Goal: Contribute content

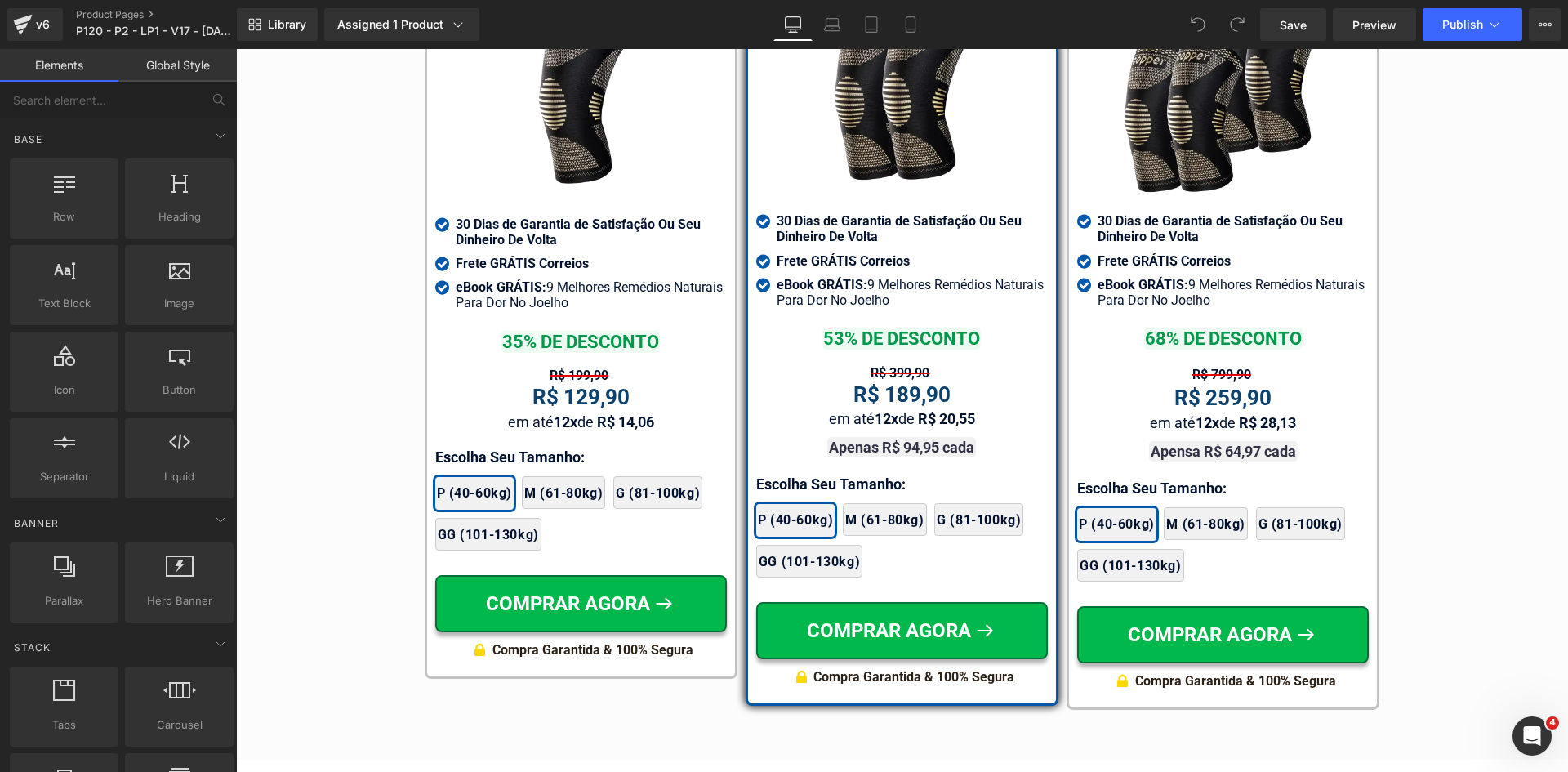
scroll to position [9738, 0]
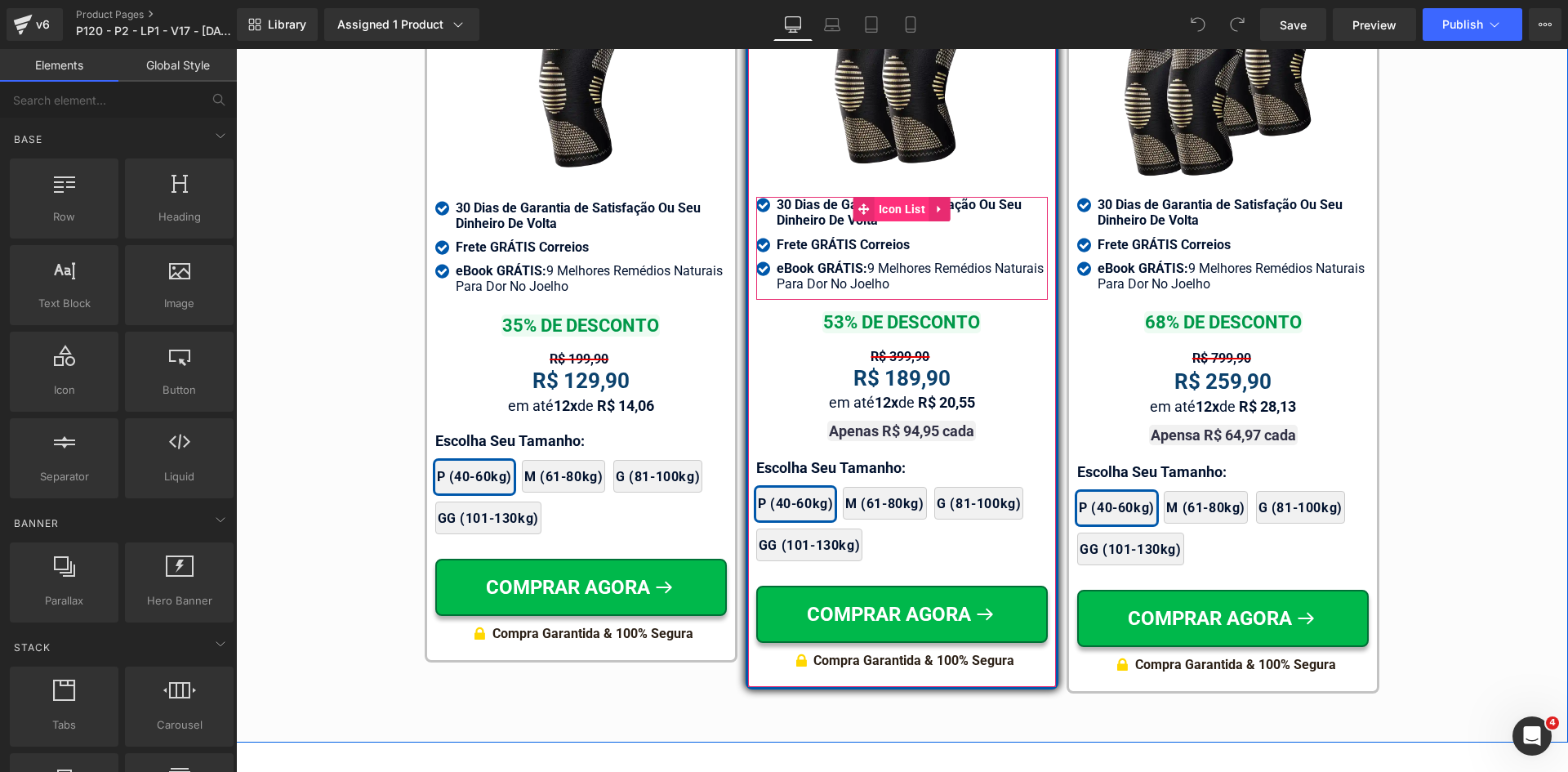
click at [879, 197] on span "Icon List" at bounding box center [901, 209] width 55 height 24
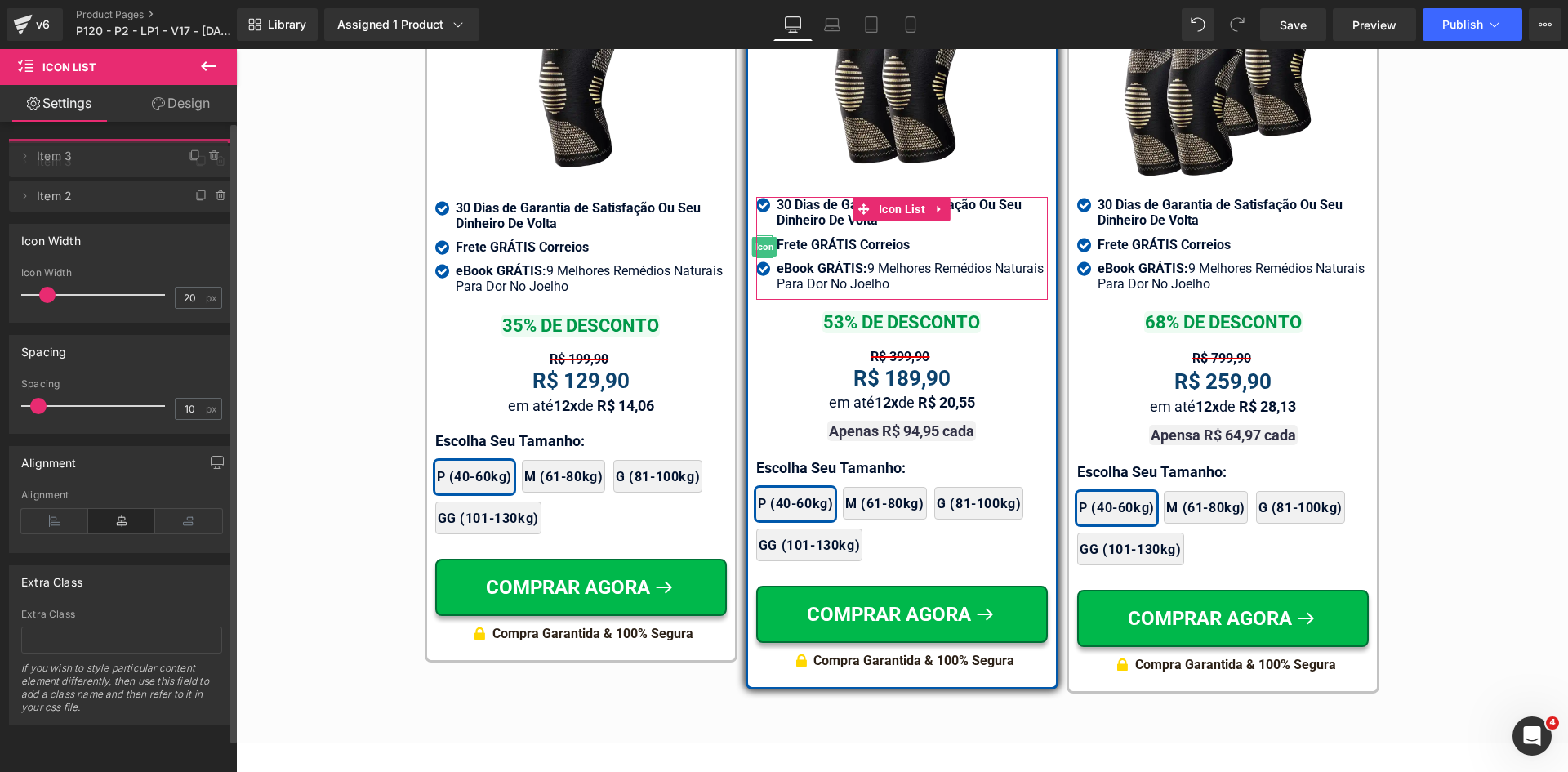
drag, startPoint x: 114, startPoint y: 194, endPoint x: 100, endPoint y: 158, distance: 38.6
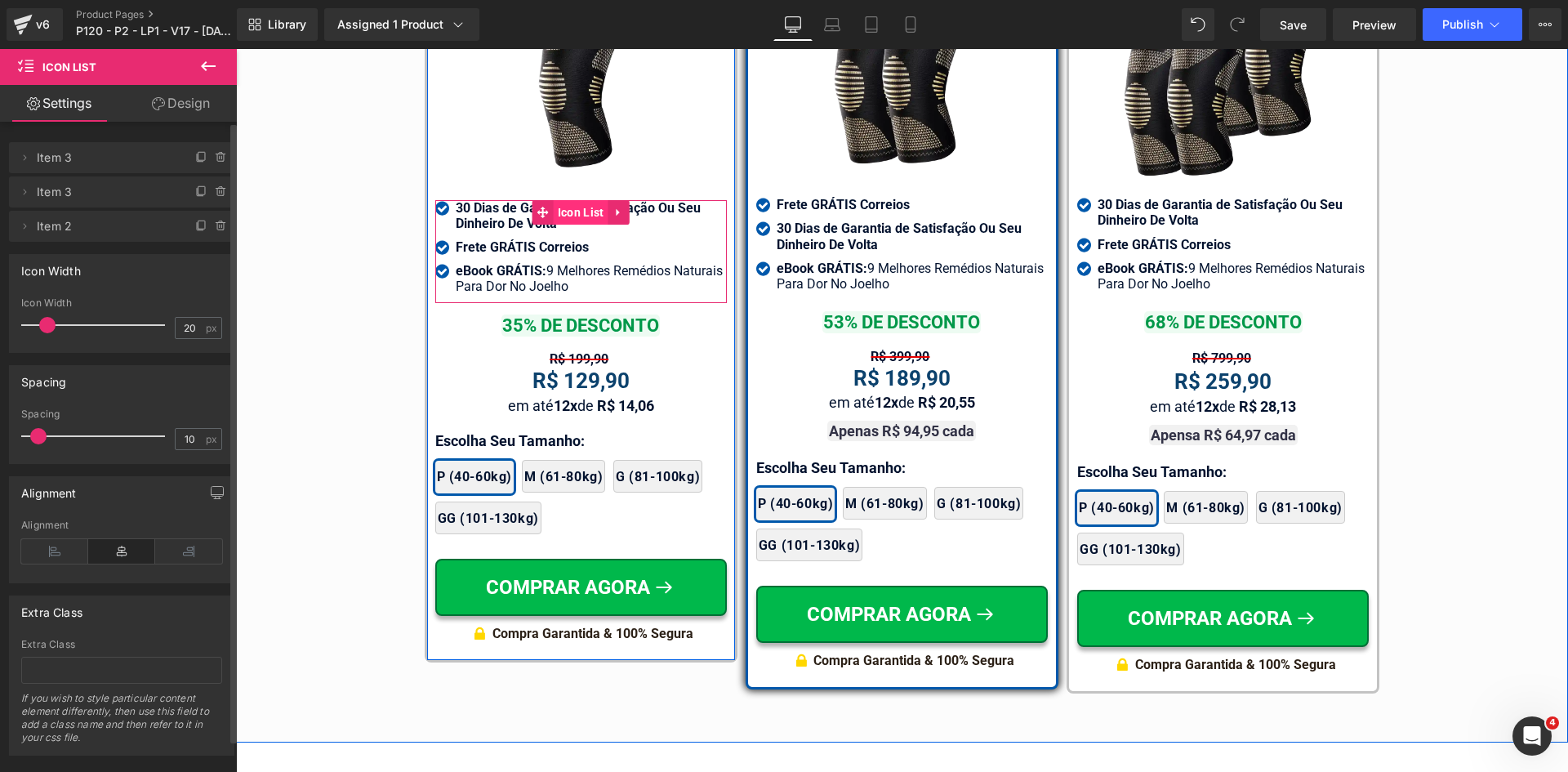
click at [567, 219] on span "Icon List" at bounding box center [580, 213] width 55 height 24
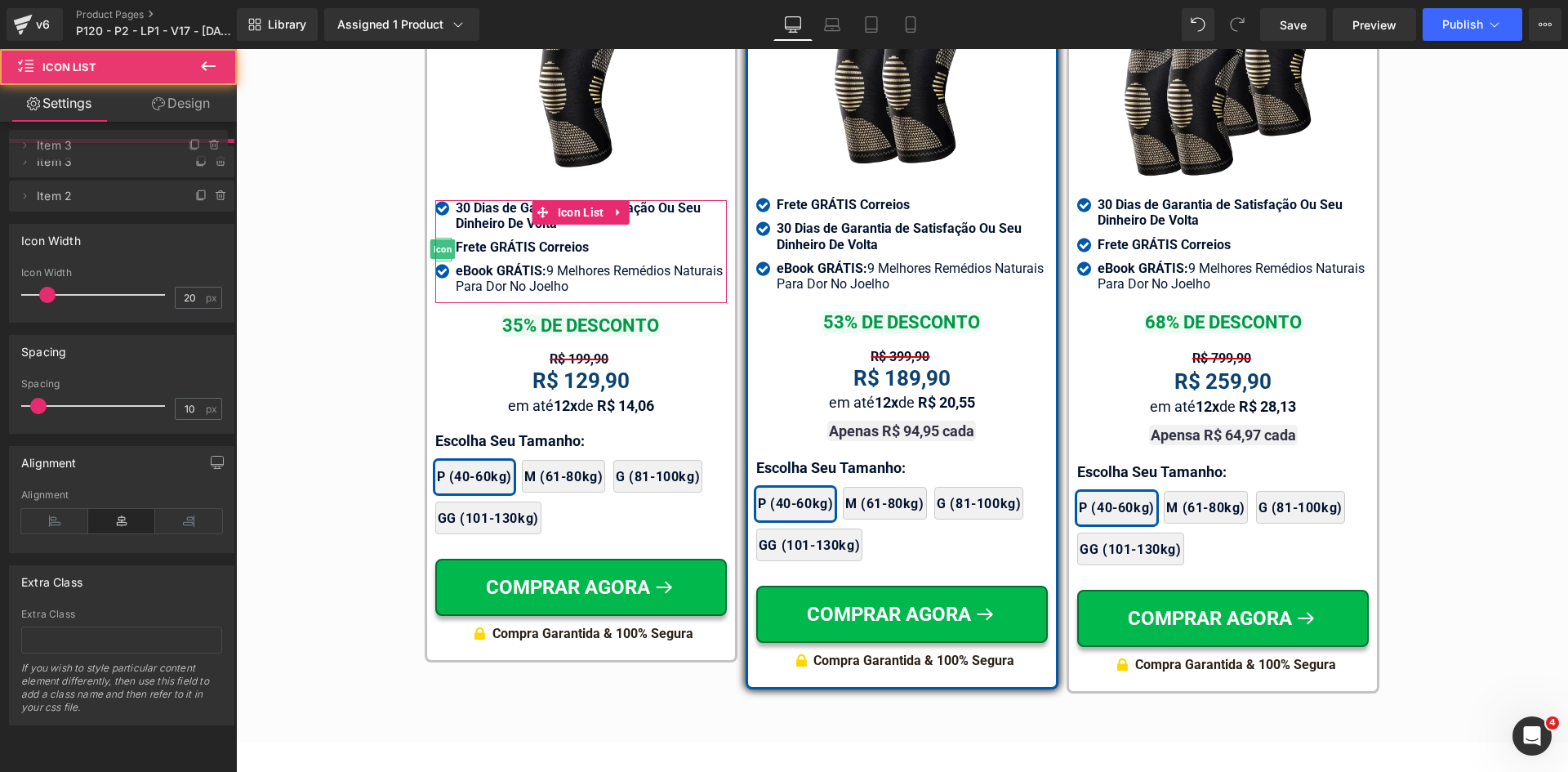
drag, startPoint x: 151, startPoint y: 195, endPoint x: 143, endPoint y: 148, distance: 47.7
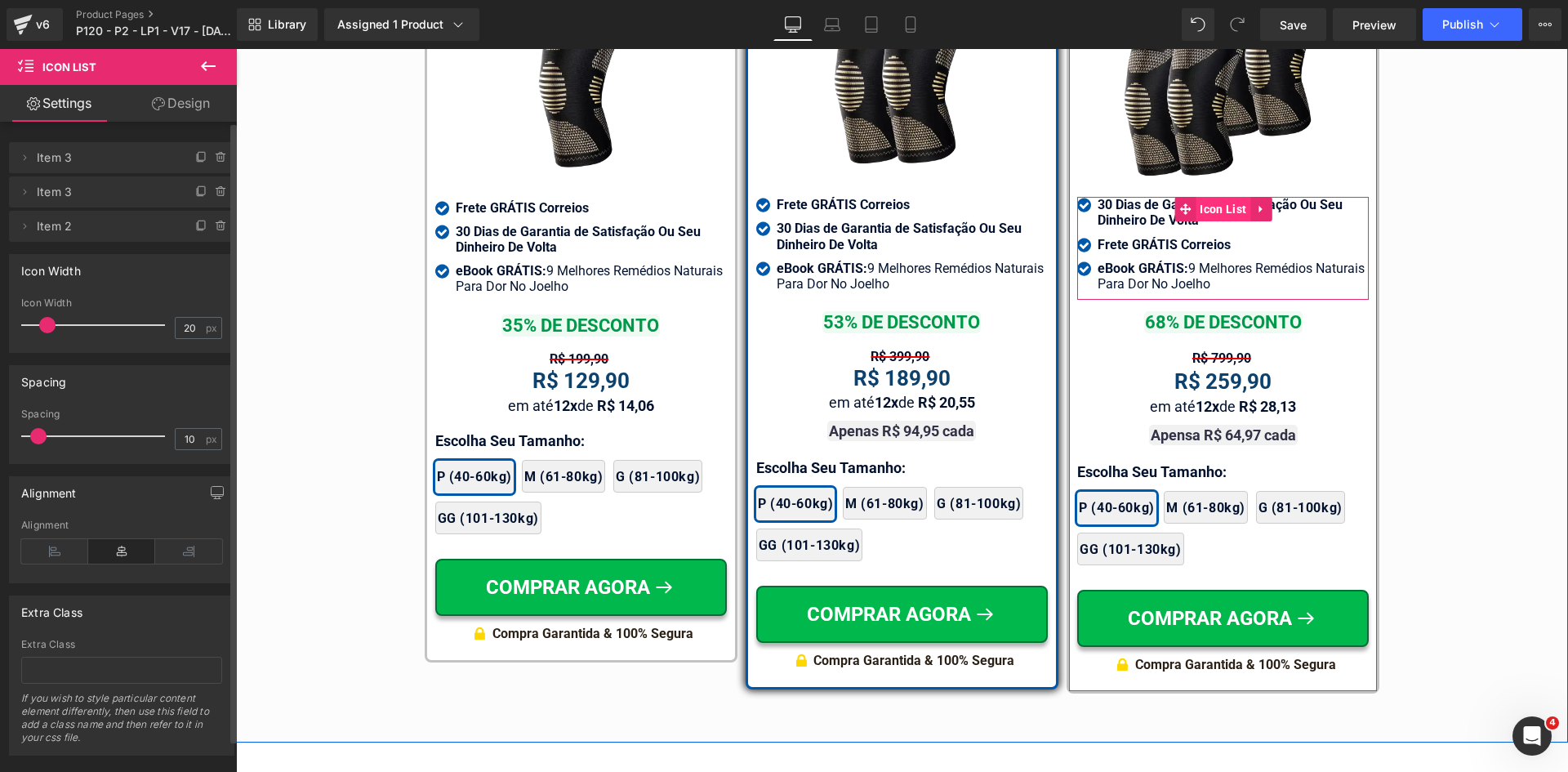
click at [1196, 197] on span "Icon List" at bounding box center [1223, 209] width 55 height 24
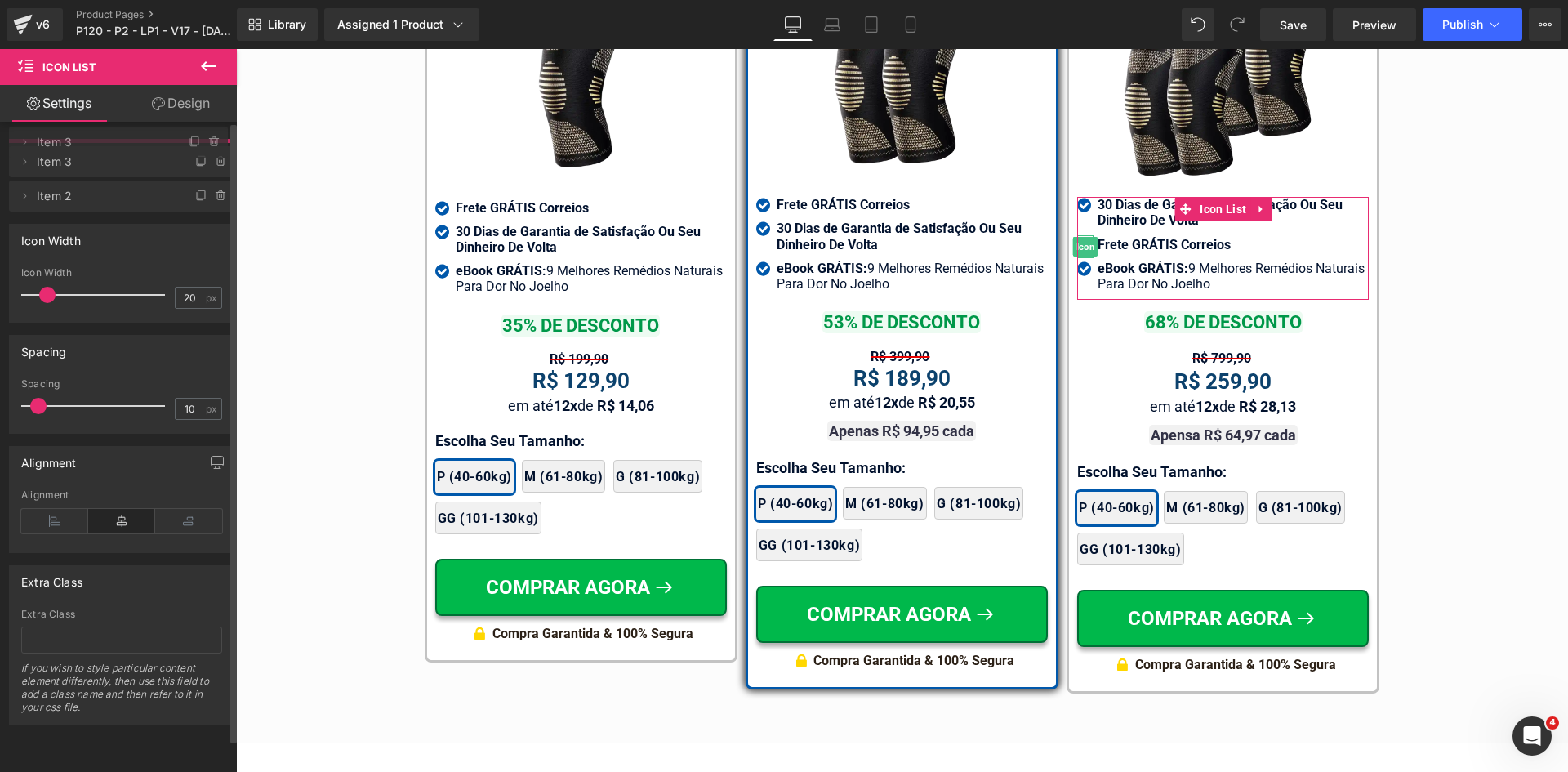
drag, startPoint x: 144, startPoint y: 192, endPoint x: 154, endPoint y: 143, distance: 50.0
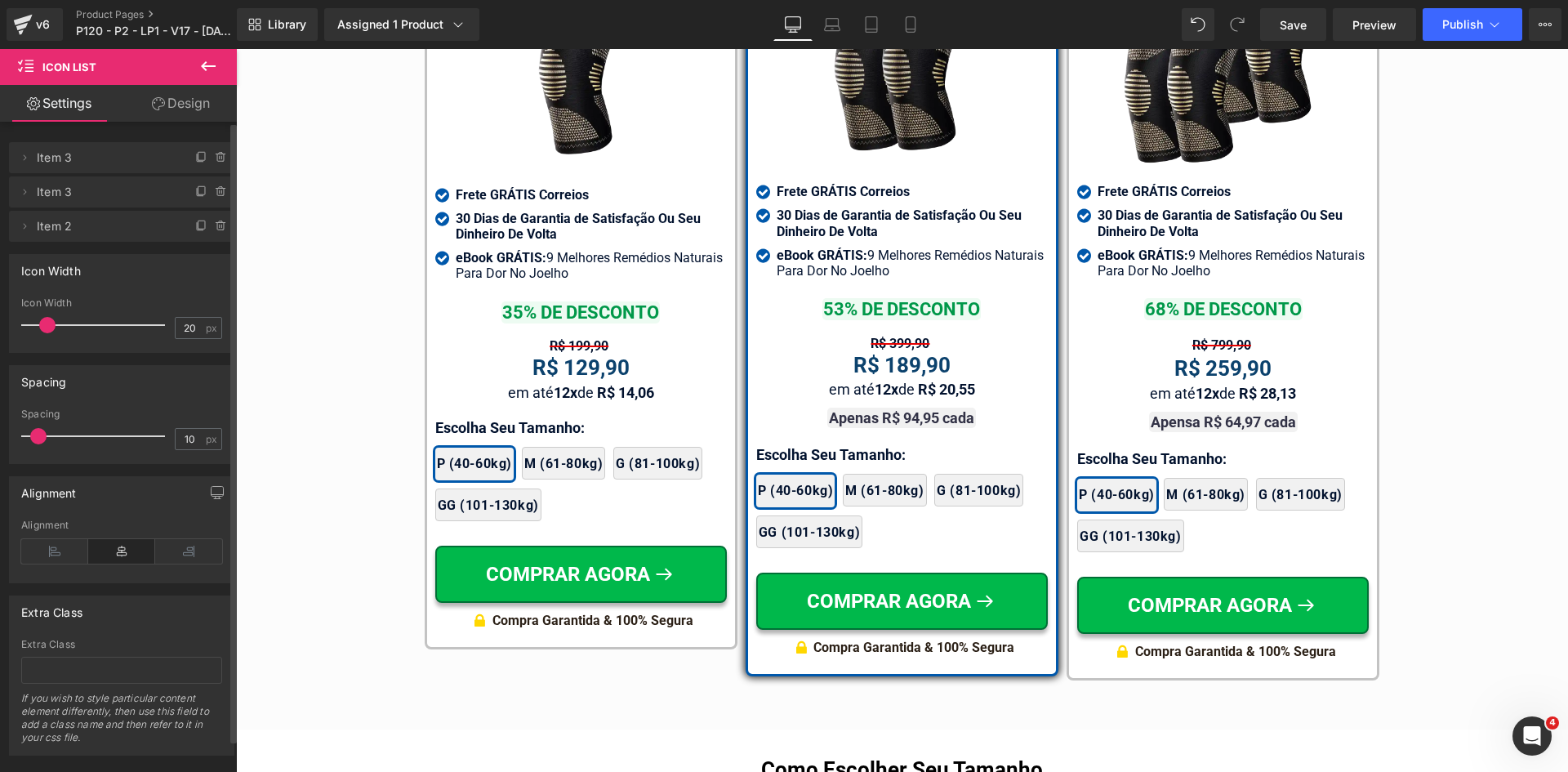
scroll to position [9657, 0]
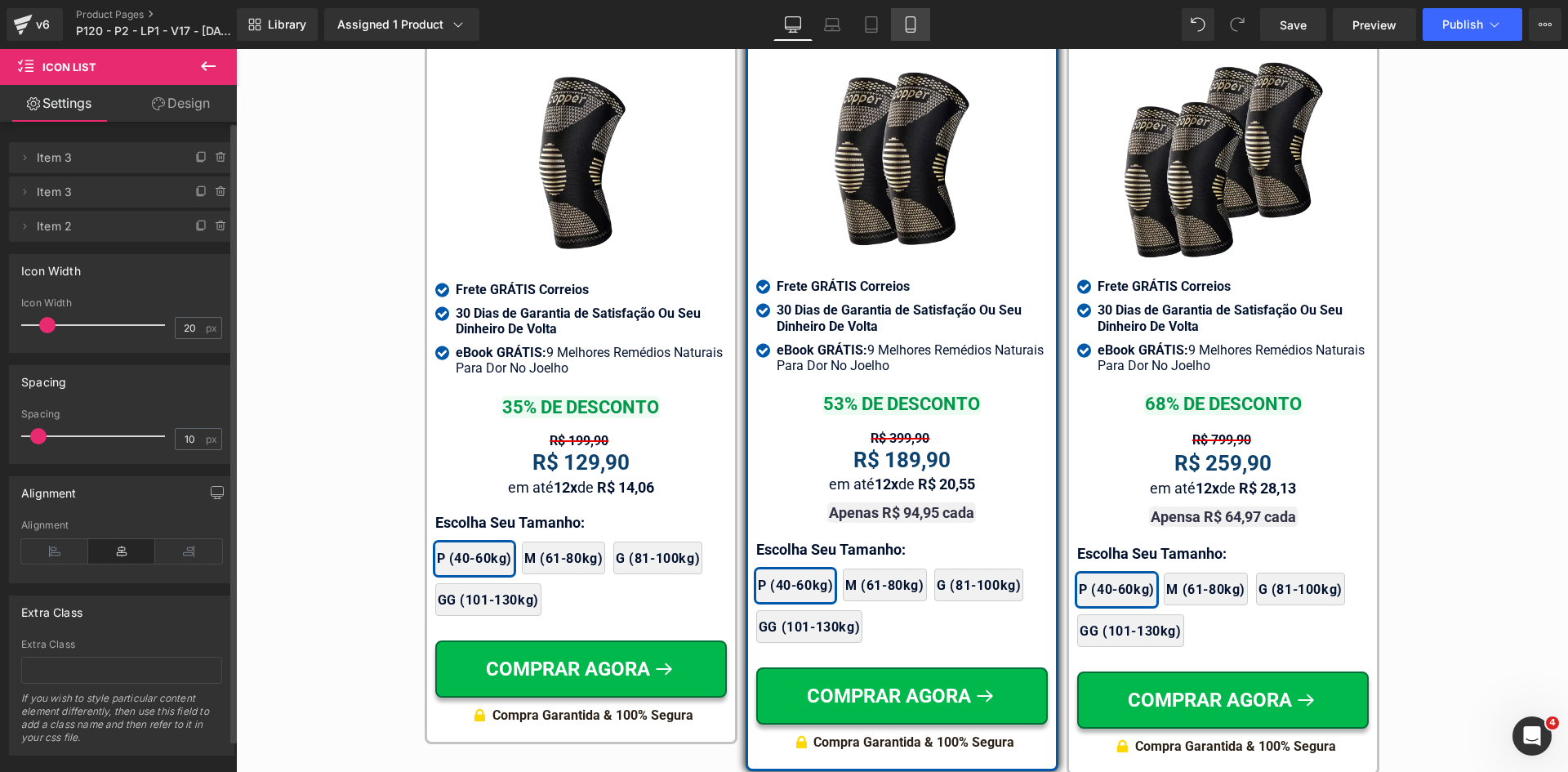
click at [909, 21] on icon at bounding box center [910, 24] width 16 height 16
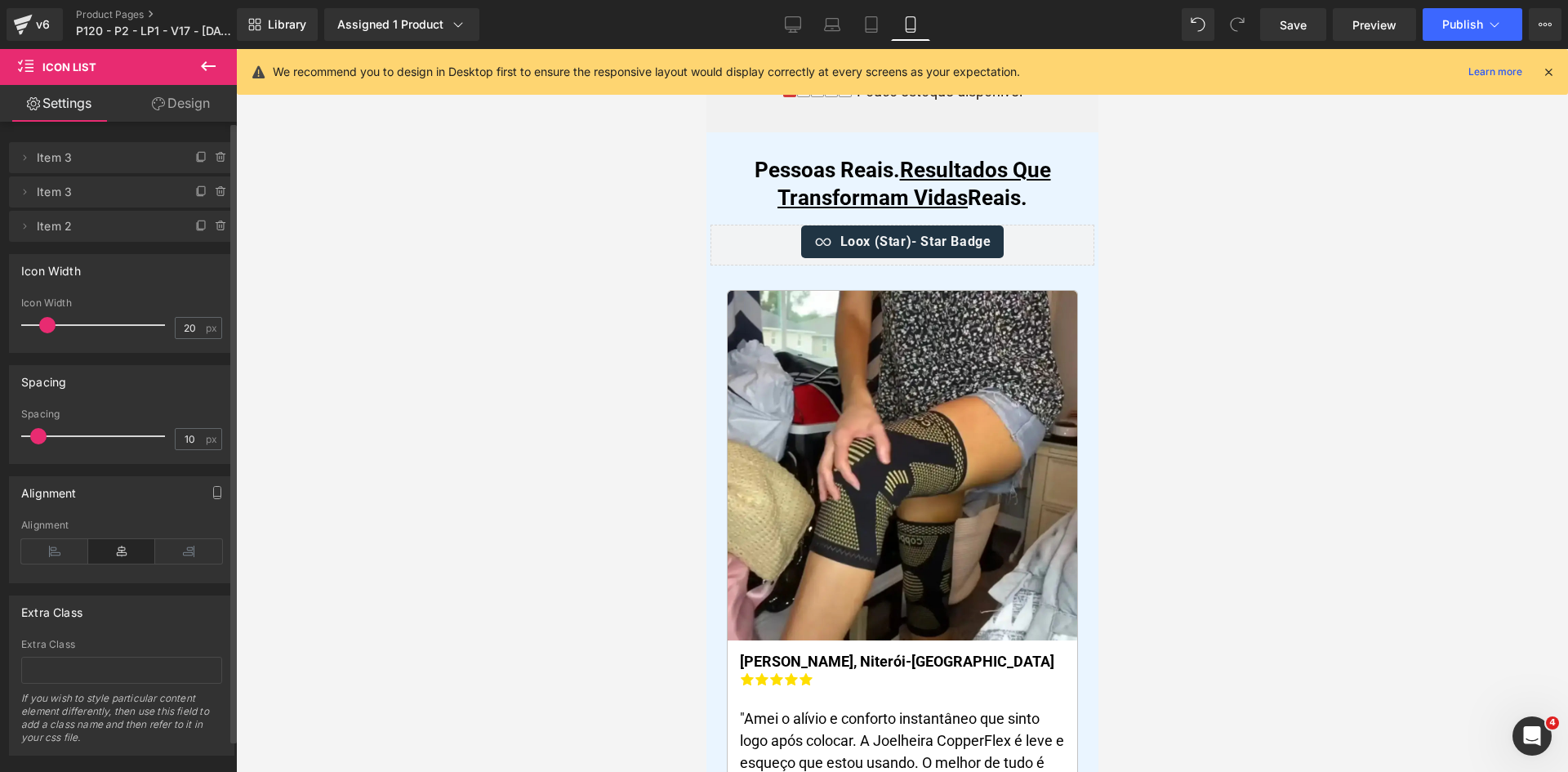
scroll to position [0, 0]
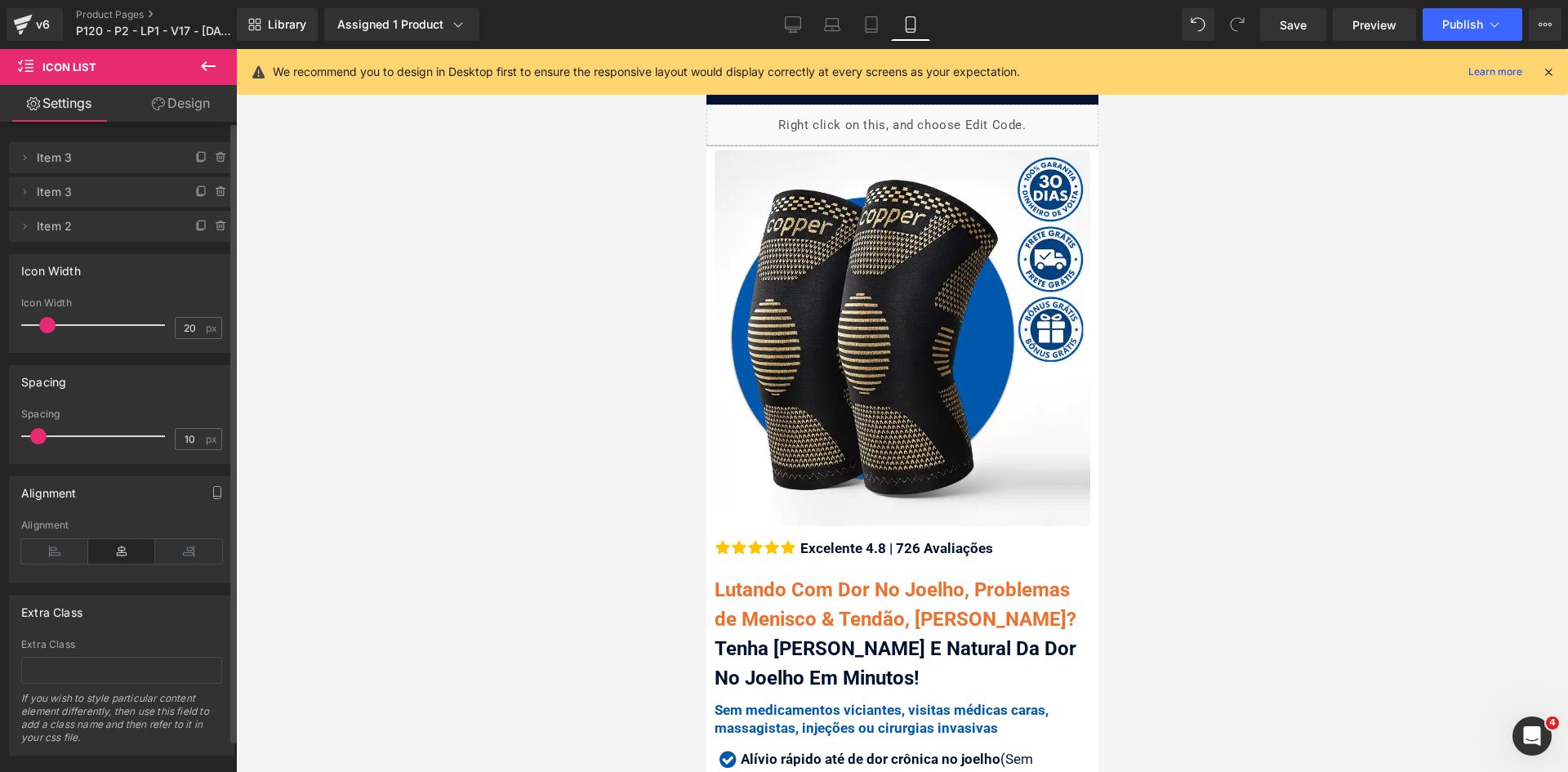
click at [1547, 69] on icon at bounding box center [1548, 71] width 15 height 15
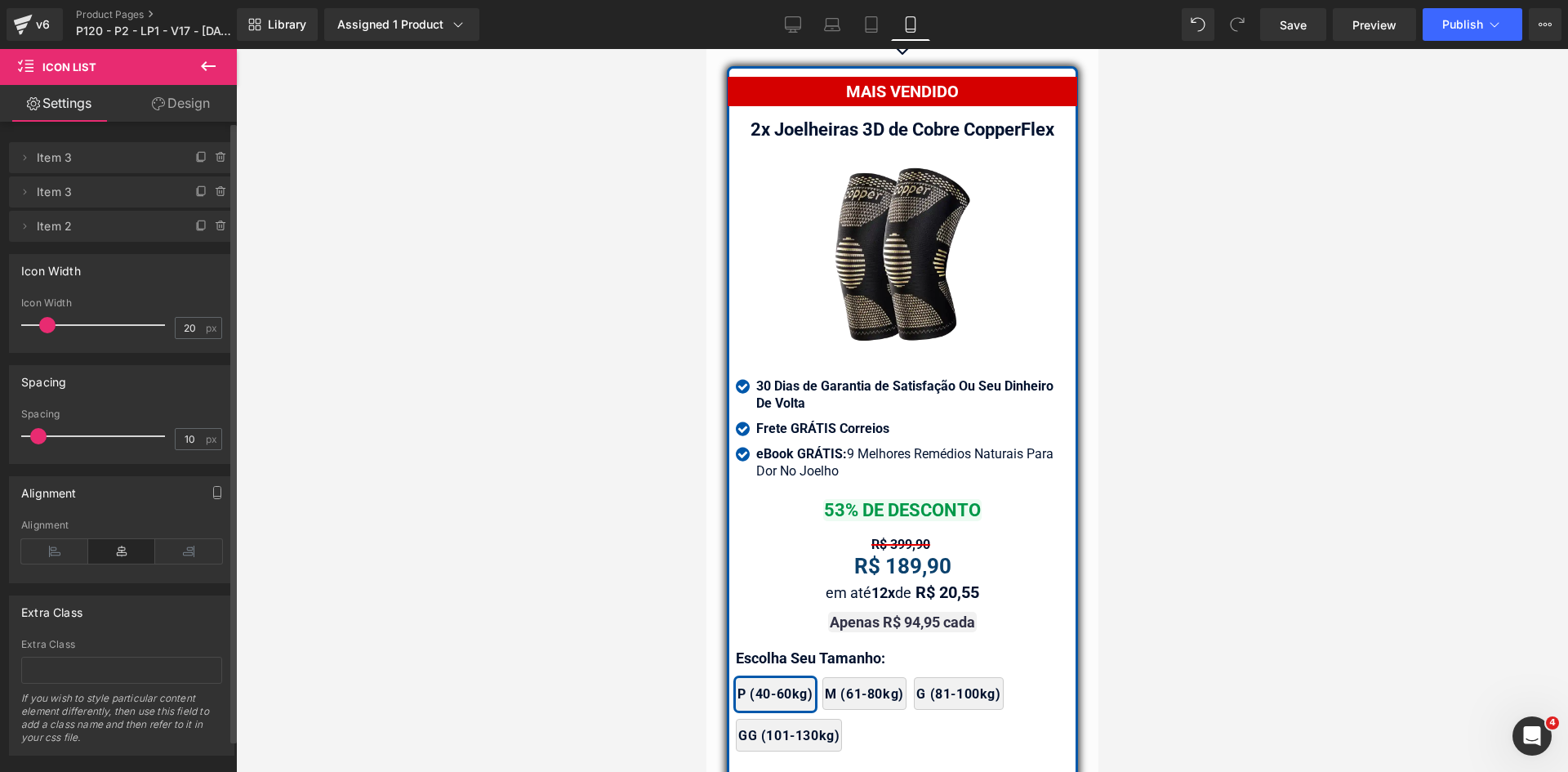
drag, startPoint x: 1087, startPoint y: 71, endPoint x: 1824, endPoint y: 601, distance: 907.8
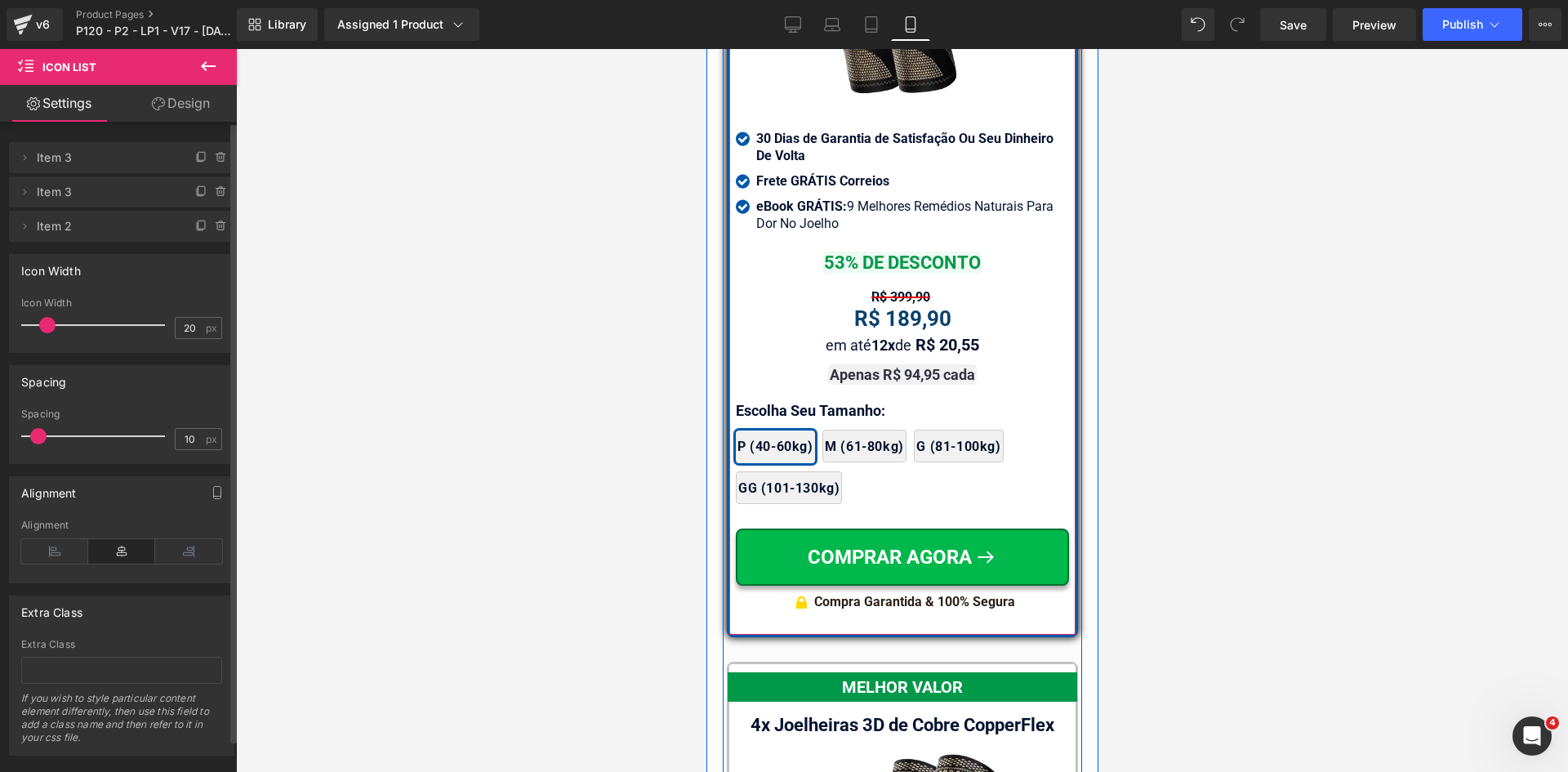
click at [879, 133] on span "Icon List" at bounding box center [901, 142] width 43 height 20
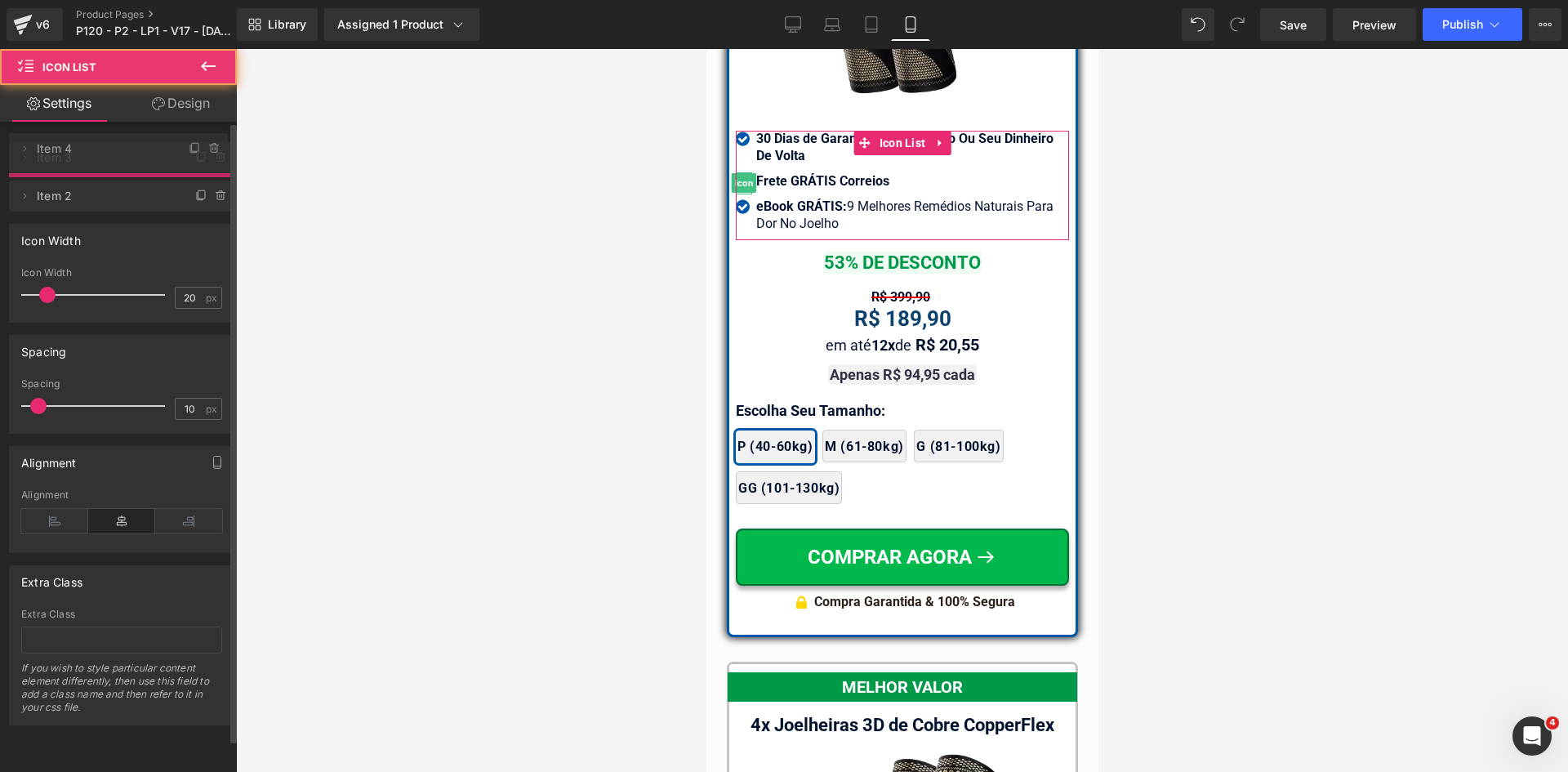
drag, startPoint x: 117, startPoint y: 198, endPoint x: 119, endPoint y: 154, distance: 44.0
drag, startPoint x: 112, startPoint y: 189, endPoint x: 106, endPoint y: 148, distance: 41.4
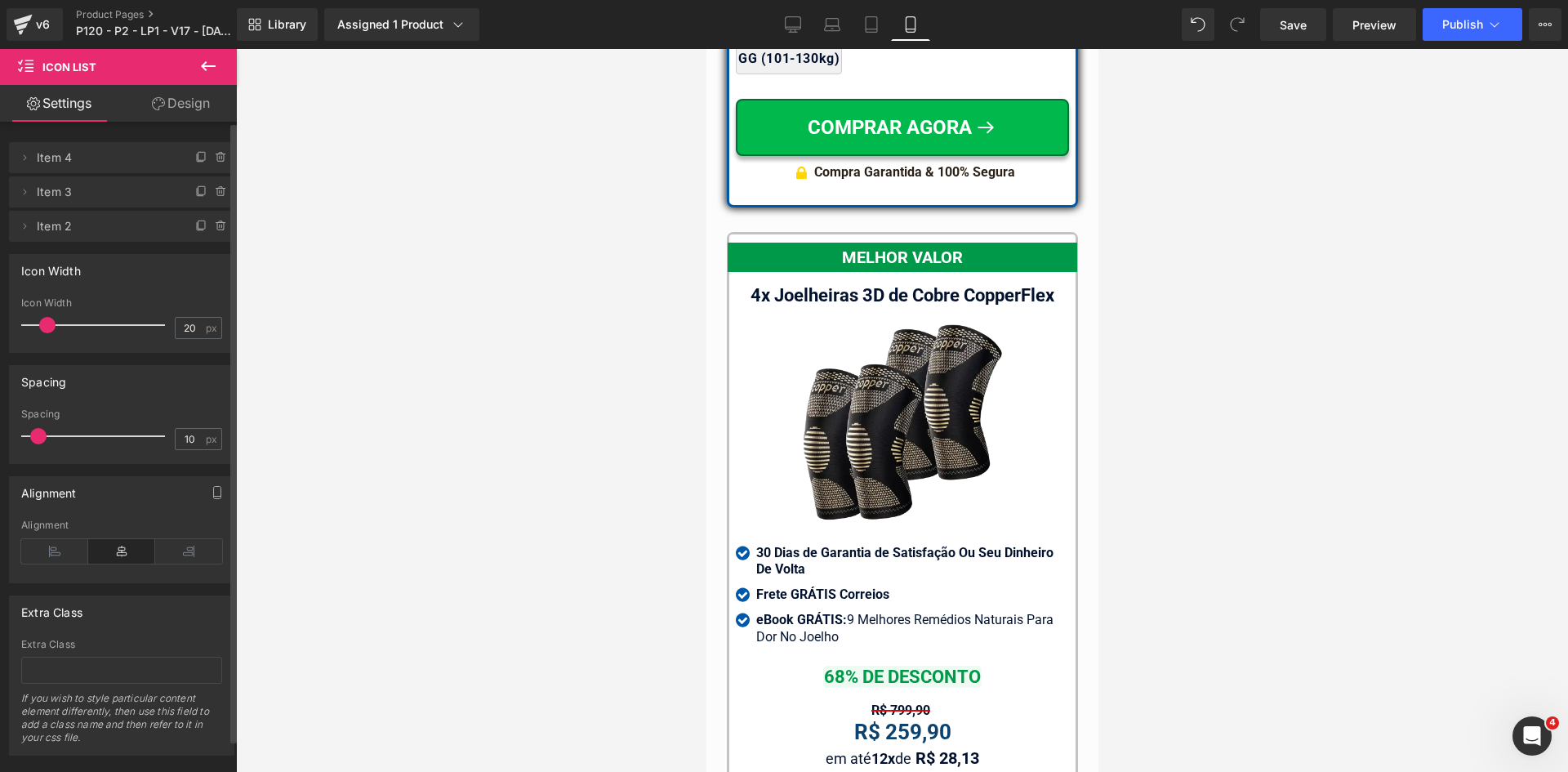
scroll to position [15170, 0]
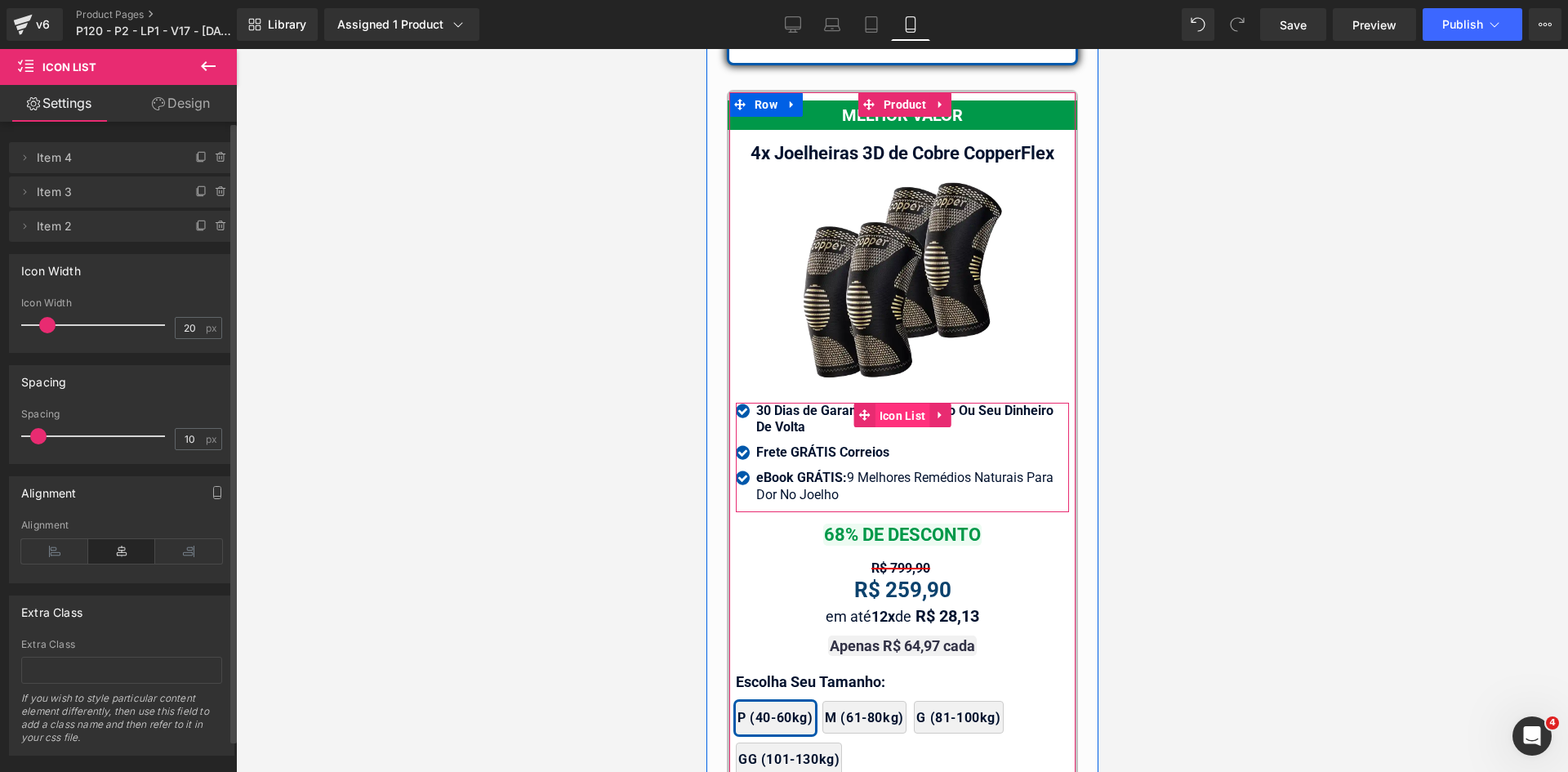
click at [901, 403] on span "Icon List" at bounding box center [901, 415] width 55 height 24
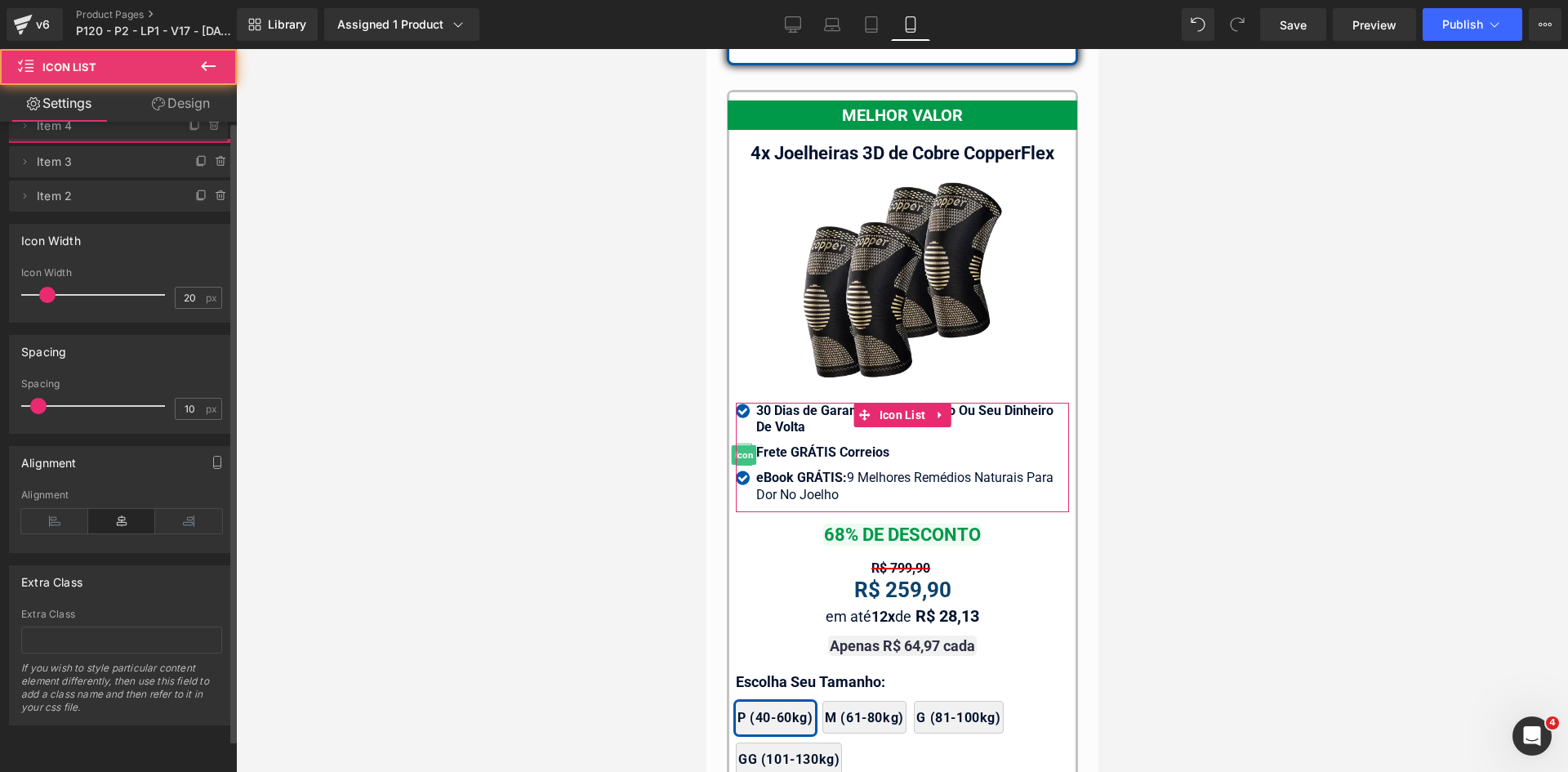
drag, startPoint x: 133, startPoint y: 199, endPoint x: 127, endPoint y: 130, distance: 69.3
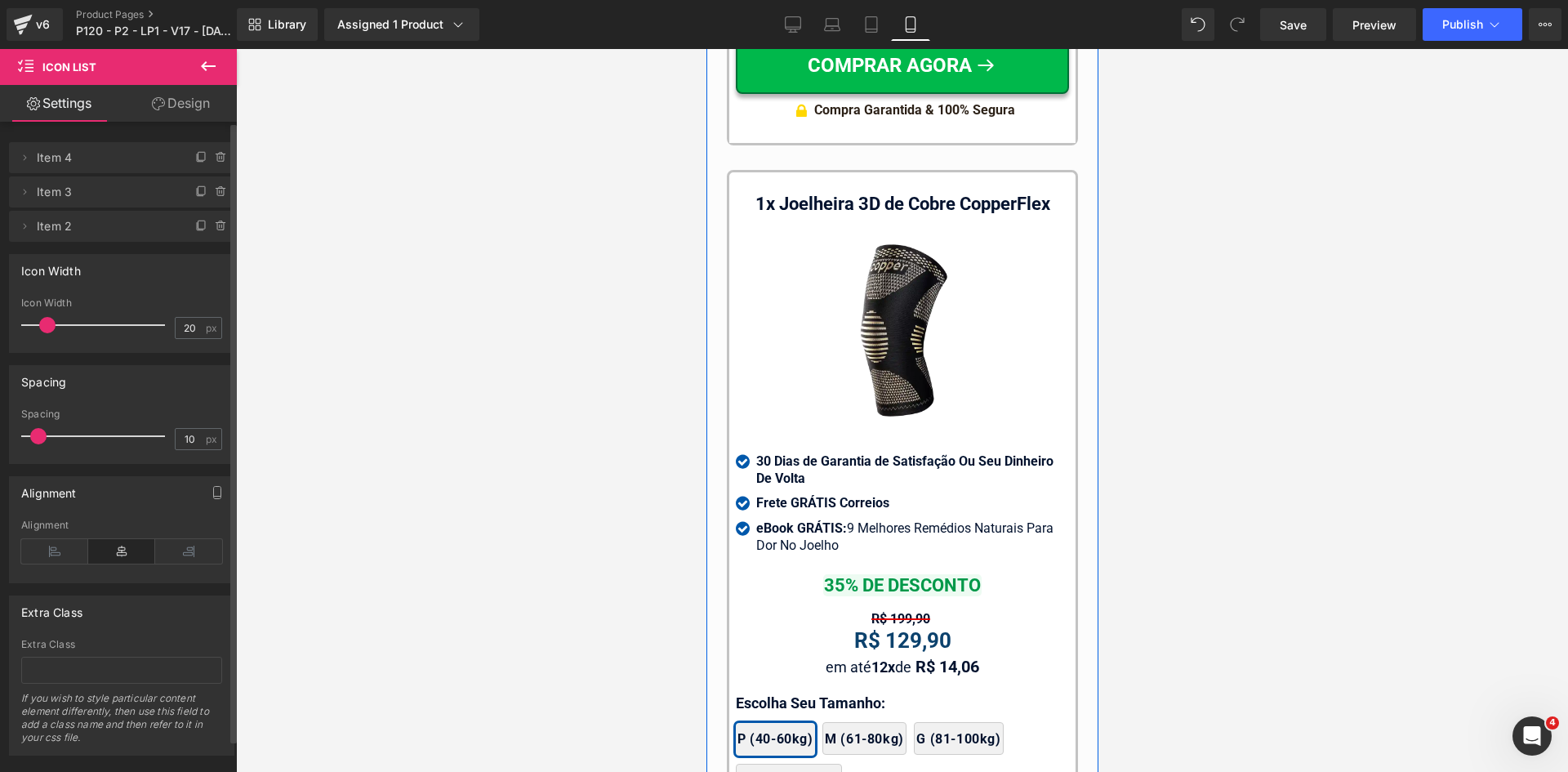
scroll to position [16069, 0]
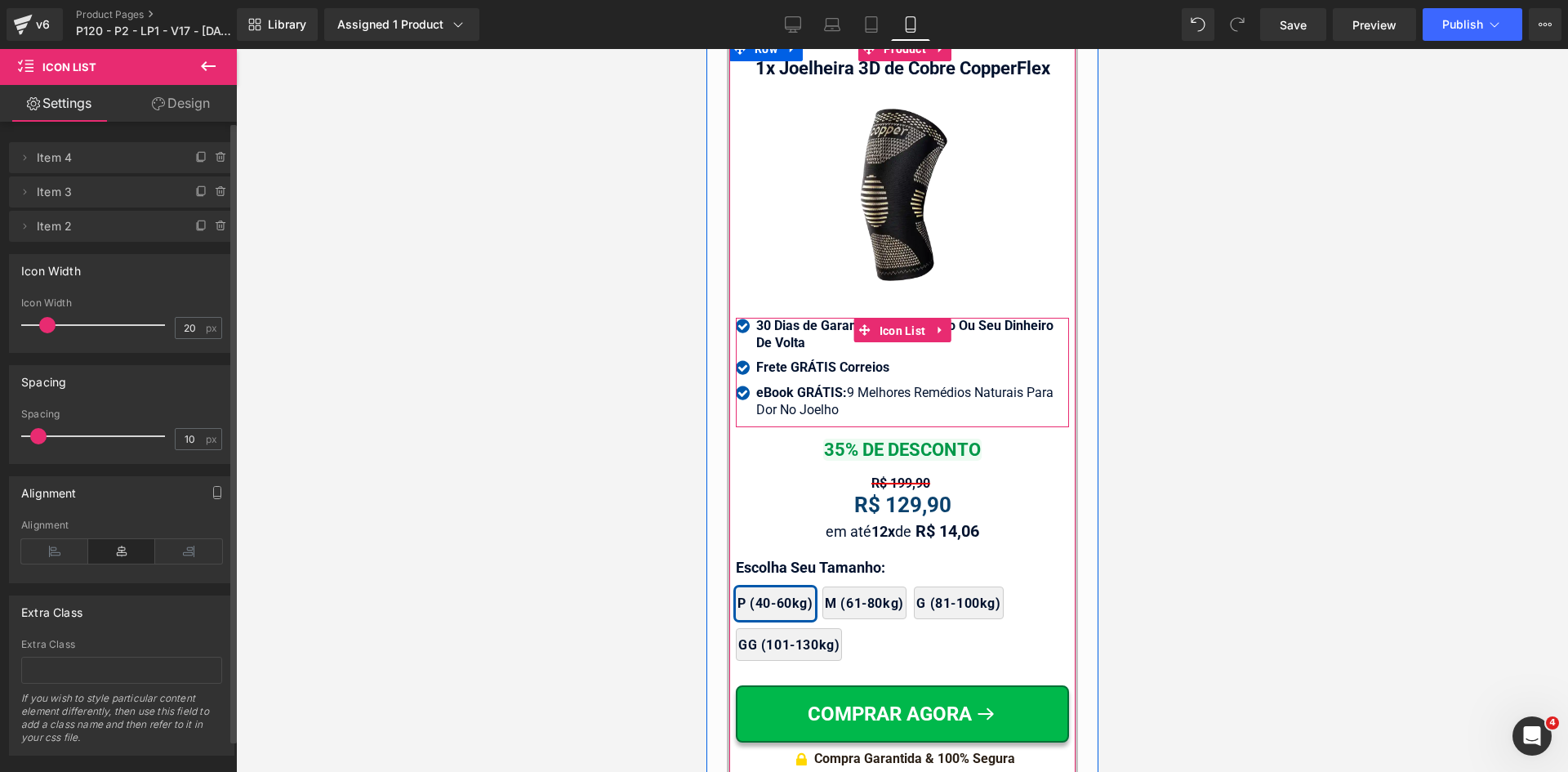
drag, startPoint x: 885, startPoint y: 315, endPoint x: 983, endPoint y: 345, distance: 102.5
click at [885, 318] on span "Icon List" at bounding box center [901, 330] width 55 height 24
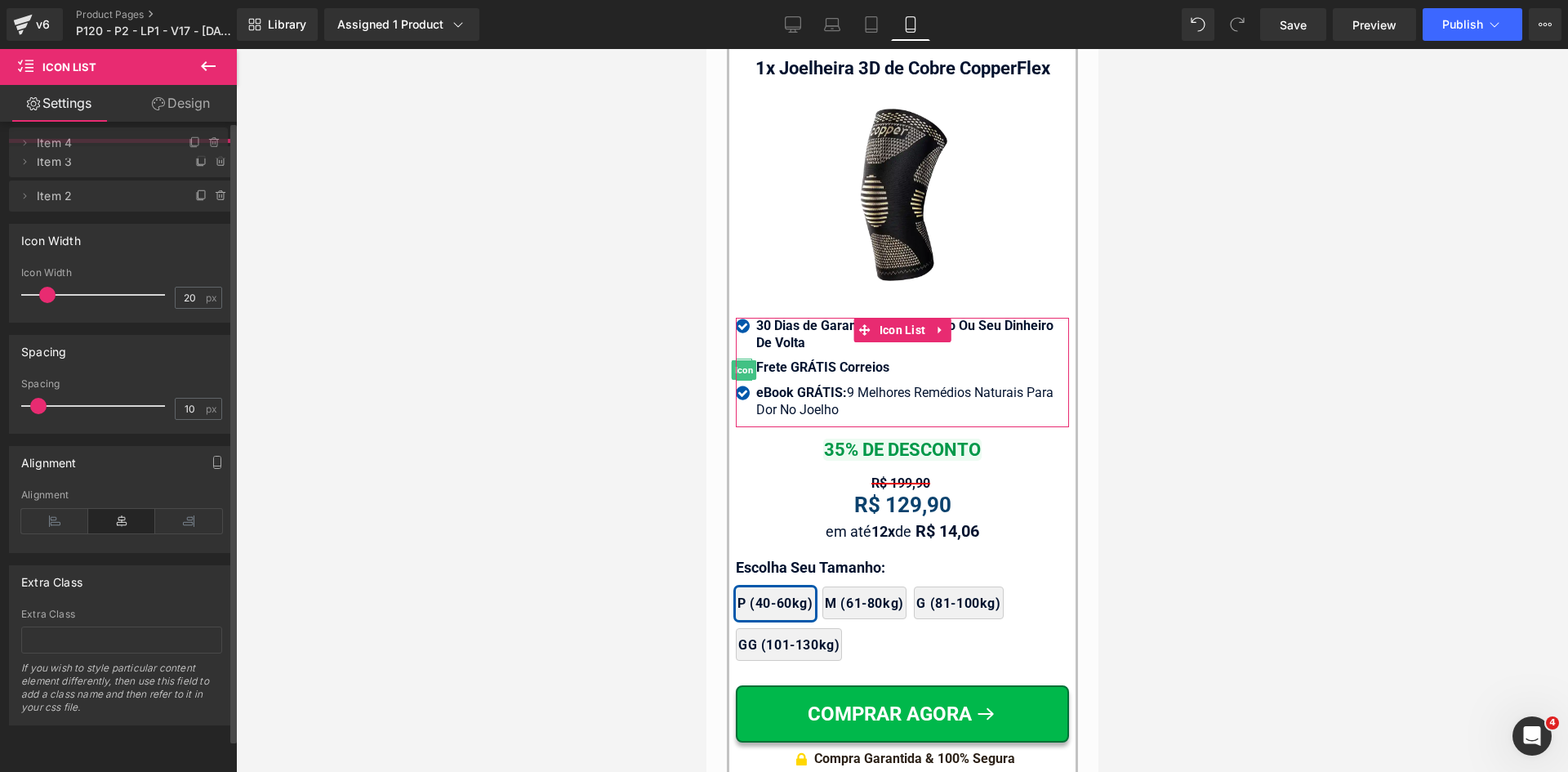
drag, startPoint x: 155, startPoint y: 189, endPoint x: 153, endPoint y: 140, distance: 49.0
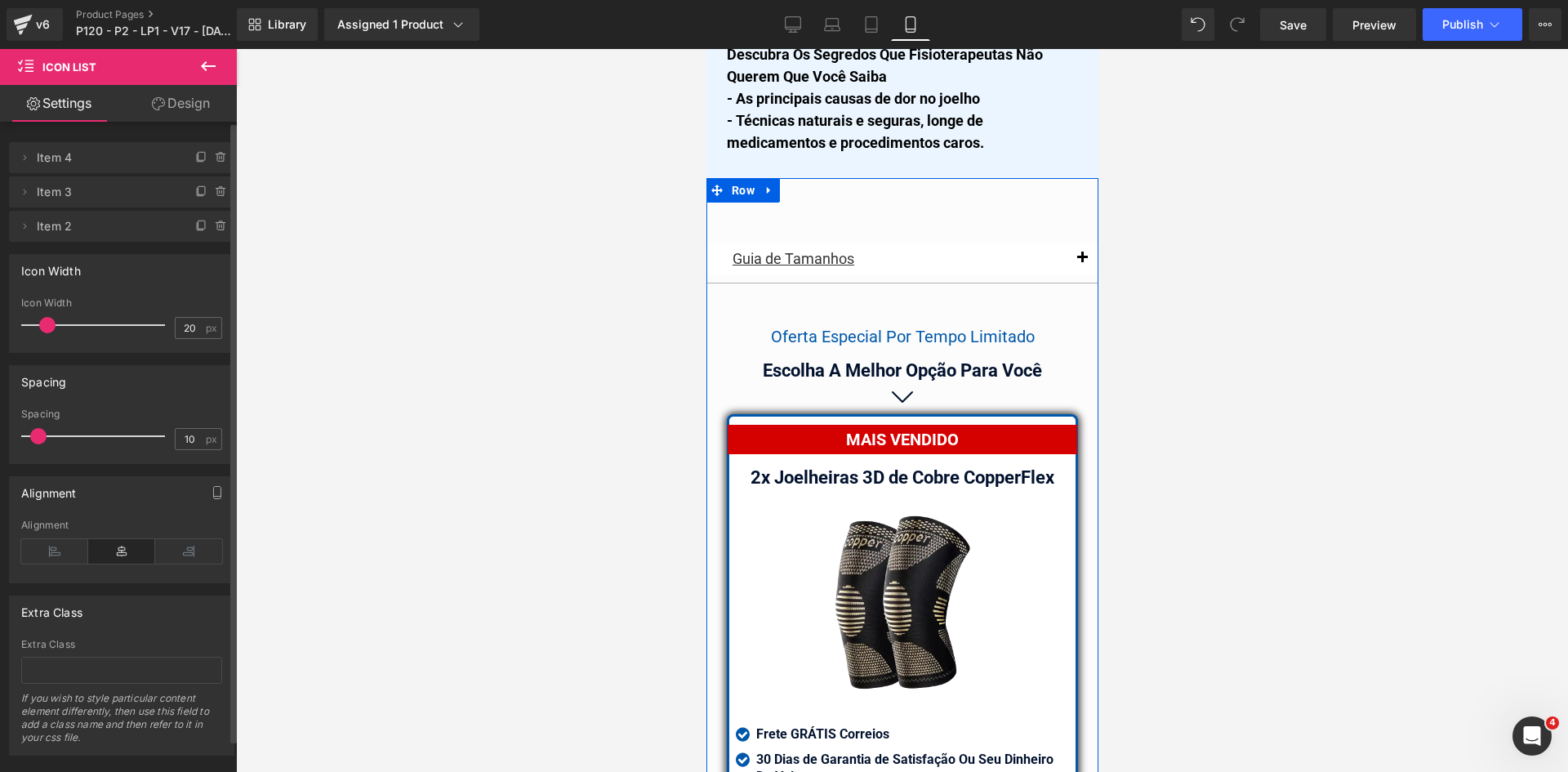
scroll to position [13782, 0]
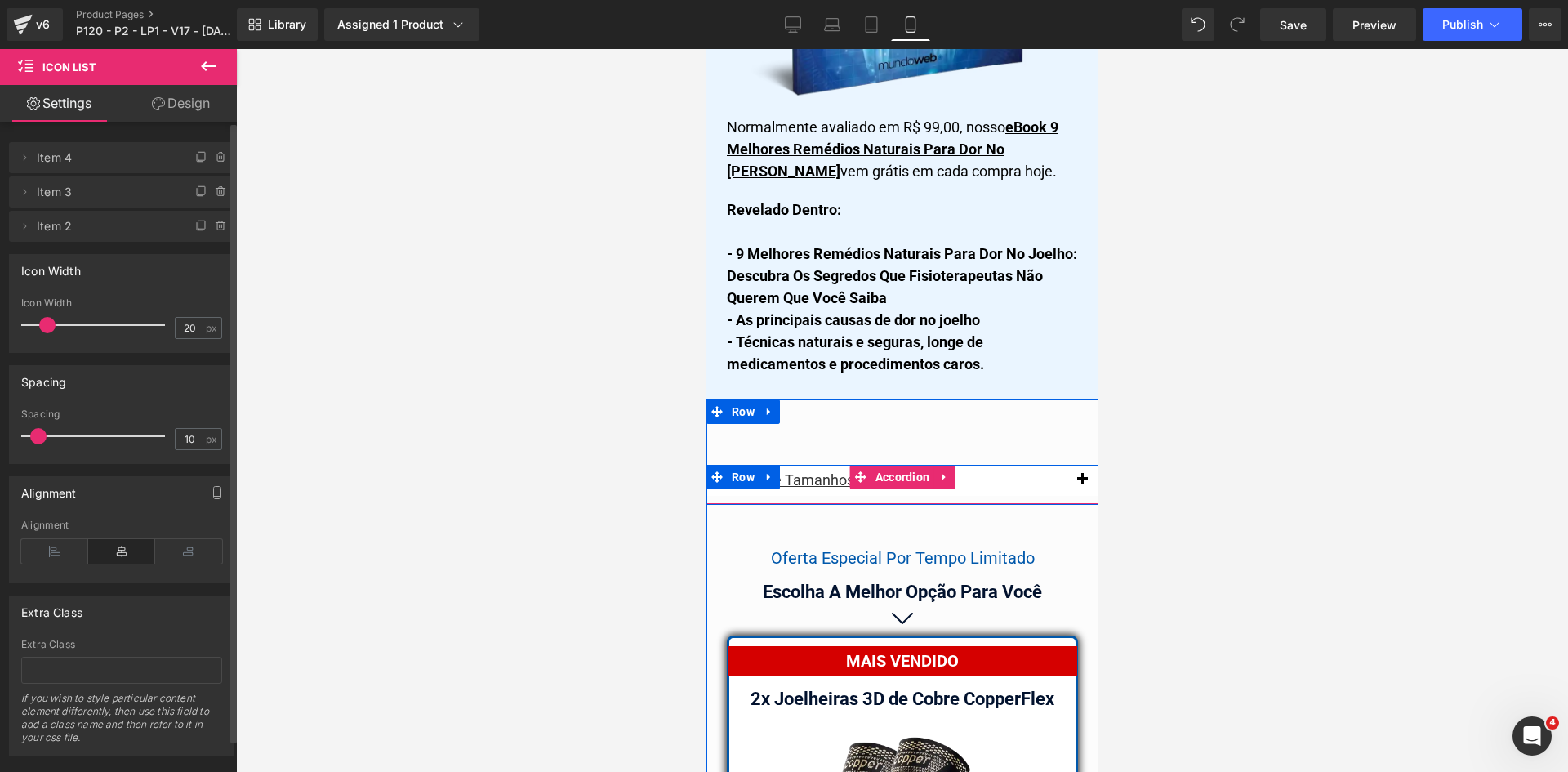
click at [1081, 483] on span "button" at bounding box center [1081, 483] width 0 height 0
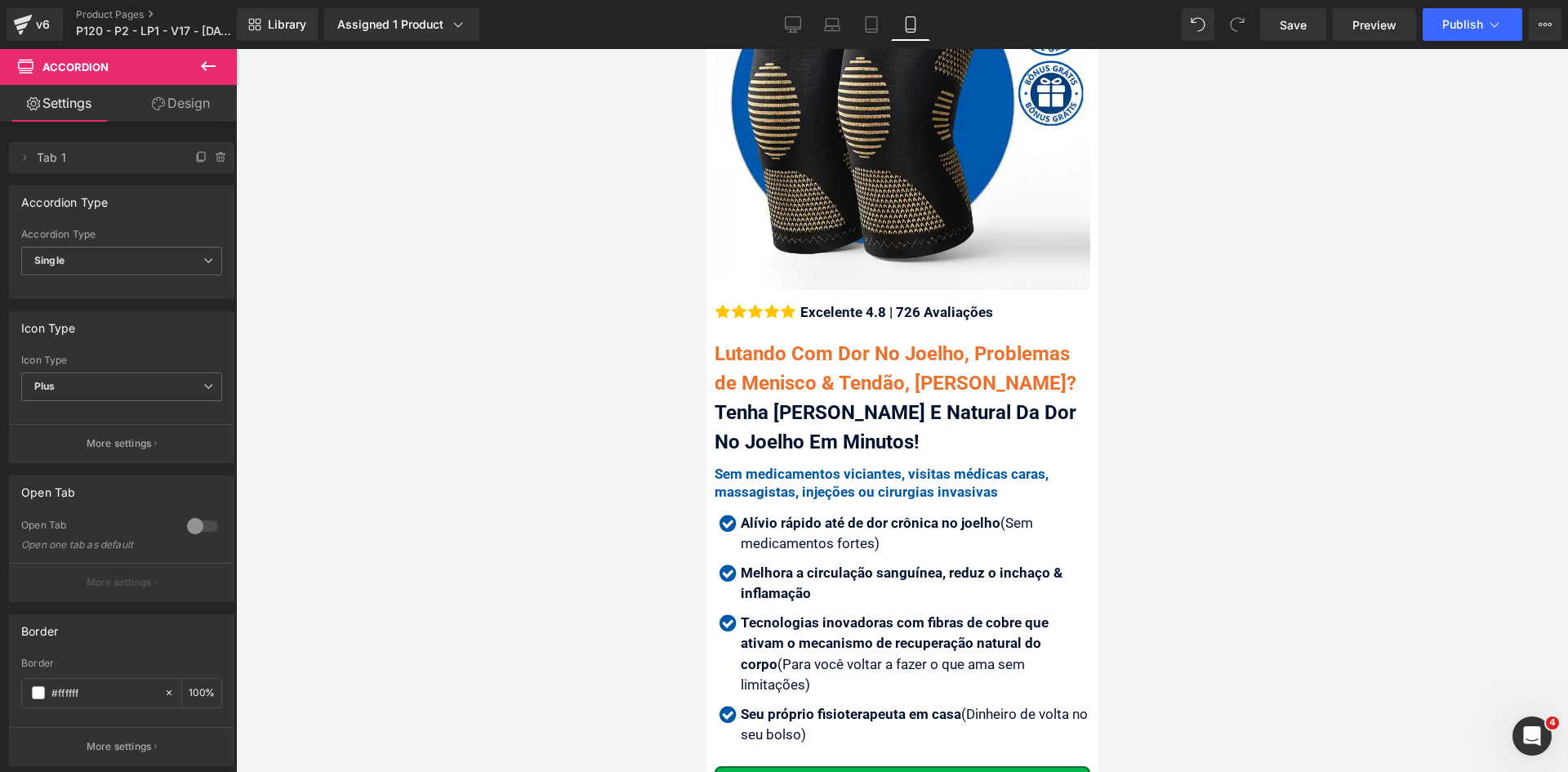
scroll to position [0, 0]
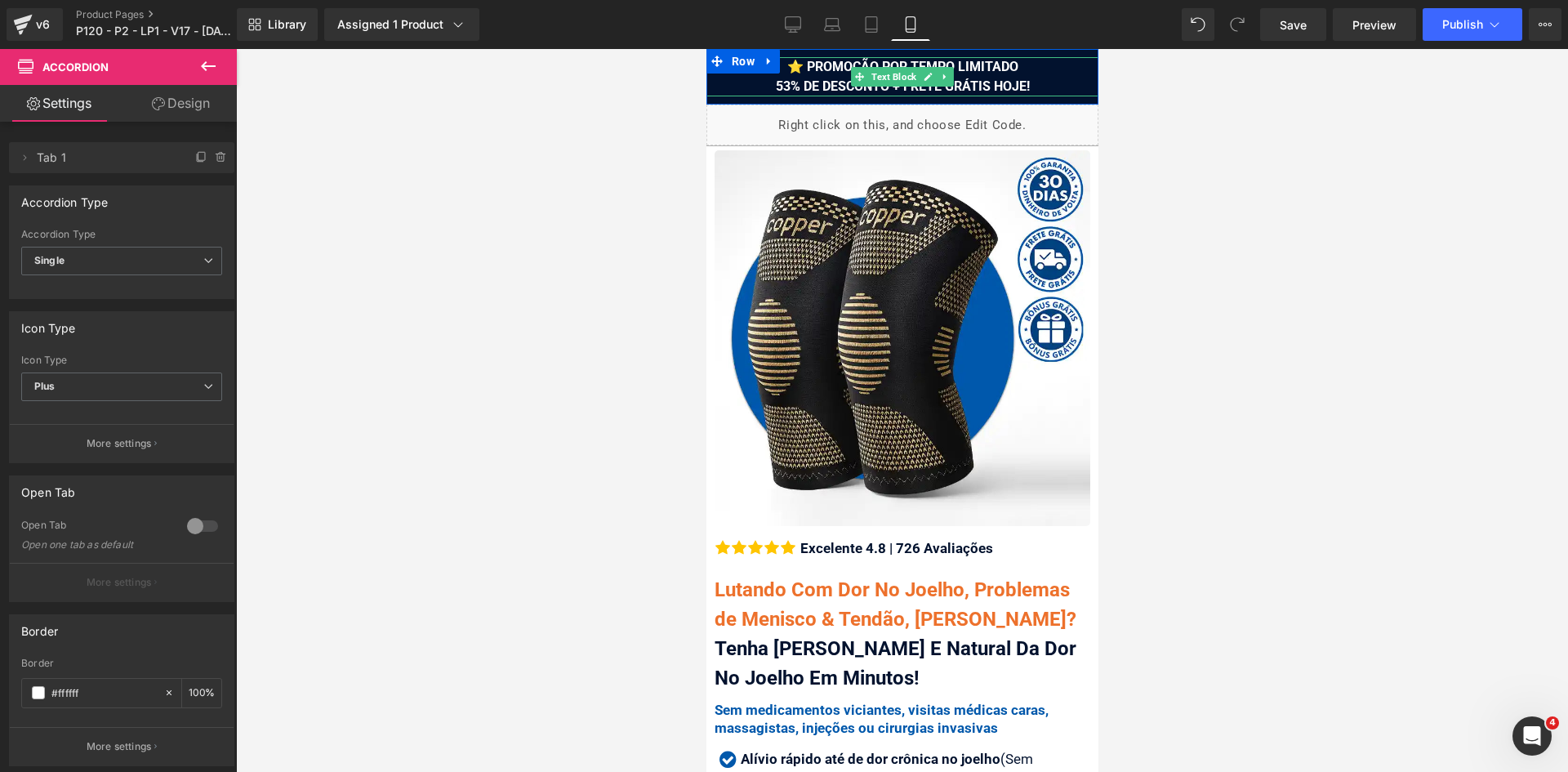
click at [918, 89] on span "⭐ PROMOÇÃO POR TEMPO LIMITADO 53% DE DESCONTO + FRETE GRÁTIS HOJE!" at bounding box center [902, 76] width 254 height 35
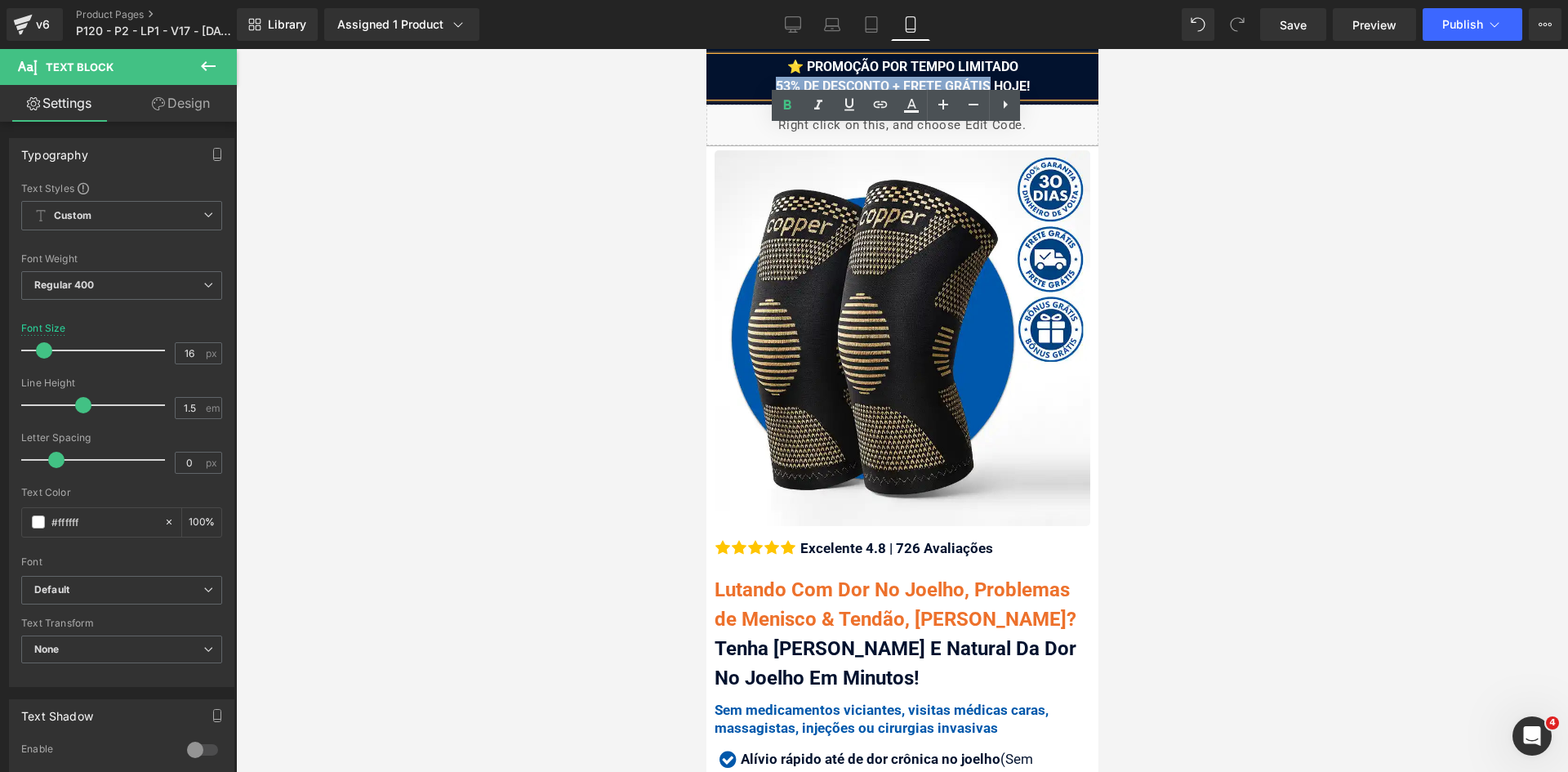
drag, startPoint x: 981, startPoint y: 80, endPoint x: 768, endPoint y: 82, distance: 213.0
click at [775, 82] on span "⭐ PROMOÇÃO POR TEMPO LIMITADO 53% DE DESCONTO + FRETE GRÁTIS HOJE!" at bounding box center [902, 76] width 254 height 35
click at [906, 102] on icon at bounding box center [911, 105] width 20 height 20
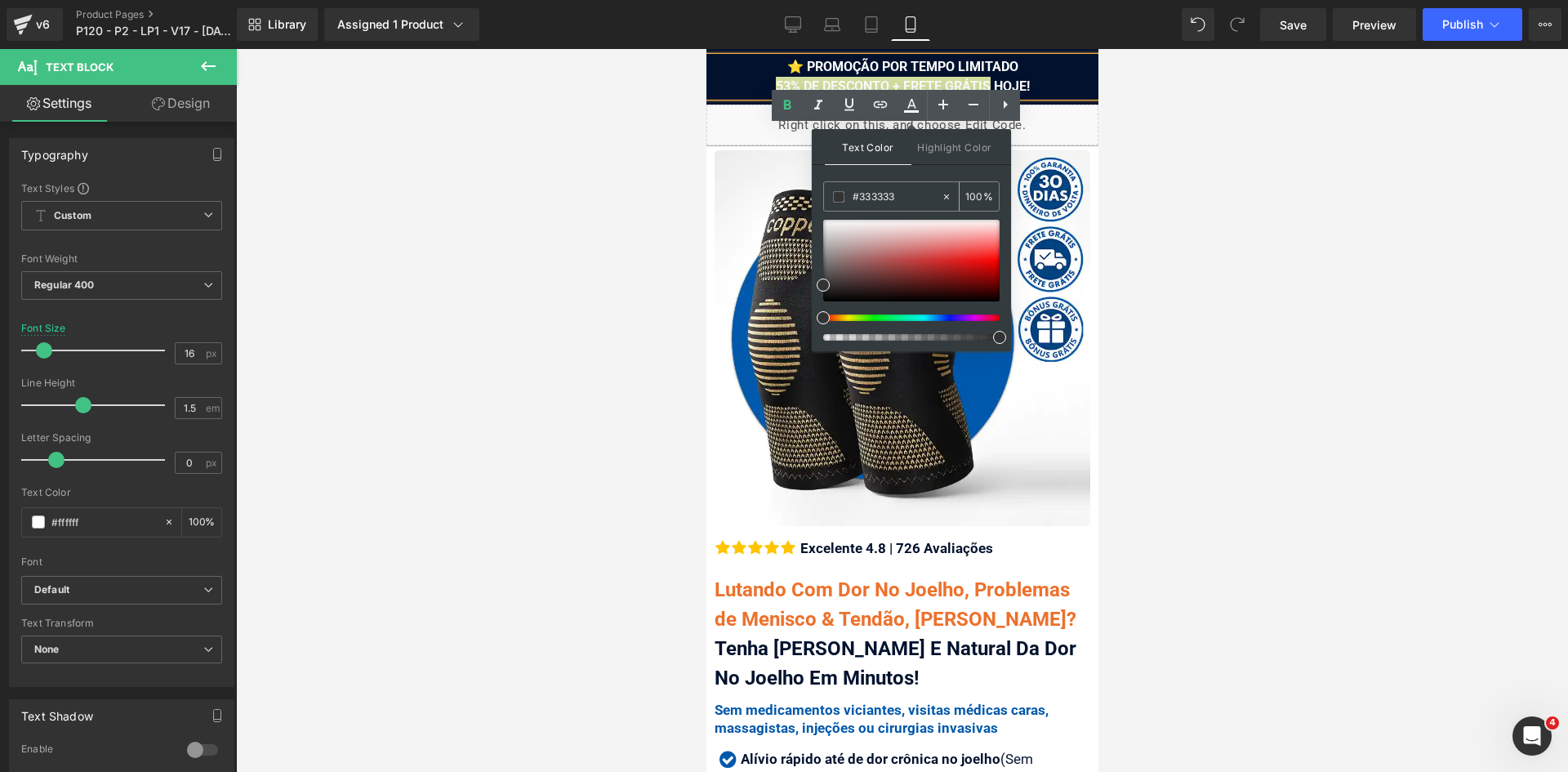
click at [907, 200] on input "#333333" at bounding box center [897, 197] width 88 height 18
paste input "fde730"
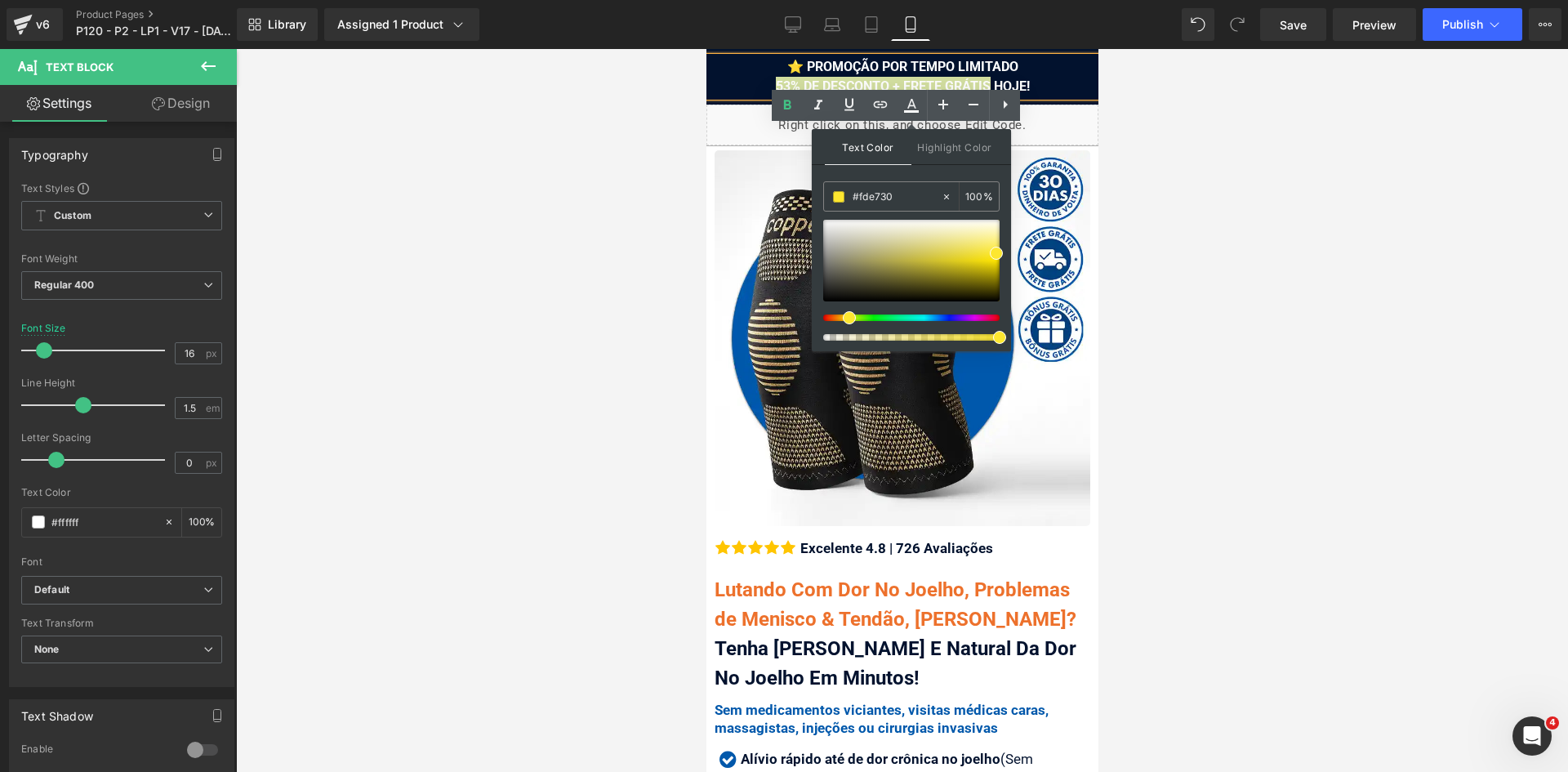
type input "#fde730"
click at [994, 251] on span at bounding box center [996, 252] width 13 height 13
click at [978, 259] on div at bounding box center [911, 260] width 176 height 82
click at [920, 199] on input "#fde730" at bounding box center [897, 197] width 88 height 18
paste input "de730"
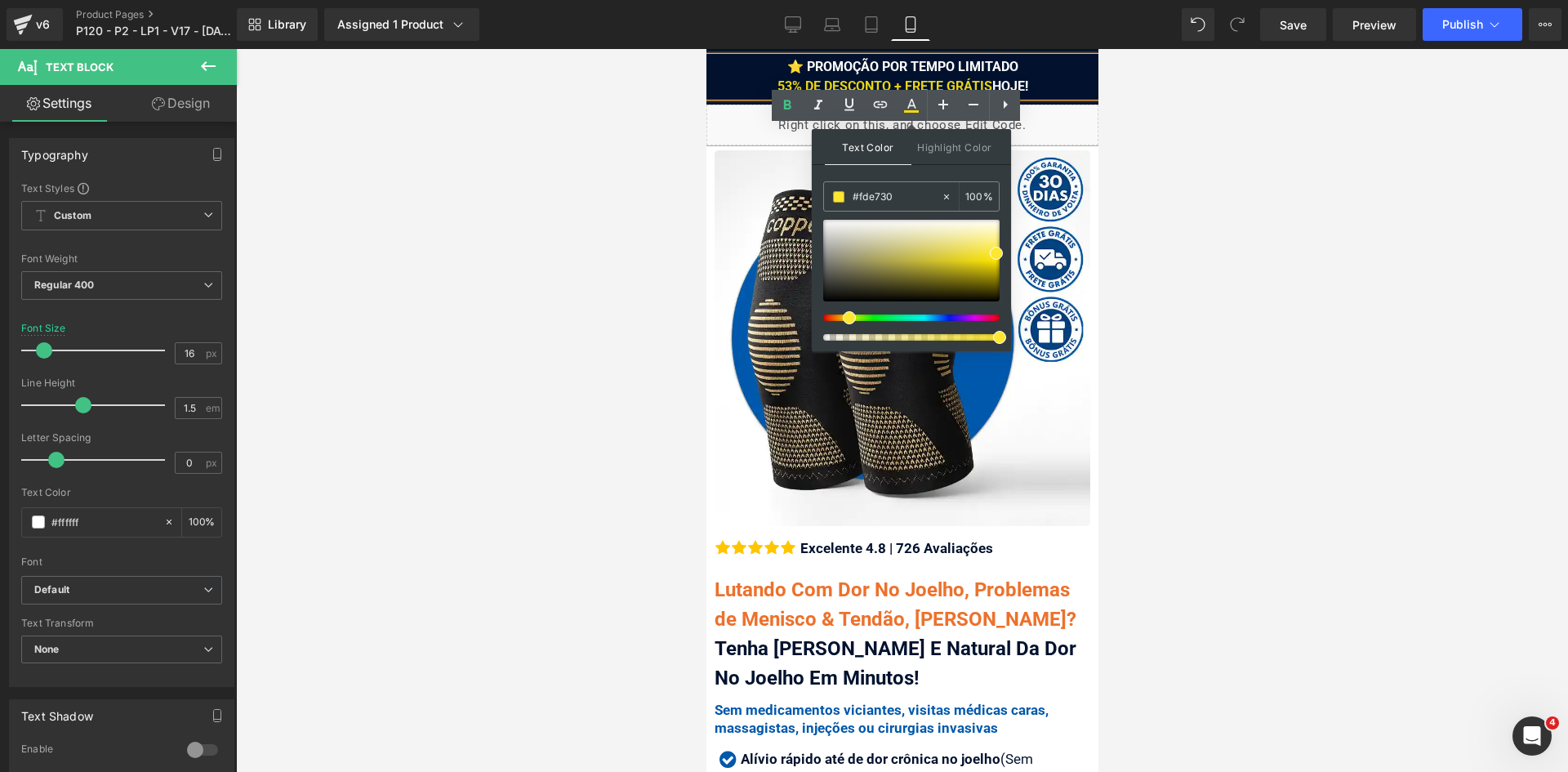
type input "#fde730"
click at [995, 248] on span at bounding box center [996, 252] width 13 height 13
click at [1031, 91] on div "⭐ PROMOÇÃO POR TEMPO LIMITADO 53% DE DESCONTO + FRETE GRÁTIS HOJE!" at bounding box center [902, 76] width 392 height 39
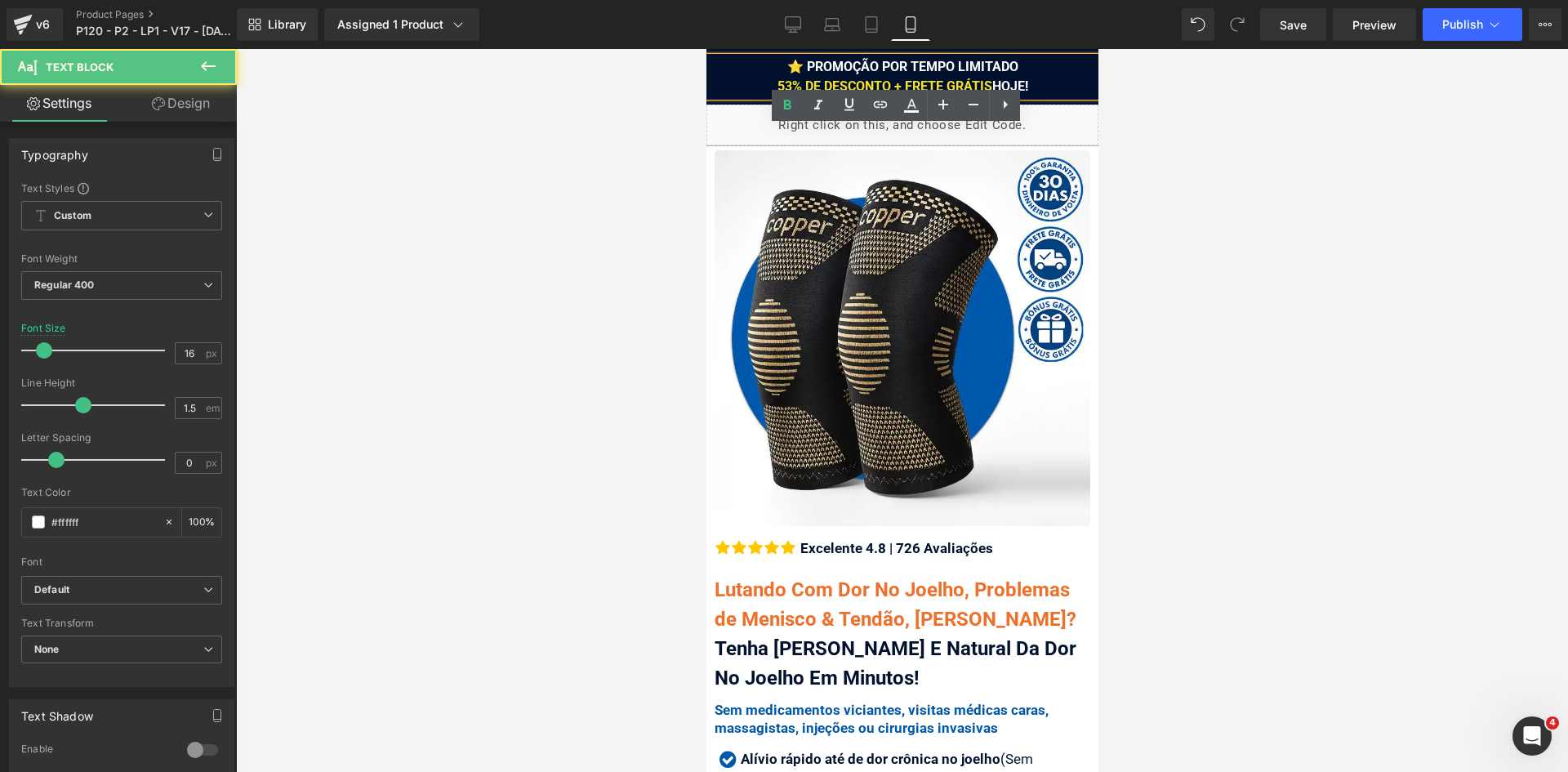
click at [1239, 261] on div at bounding box center [902, 409] width 1332 height 723
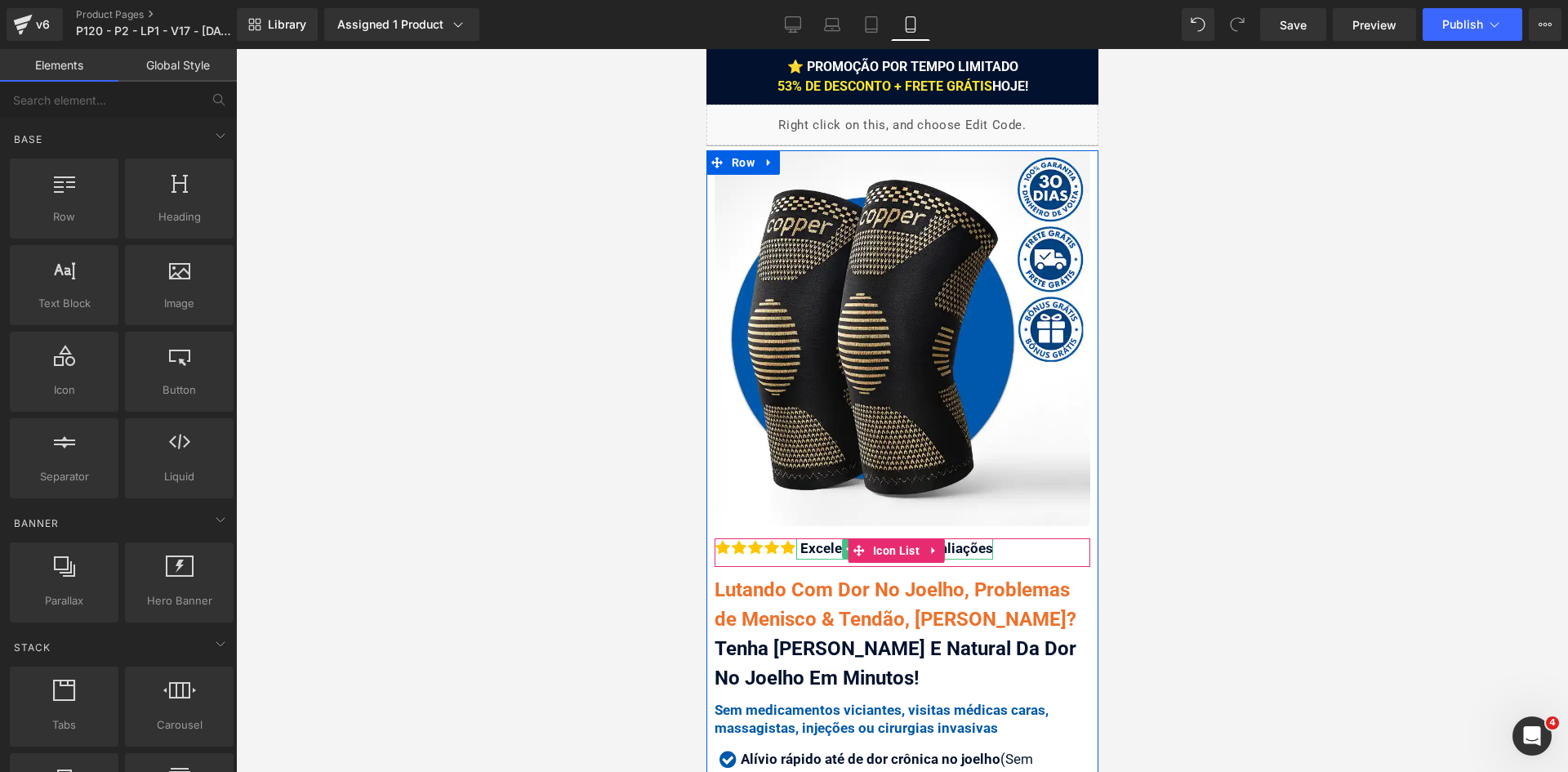
click at [805, 539] on div "Excelente 4.8 | 726 Avaliações" at bounding box center [893, 549] width 197 height 21
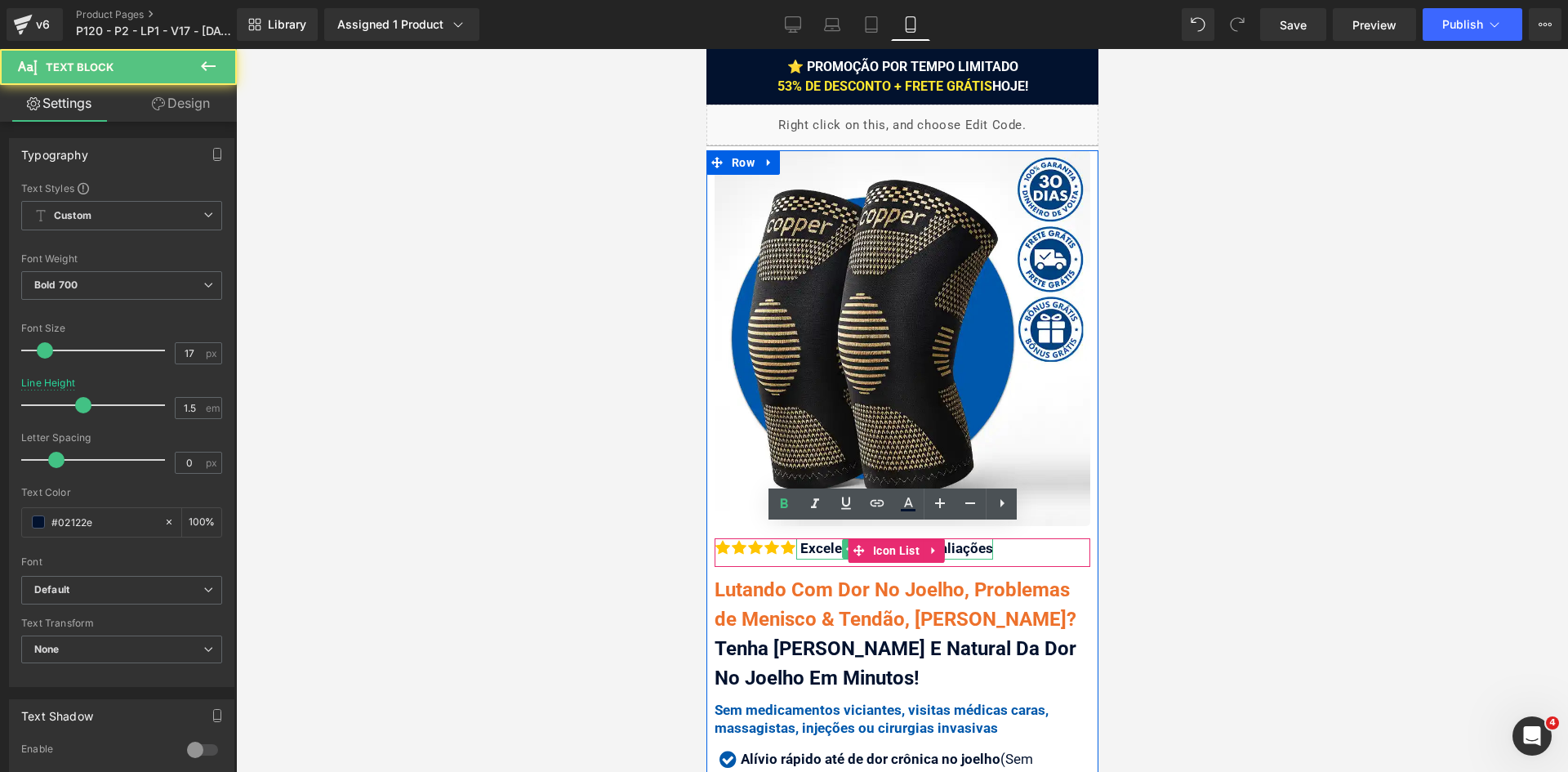
click at [800, 539] on div "Excelente 4.8 | 726 Avaliações" at bounding box center [893, 549] width 197 height 21
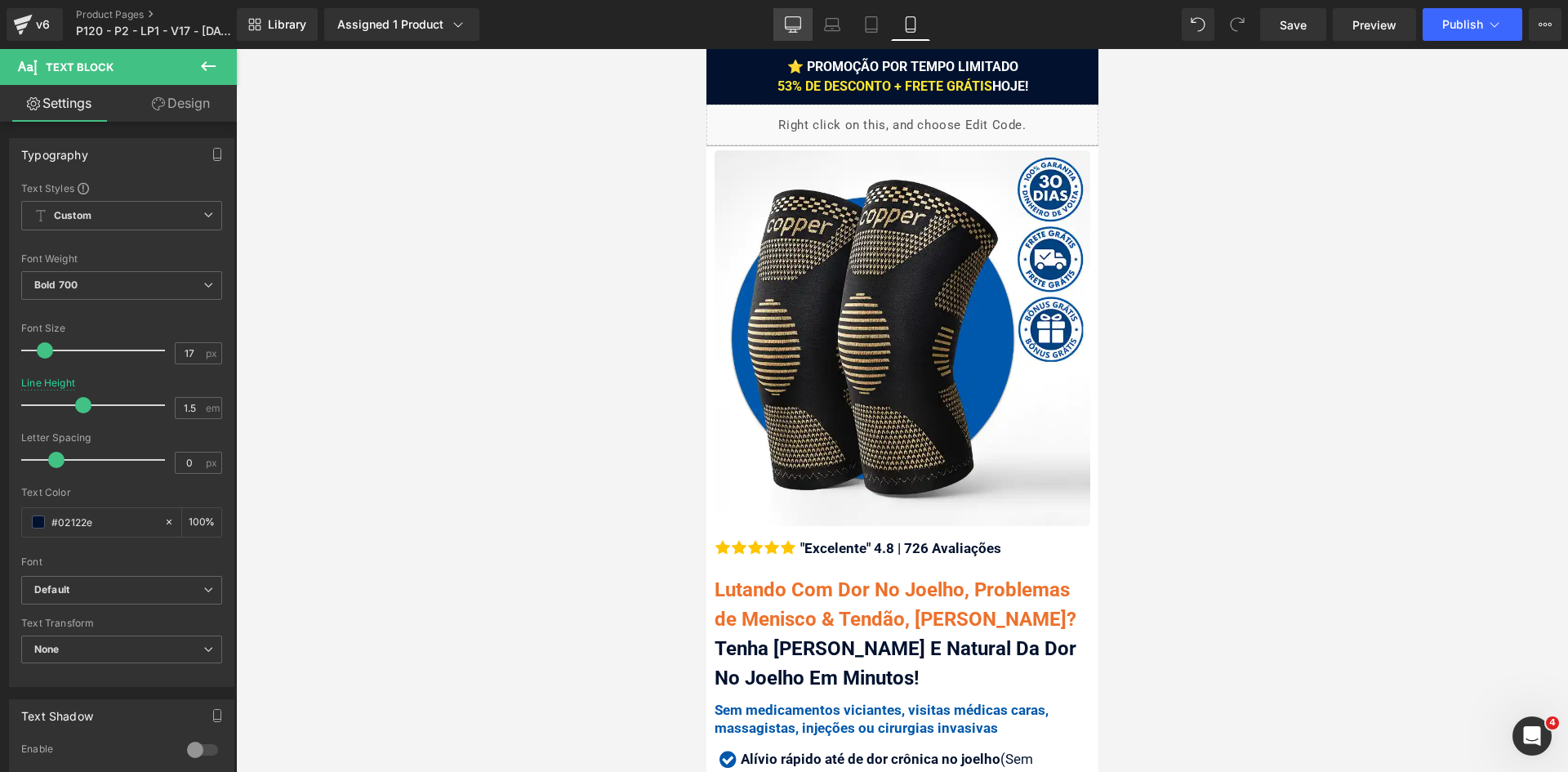
click at [790, 21] on icon at bounding box center [793, 24] width 16 height 16
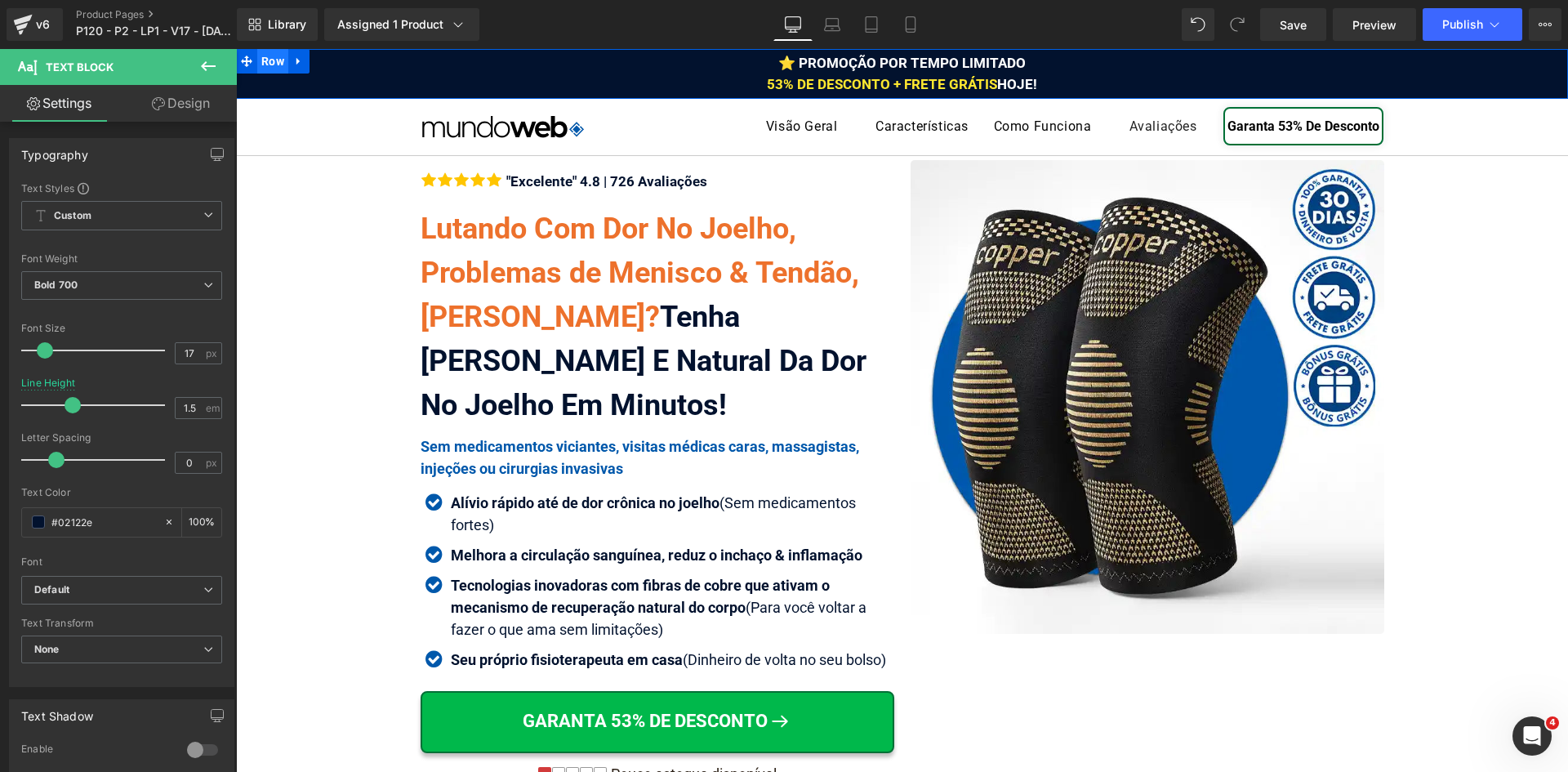
click at [261, 61] on span "Row" at bounding box center [273, 61] width 31 height 24
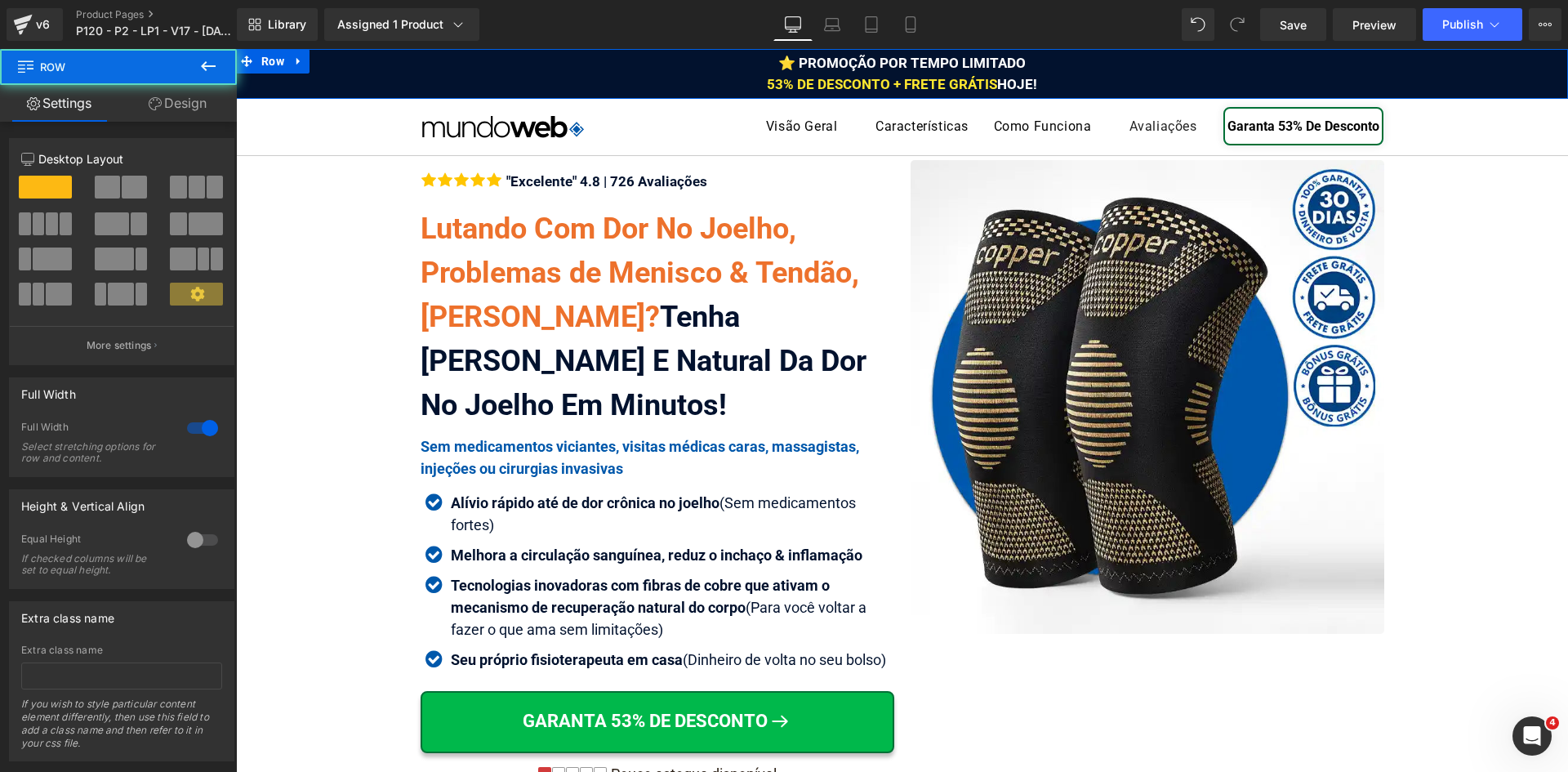
click at [199, 94] on link "Design" at bounding box center [178, 103] width 119 height 36
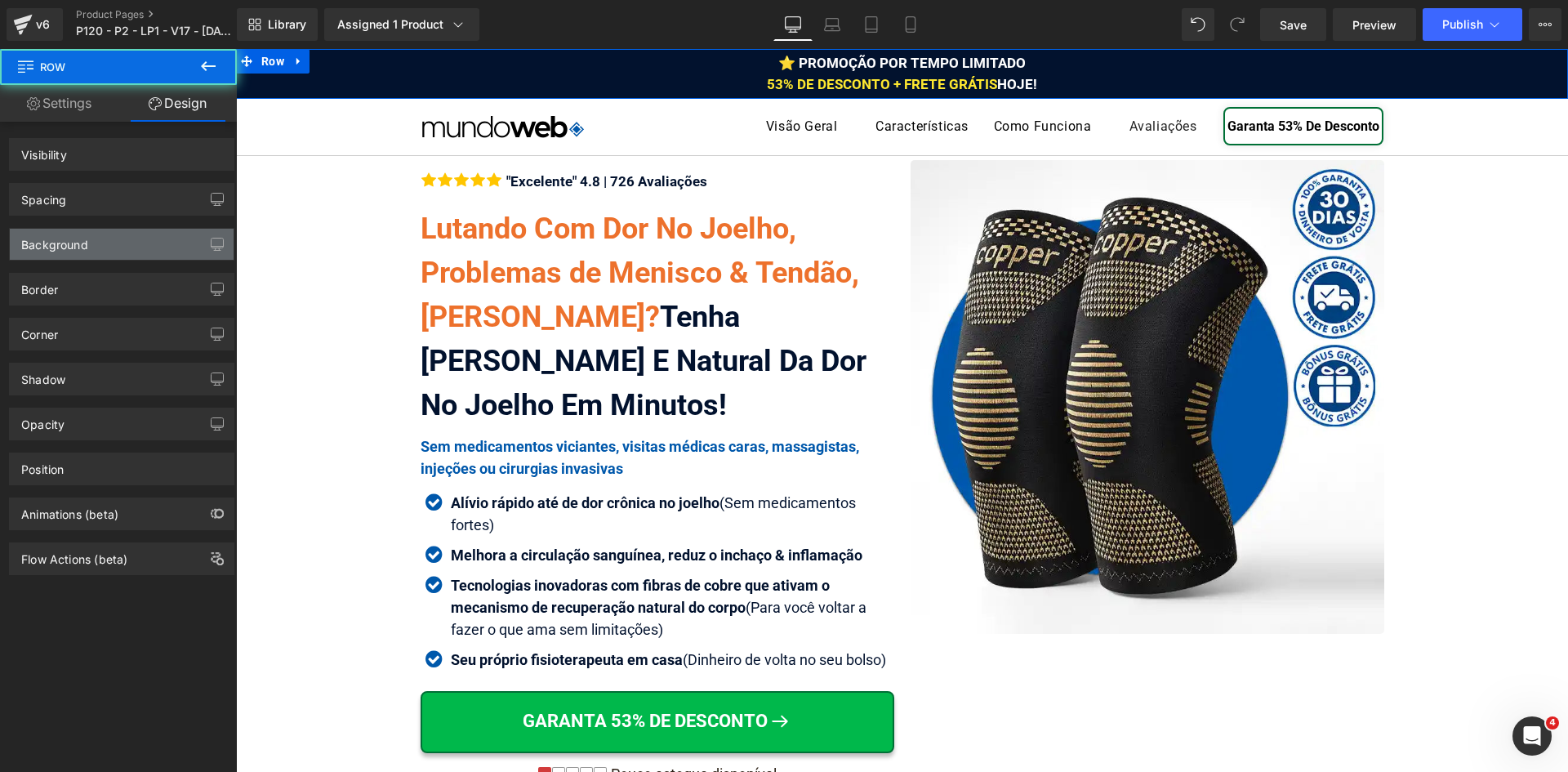
click at [134, 226] on div "Background" at bounding box center [122, 239] width 245 height 45
click at [132, 232] on div "Background" at bounding box center [121, 245] width 224 height 31
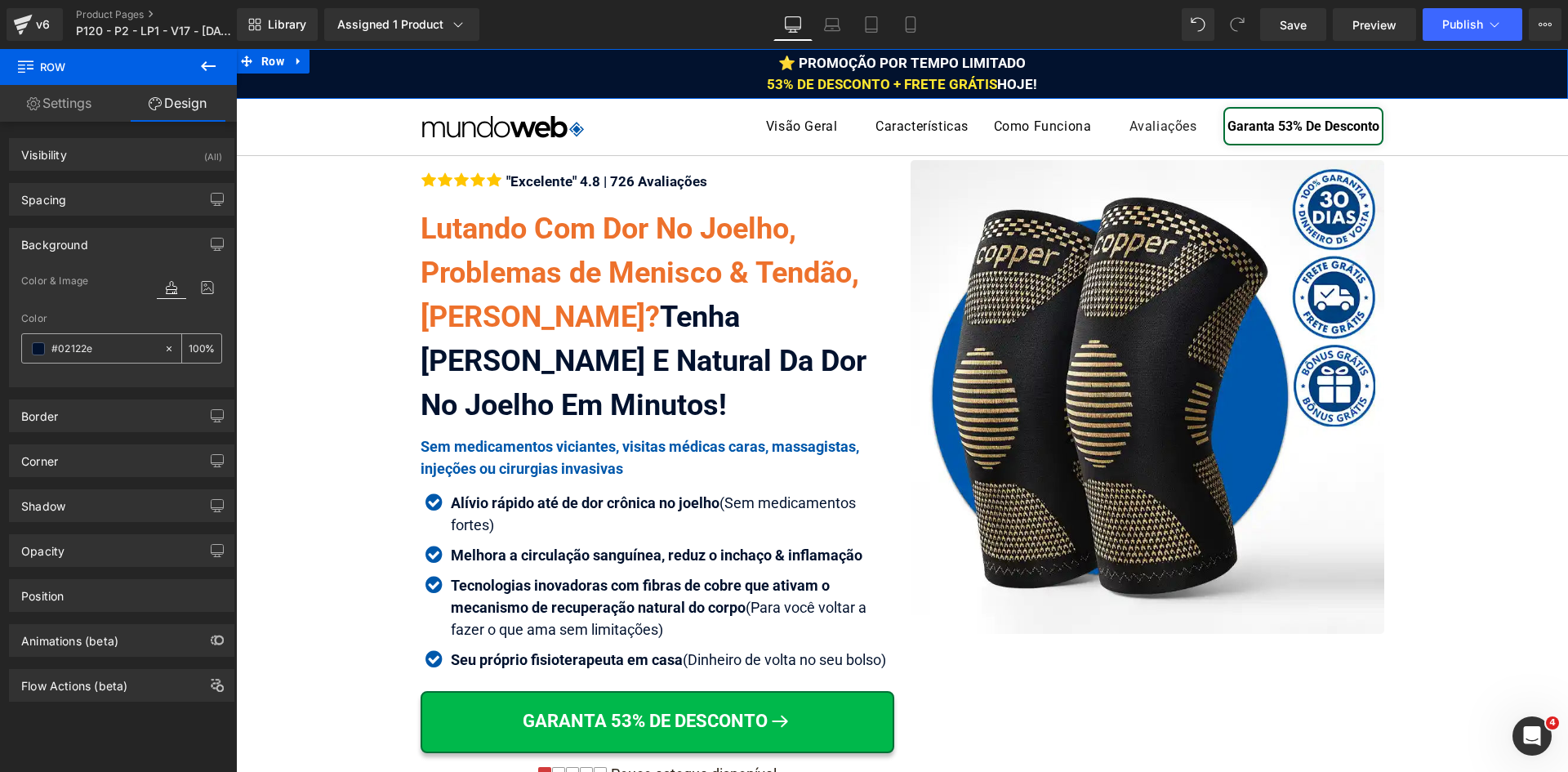
click at [123, 352] on input "text" at bounding box center [103, 349] width 105 height 18
paste input "0264c"
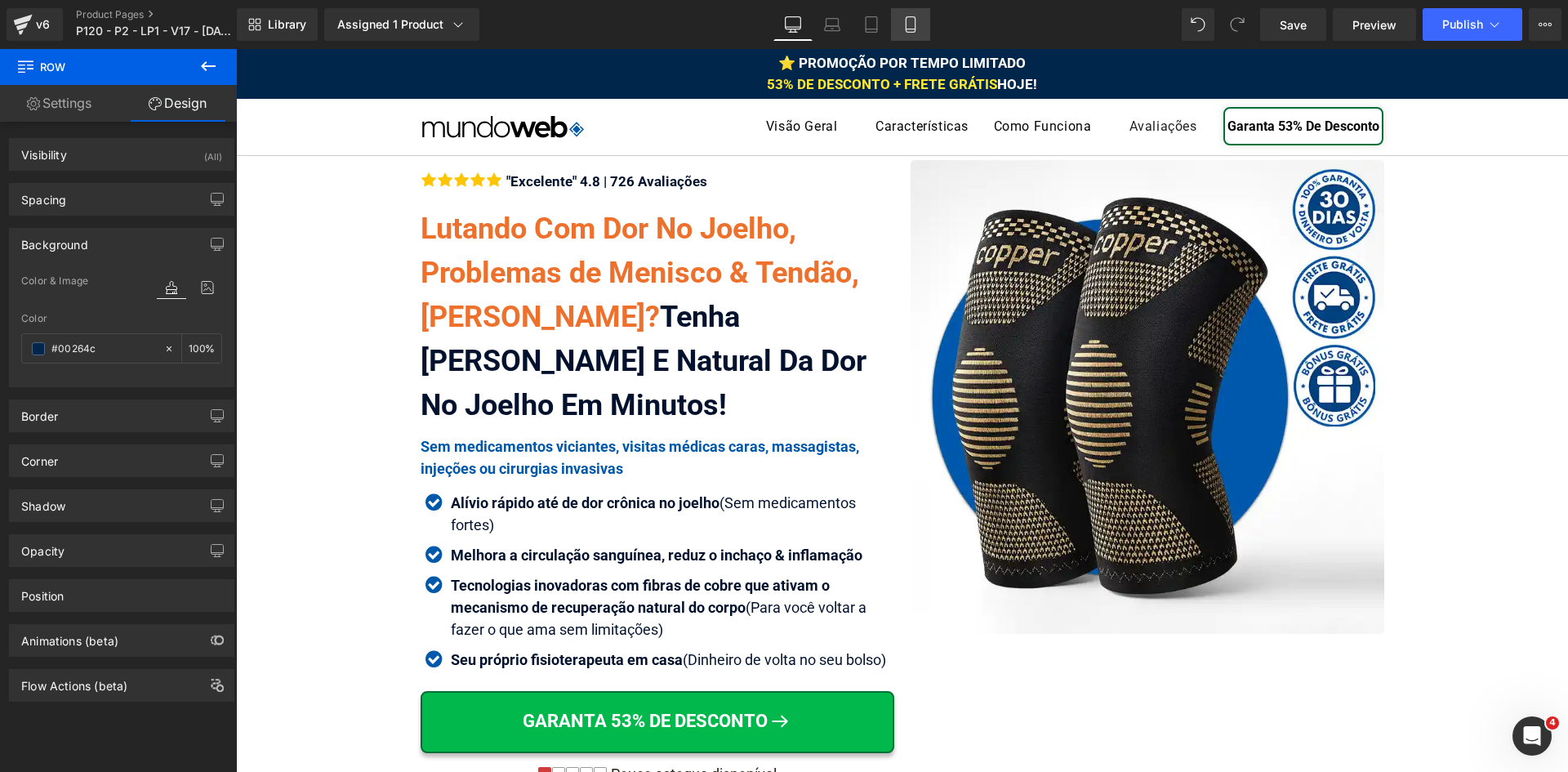
type input "#00264c"
click at [909, 28] on icon at bounding box center [910, 24] width 16 height 16
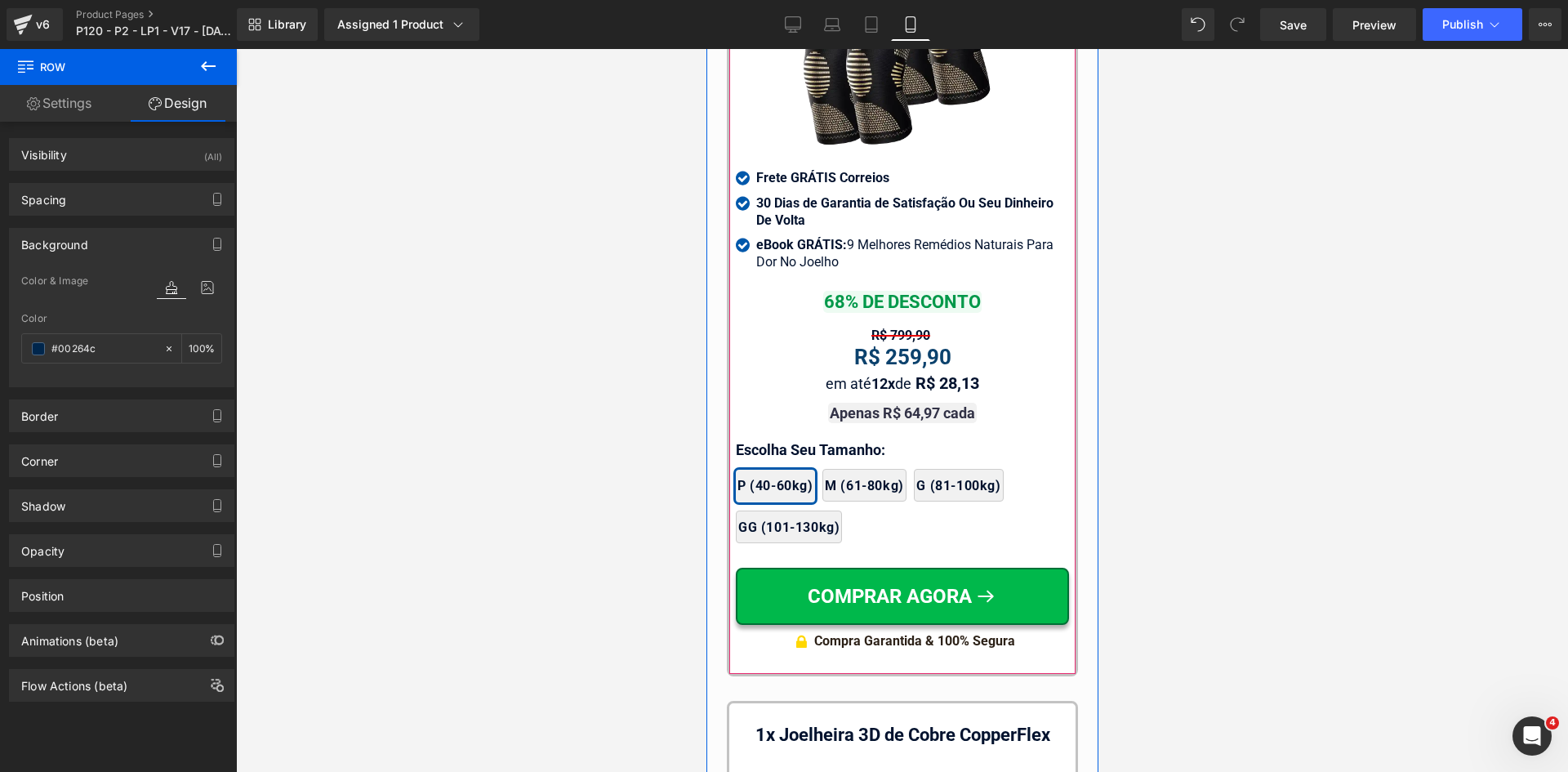
scroll to position [15797, 0]
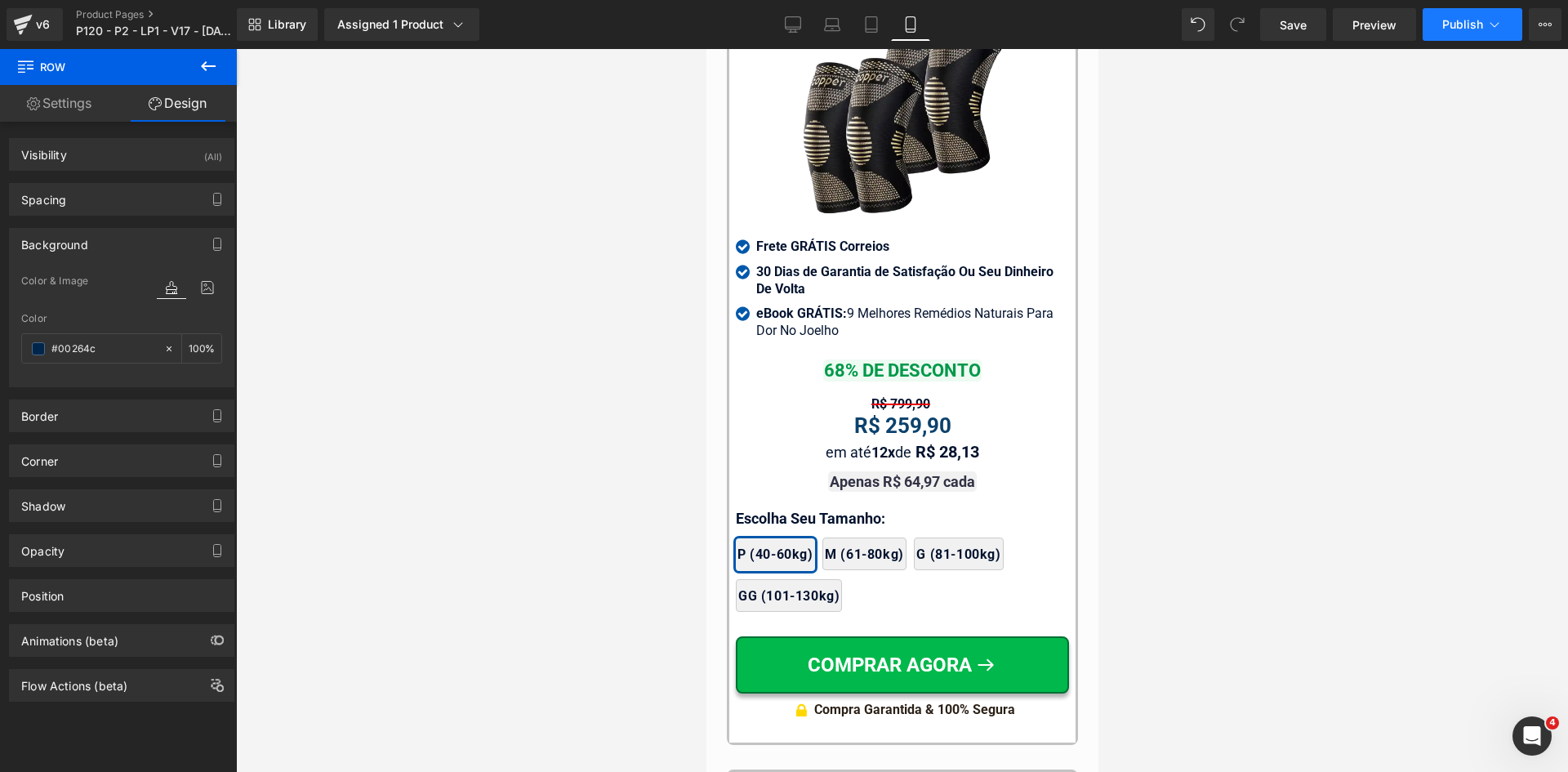
click at [1465, 34] on button "Publish" at bounding box center [1472, 24] width 100 height 33
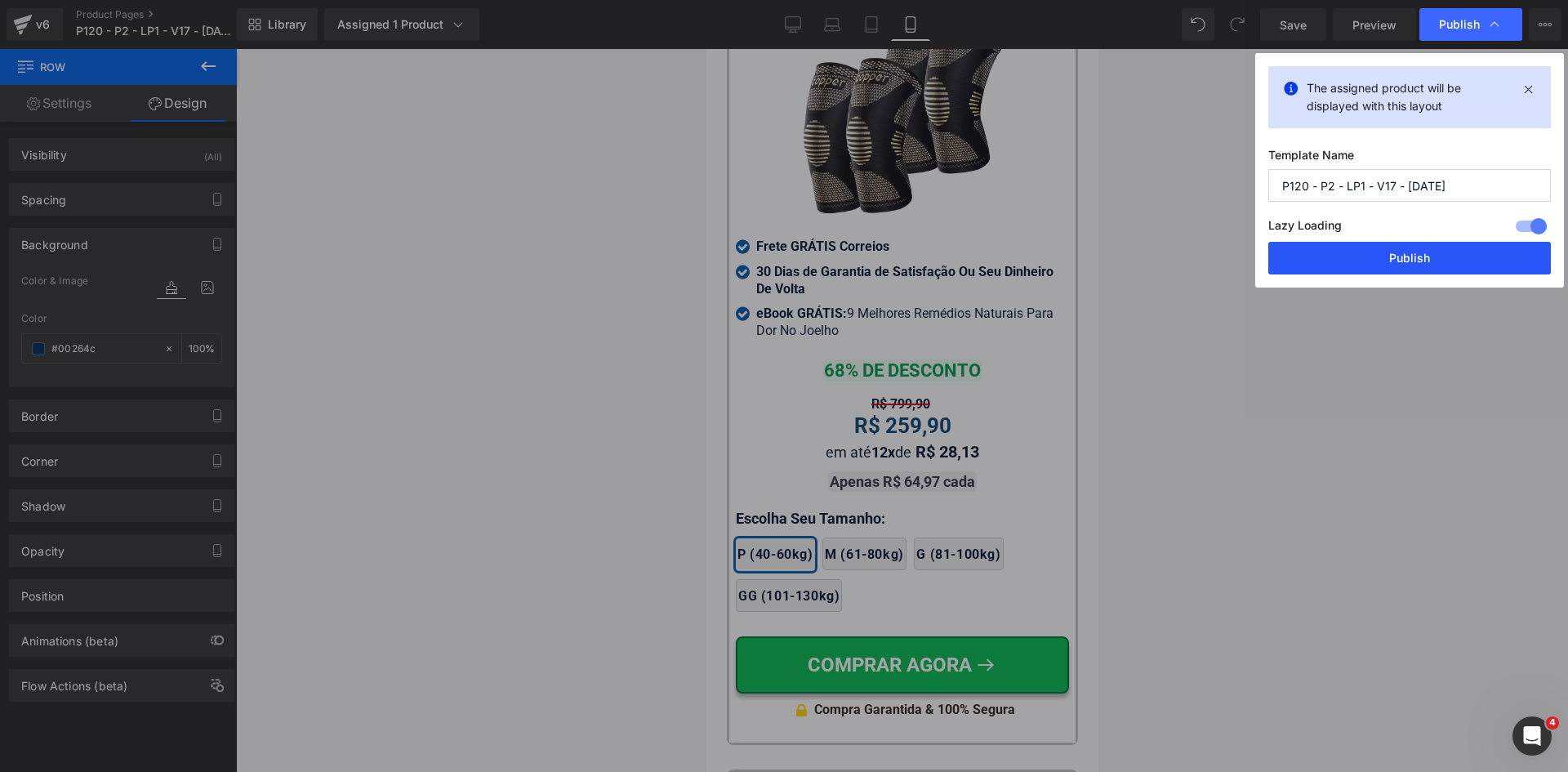
click at [1461, 260] on button "Publish" at bounding box center [1409, 258] width 283 height 33
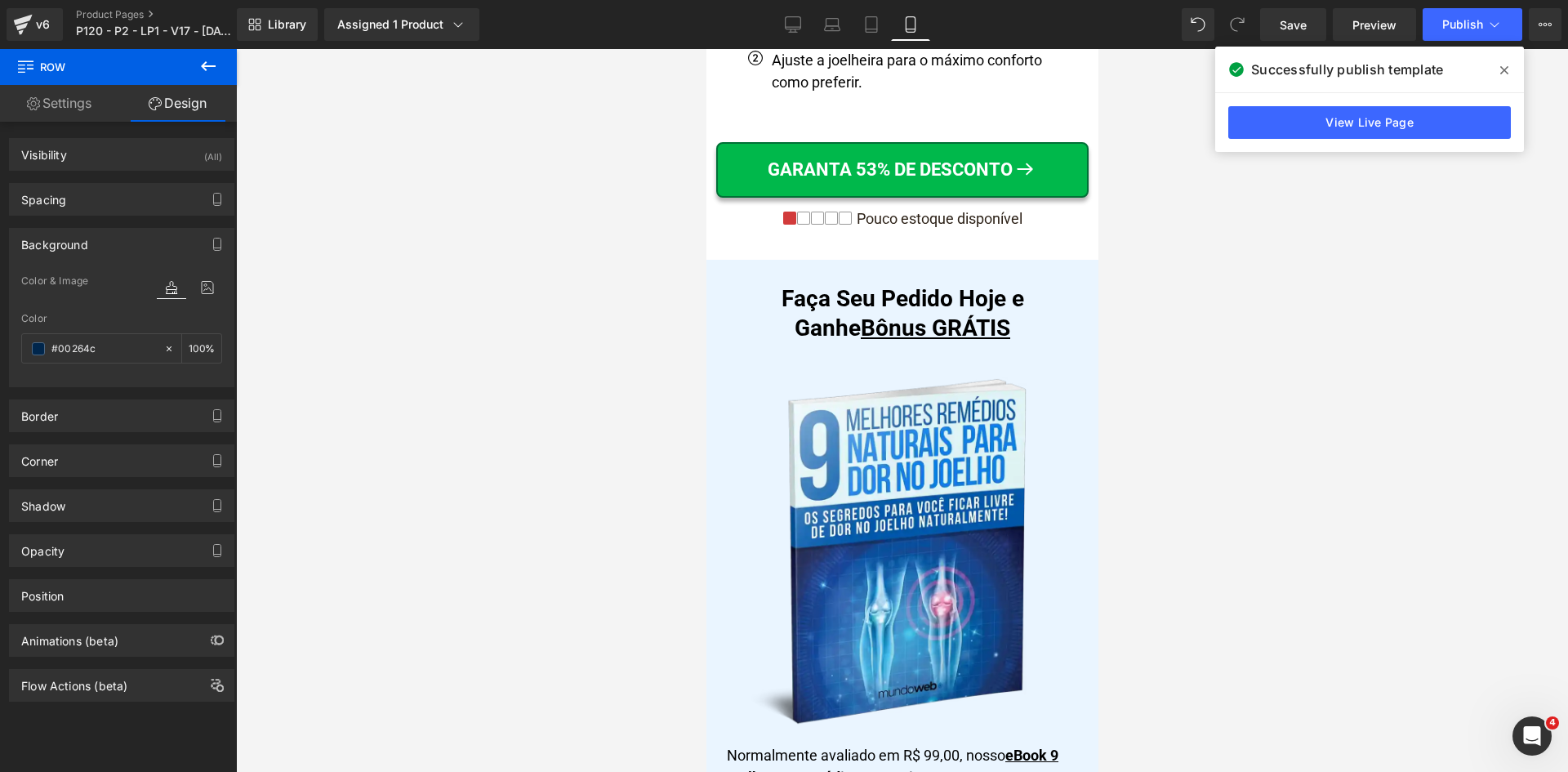
scroll to position [0, 0]
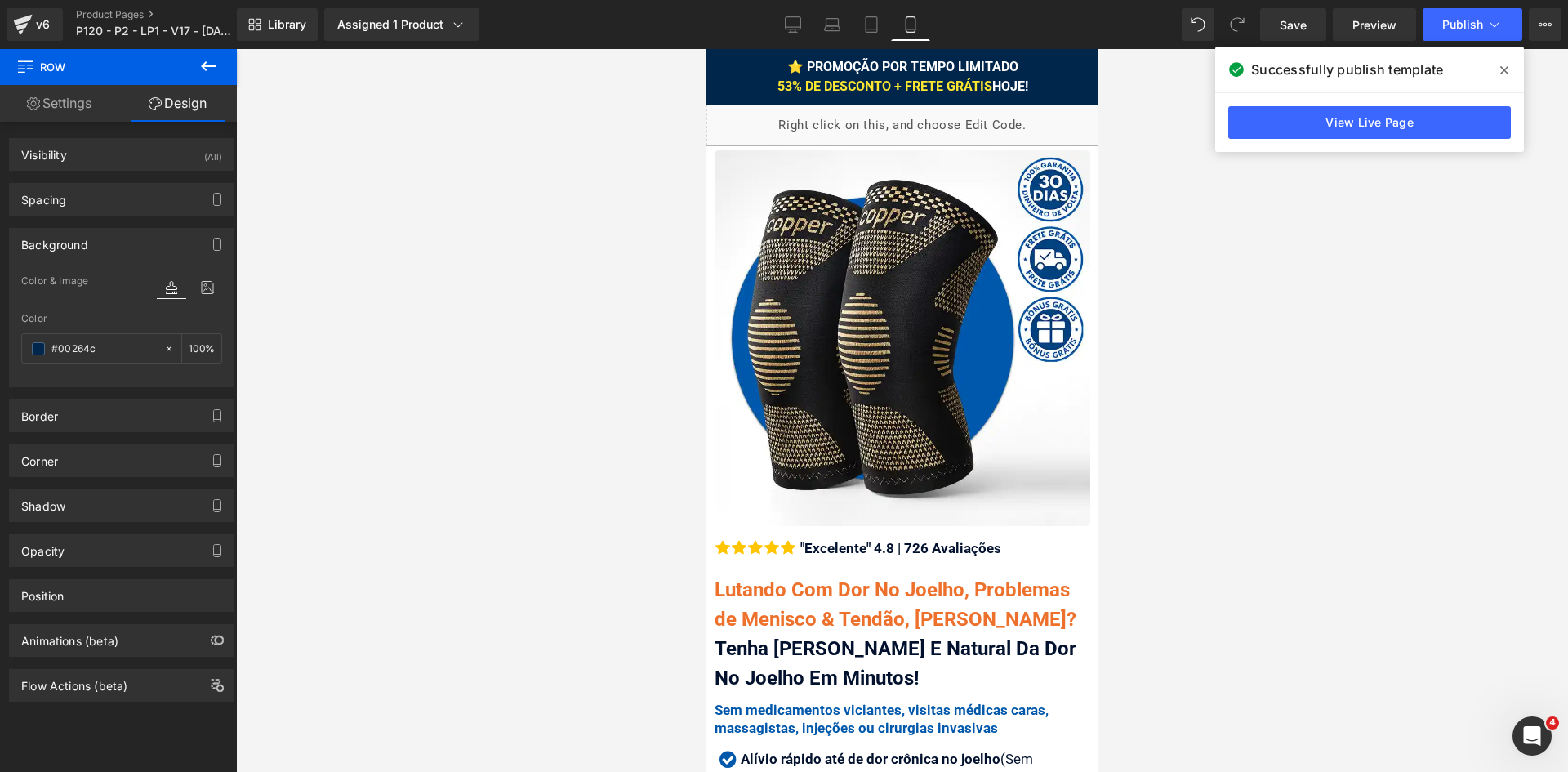
drag, startPoint x: 1095, startPoint y: 539, endPoint x: 1739, endPoint y: 95, distance: 782.2
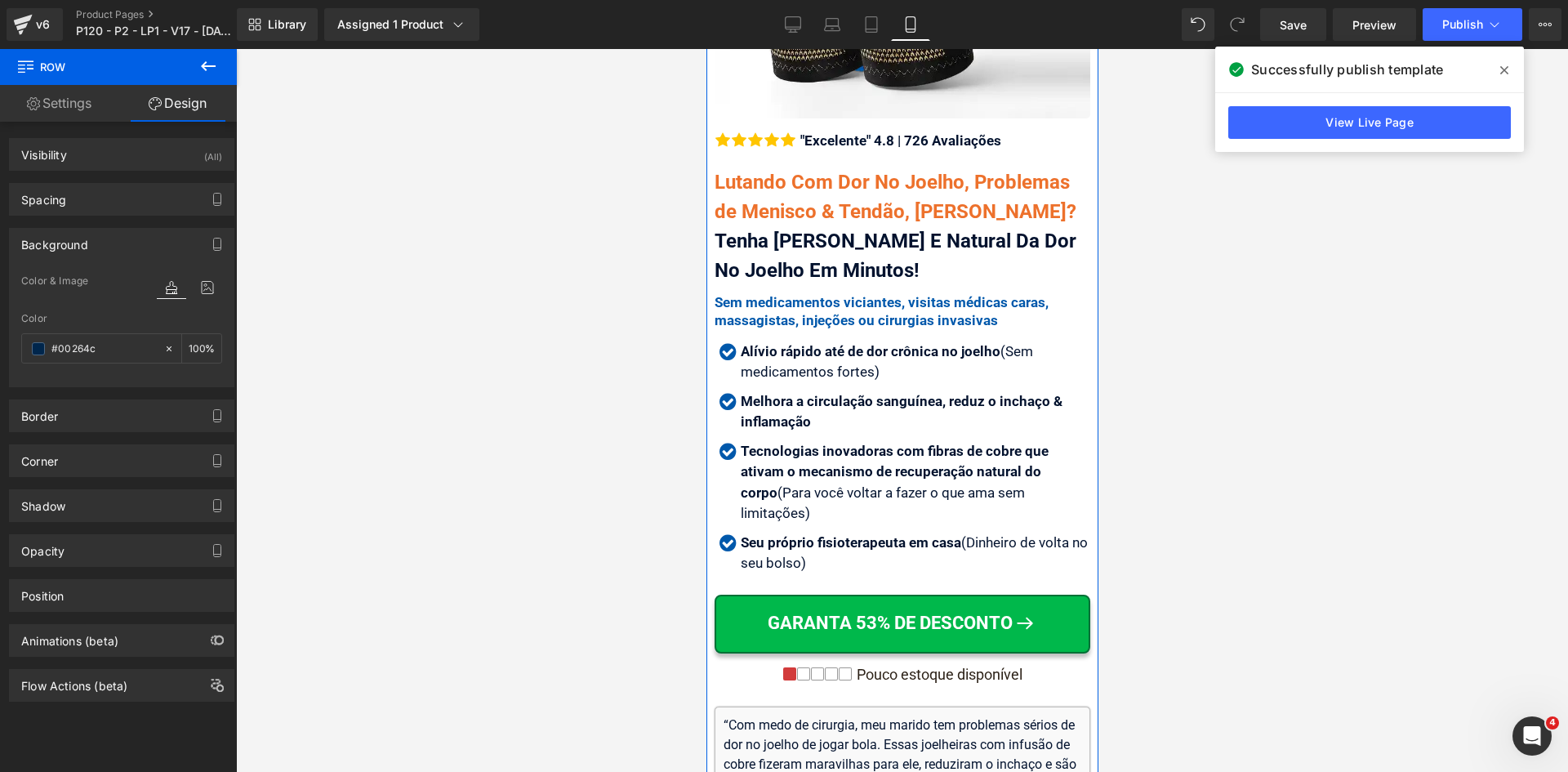
scroll to position [409, 0]
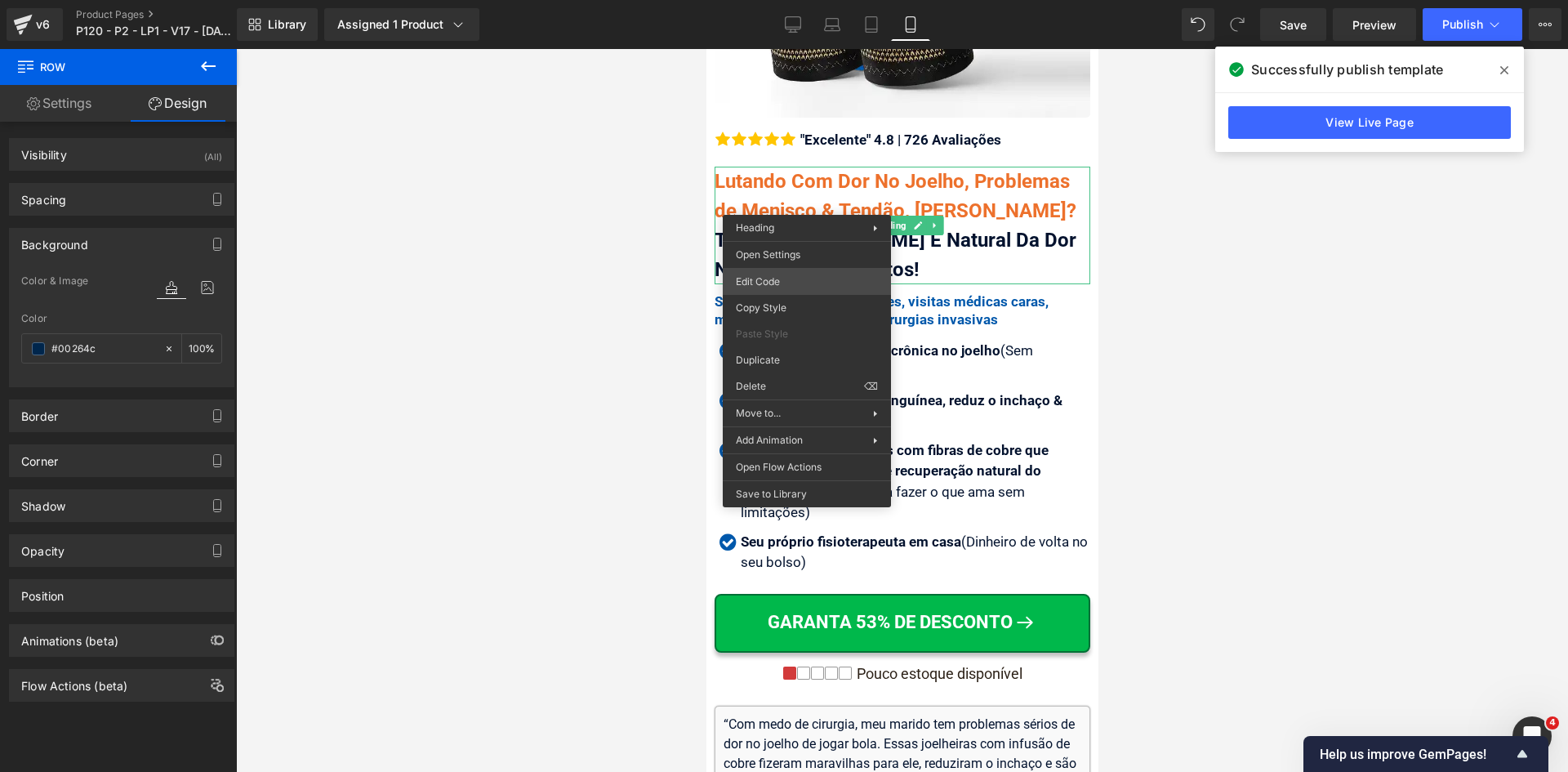
click at [785, 0] on div "Row You are previewing how the will restyle your page. You can not edit Element…" at bounding box center [784, 0] width 1568 height 0
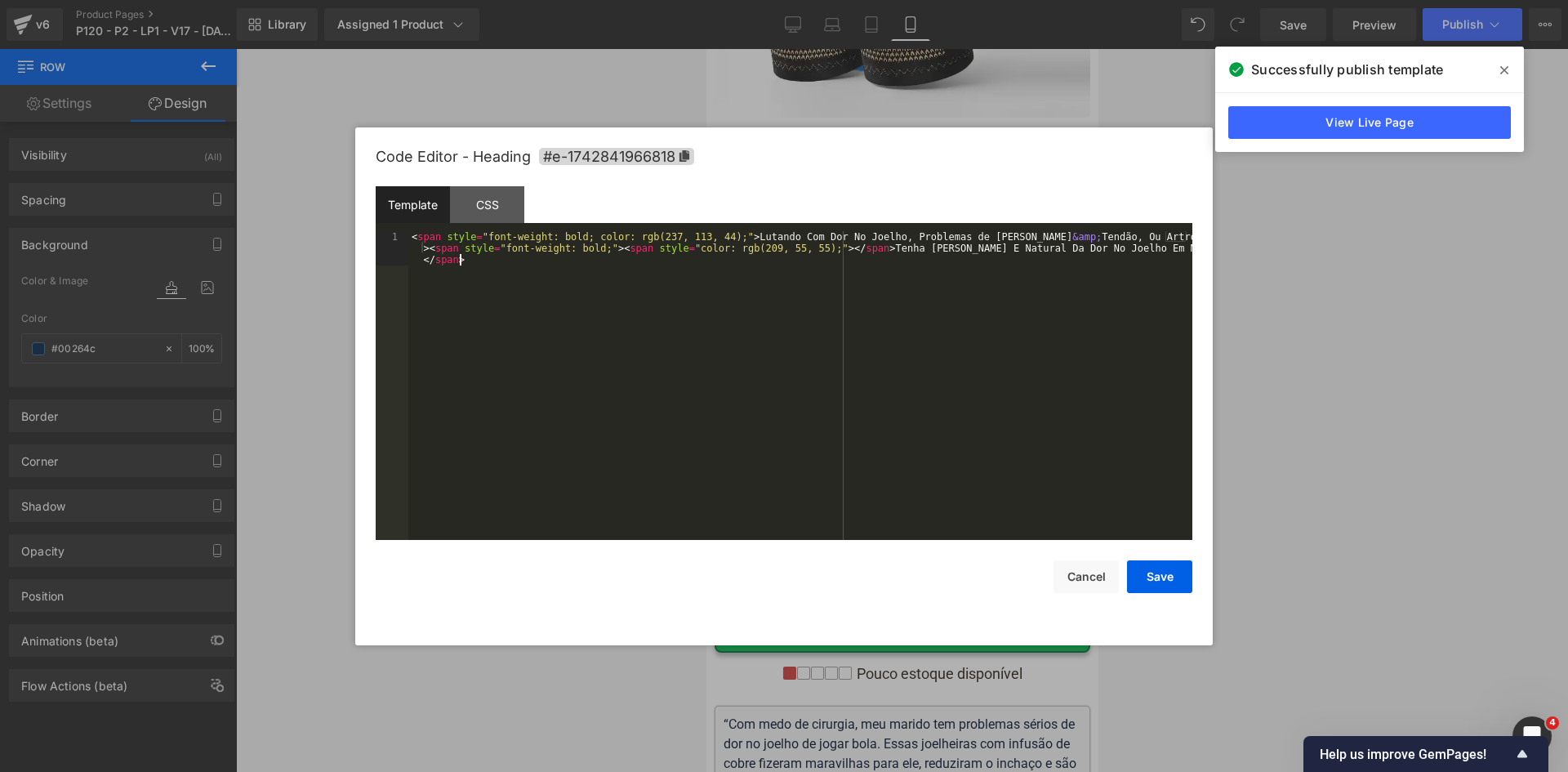
click at [783, 262] on div "< span style = "font-weight: bold; color: rgb(237, 113, 44);" > Lutando Com Dor…" at bounding box center [800, 419] width 784 height 377
click at [1164, 591] on button "Save" at bounding box center [1159, 577] width 65 height 33
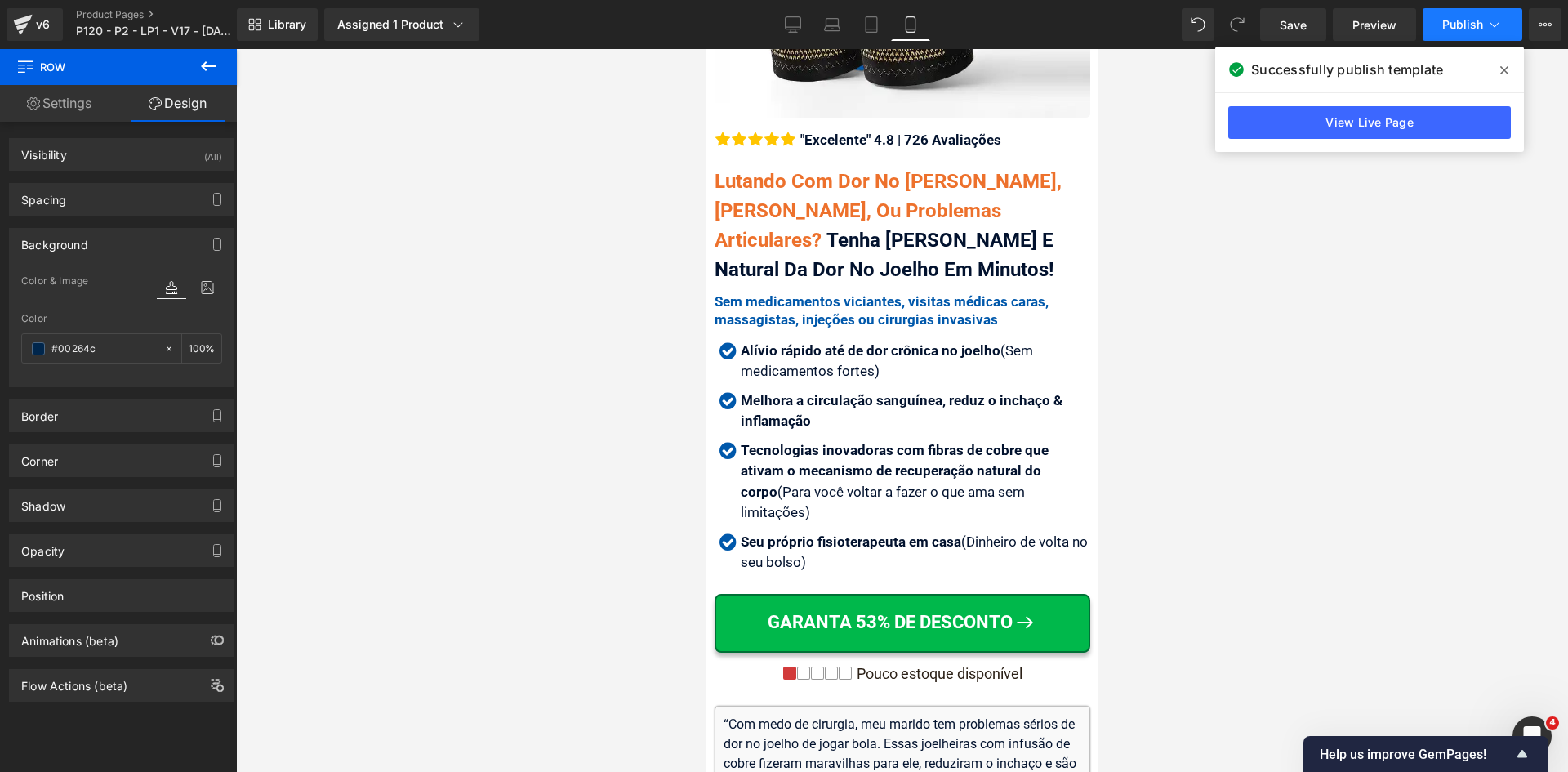
click at [1459, 23] on span "Publish" at bounding box center [1462, 24] width 41 height 13
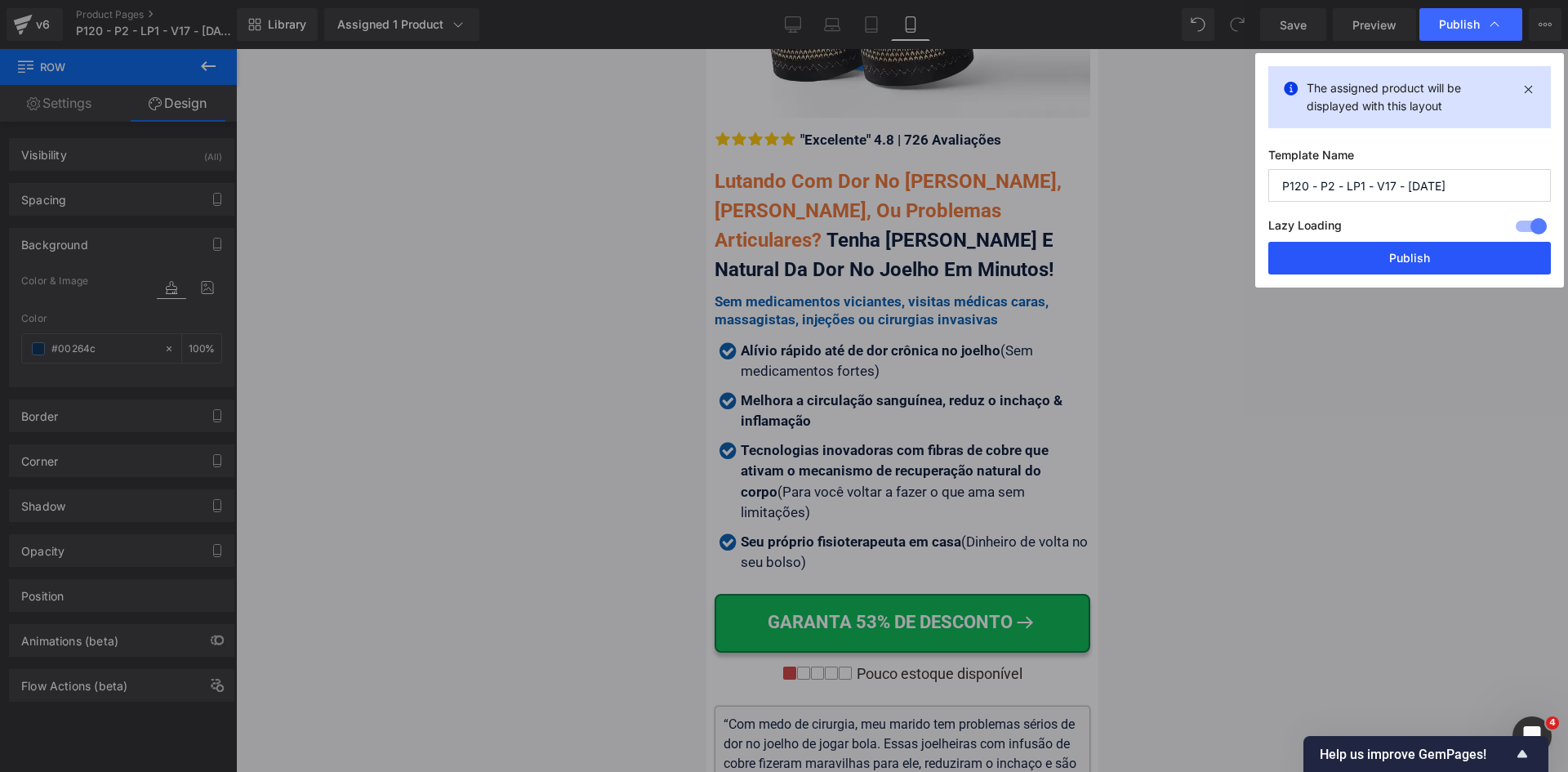
click at [1447, 249] on button "Publish" at bounding box center [1409, 258] width 283 height 33
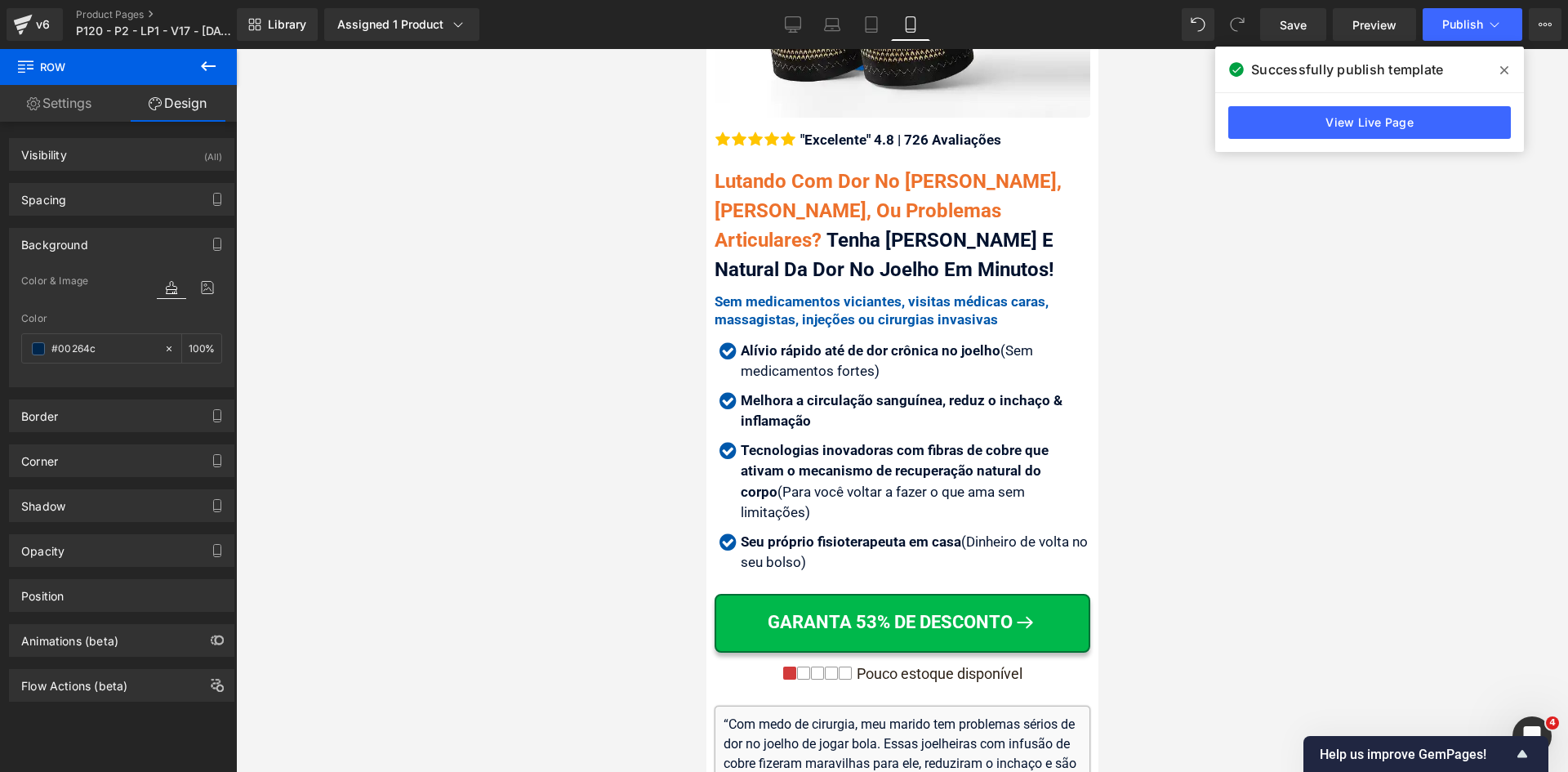
click at [798, 193] on span "Lutando Com Dor No [PERSON_NAME], [PERSON_NAME], Ou Problemas Articulares?" at bounding box center [887, 211] width 347 height 82
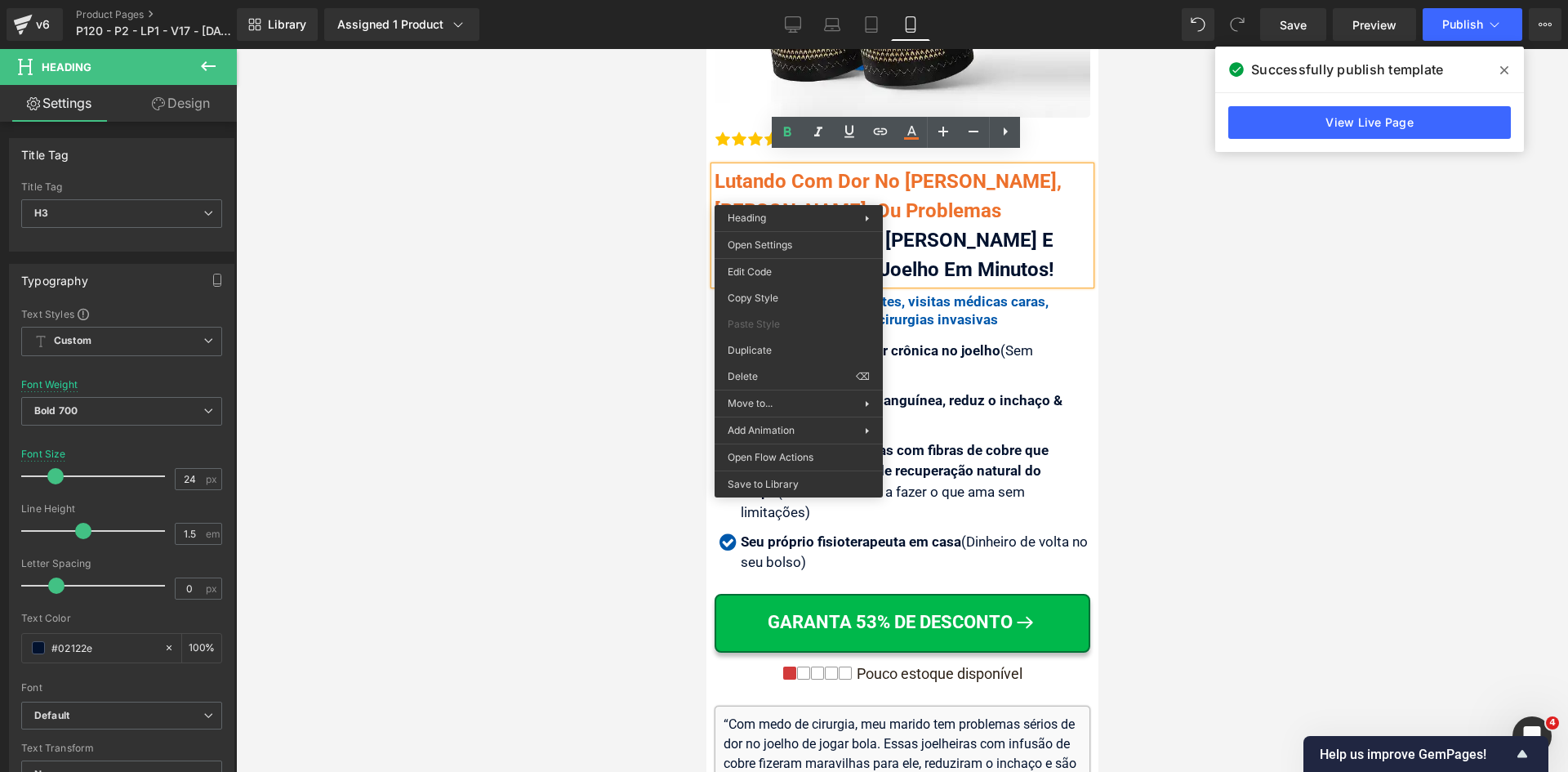
click at [780, 188] on span "Lutando Com Dor No [PERSON_NAME], [PERSON_NAME], Ou Problemas Articulares?" at bounding box center [887, 211] width 347 height 82
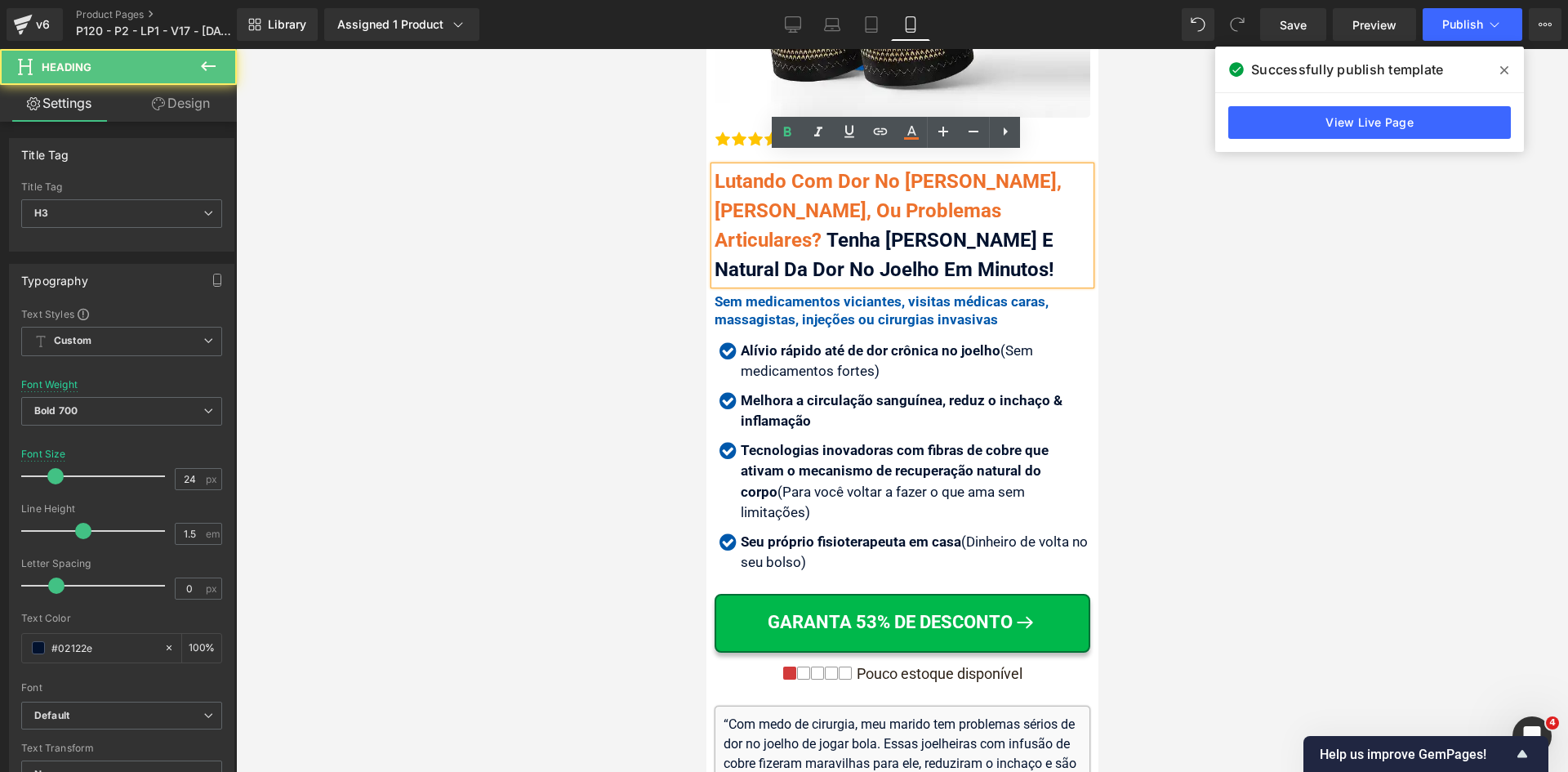
copy div "Lutando Com Dor No Joelho Agonizante, Artrose, Ou Problemas Articulares? Tenha …"
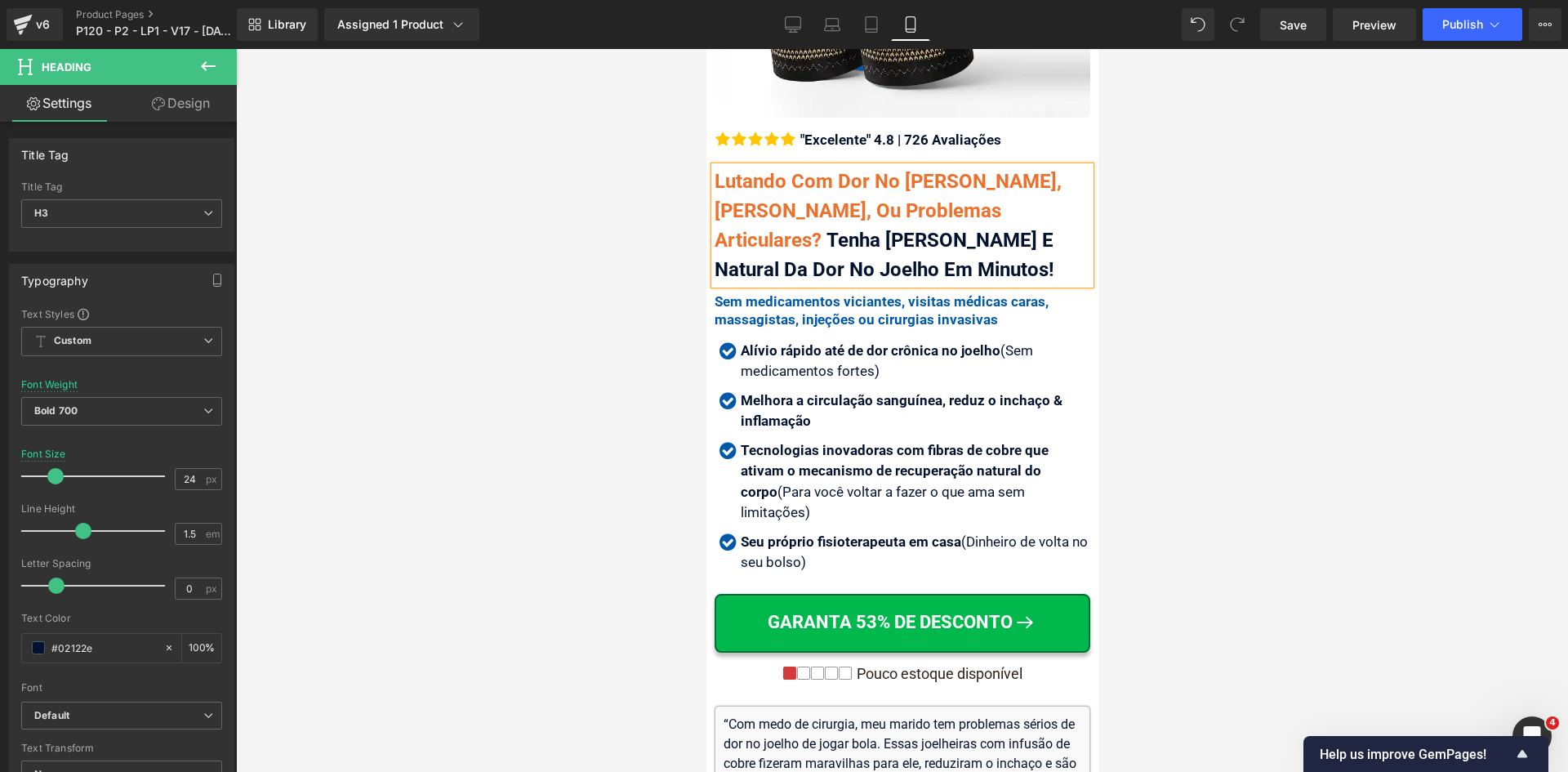
click at [816, 210] on div "Lutando Com Dor No Joelho Agonizante, Artrose, Ou Problemas Articulares? Tenha …" at bounding box center [901, 226] width 376 height 118
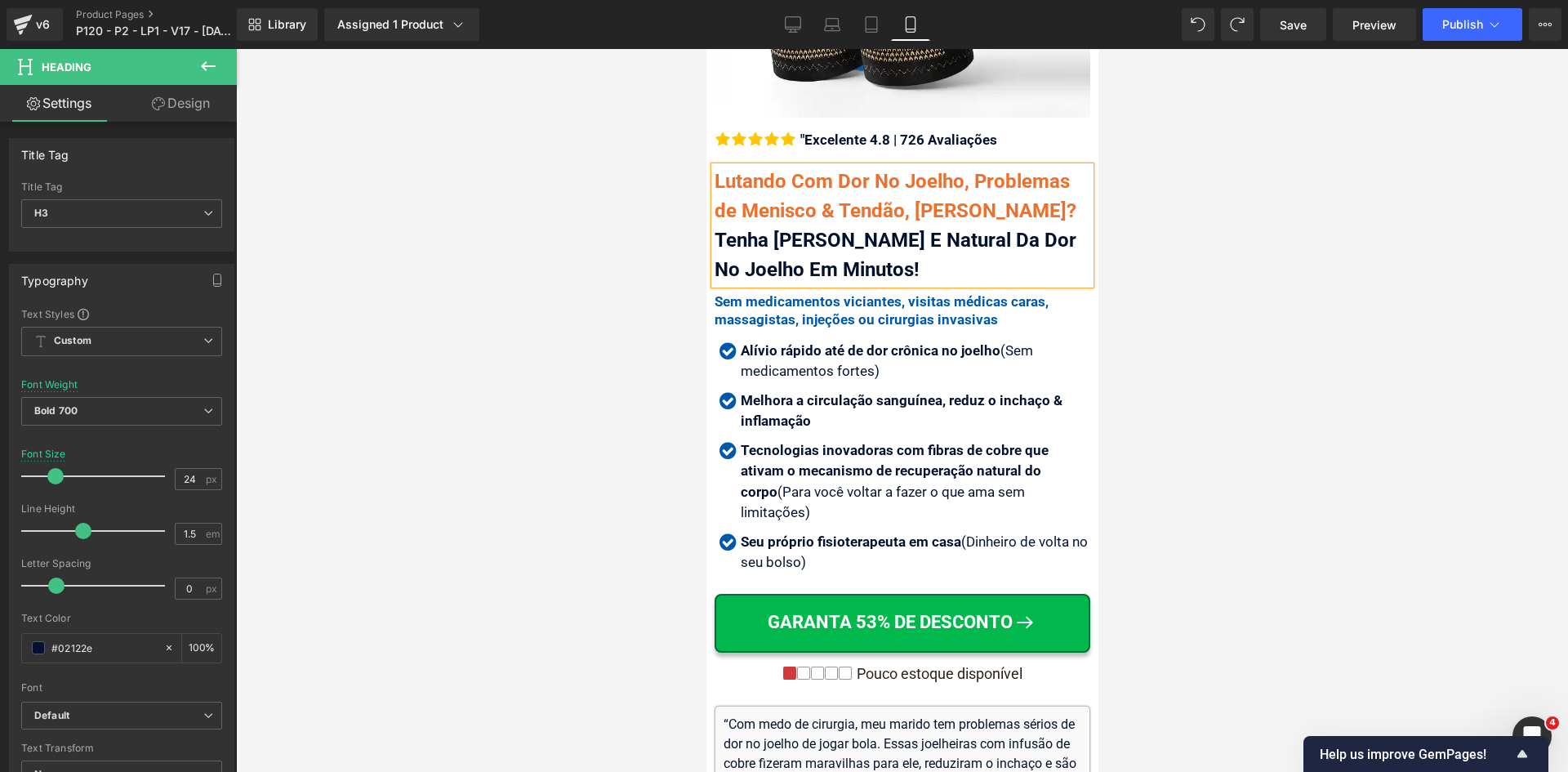
click at [779, 231] on span "Tenha [PERSON_NAME] E Natural Da Dor No Joelho Em Minutos!" at bounding box center [894, 255] width 362 height 52
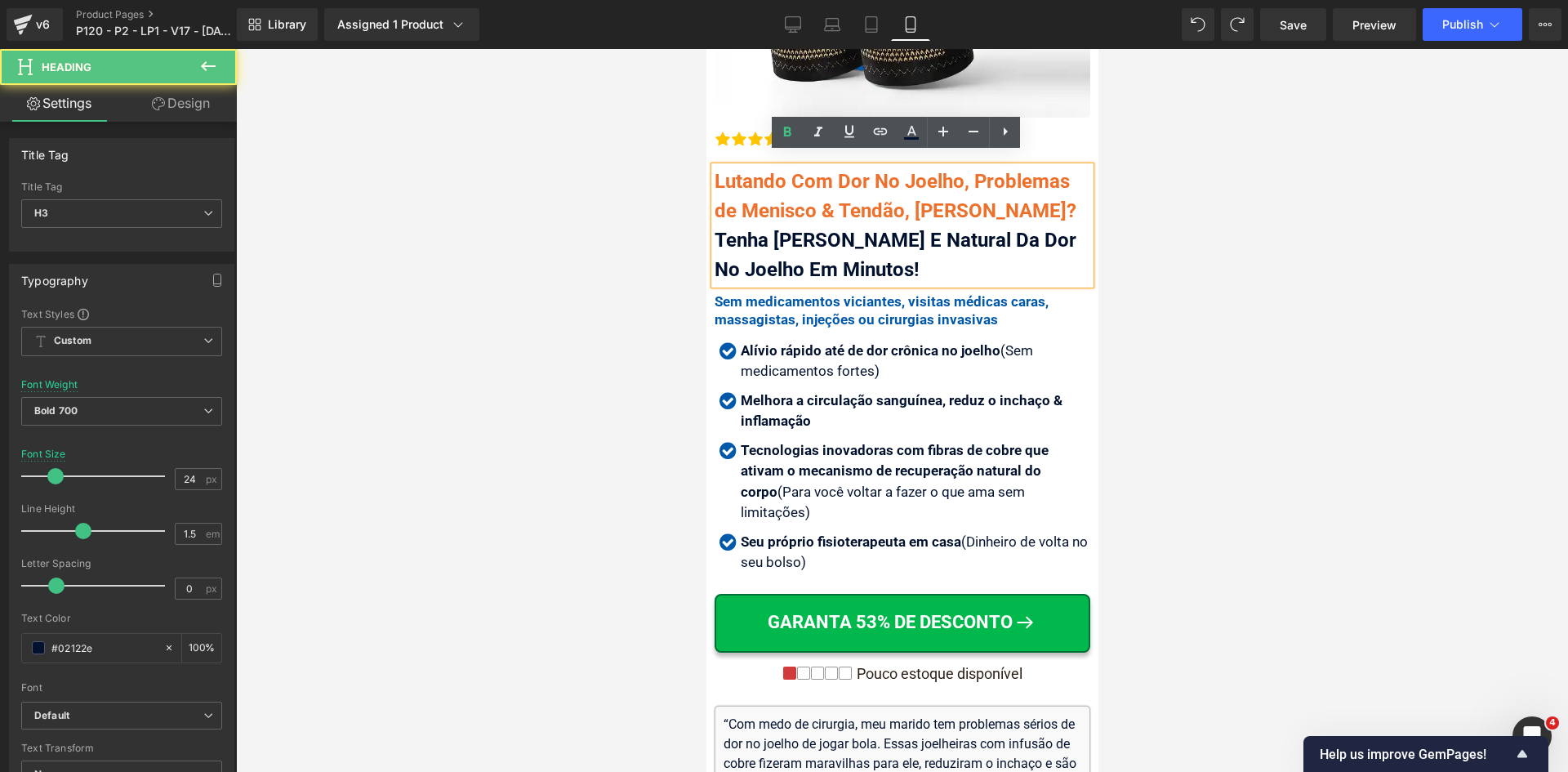
copy div "Lutando Com Dor No Joelho, Problemas de Menisco & Tendão, Ou Artrose? Tenha Alí…"
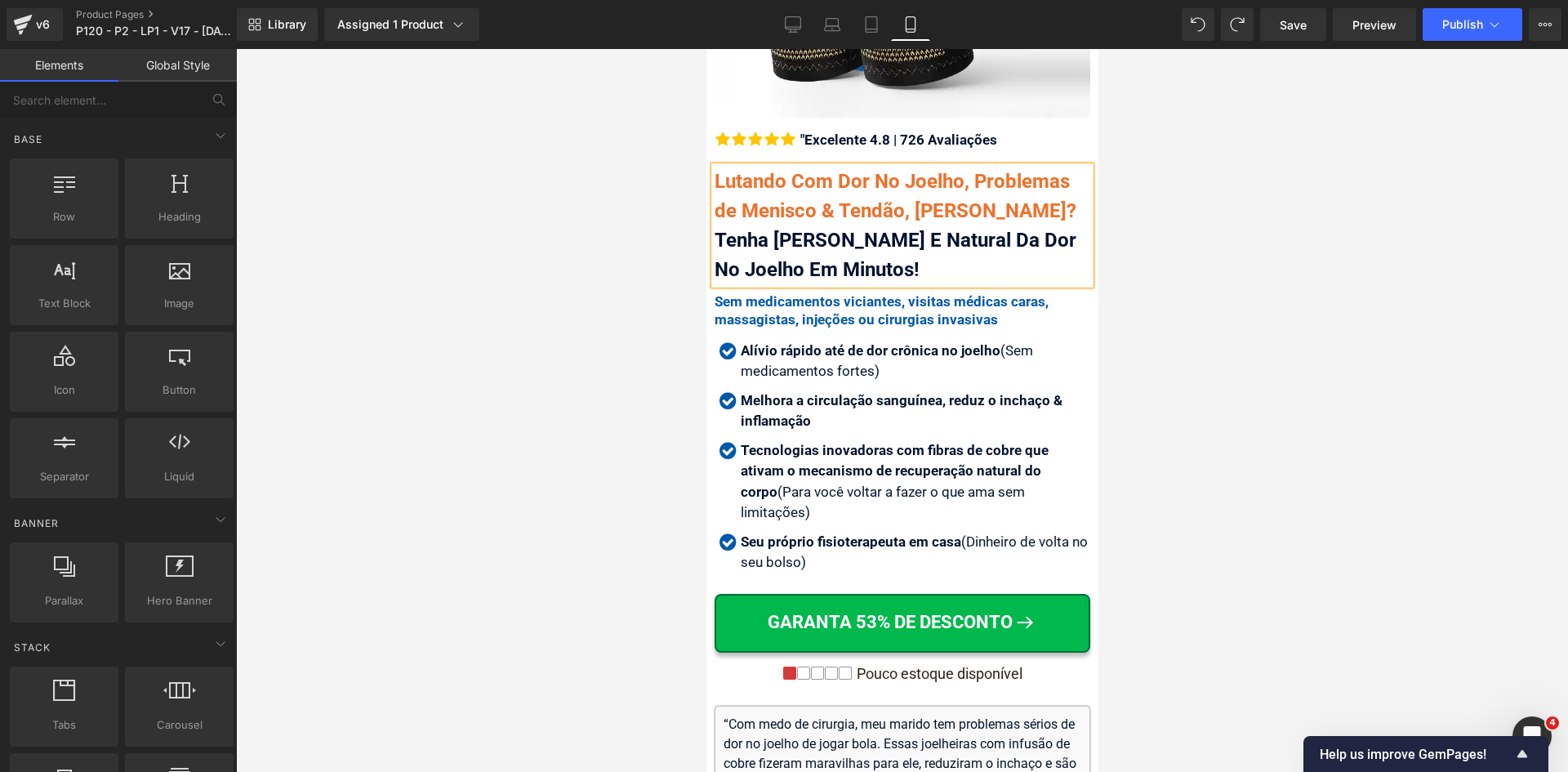
drag, startPoint x: 1251, startPoint y: 348, endPoint x: 1111, endPoint y: 355, distance: 140.2
click at [1248, 349] on div at bounding box center [902, 409] width 1332 height 723
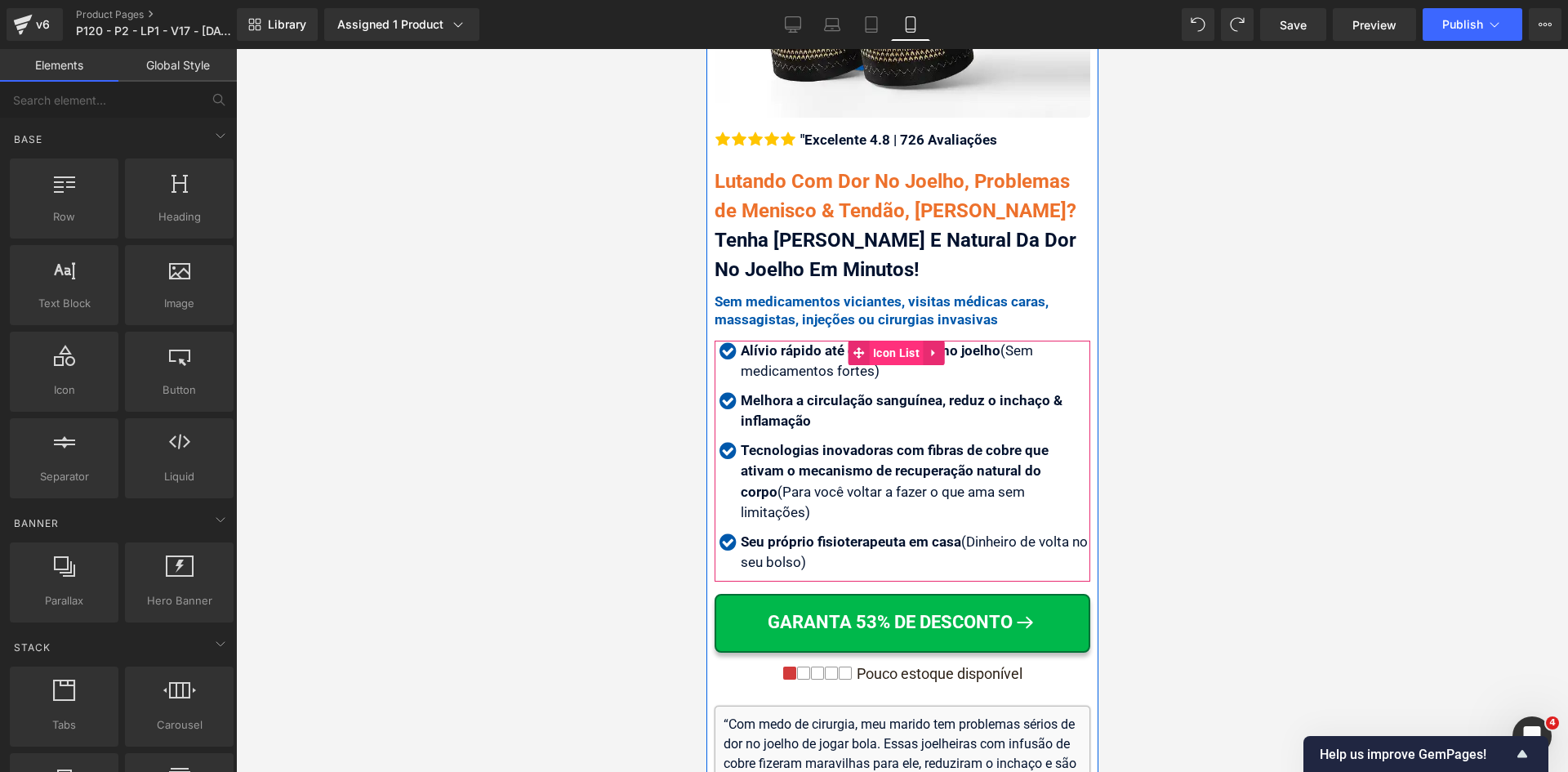
click at [877, 341] on span "Icon List" at bounding box center [895, 353] width 55 height 24
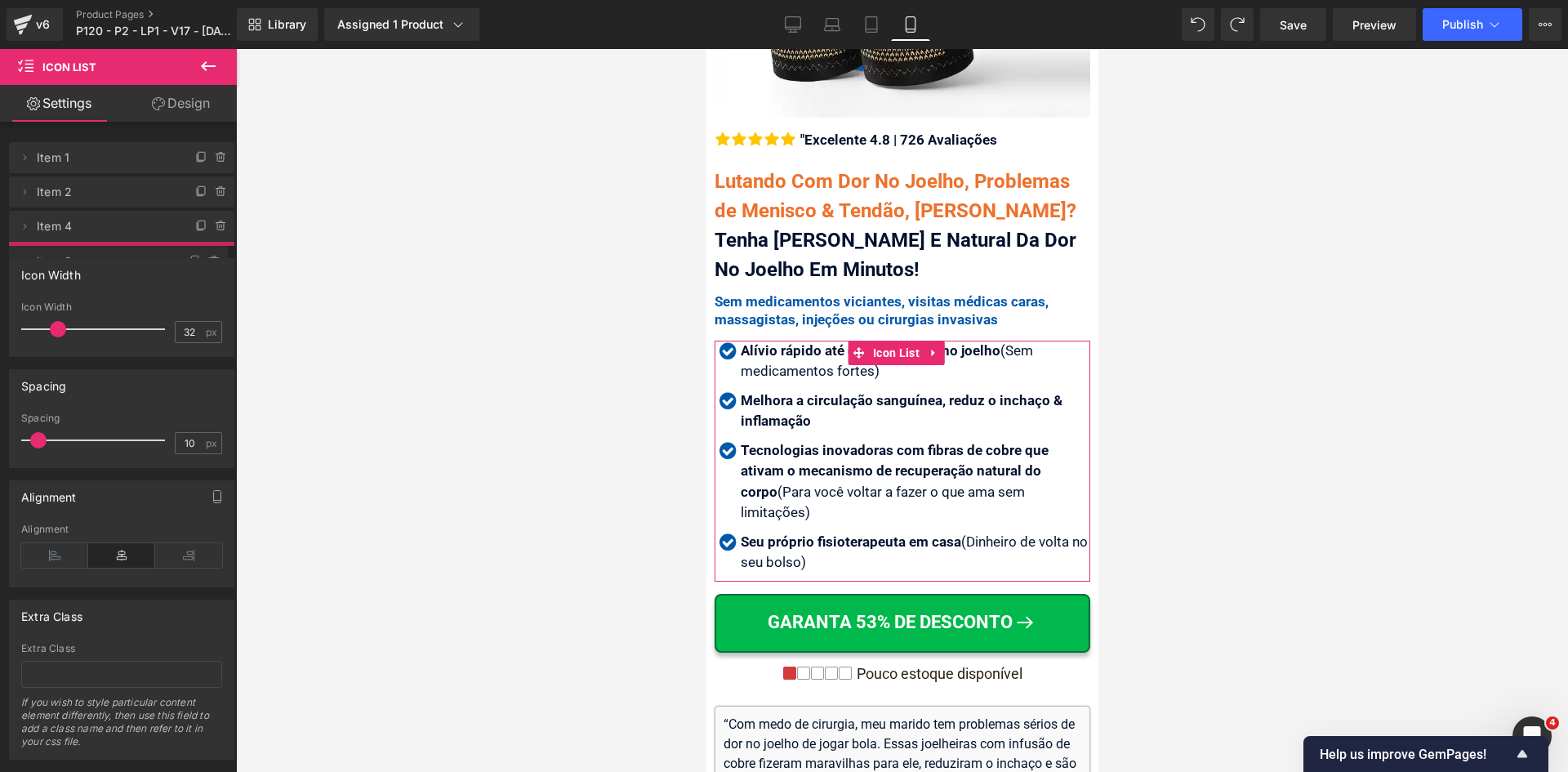
drag, startPoint x: 66, startPoint y: 223, endPoint x: 87, endPoint y: 249, distance: 33.4
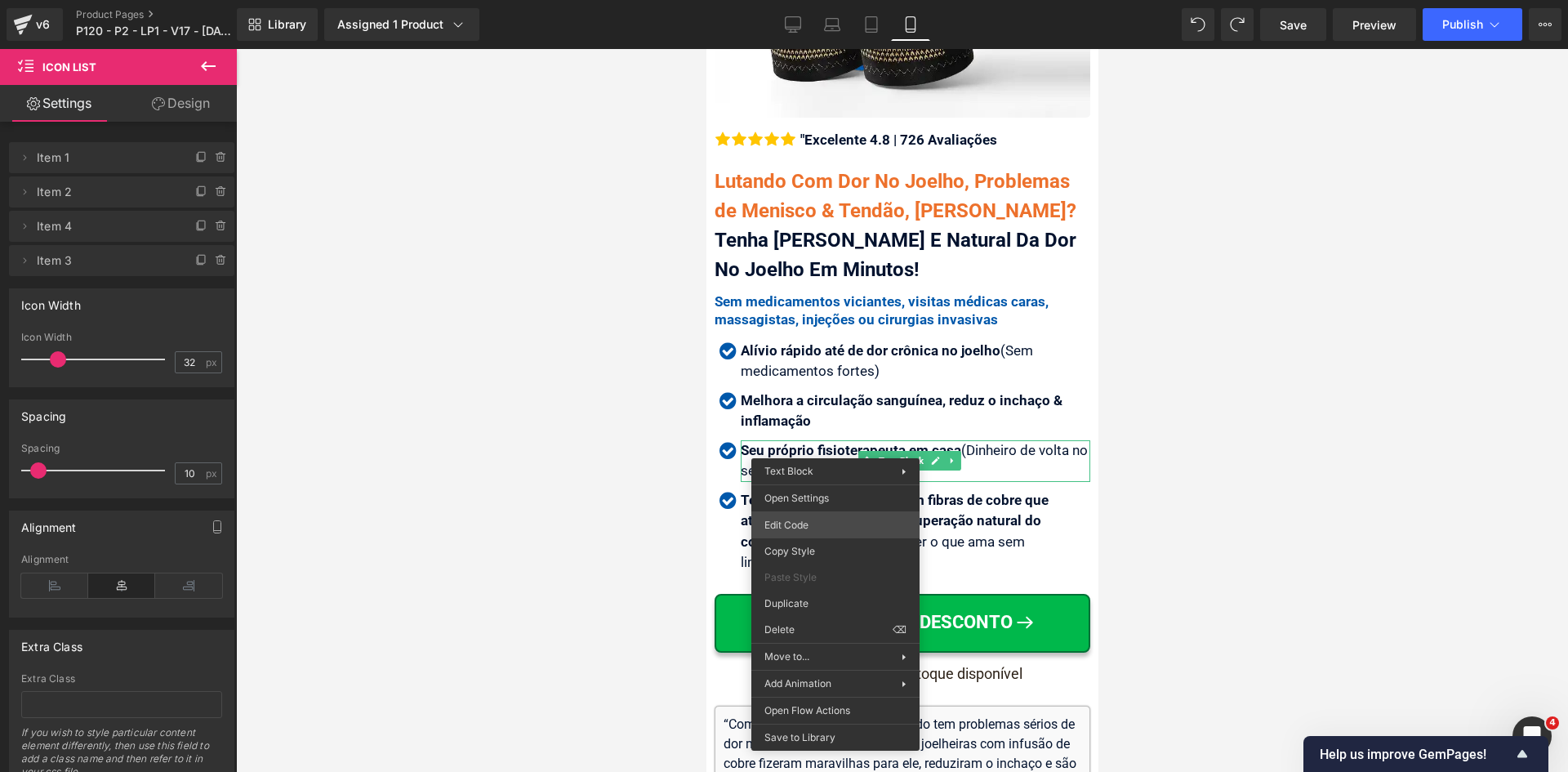
click at [826, 0] on div "Icon List You are previewing how the will restyle your page. You can not edit E…" at bounding box center [784, 0] width 1568 height 0
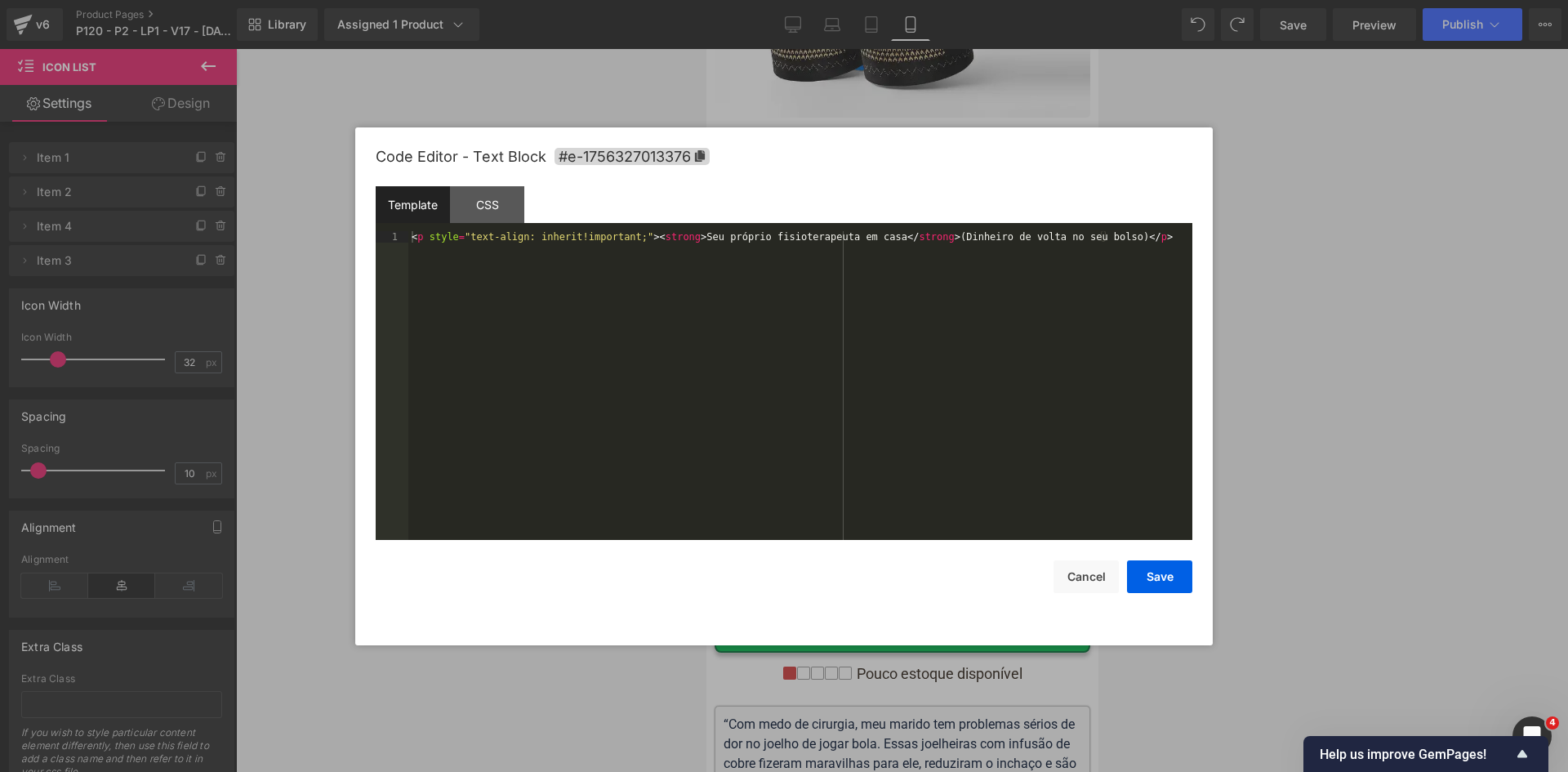
click at [804, 385] on div "< p style = "text-align: inherit!important;" > < strong > Seu próprio fisiotera…" at bounding box center [800, 396] width 784 height 331
click at [1175, 572] on button "Save" at bounding box center [1159, 577] width 65 height 33
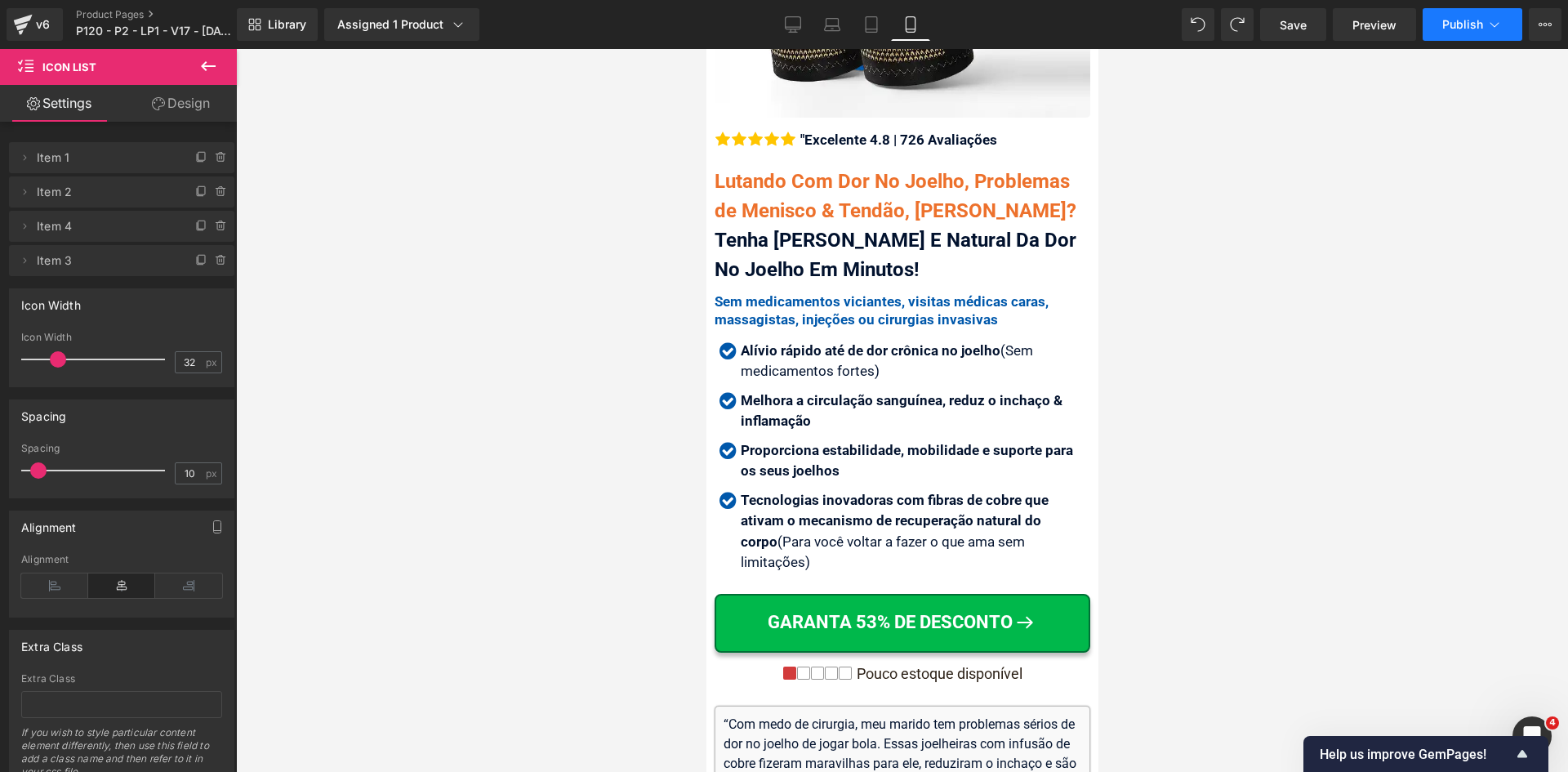
click at [1481, 35] on button "Publish" at bounding box center [1472, 24] width 100 height 33
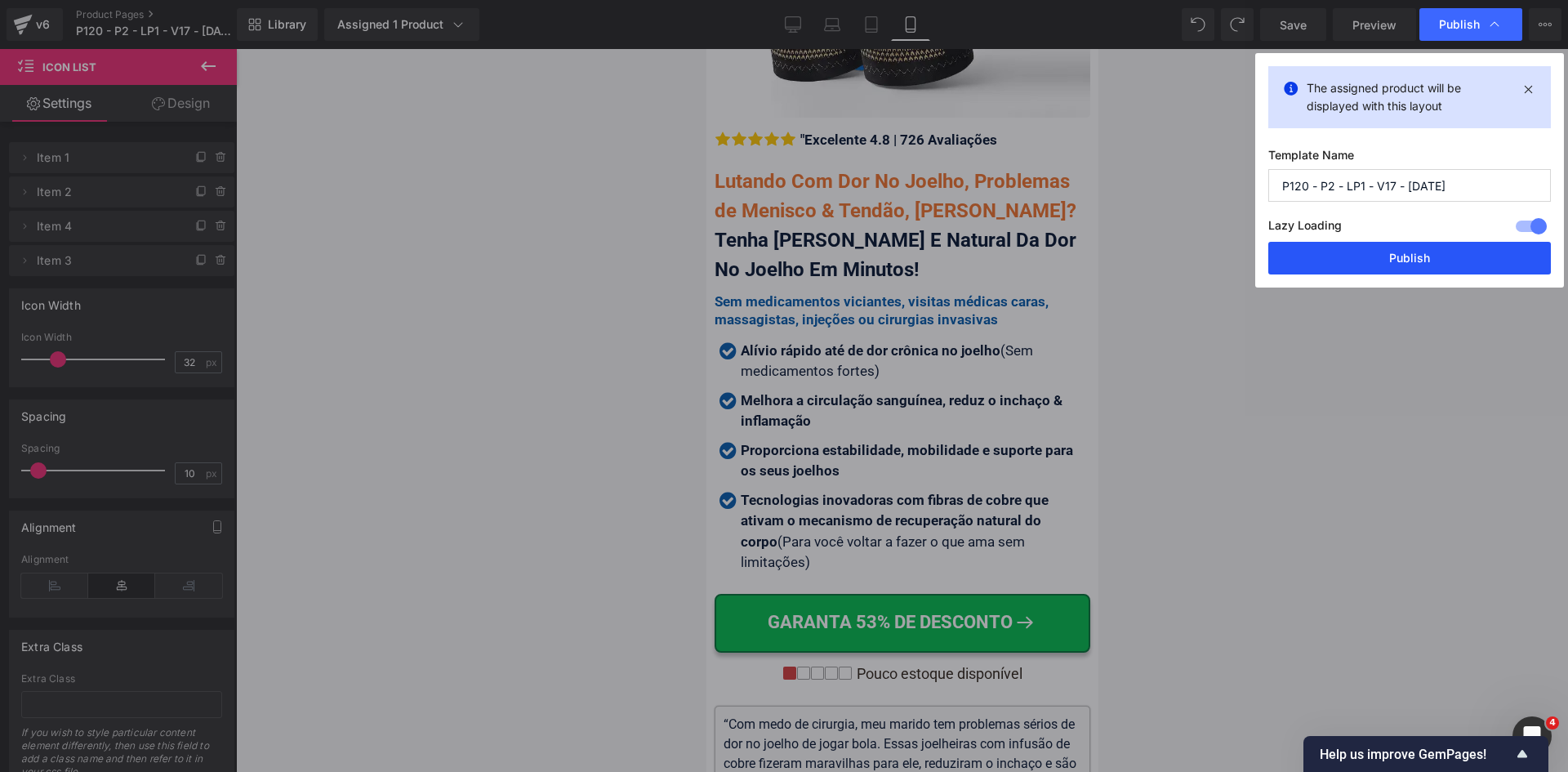
click at [1423, 252] on button "Publish" at bounding box center [1409, 258] width 283 height 33
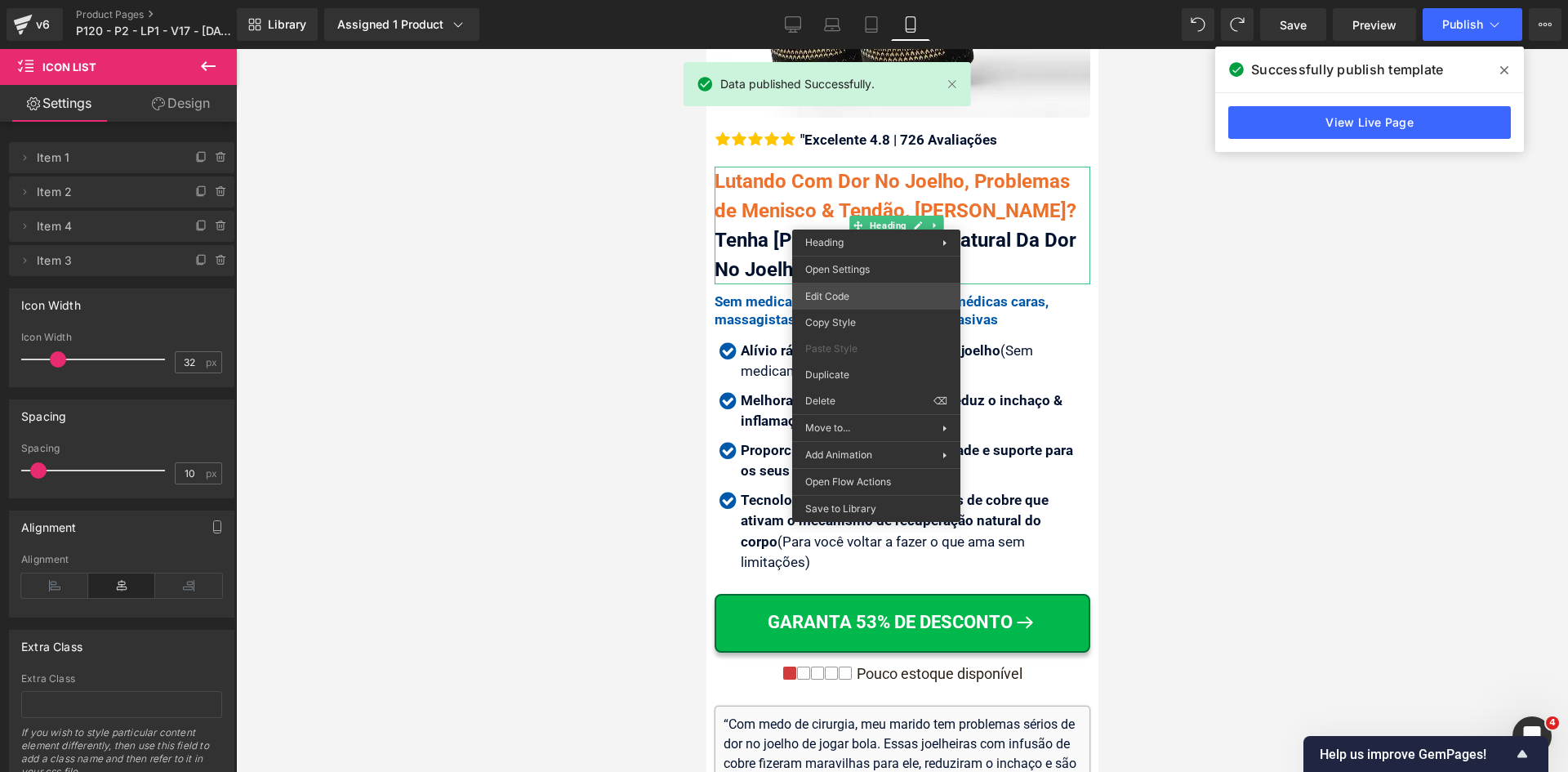
click at [841, 0] on div "Icon List You are previewing how the will restyle your page. You can not edit E…" at bounding box center [784, 0] width 1568 height 0
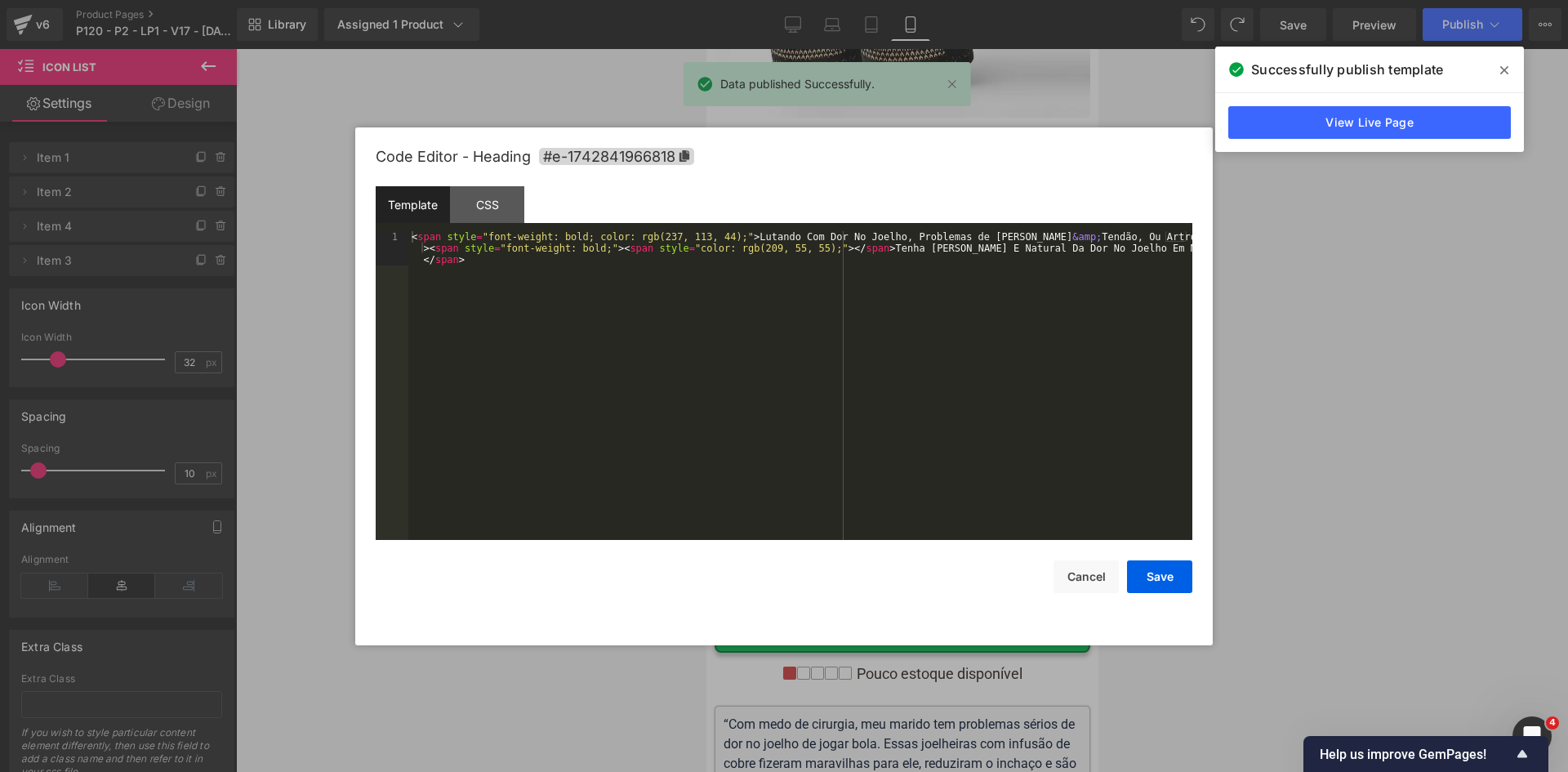
click at [839, 289] on div "< span style = "font-weight: bold; color: rgb(237, 113, 44);" > Lutando Com Dor…" at bounding box center [800, 419] width 784 height 377
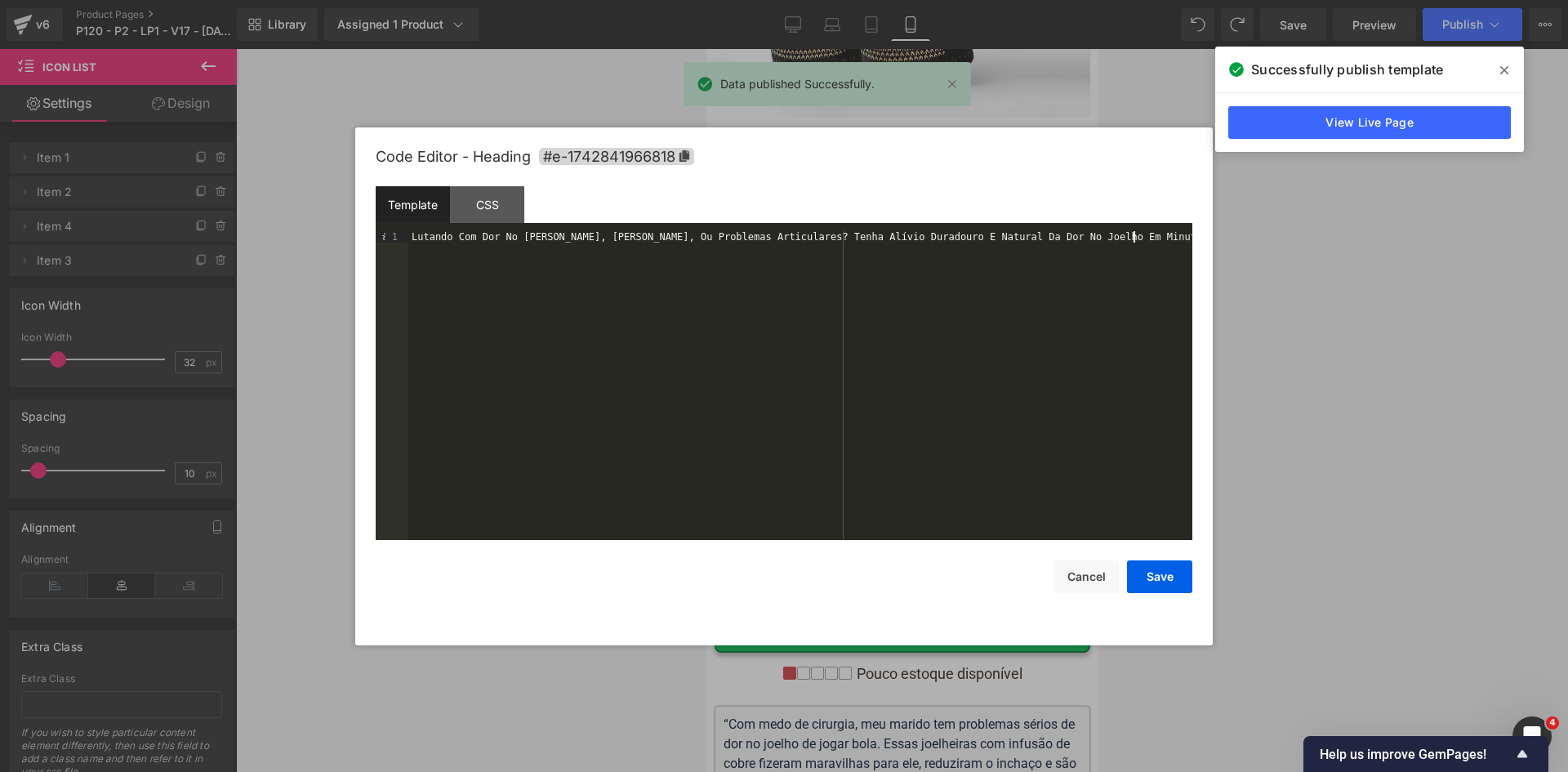
click at [1112, 594] on div "Code Editor - Heading #e-1742841966818 Template CSS 1 Lutando Com Dor No Joelho…" at bounding box center [784, 386] width 817 height 518
drag, startPoint x: 1104, startPoint y: 588, endPoint x: 1101, endPoint y: 579, distance: 9.5
click at [1103, 588] on button "Cancel" at bounding box center [1086, 577] width 65 height 33
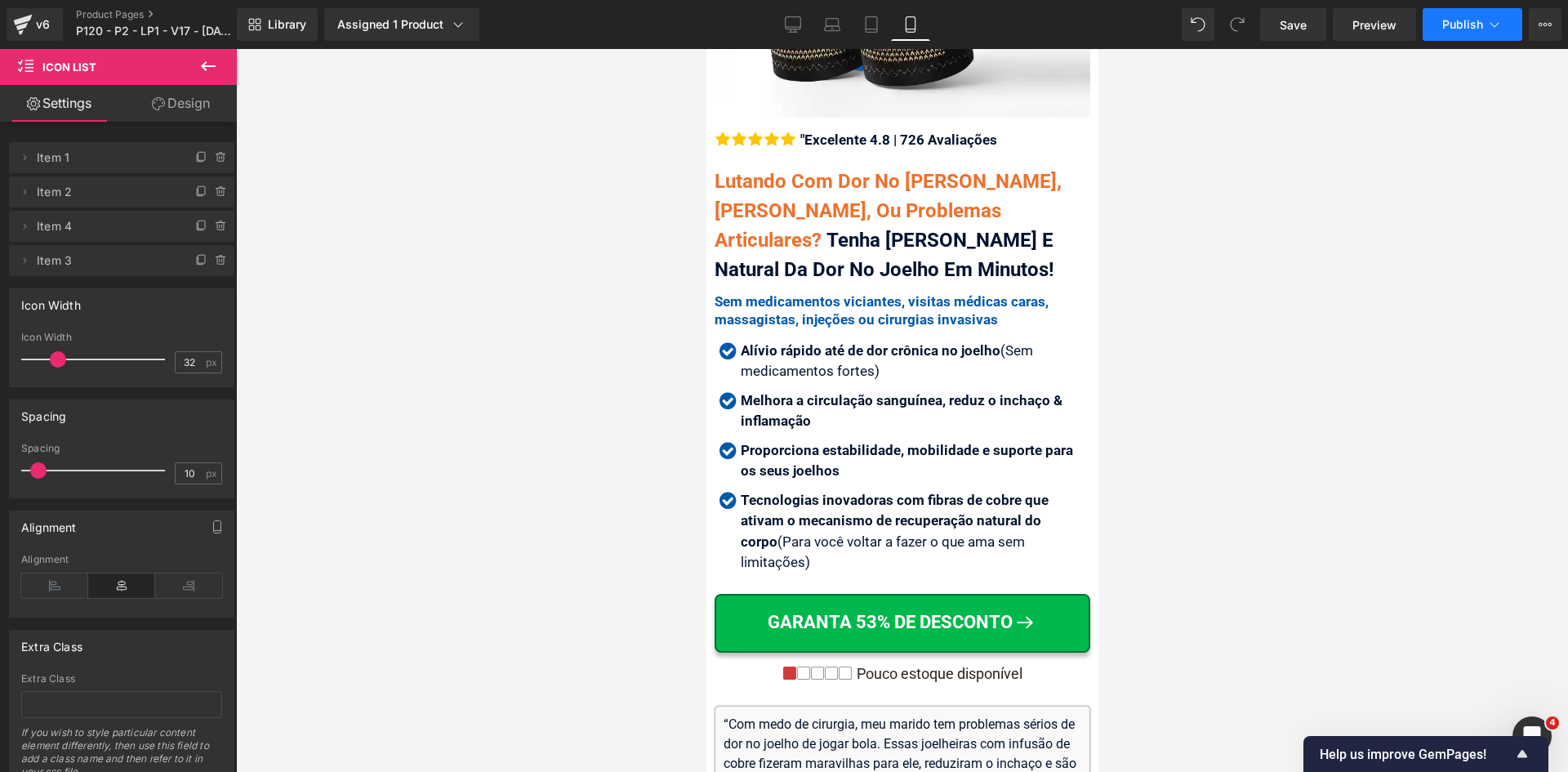
click at [1457, 21] on span "Publish" at bounding box center [1462, 24] width 41 height 13
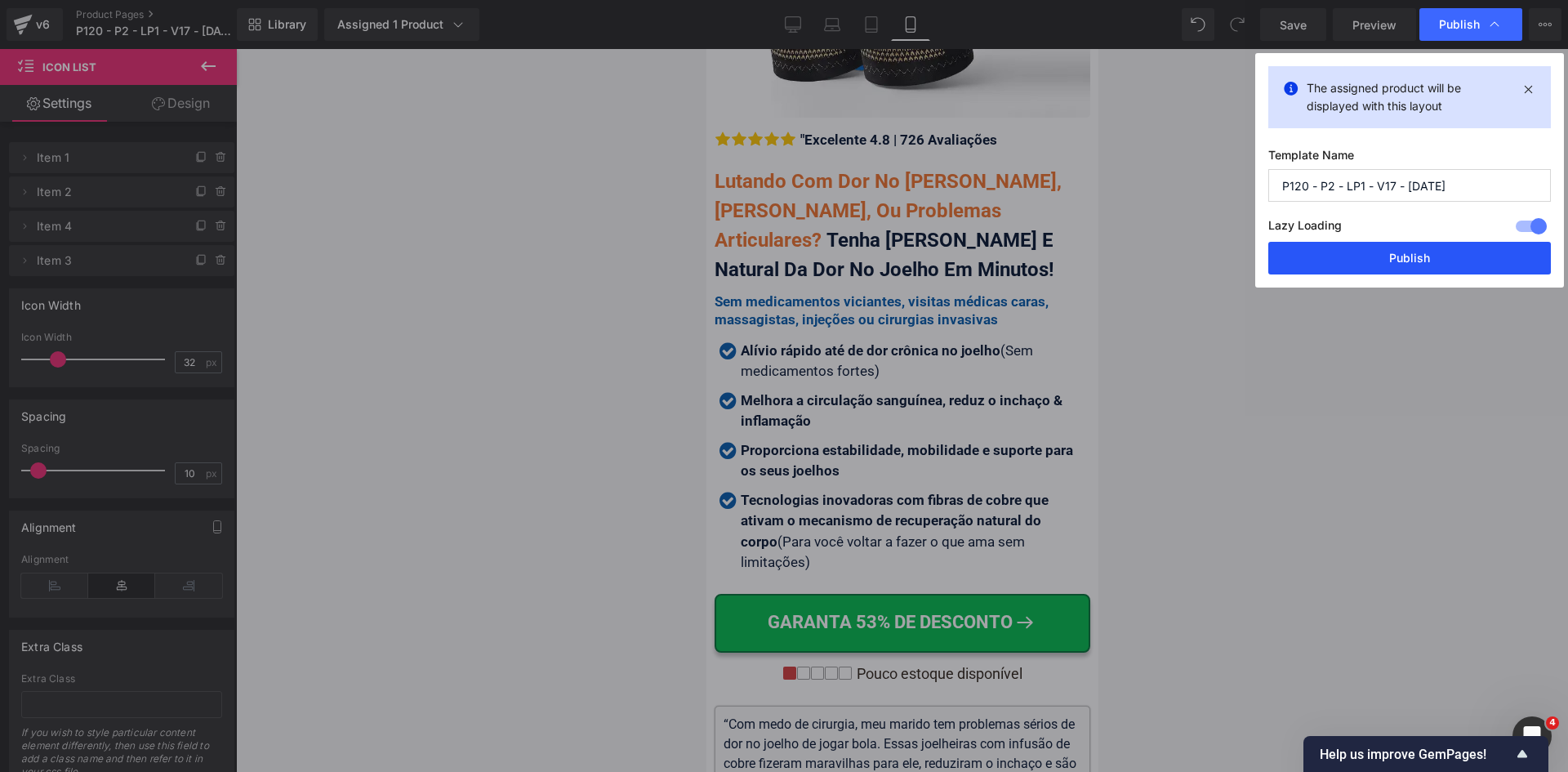
click at [1446, 260] on button "Publish" at bounding box center [1409, 258] width 283 height 33
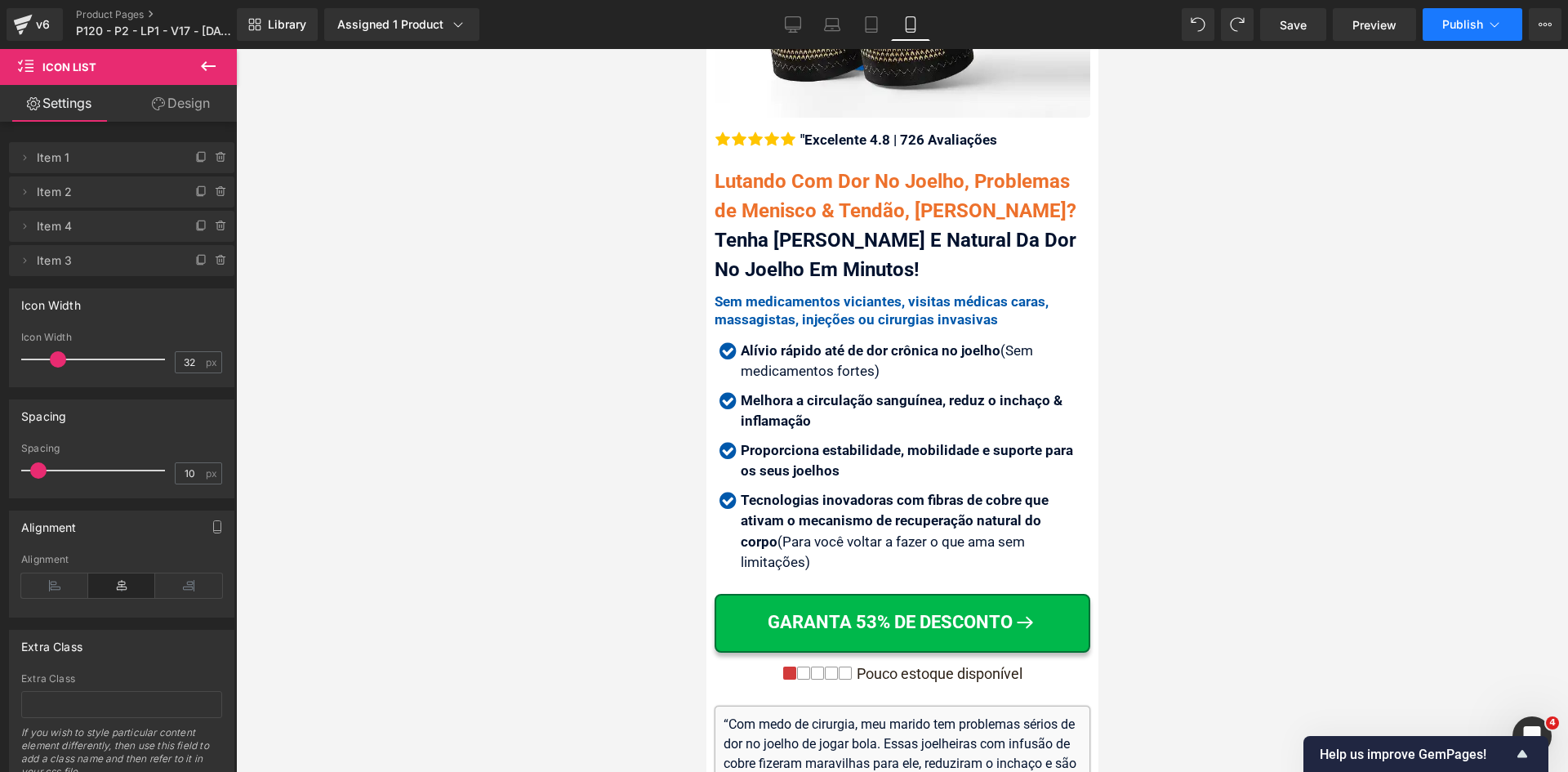
click at [1499, 15] on button "Publish" at bounding box center [1472, 24] width 100 height 33
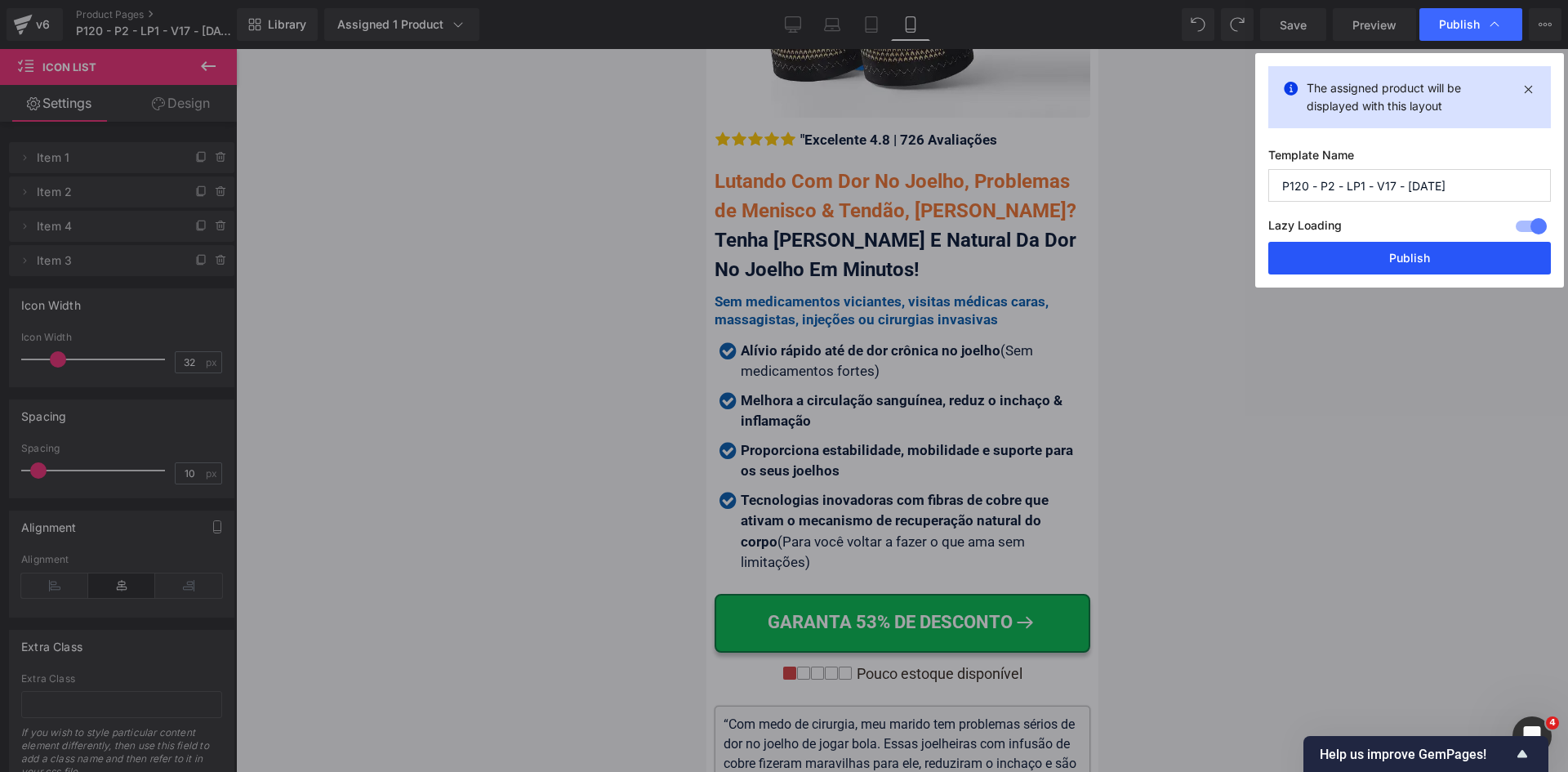
click at [1444, 257] on button "Publish" at bounding box center [1409, 258] width 283 height 33
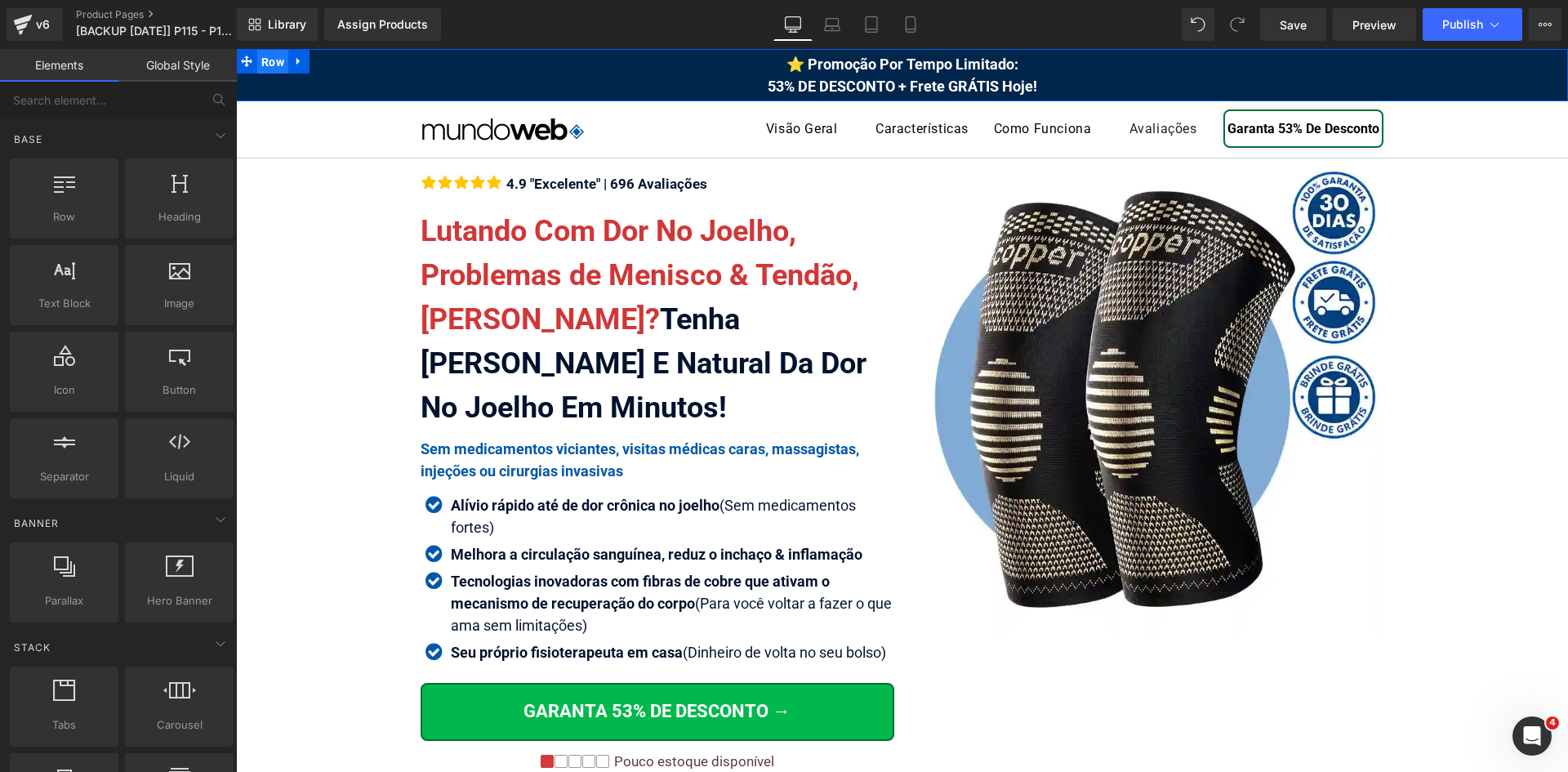
click at [259, 63] on span "Row" at bounding box center [273, 62] width 31 height 24
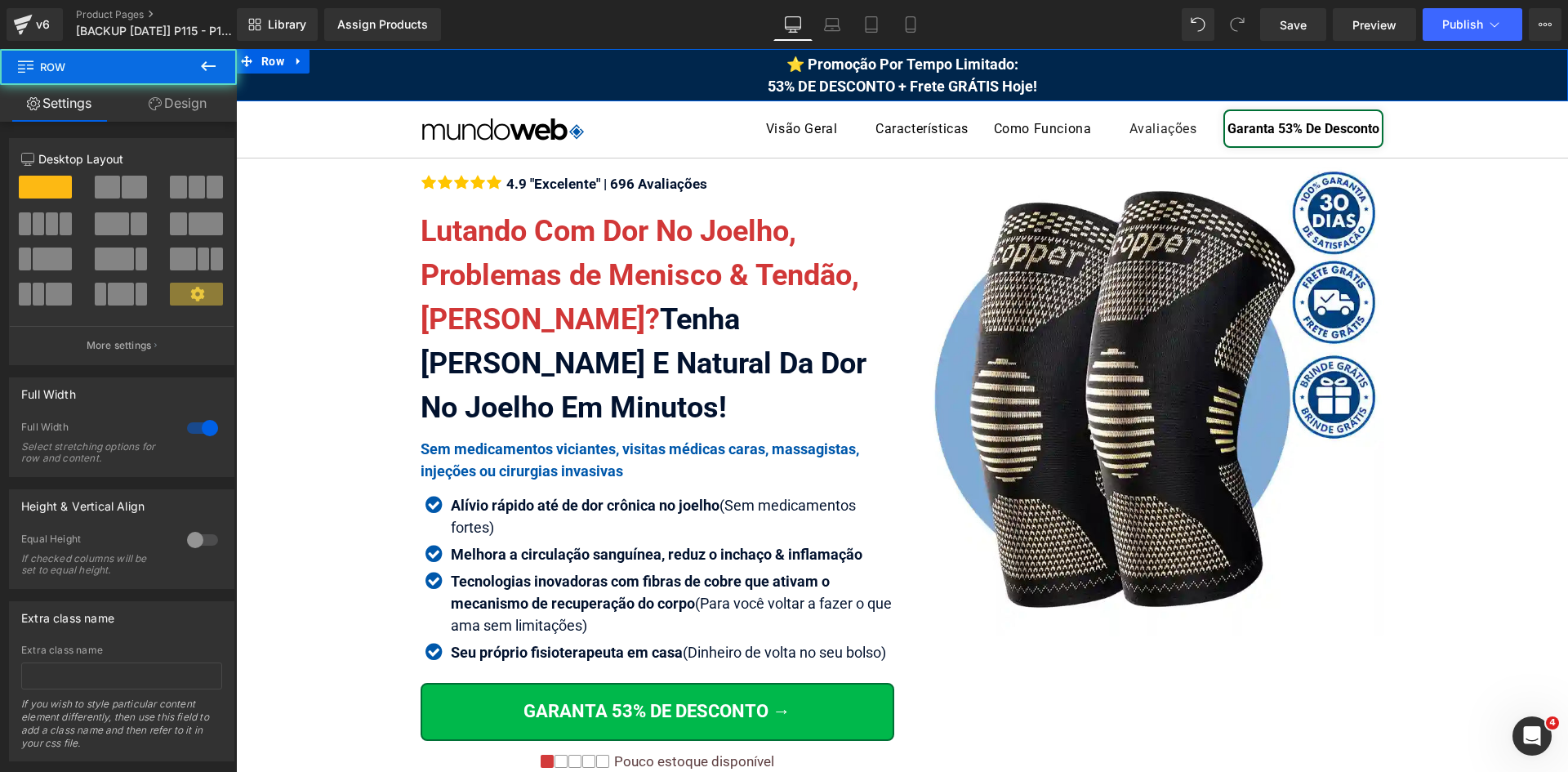
click at [199, 102] on link "Design" at bounding box center [178, 103] width 119 height 36
click at [0, 0] on div "Background" at bounding box center [0, 0] width 0 height 0
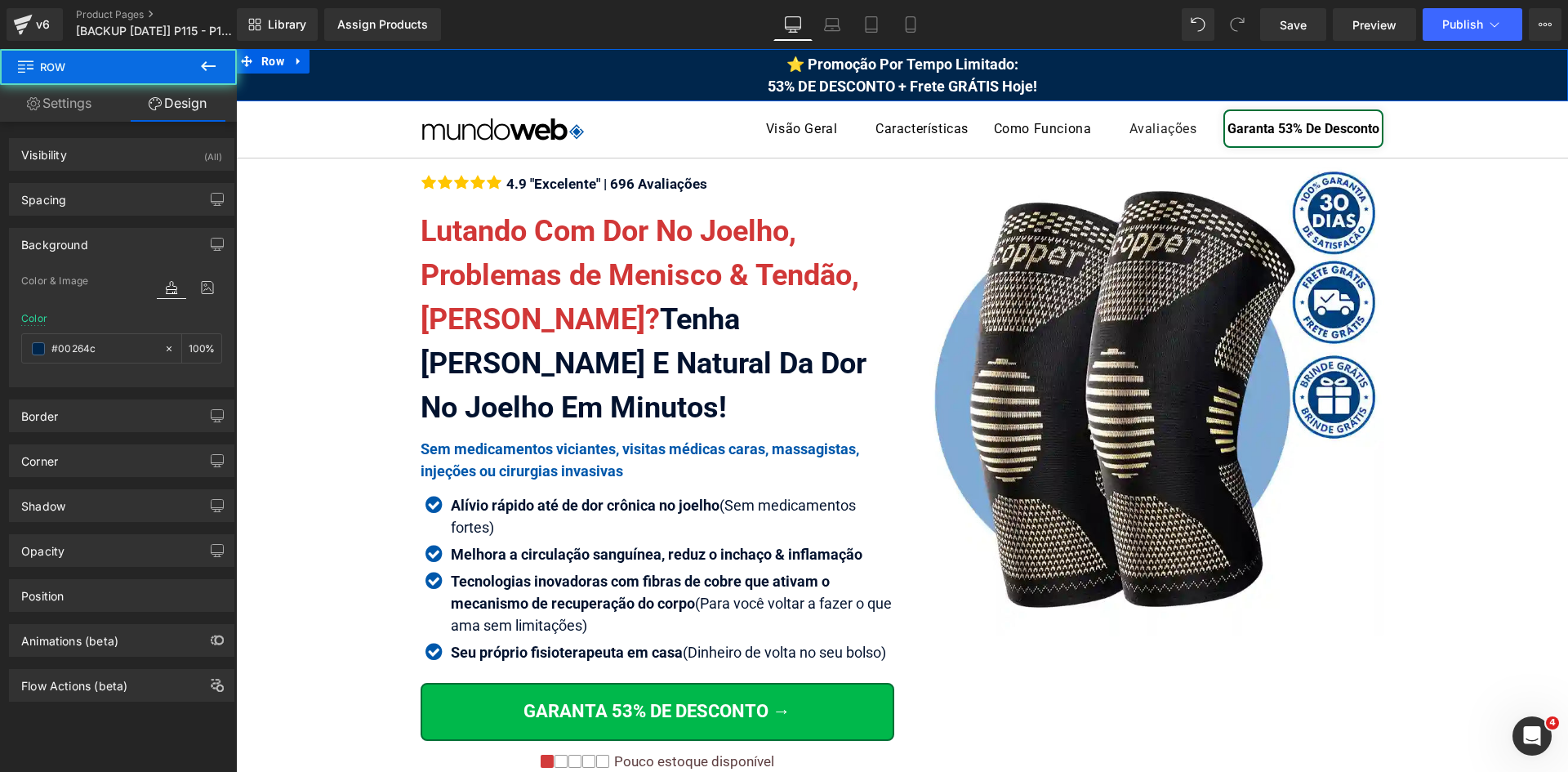
type input "#00264c"
type input "100"
click at [102, 355] on input "#00264c" at bounding box center [103, 349] width 105 height 18
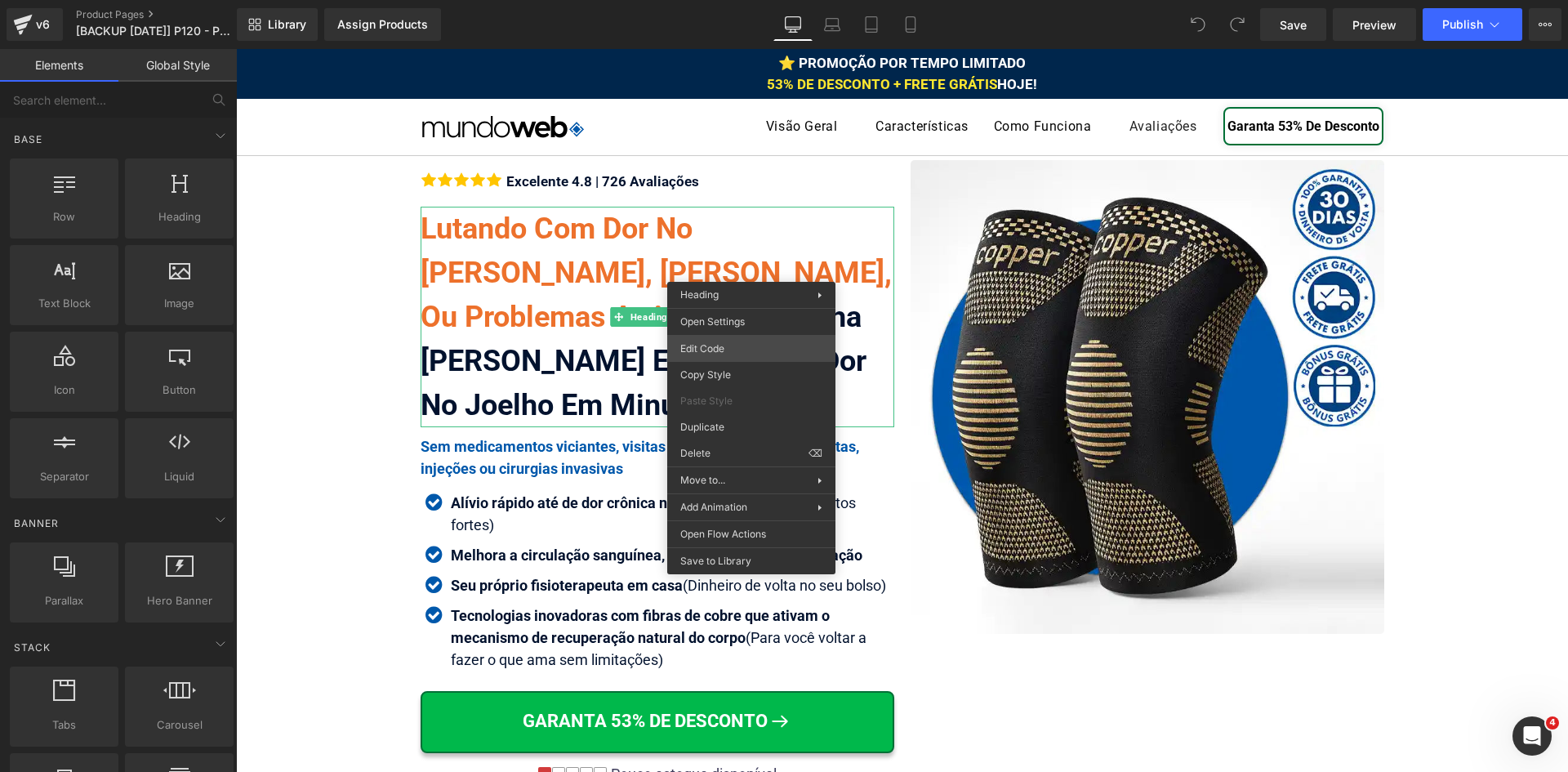
click at [759, 0] on div "You are previewing how the will restyle your page. You can not edit Elements in…" at bounding box center [784, 0] width 1568 height 0
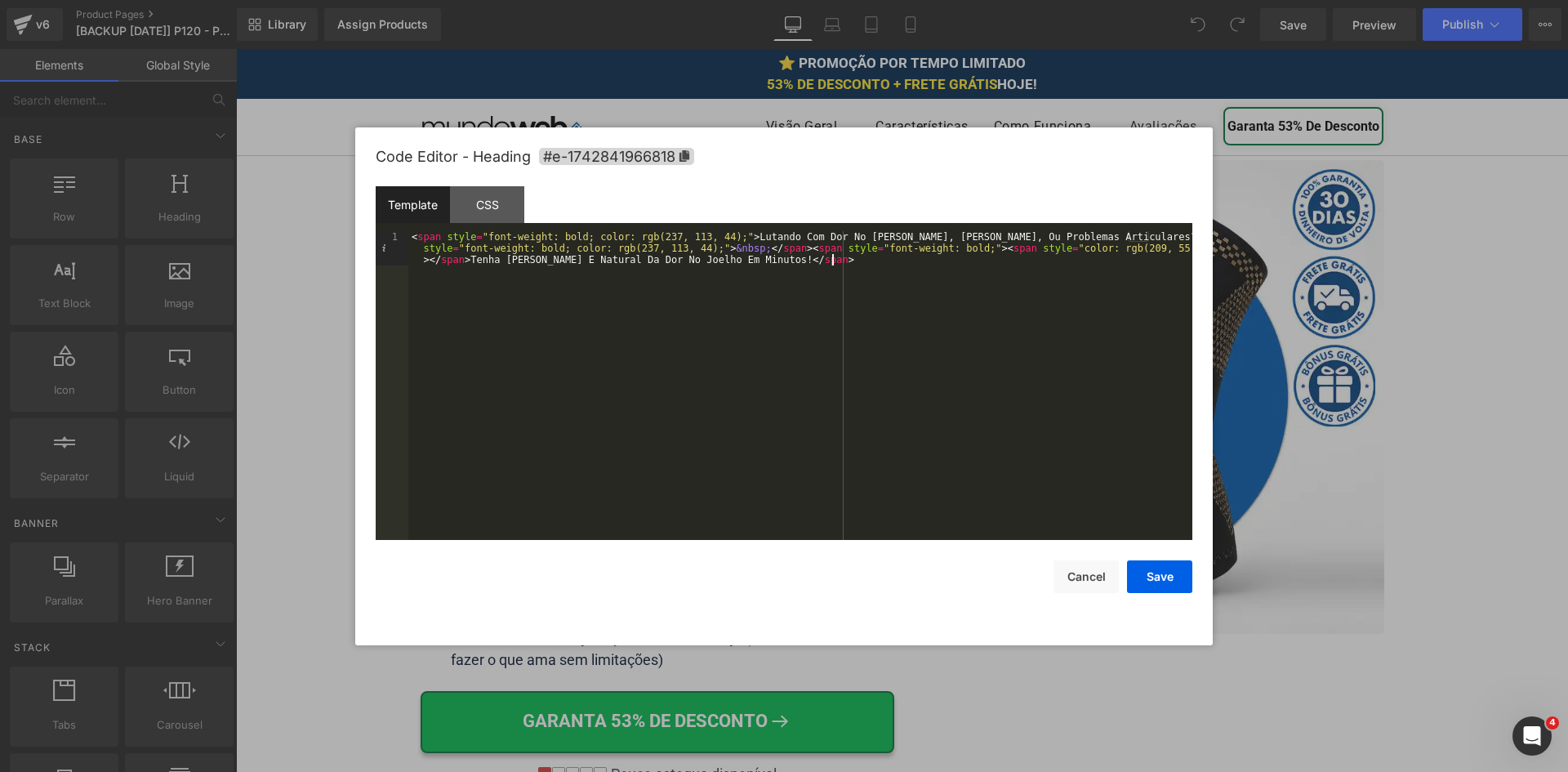
click at [800, 268] on div "< span style = "font-weight: bold; color: rgb(237, 113, 44);" > Lutando Com Dor…" at bounding box center [800, 419] width 784 height 377
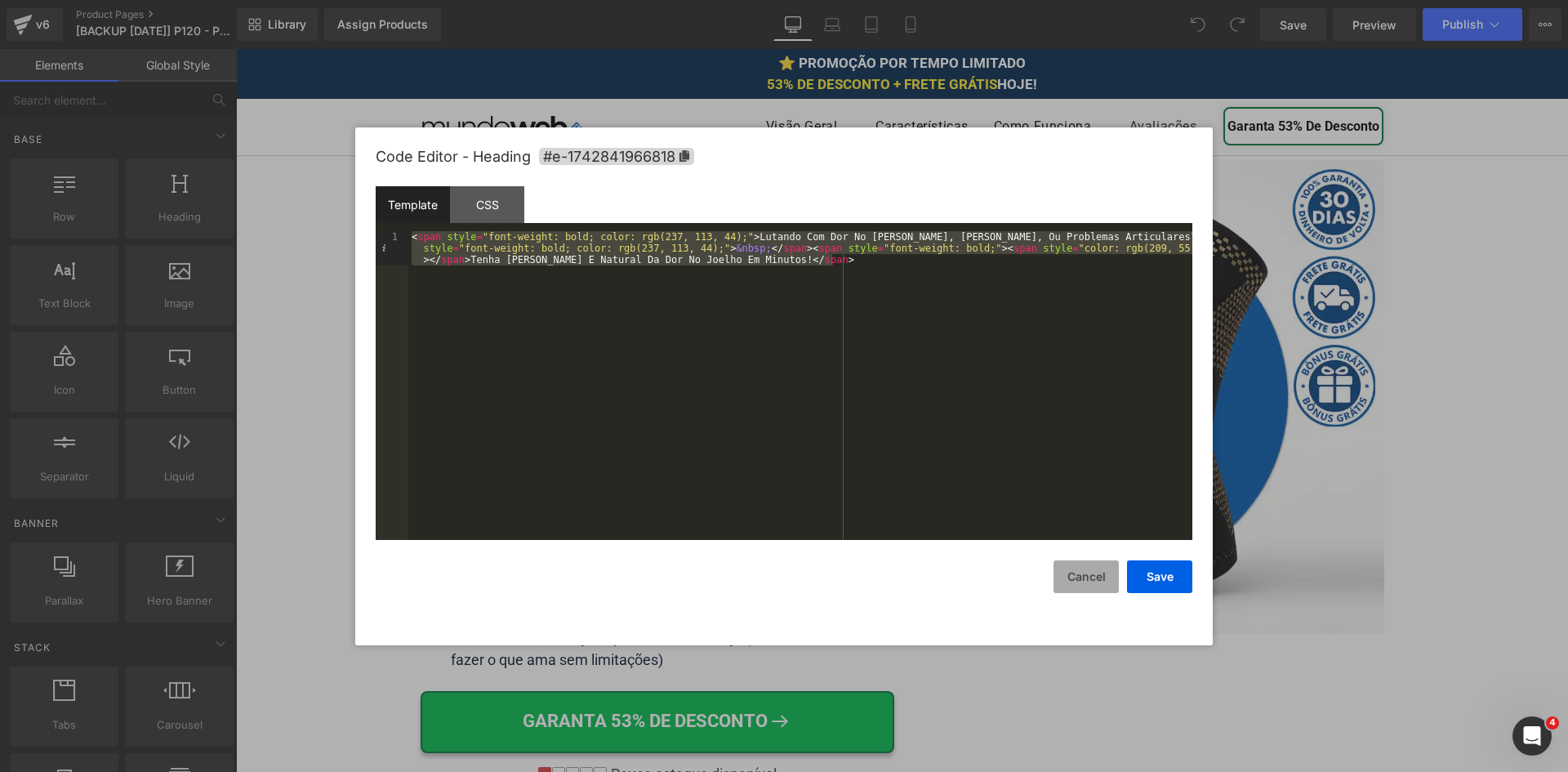
click at [1079, 580] on button "Cancel" at bounding box center [1086, 577] width 65 height 33
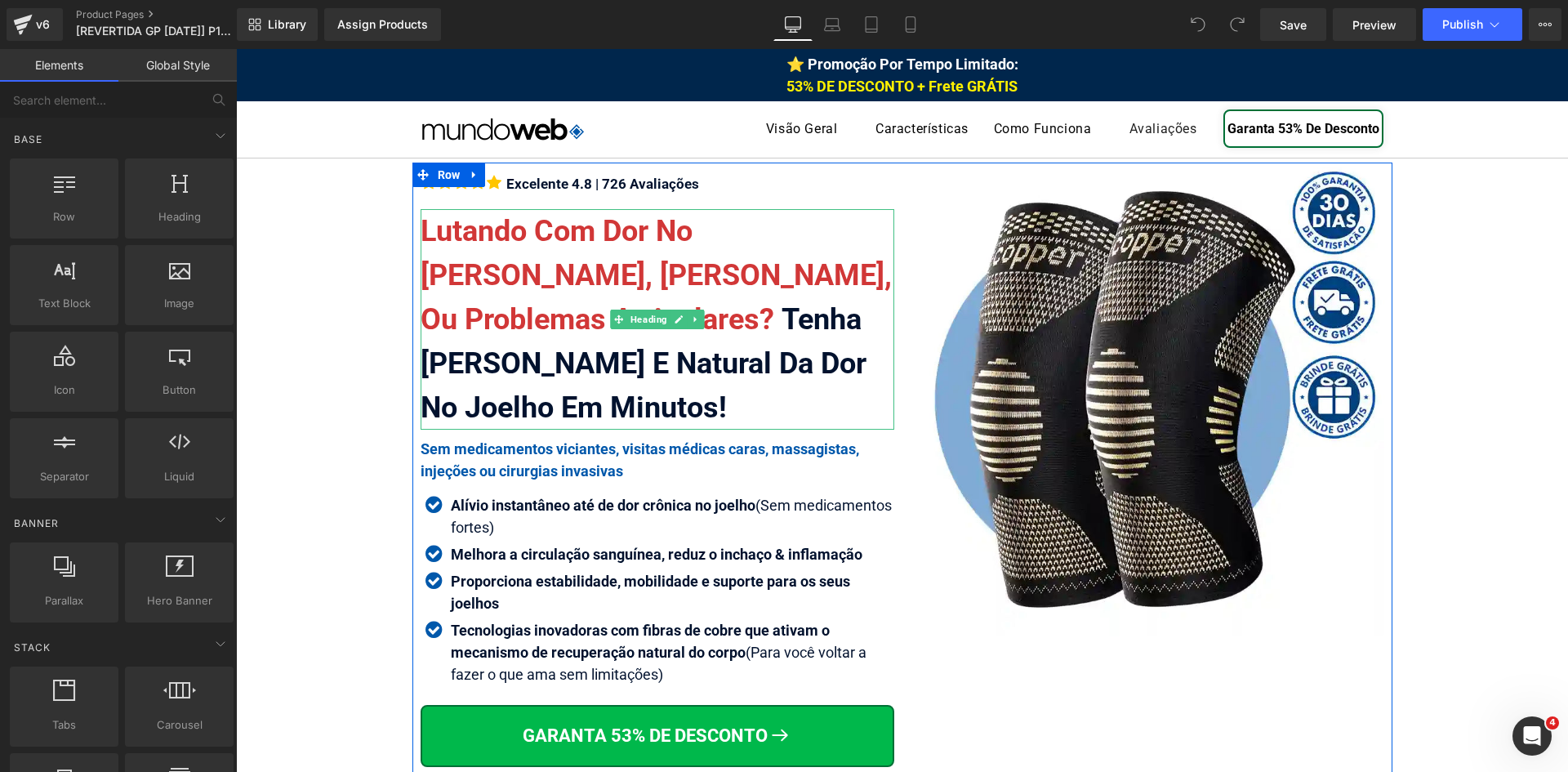
click at [641, 293] on div "Lutando Com Dor No [PERSON_NAME], [PERSON_NAME], Ou Problemas Articulares? Tenh…" at bounding box center [657, 319] width 474 height 220
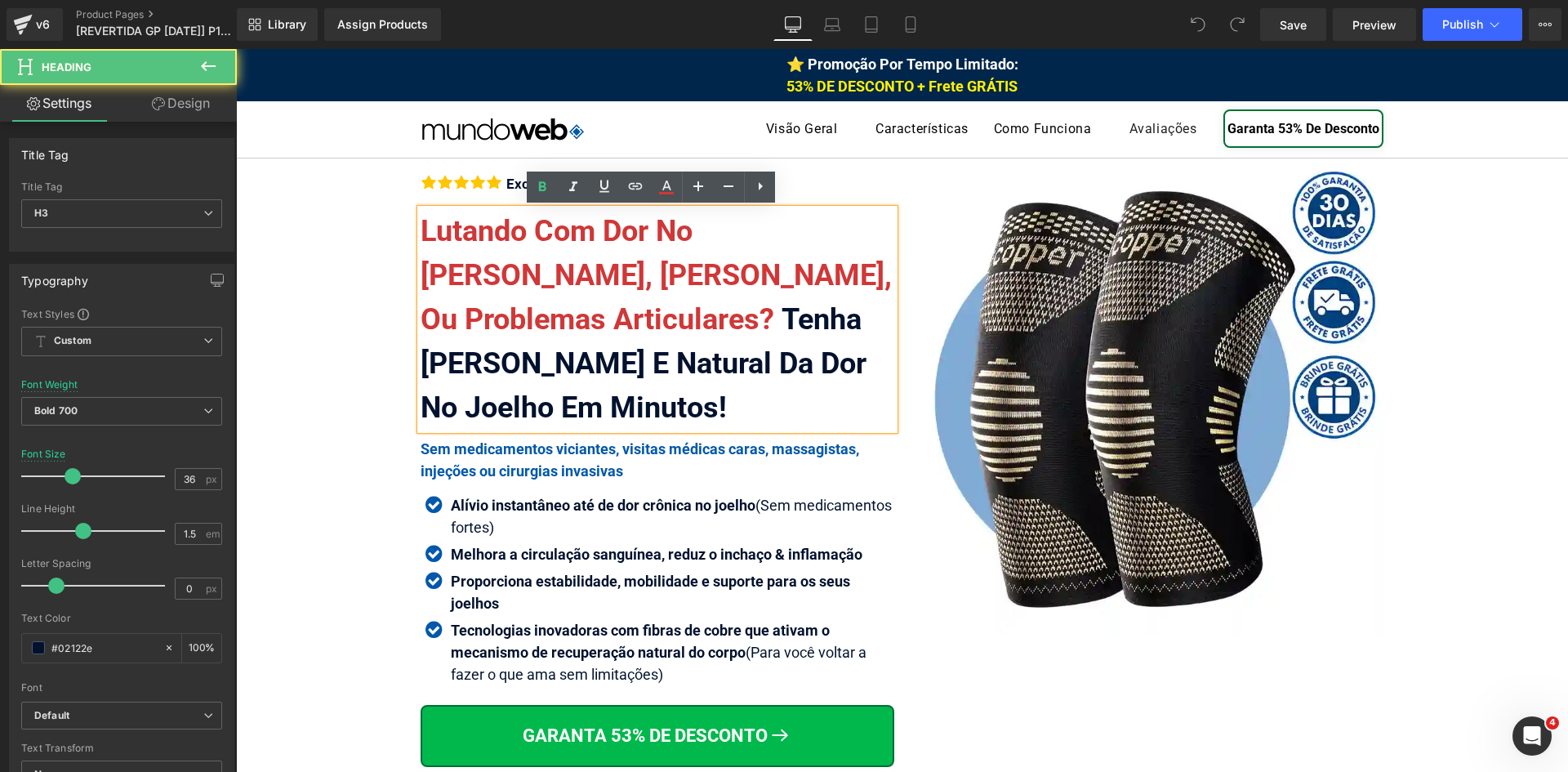
click at [637, 272] on font "Lutando Com Dor No [PERSON_NAME], [PERSON_NAME], Ou Problemas Articulares?" at bounding box center [656, 275] width 471 height 122
copy div "Lutando Com Dor No [PERSON_NAME], [PERSON_NAME], Ou Problemas Articulares? Tenh…"
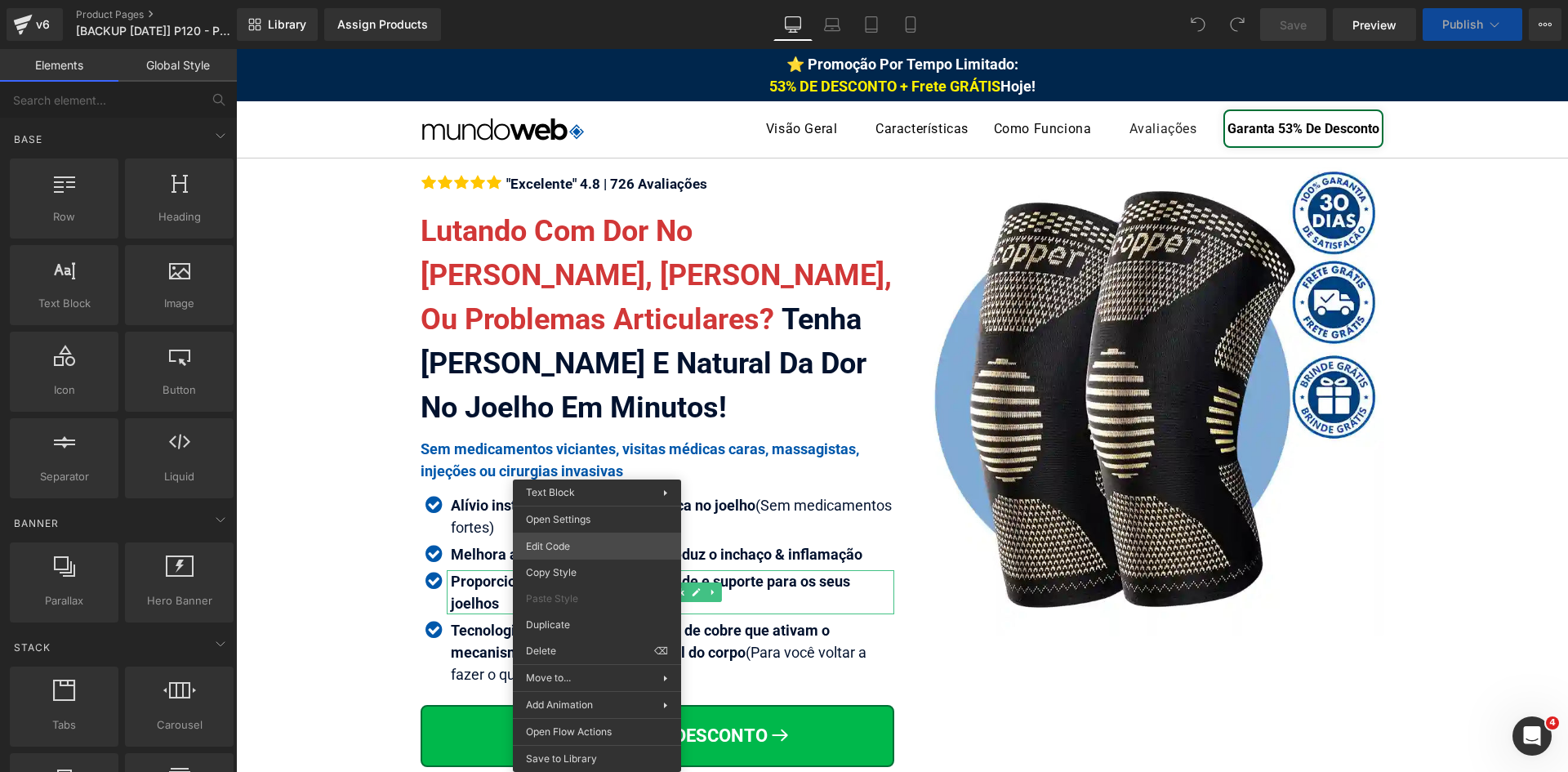
click at [575, 0] on div "You are previewing how the will restyle your page. You can not edit Elements in…" at bounding box center [784, 0] width 1568 height 0
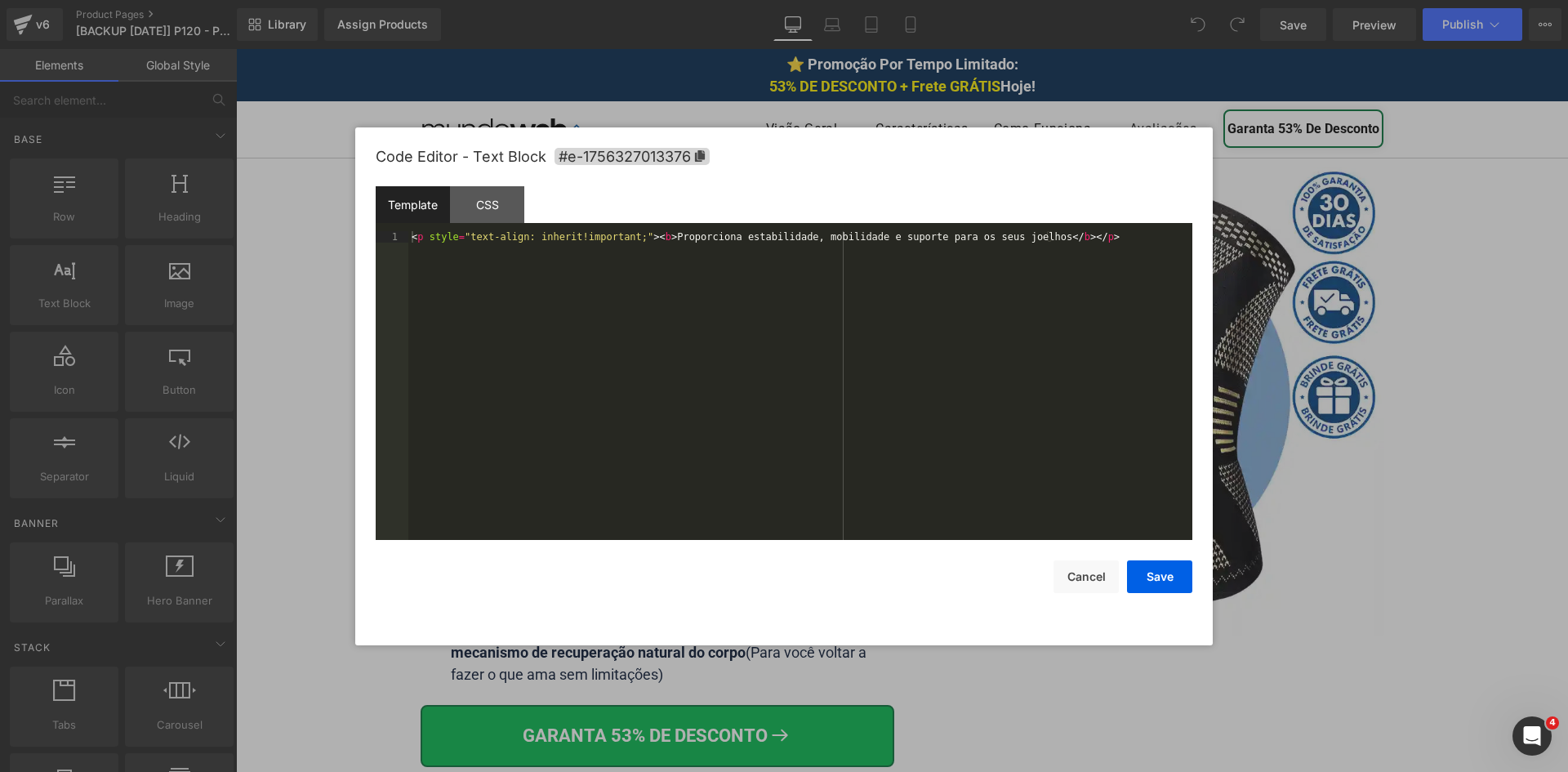
click at [672, 308] on div "< p style = "text-align: inherit!important;" > < b > Proporciona estabilidade, …" at bounding box center [800, 396] width 784 height 331
drag, startPoint x: 1121, startPoint y: 580, endPoint x: 1111, endPoint y: 579, distance: 10.0
click at [1118, 580] on div "Save Cancel" at bounding box center [784, 566] width 817 height 53
click at [1093, 581] on button "Cancel" at bounding box center [1086, 577] width 65 height 33
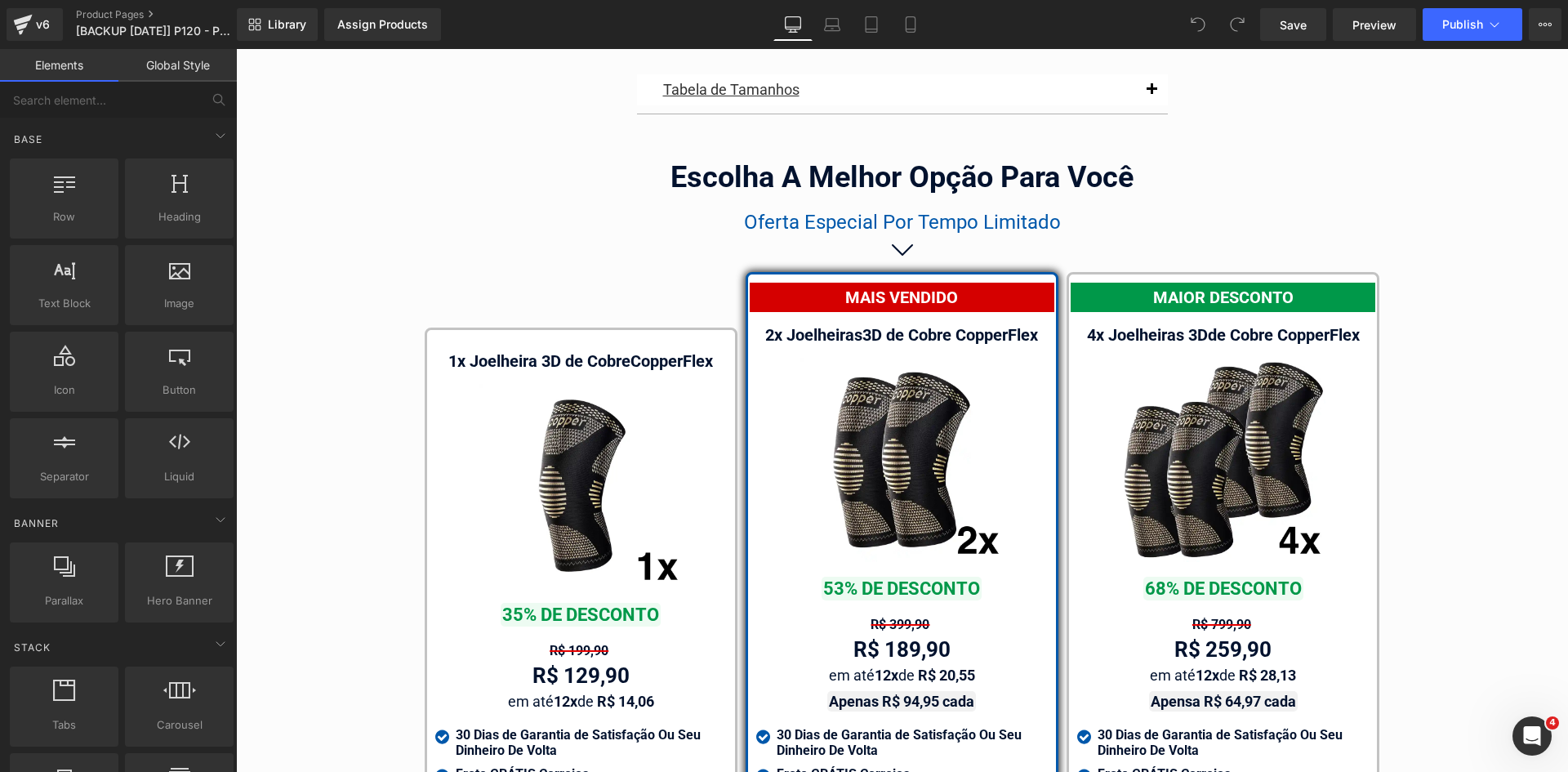
scroll to position [9294, 0]
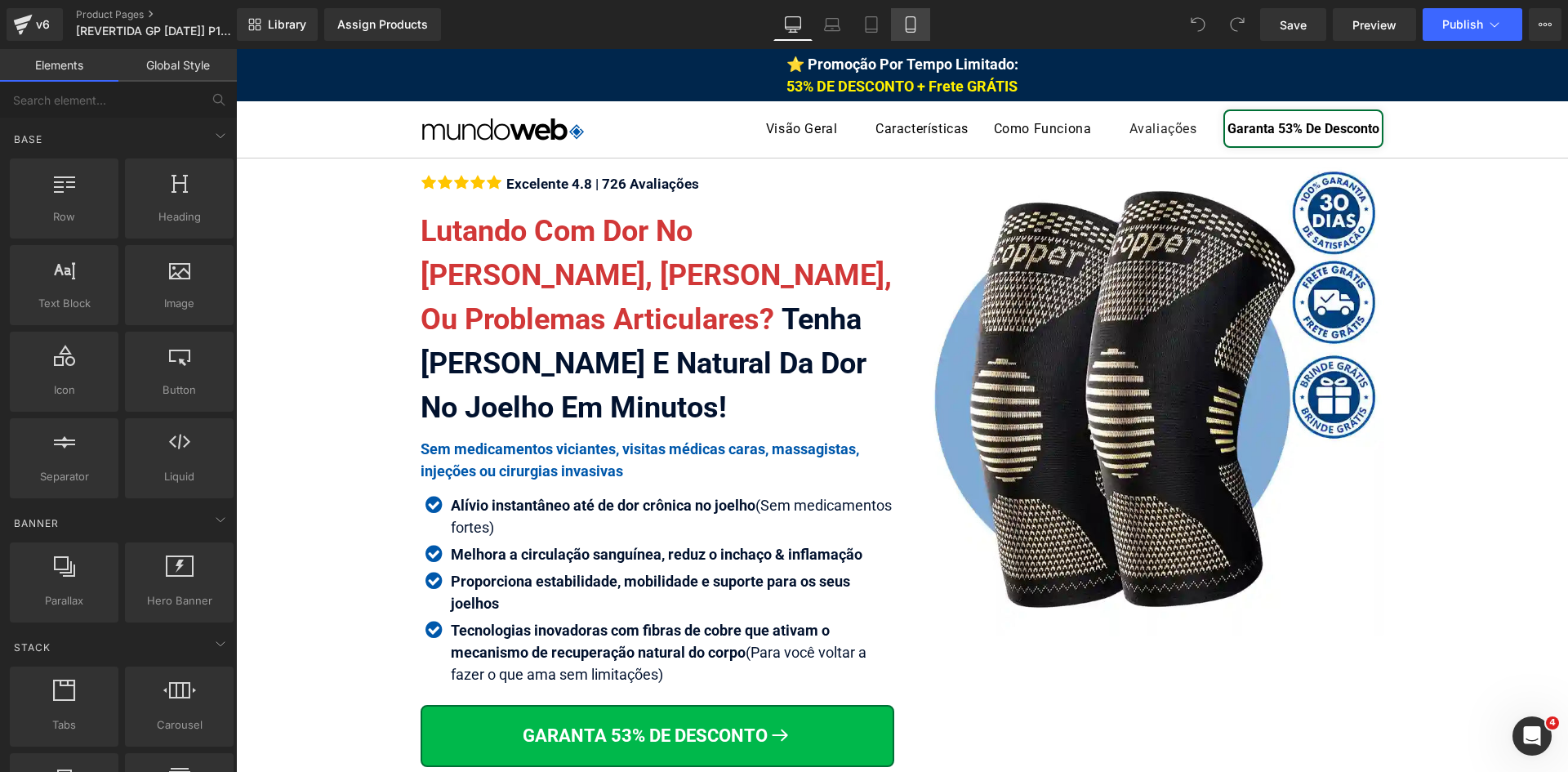
click at [905, 25] on icon at bounding box center [910, 24] width 16 height 16
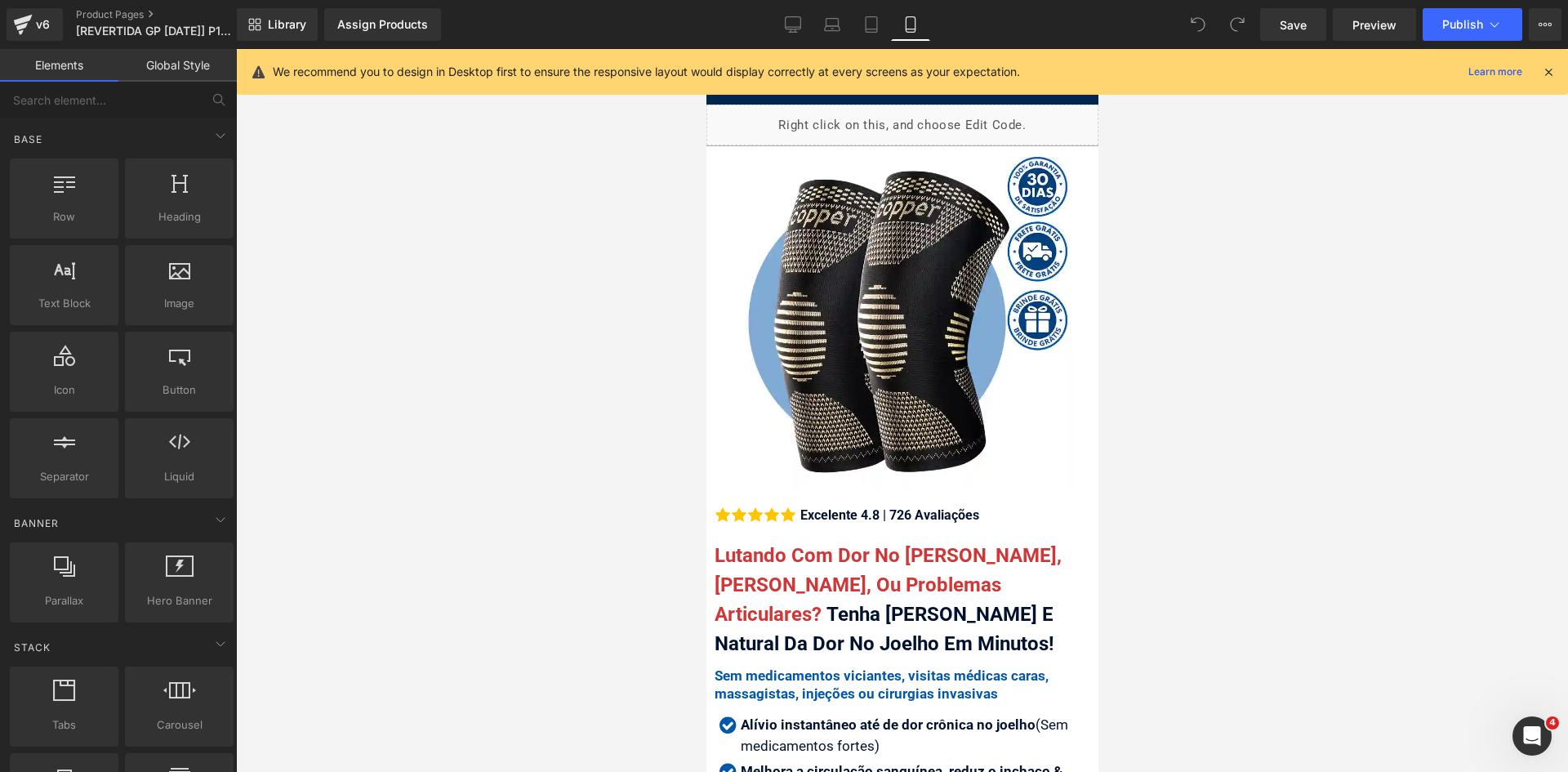
click at [1549, 73] on icon at bounding box center [1548, 71] width 15 height 15
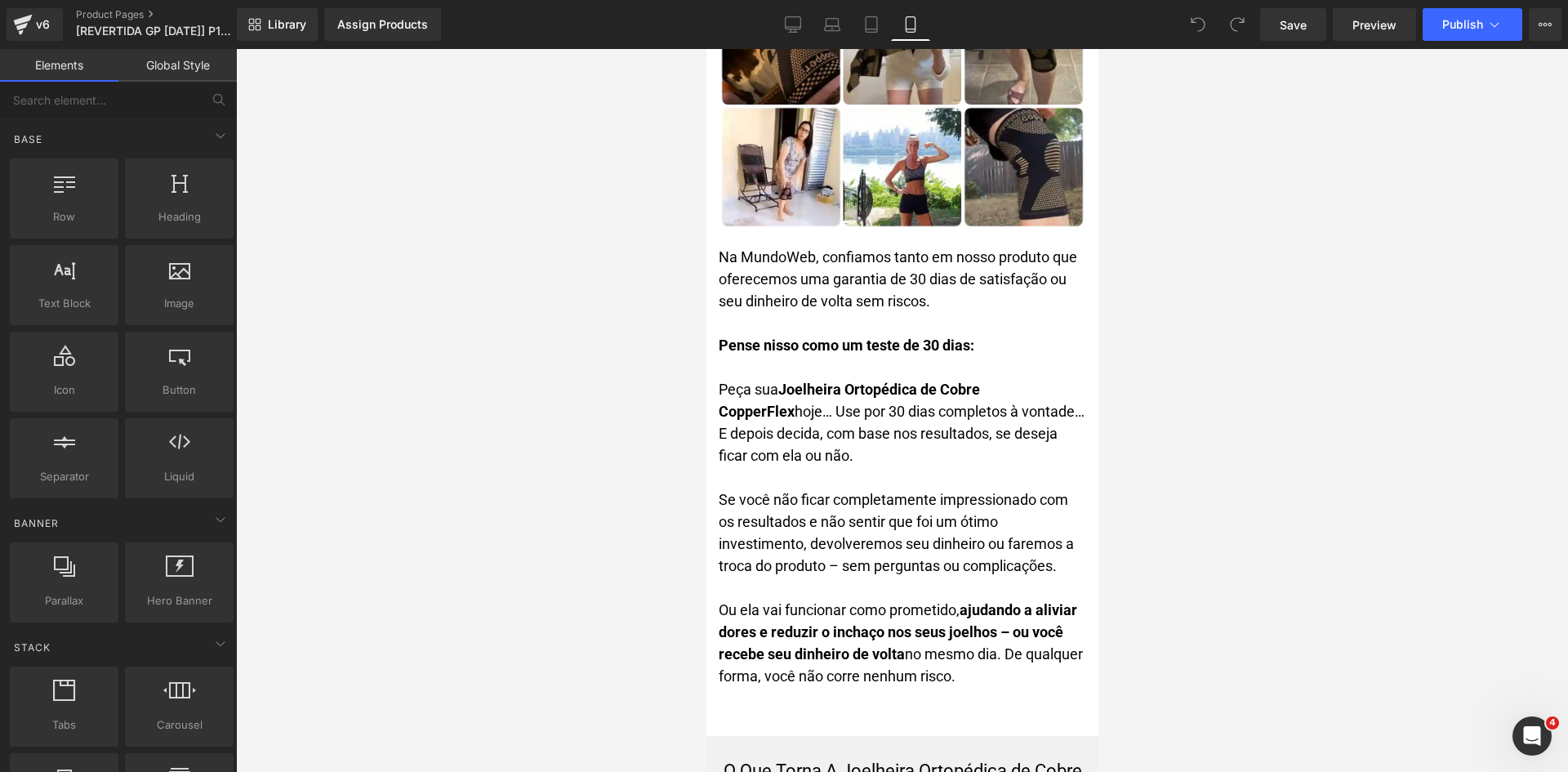
scroll to position [7938, 0]
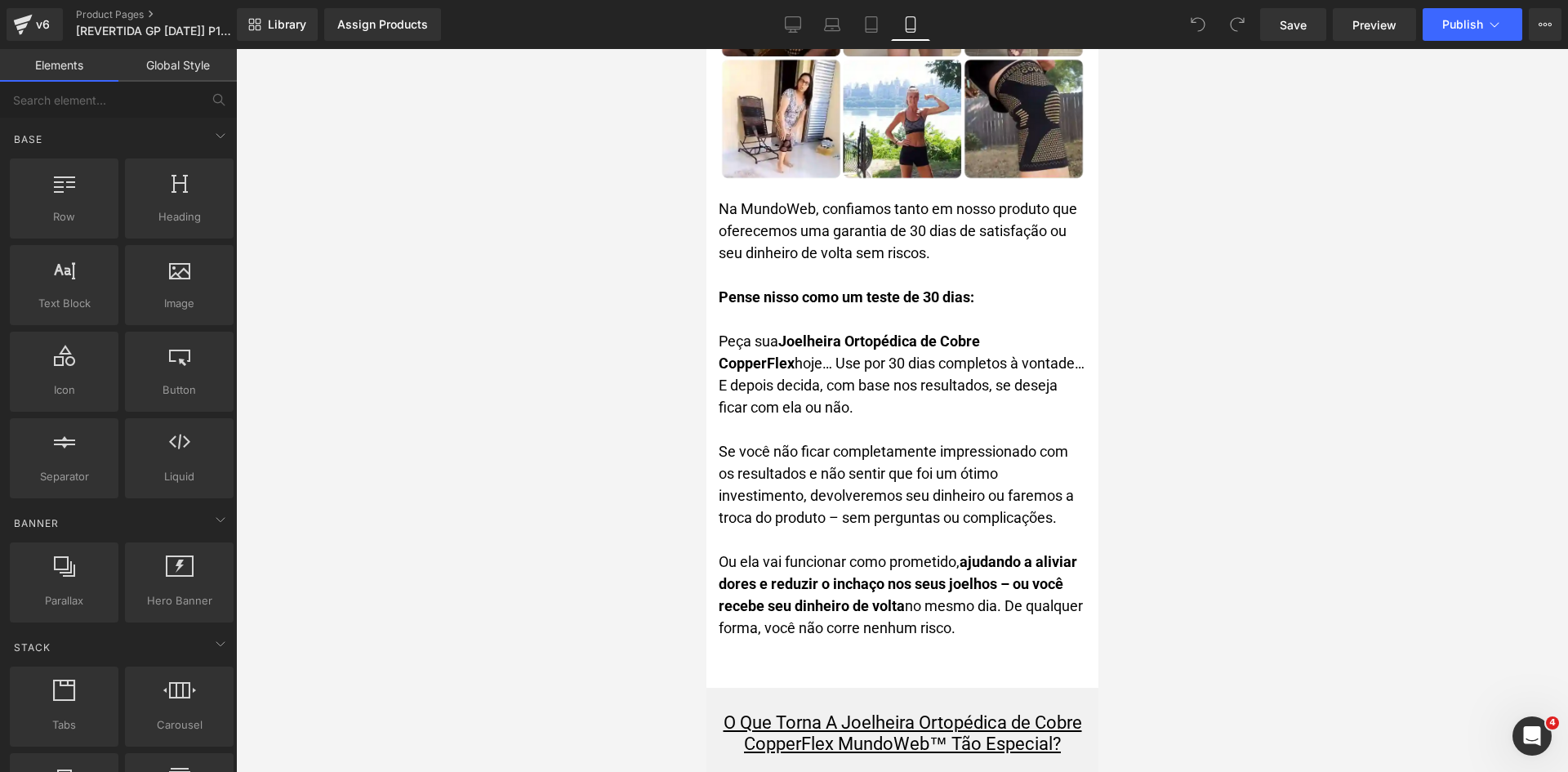
drag, startPoint x: 1089, startPoint y: 75, endPoint x: 1804, endPoint y: 395, distance: 783.3
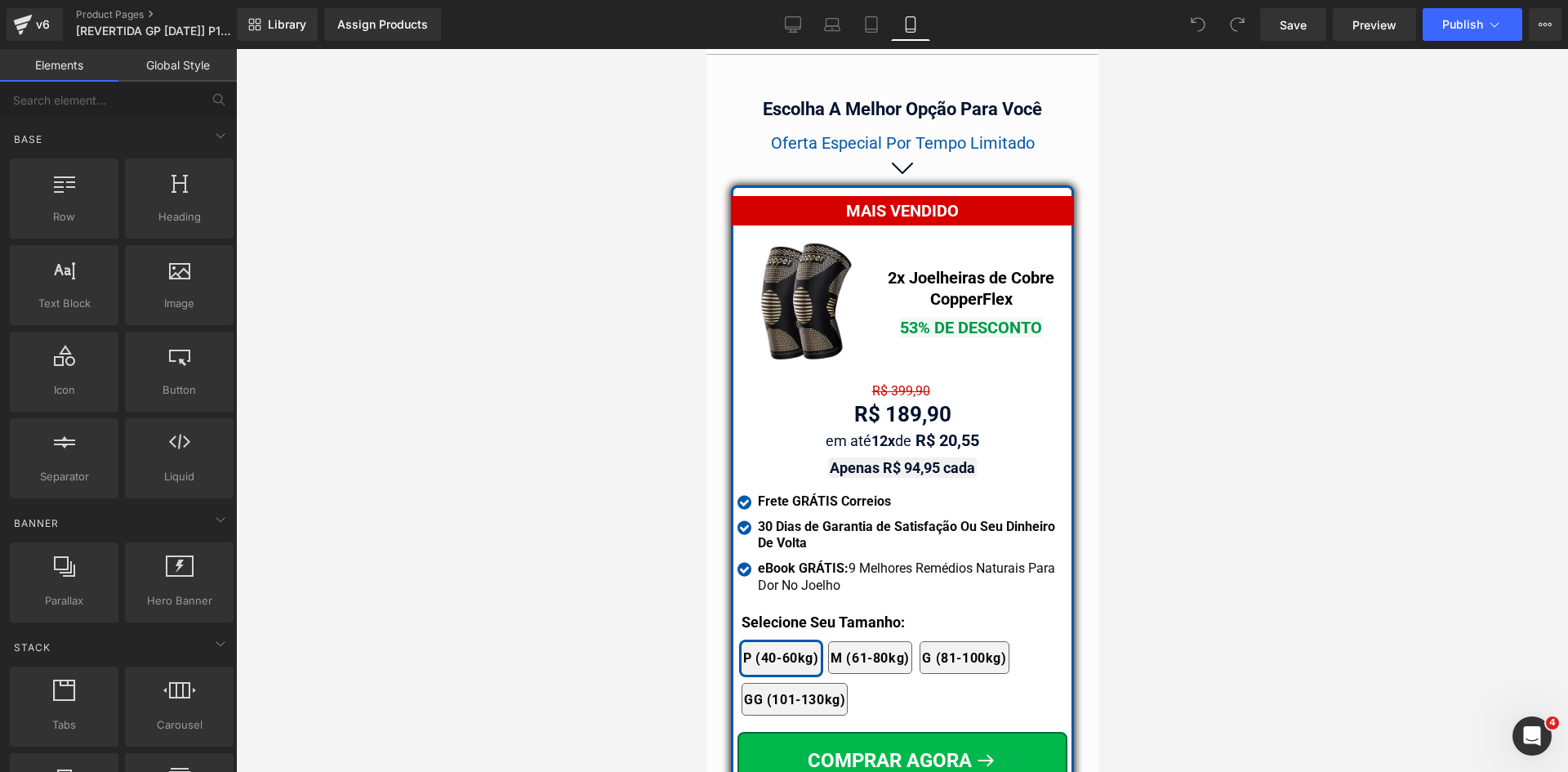
scroll to position [14215, 0]
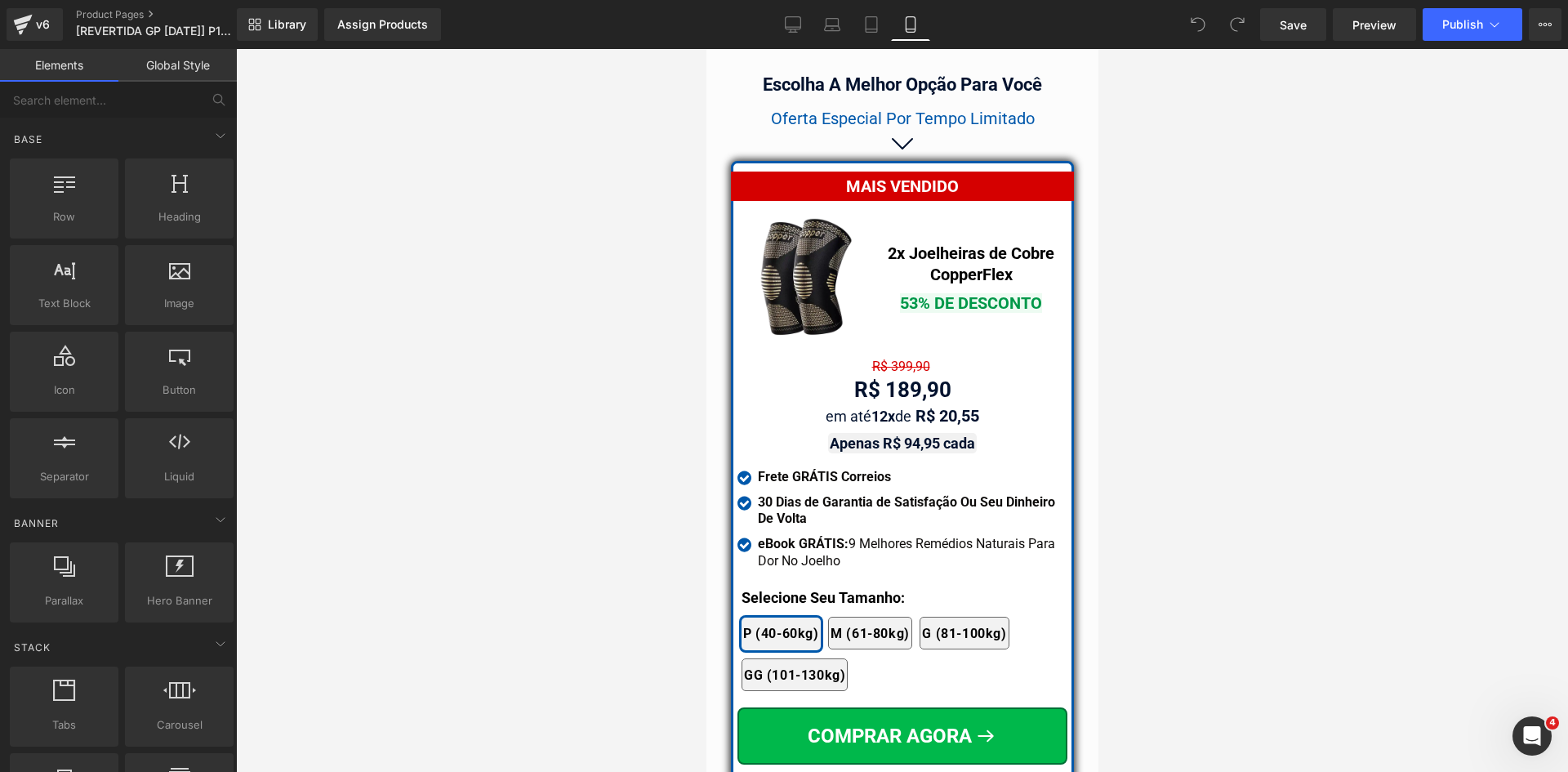
drag, startPoint x: 1095, startPoint y: 343, endPoint x: 1811, endPoint y: 605, distance: 762.4
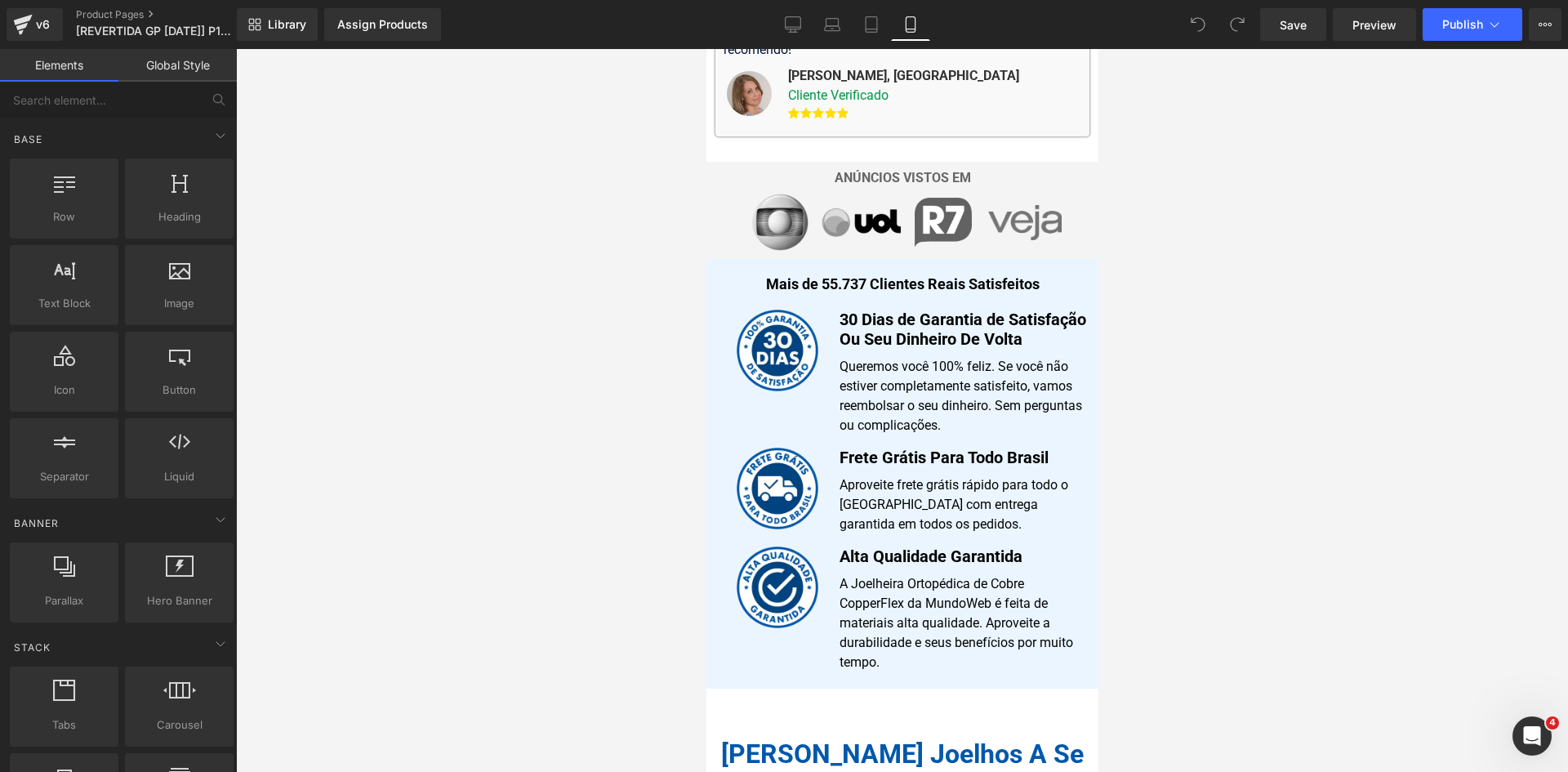
scroll to position [0, 0]
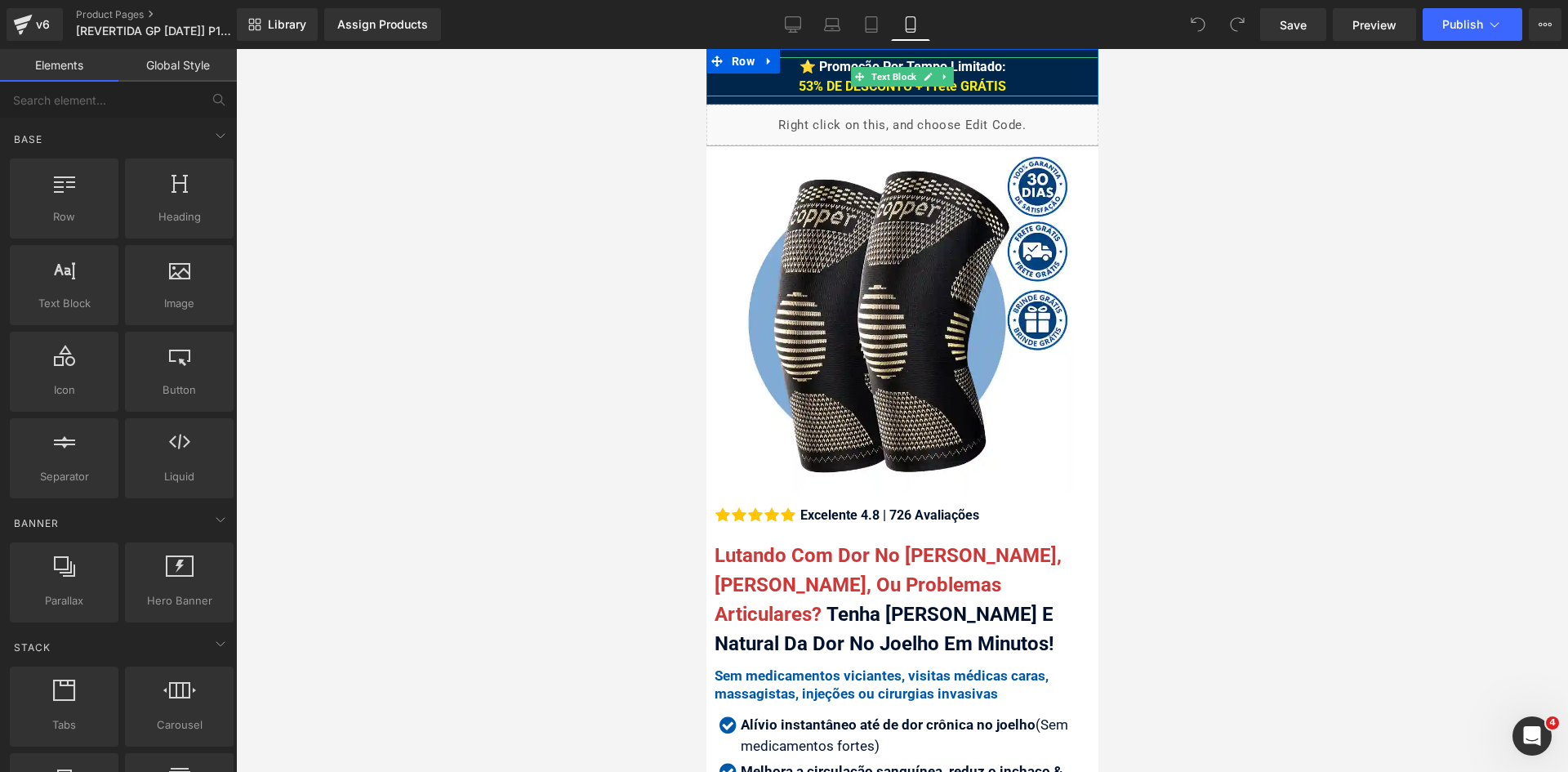
click at [949, 76] on div "⭐ Promoção Por Tempo Limitado: 53% DE DESCONTO + Frete GRÁTIS" at bounding box center [902, 76] width 392 height 39
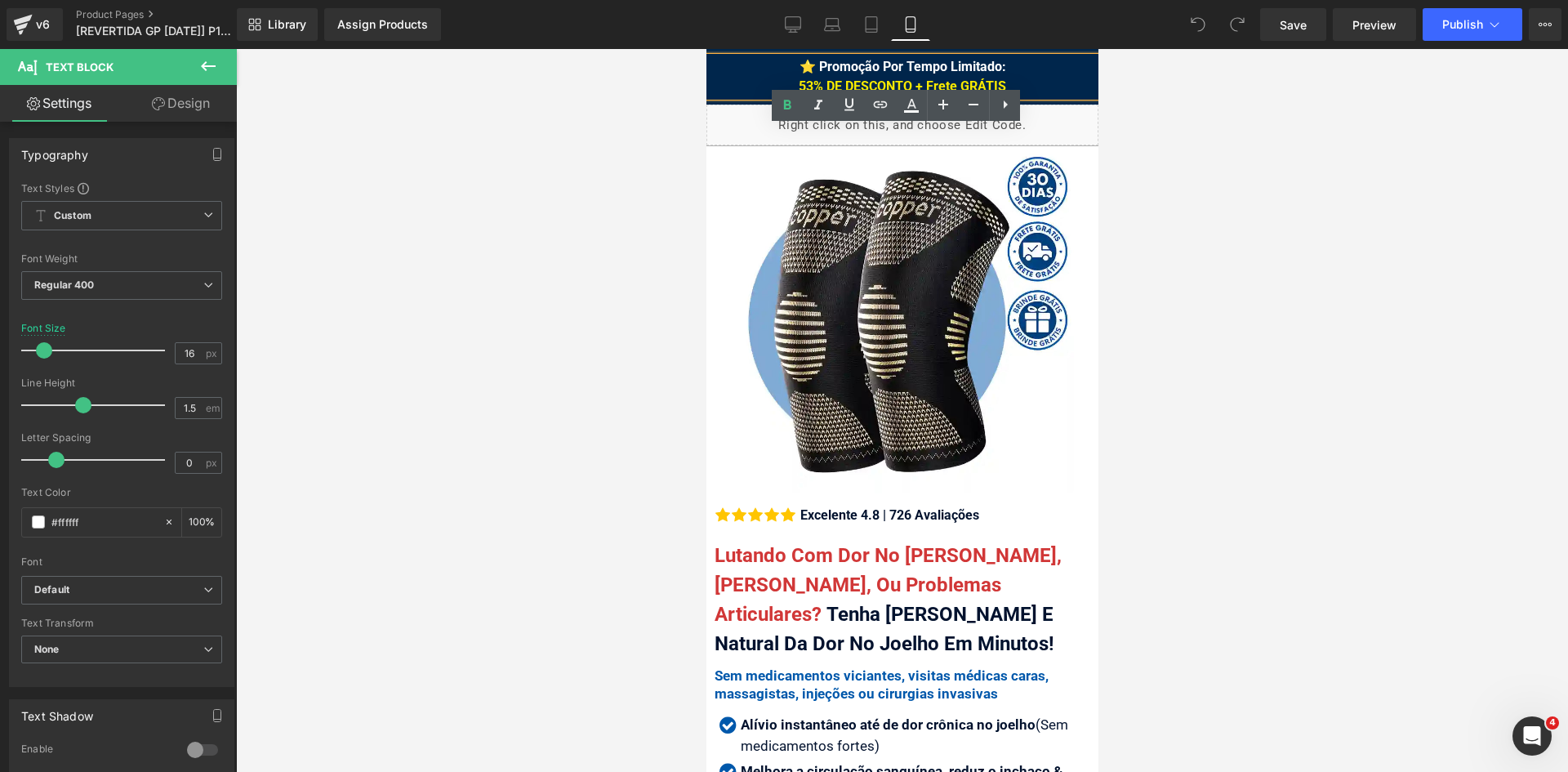
click at [1134, 75] on div at bounding box center [902, 409] width 1332 height 723
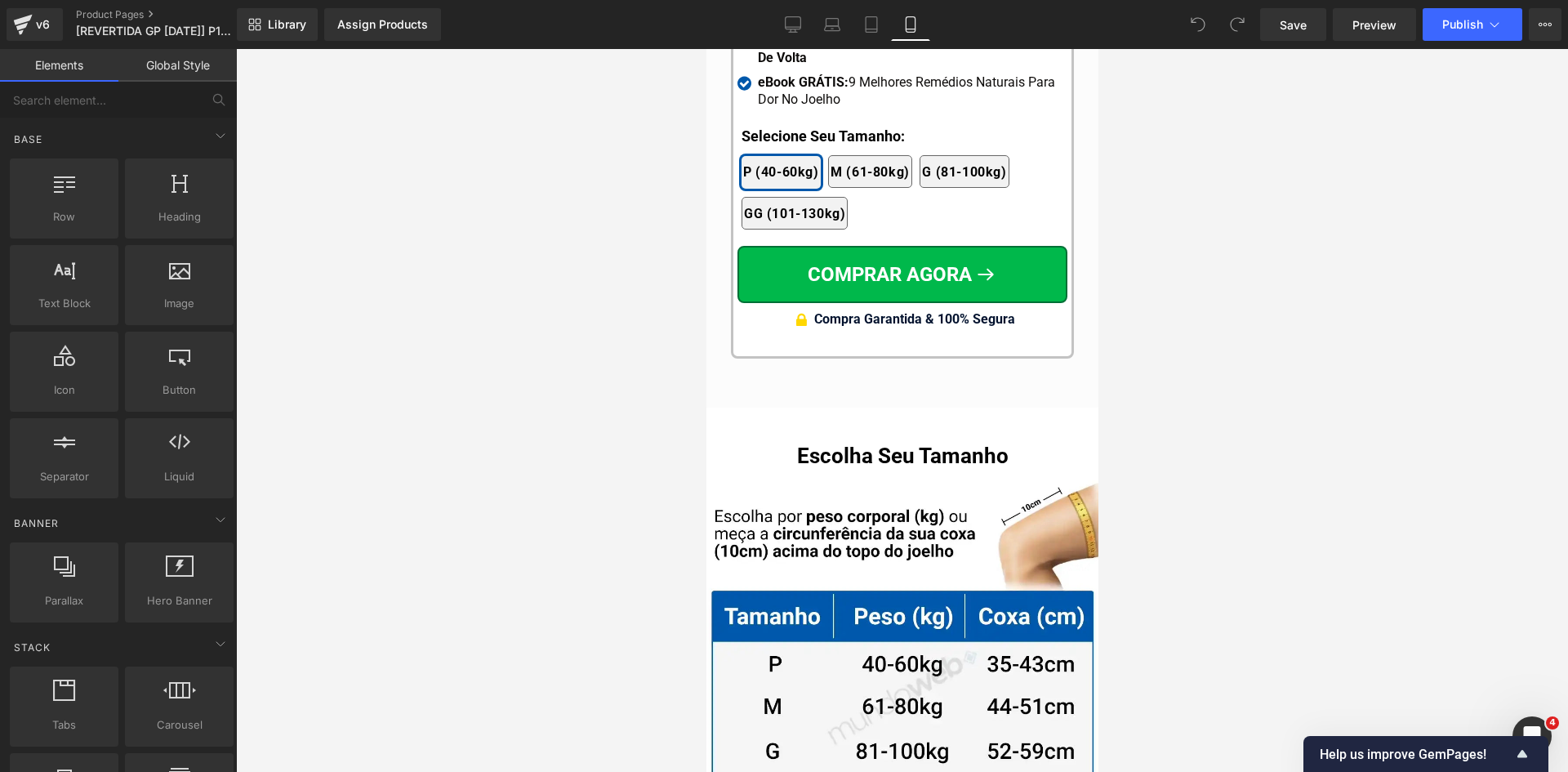
scroll to position [15483, 0]
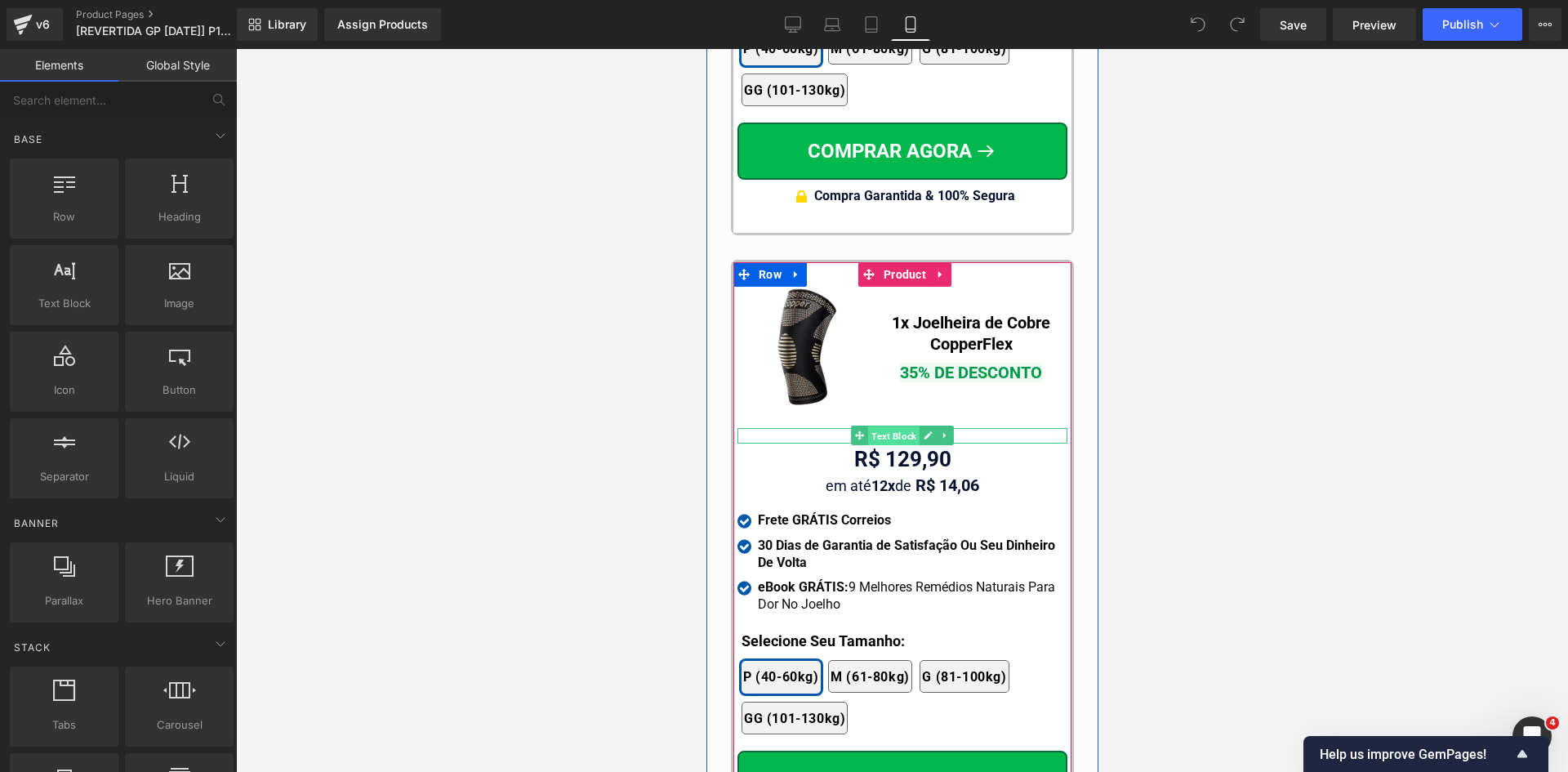
click at [887, 427] on span "Text Block" at bounding box center [892, 436] width 51 height 20
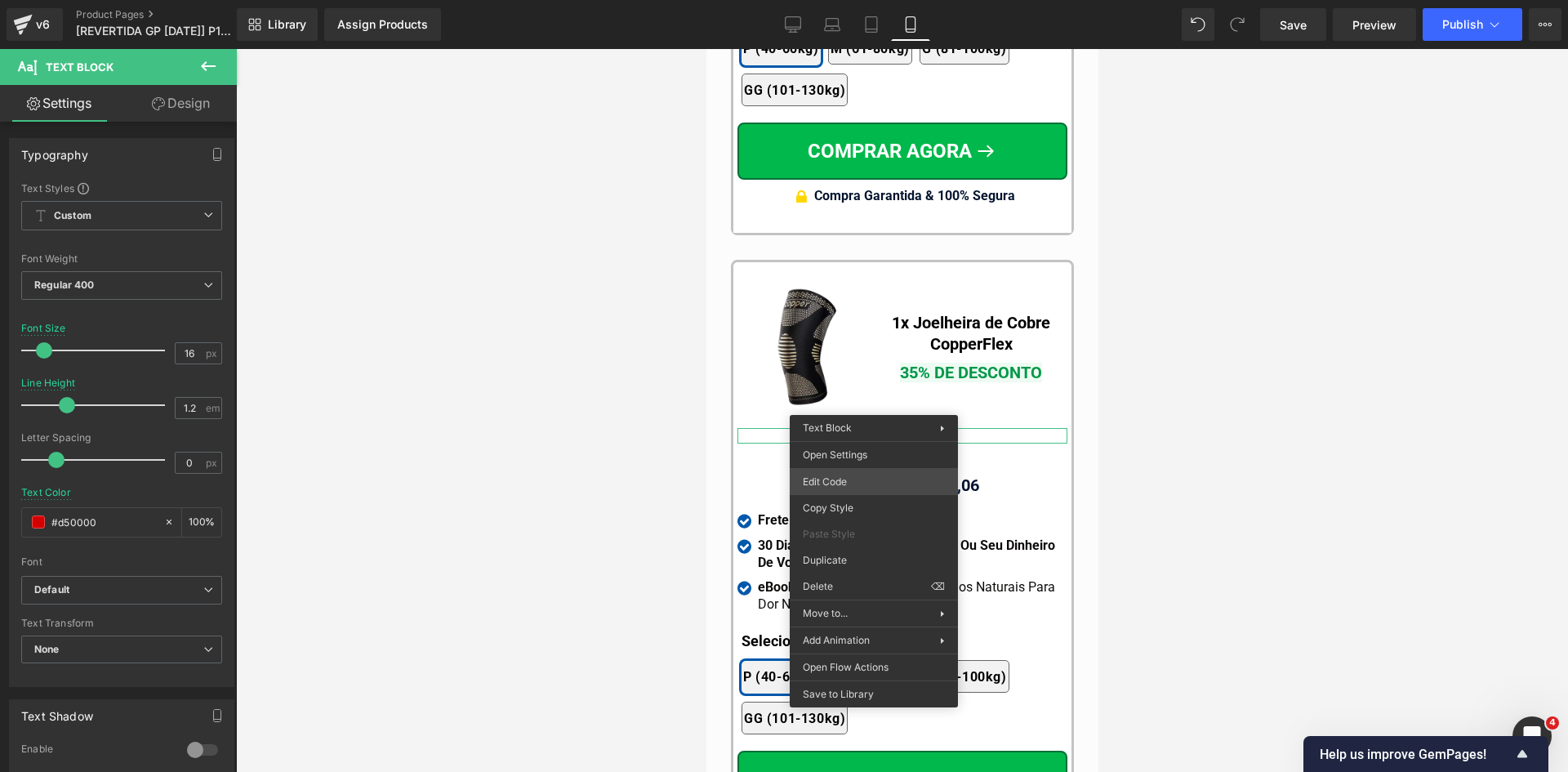
click at [832, 0] on div "Text Block You are previewing how the will restyle your page. You can not edit …" at bounding box center [784, 0] width 1568 height 0
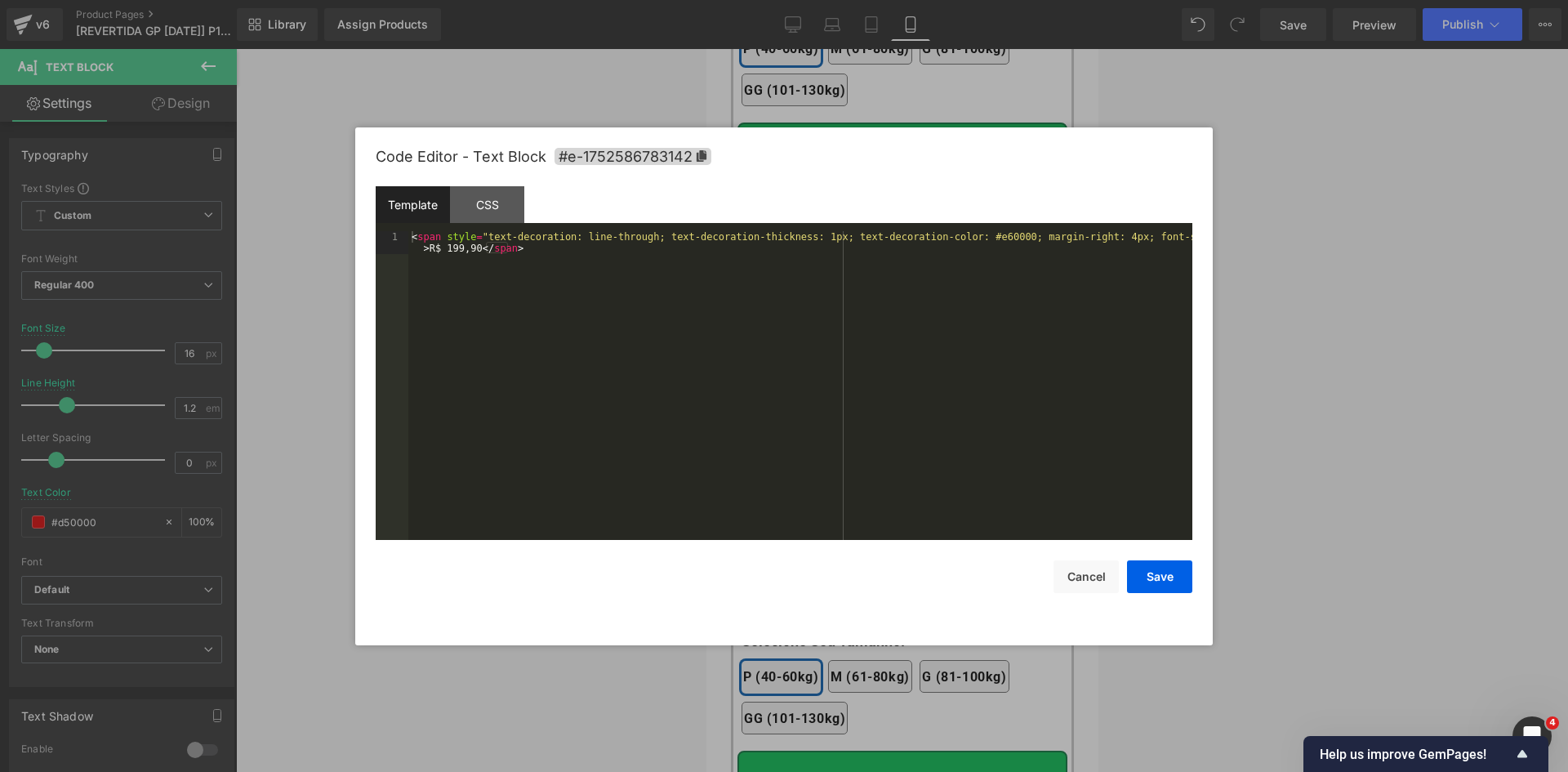
click at [786, 377] on div "< span style = "text-decoration: line-through; text-decoration-thickness: 1px; …" at bounding box center [800, 408] width 784 height 355
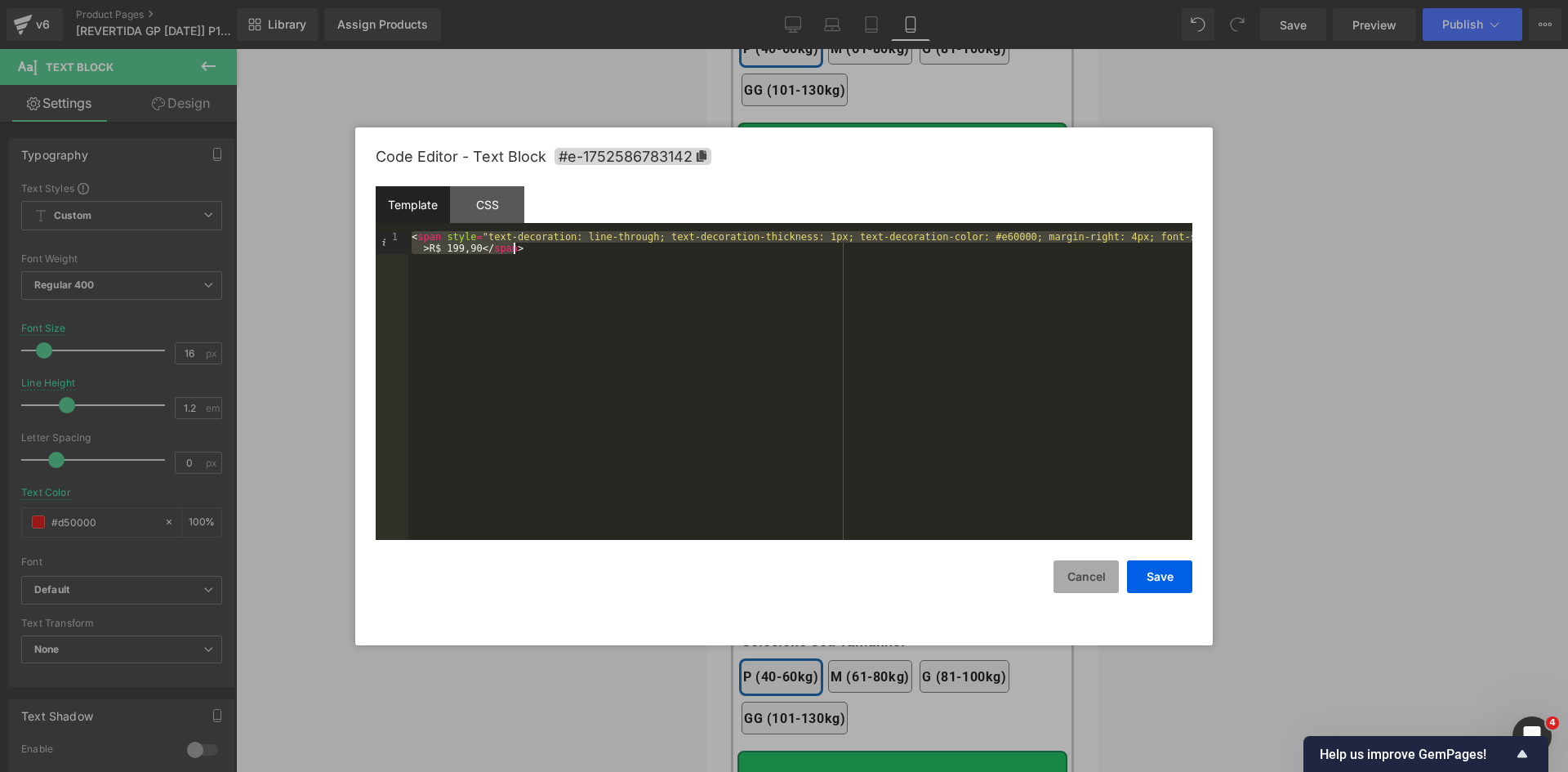
click at [1076, 575] on button "Cancel" at bounding box center [1086, 577] width 65 height 33
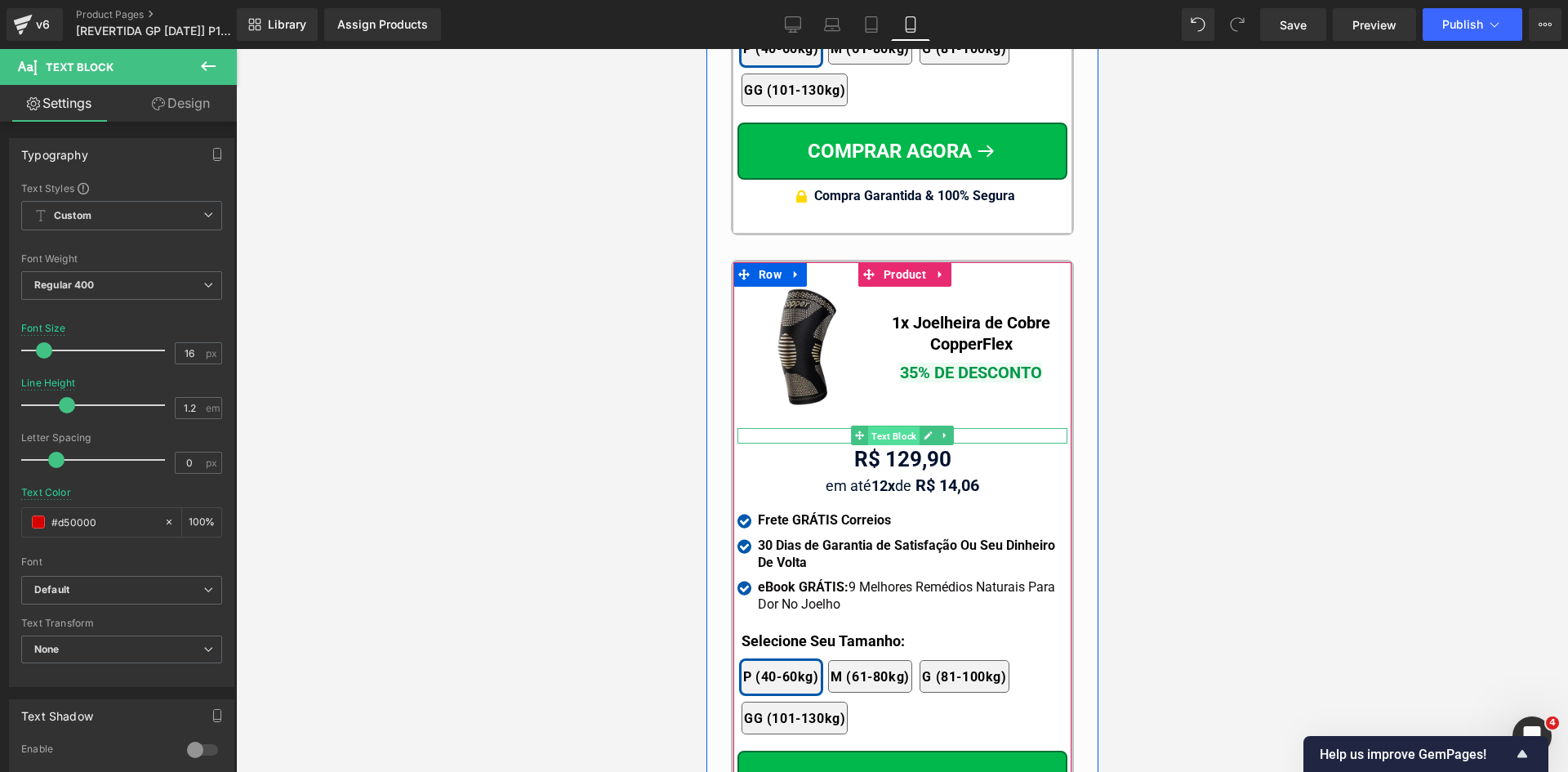
drag, startPoint x: 886, startPoint y: 402, endPoint x: 864, endPoint y: 406, distance: 22.4
click at [885, 427] on span "Text Block" at bounding box center [892, 436] width 51 height 20
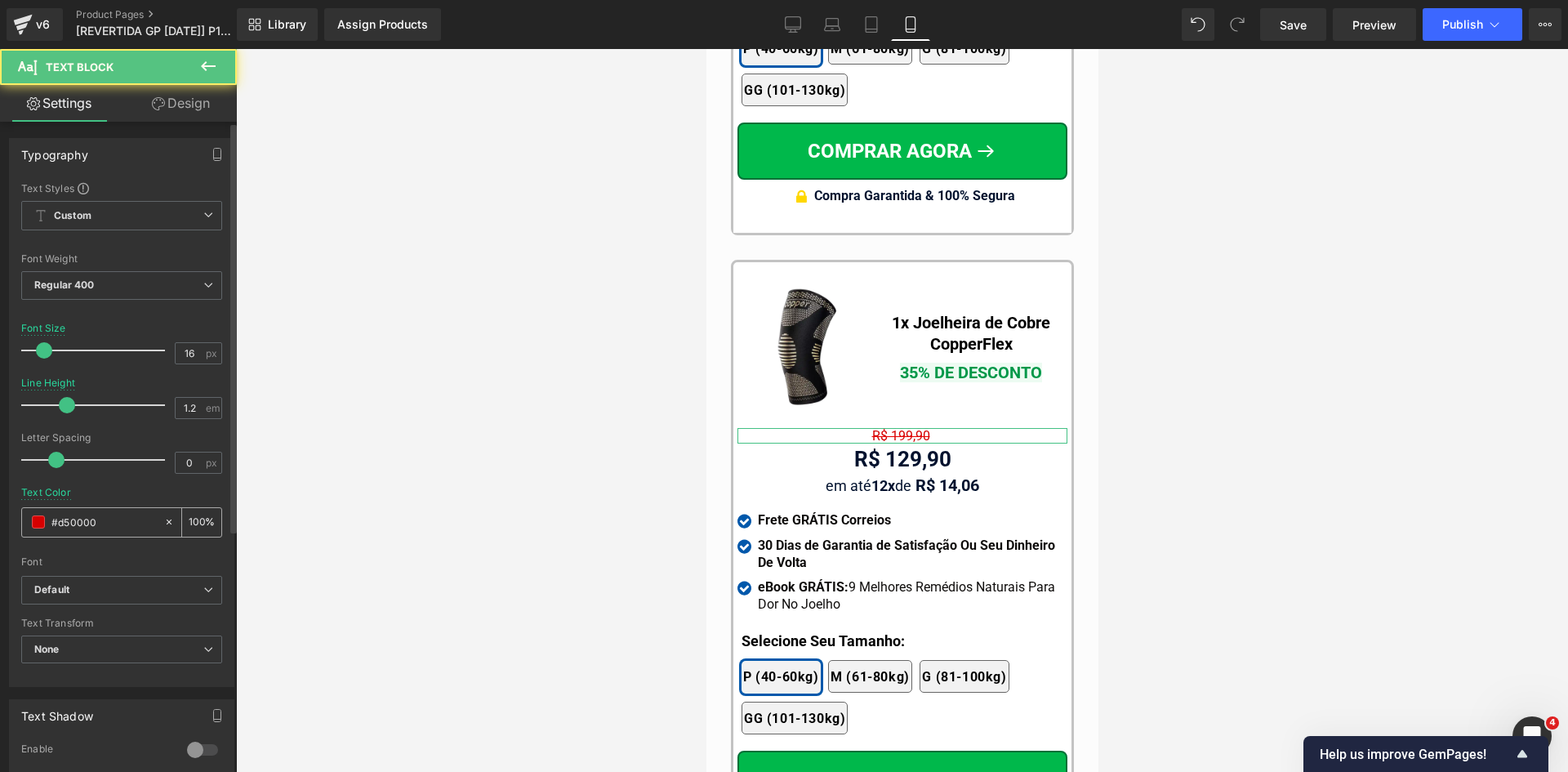
click at [108, 521] on input "#d50000" at bounding box center [103, 521] width 105 height 18
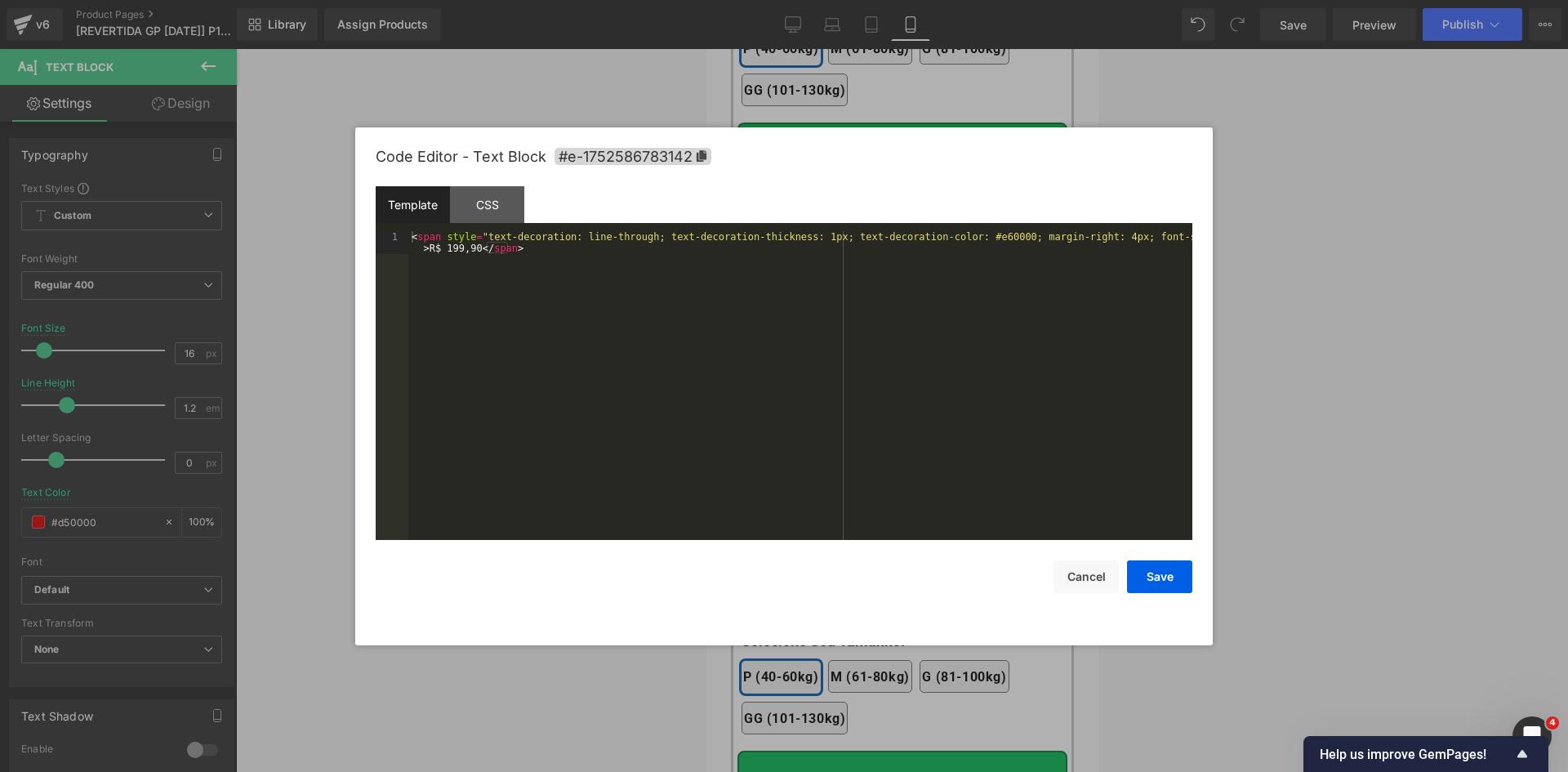
click at [866, 0] on div "Text Block You are previewing how the will restyle your page. You can not edit …" at bounding box center [784, 0] width 1568 height 0
click at [709, 281] on div "< span style = "text-decoration: line-through; text-decoration-thickness: 1px; …" at bounding box center [800, 408] width 784 height 355
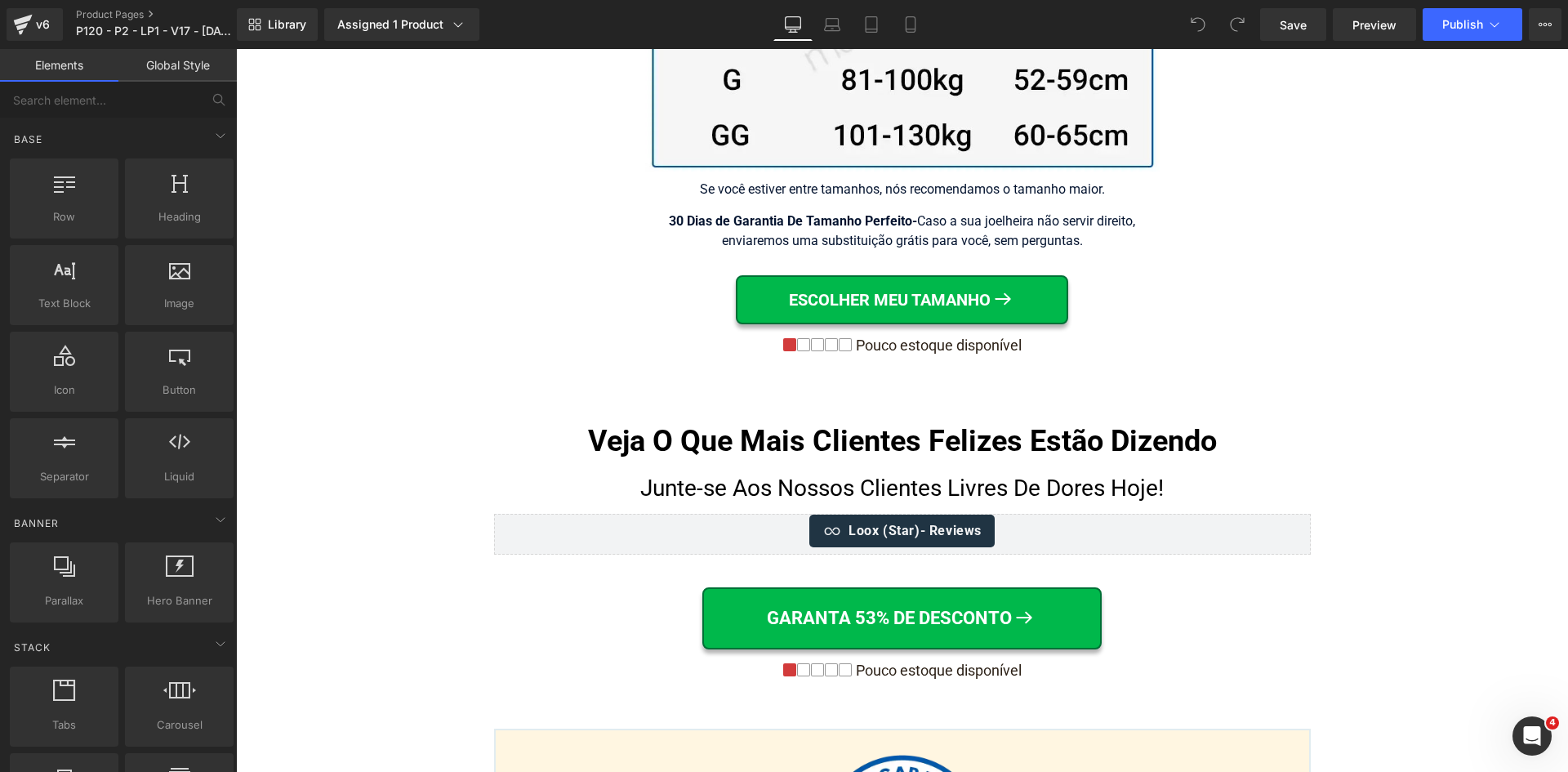
scroll to position [10794, 0]
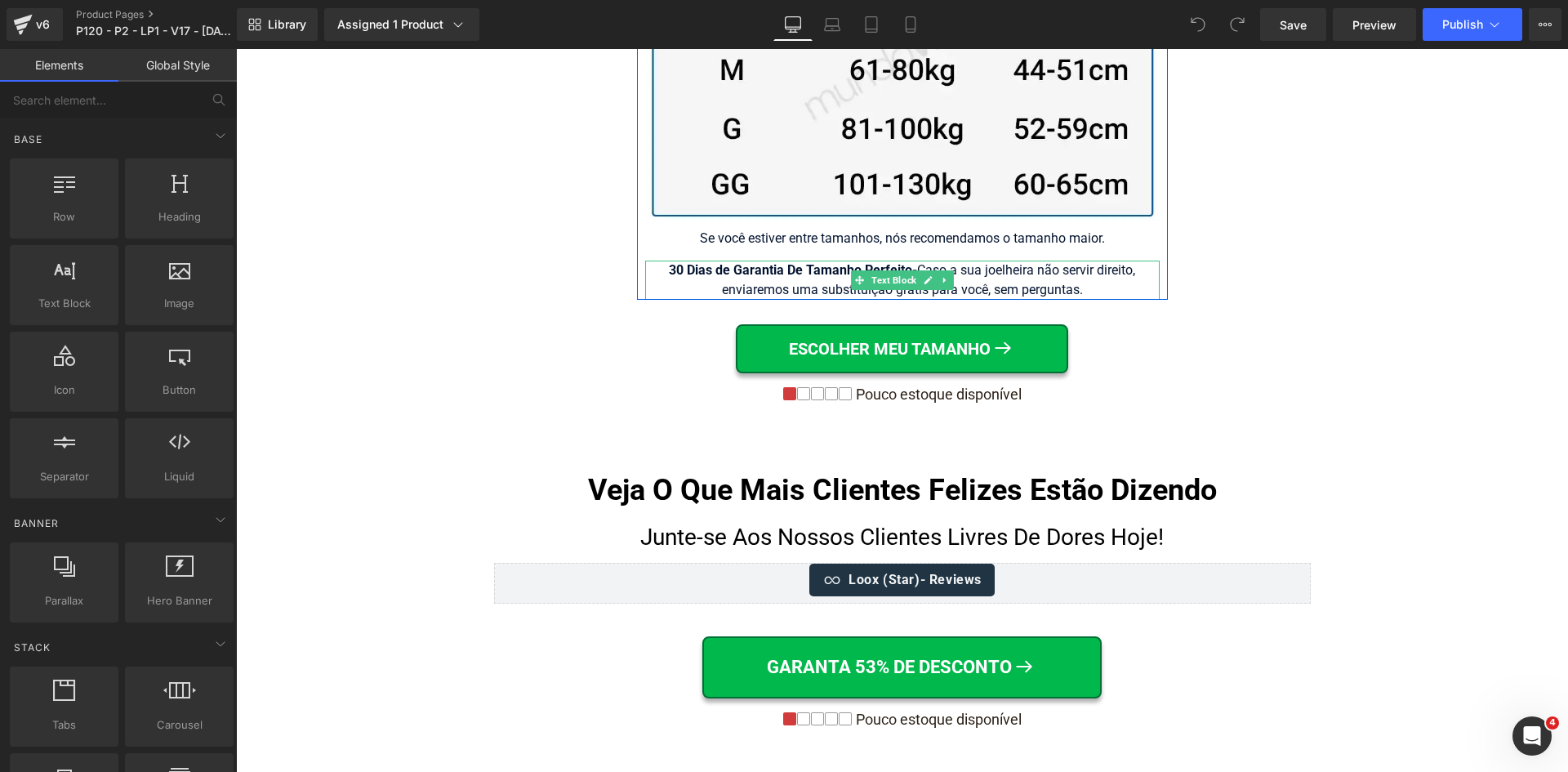
click at [1090, 260] on div "30 Dias de Garantia De Tamanho Perfeito - Caso a sua joelheira não servir direi…" at bounding box center [902, 279] width 514 height 39
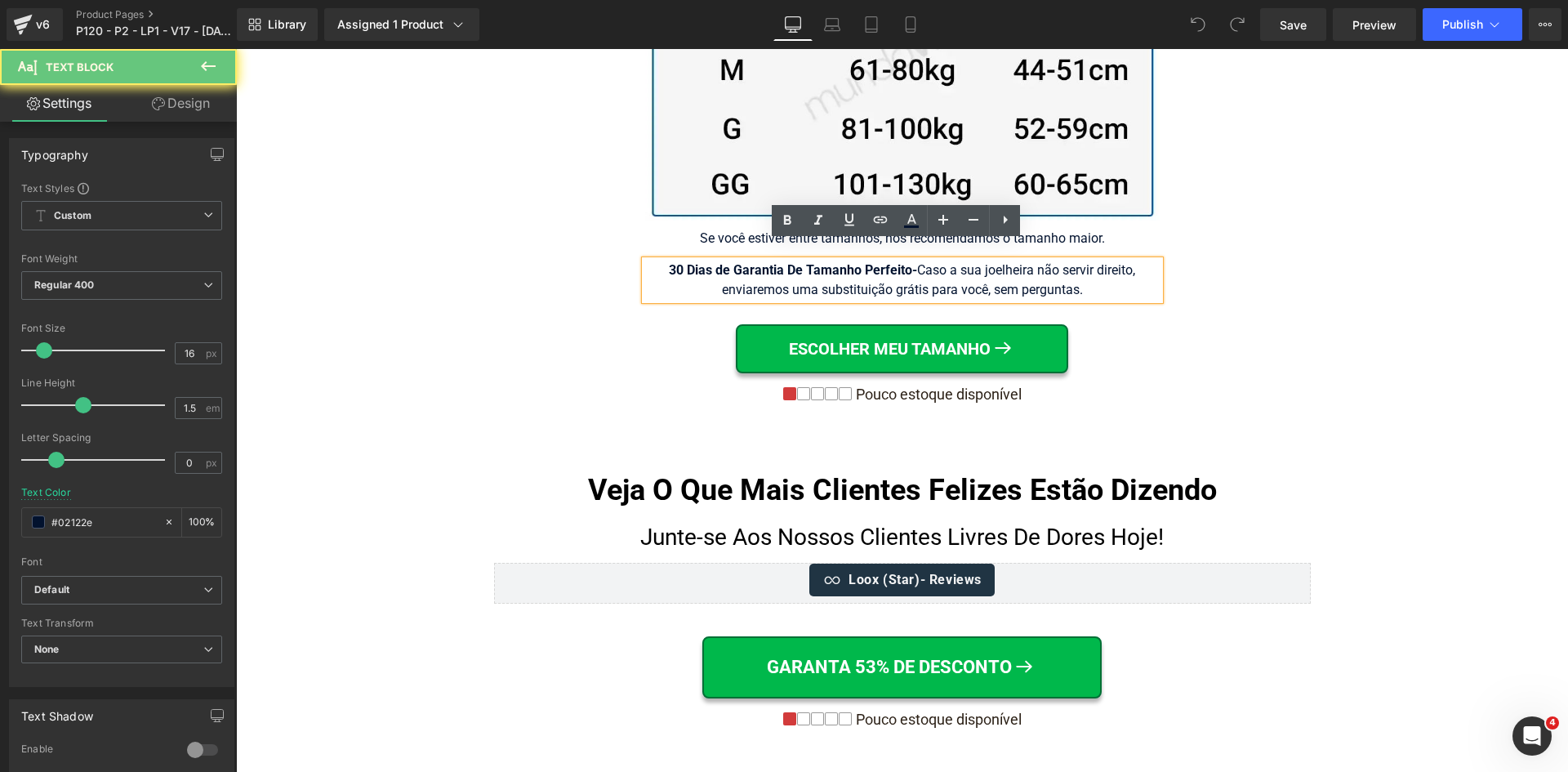
click at [1096, 260] on div "30 Dias de Garantia De Tamanho Perfeito - Caso a sua joelheira não servir direi…" at bounding box center [902, 279] width 514 height 39
drag, startPoint x: 1101, startPoint y: 250, endPoint x: 1128, endPoint y: 252, distance: 27.1
click at [1128, 260] on div "30 Dias de Garantia De Tamanho Perfeito - Caso a sua joelheira não servir direi…" at bounding box center [902, 279] width 514 height 39
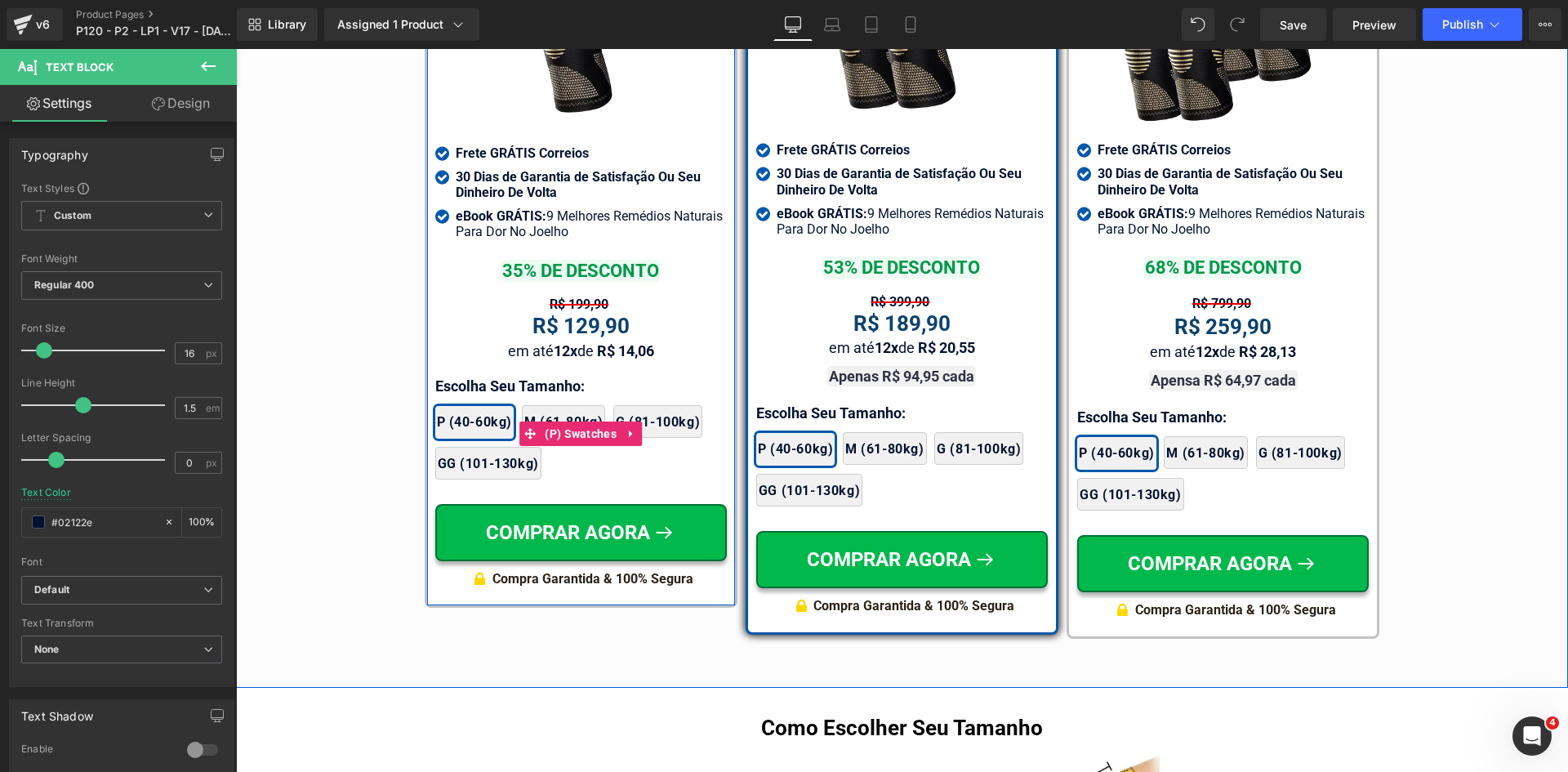
scroll to position [9814, 0]
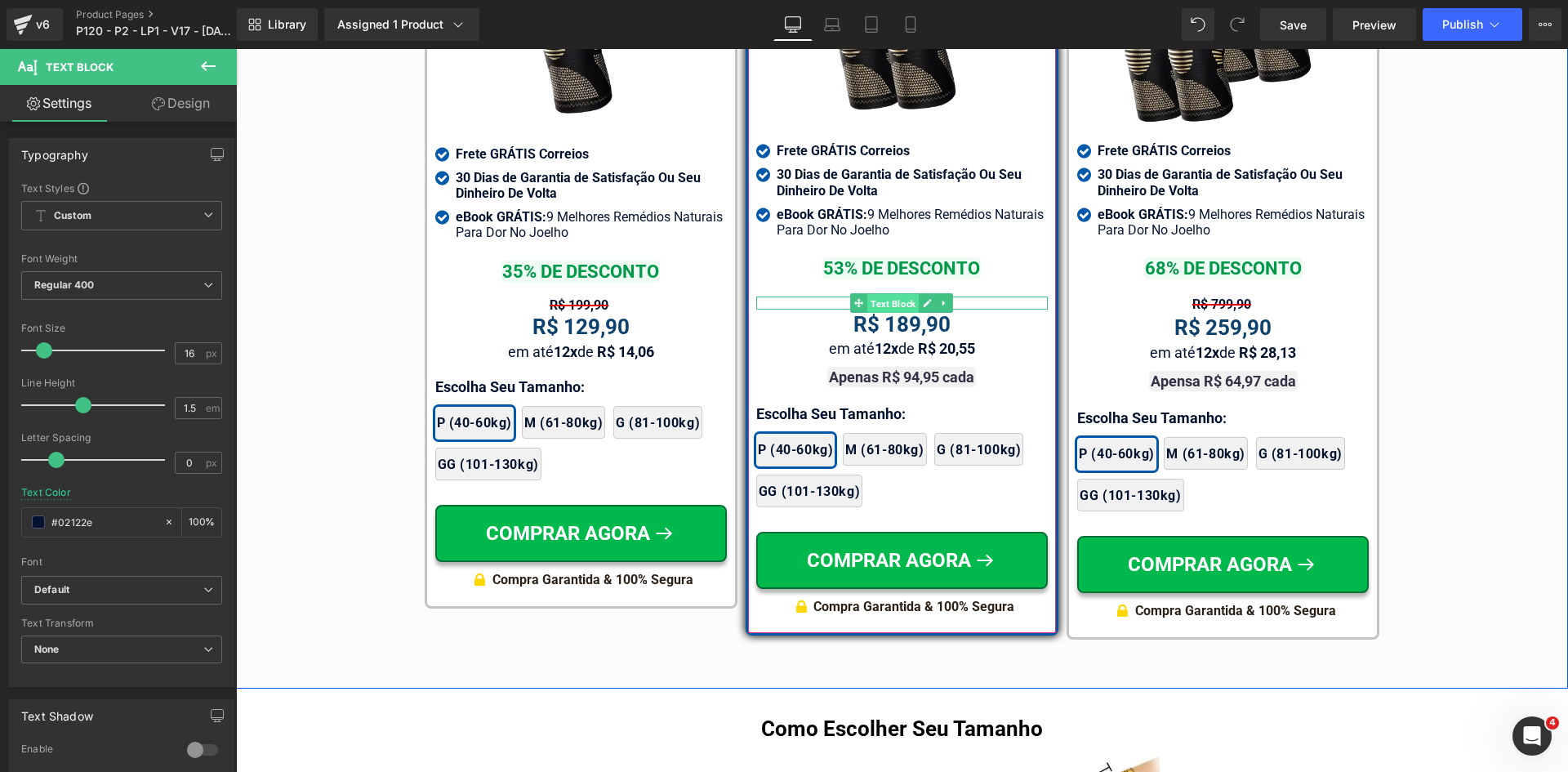
click at [888, 293] on span "Text Block" at bounding box center [892, 303] width 51 height 20
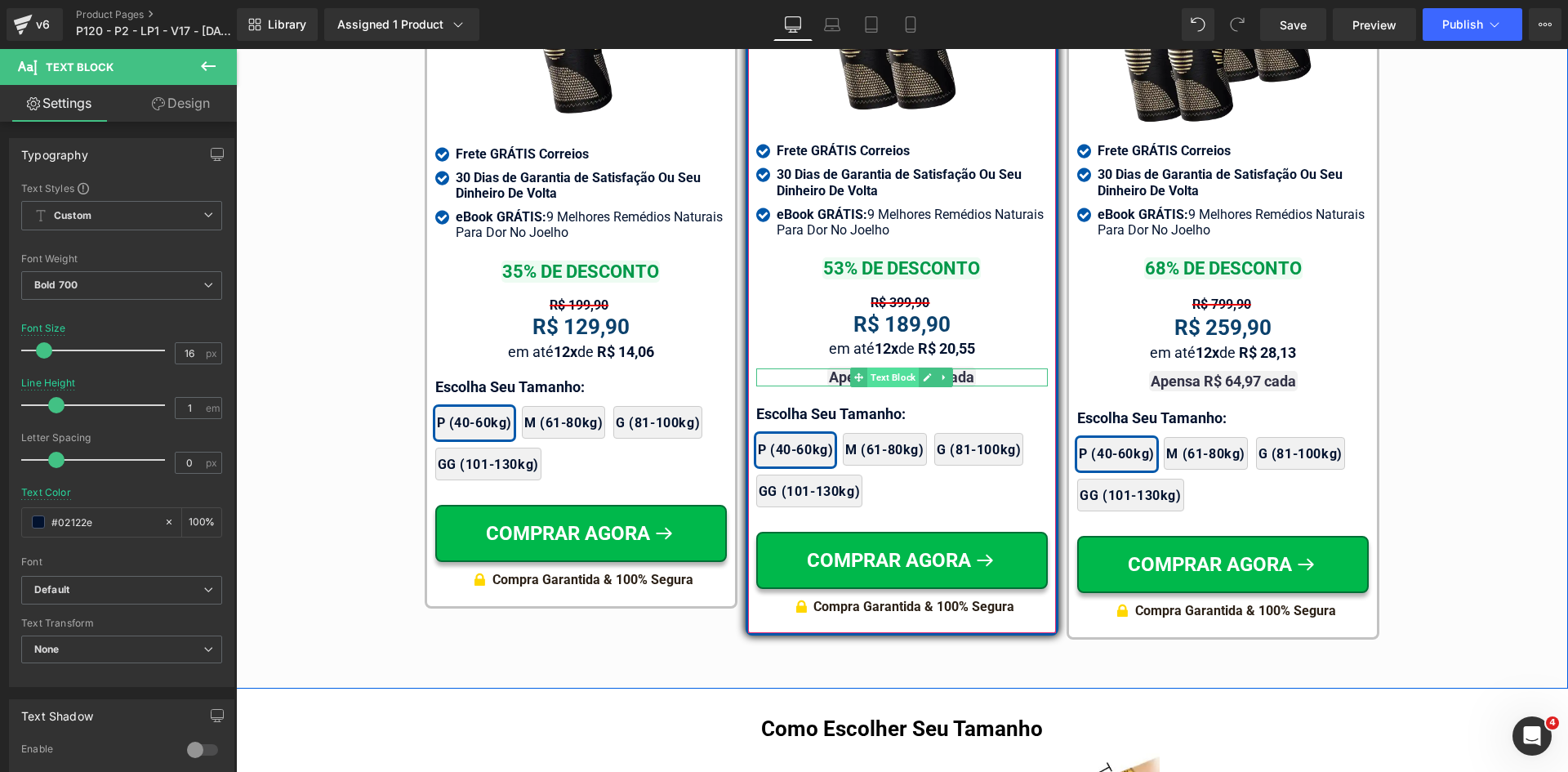
click at [878, 368] on span "Text Block" at bounding box center [892, 377] width 51 height 20
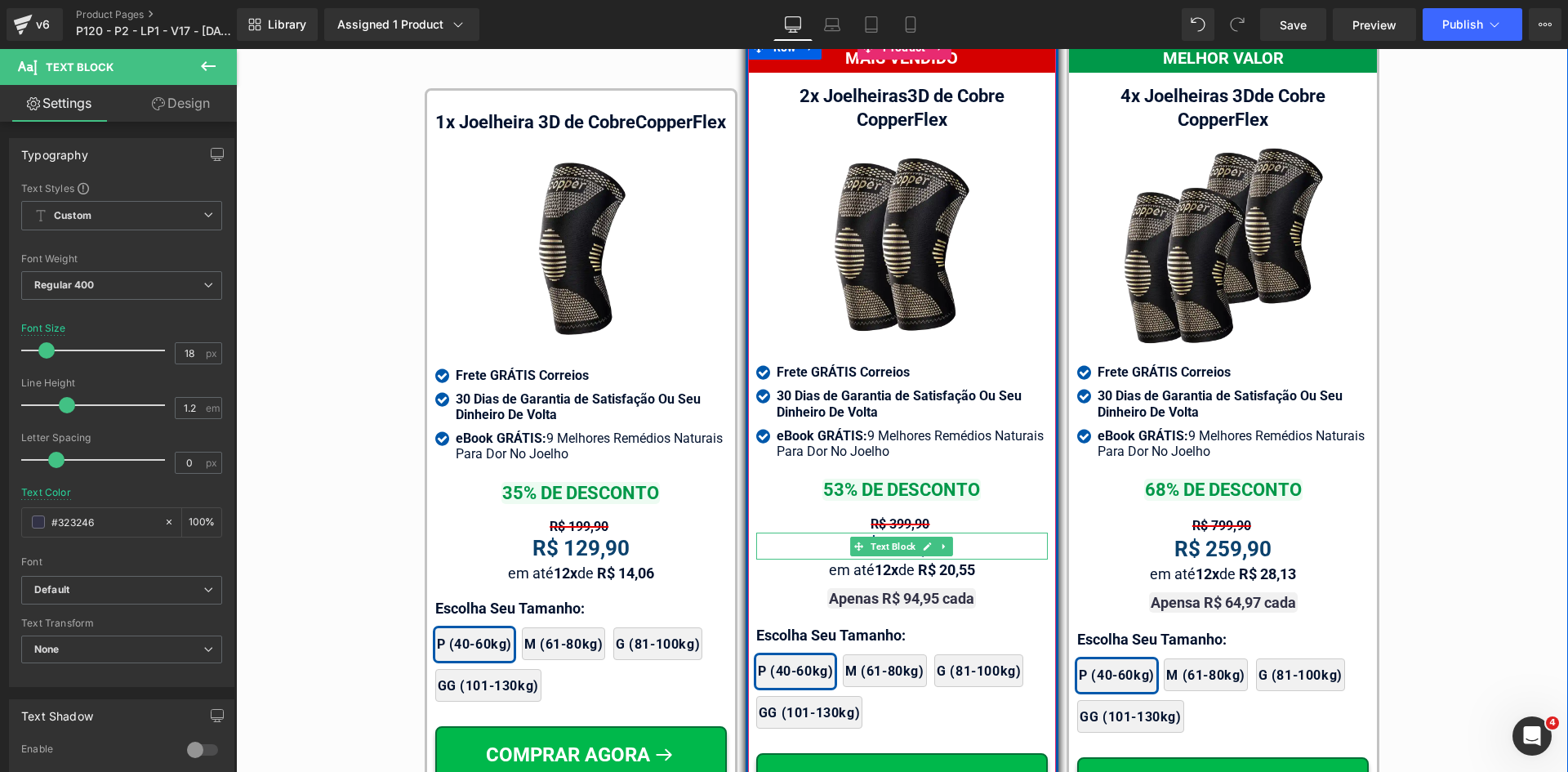
scroll to position [9569, 0]
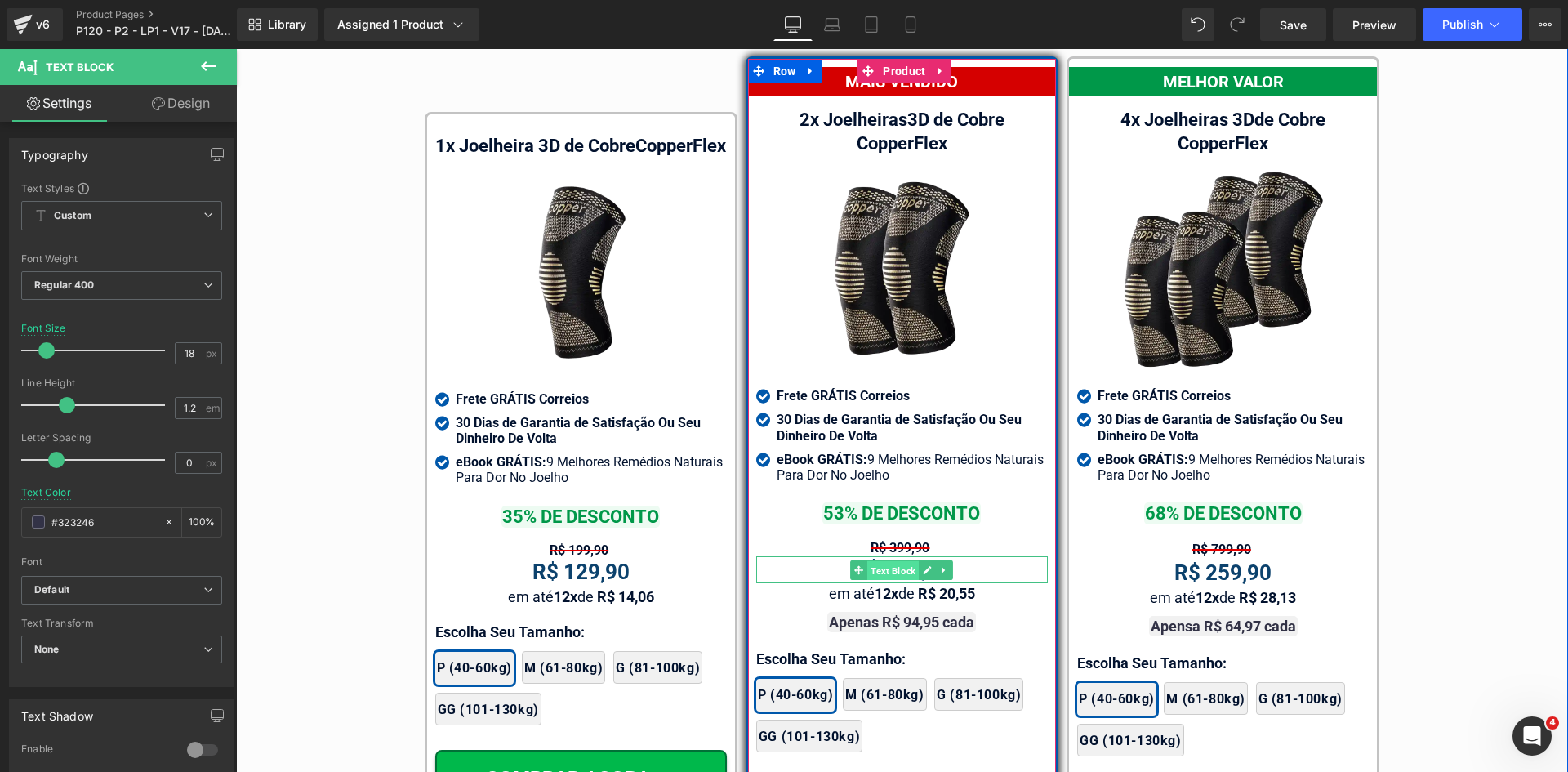
click at [882, 560] on span "Text Block" at bounding box center [892, 570] width 51 height 20
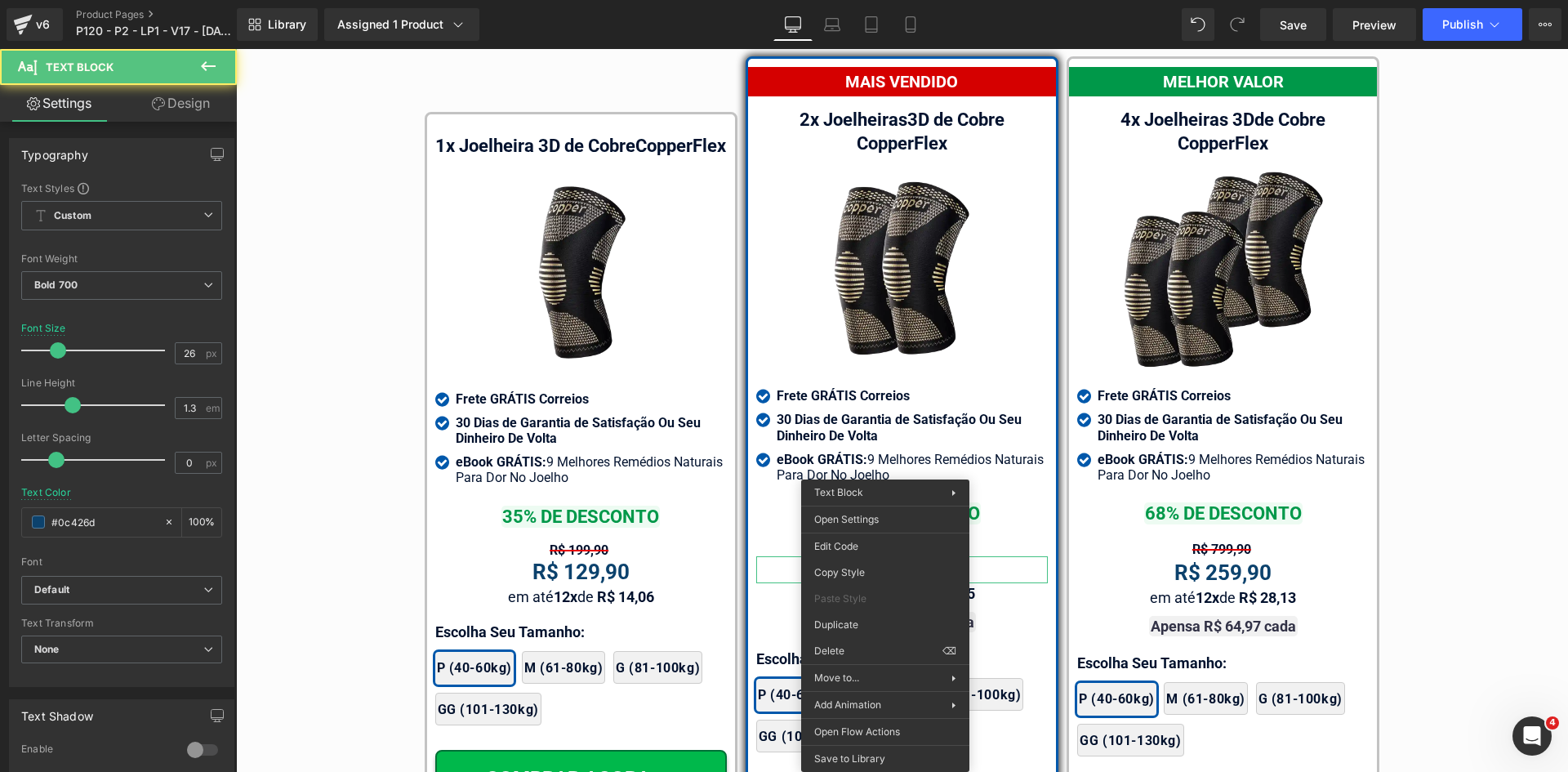
click at [1451, 505] on div "Guia de Tamanhos Text Block Image Text Block" at bounding box center [902, 371] width 1332 height 1042
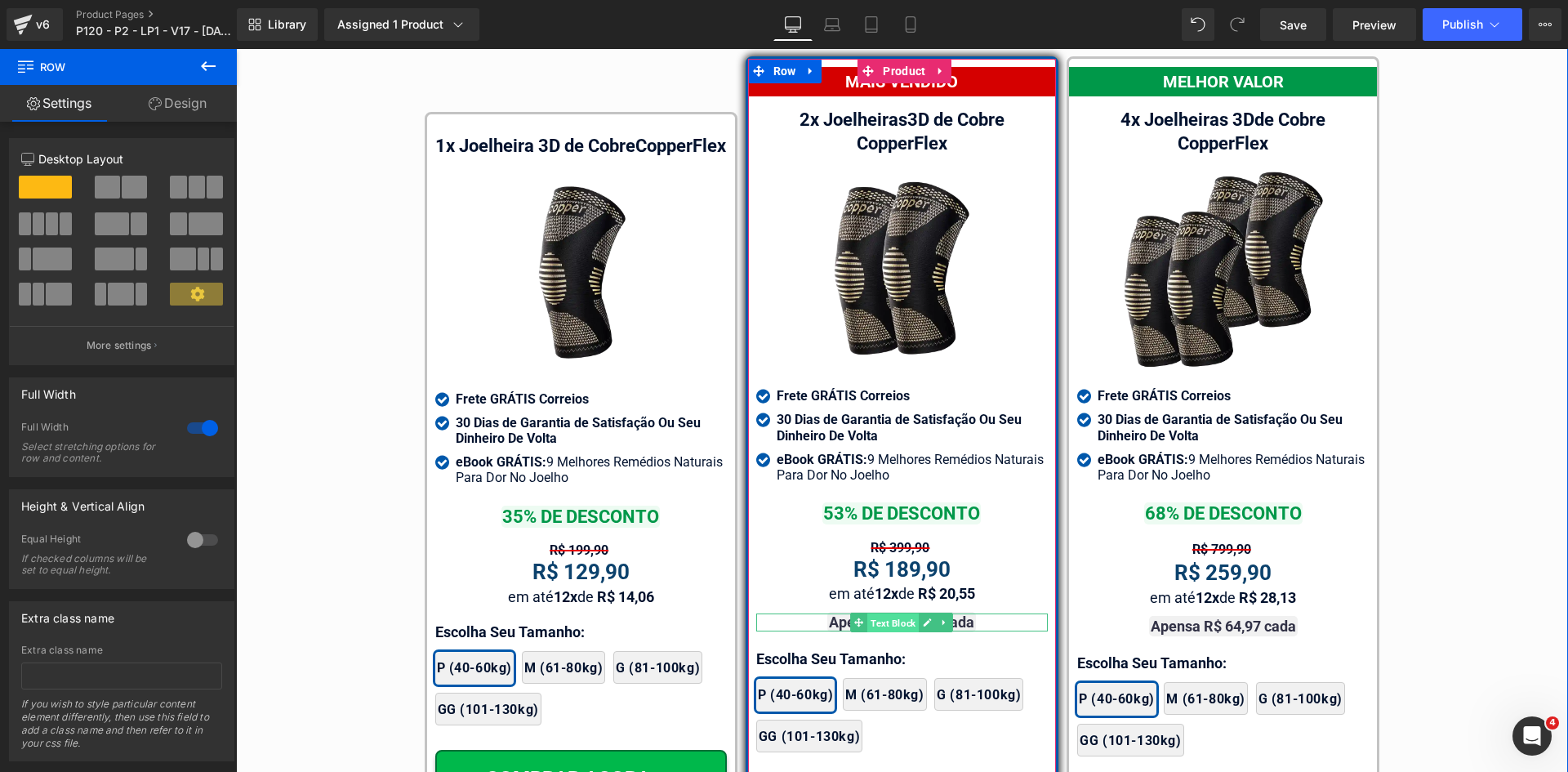
click at [884, 613] on span "Text Block" at bounding box center [892, 623] width 51 height 20
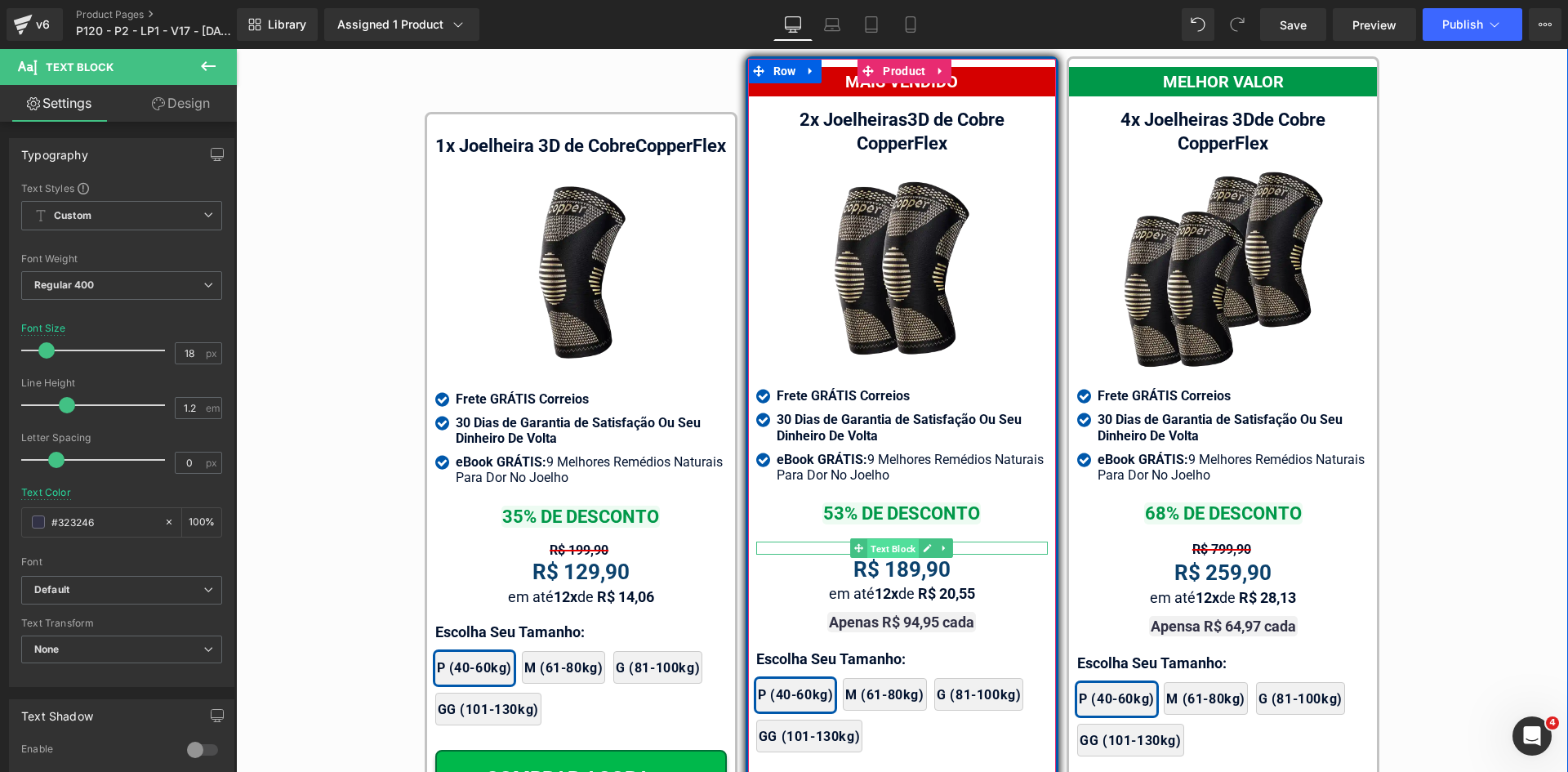
click at [885, 539] on span "Text Block" at bounding box center [892, 548] width 51 height 20
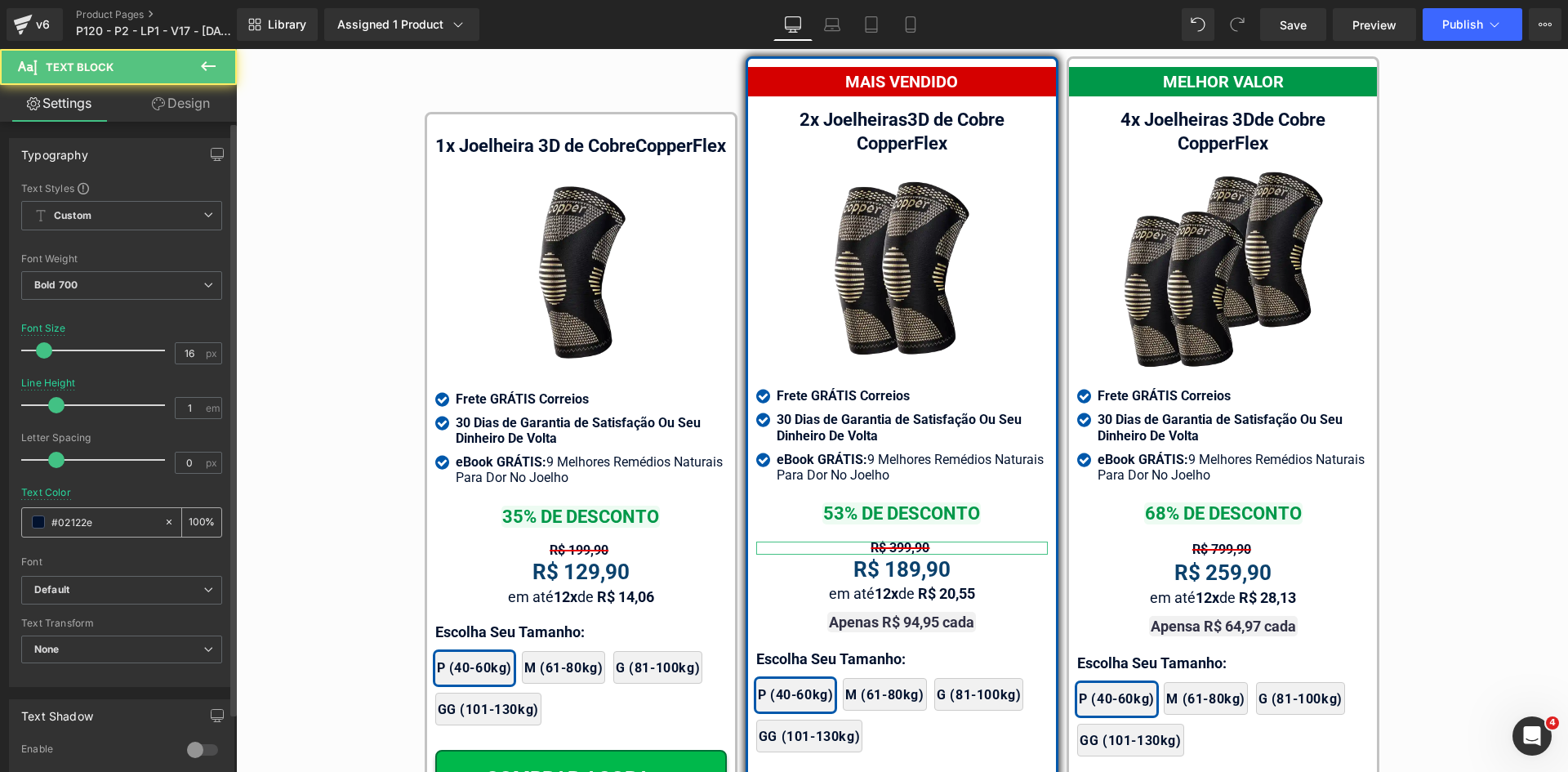
click at [99, 525] on input "#02122e" at bounding box center [103, 521] width 105 height 18
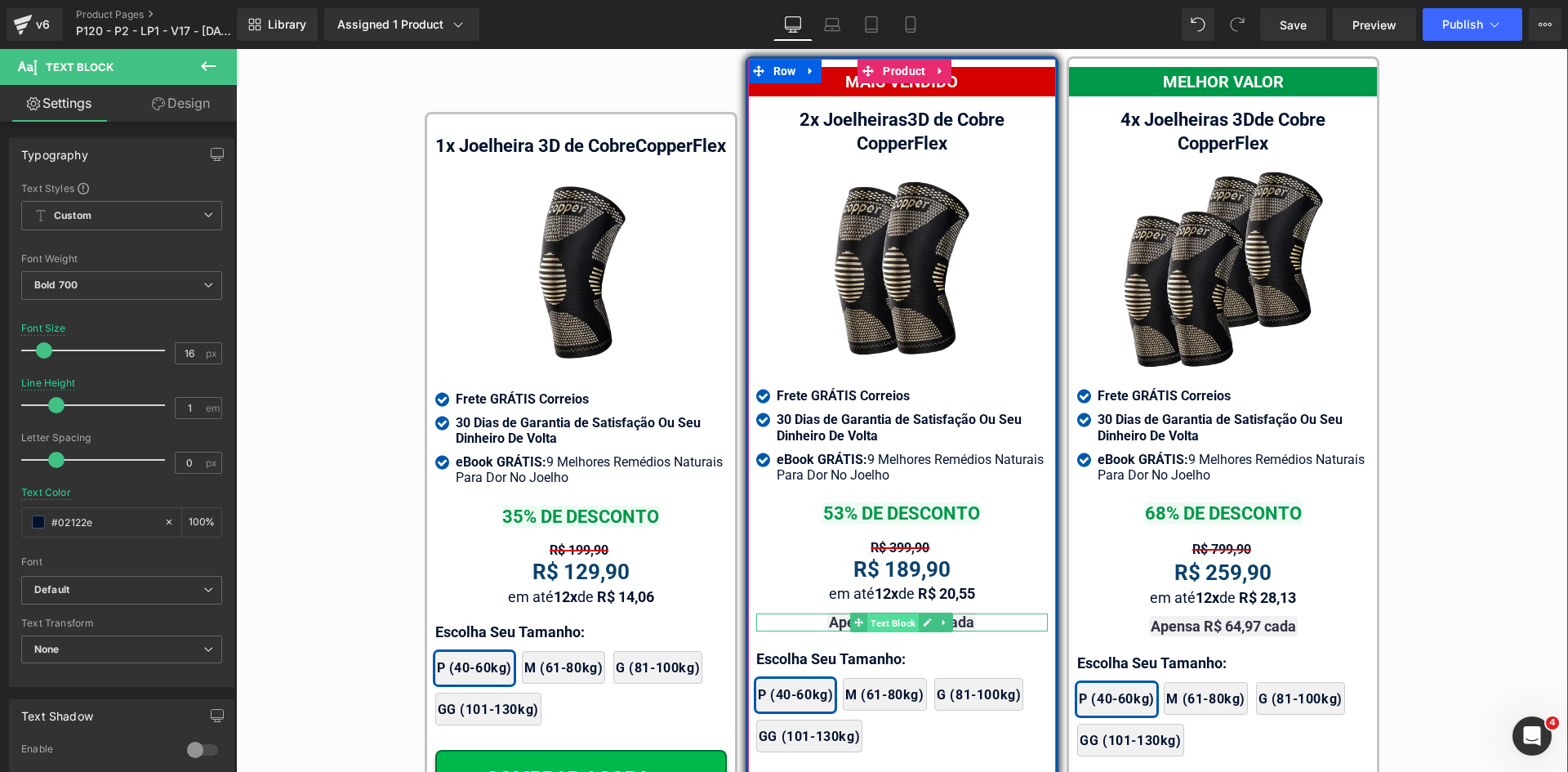
click at [897, 613] on span "Text Block" at bounding box center [892, 623] width 51 height 20
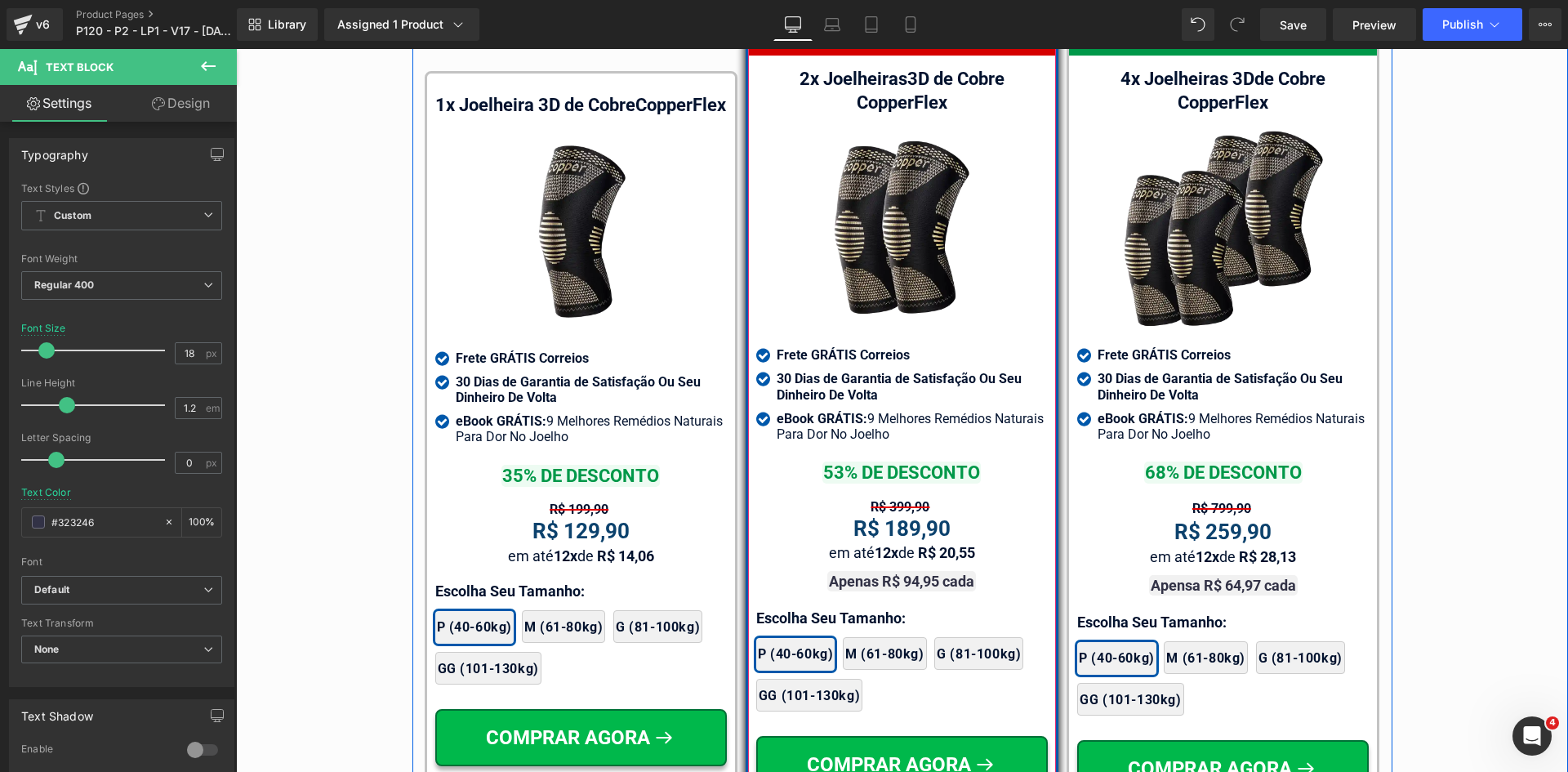
scroll to position [9651, 0]
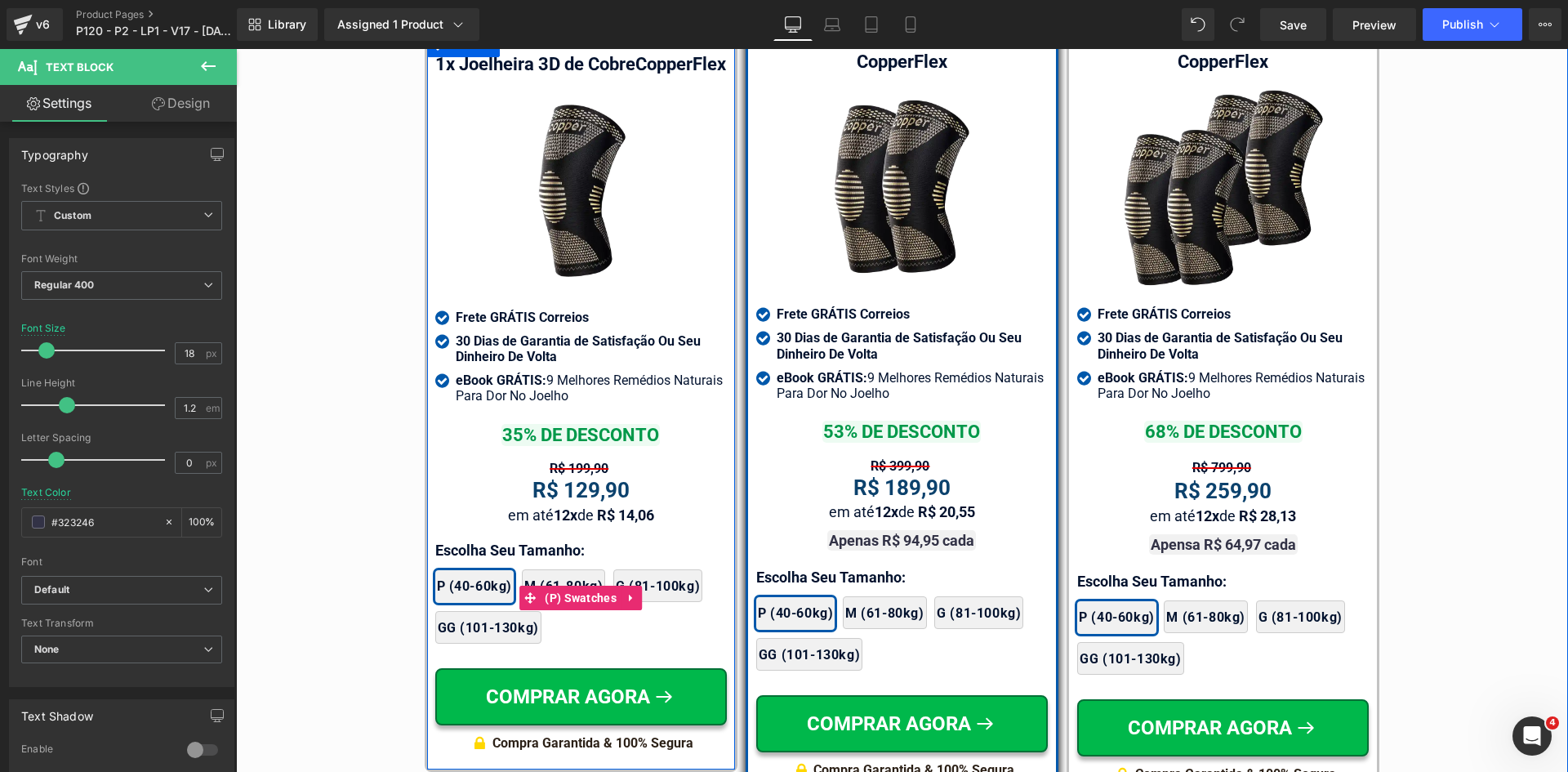
click at [467, 551] on div "2x Joelheiras 4x Joelheiras 1x Joelheira 3x Joelheiras P (40-60kg) M (61-80kg) …" at bounding box center [581, 598] width 291 height 107
click at [236, 49] on div at bounding box center [236, 49] width 0 height 0
click at [467, 546] on p "Escolha Seu Tamanho:" at bounding box center [581, 549] width 291 height 22
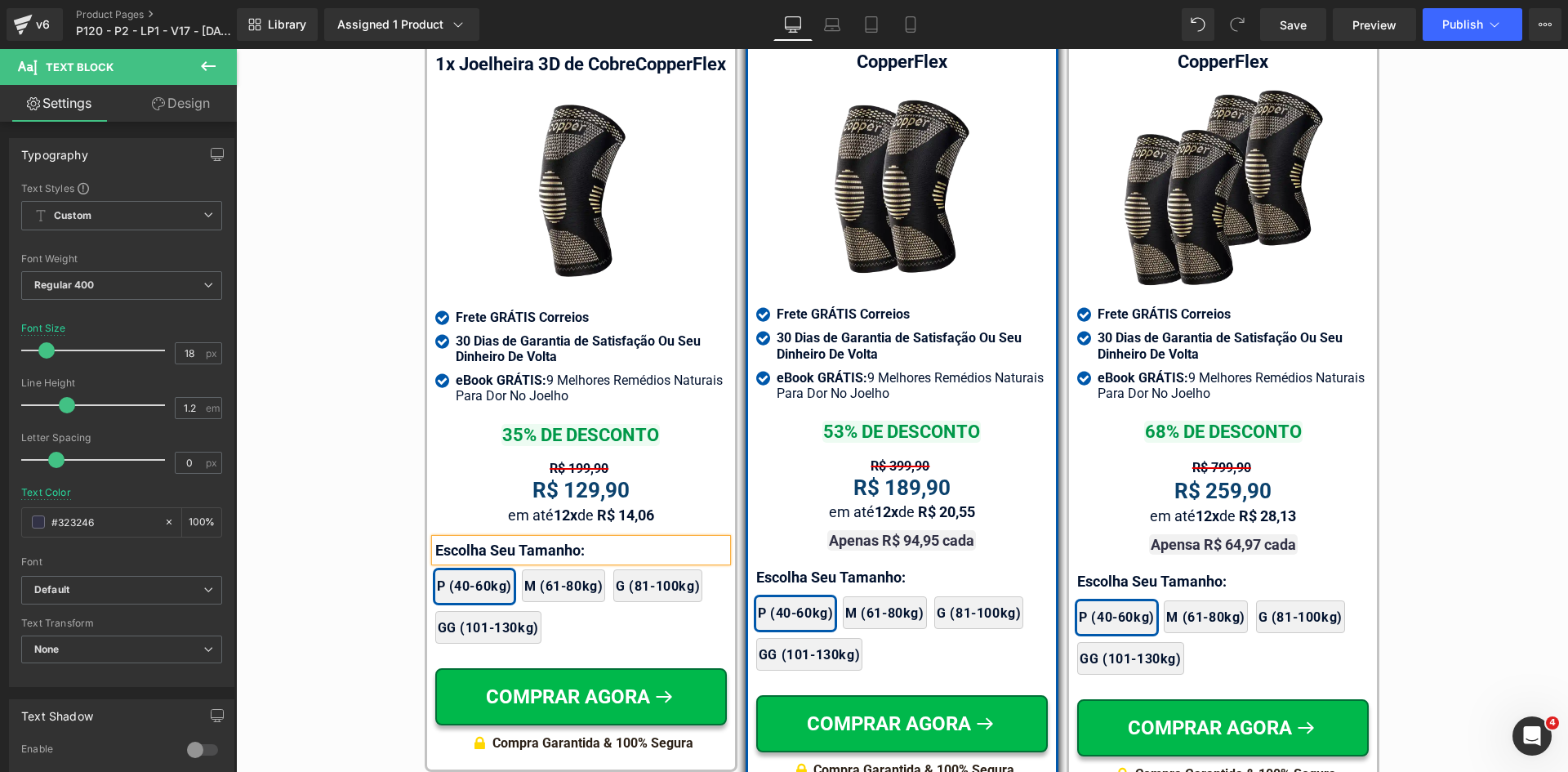
click at [467, 546] on p "Escolha Seu Tamanho:" at bounding box center [581, 549] width 291 height 22
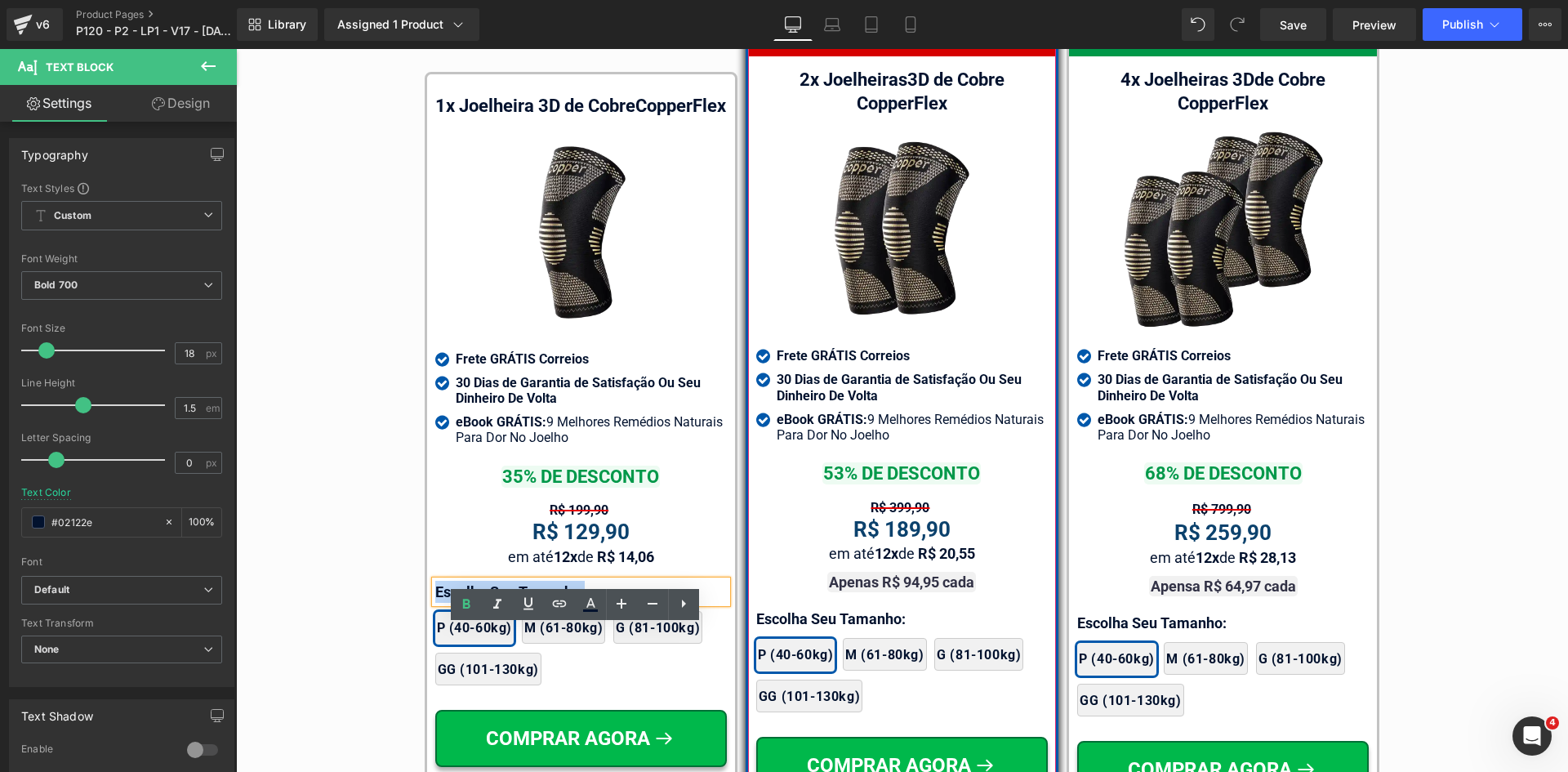
scroll to position [9569, 0]
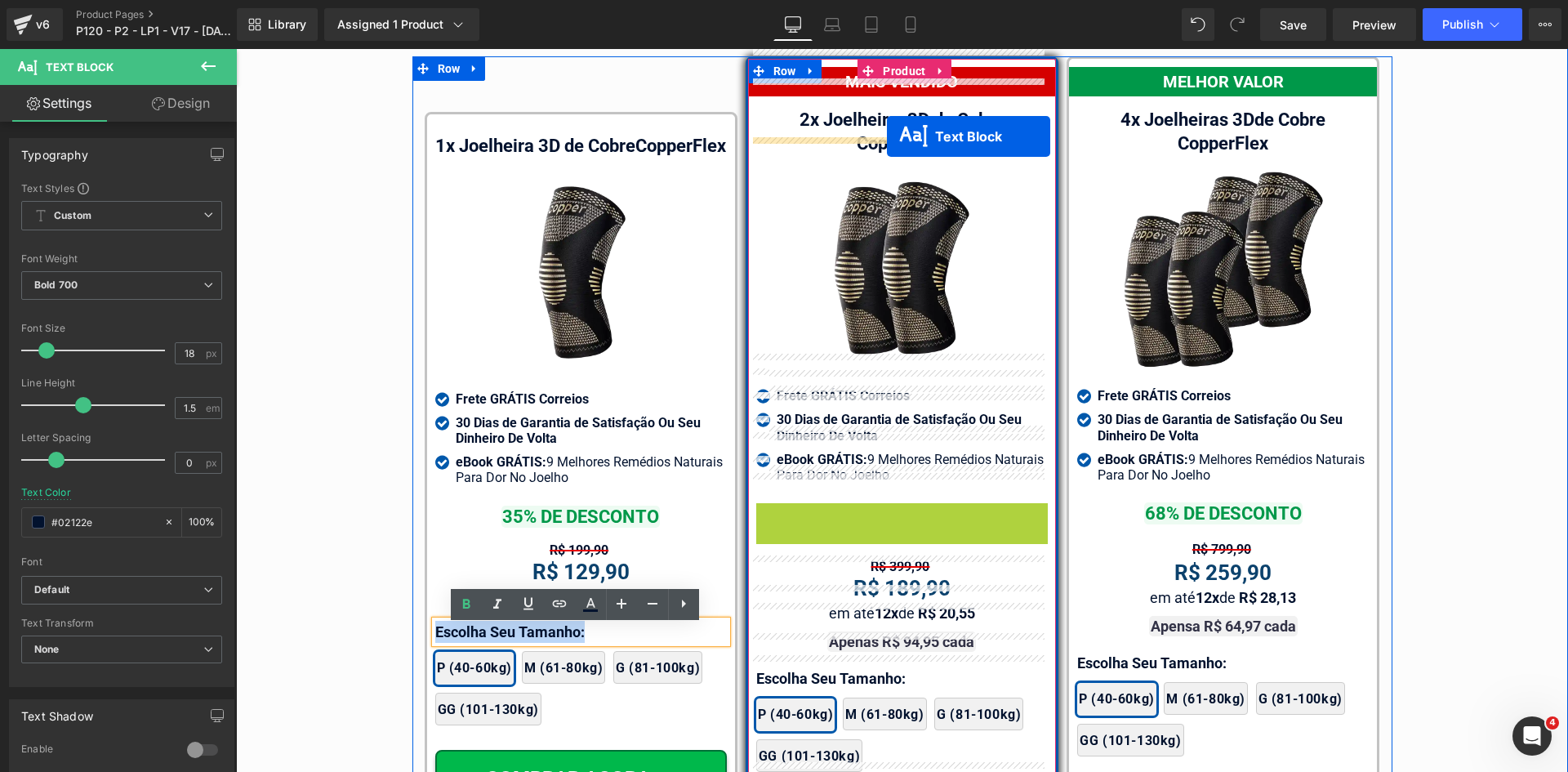
drag, startPoint x: 896, startPoint y: 496, endPoint x: 887, endPoint y: 136, distance: 360.1
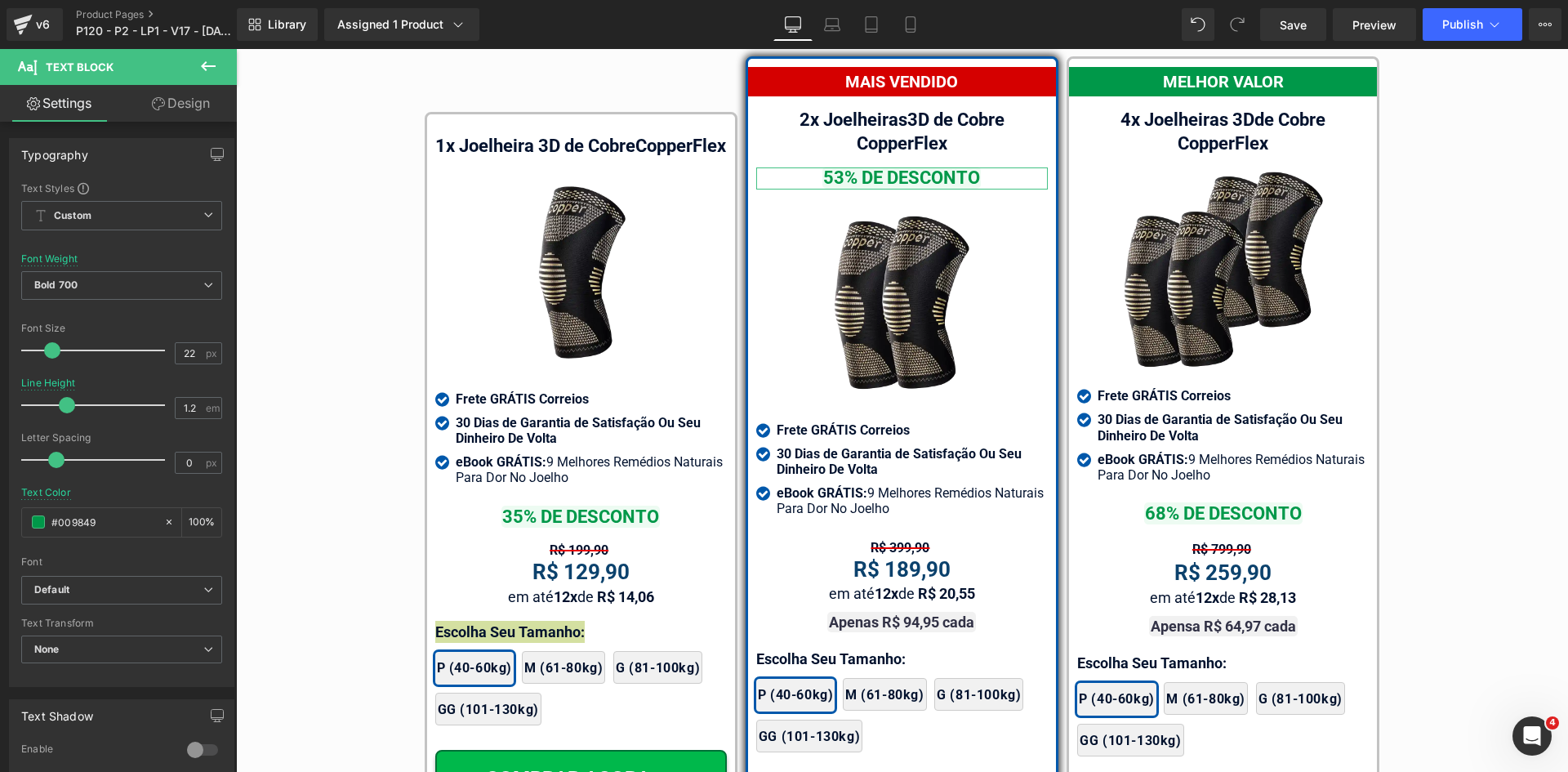
click at [177, 111] on link "Design" at bounding box center [180, 103] width 119 height 36
click at [0, 0] on div "Spacing" at bounding box center [0, 0] width 0 height 0
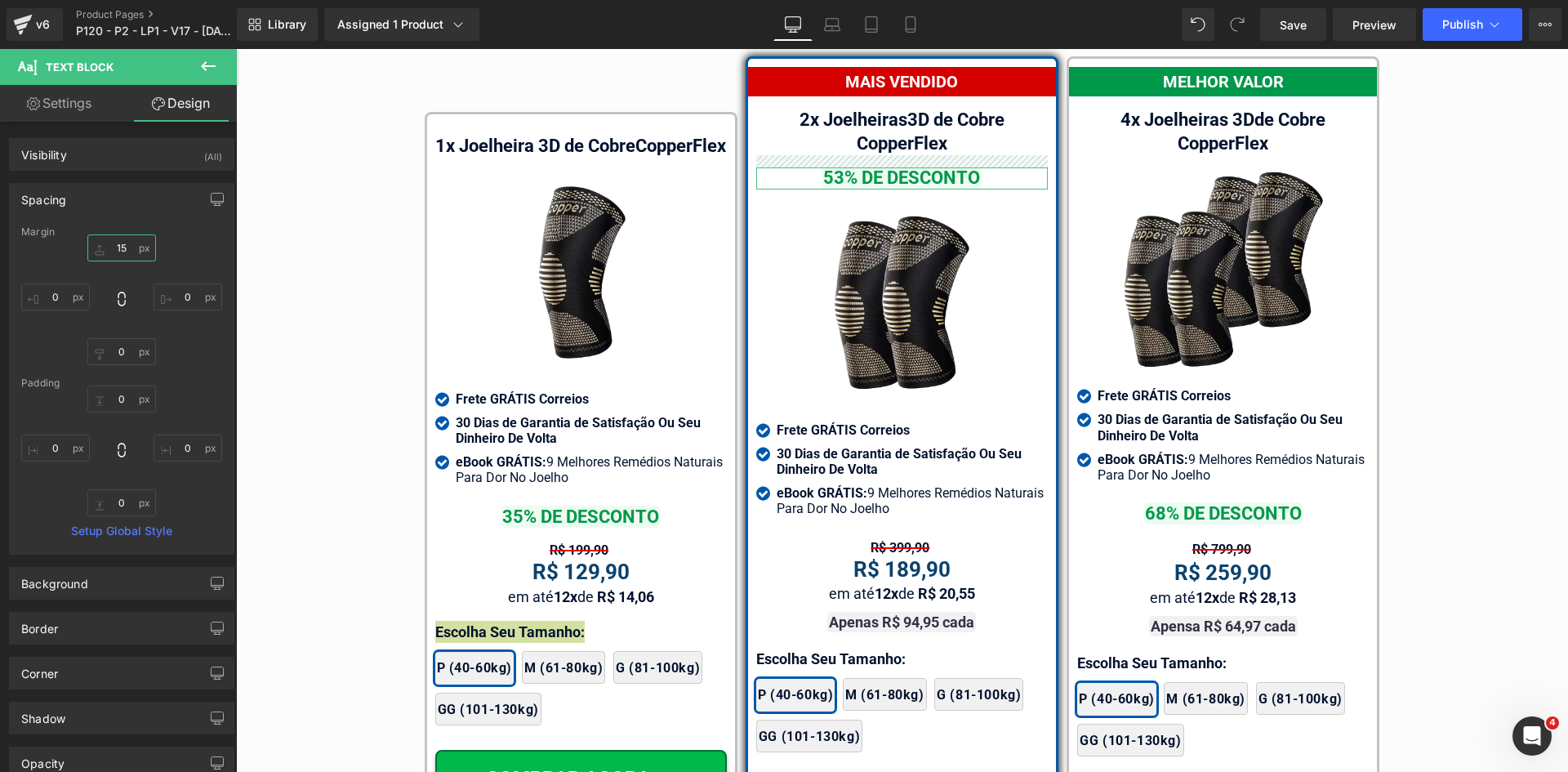
click at [125, 257] on input "text" at bounding box center [121, 247] width 69 height 27
type input "10"
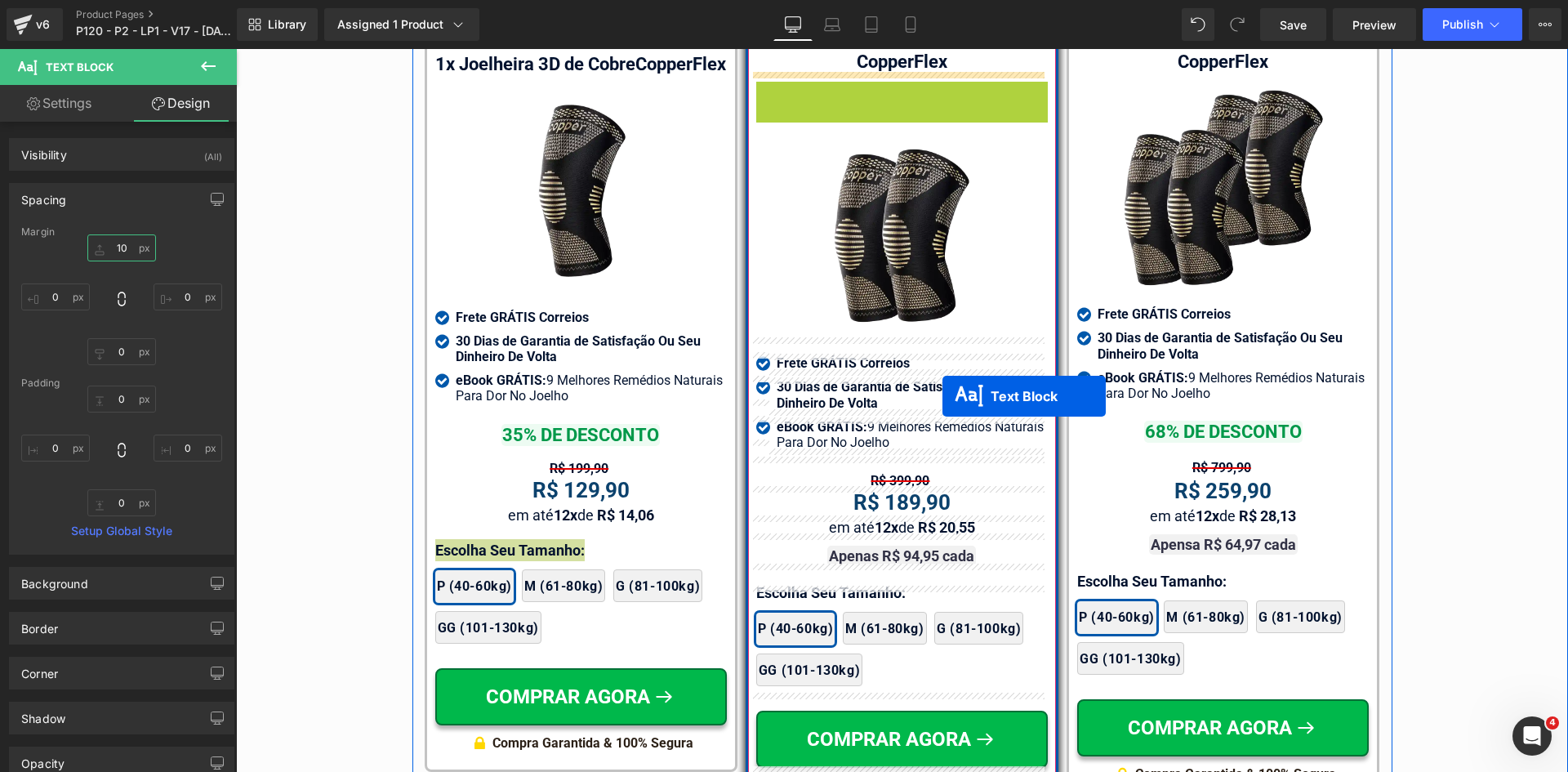
scroll to position [9634, 0]
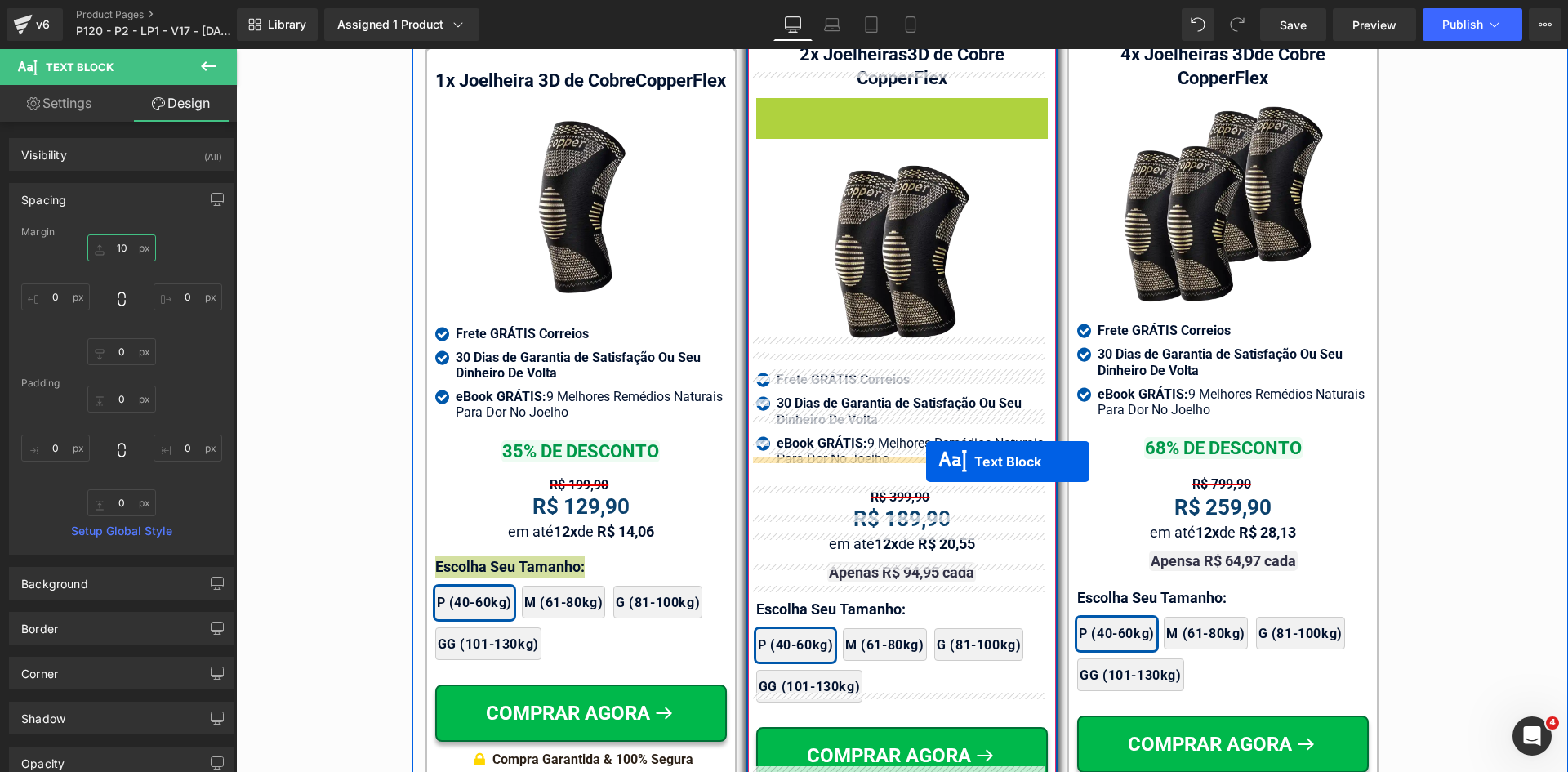
drag, startPoint x: 886, startPoint y: 68, endPoint x: 926, endPoint y: 461, distance: 395.0
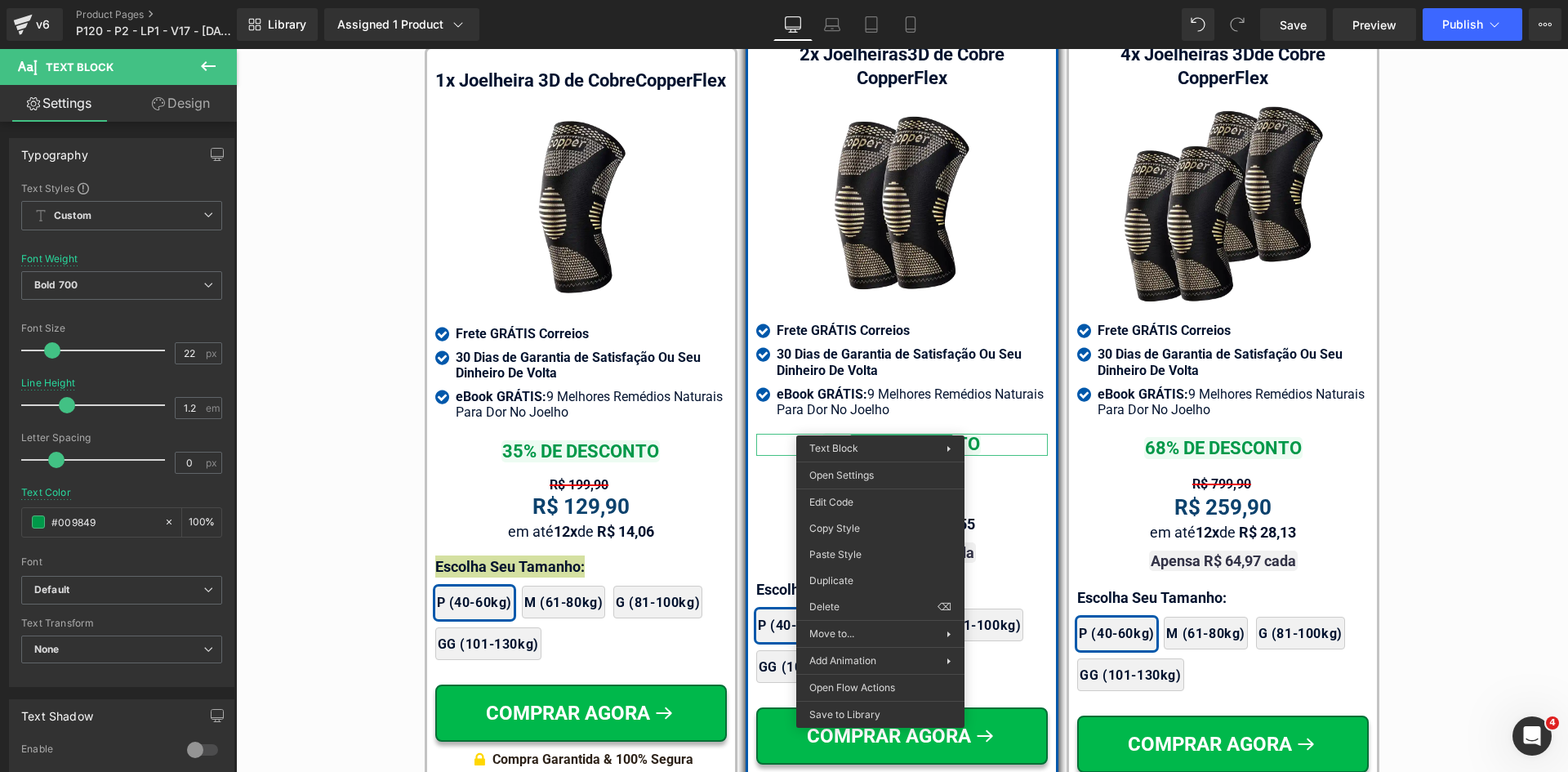
drag, startPoint x: 1078, startPoint y: 599, endPoint x: 846, endPoint y: 553, distance: 236.5
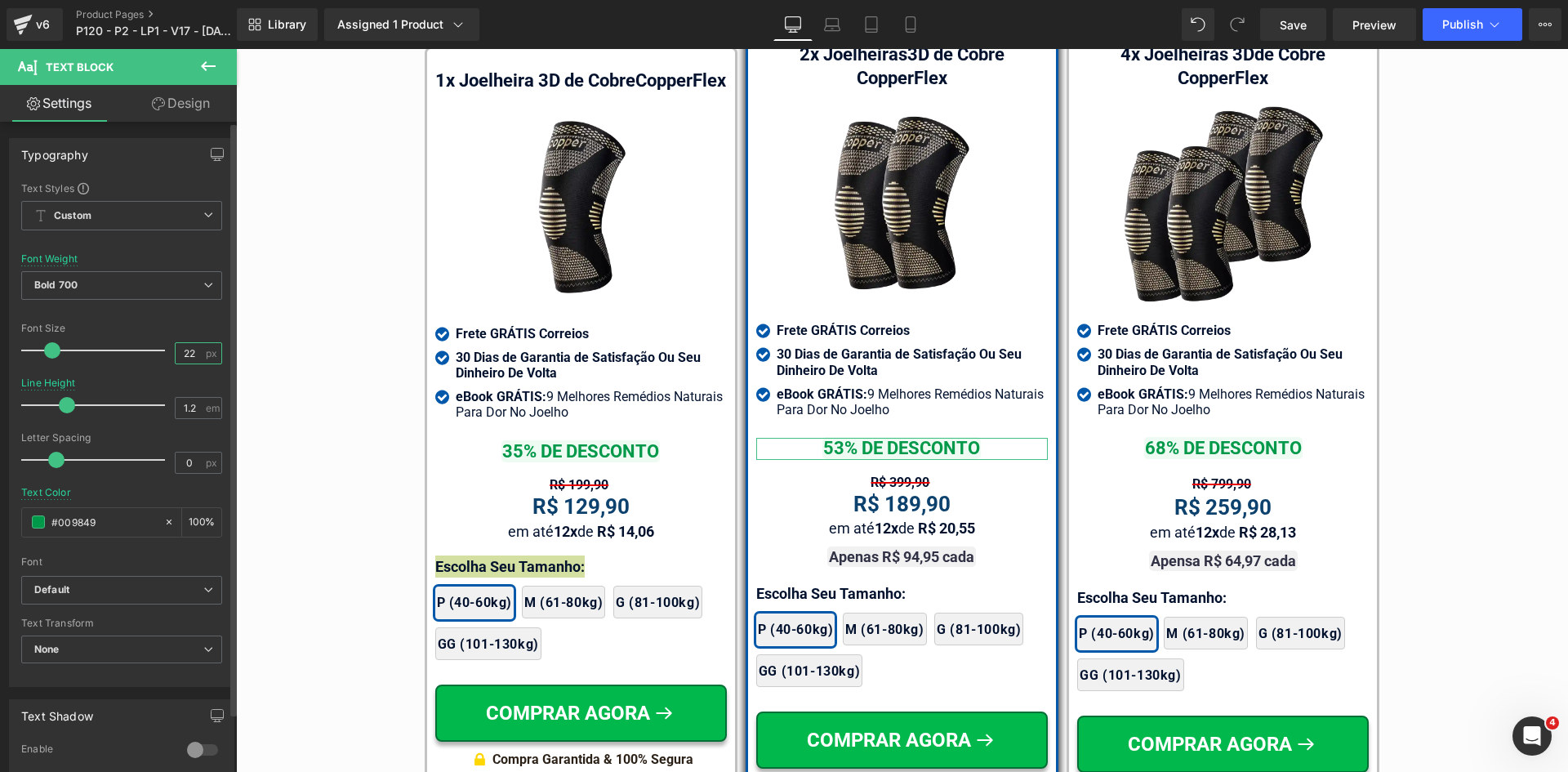
drag, startPoint x: 182, startPoint y: 348, endPoint x: 193, endPoint y: 350, distance: 11.2
click at [193, 350] on input "22" at bounding box center [189, 353] width 29 height 21
type input "20"
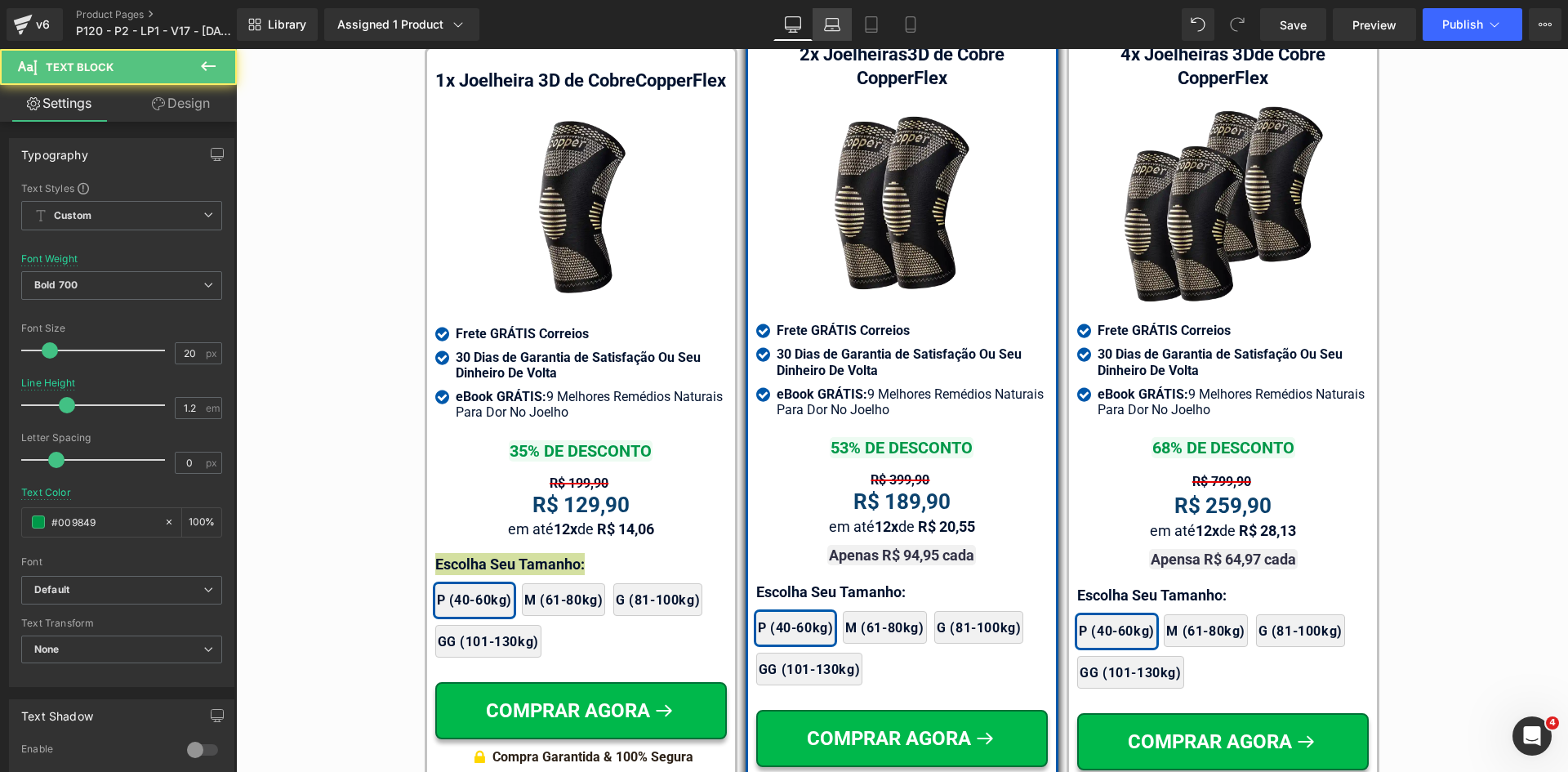
click at [829, 23] on icon at bounding box center [832, 24] width 16 height 16
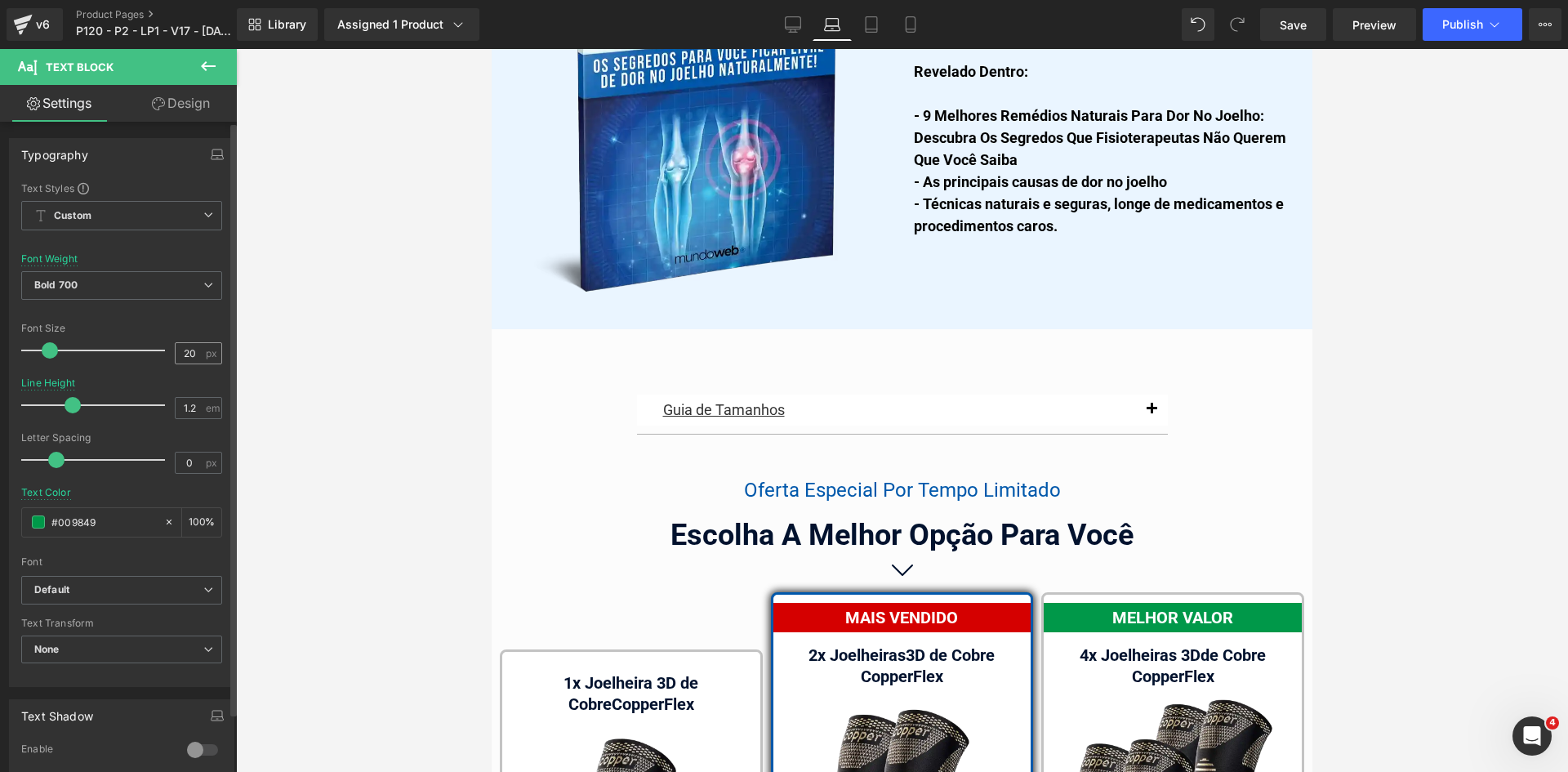
scroll to position [10372, 0]
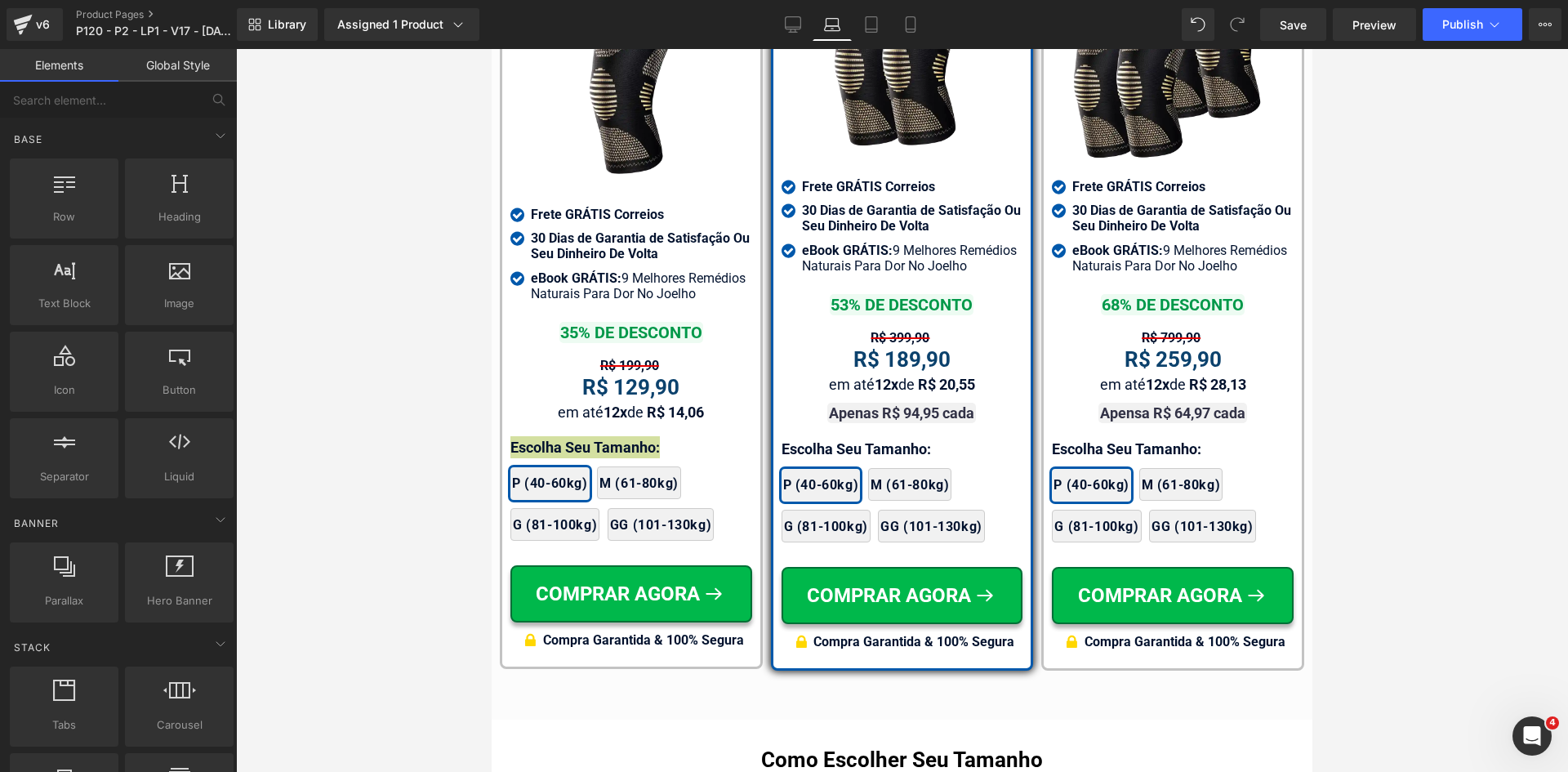
click at [425, 334] on div at bounding box center [902, 409] width 1332 height 723
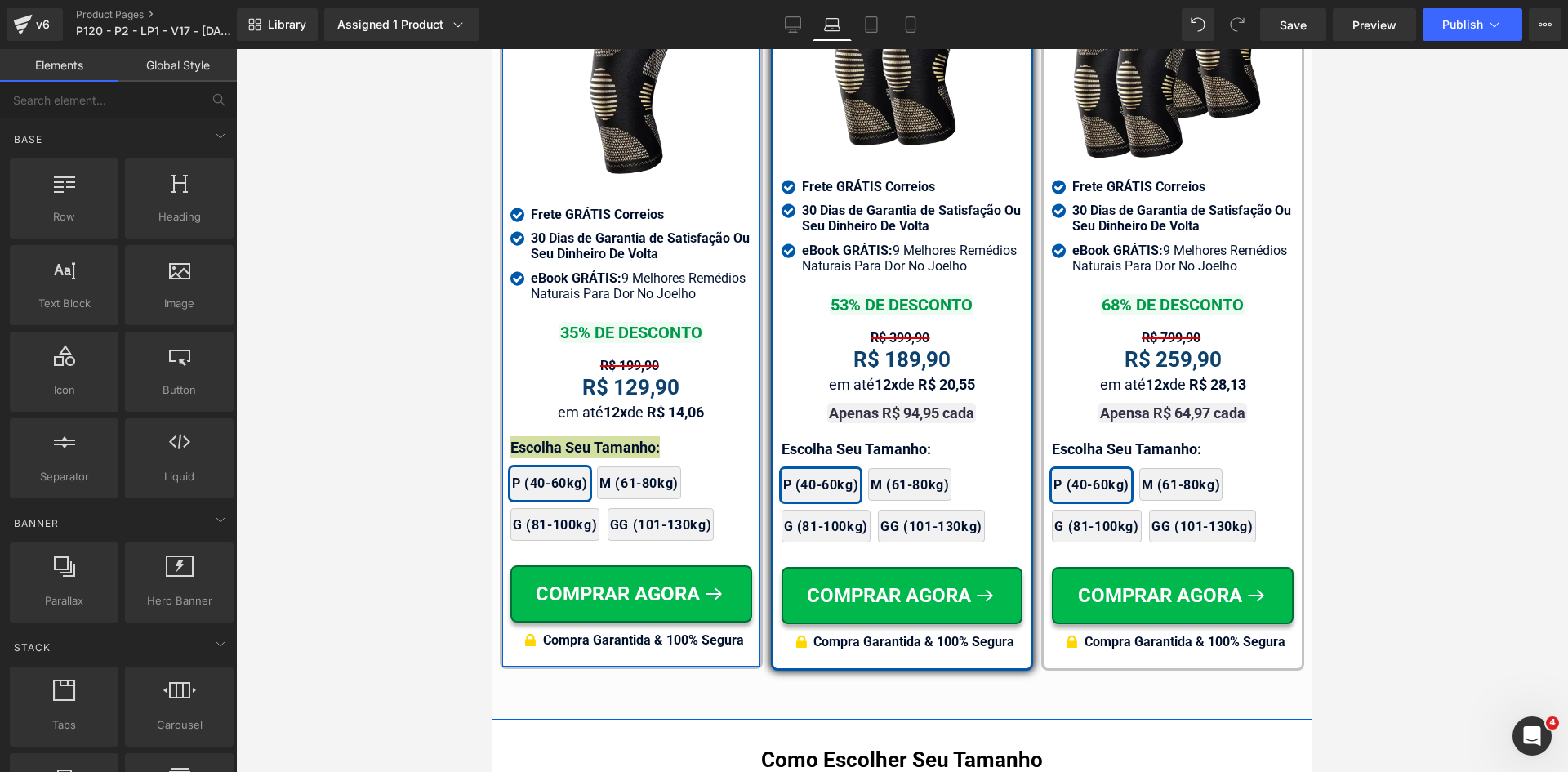
click at [492, 49] on div at bounding box center [492, 49] width 0 height 0
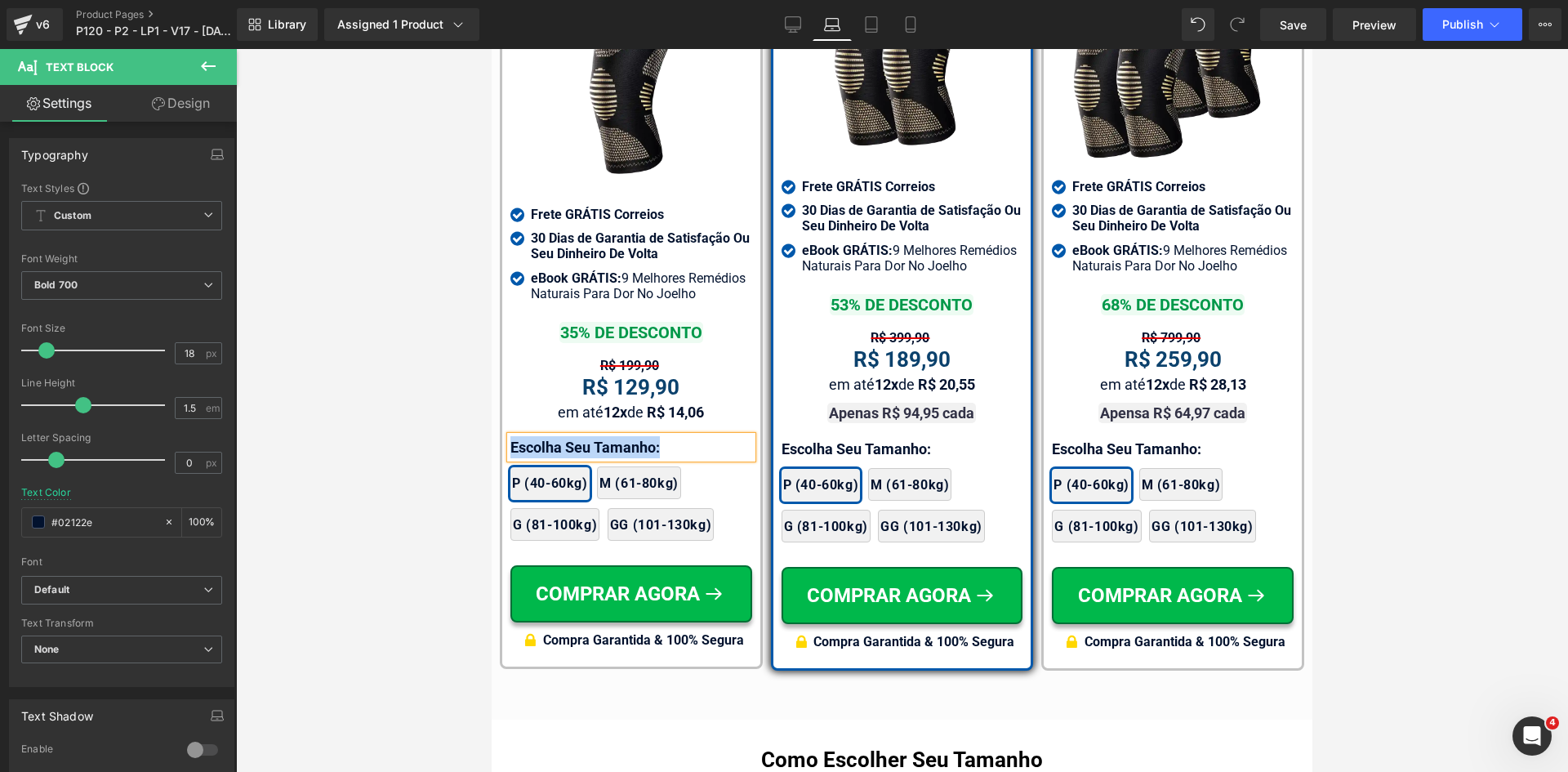
click at [656, 436] on p "Escolha Seu Tamanho:" at bounding box center [631, 447] width 242 height 22
copy p "Selecione Seu Tamanho:"
click at [809, 438] on p "Escolha Seu Tamanho:" at bounding box center [902, 448] width 242 height 22
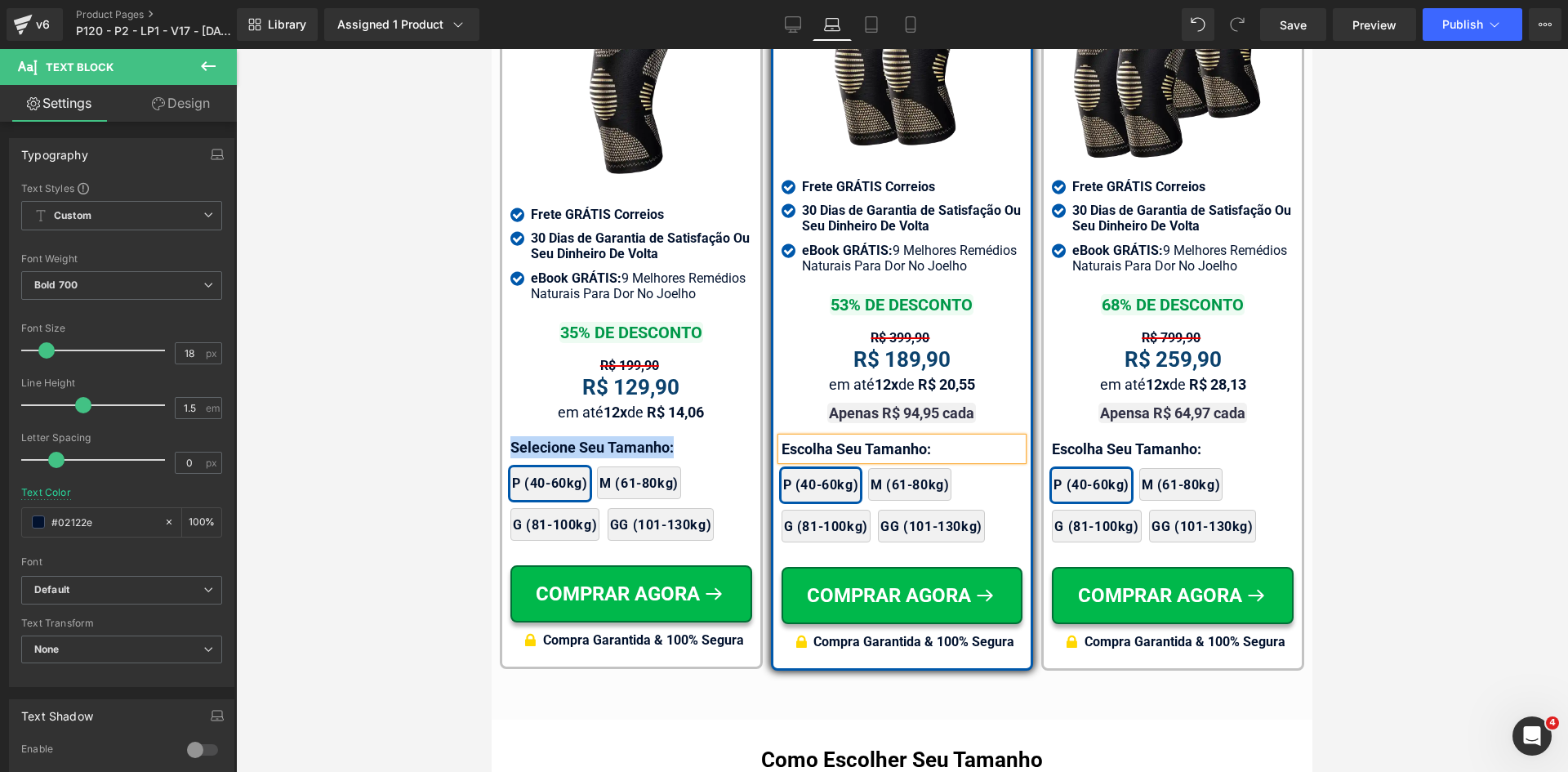
click at [809, 438] on p "Escolha Seu Tamanho:" at bounding box center [902, 448] width 242 height 22
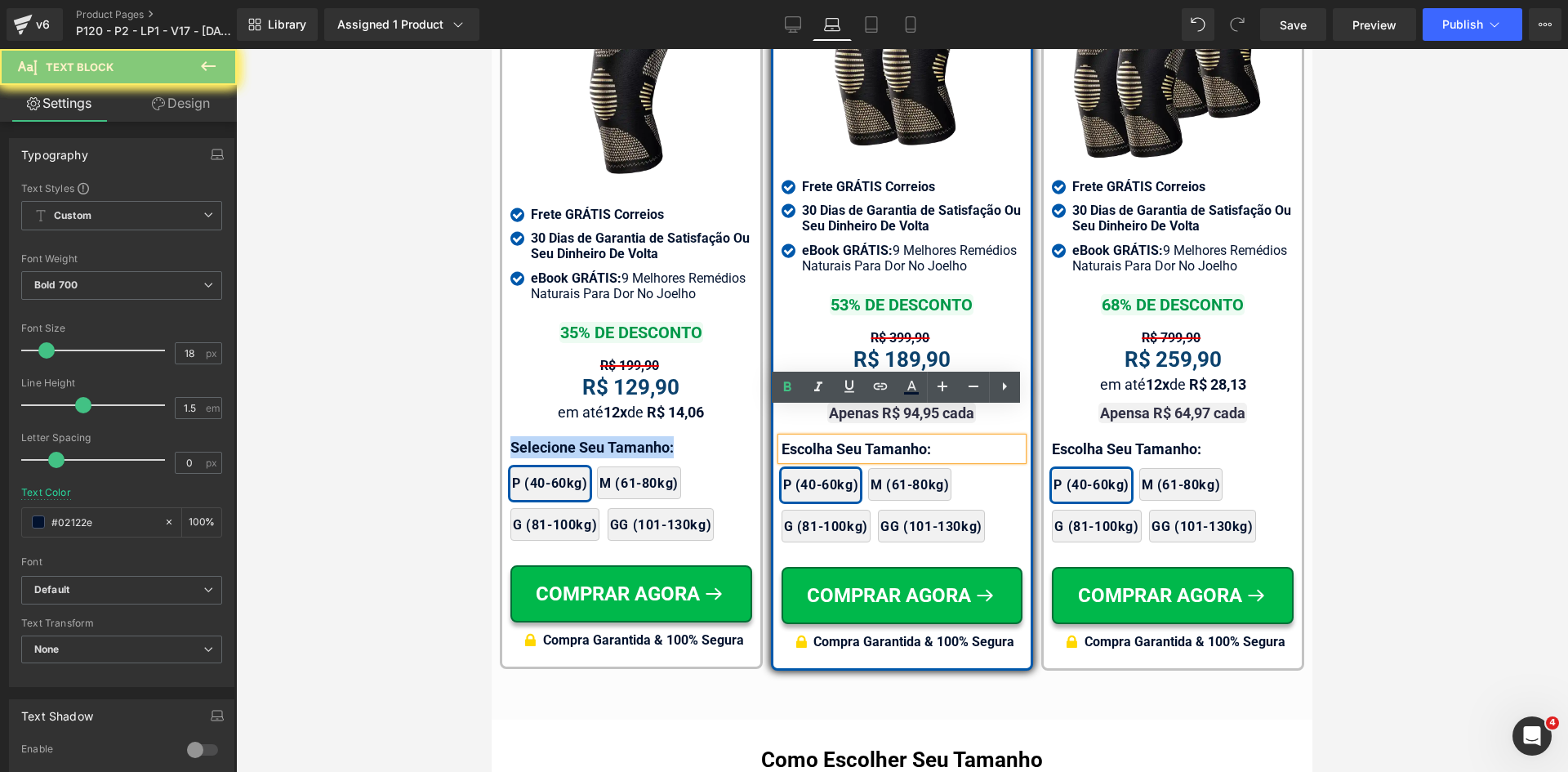
click at [809, 438] on p "Escolha Seu Tamanho:" at bounding box center [902, 448] width 242 height 22
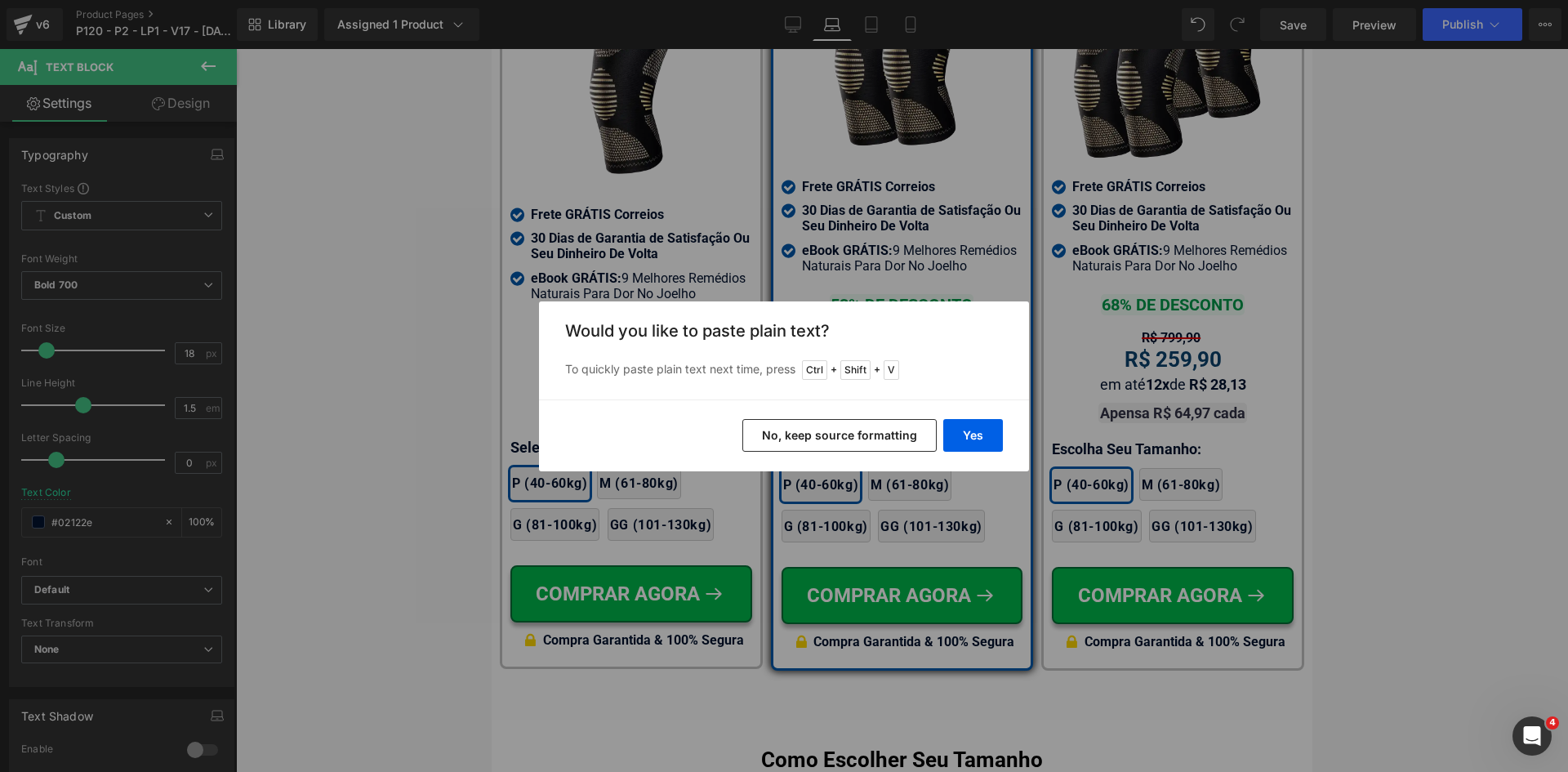
drag, startPoint x: 890, startPoint y: 427, endPoint x: 396, endPoint y: 378, distance: 496.4
click at [890, 427] on button "No, keep source formatting" at bounding box center [840, 435] width 194 height 33
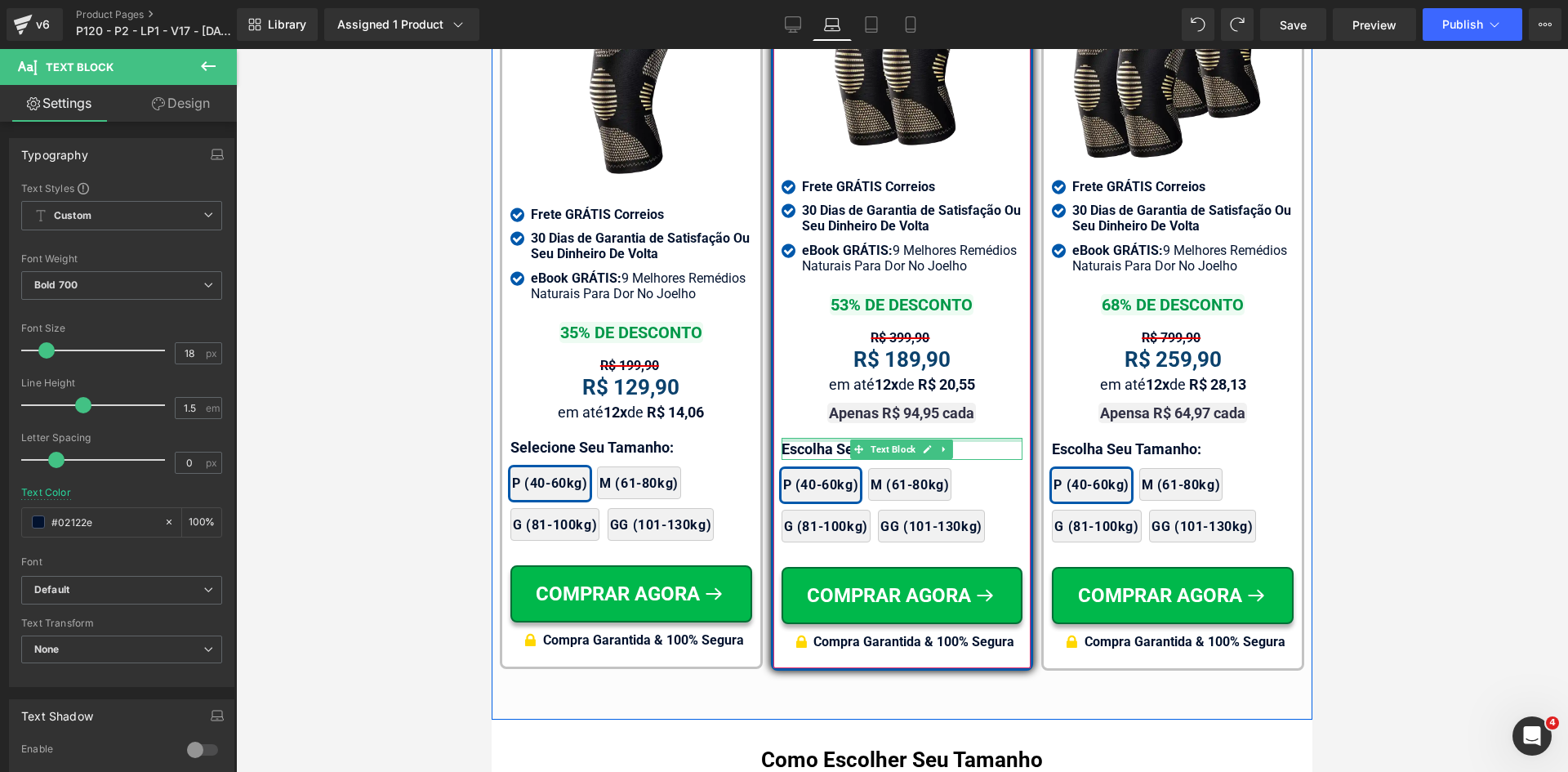
click at [809, 438] on div at bounding box center [902, 440] width 242 height 4
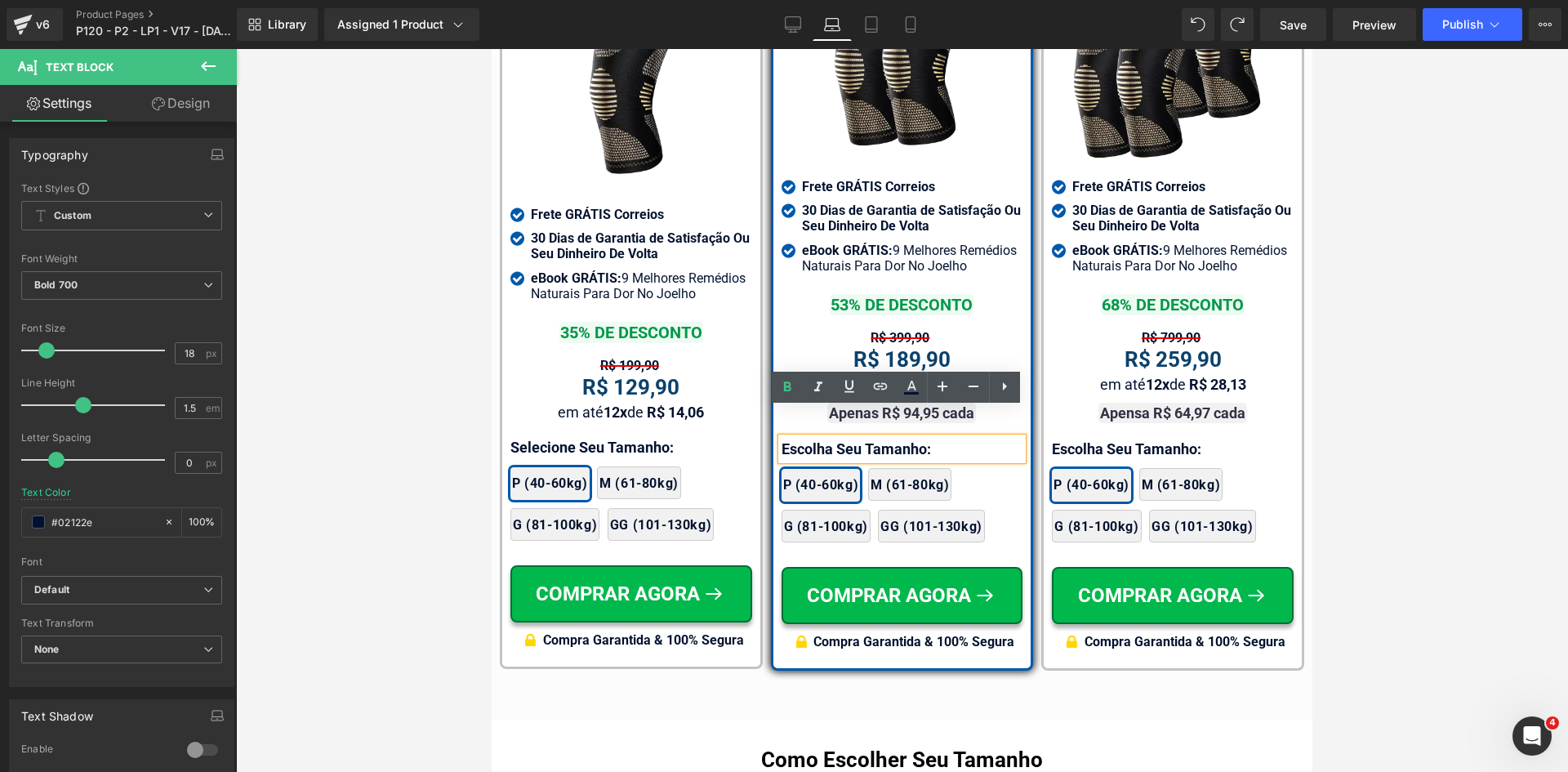
click at [809, 438] on p "Escolha Seu Tamanho:" at bounding box center [902, 448] width 242 height 22
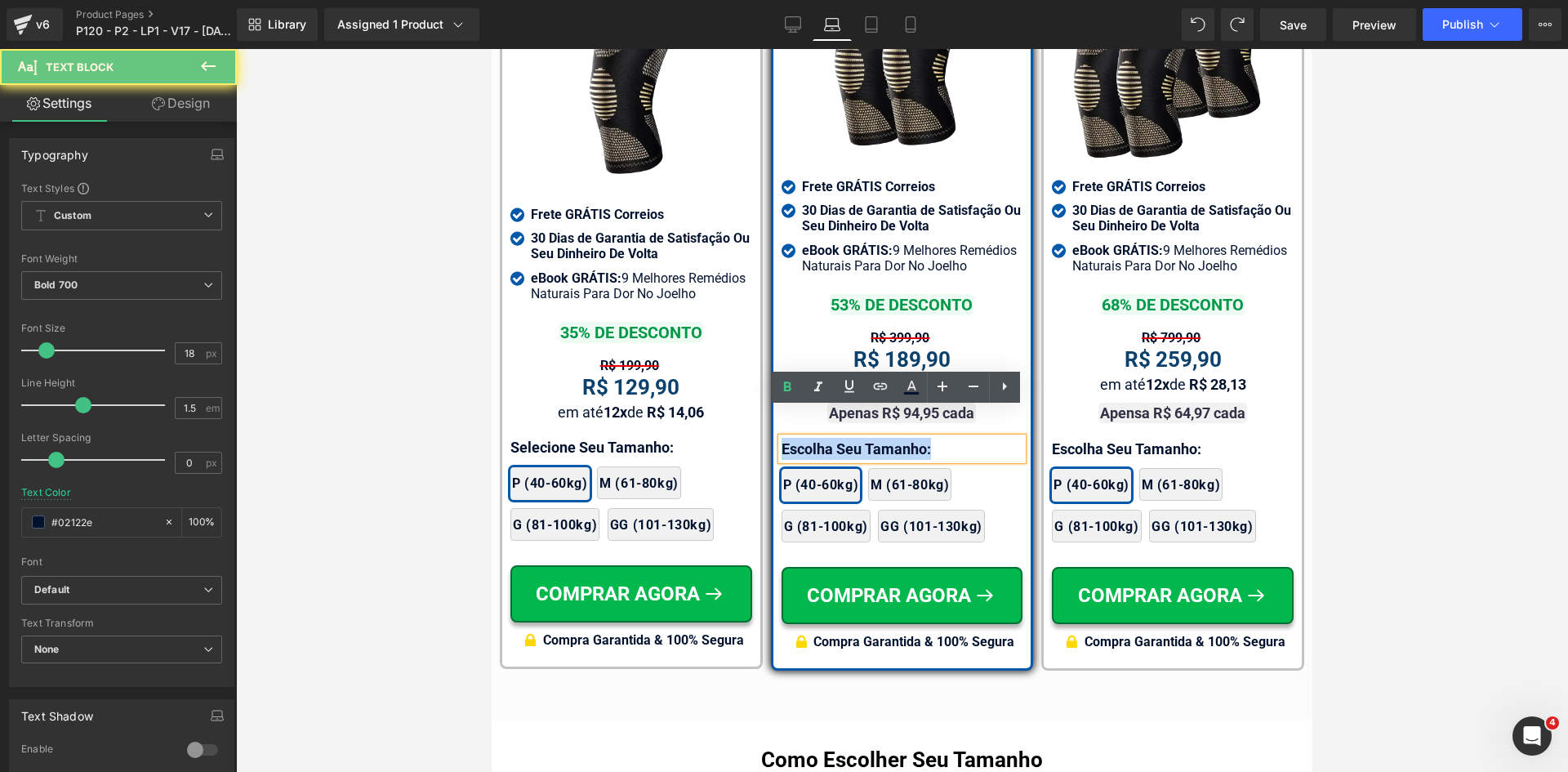
click at [809, 438] on p "Escolha Seu Tamanho:" at bounding box center [902, 448] width 242 height 22
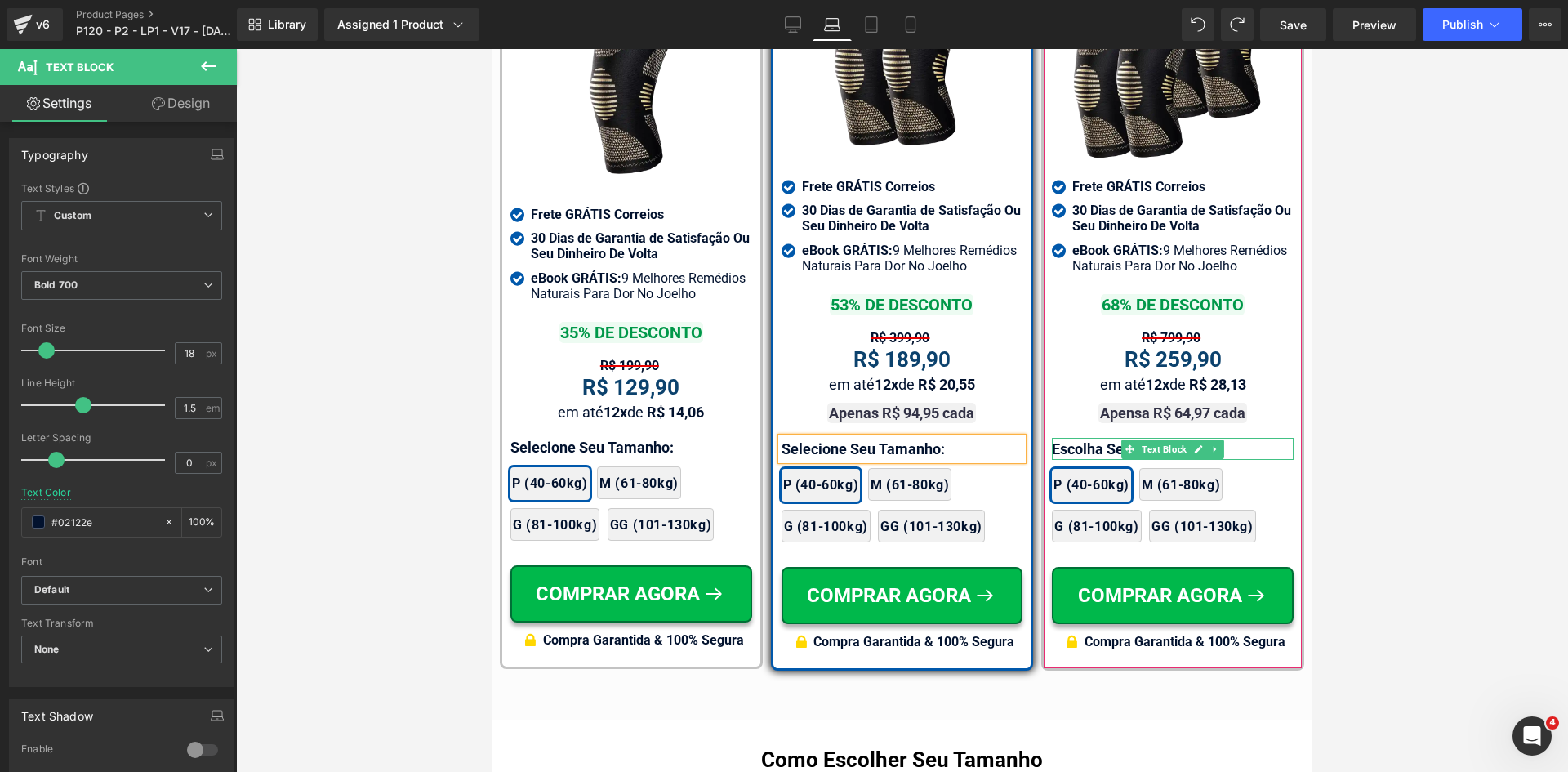
click at [1087, 438] on p "Escolha Seu Tamanho:" at bounding box center [1173, 448] width 242 height 22
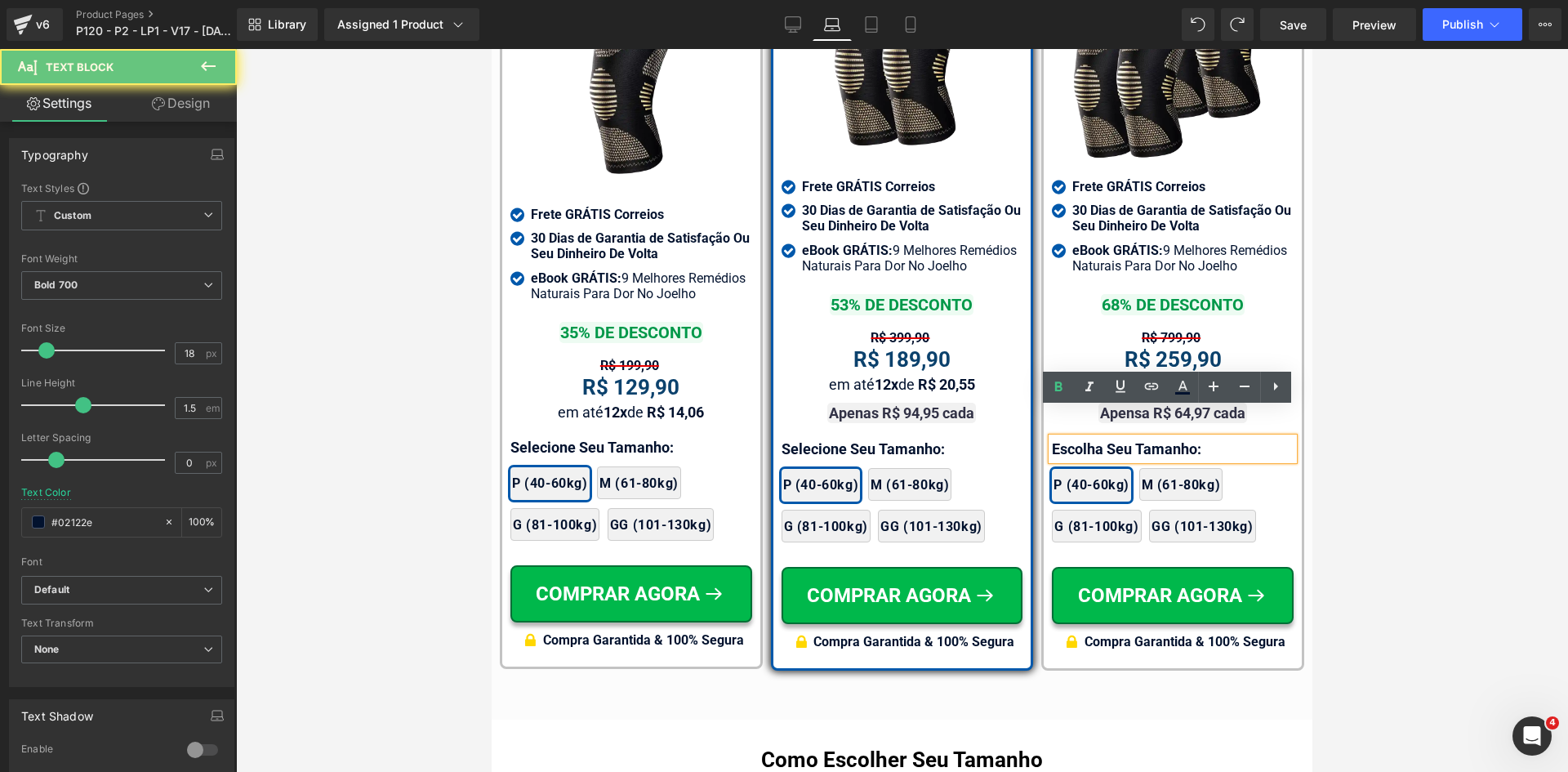
click at [1087, 438] on p "Escolha Seu Tamanho:" at bounding box center [1173, 448] width 242 height 22
paste div
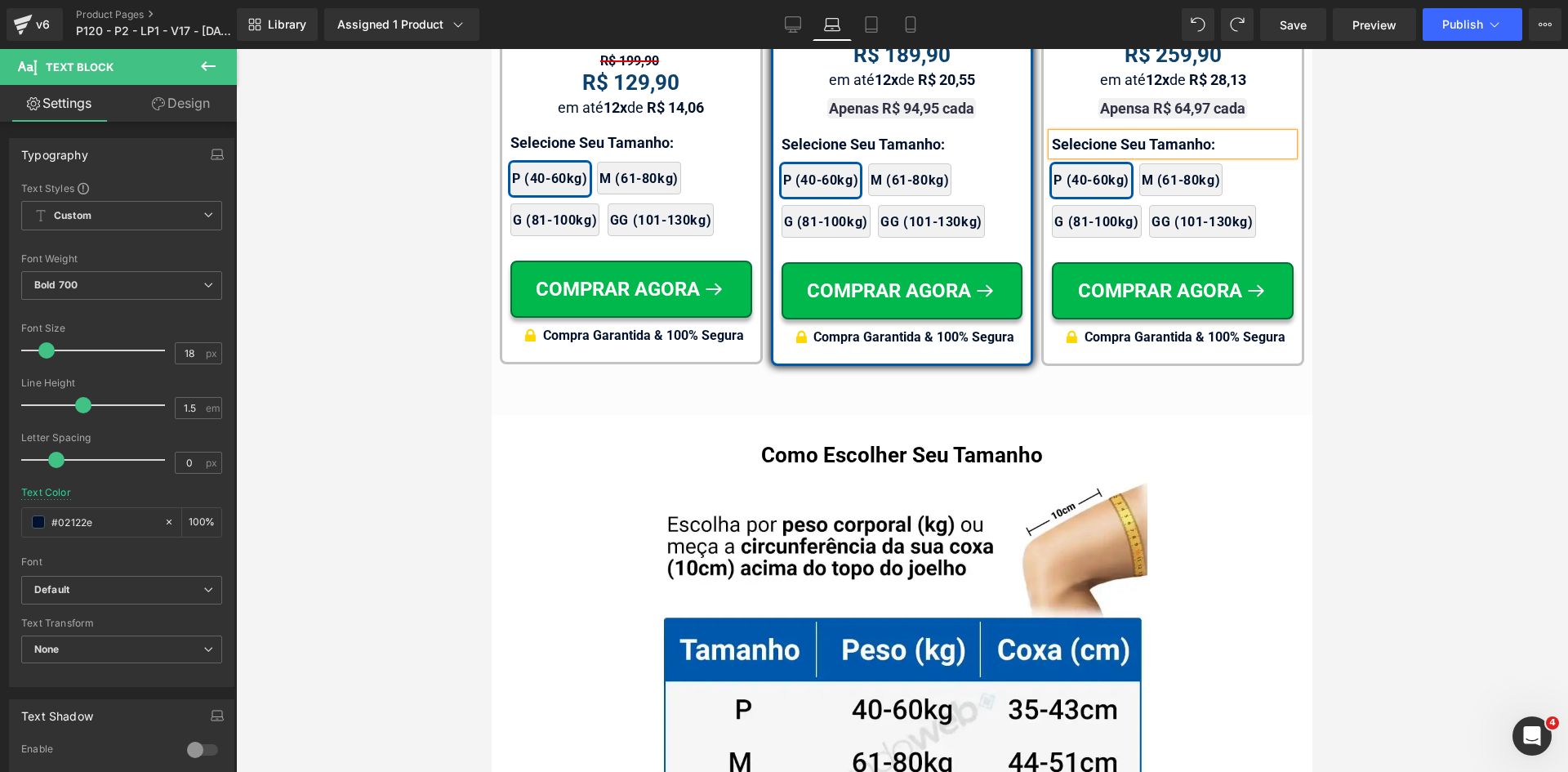
scroll to position [10861, 0]
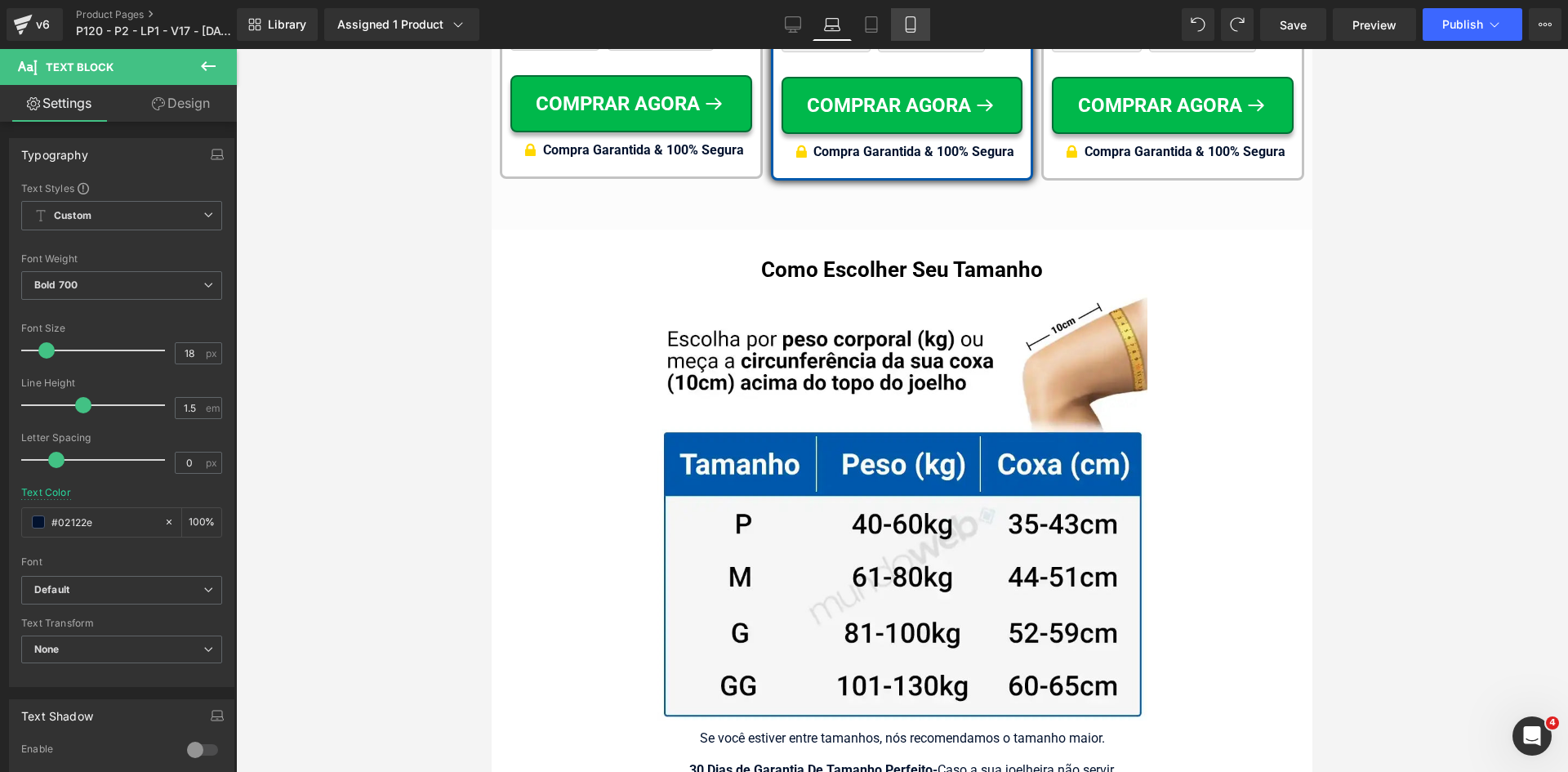
click at [913, 28] on icon at bounding box center [910, 24] width 16 height 16
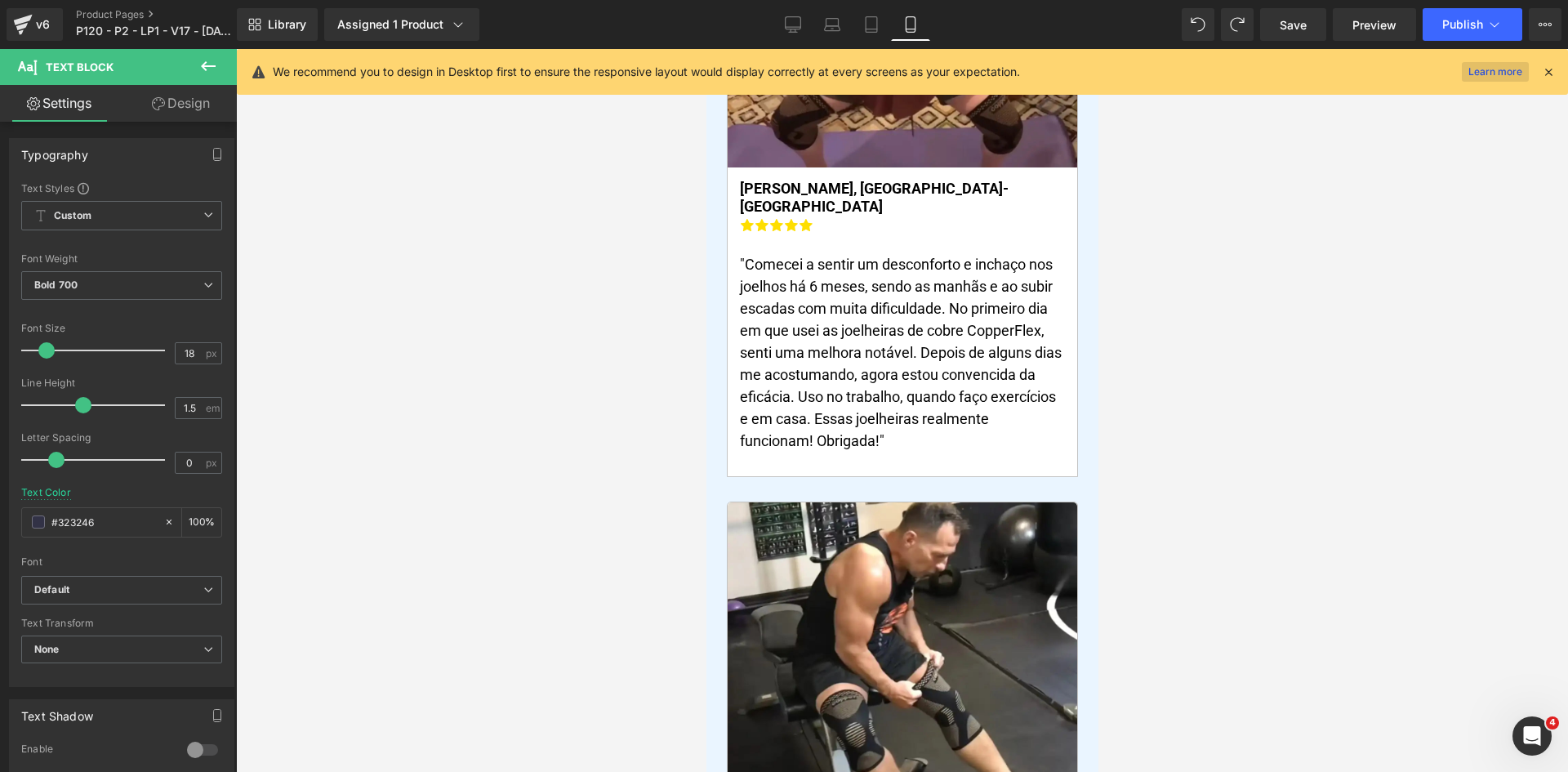
scroll to position [0, 0]
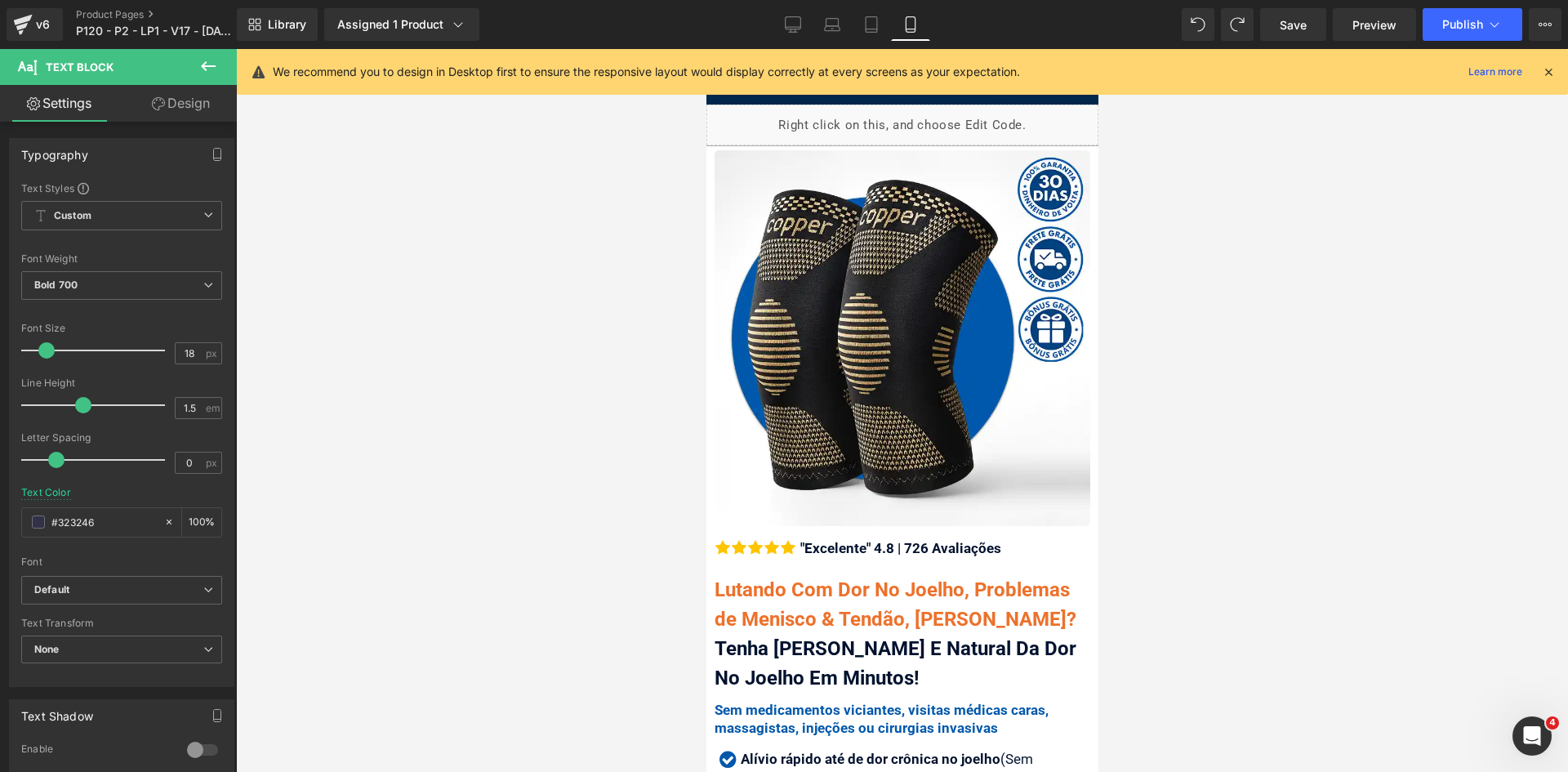
click at [1551, 74] on icon at bounding box center [1548, 71] width 15 height 15
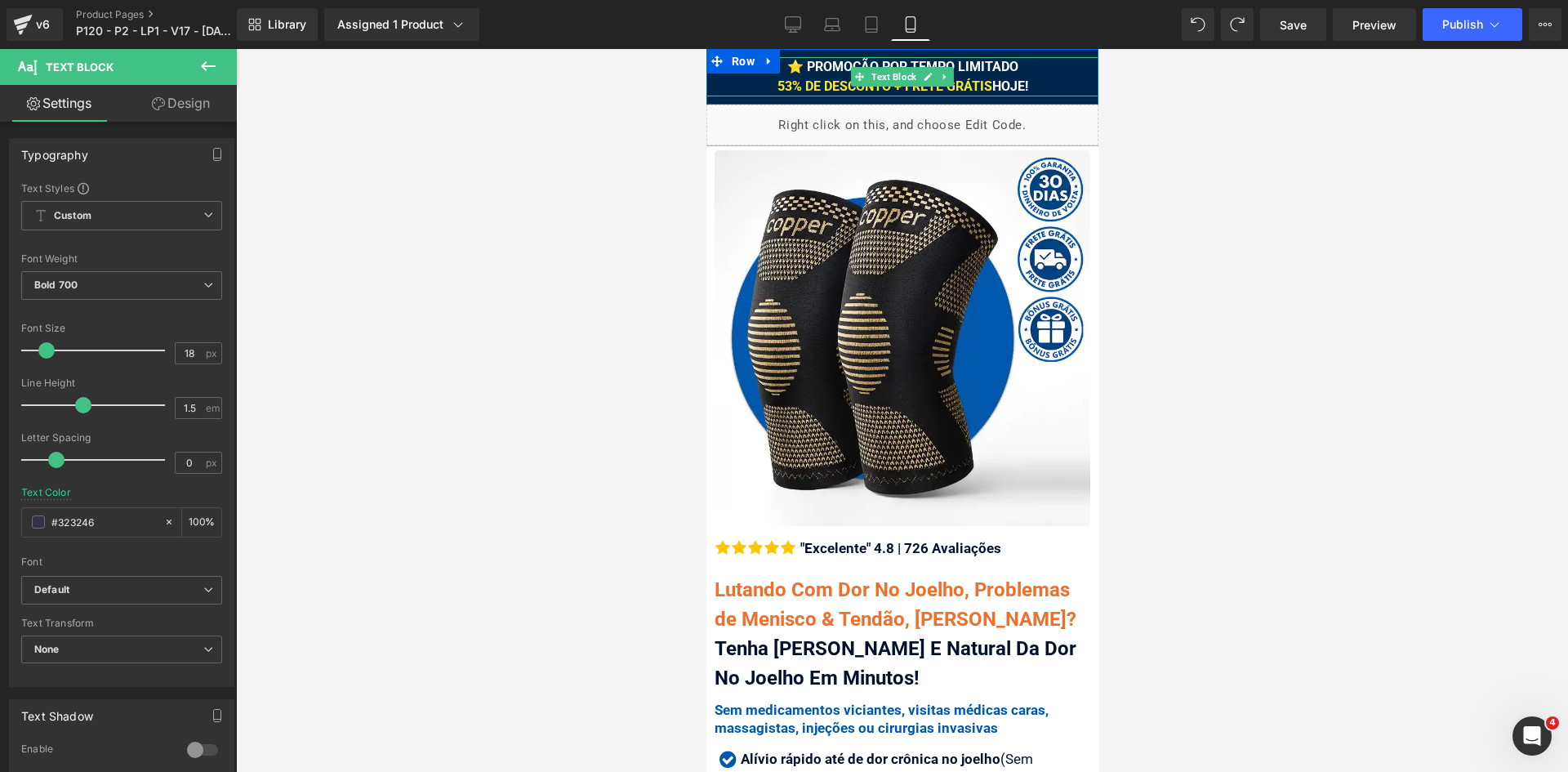
click at [1028, 84] on div "⭐ PROMOÇÃO POR TEMPO LIMITADO 53% DE DESCONTO + FRETE GRÁTIS HOJE!" at bounding box center [902, 76] width 392 height 39
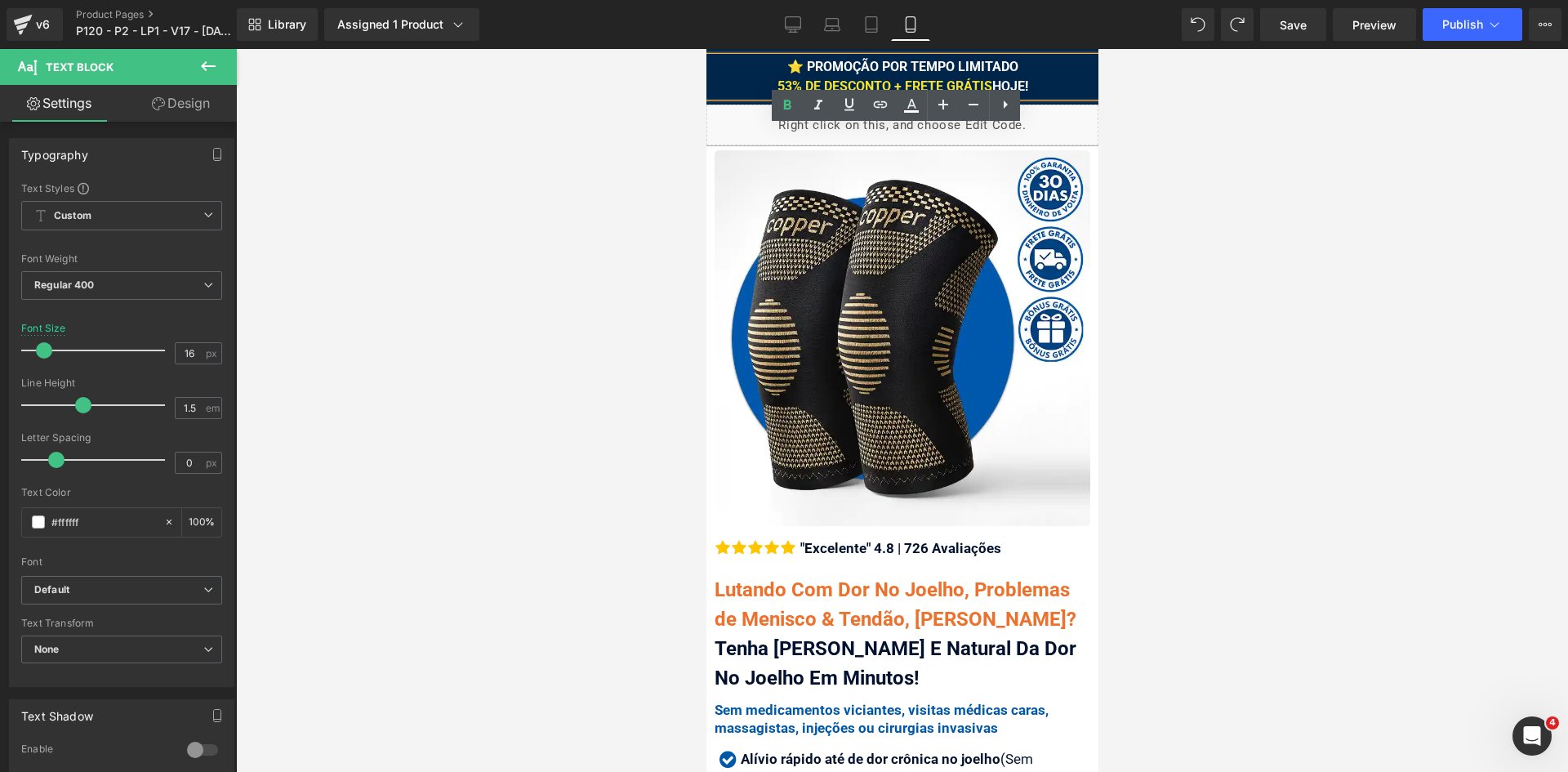
drag, startPoint x: 986, startPoint y: 85, endPoint x: 1049, endPoint y: 83, distance: 63.0
click at [1049, 83] on div "⭐ PROMOÇÃO POR TEMPO LIMITADO 53% DE DESCONTO + FRETE GRÁTIS HOJE!" at bounding box center [902, 76] width 392 height 39
drag, startPoint x: 1199, startPoint y: 160, endPoint x: 1157, endPoint y: 133, distance: 49.9
click at [1199, 160] on div at bounding box center [902, 409] width 1332 height 723
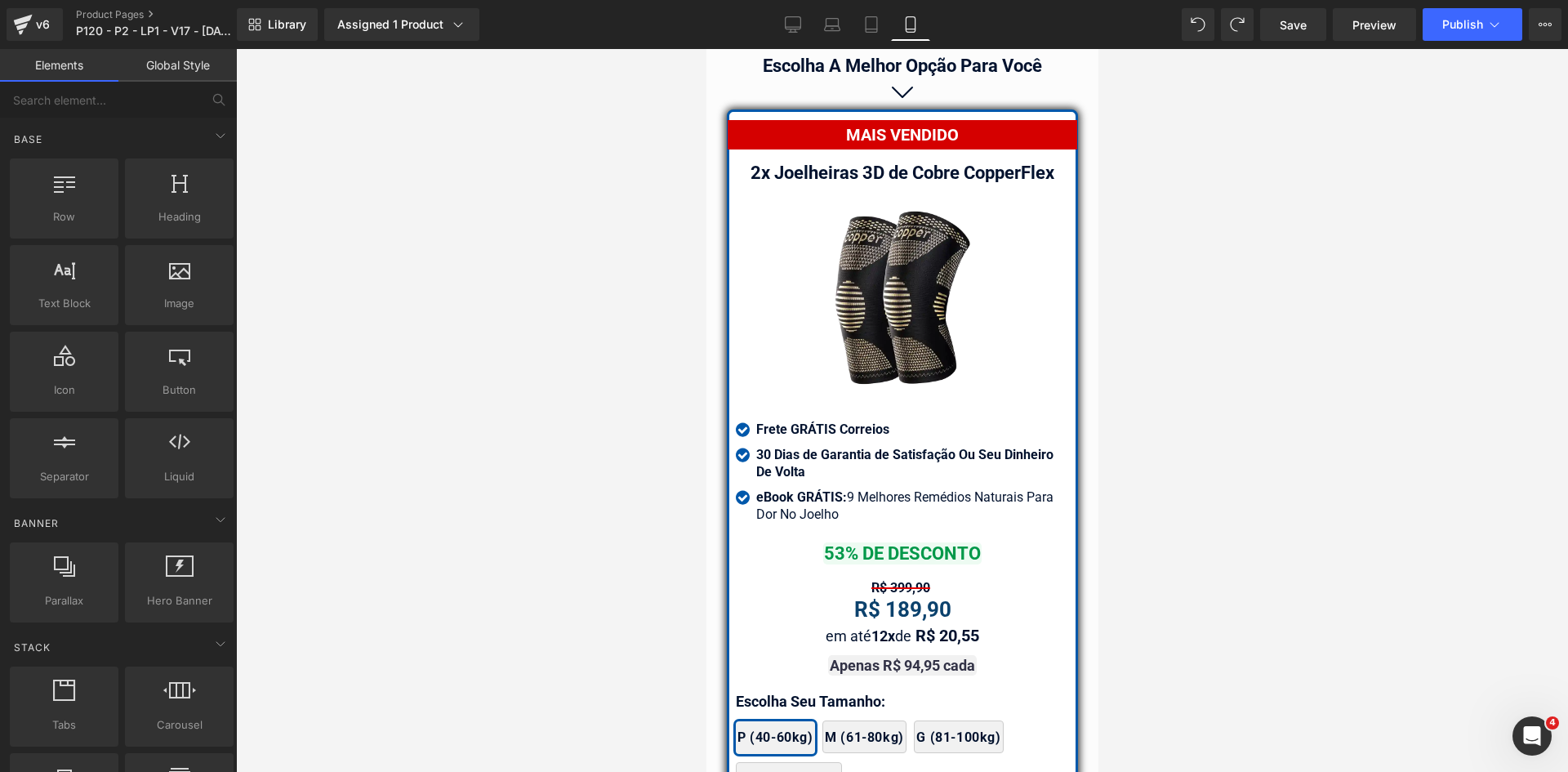
scroll to position [14448, 0]
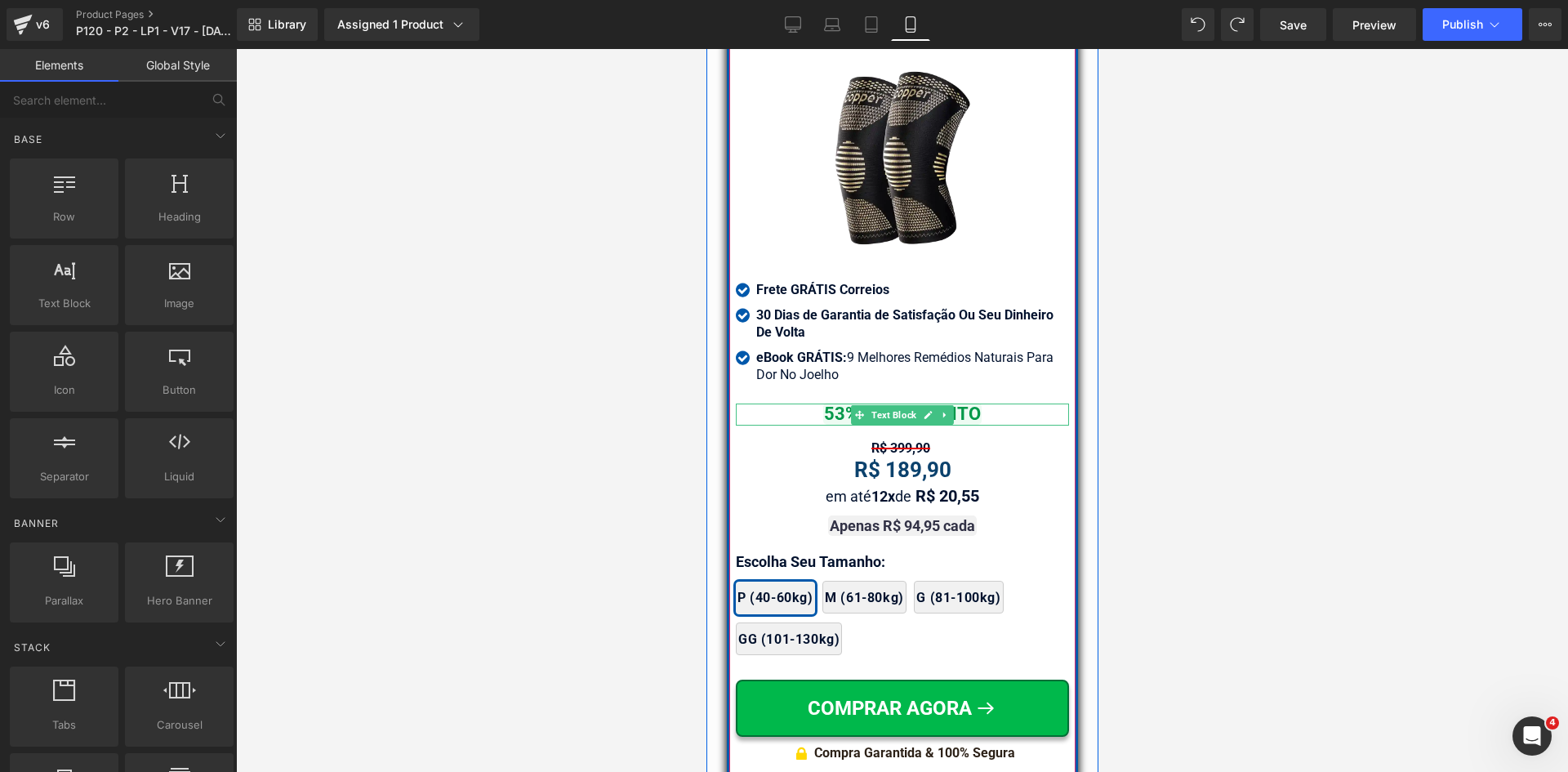
click at [893, 408] on span "Text Block" at bounding box center [892, 415] width 51 height 20
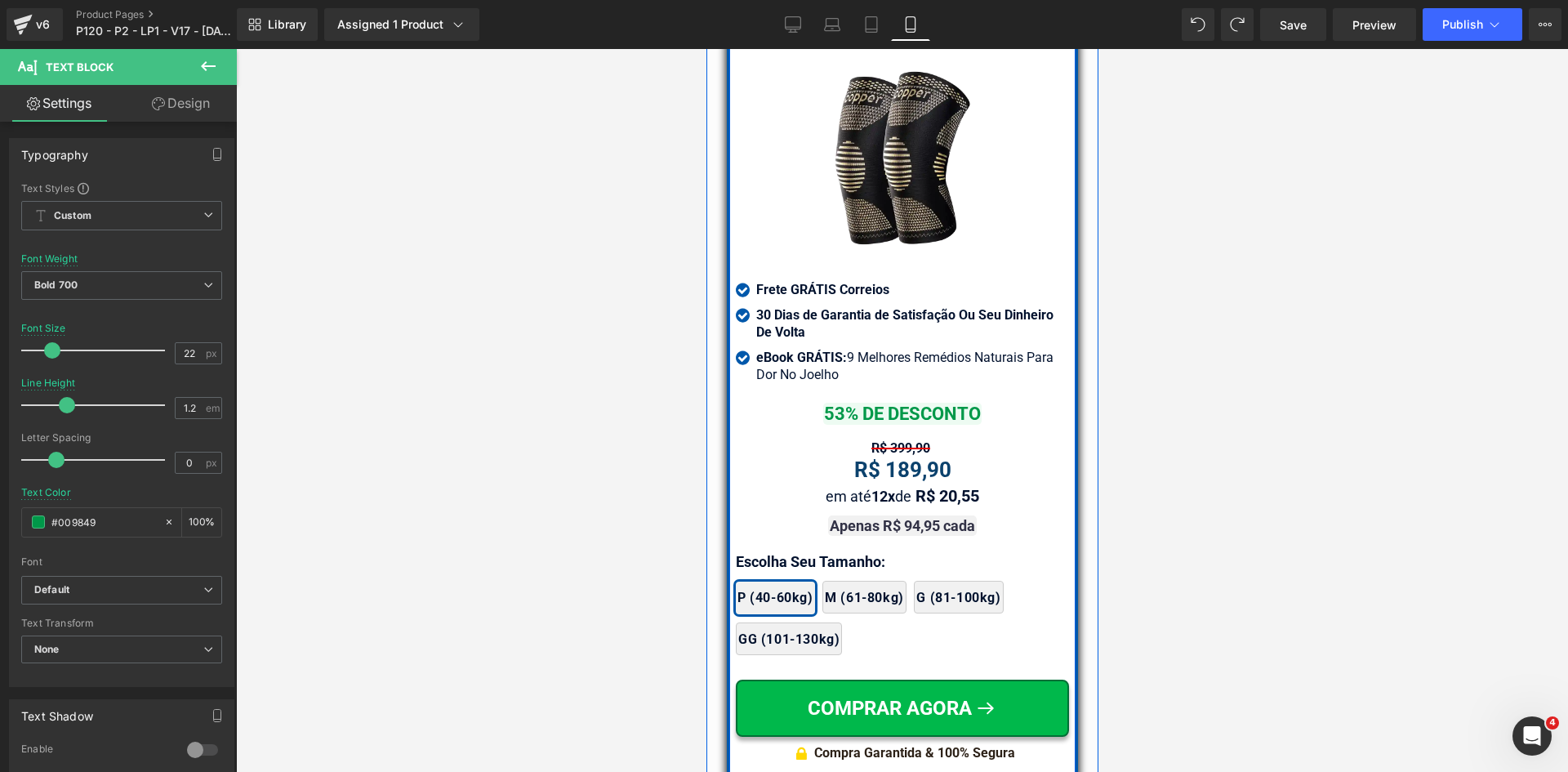
click at [777, 551] on p "Escolha Seu Tamanho:" at bounding box center [901, 561] width 333 height 22
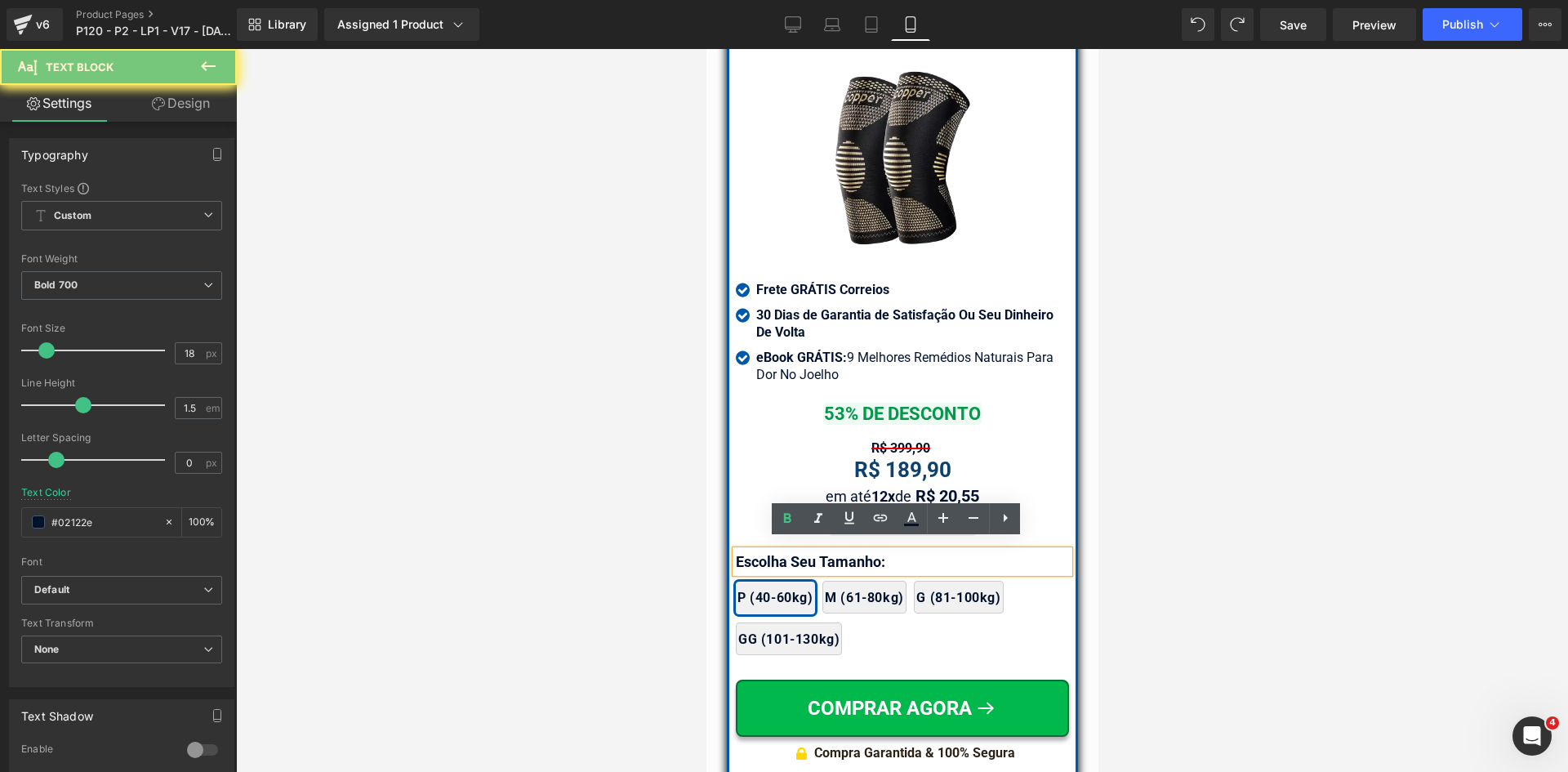
paste div
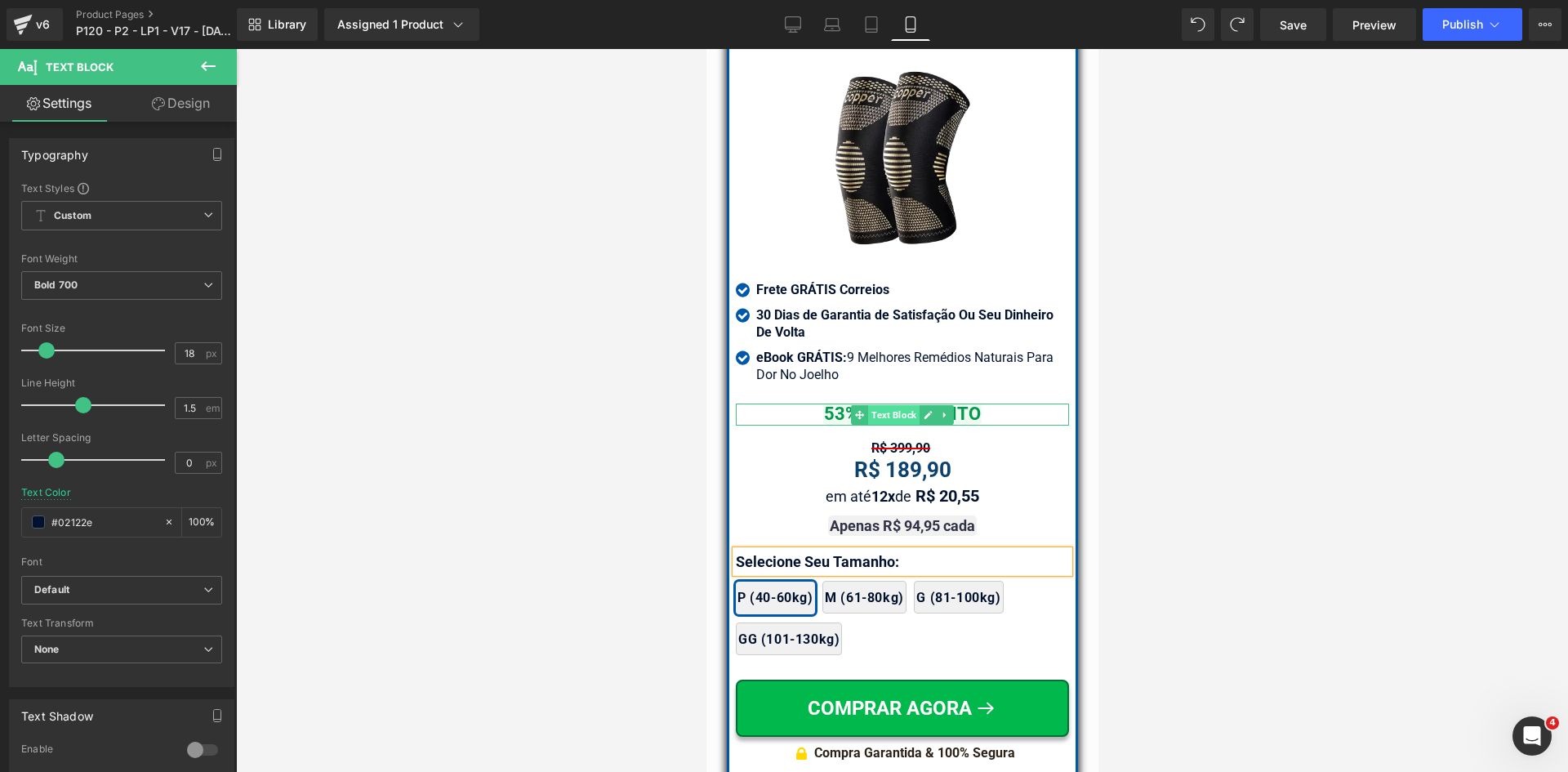
click at [883, 405] on span "Text Block" at bounding box center [892, 415] width 51 height 20
drag, startPoint x: 186, startPoint y: 350, endPoint x: 198, endPoint y: 352, distance: 12.2
click at [198, 352] on div "22 px" at bounding box center [199, 353] width 48 height 22
type input "20"
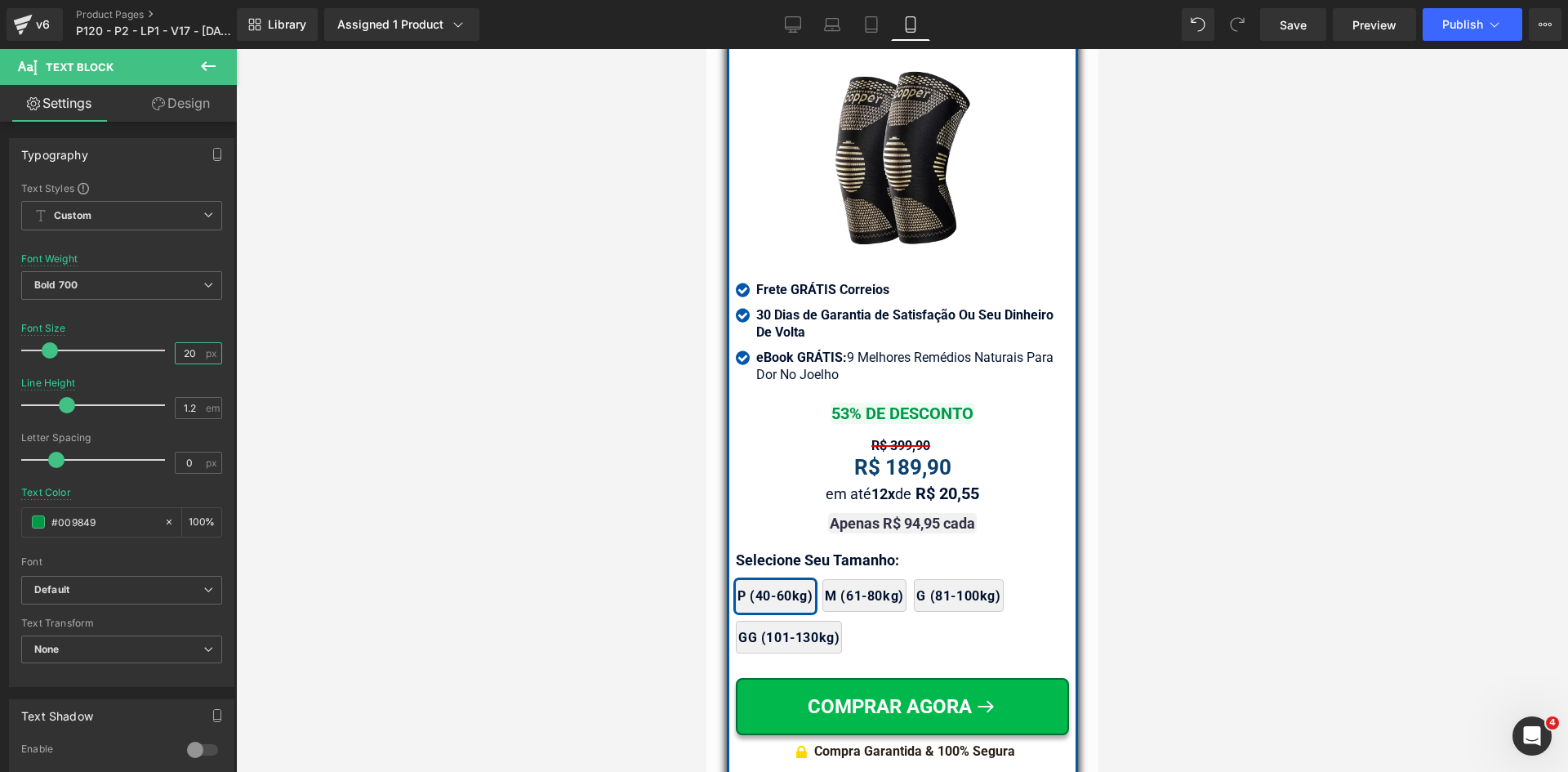
drag, startPoint x: 1563, startPoint y: 559, endPoint x: 846, endPoint y: 474, distance: 722.0
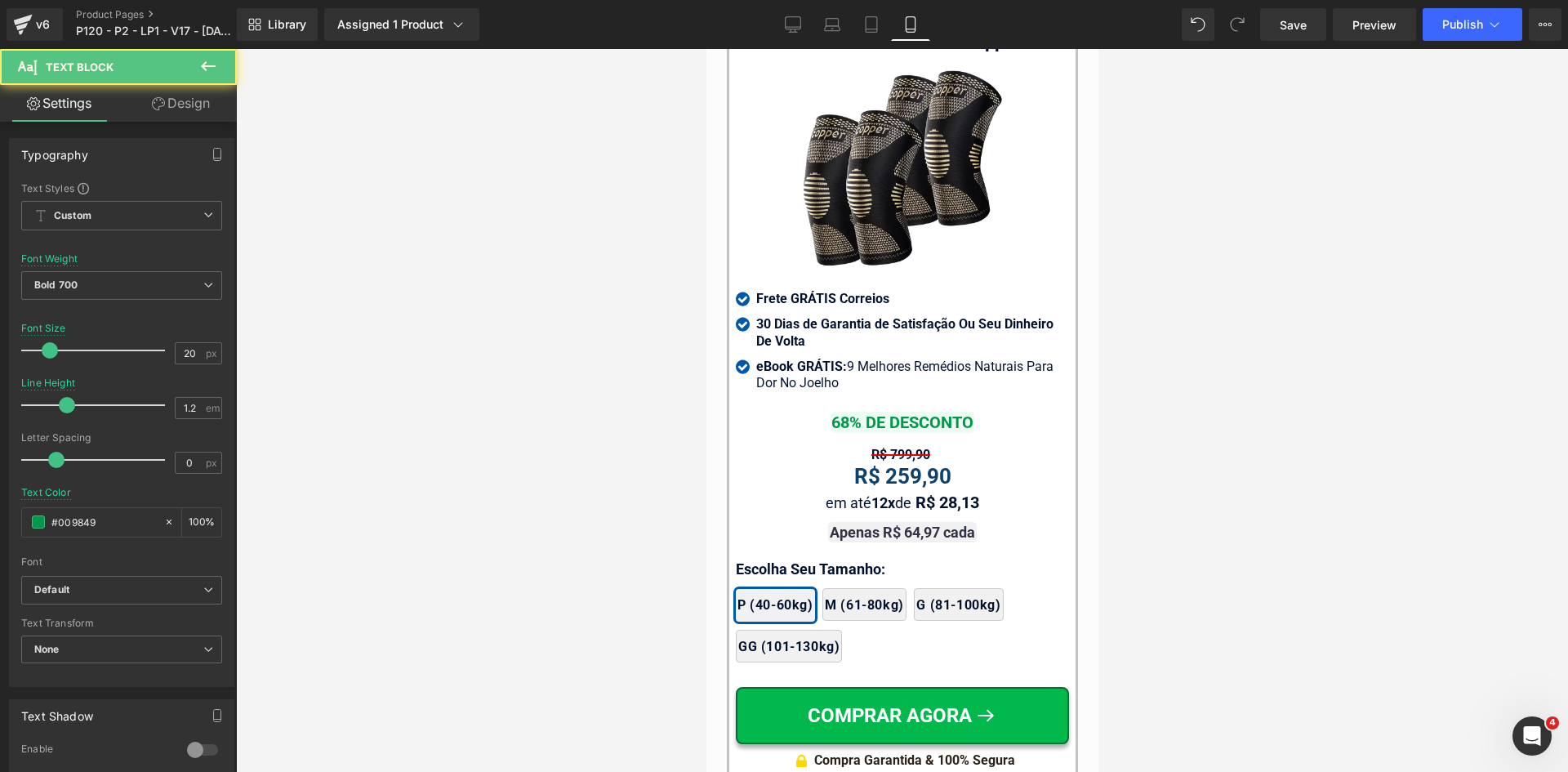
scroll to position [15346, 0]
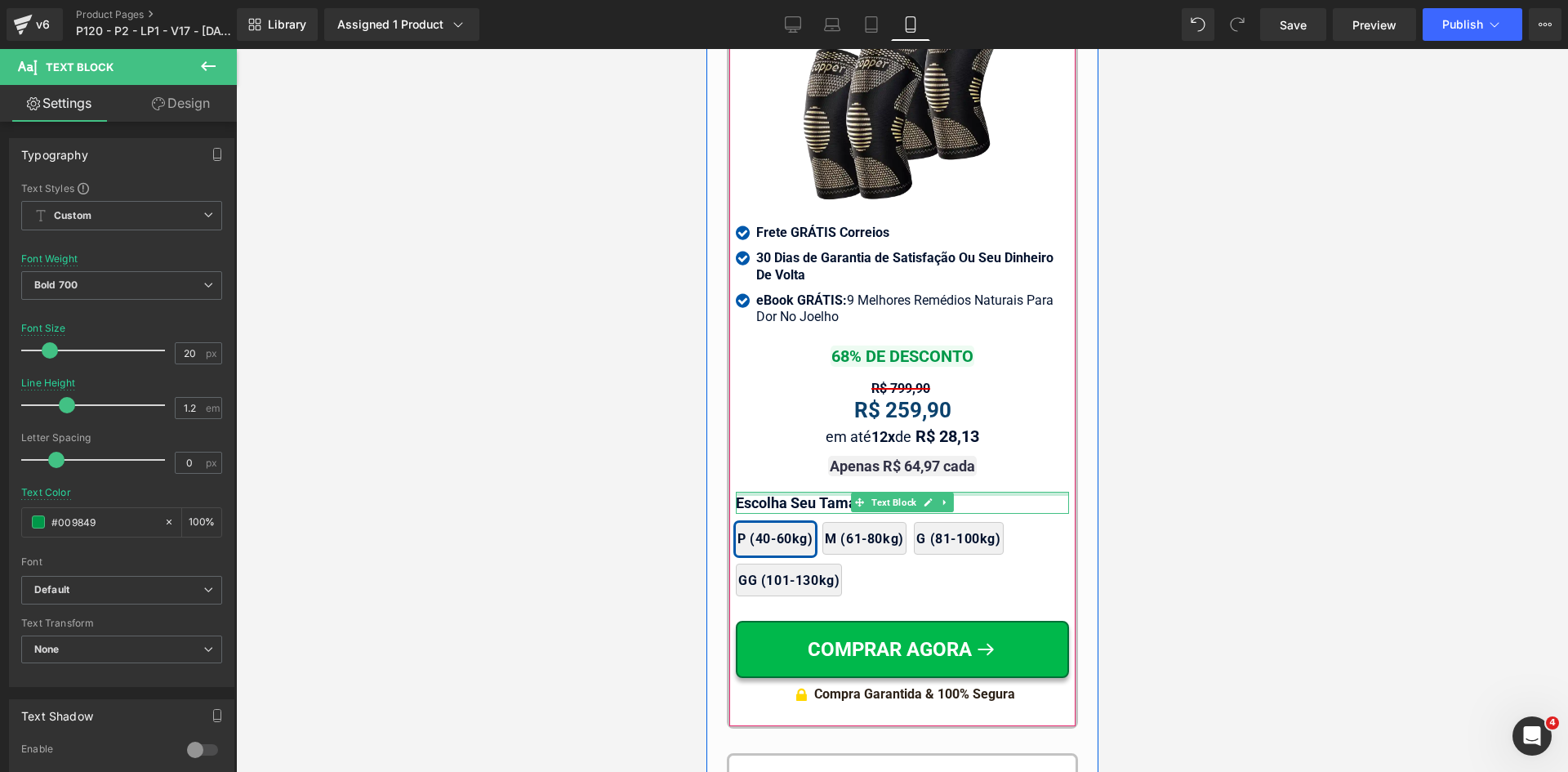
click at [778, 492] on div at bounding box center [901, 494] width 333 height 4
click at [778, 492] on p "Escolha Seu Tamanho:" at bounding box center [901, 502] width 333 height 22
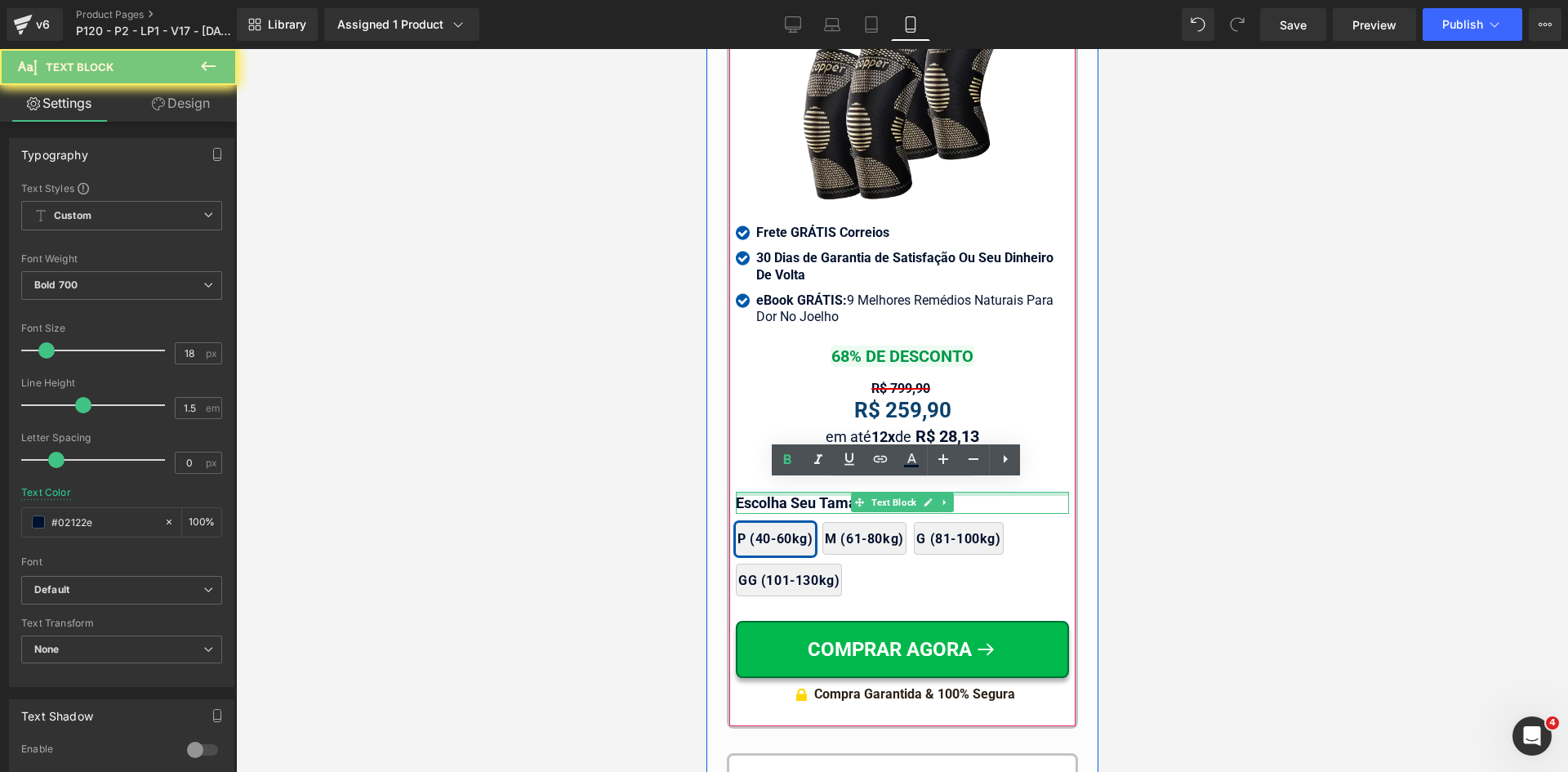
paste div
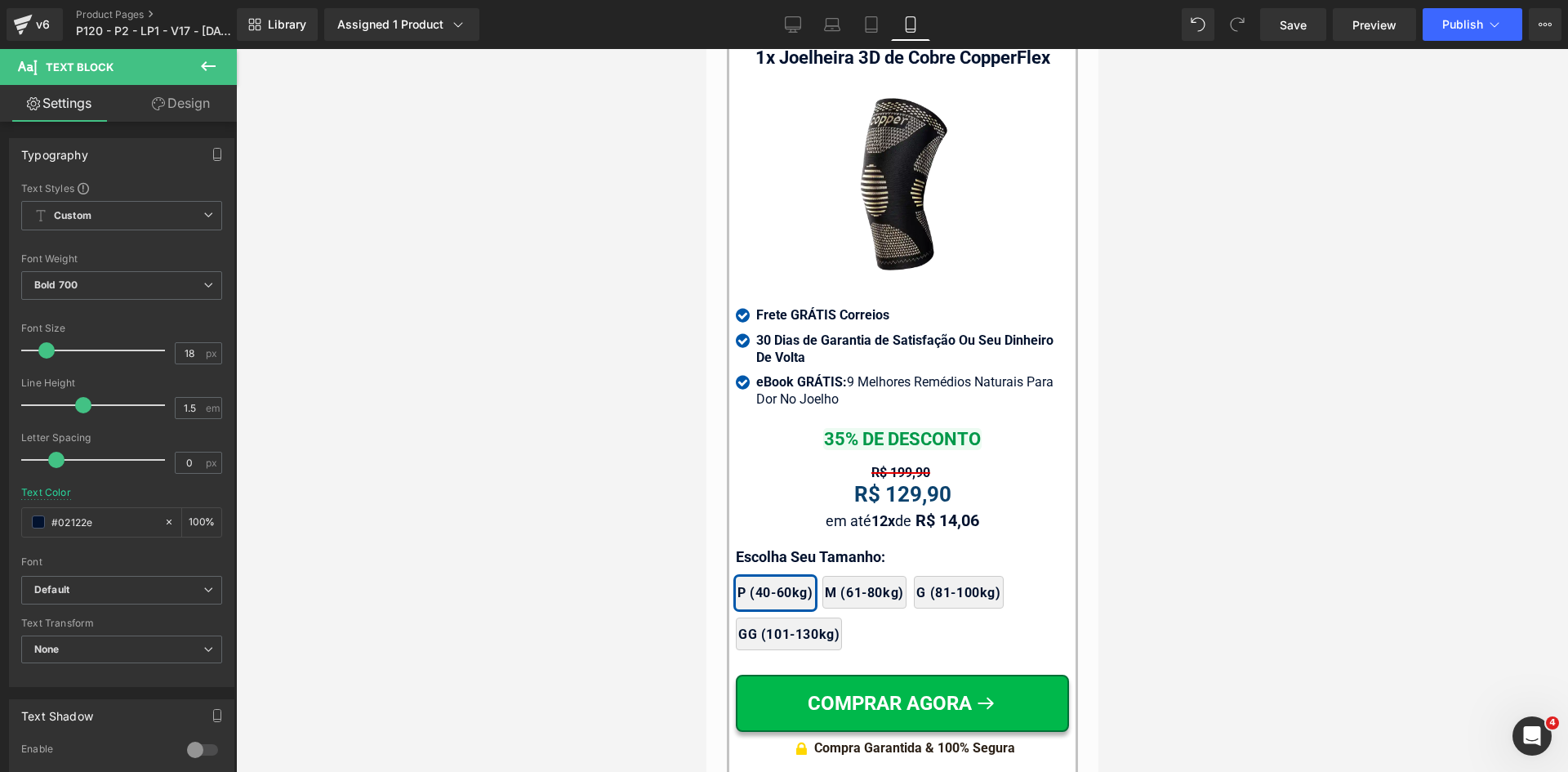
scroll to position [16163, 0]
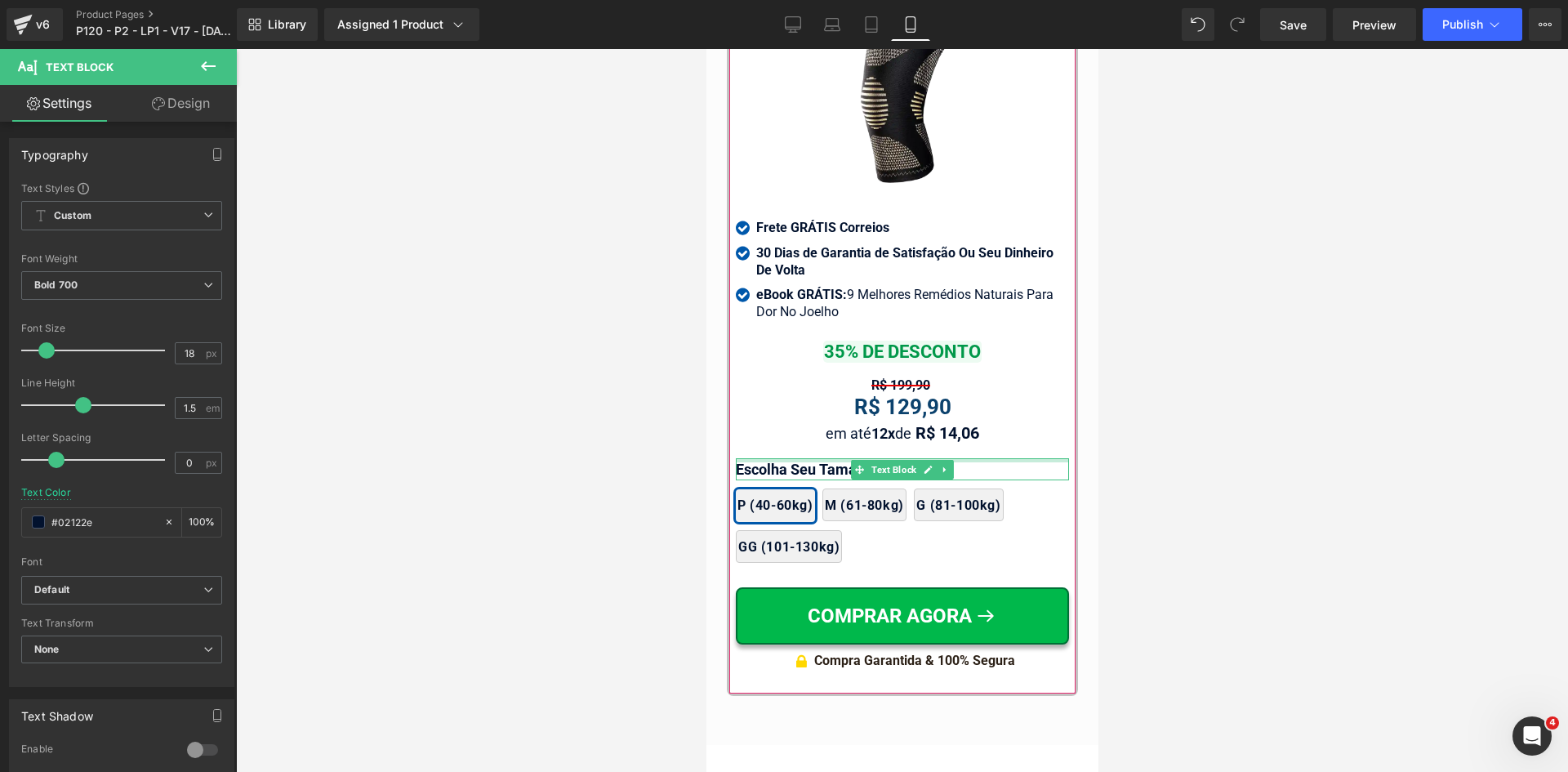
click at [770, 458] on div at bounding box center [901, 460] width 333 height 4
click at [770, 458] on p "Escolha Seu Tamanho:" at bounding box center [901, 468] width 333 height 22
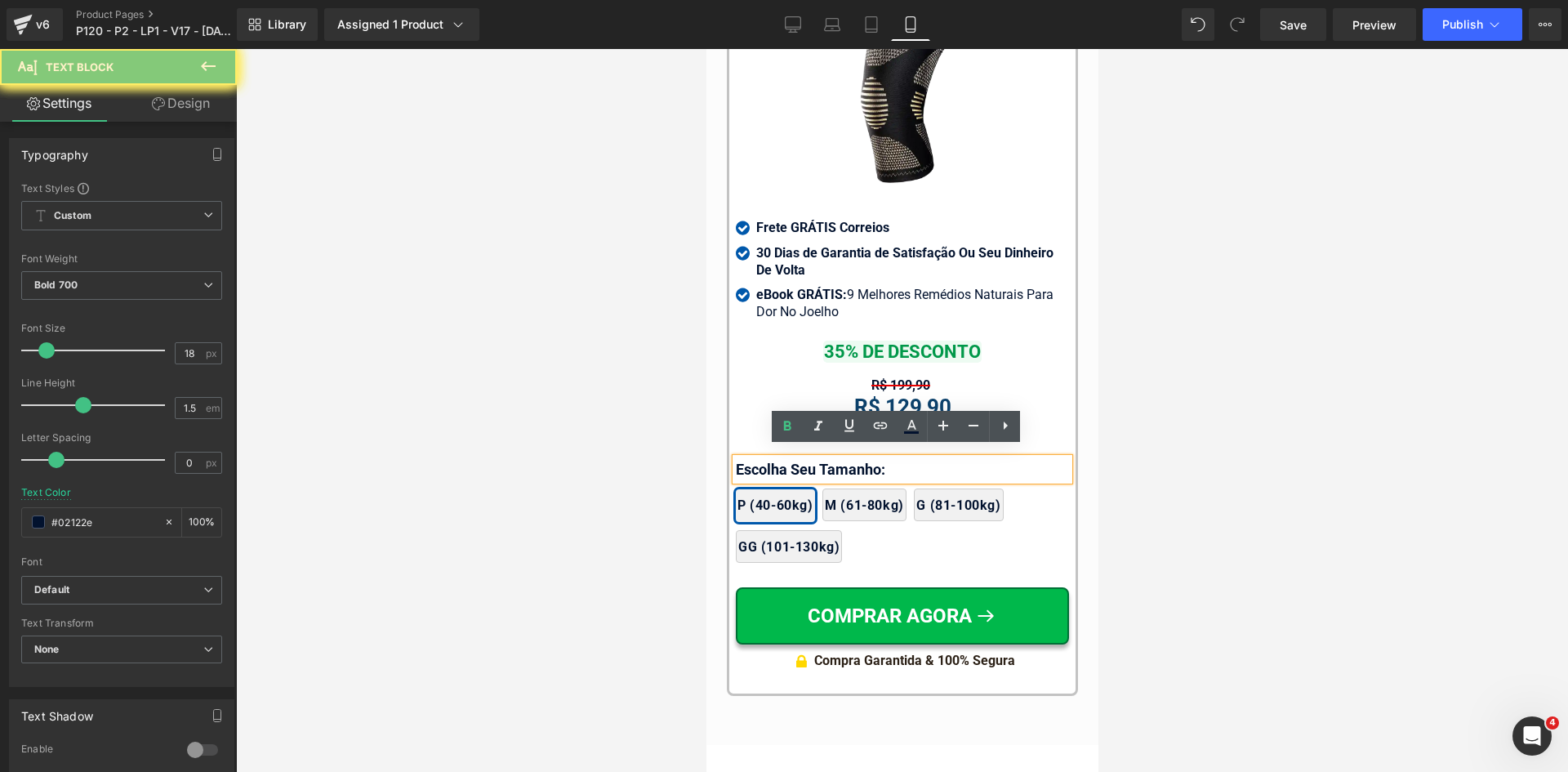
paste div
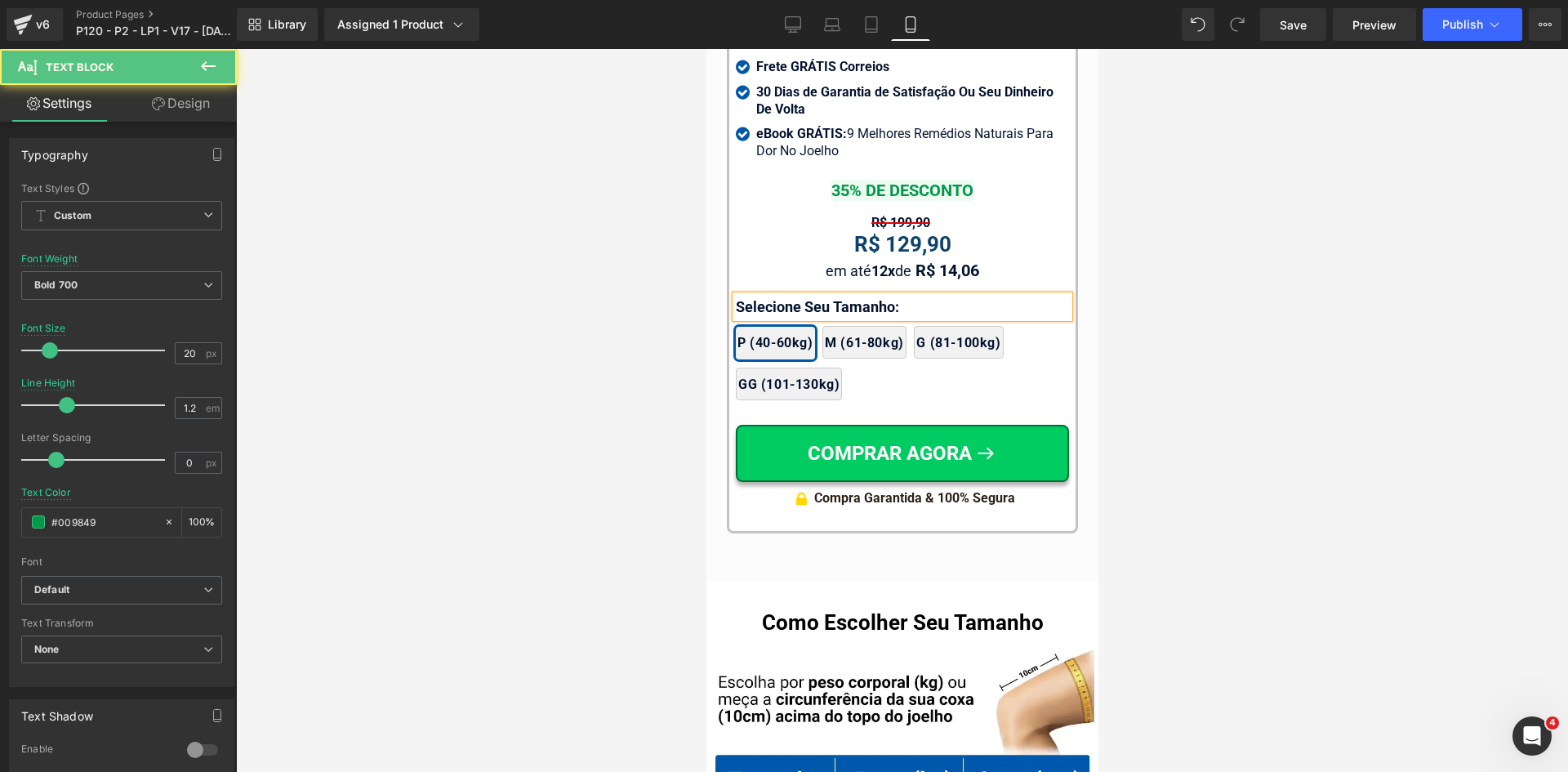
scroll to position [16325, 0]
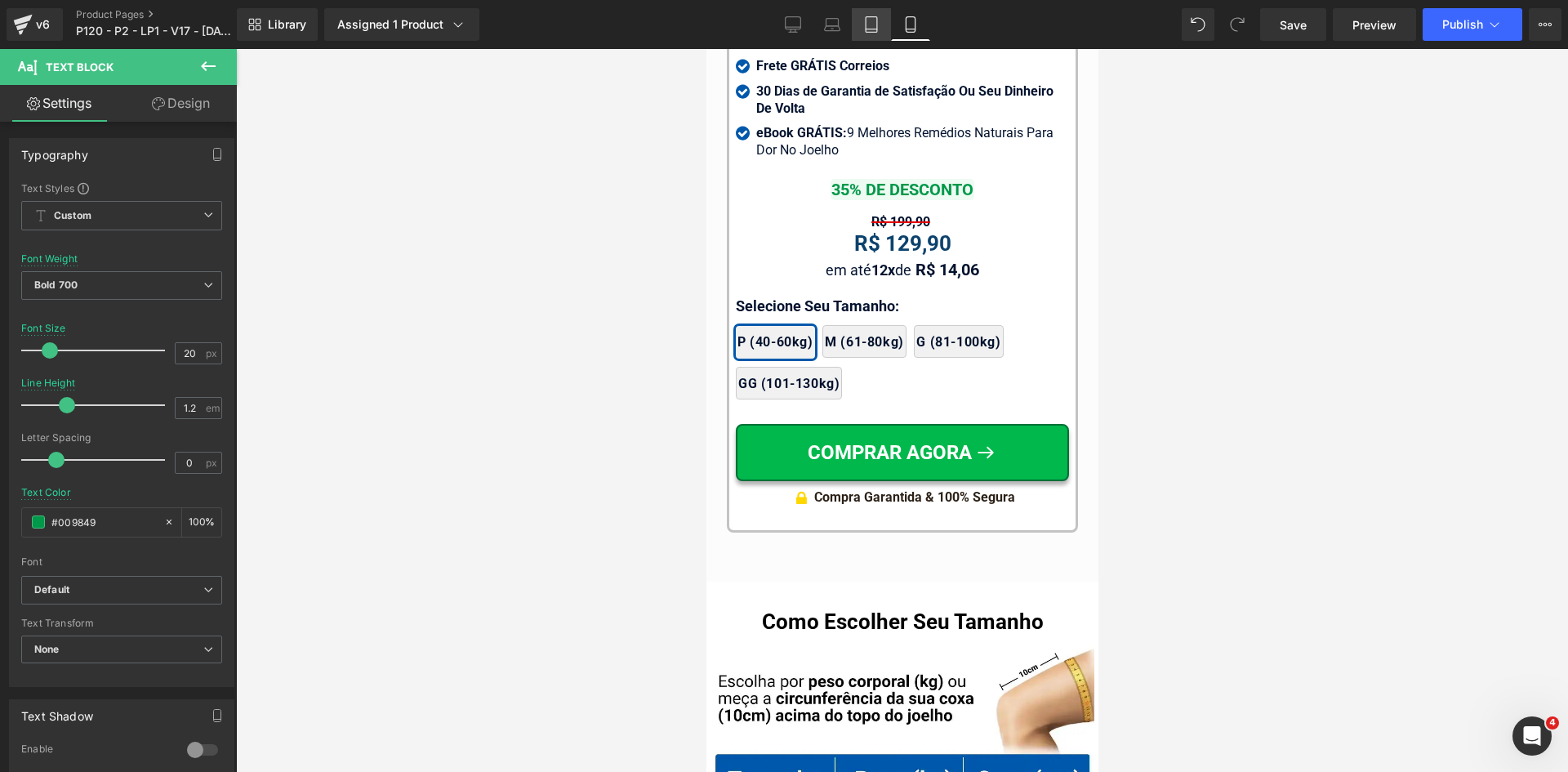
click at [867, 21] on icon at bounding box center [871, 24] width 16 height 16
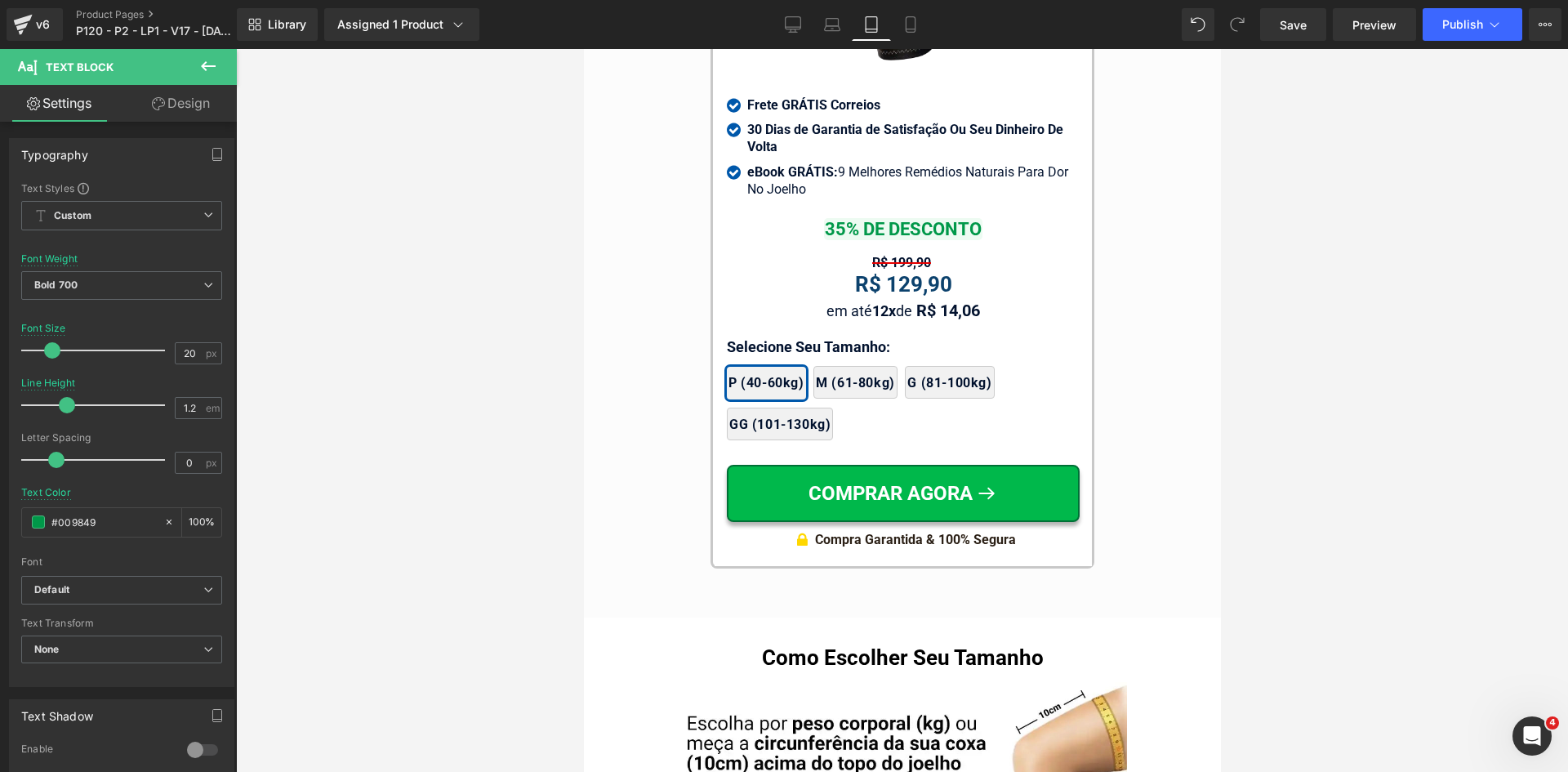
scroll to position [15930, 0]
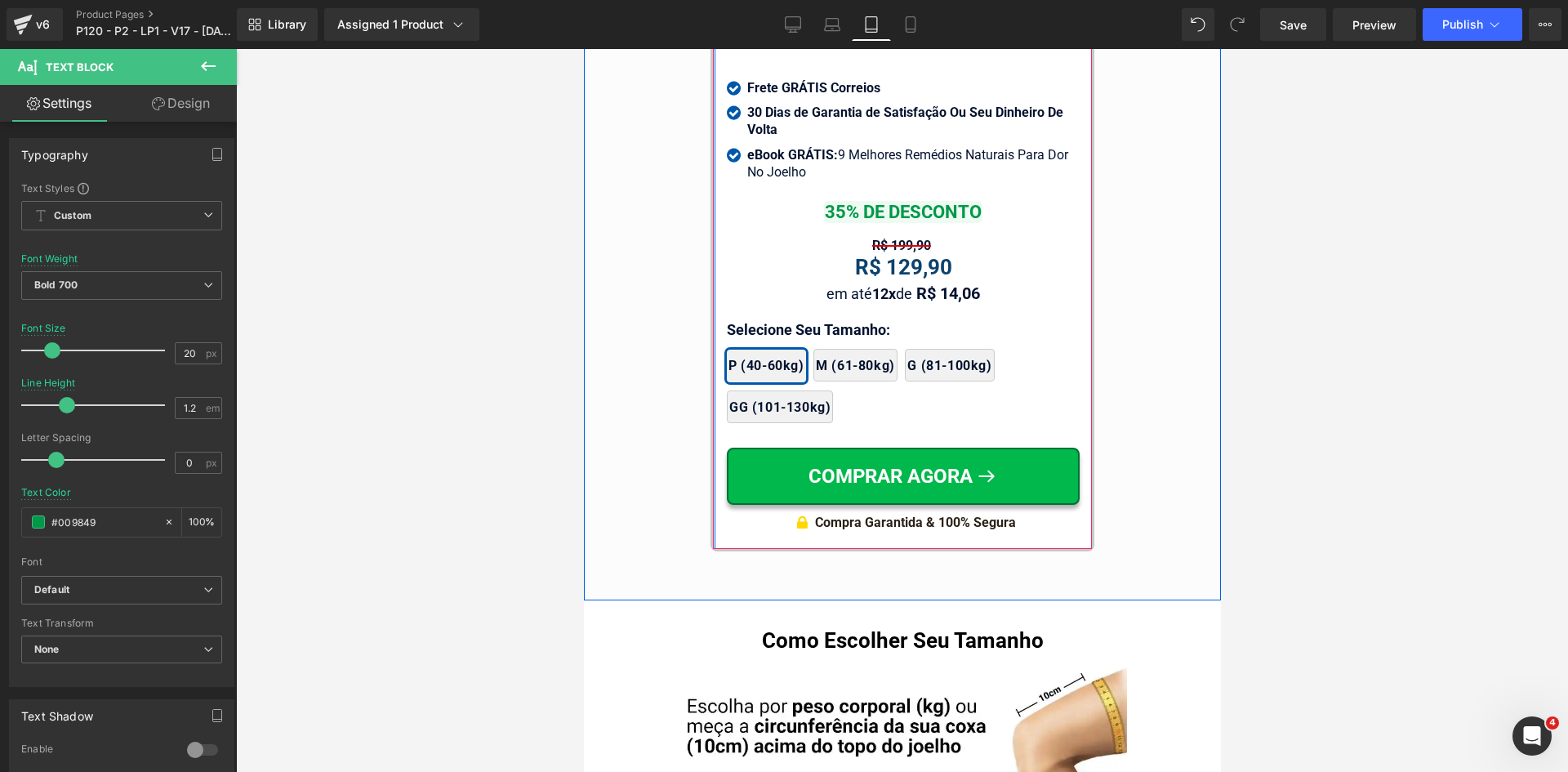
click at [899, 203] on span "Text Block" at bounding box center [884, 213] width 51 height 20
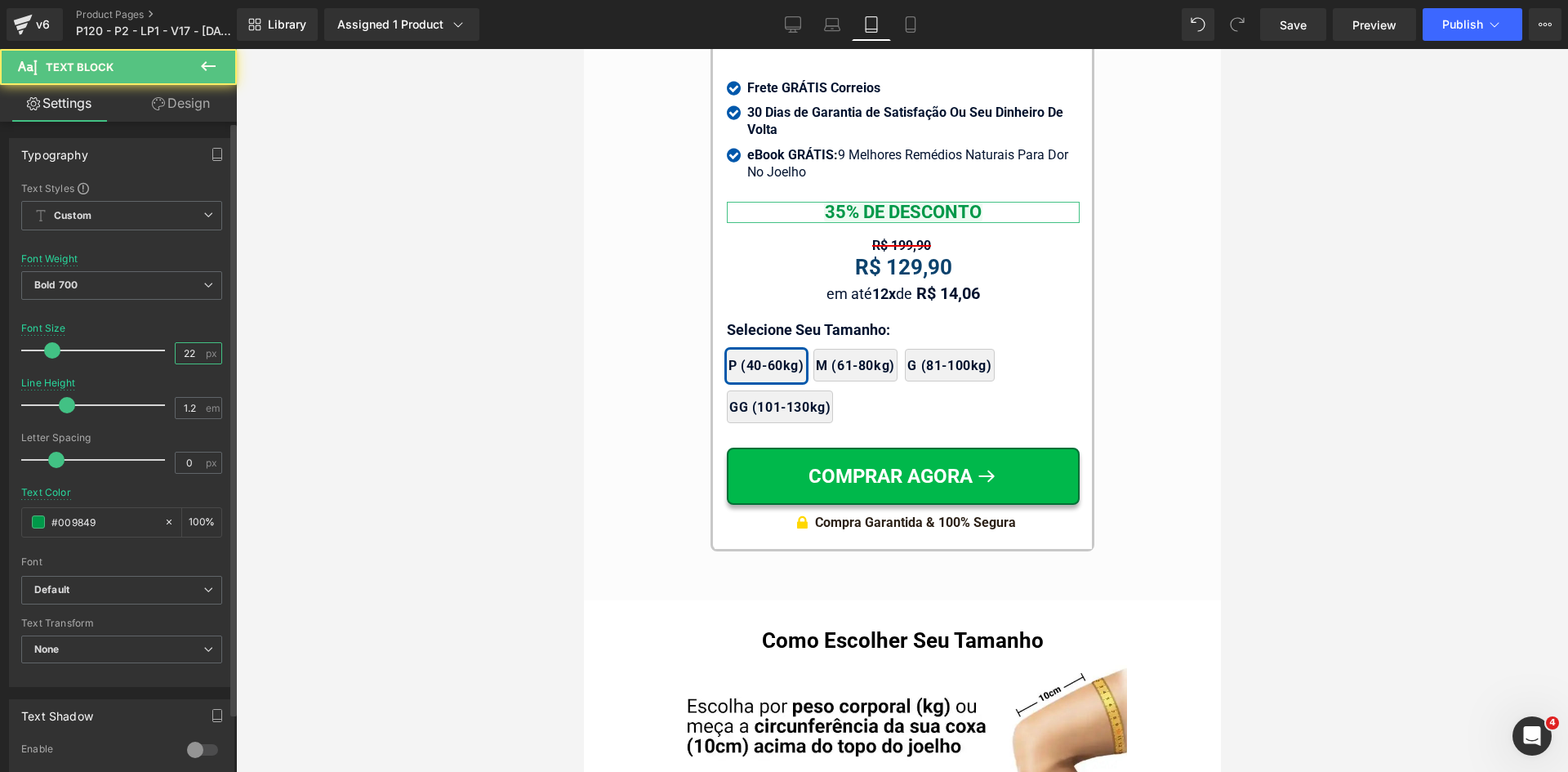
type input "20"
drag, startPoint x: 184, startPoint y: 349, endPoint x: 448, endPoint y: 311, distance: 266.7
click at [218, 352] on div "Text Styles Custom Custom Setup Global Style Custom Setup Global Style Thin 100…" at bounding box center [121, 434] width 224 height 505
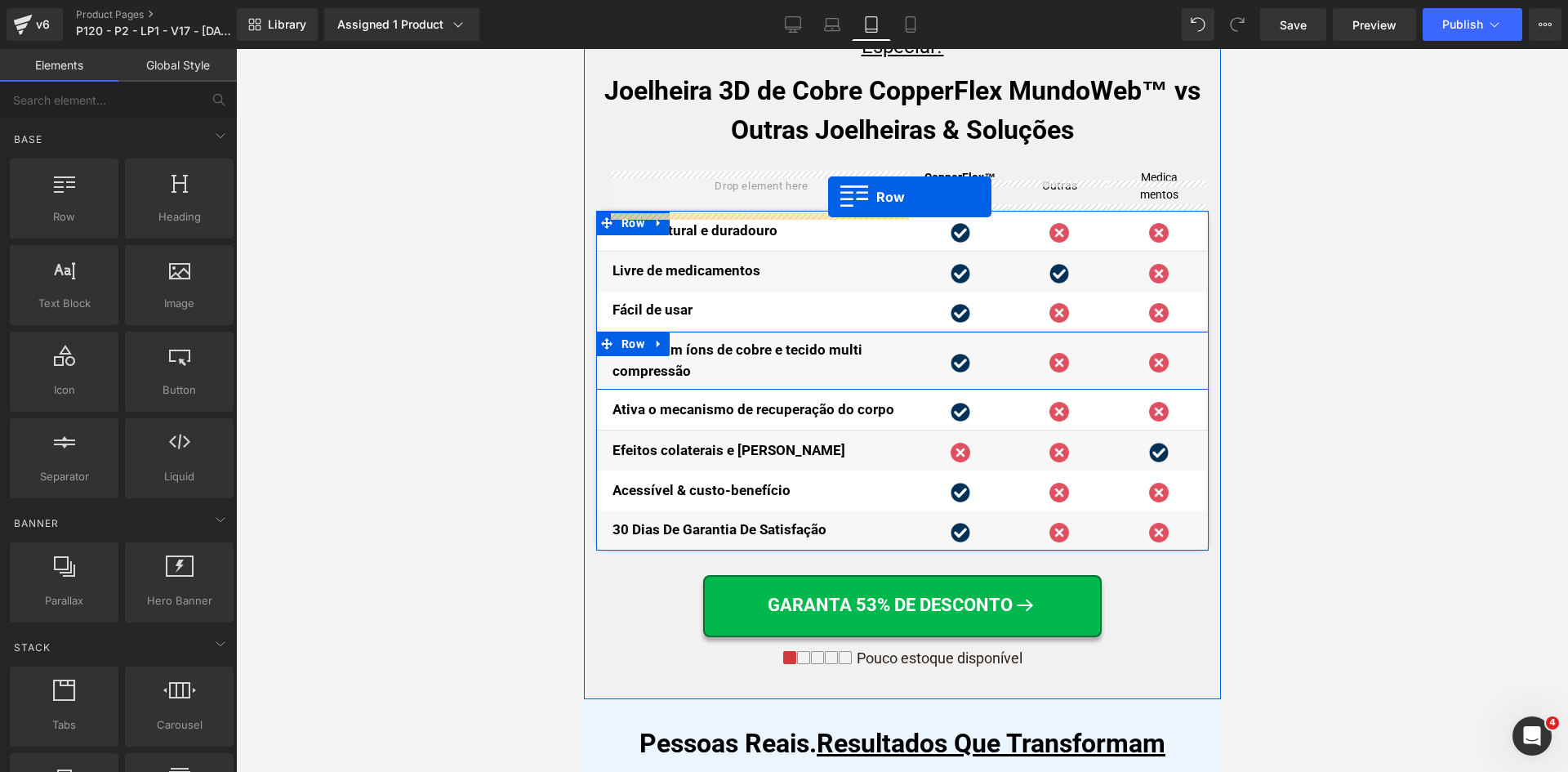
scroll to position [8845, 0]
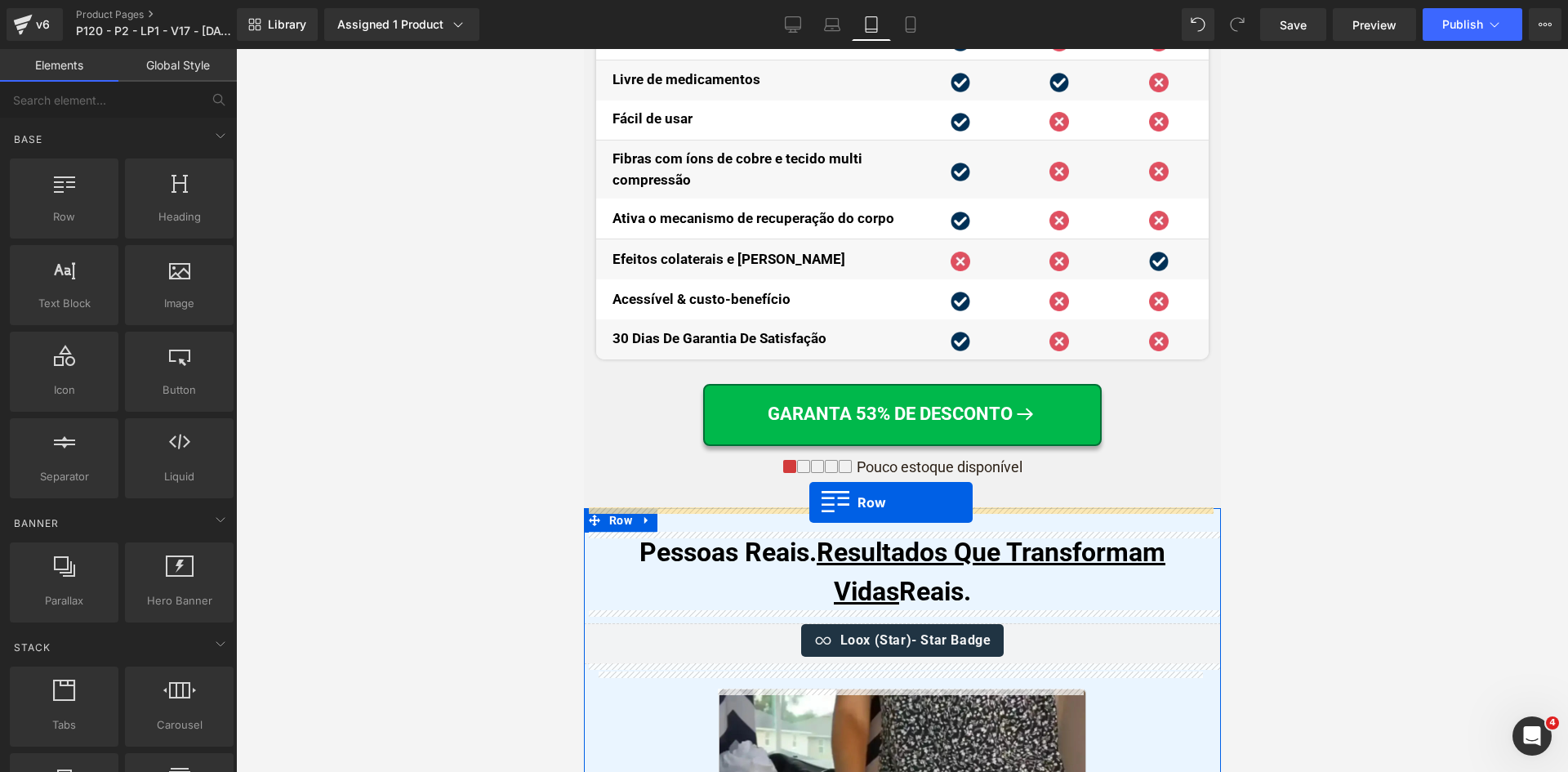
drag, startPoint x: 709, startPoint y: 311, endPoint x: 808, endPoint y: 502, distance: 215.1
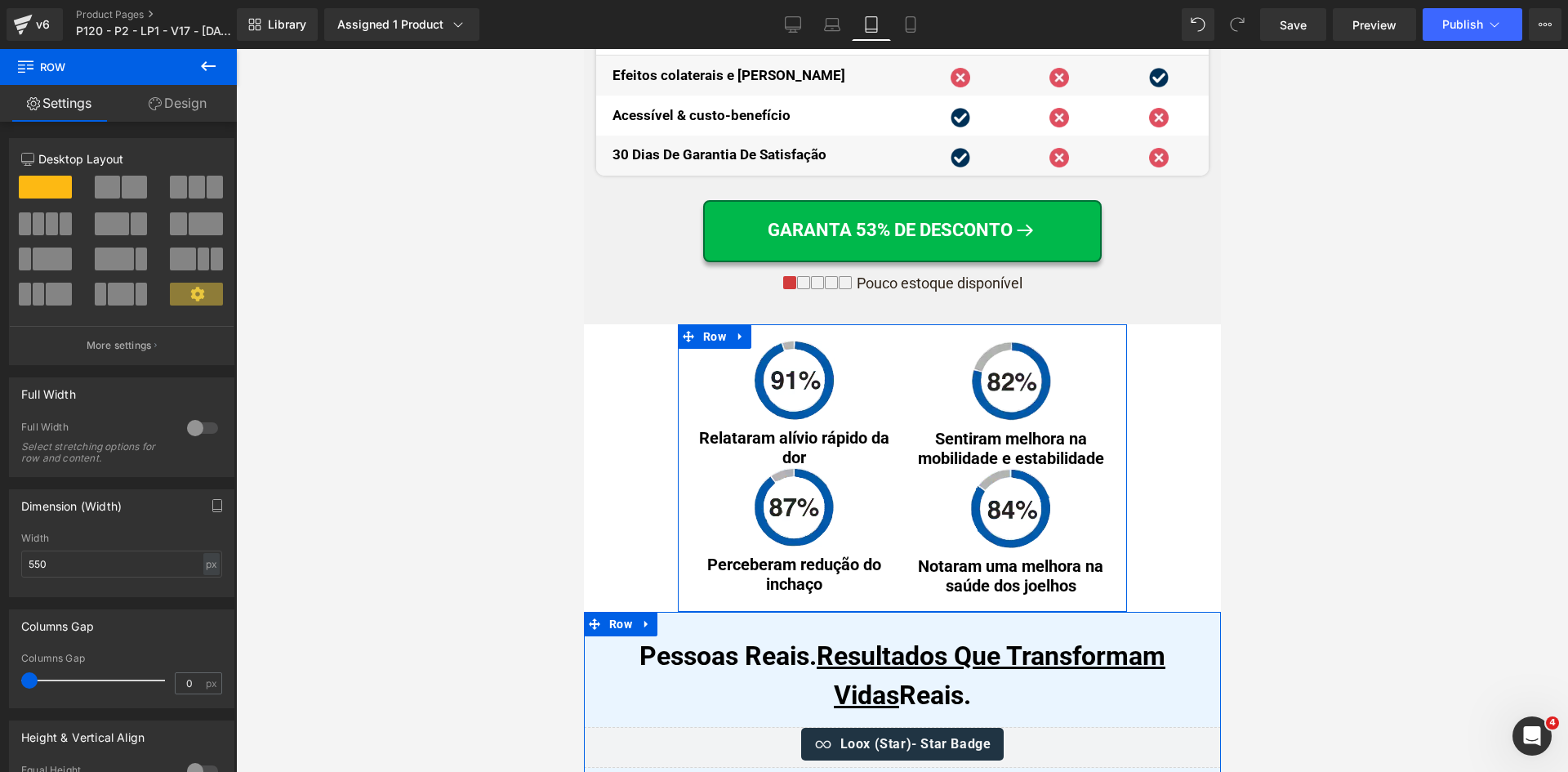
scroll to position [9212, 0]
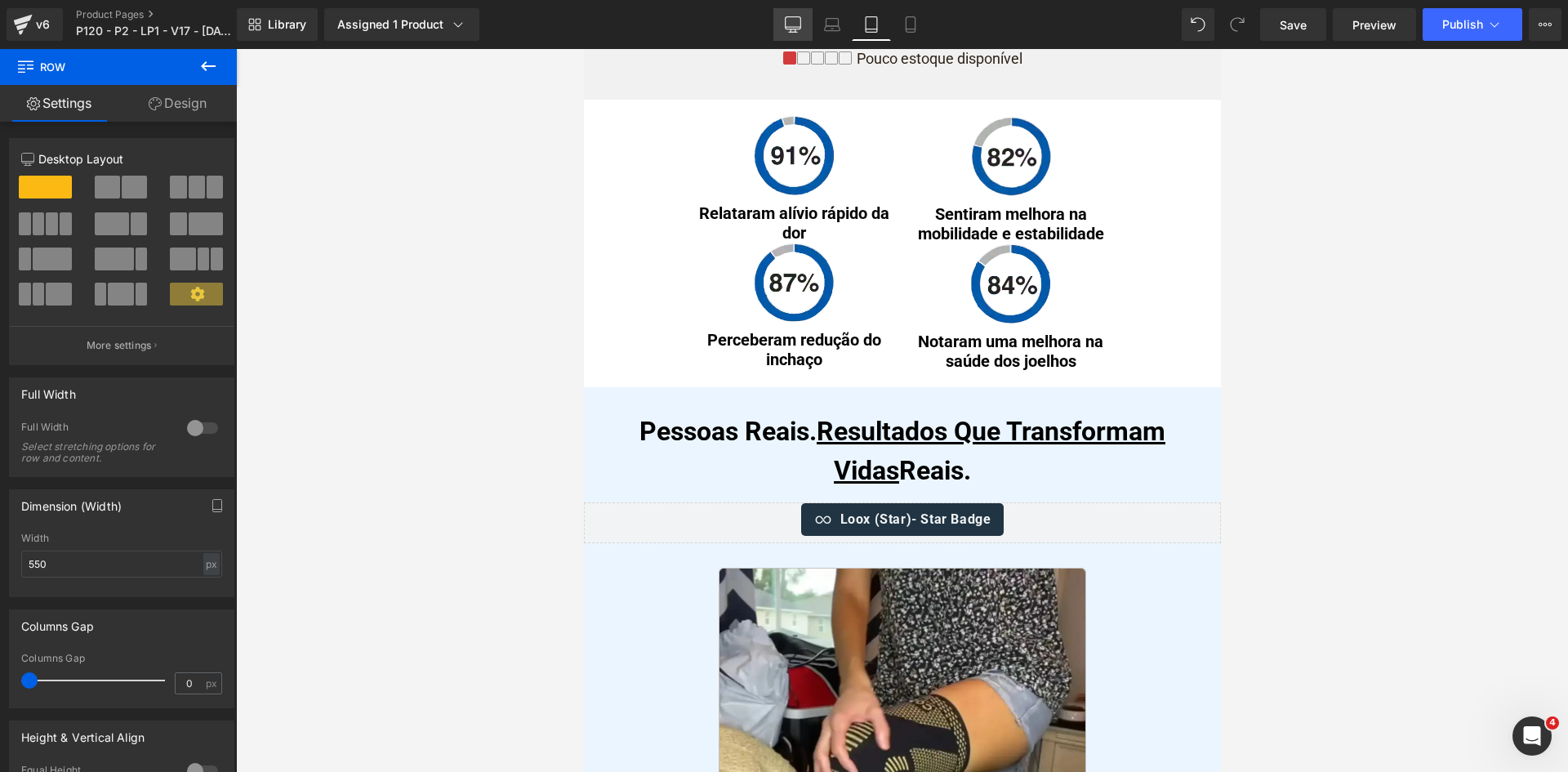
click at [798, 23] on icon at bounding box center [793, 24] width 16 height 16
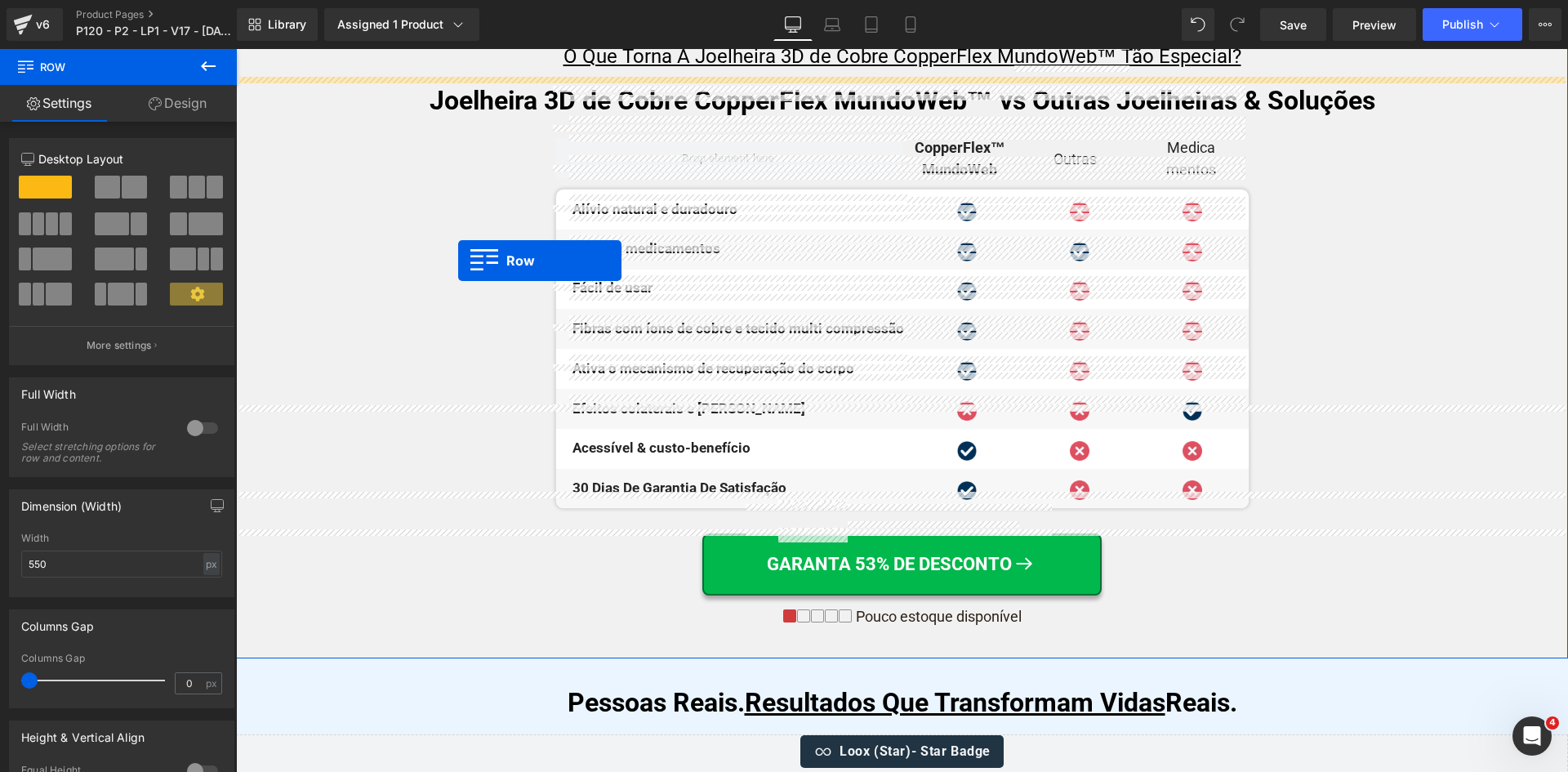
scroll to position [6212, 0]
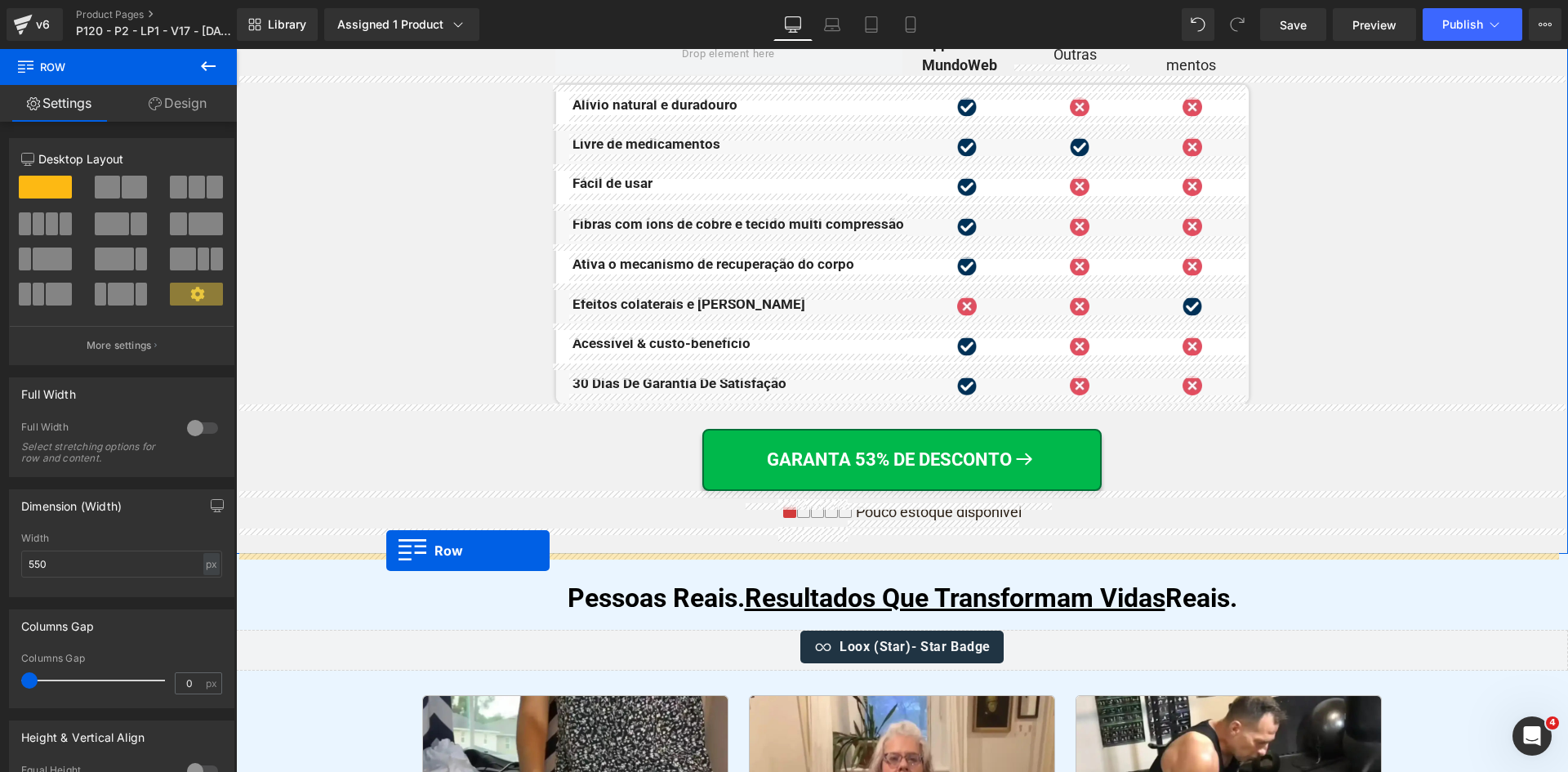
drag, startPoint x: 472, startPoint y: 270, endPoint x: 386, endPoint y: 551, distance: 293.9
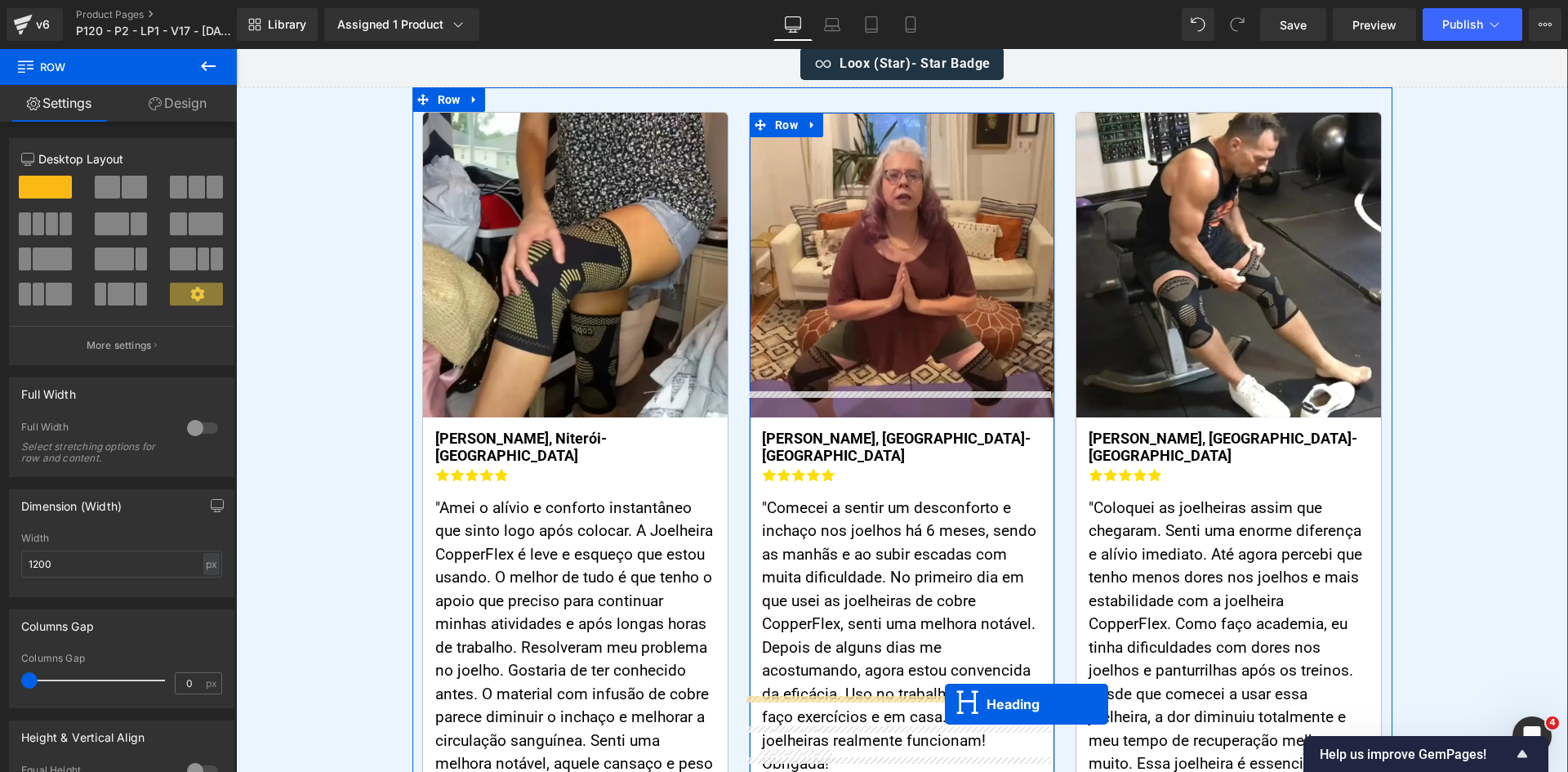
scroll to position [6534, 0]
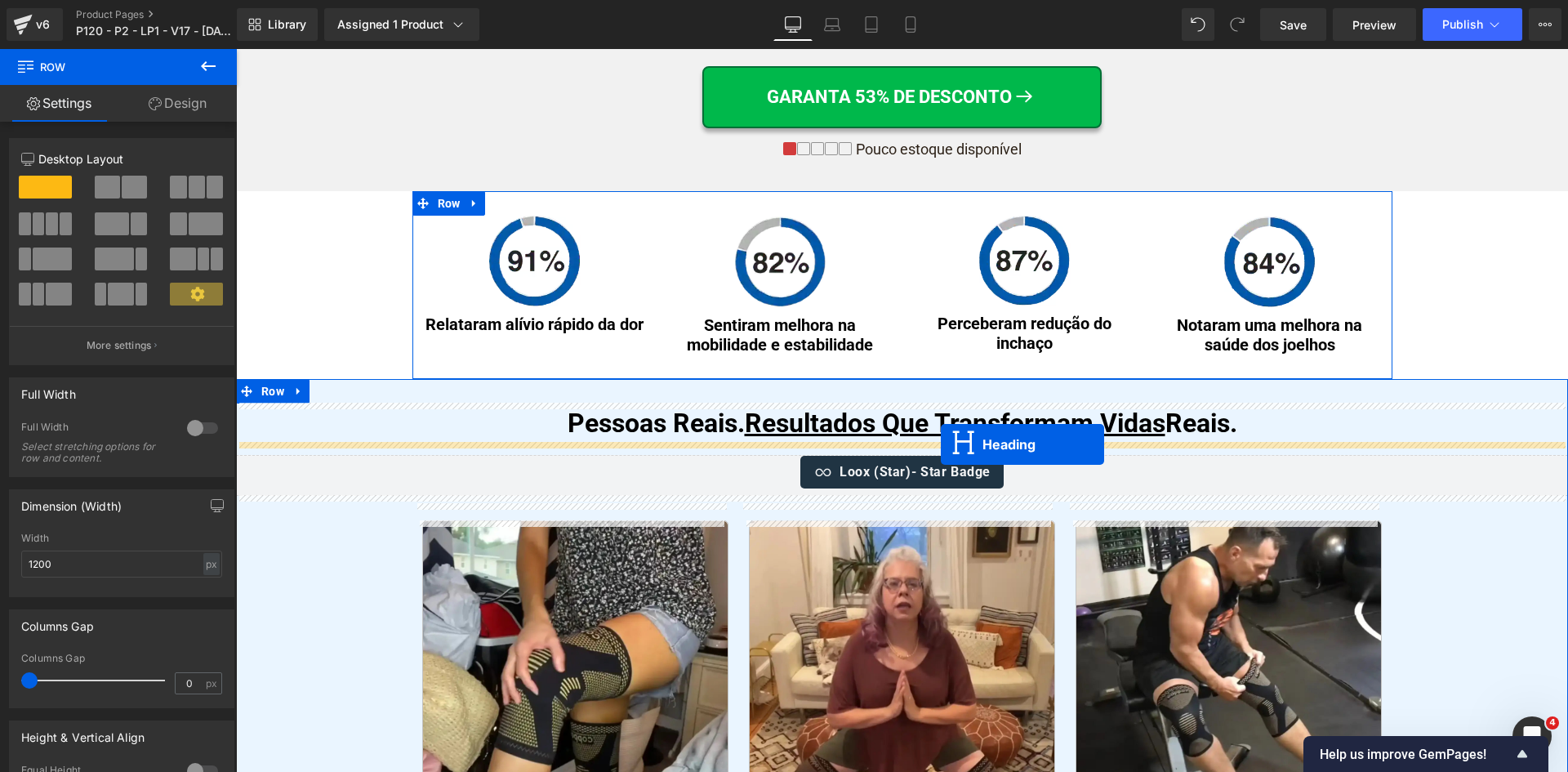
drag, startPoint x: 890, startPoint y: 484, endPoint x: 941, endPoint y: 444, distance: 64.8
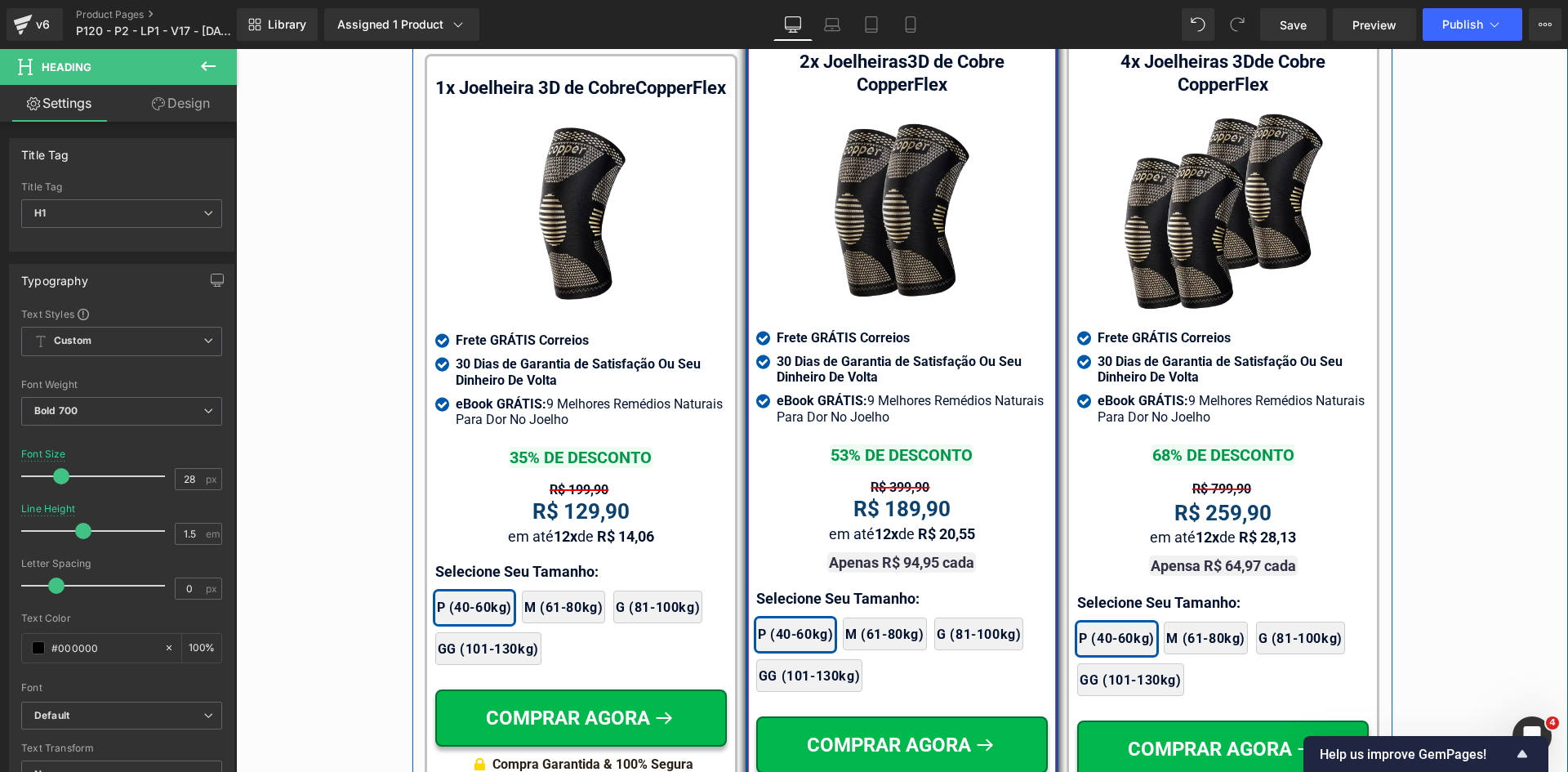
scroll to position [9556, 0]
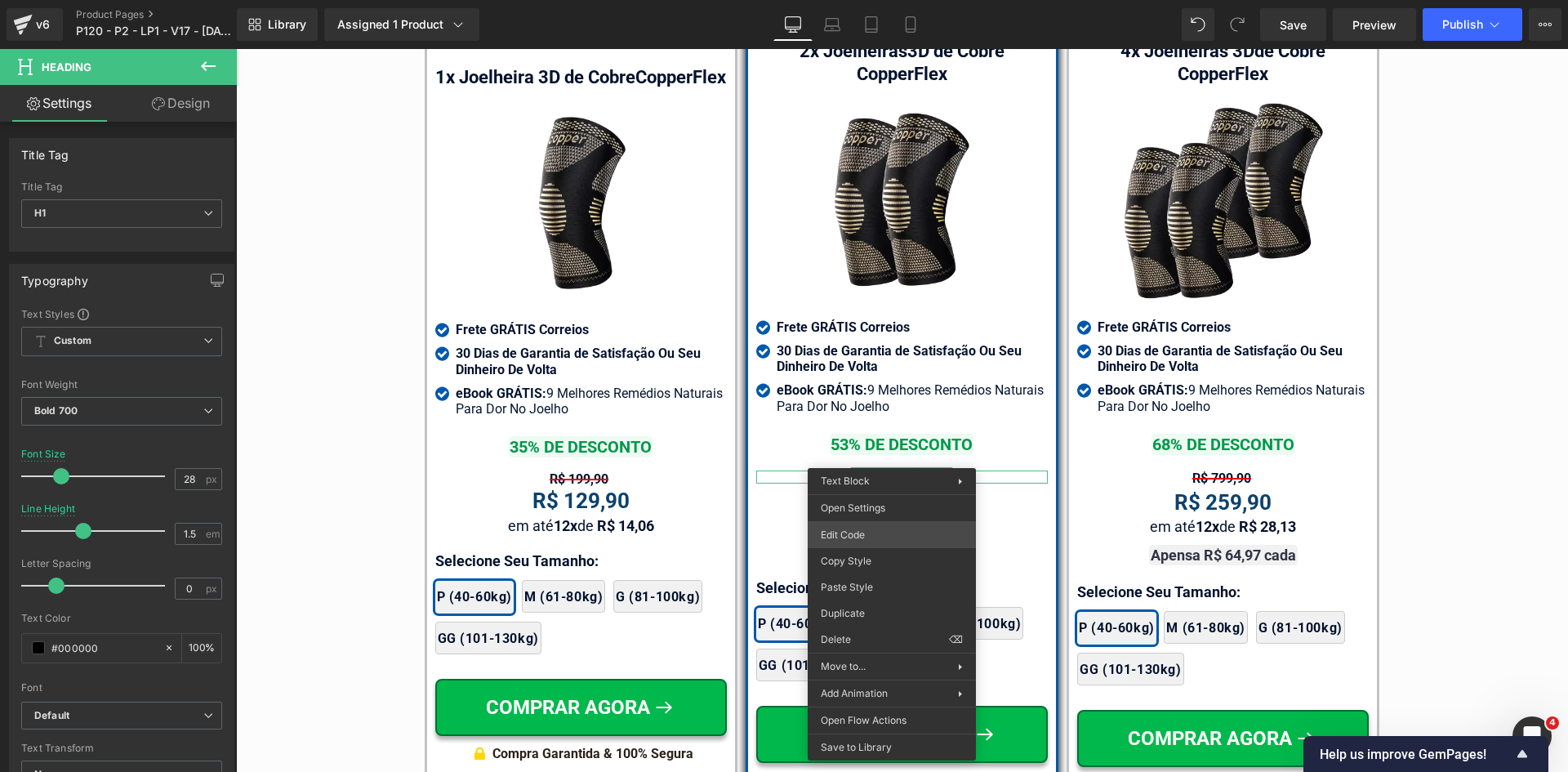
click at [843, 0] on div "Heading You are previewing how the will restyle your page. You can not edit Ele…" at bounding box center [784, 0] width 1568 height 0
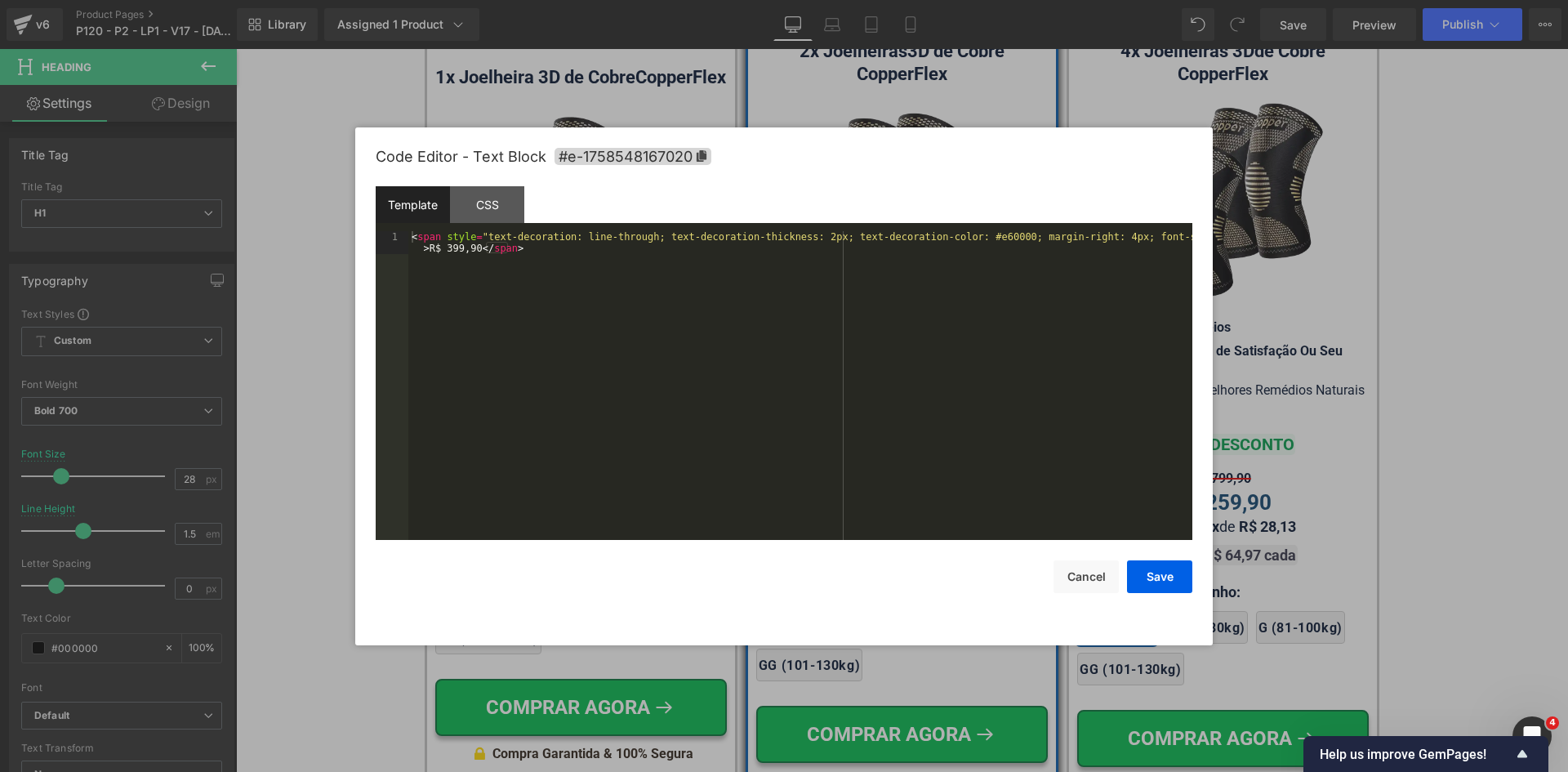
click at [796, 372] on div "< span style = "text-decoration: line-through; text-decoration-thickness: 2px; …" at bounding box center [800, 408] width 784 height 355
click at [1145, 571] on button "Save" at bounding box center [1159, 577] width 65 height 33
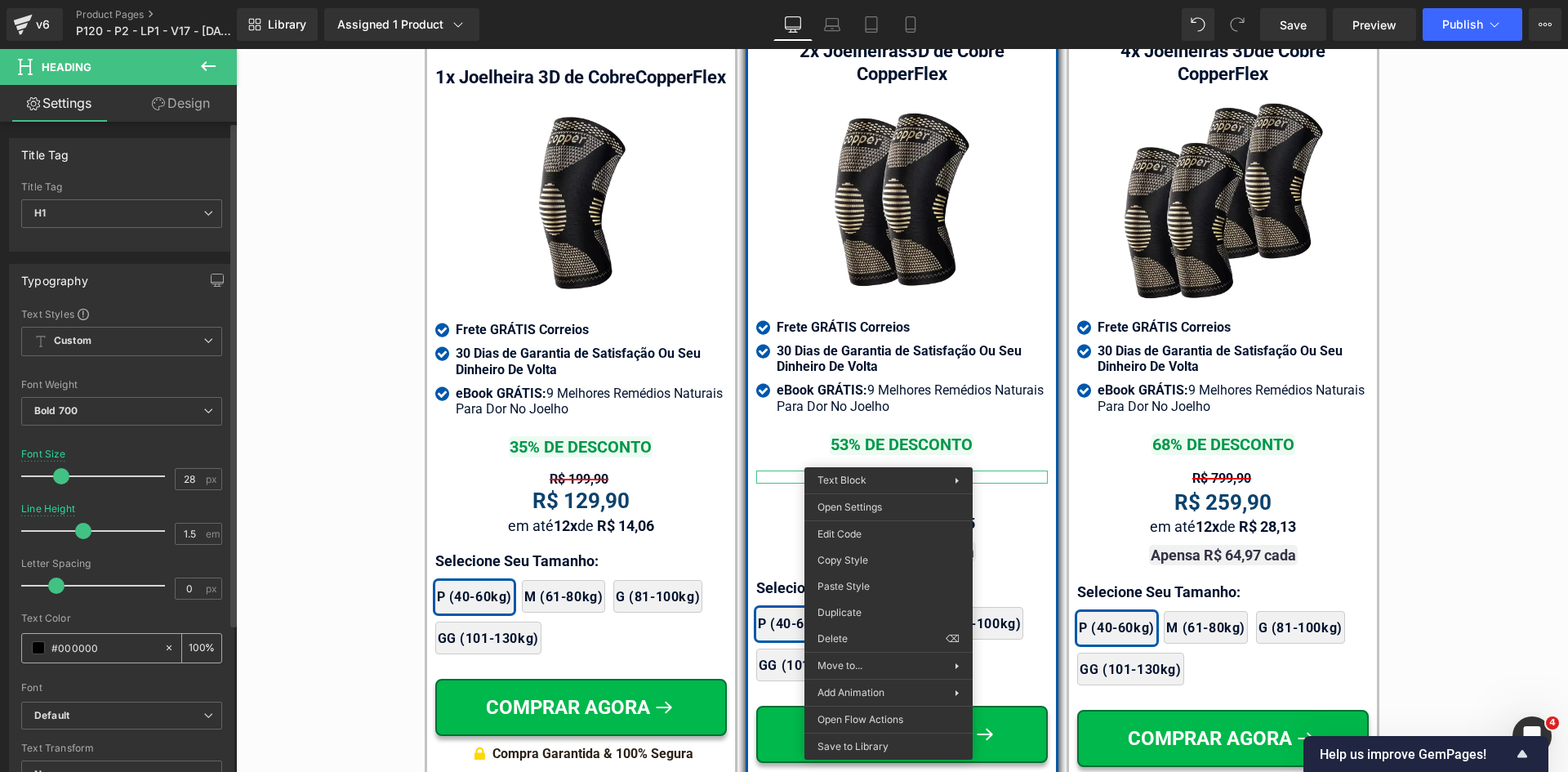
click at [95, 644] on input "#000000" at bounding box center [103, 647] width 105 height 18
paste input "d5"
type input "#d50000"
drag, startPoint x: 83, startPoint y: 418, endPoint x: 84, endPoint y: 450, distance: 32.0
click at [83, 419] on span "Bold 700" at bounding box center [121, 411] width 201 height 29
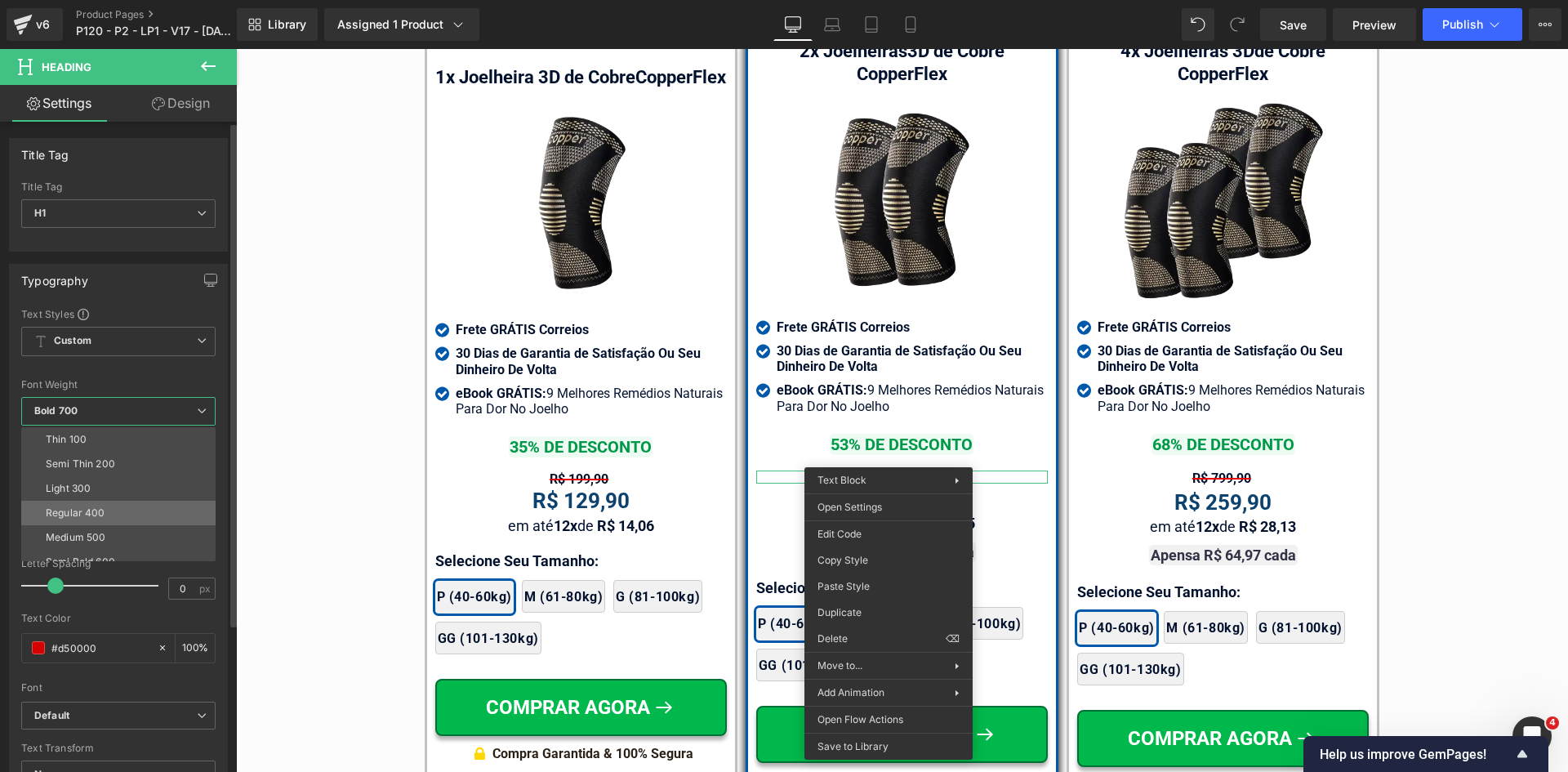
click at [89, 507] on div "Regular 400" at bounding box center [75, 513] width 60 height 11
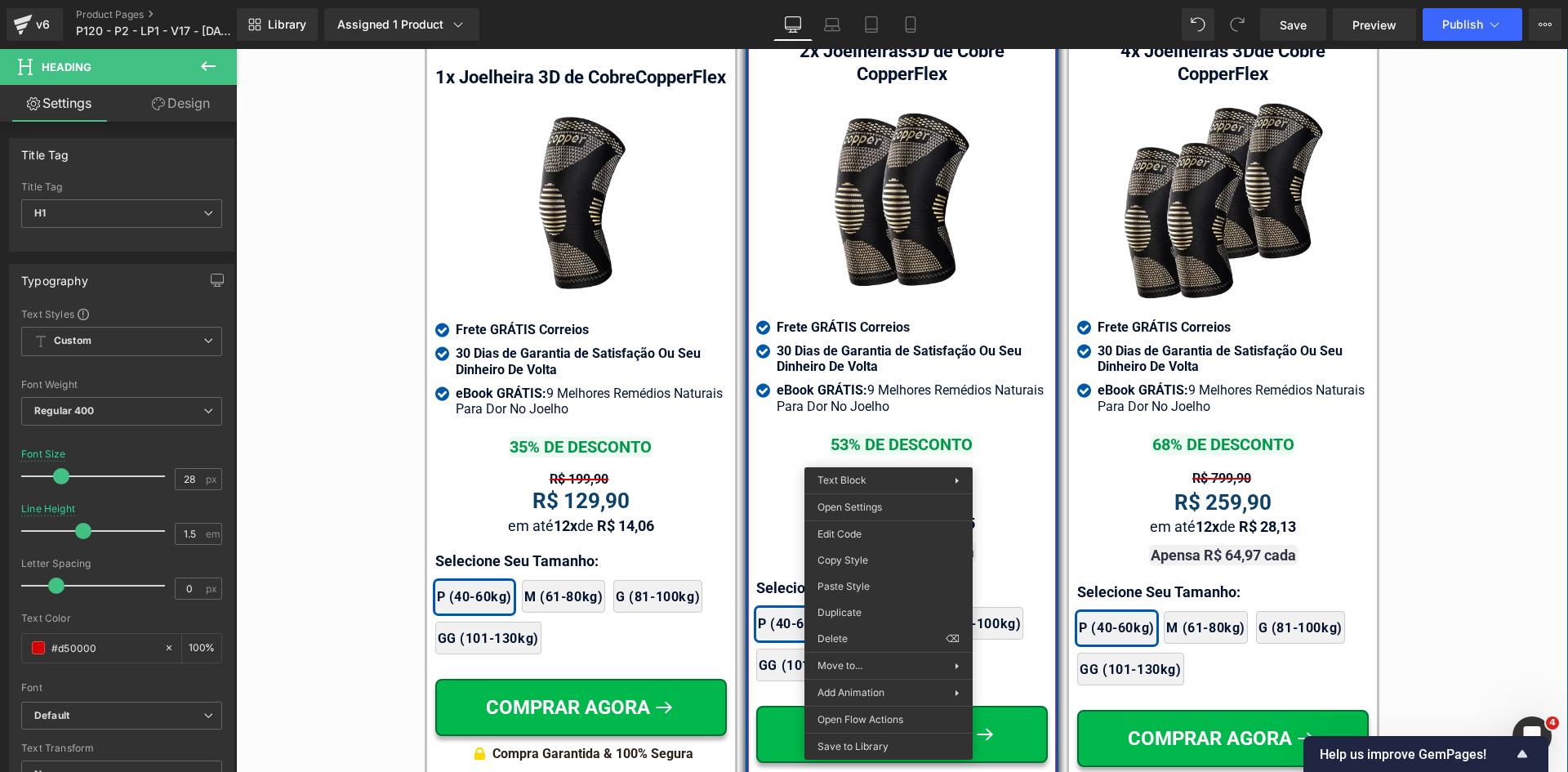
click at [898, 470] on div "R$ 199,90 Text Block" at bounding box center [902, 476] width 291 height 13
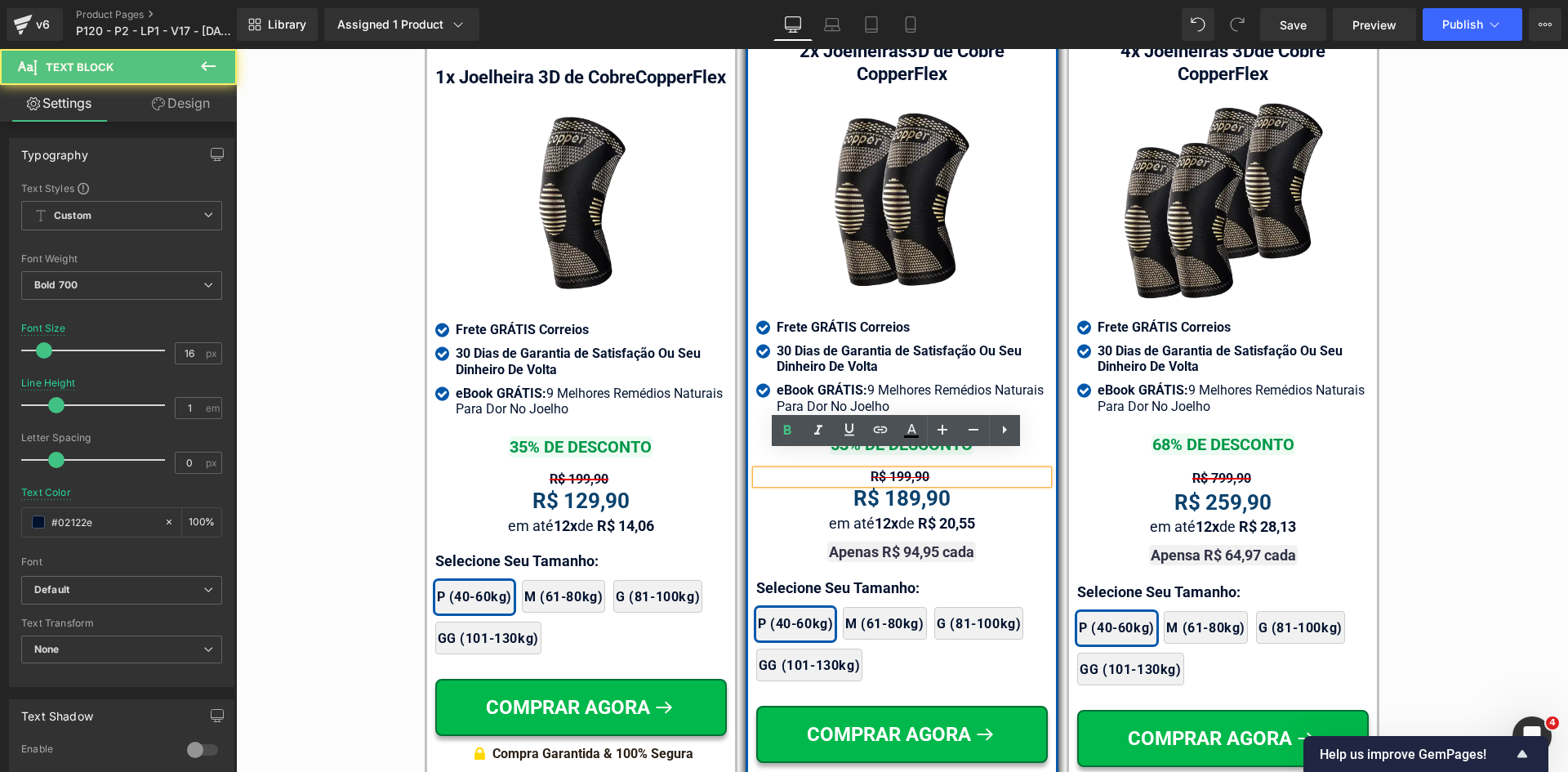
click at [894, 468] on span "R$ 199,90" at bounding box center [900, 476] width 59 height 16
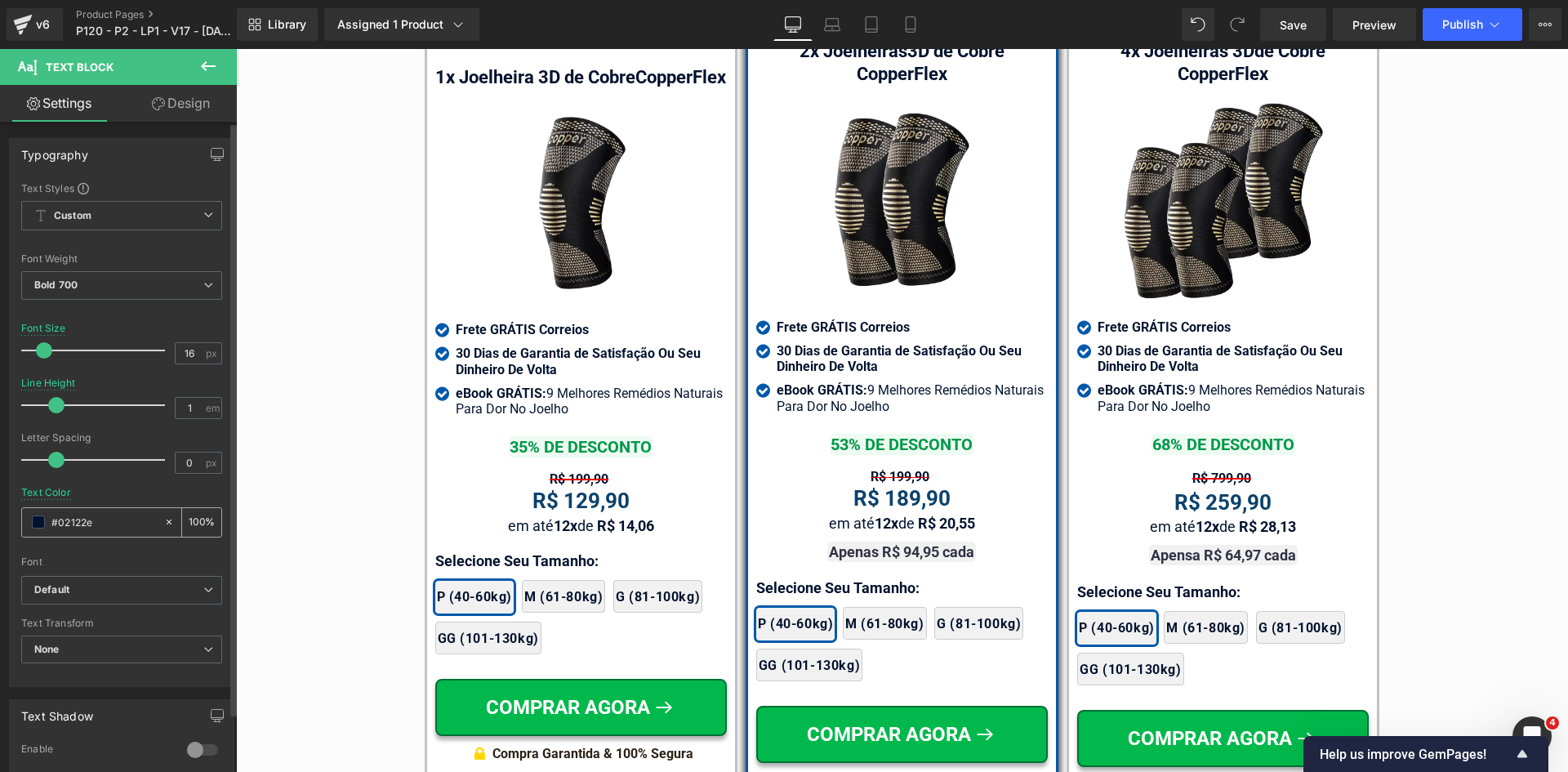
click at [93, 517] on input "#02122e" at bounding box center [103, 521] width 105 height 18
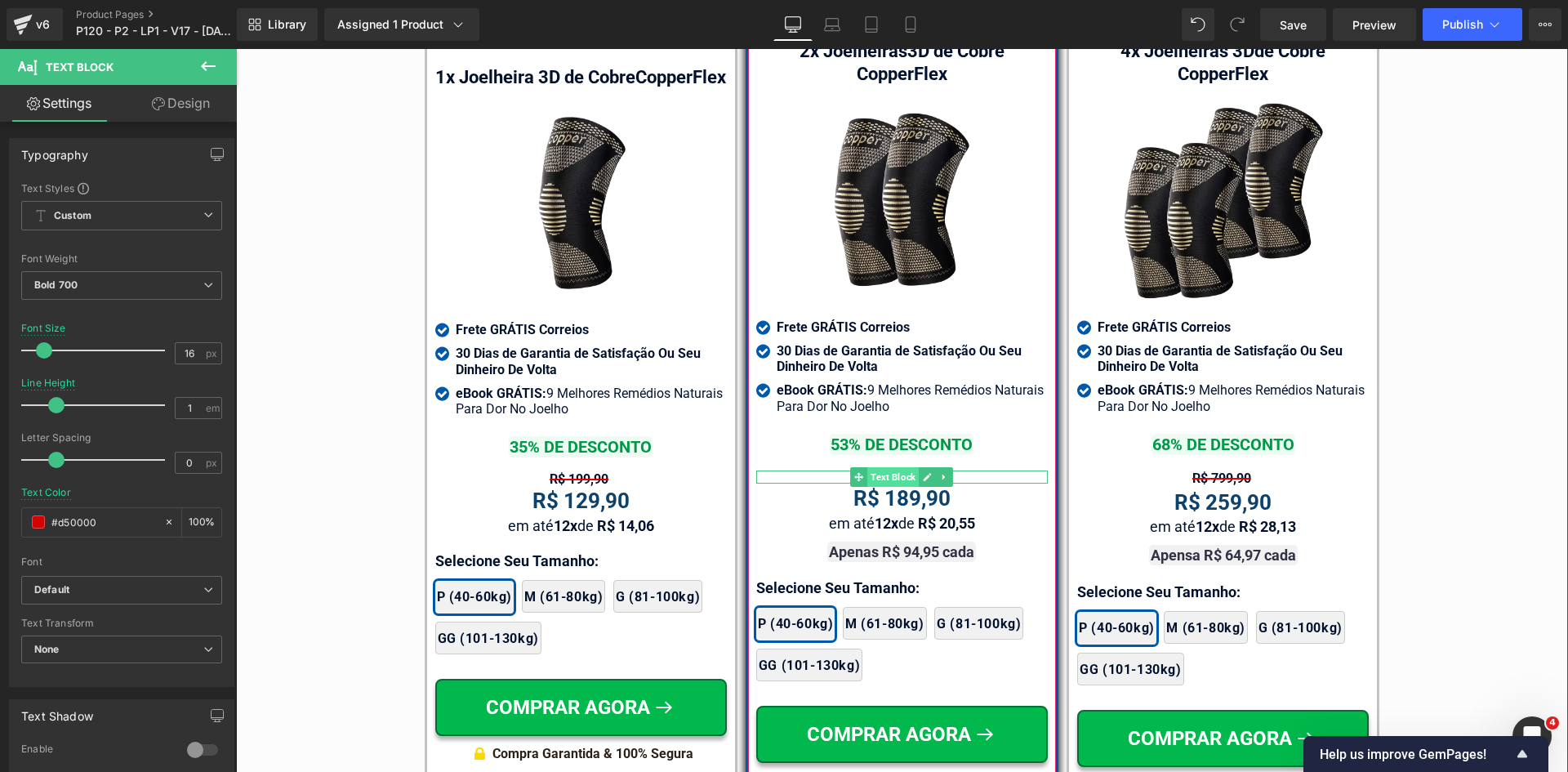
click at [891, 468] on span "Text Block" at bounding box center [892, 477] width 51 height 20
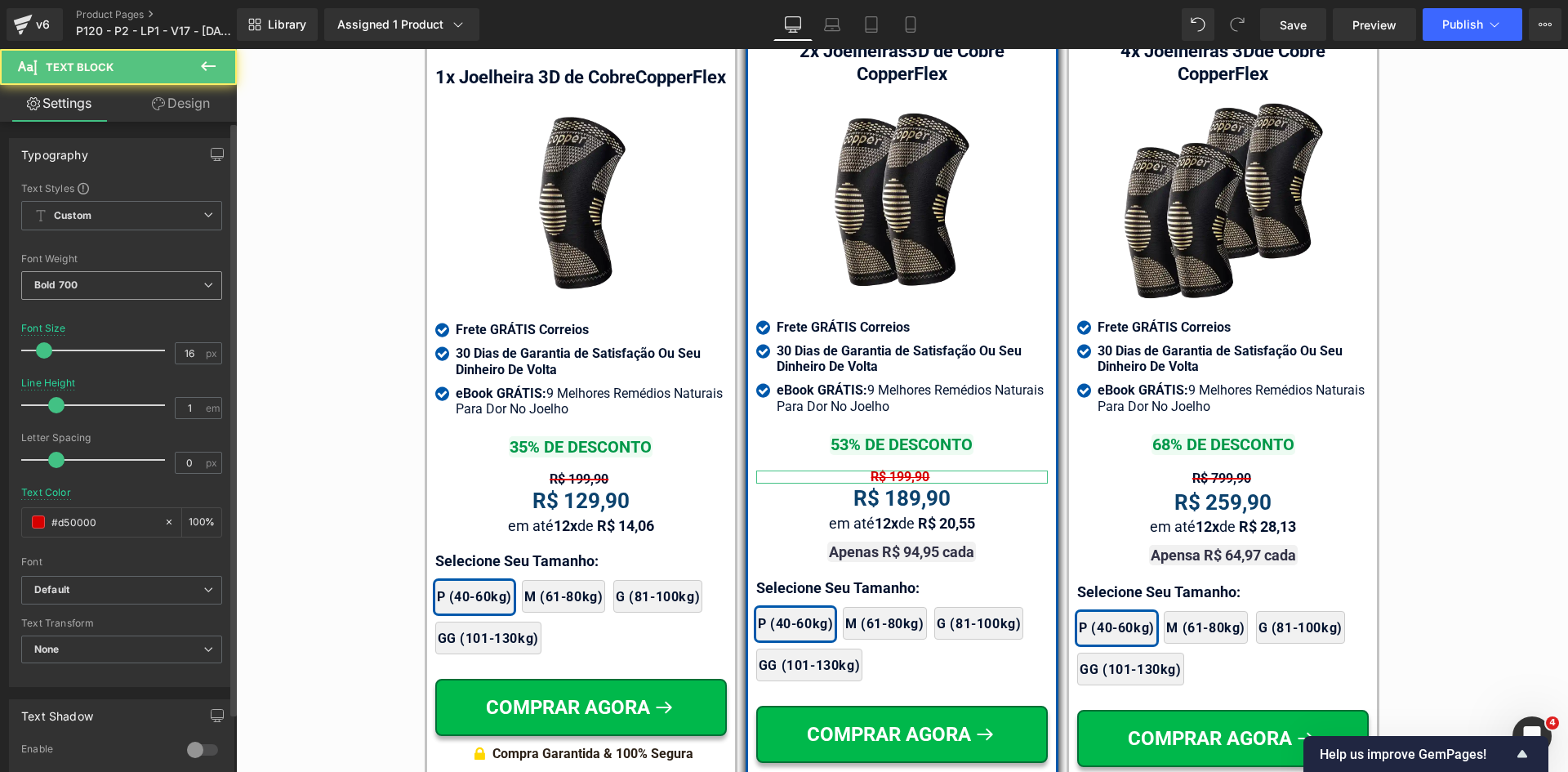
type input "#d50000"
click at [152, 289] on span "Bold 700" at bounding box center [121, 285] width 201 height 29
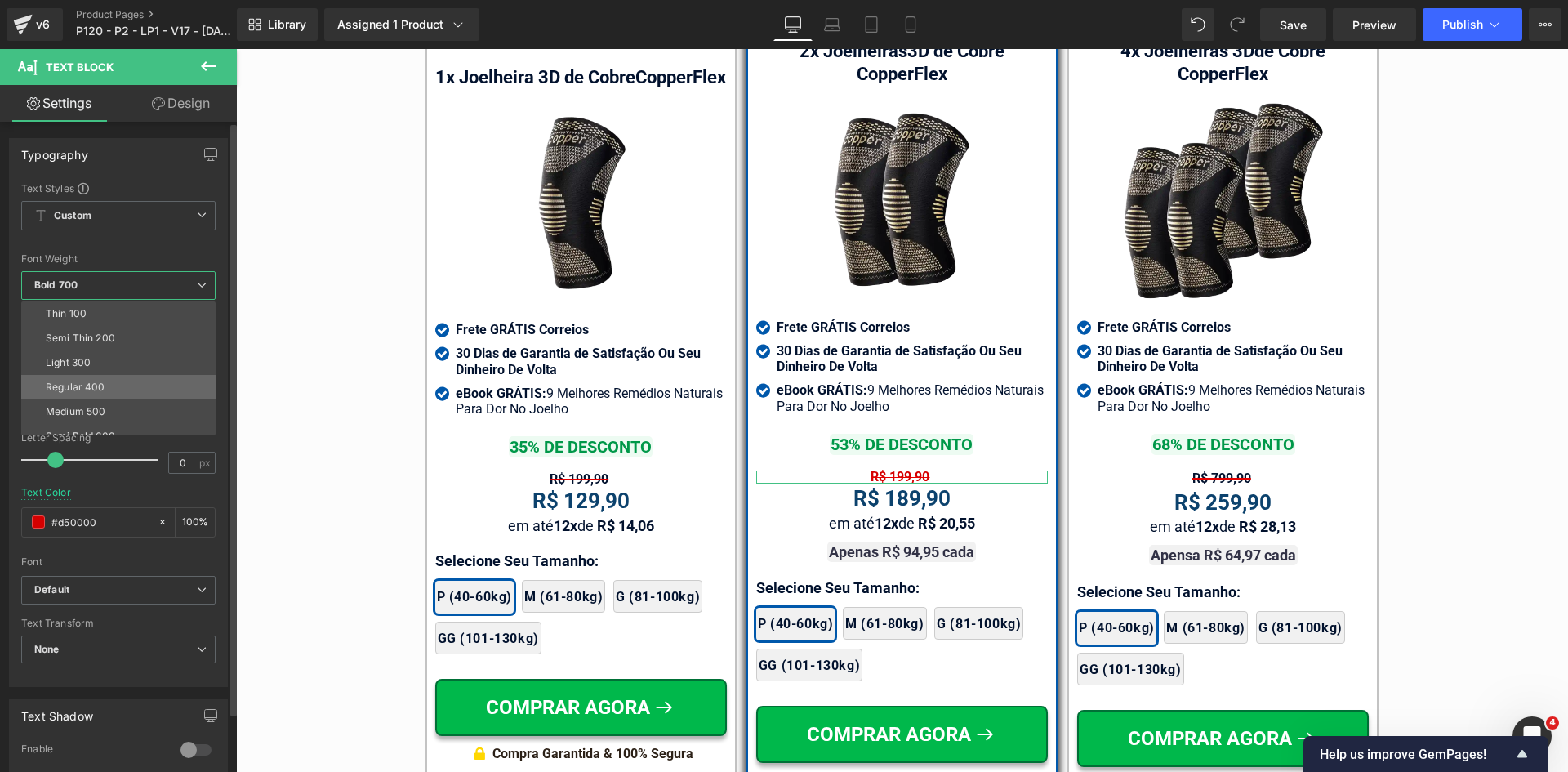
click at [89, 383] on div "Regular 400" at bounding box center [75, 387] width 60 height 11
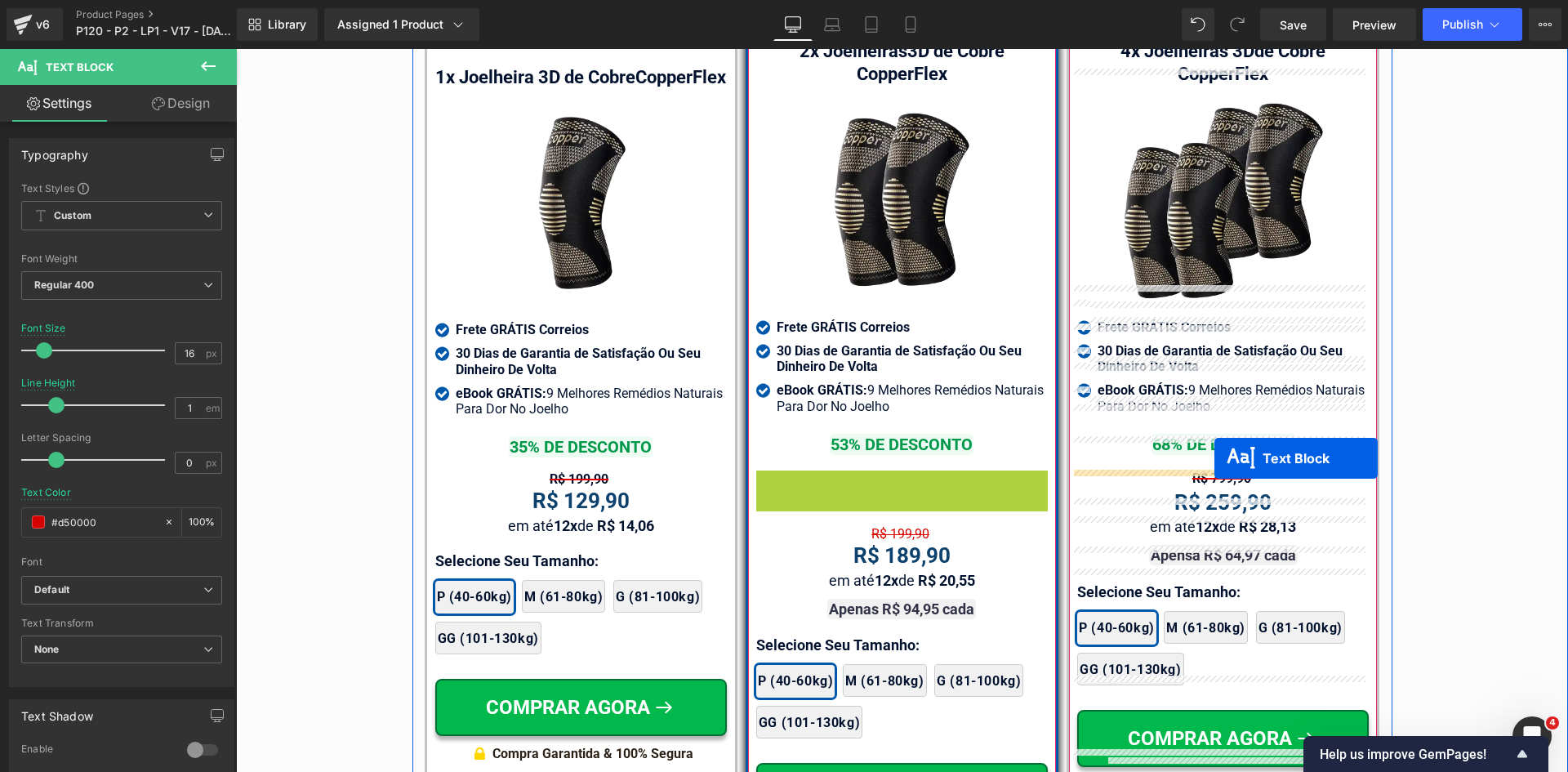
drag, startPoint x: 886, startPoint y: 455, endPoint x: 1214, endPoint y: 458, distance: 328.0
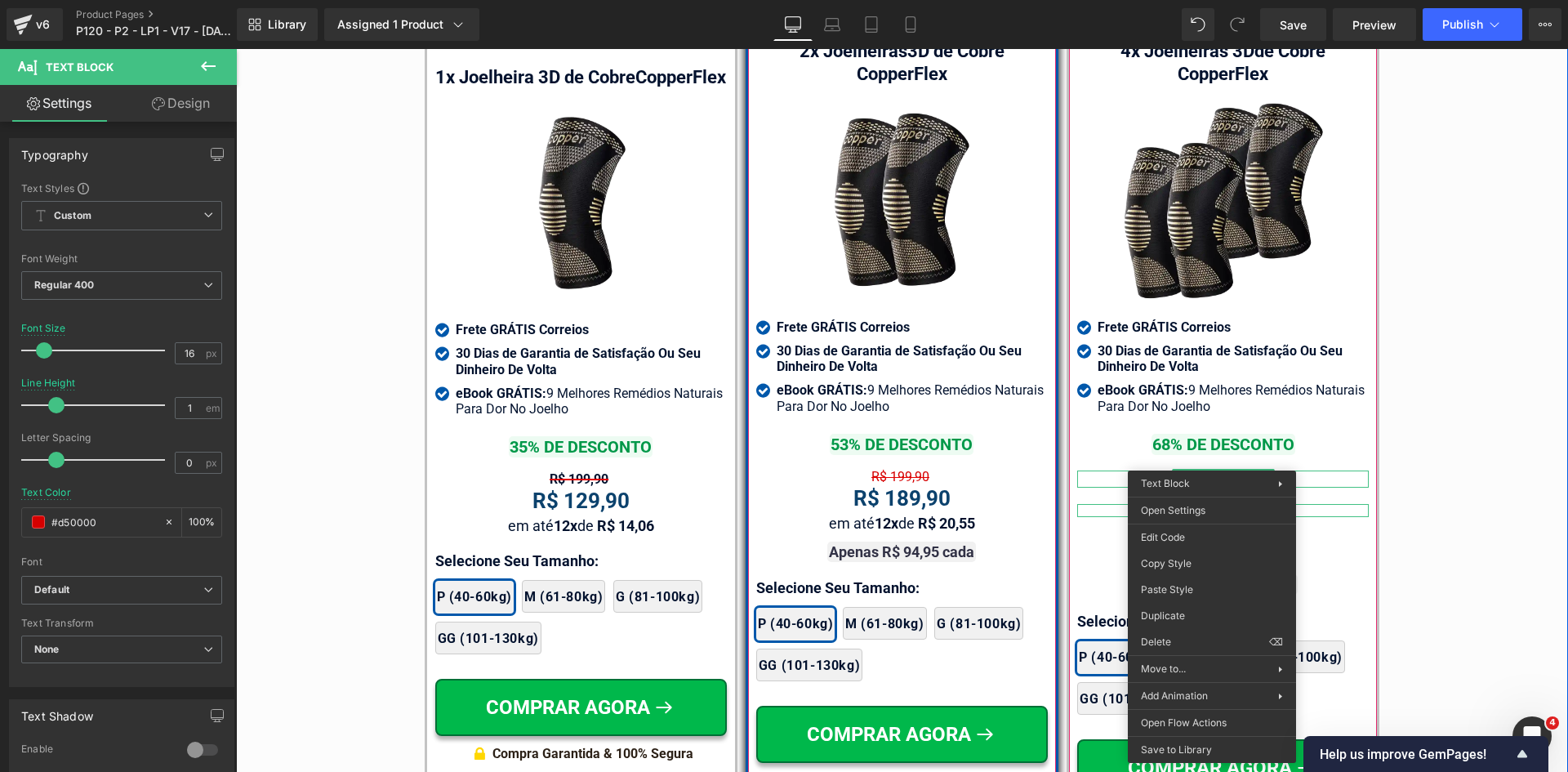
click at [1103, 504] on div "R$ 199,90" at bounding box center [1223, 510] width 291 height 13
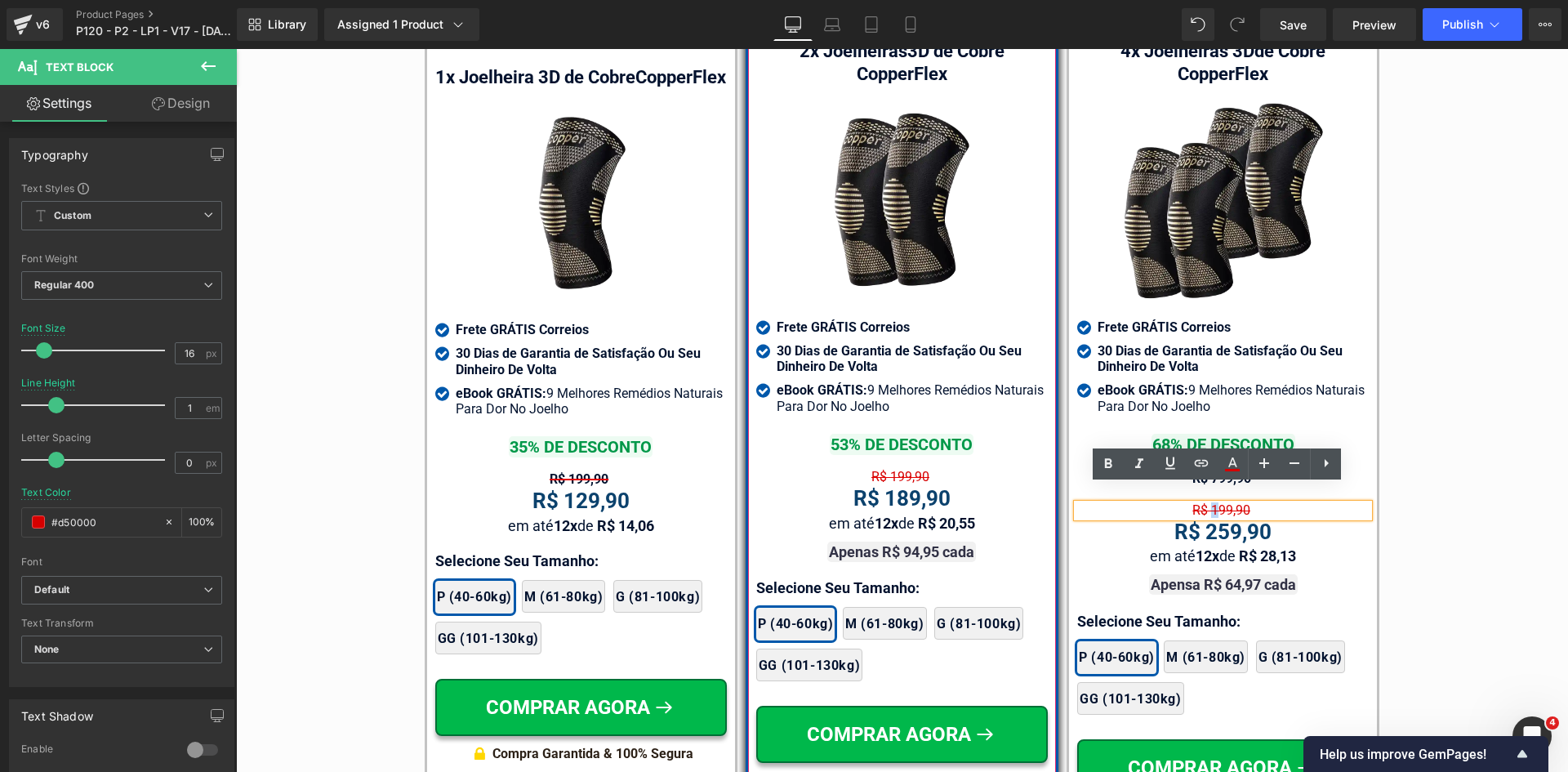
click at [1206, 502] on span "R$ 199,90" at bounding box center [1221, 510] width 58 height 16
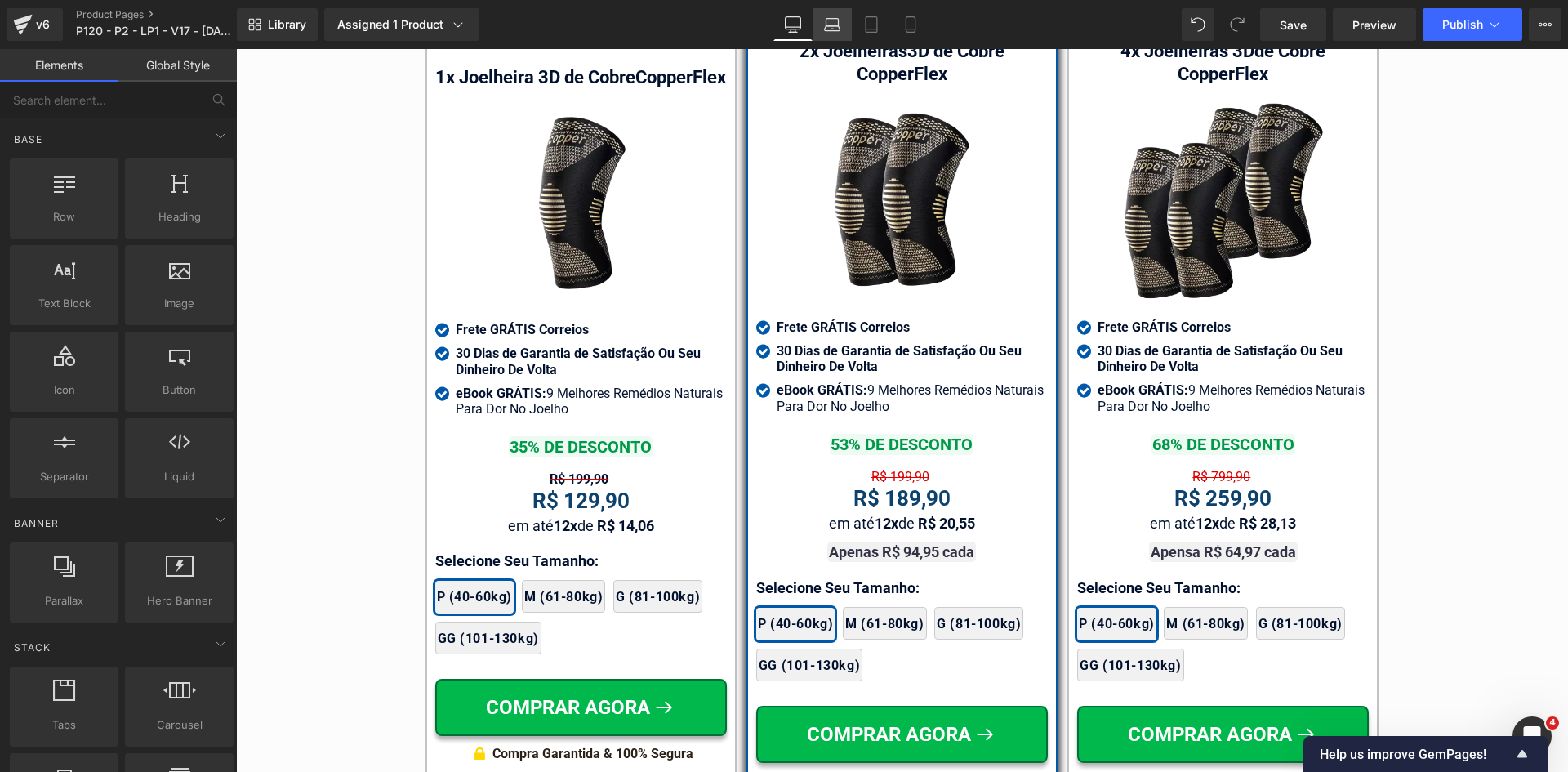
click at [826, 26] on icon at bounding box center [832, 24] width 16 height 16
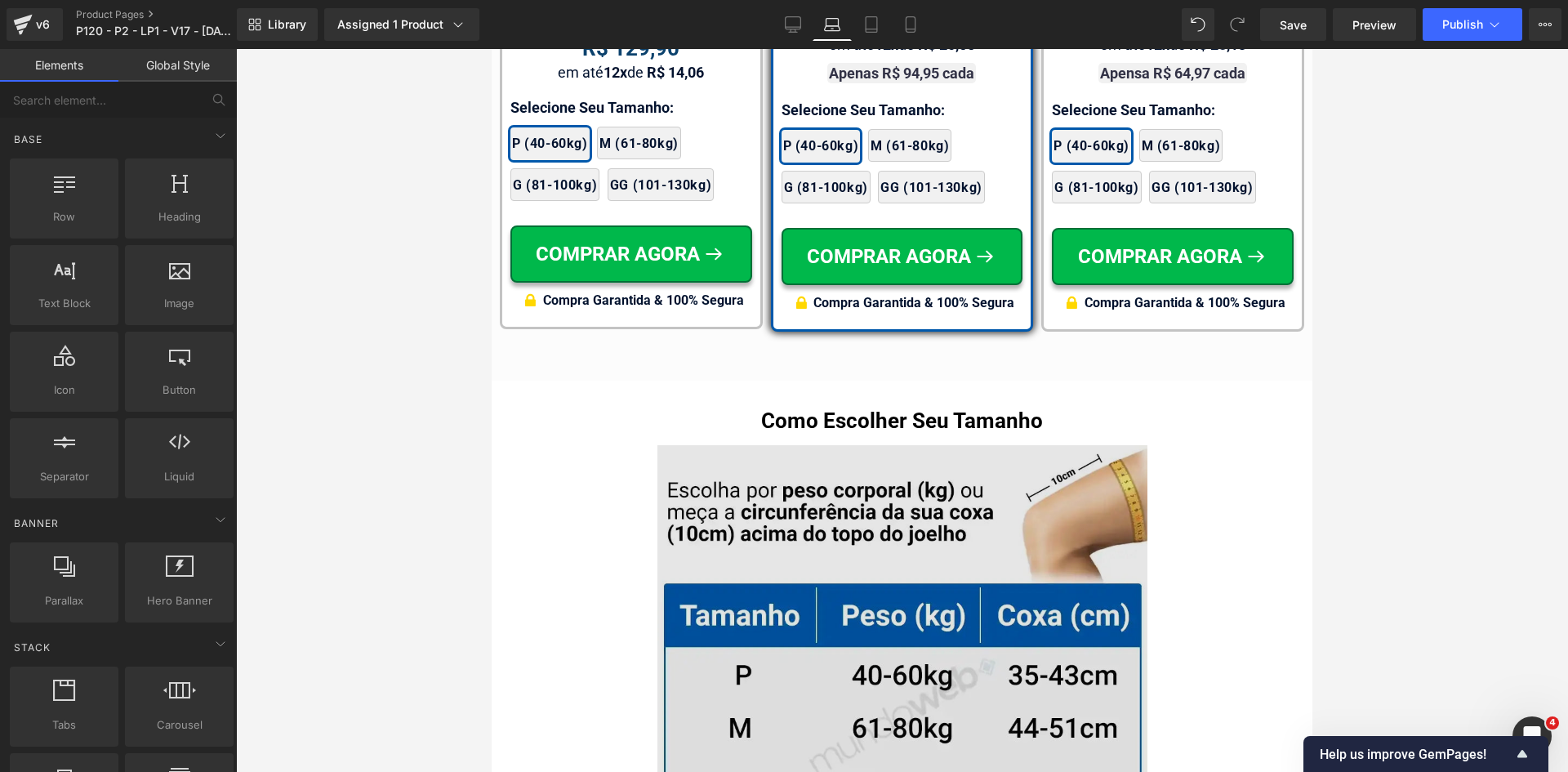
scroll to position [10110, 0]
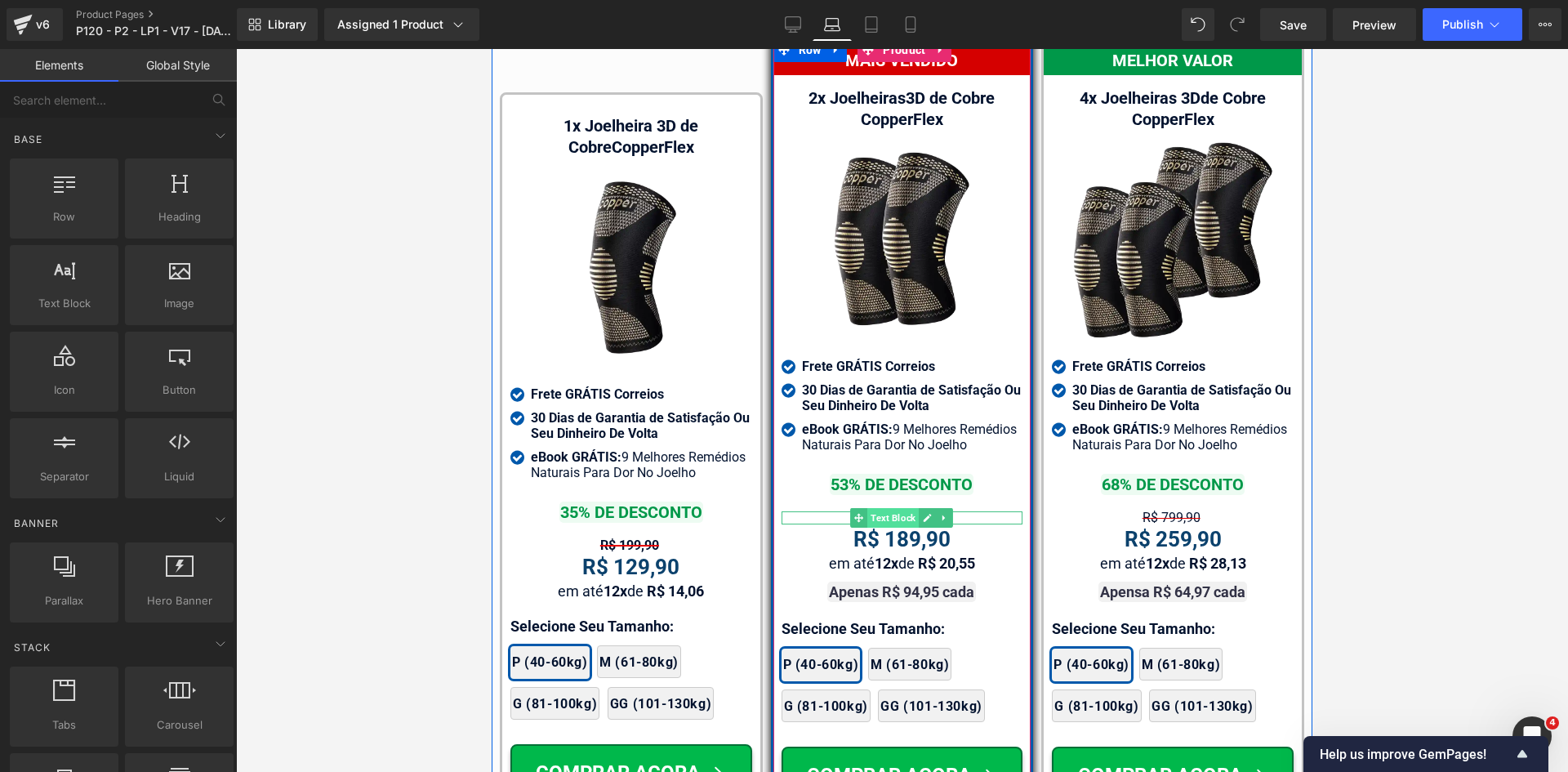
click at [893, 508] on span "Text Block" at bounding box center [892, 518] width 51 height 20
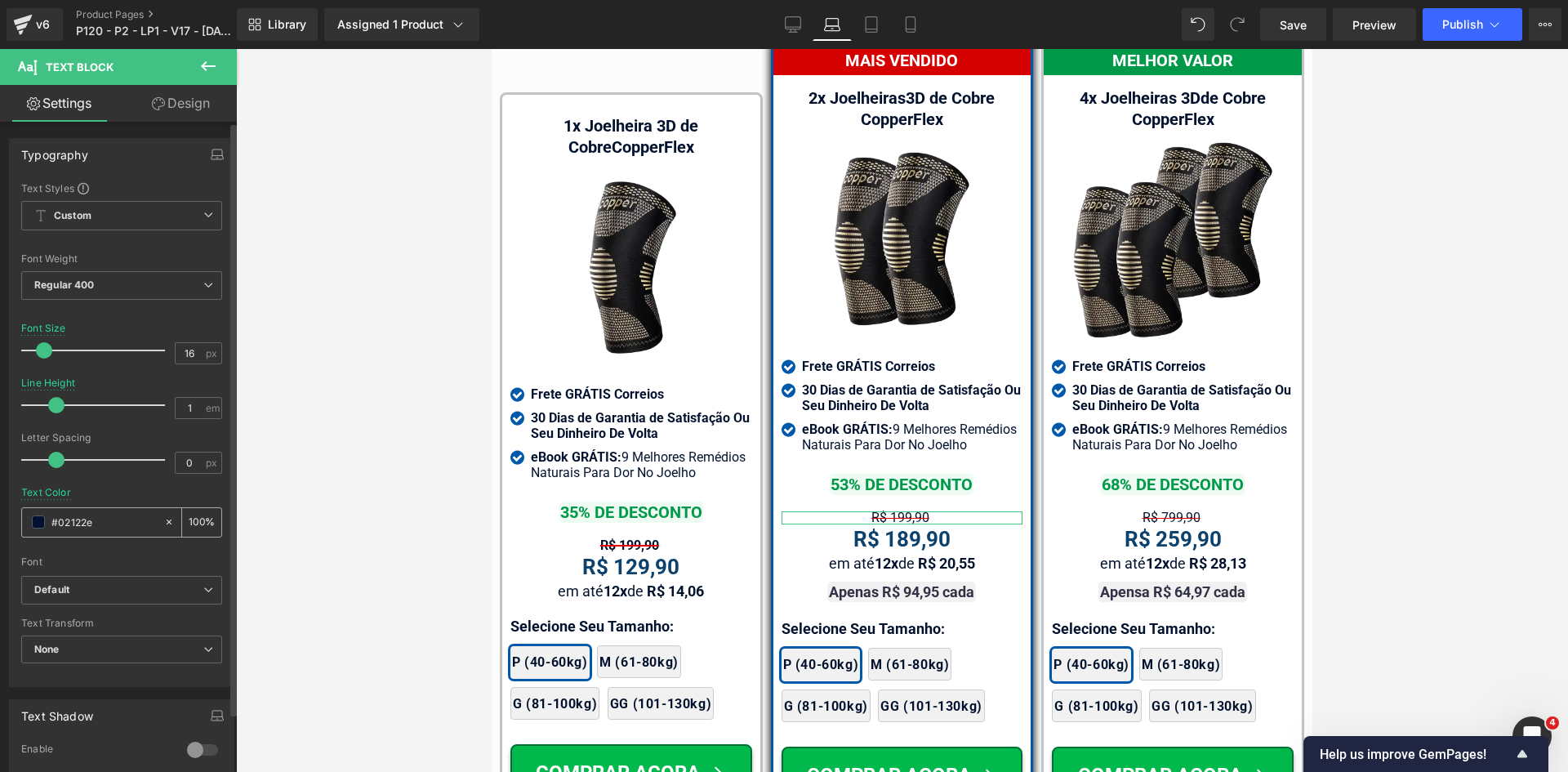
click at [97, 519] on input "#02122e" at bounding box center [103, 521] width 105 height 18
paste input "d50000"
type input "#d50000"
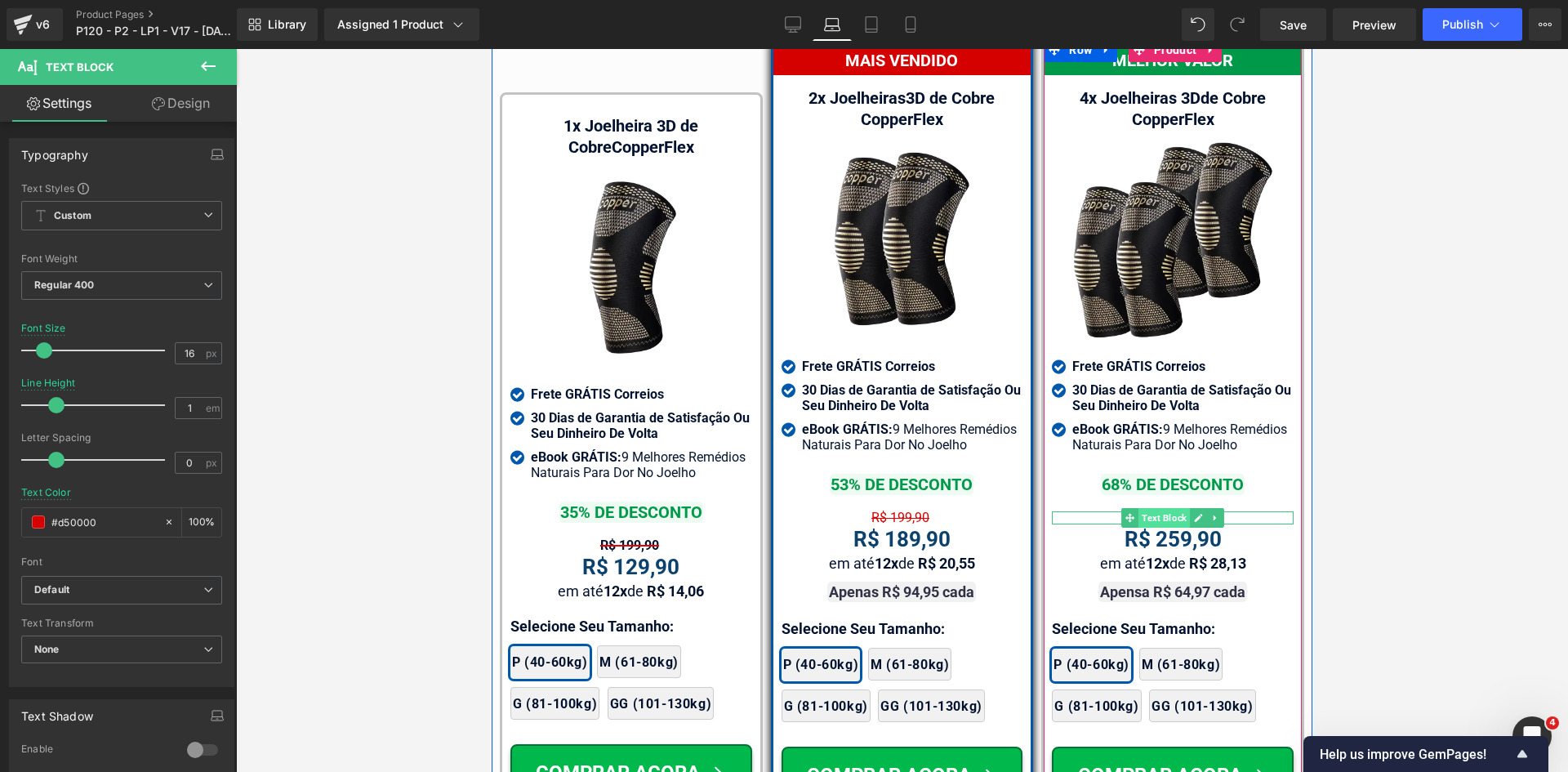
click at [1145, 508] on span "Text Block" at bounding box center [1164, 518] width 51 height 20
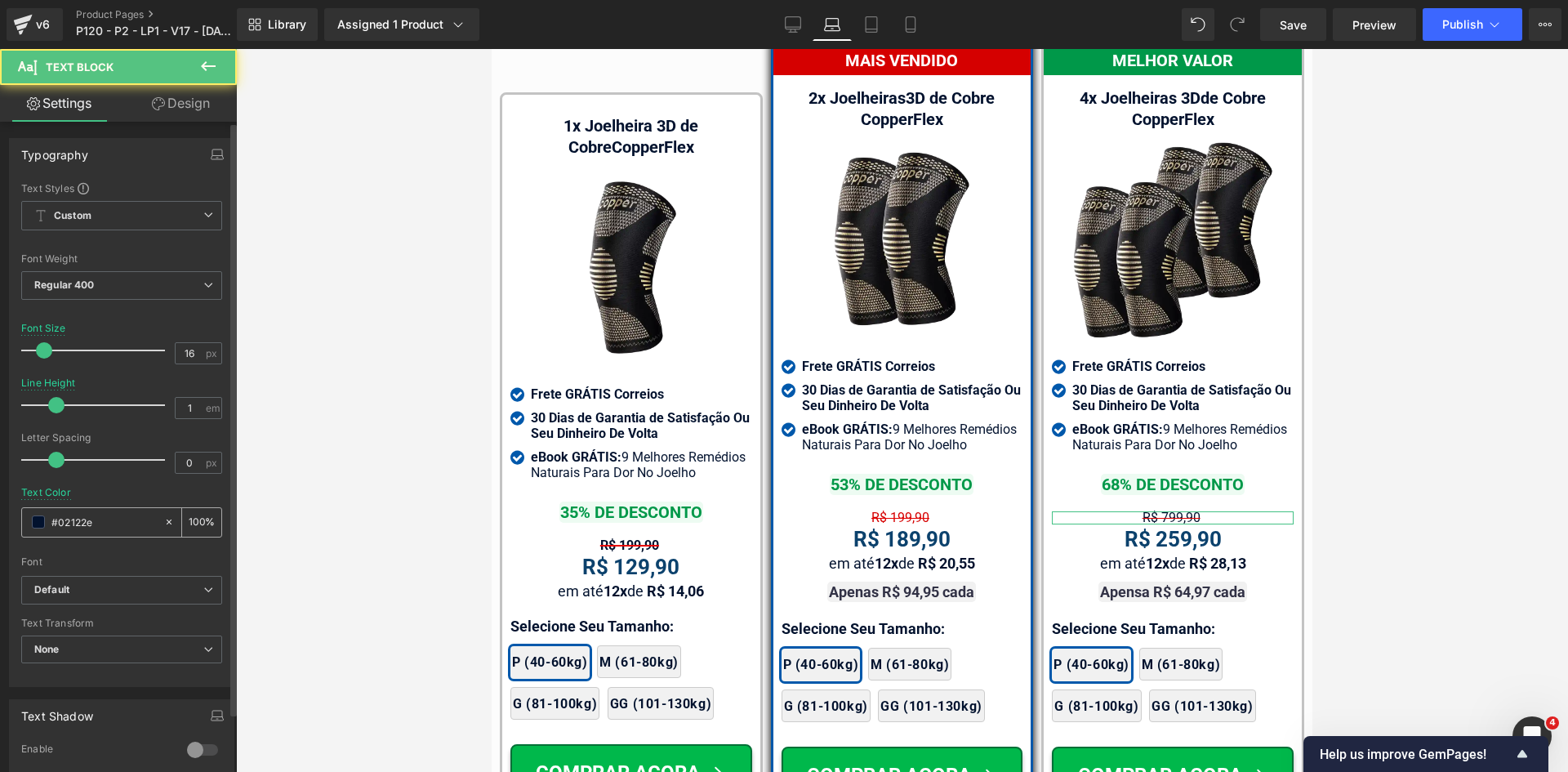
click at [107, 522] on input "#02122e" at bounding box center [103, 521] width 105 height 18
paste input "d50000"
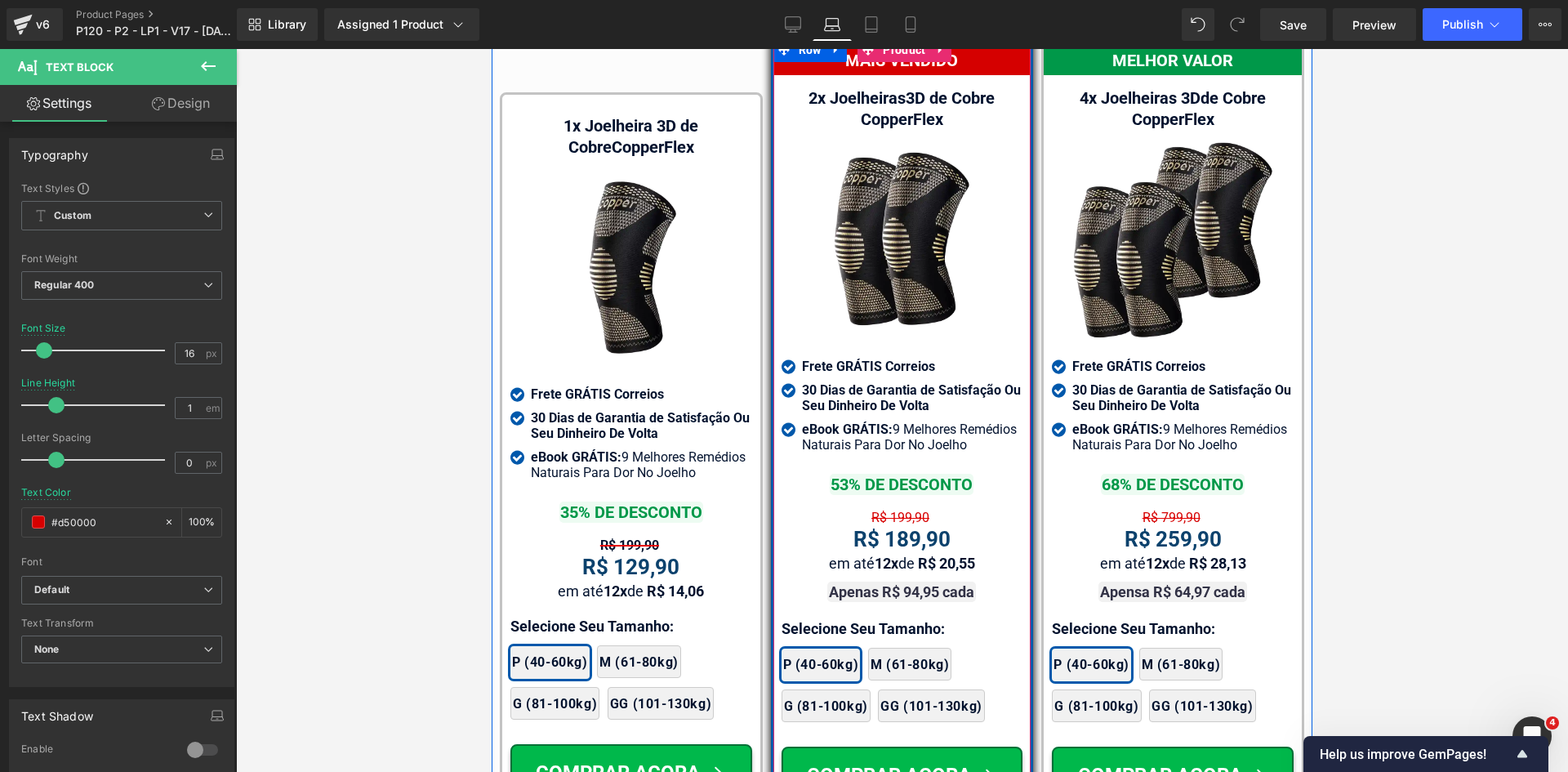
type input "#d50000"
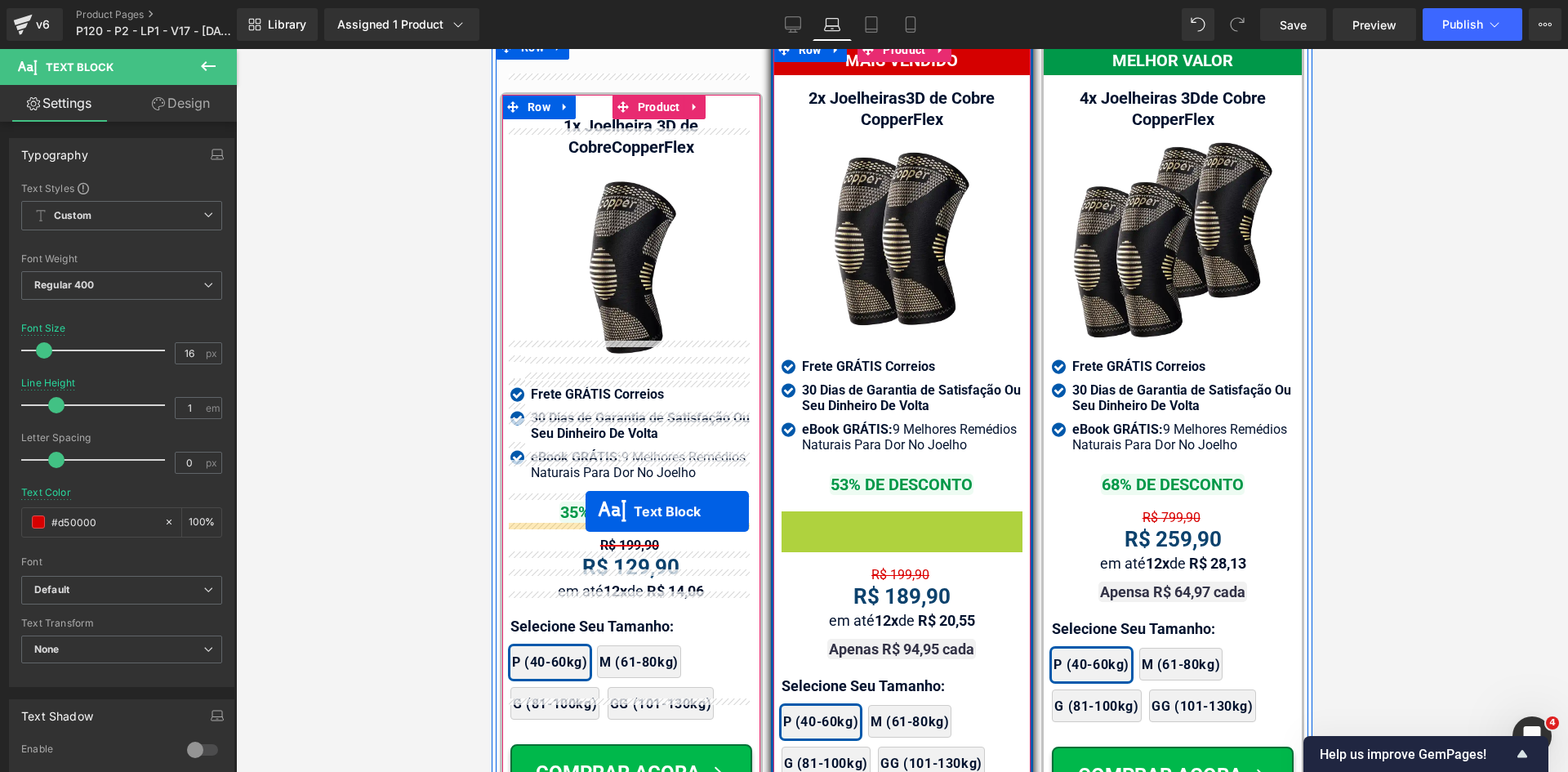
drag, startPoint x: 890, startPoint y: 488, endPoint x: 585, endPoint y: 511, distance: 305.9
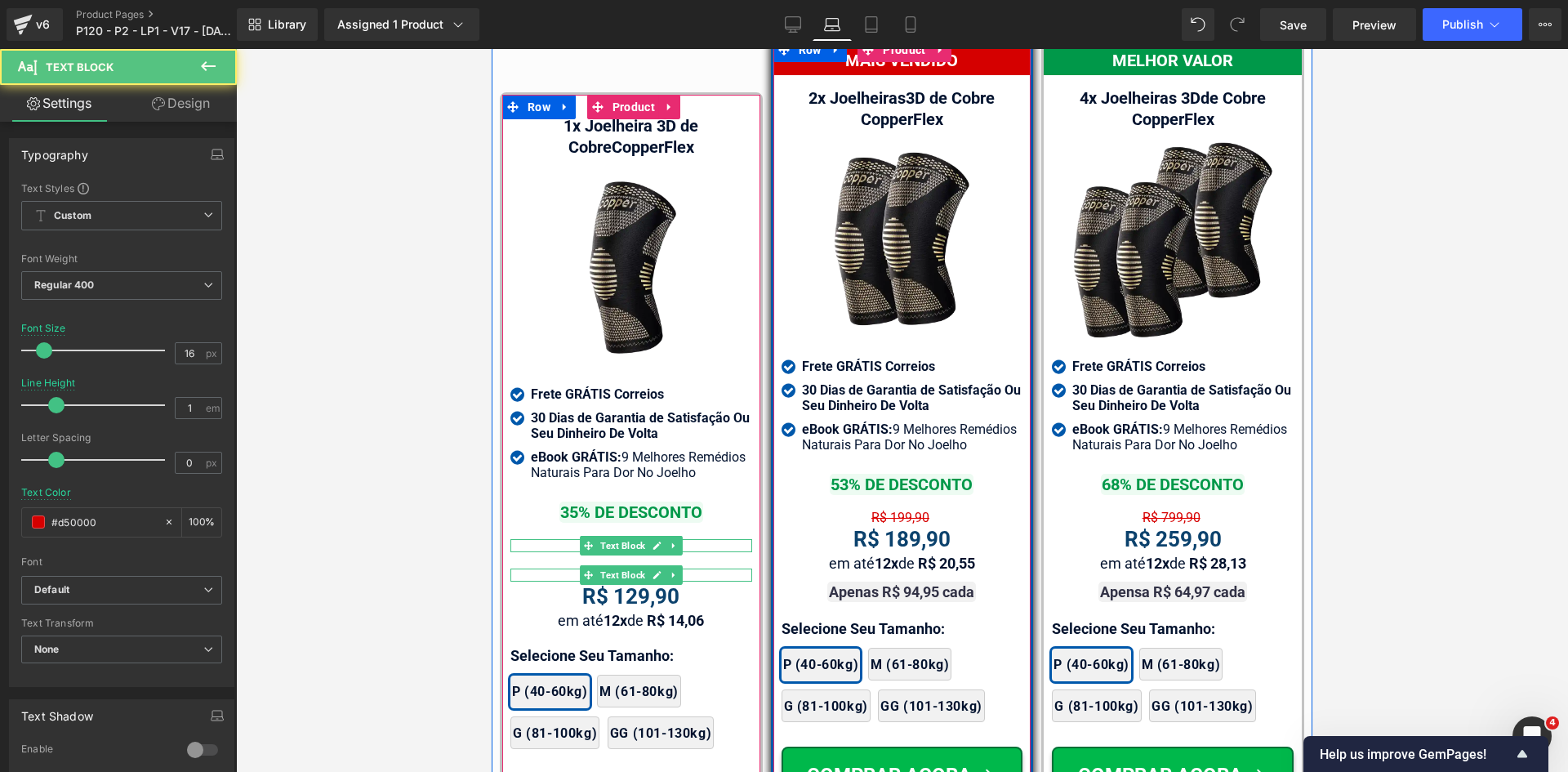
click at [554, 539] on div "R$ 199,90" at bounding box center [631, 545] width 242 height 13
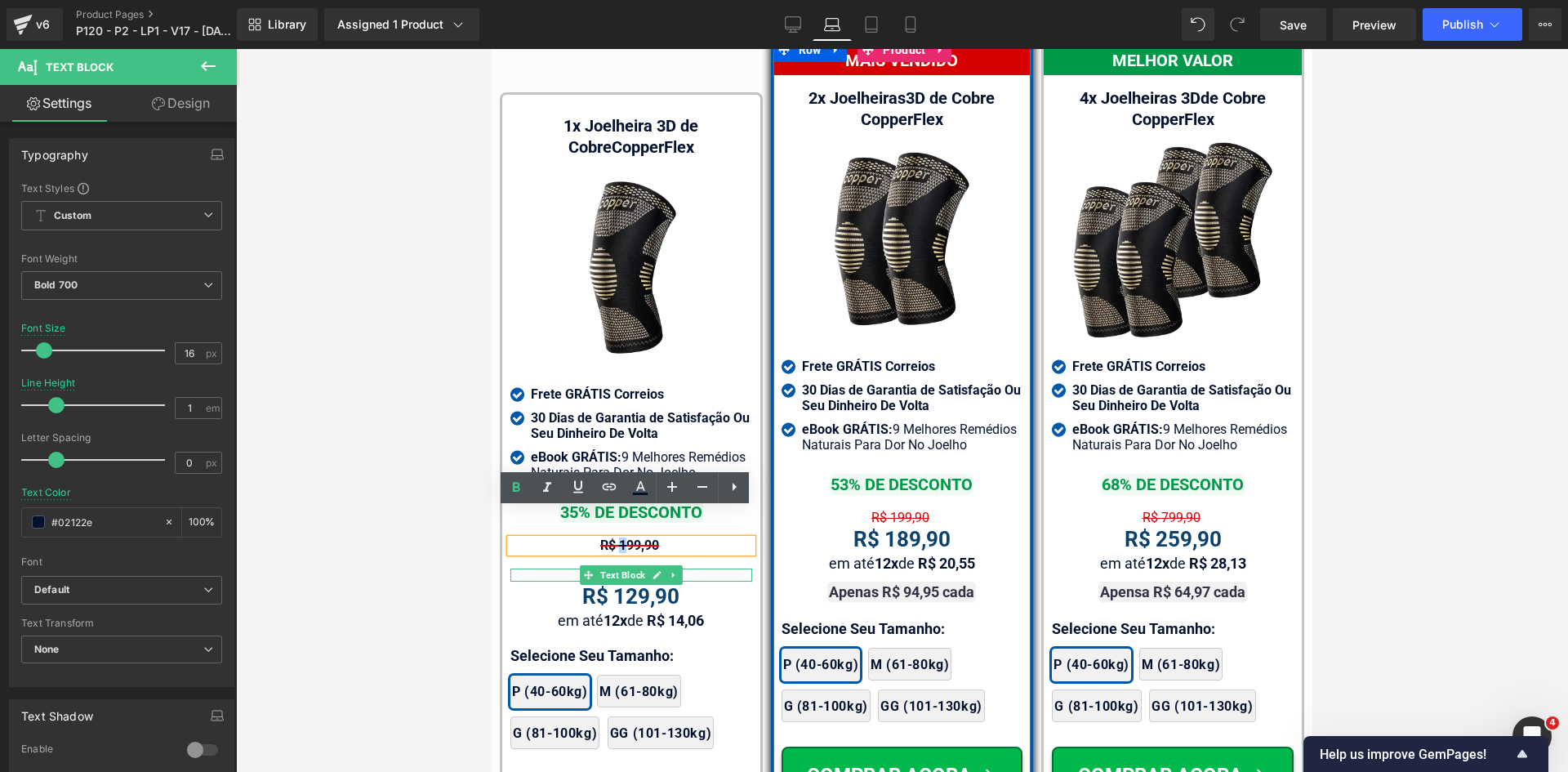
click at [613, 538] on span "R$ 199,90" at bounding box center [630, 546] width 59 height 16
click at [832, 511] on div at bounding box center [902, 513] width 242 height 4
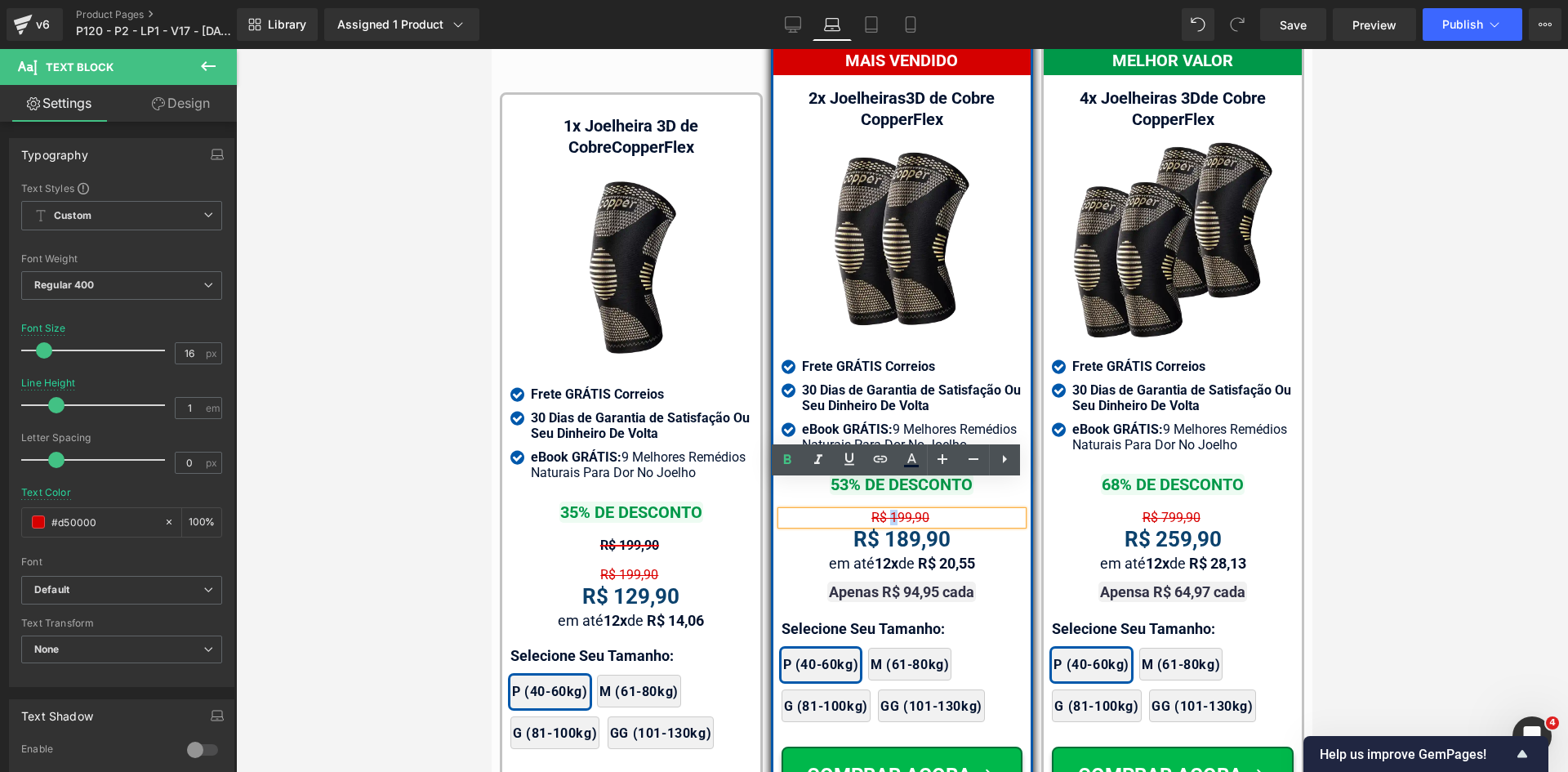
click at [885, 510] on span "R$ 199,90" at bounding box center [900, 518] width 58 height 16
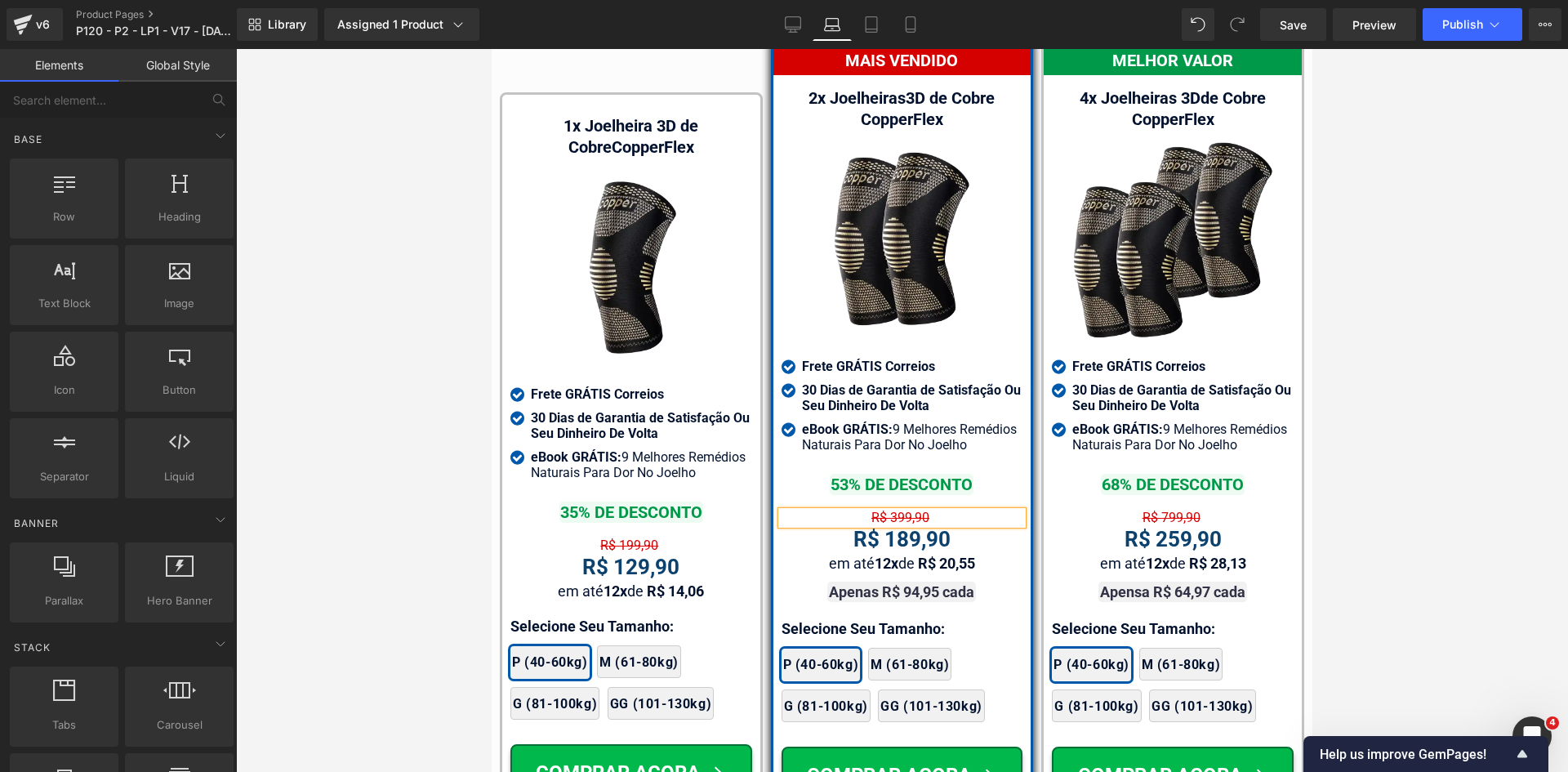
click at [1402, 465] on div at bounding box center [902, 409] width 1332 height 723
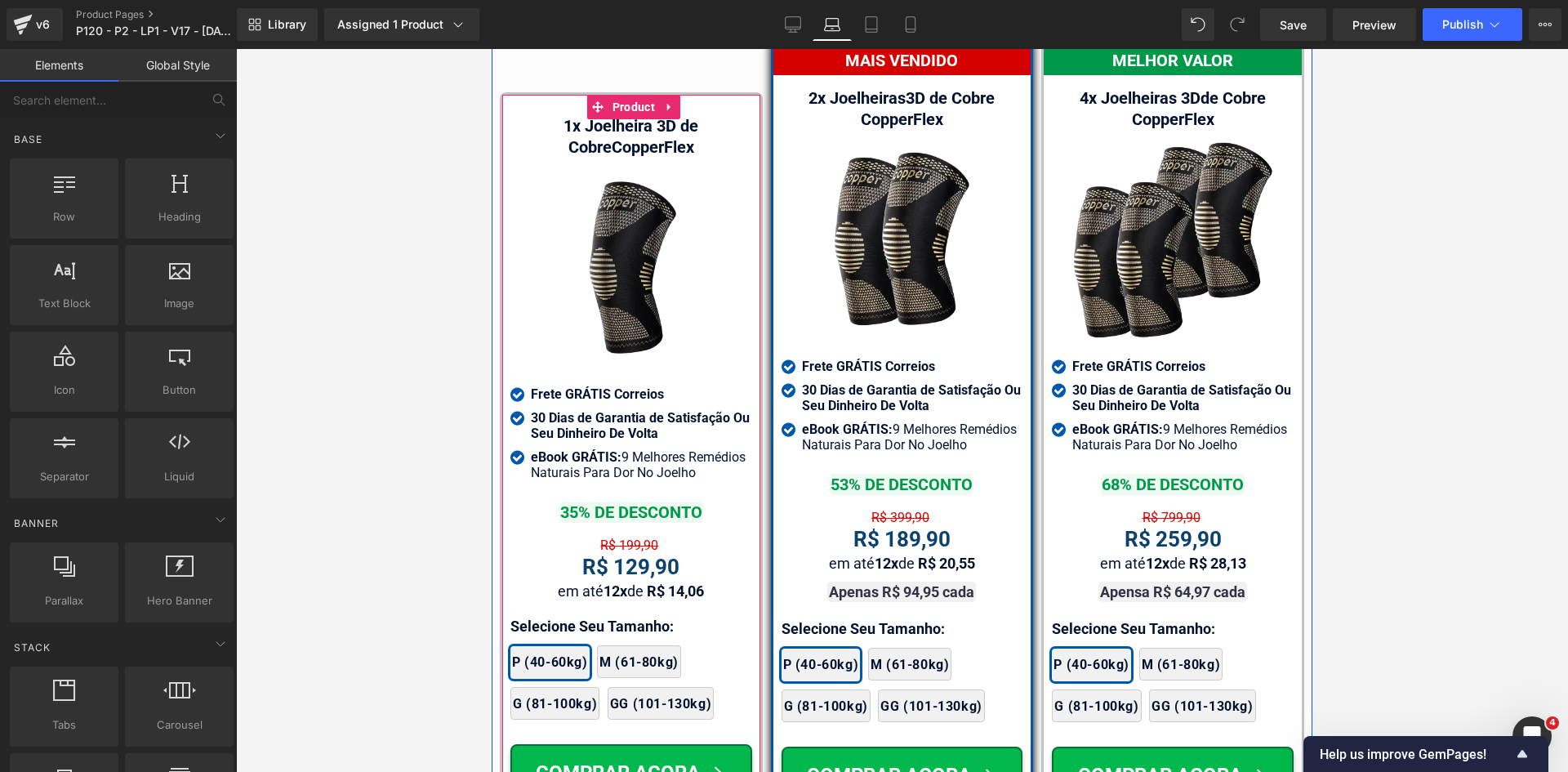
scroll to position [10028, 0]
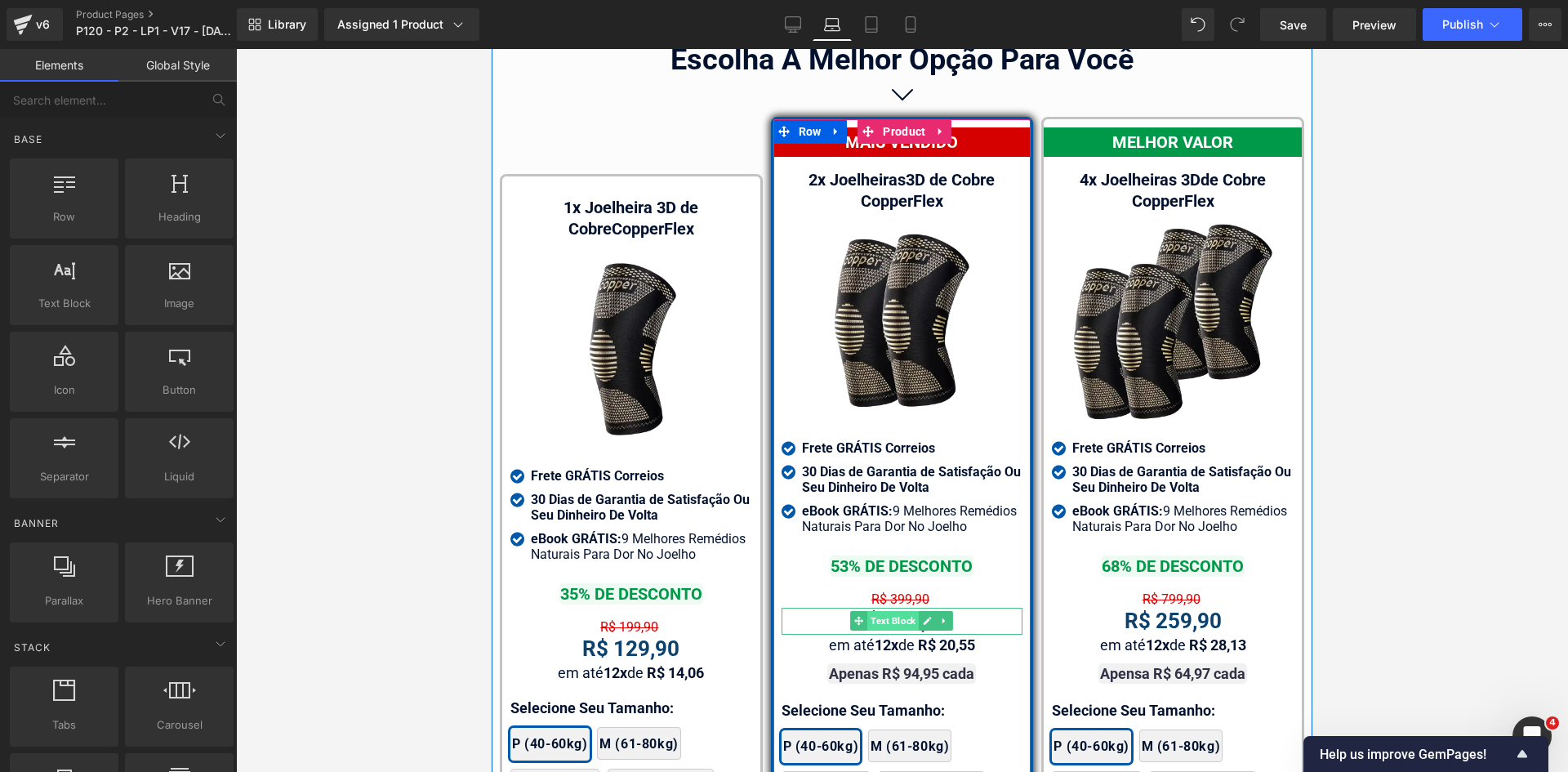
click at [895, 611] on span "Text Block" at bounding box center [892, 620] width 51 height 20
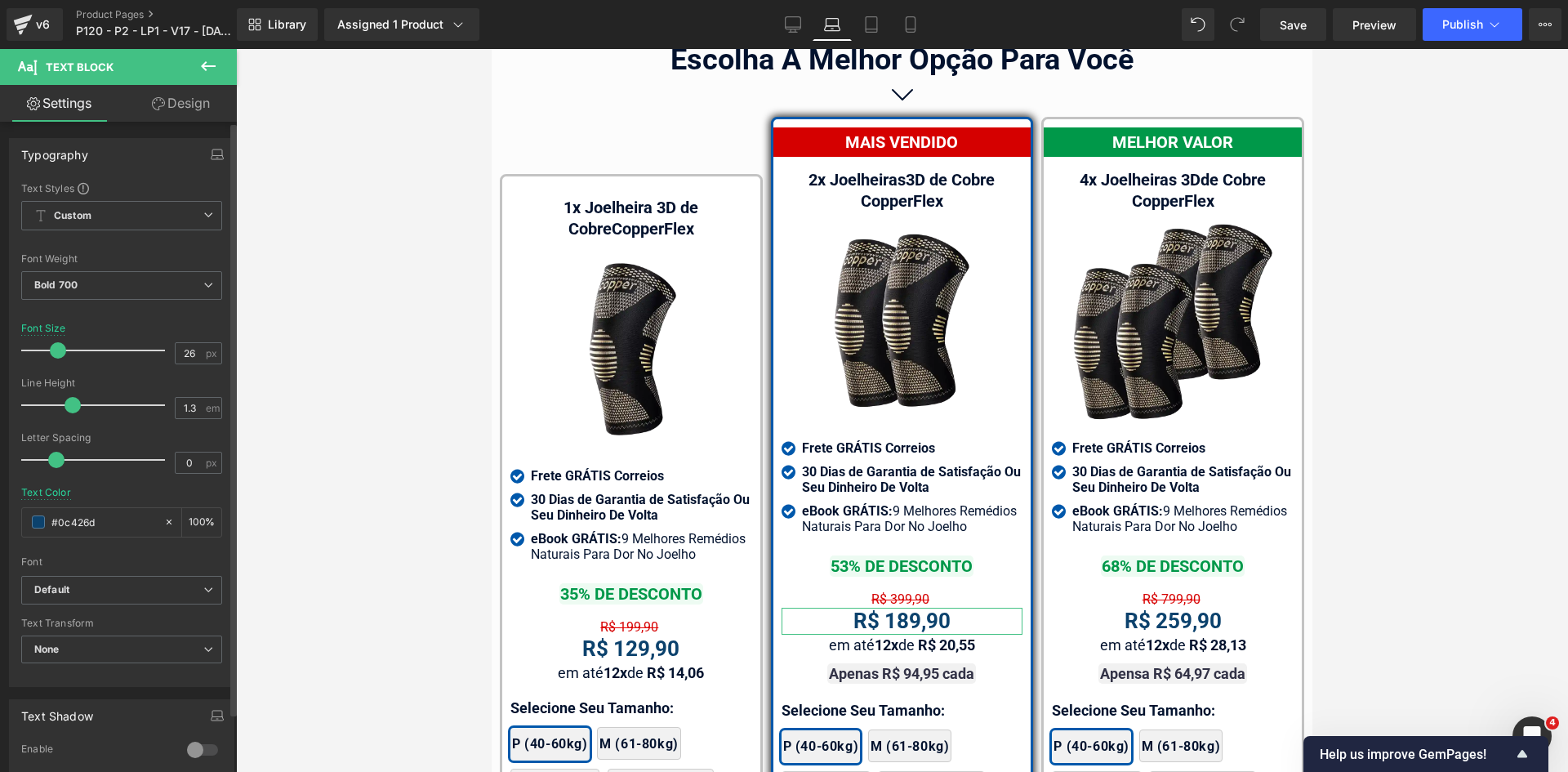
drag, startPoint x: 105, startPoint y: 520, endPoint x: 0, endPoint y: 523, distance: 105.0
click at [0, 523] on div "Typography Text Styles Custom Custom Setup Global Style Custom Setup Global Sty…" at bounding box center [122, 406] width 245 height 561
type input "323246"
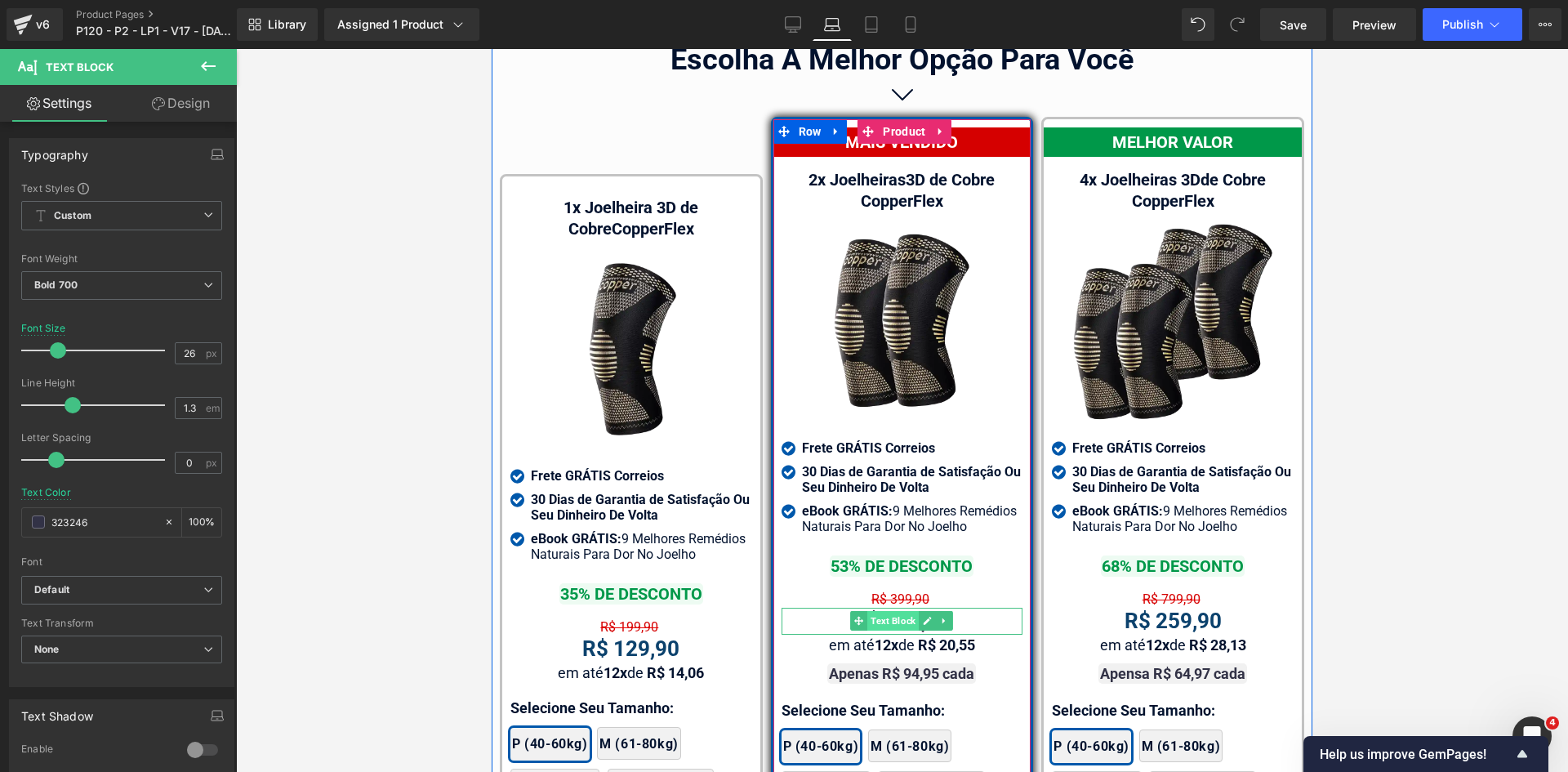
click at [903, 611] on span "Text Block" at bounding box center [892, 620] width 51 height 20
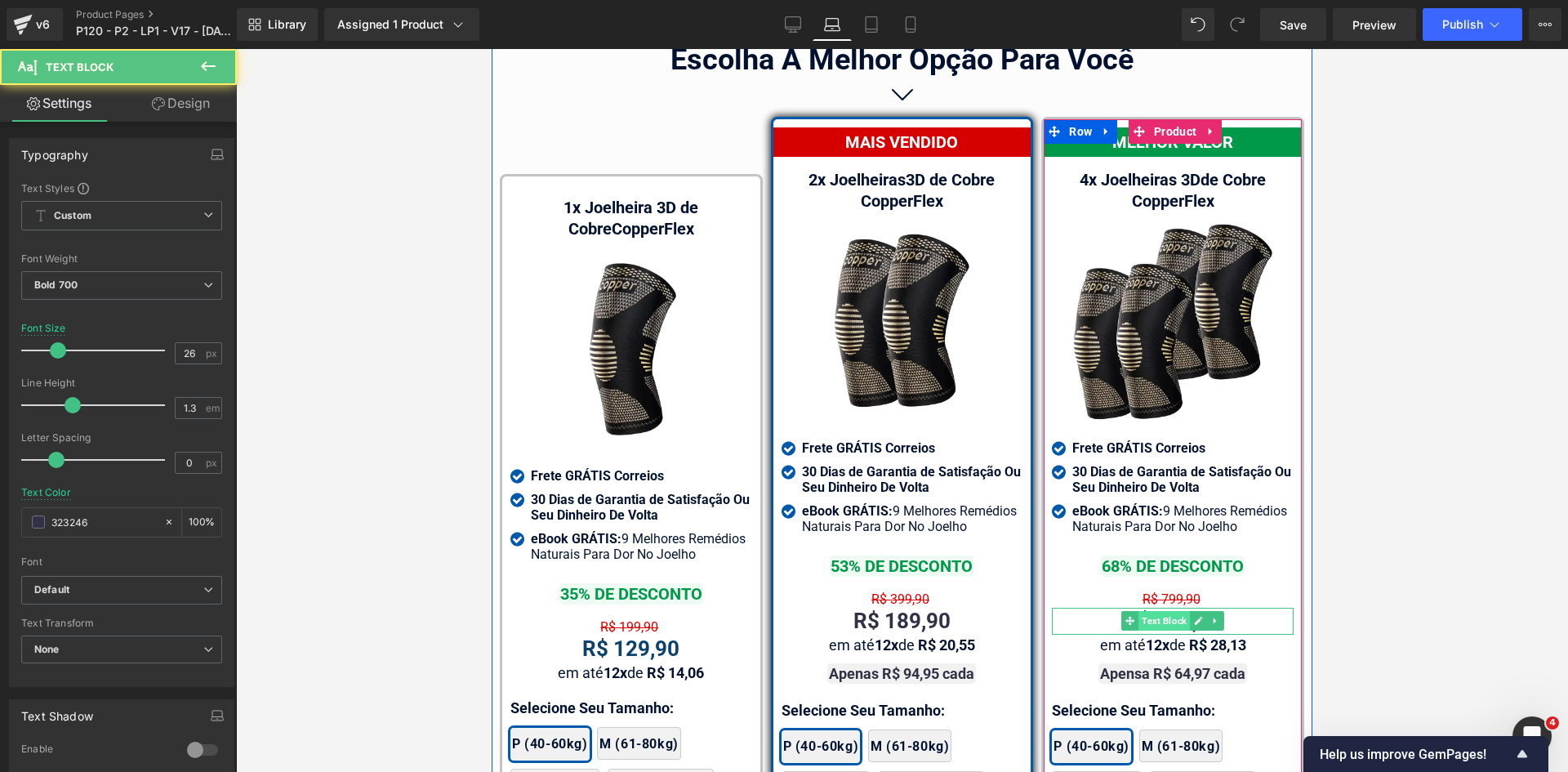
click at [1177, 611] on span "Text Block" at bounding box center [1164, 620] width 51 height 20
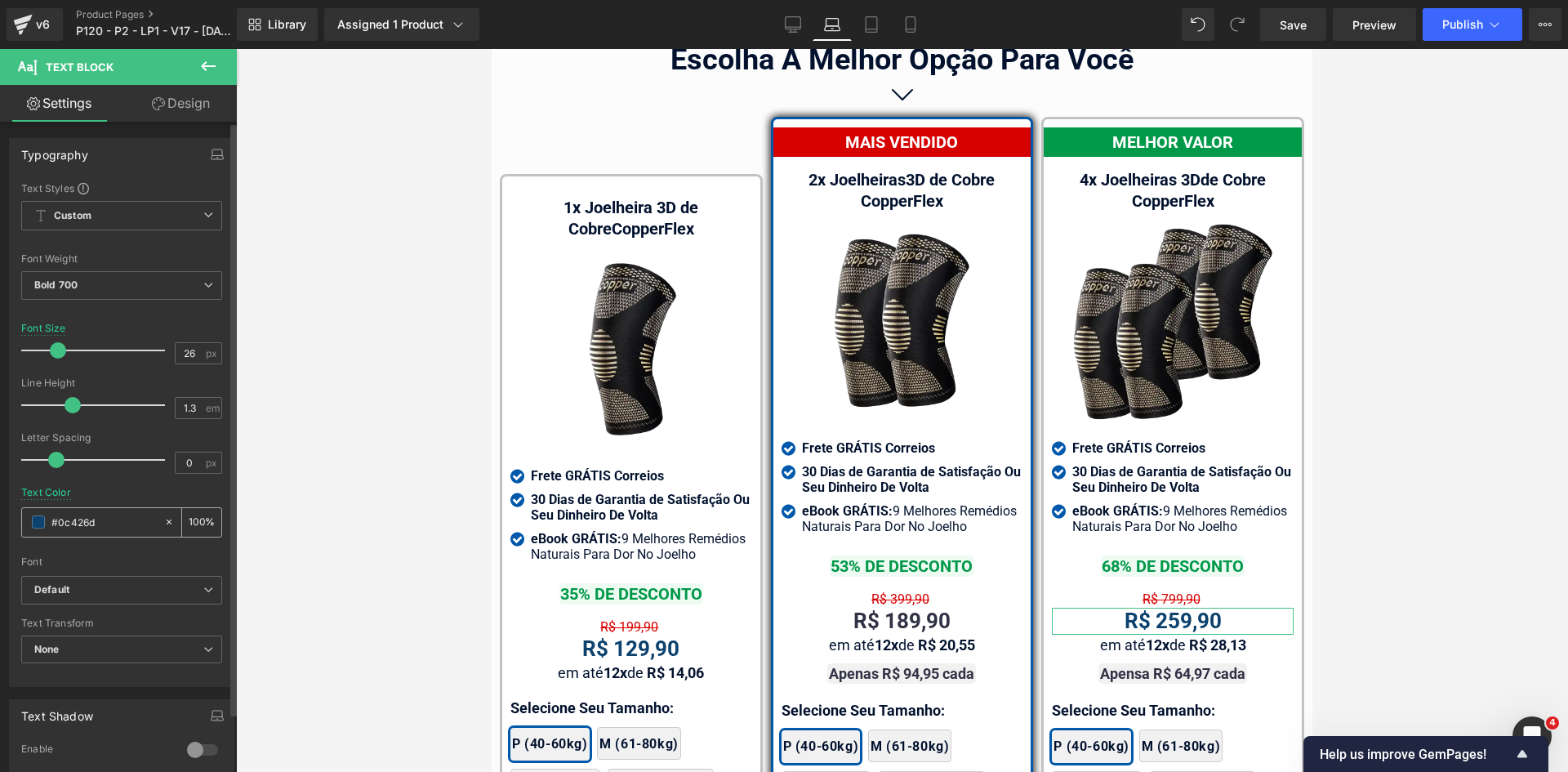
click at [95, 516] on input "#0c426d" at bounding box center [103, 521] width 105 height 18
paste input "323246"
type input "323246"
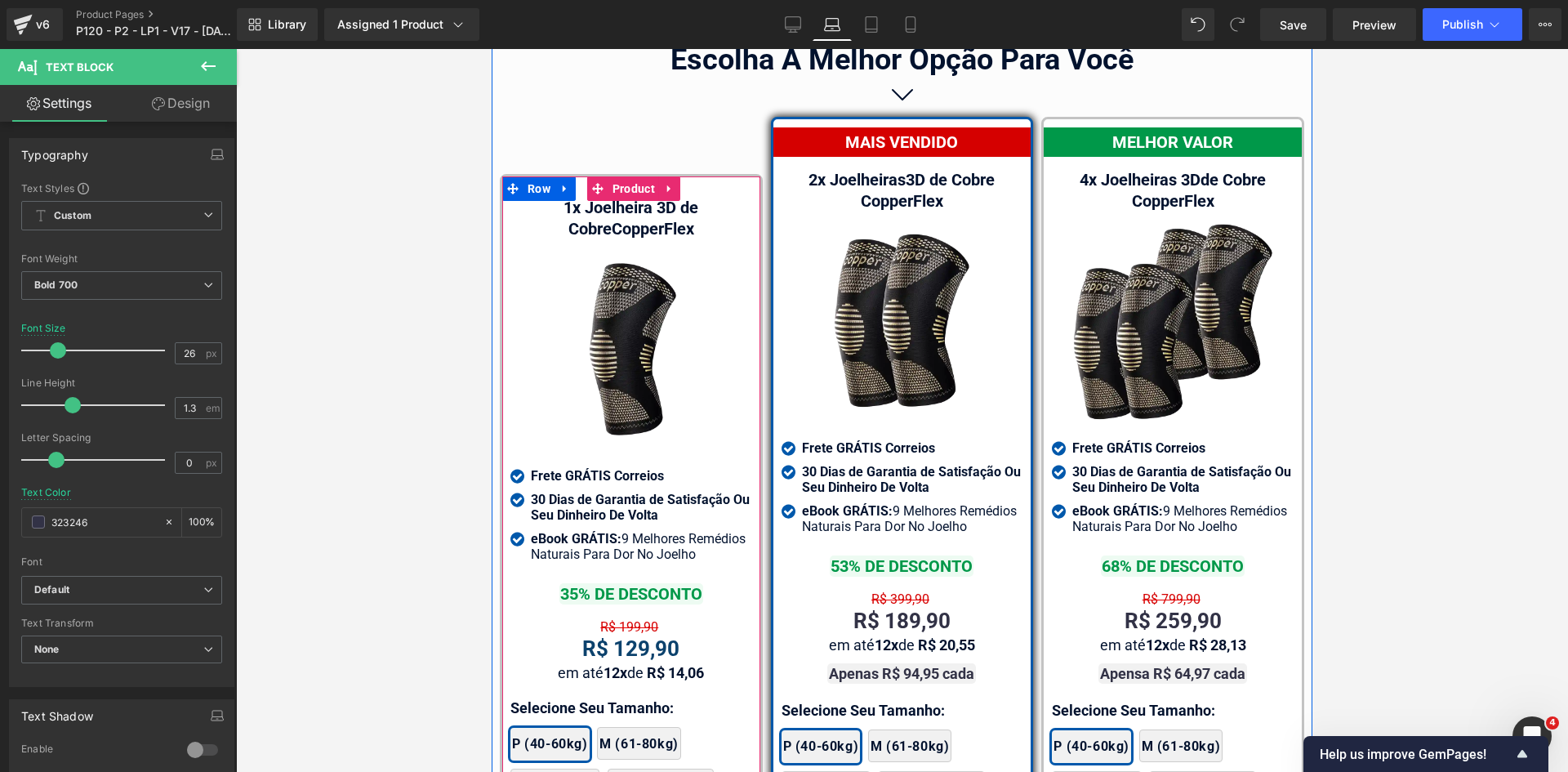
click at [618, 638] on span "Text Block" at bounding box center [622, 648] width 51 height 20
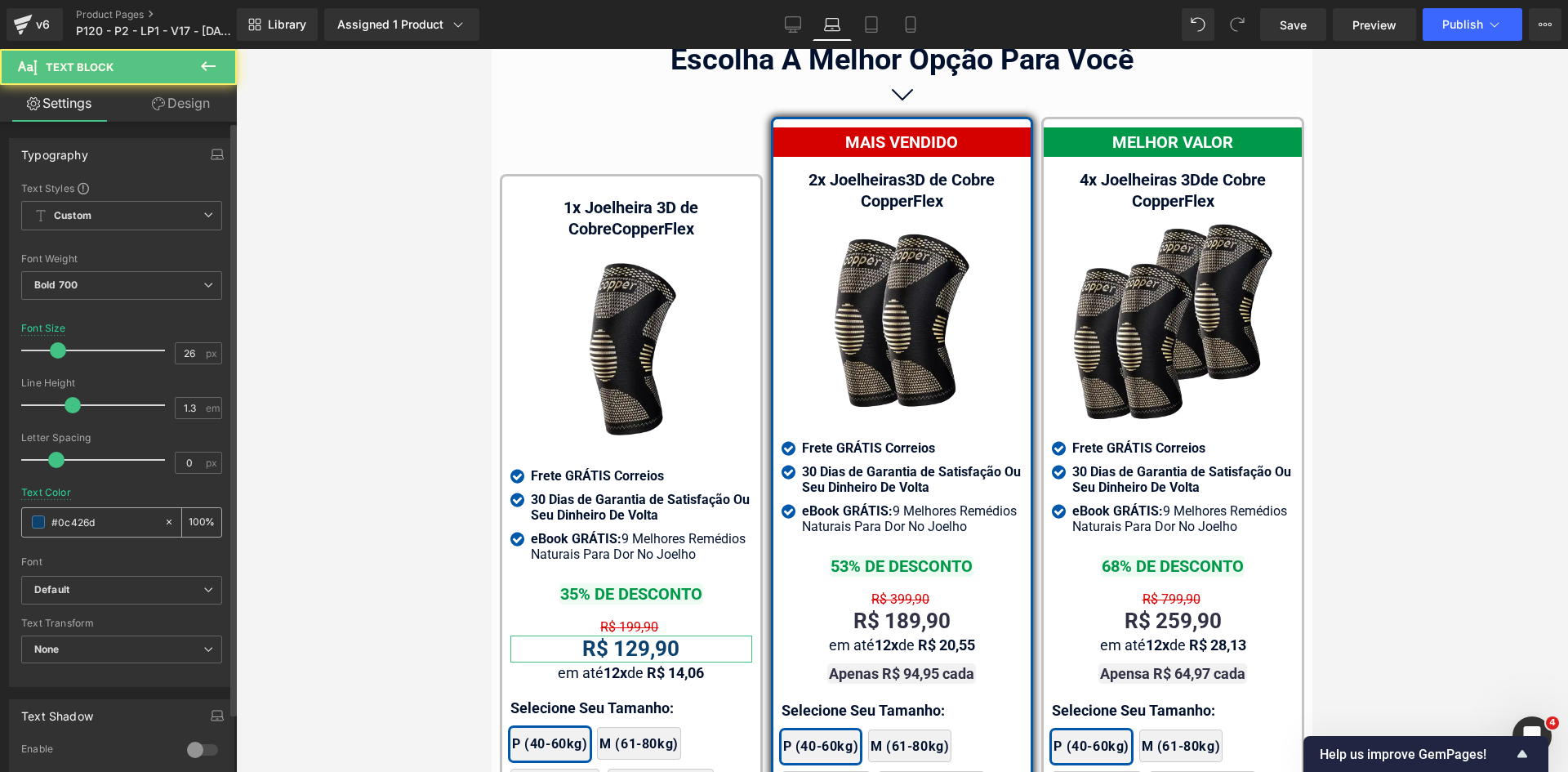
click at [106, 525] on input "#0c426d" at bounding box center [103, 521] width 105 height 18
paste input "323246"
type input "323246"
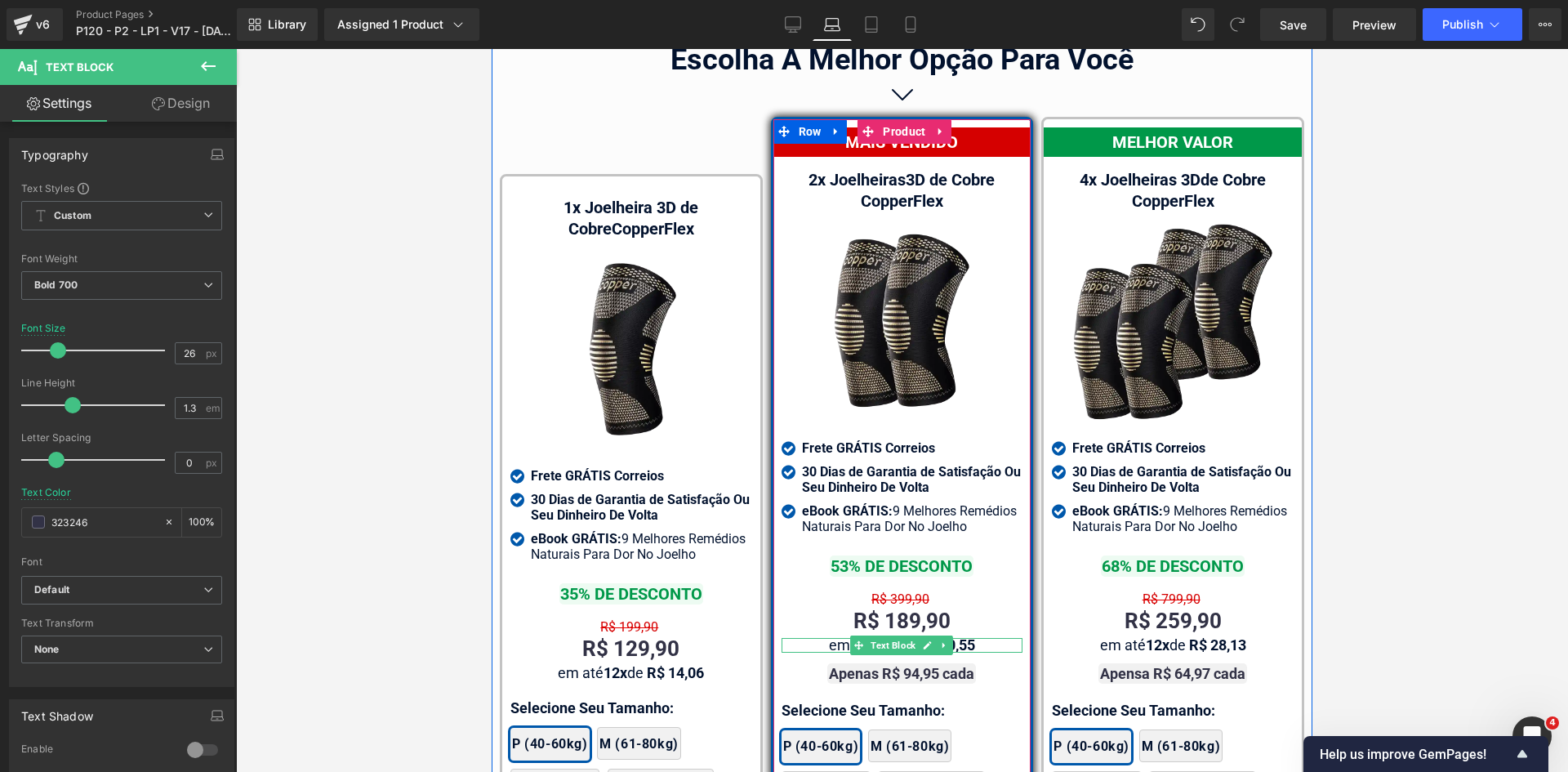
click at [889, 636] on span "Text Block" at bounding box center [892, 645] width 51 height 20
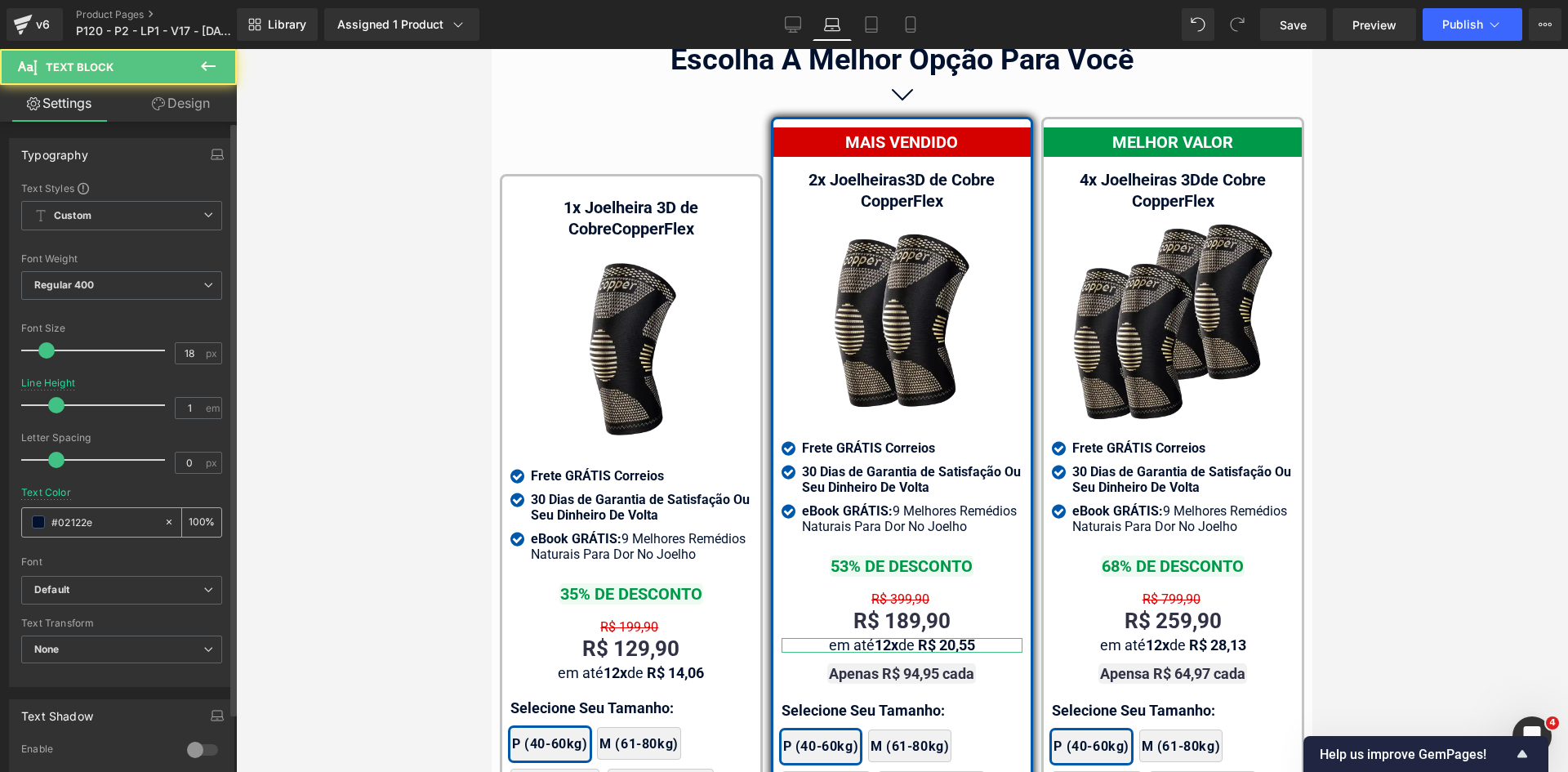
click at [102, 527] on input "#02122e" at bounding box center [103, 521] width 105 height 18
paste input "323246"
type input "323246"
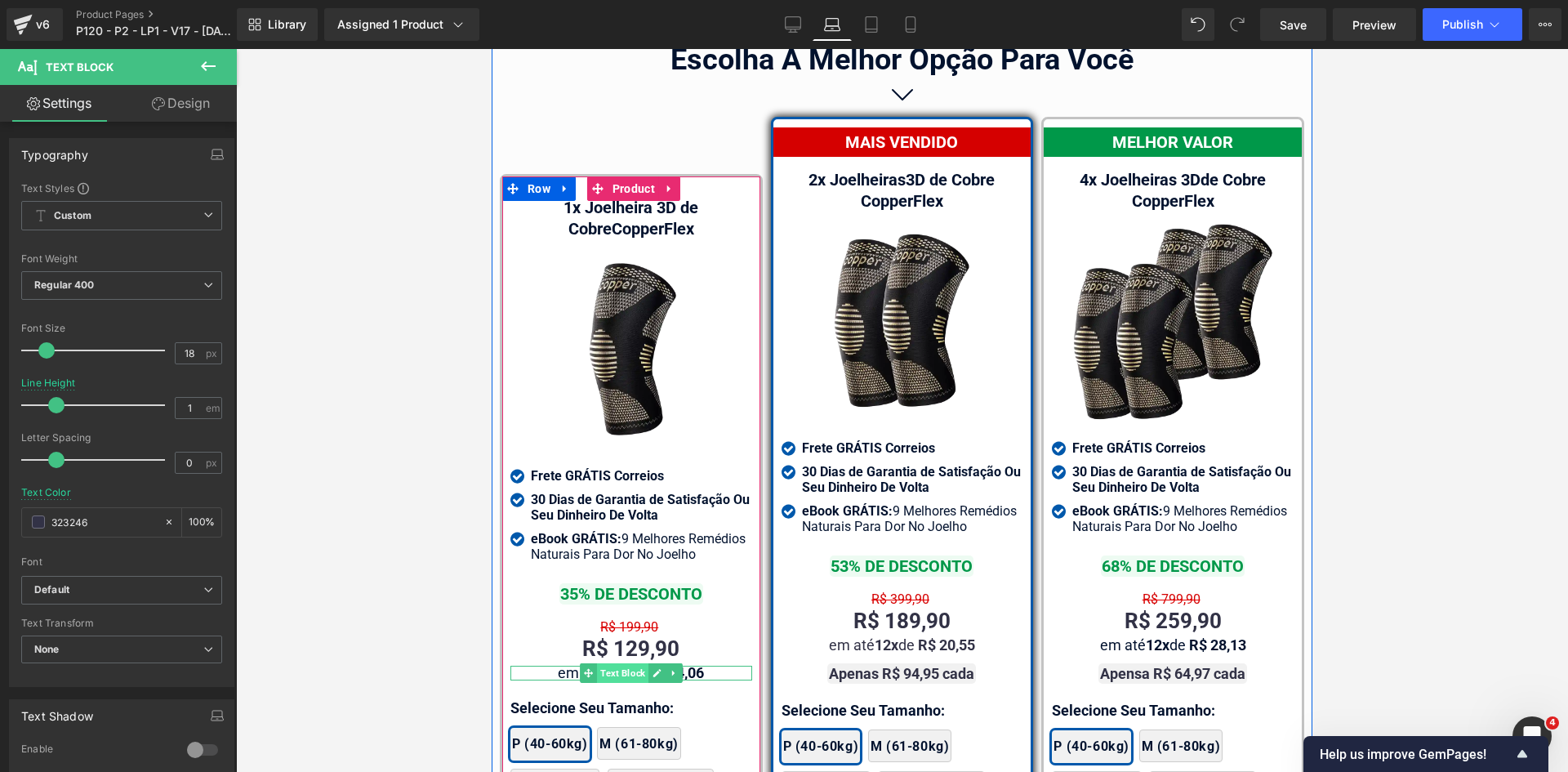
click at [617, 664] on span "Text Block" at bounding box center [622, 673] width 51 height 20
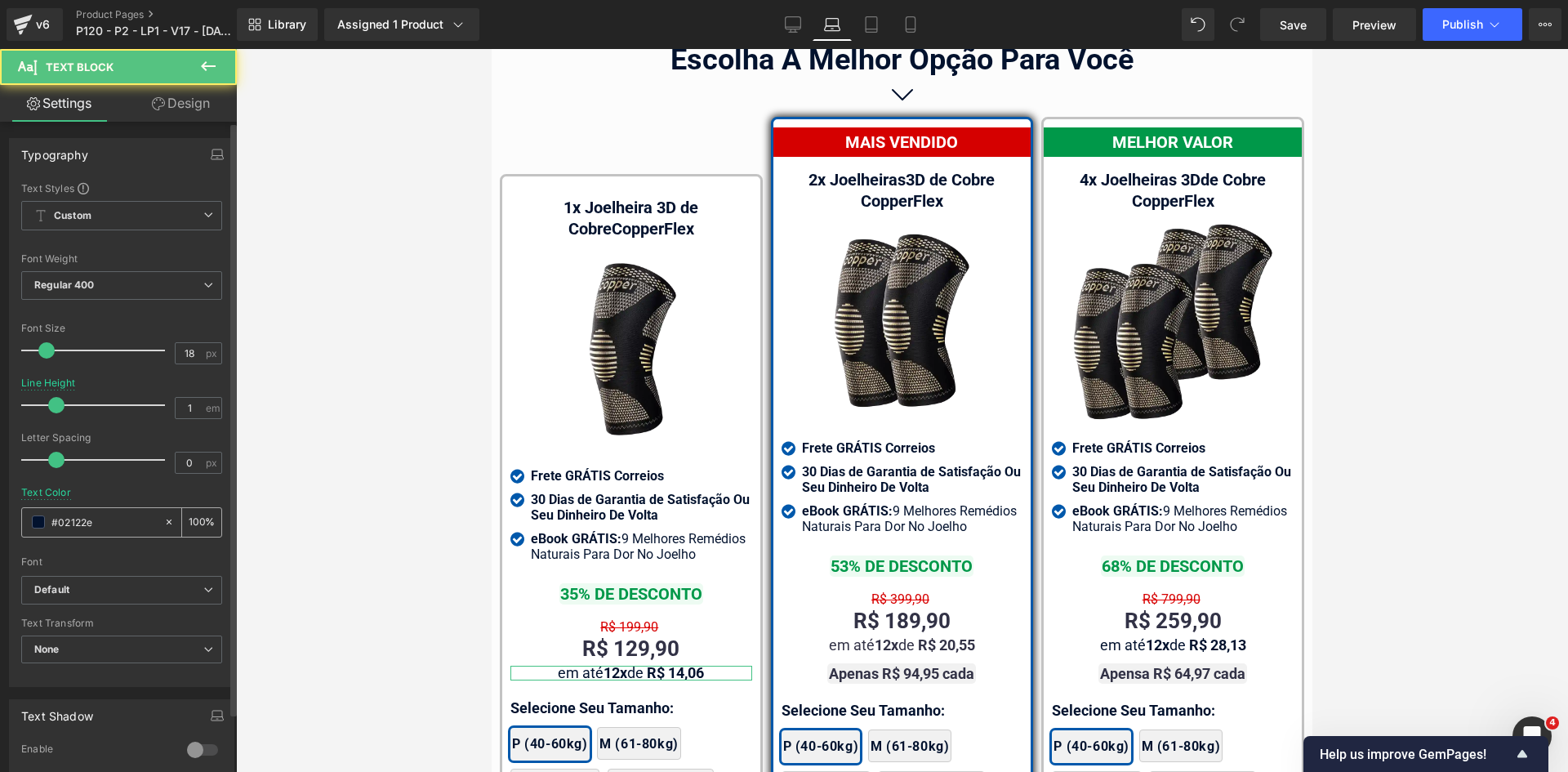
click at [101, 526] on input "#02122e" at bounding box center [103, 521] width 105 height 18
paste input "323246"
type input "323246"
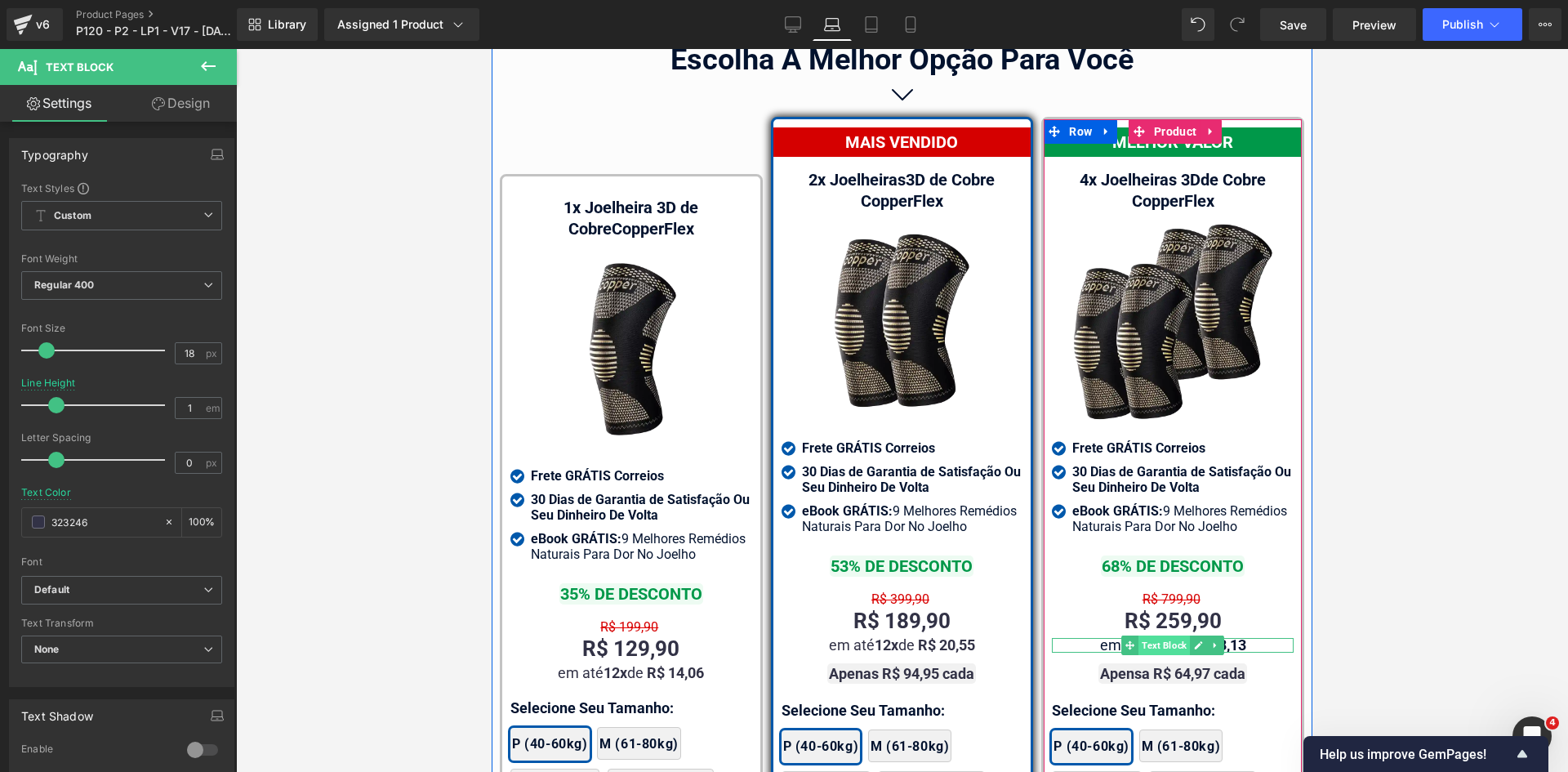
click at [1158, 636] on span "Text Block" at bounding box center [1164, 645] width 51 height 20
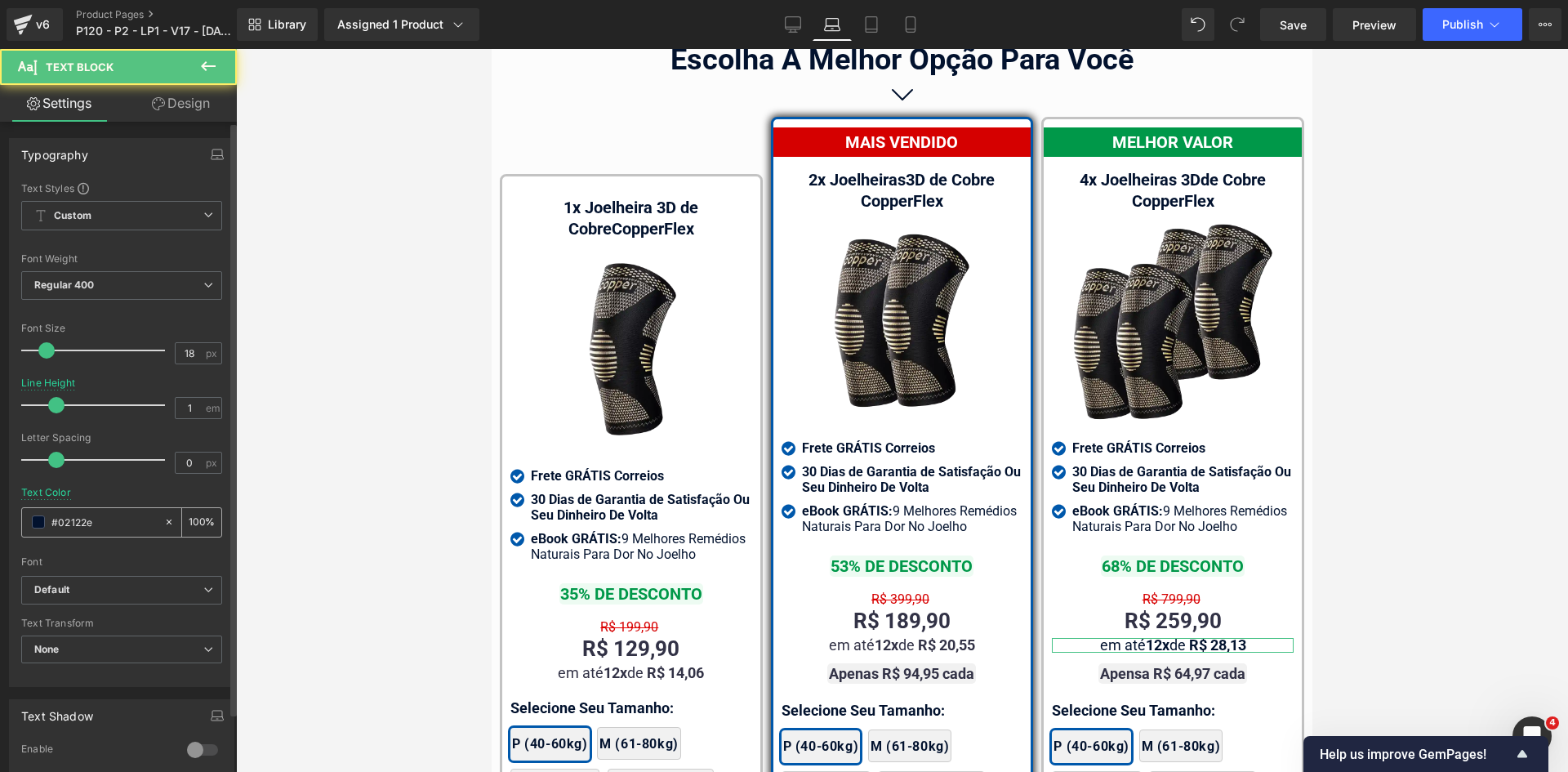
click at [121, 520] on input "#02122e" at bounding box center [103, 521] width 105 height 18
paste input "323246"
type input "323246"
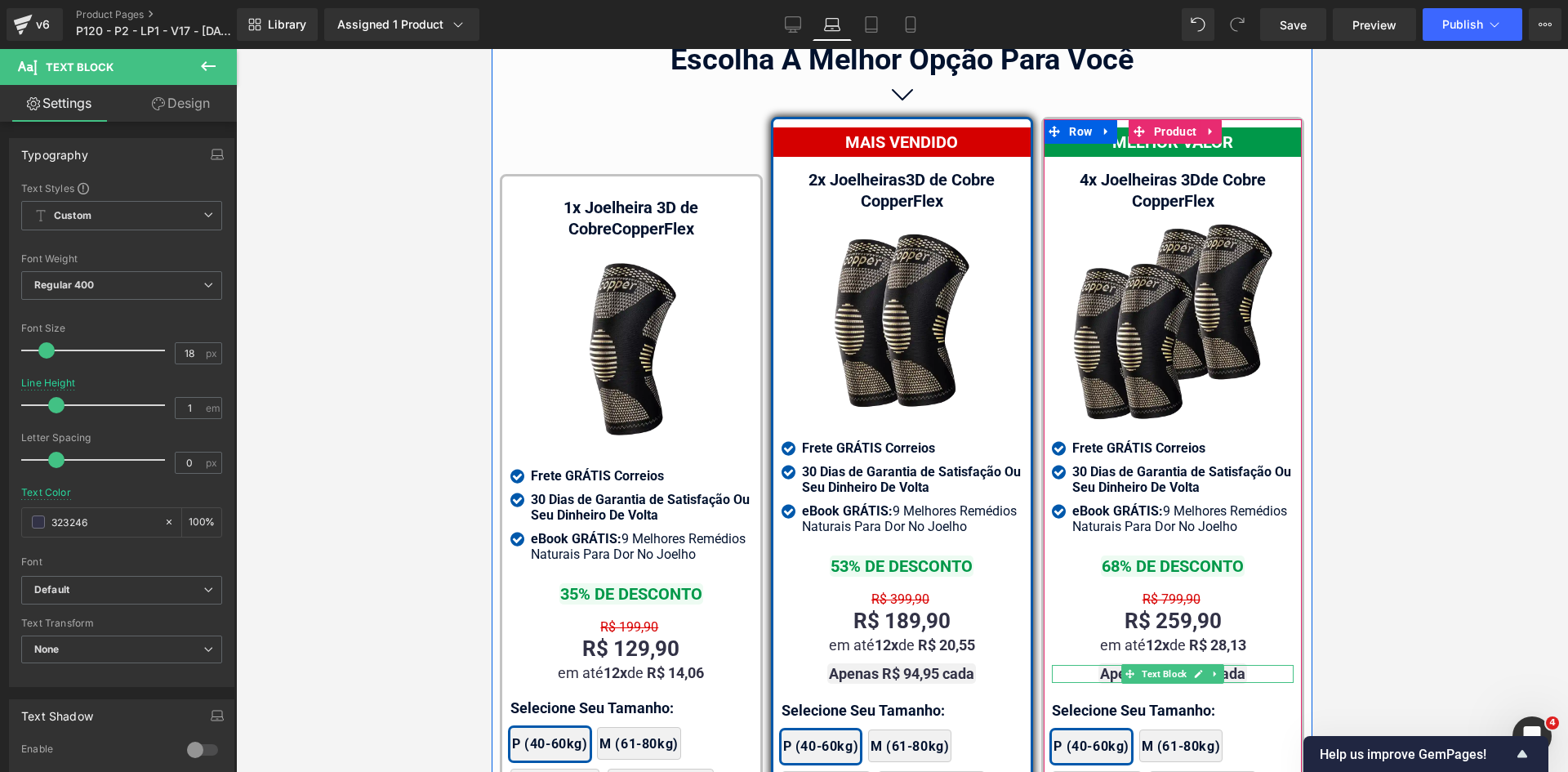
click at [1168, 664] on span "Text Block" at bounding box center [1164, 674] width 51 height 20
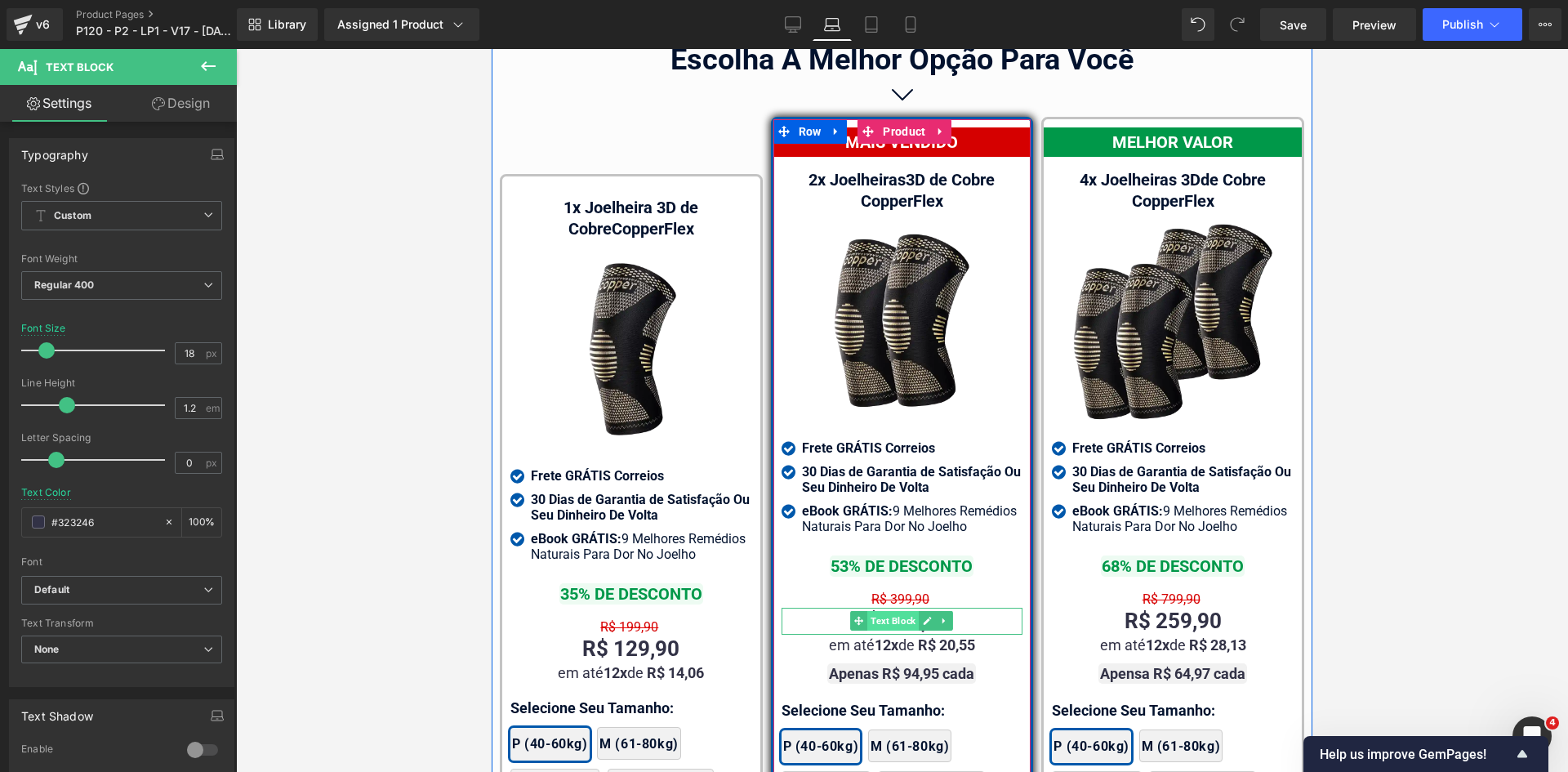
click at [885, 611] on span "Text Block" at bounding box center [892, 620] width 51 height 20
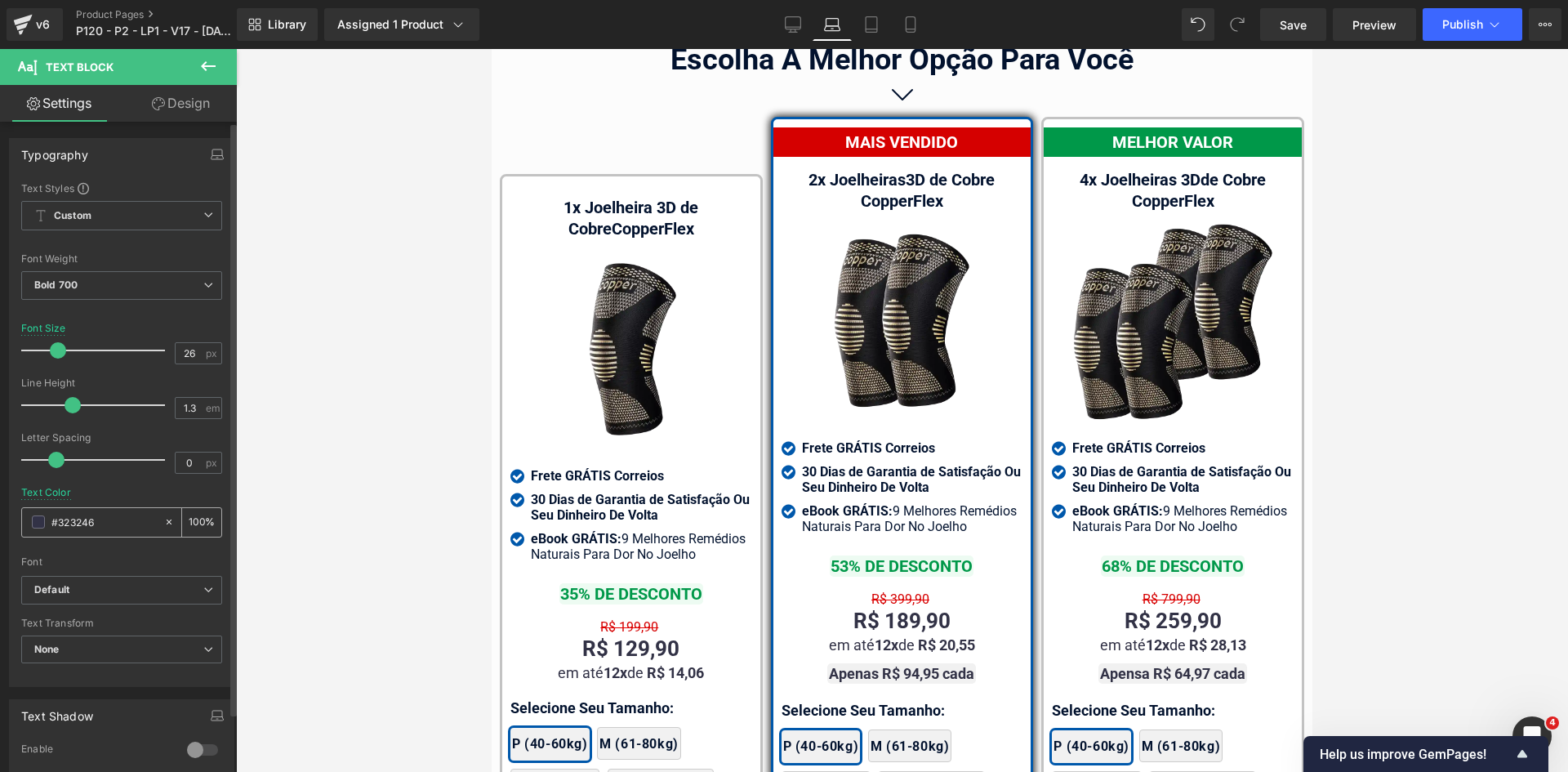
click at [790, 18] on icon at bounding box center [793, 24] width 16 height 16
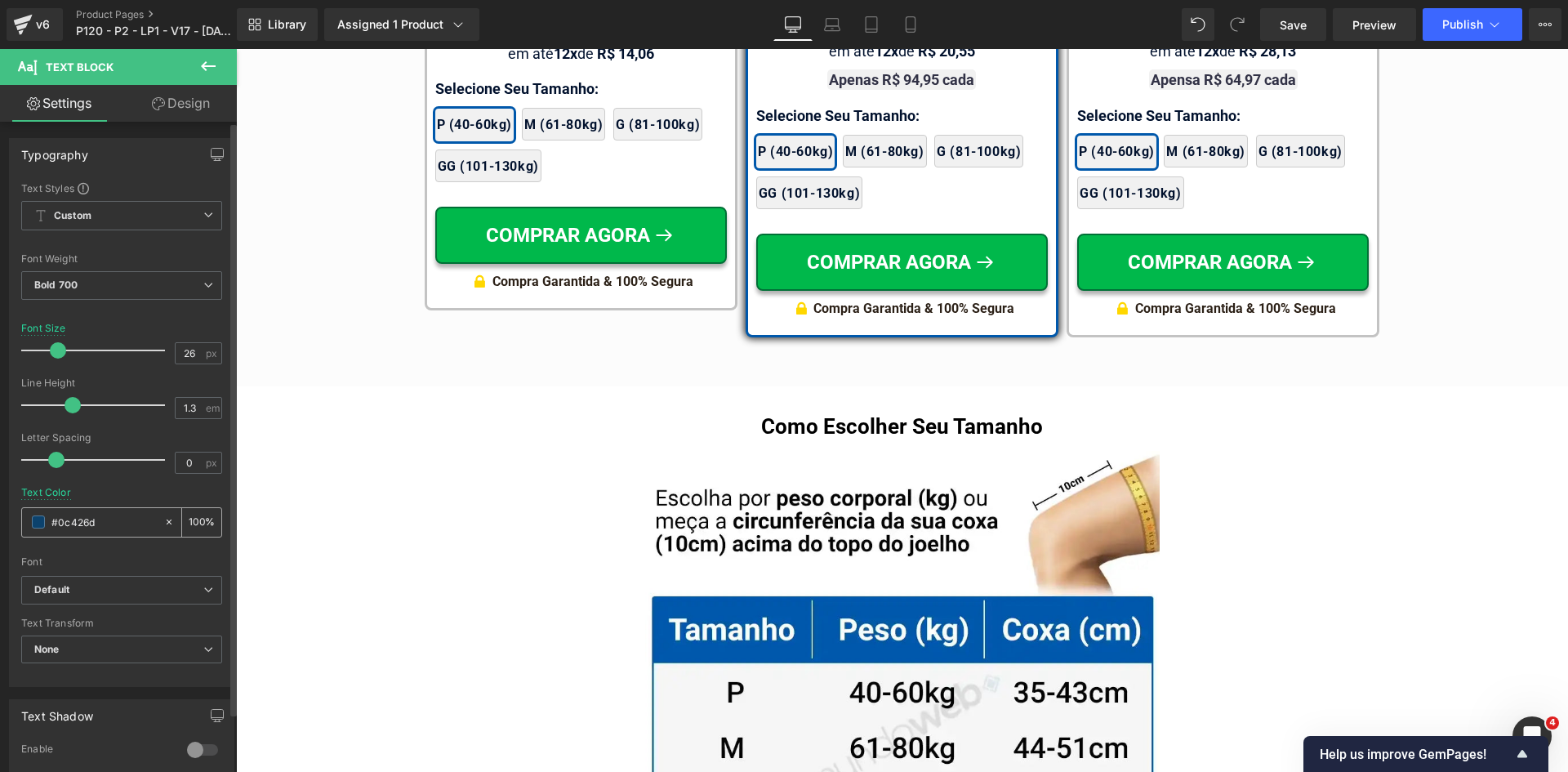
scroll to position [9445, 0]
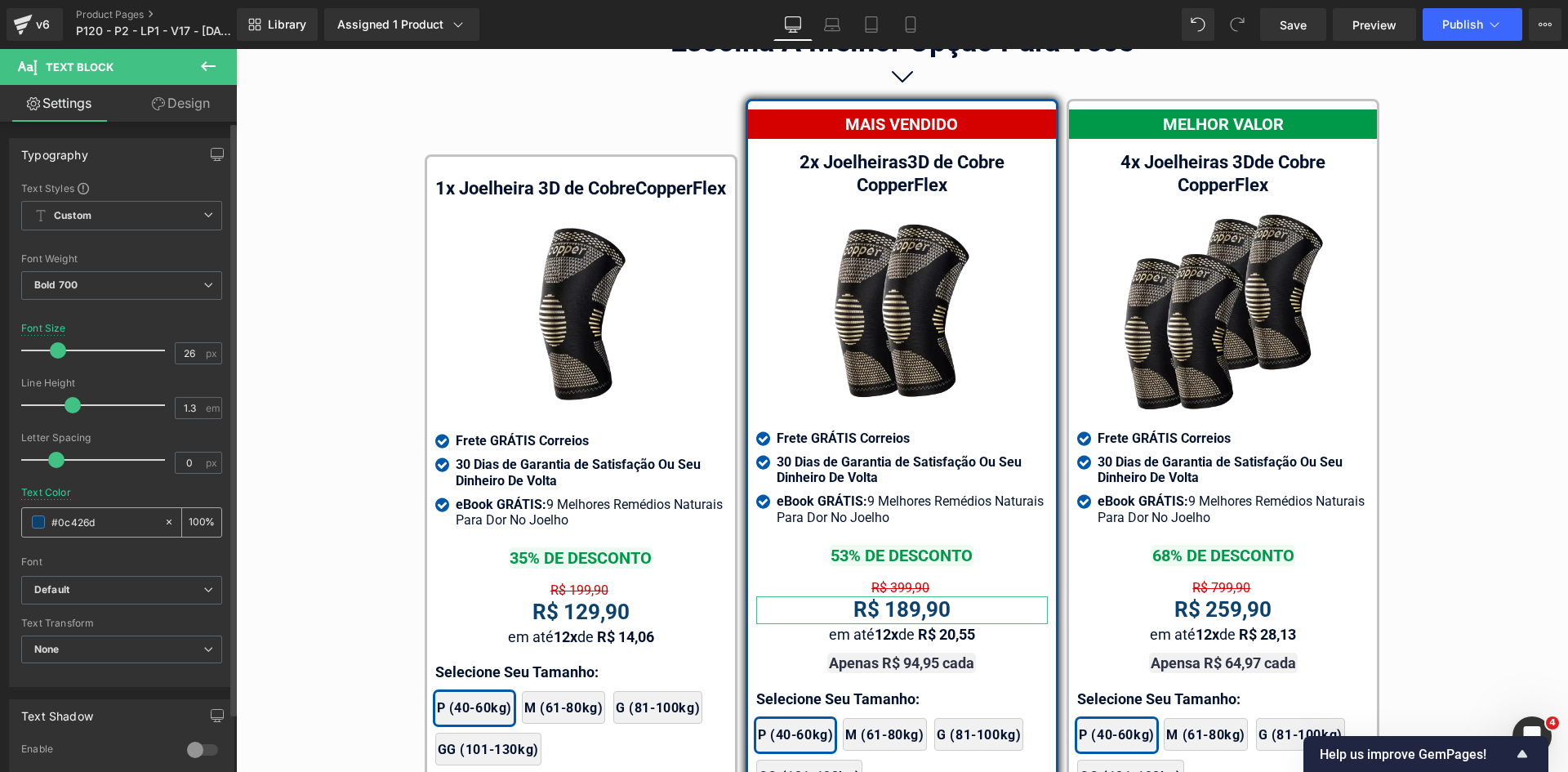
click at [110, 520] on input "#323246" at bounding box center [103, 521] width 105 height 18
paste input "323246"
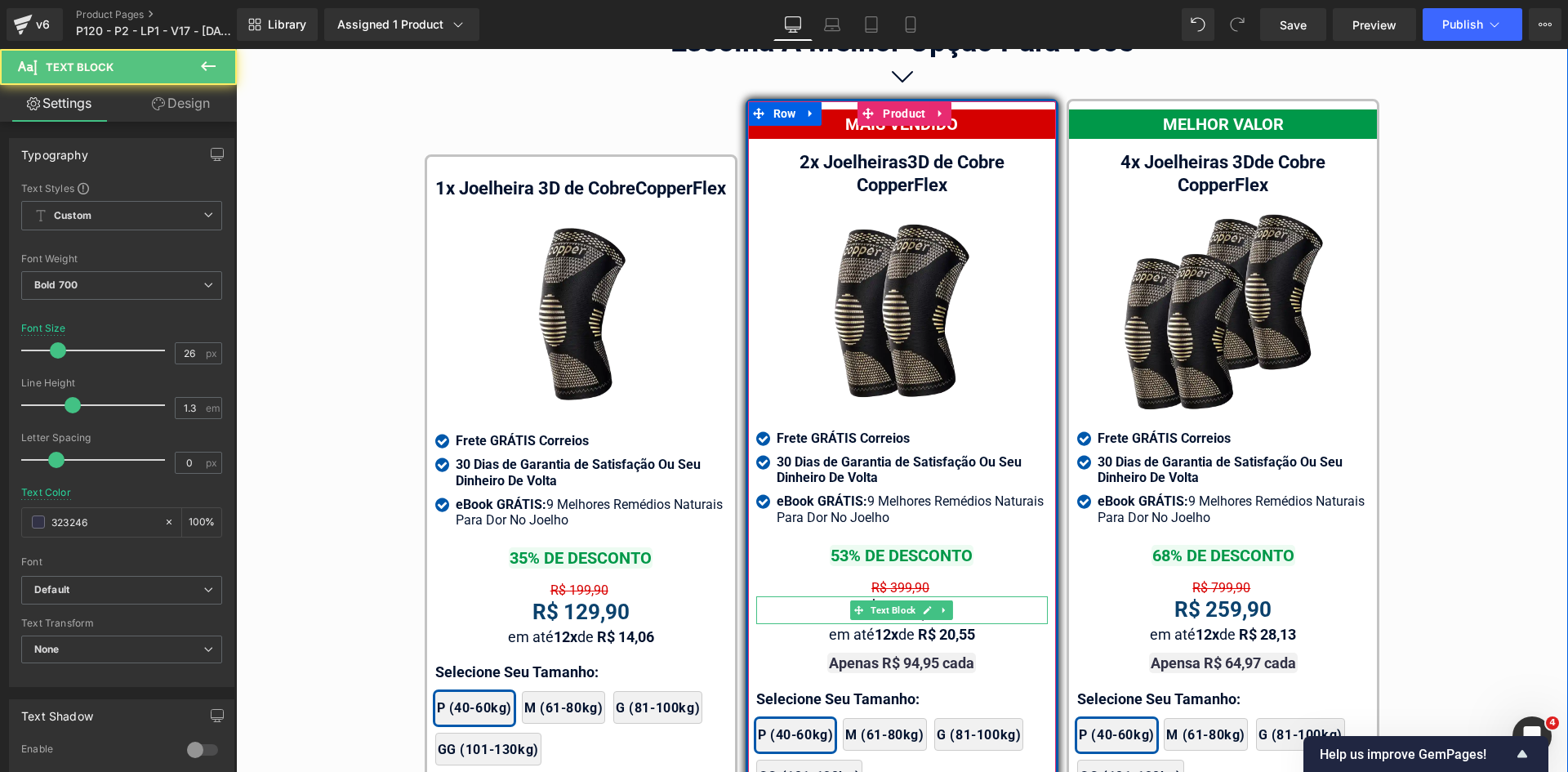
click at [902, 596] on div "R$ 189,90 Text Block" at bounding box center [902, 610] width 291 height 28
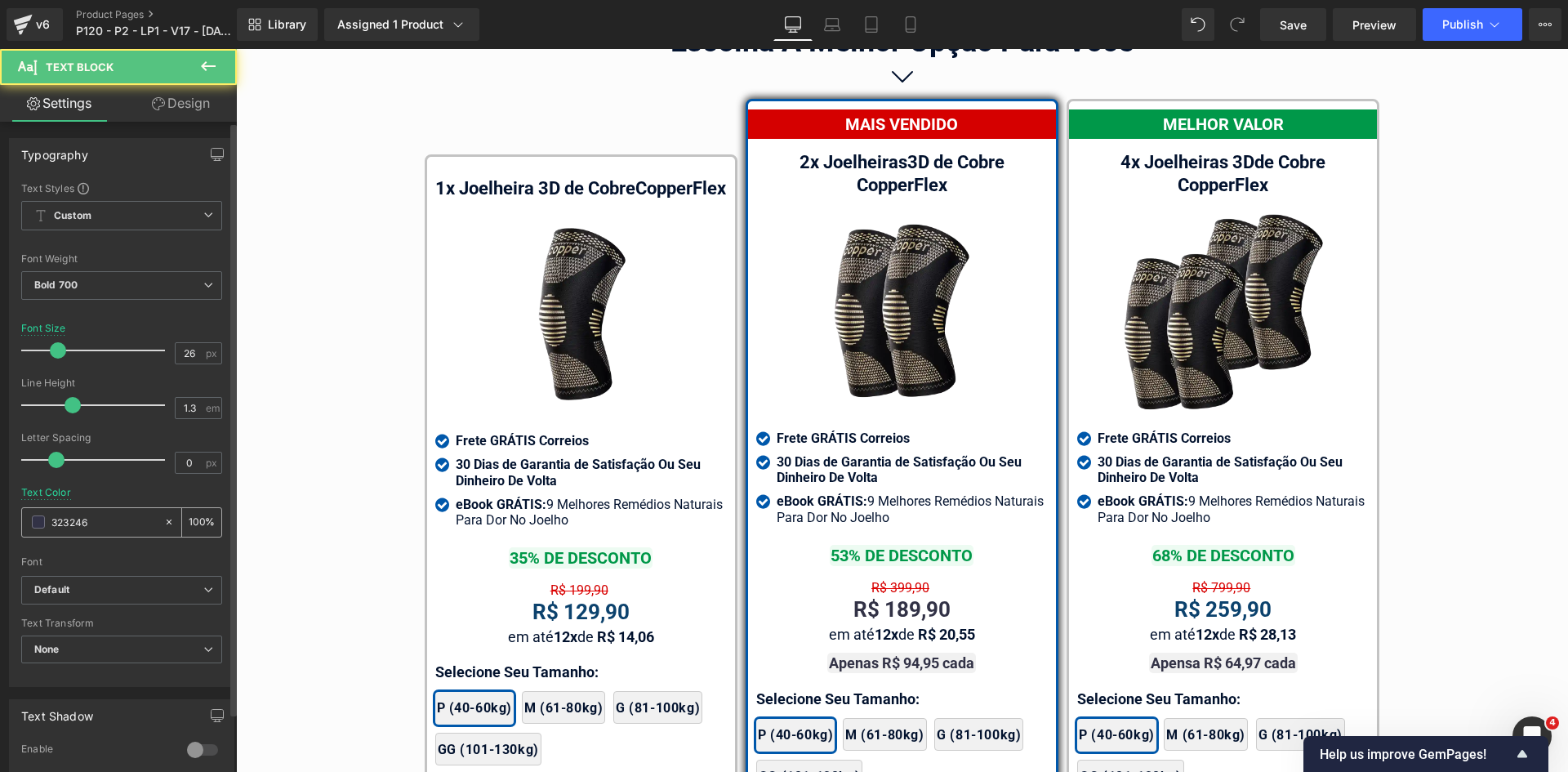
click at [107, 531] on input "323246" at bounding box center [103, 521] width 105 height 18
paste input "text"
type input "323246"
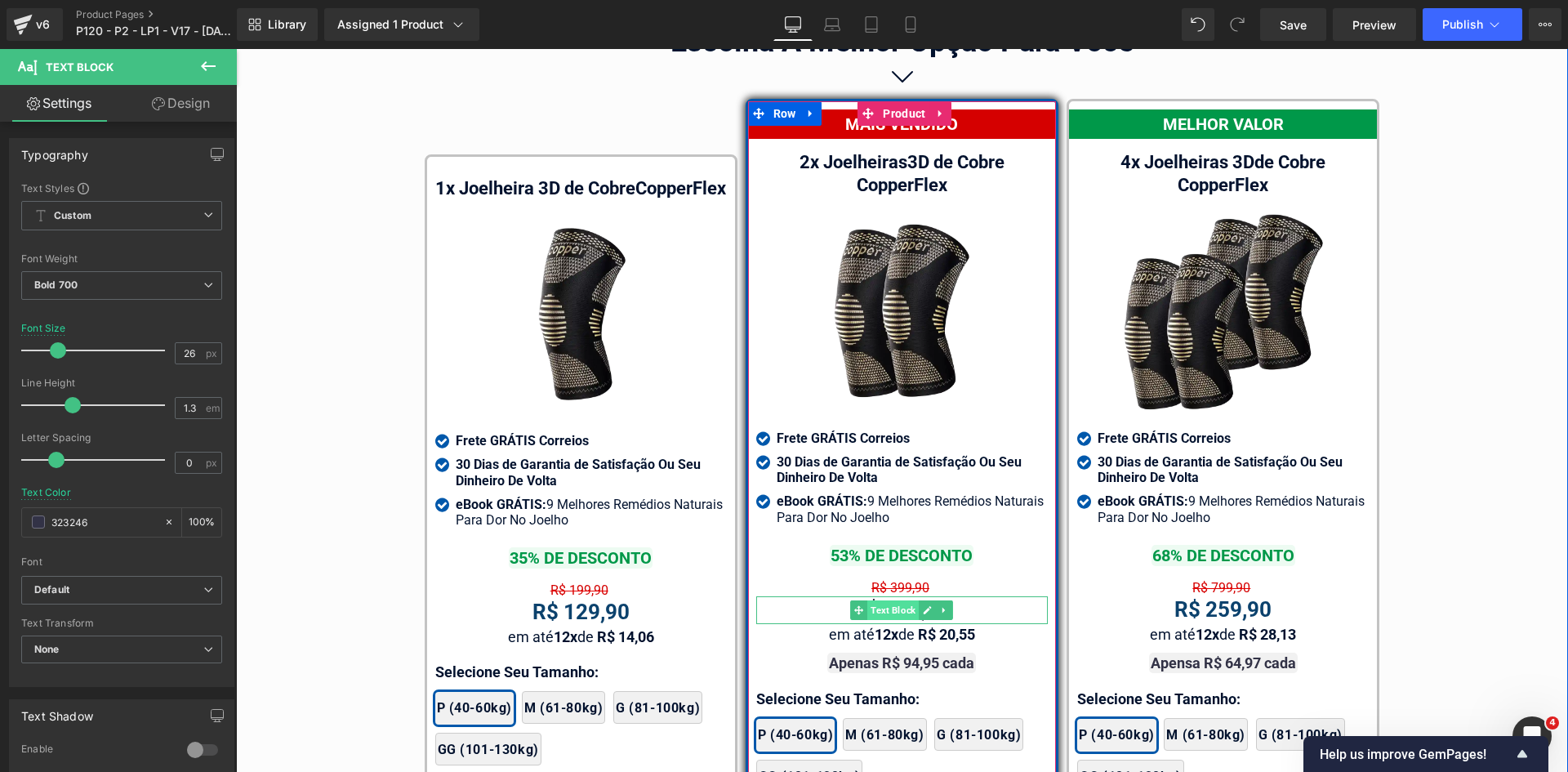
click at [881, 600] on span "Text Block" at bounding box center [892, 610] width 51 height 20
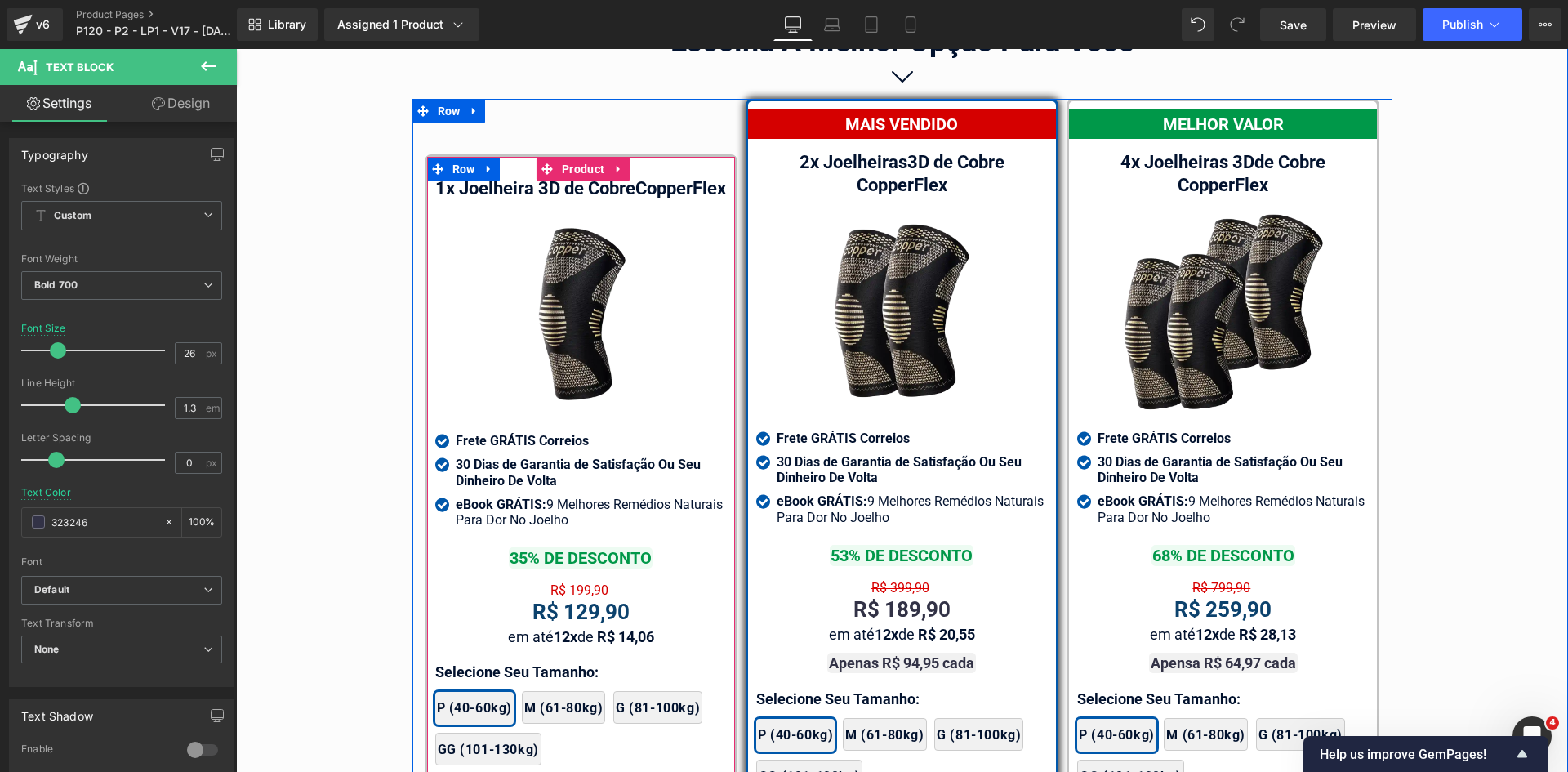
click at [560, 618] on span "Text Block" at bounding box center [546, 612] width 51 height 20
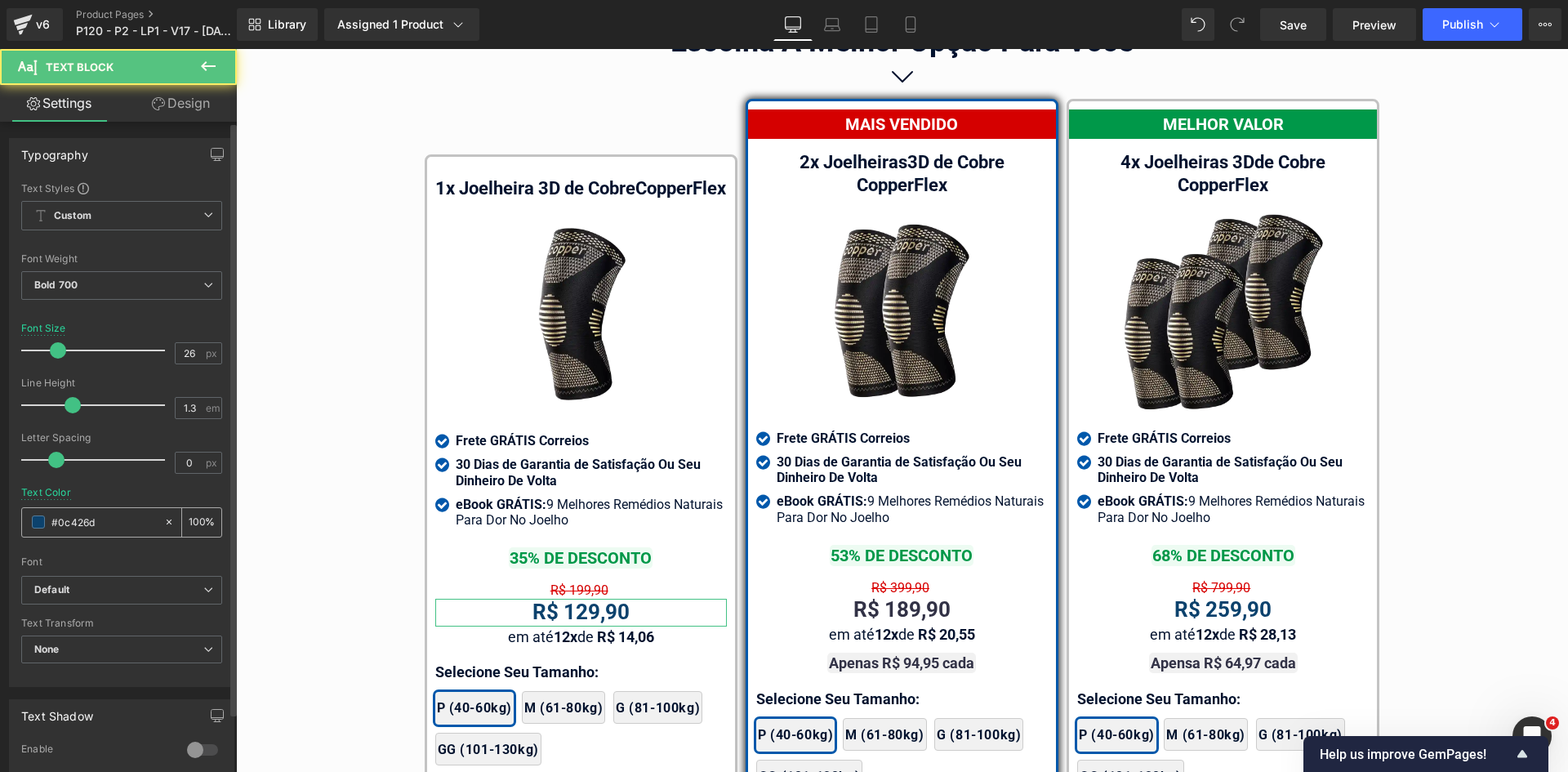
click at [98, 516] on input "#0c426d" at bounding box center [103, 521] width 105 height 18
paste input "323246"
type input "323246"
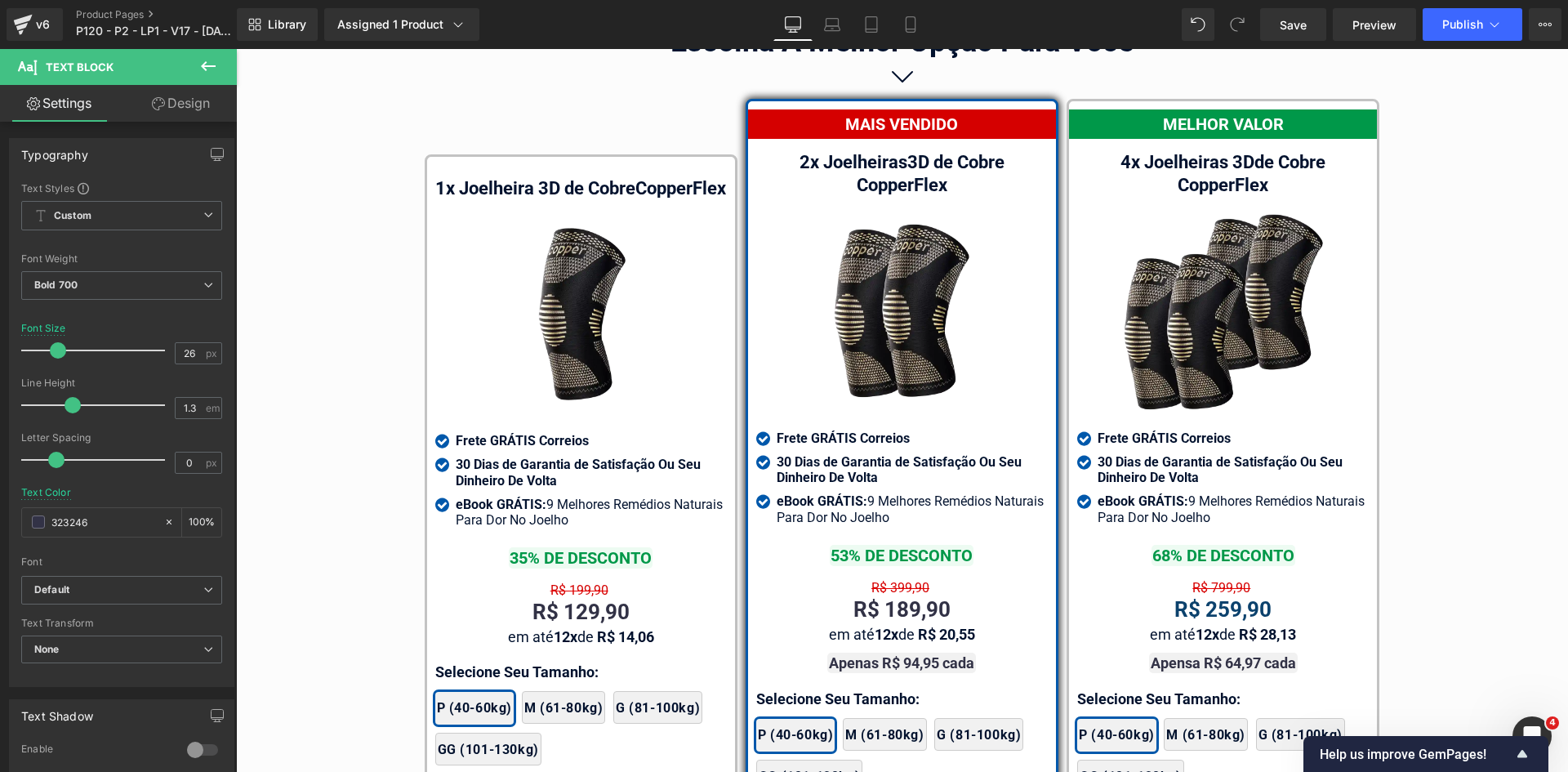
click at [1200, 600] on span "Text Block" at bounding box center [1189, 610] width 51 height 20
click at [117, 525] on input "#0c426d" at bounding box center [103, 521] width 105 height 18
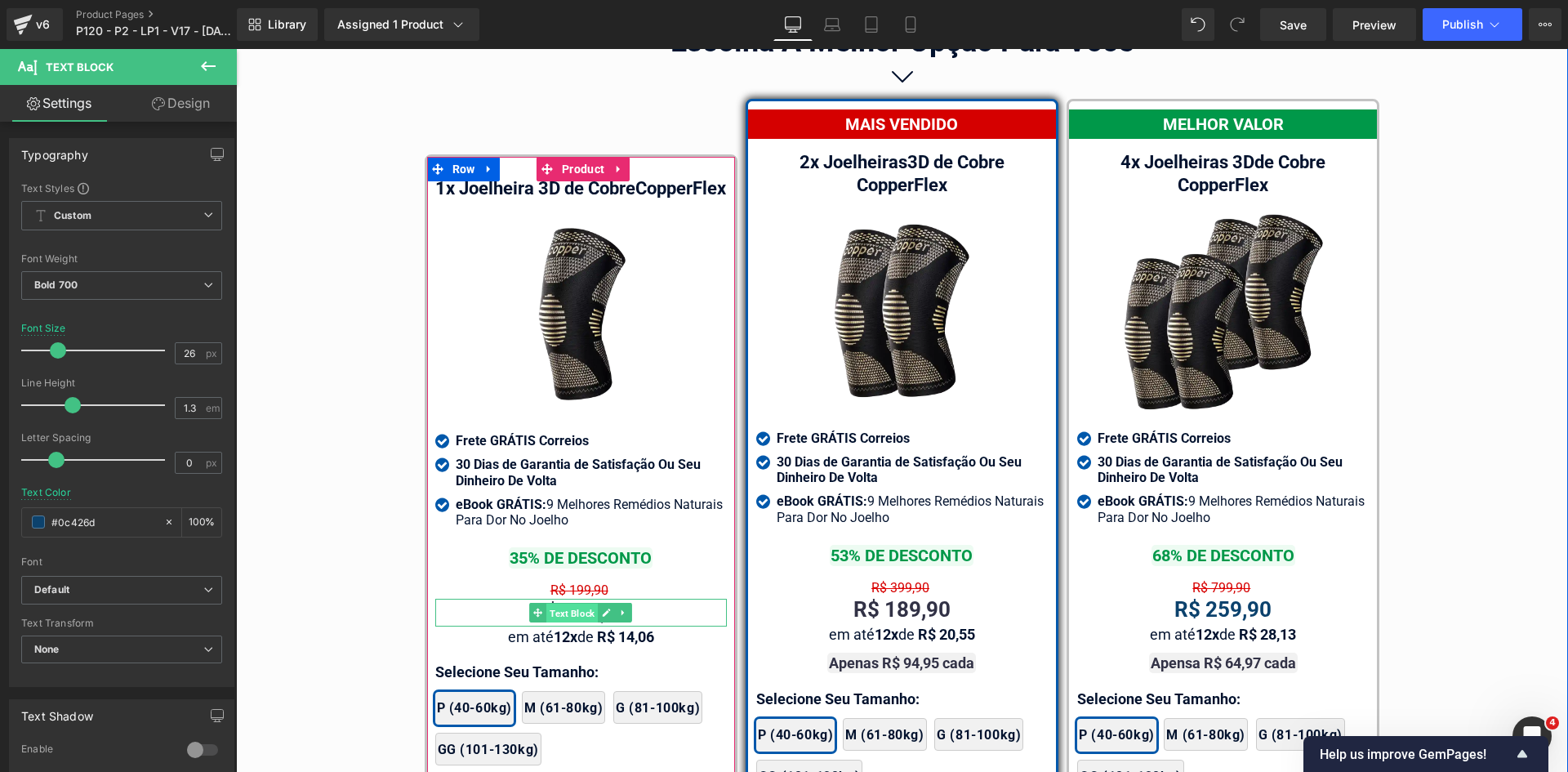
click at [576, 620] on span "Text Block" at bounding box center [572, 613] width 51 height 20
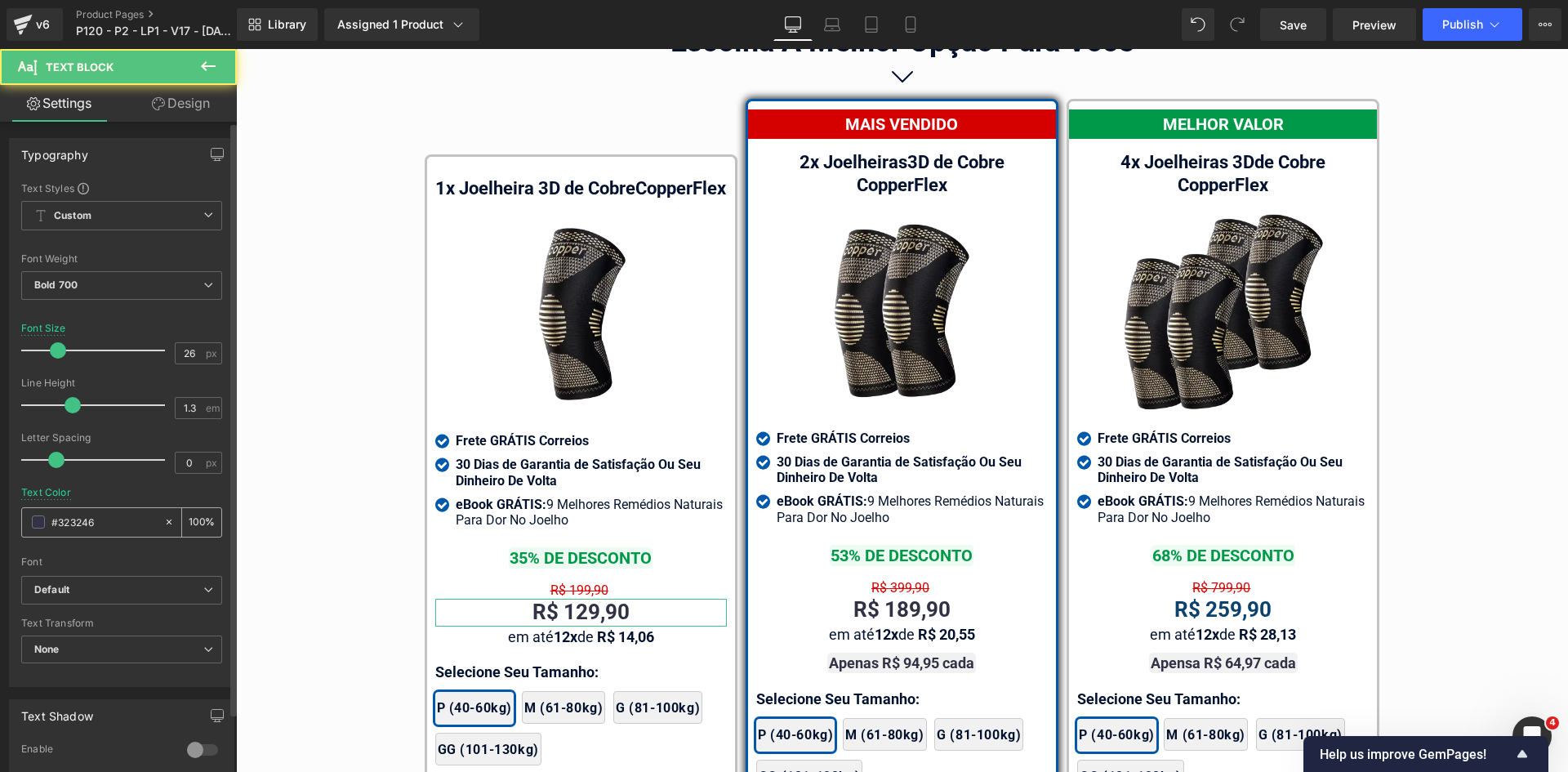
click at [99, 526] on input "#323246" at bounding box center [103, 521] width 105 height 18
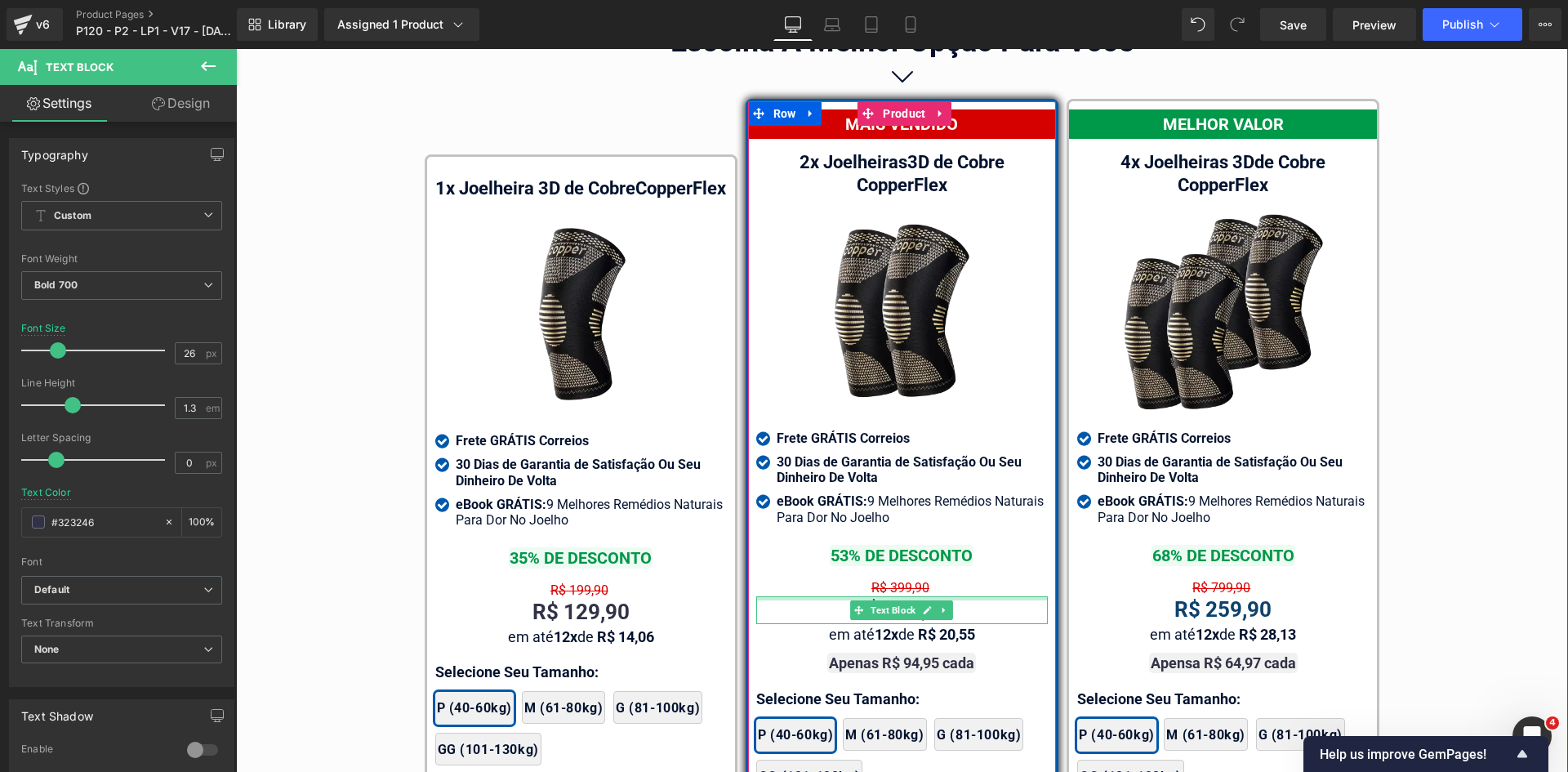
click at [886, 596] on div at bounding box center [902, 598] width 291 height 4
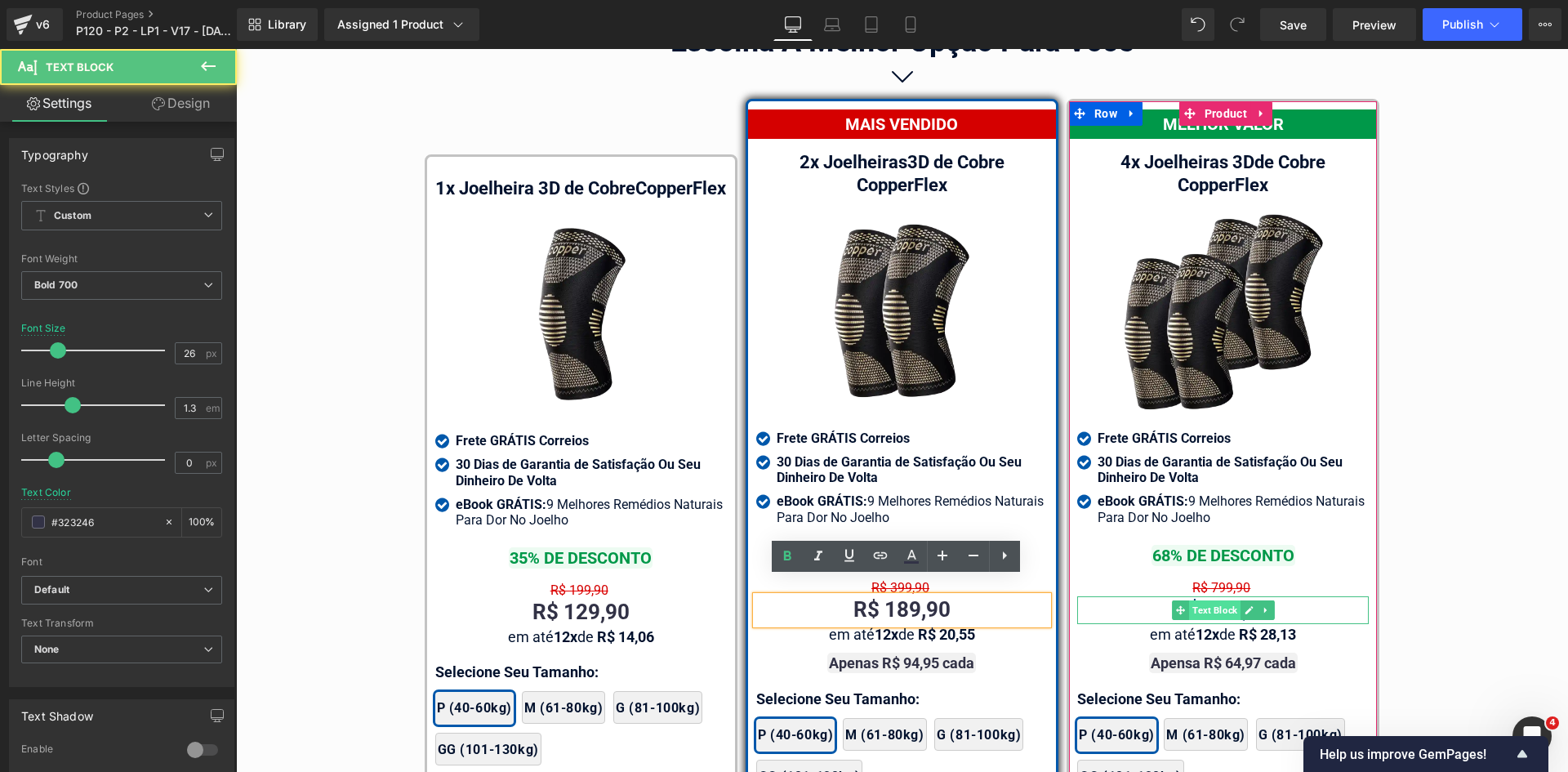
click at [1205, 600] on span "Text Block" at bounding box center [1214, 610] width 51 height 20
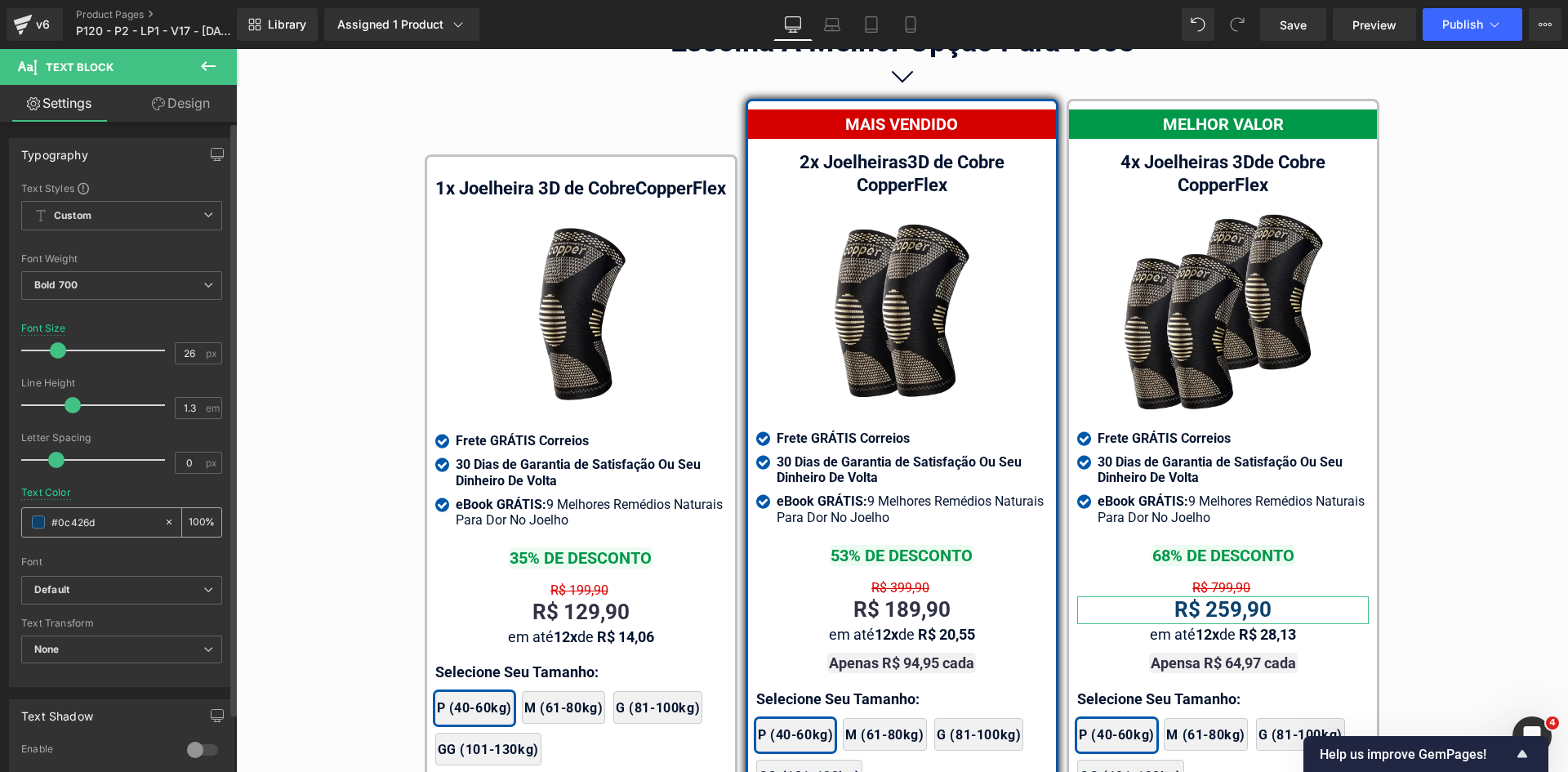
click at [105, 525] on input "#0c426d" at bounding box center [103, 521] width 105 height 18
paste input "323246"
type input "#323246"
click at [567, 644] on span "Text Block" at bounding box center [546, 637] width 51 height 20
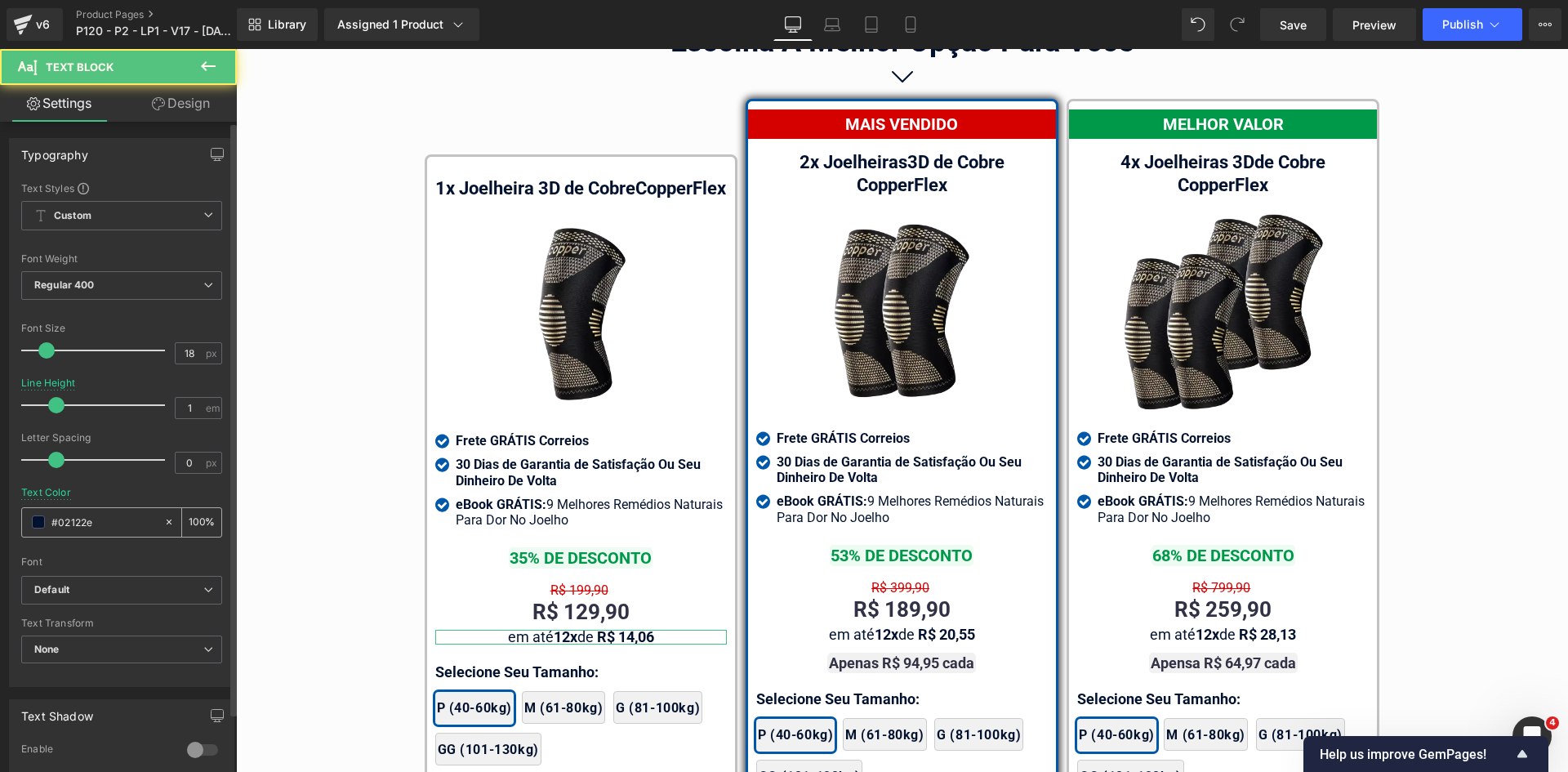
click at [90, 520] on input "#02122e" at bounding box center [103, 521] width 105 height 18
paste input "323246"
type input "#323246"
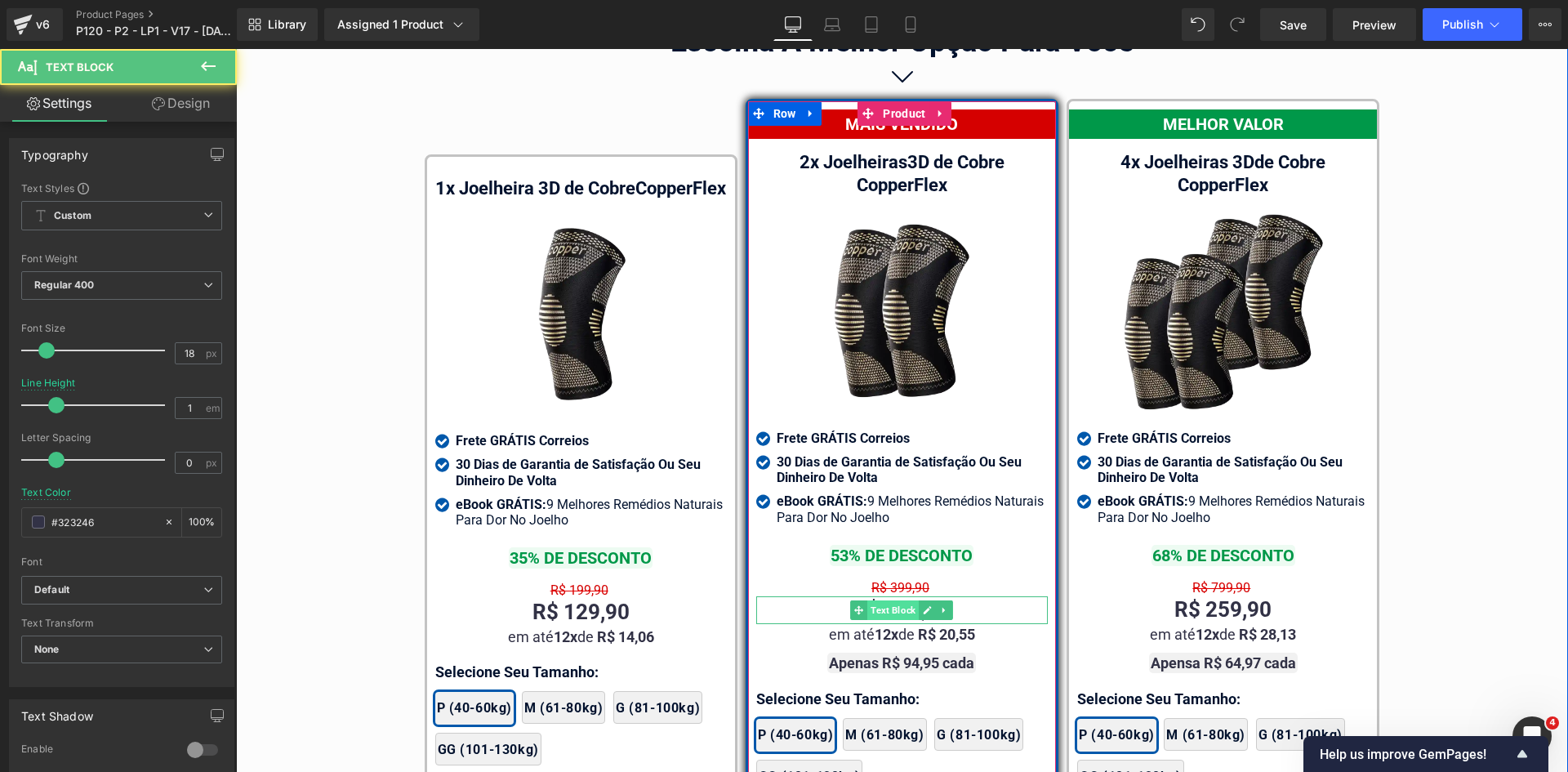
click at [887, 600] on span "Text Block" at bounding box center [892, 610] width 51 height 20
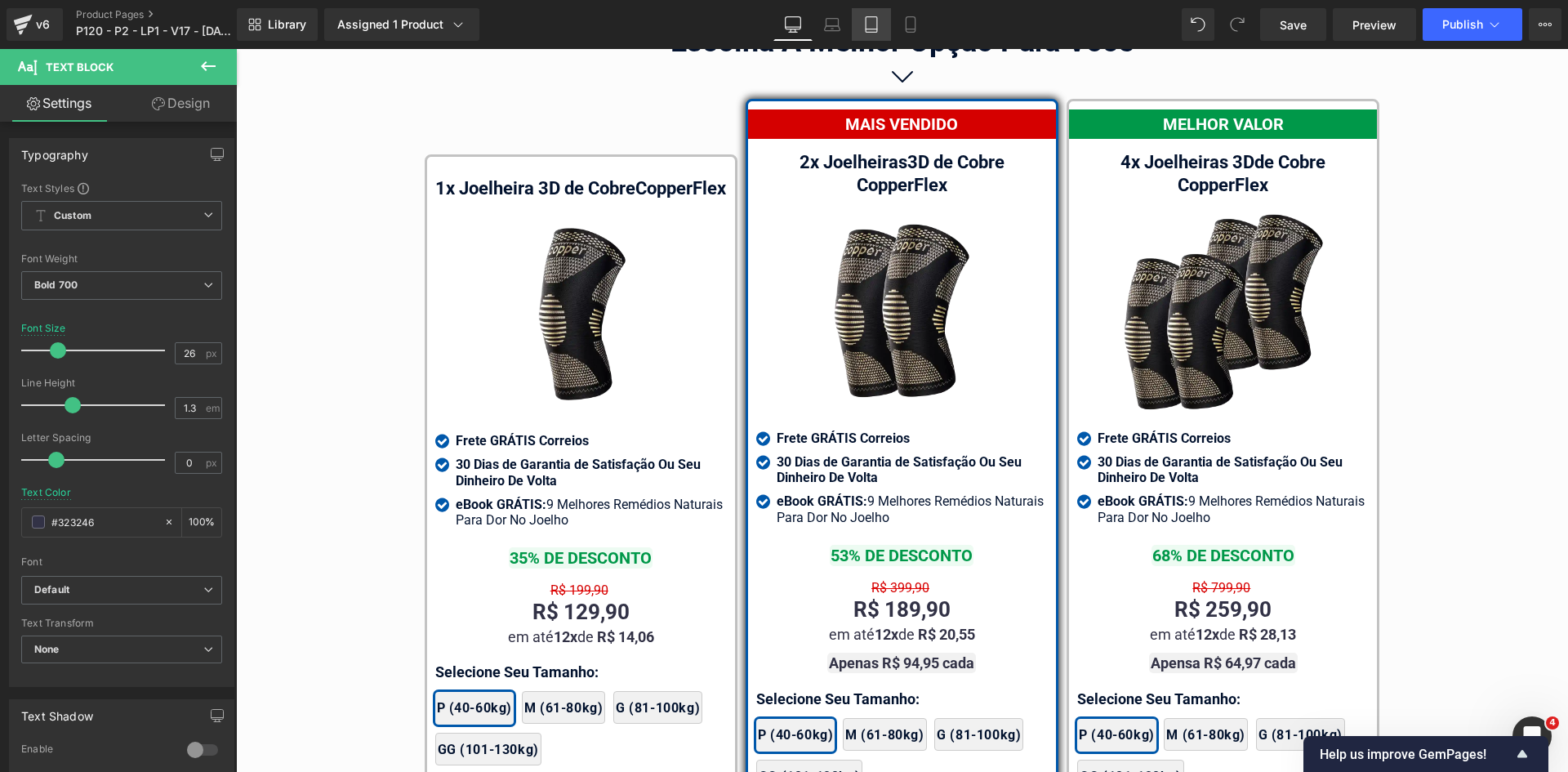
drag, startPoint x: 862, startPoint y: 22, endPoint x: 329, endPoint y: 75, distance: 535.6
click at [862, 22] on link "Tablet" at bounding box center [871, 24] width 39 height 33
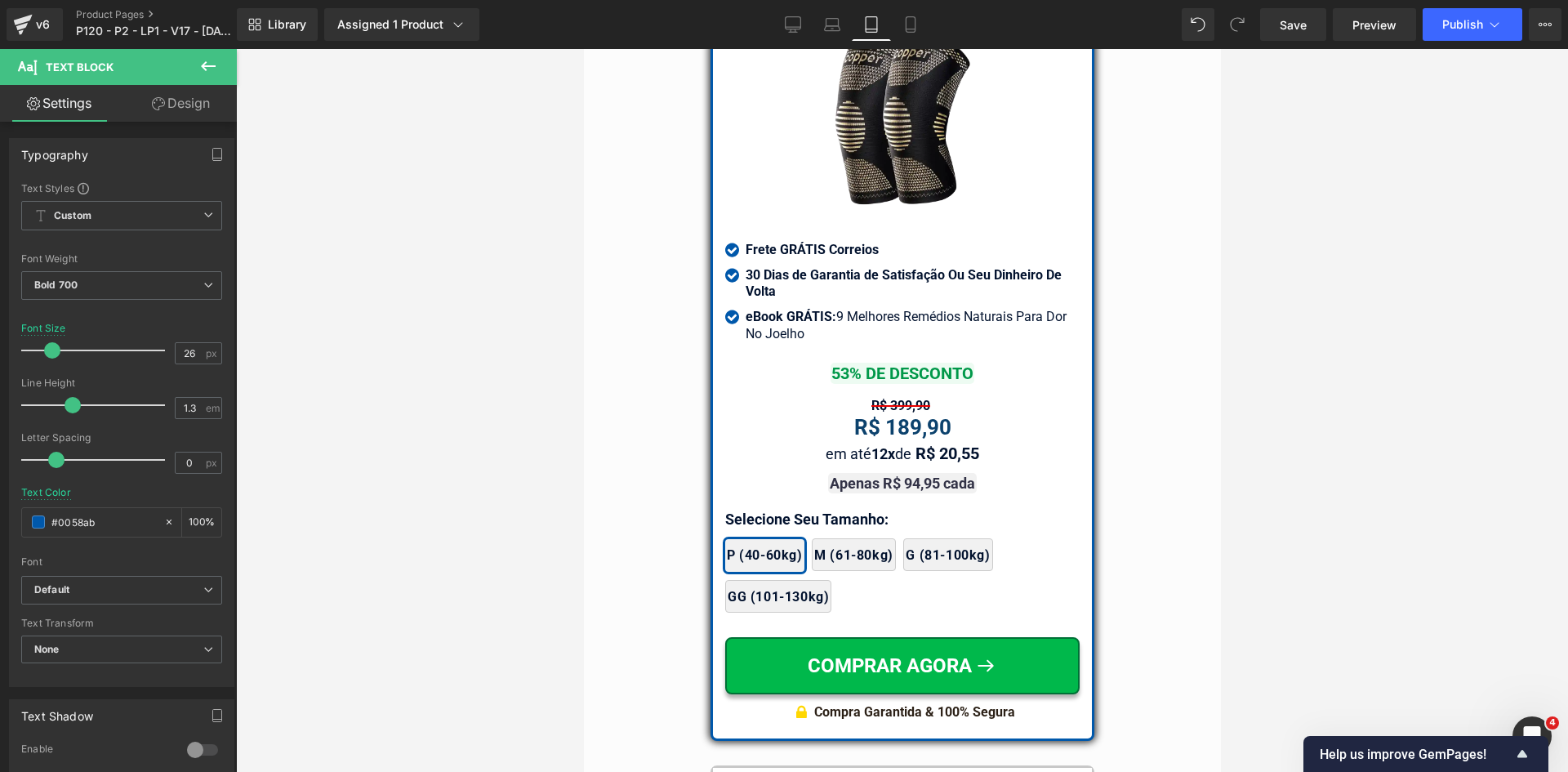
scroll to position [14097, 0]
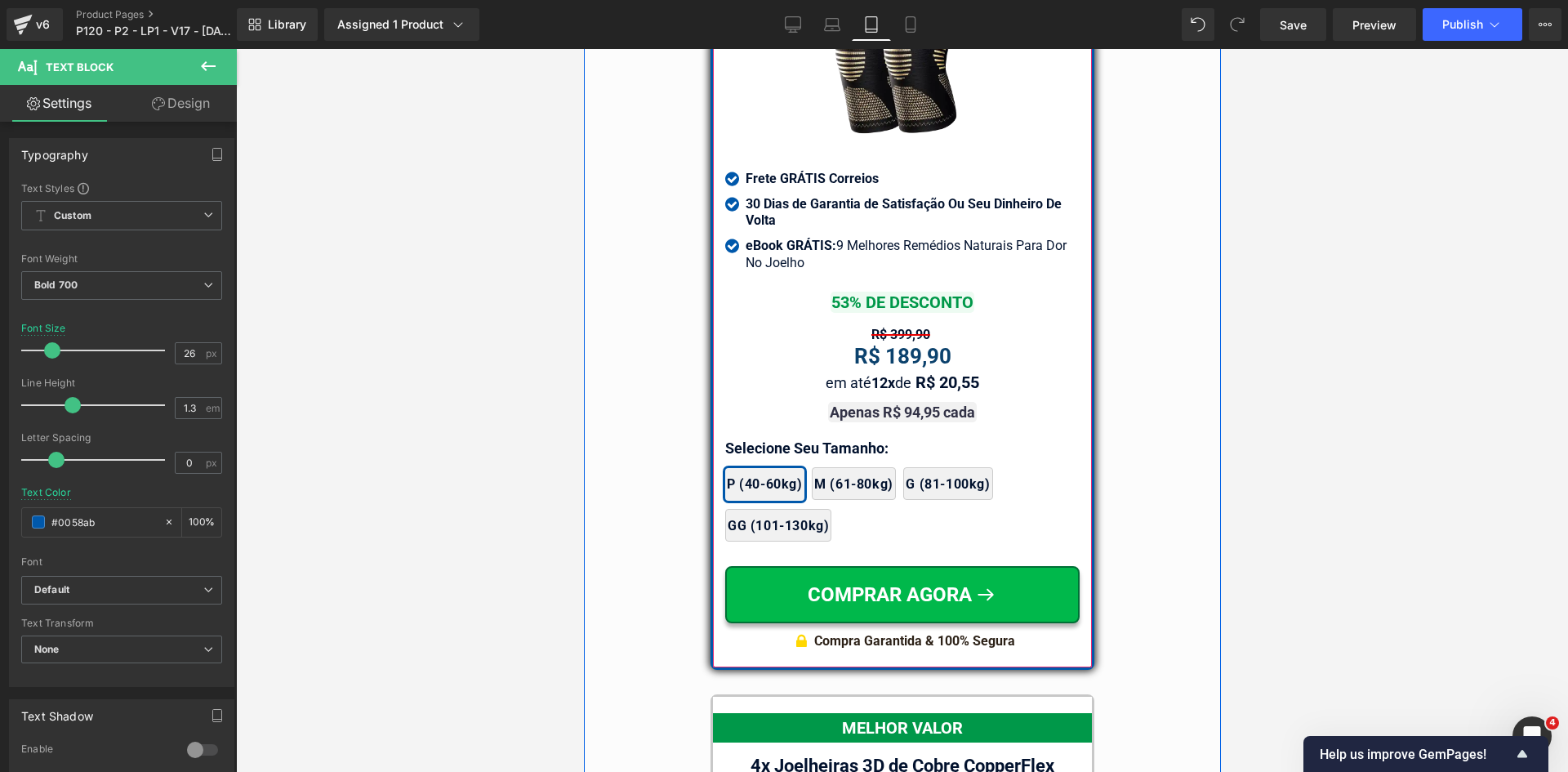
click at [885, 325] on span "Text Block" at bounding box center [892, 335] width 51 height 20
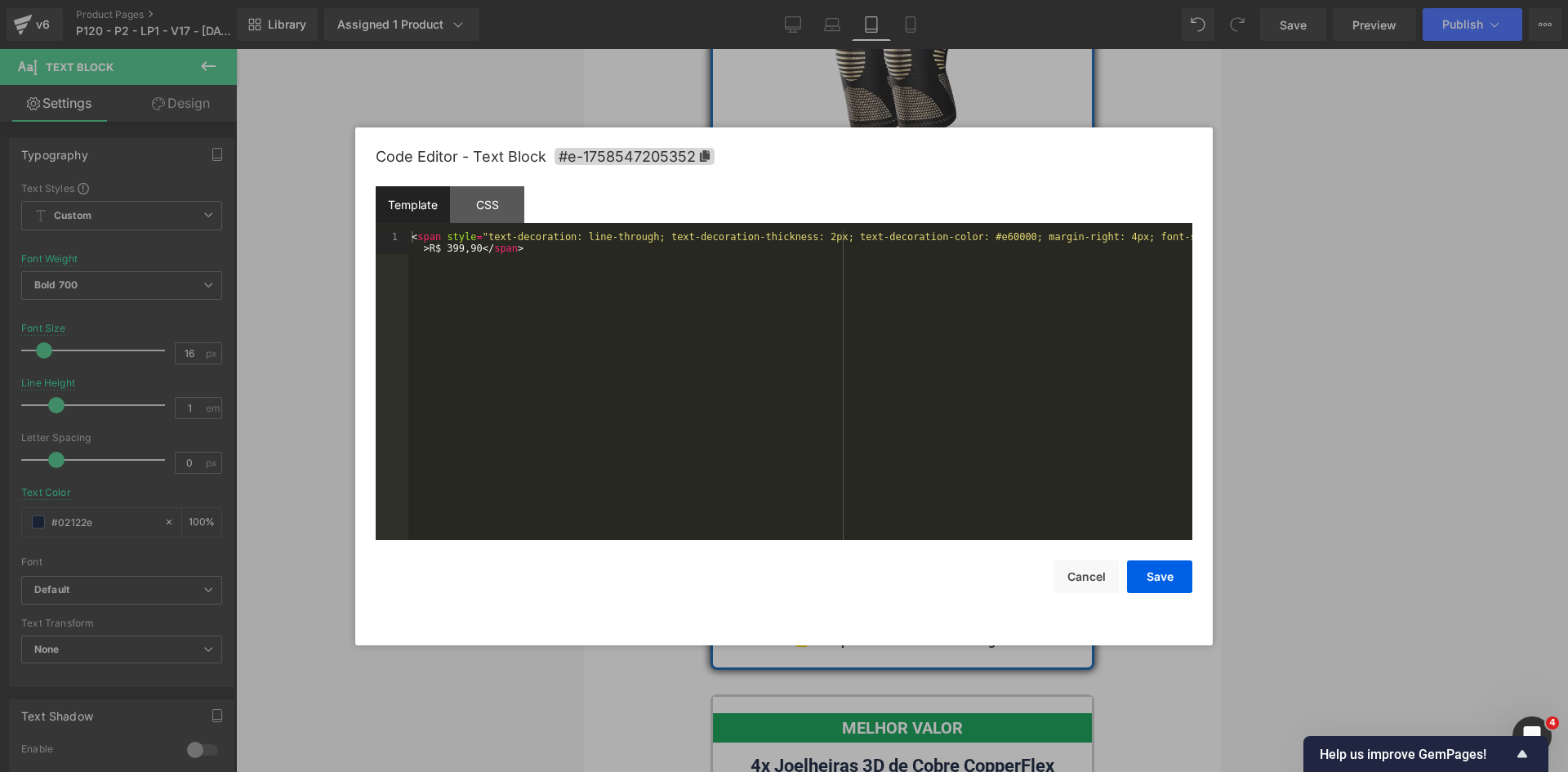
drag, startPoint x: 835, startPoint y: 382, endPoint x: 827, endPoint y: 383, distance: 8.1
click at [833, 0] on div "Text Block You are previewing how the will restyle your page. You can not edit …" at bounding box center [784, 0] width 1568 height 0
click at [772, 331] on div "< span style = "text-decoration: line-through; text-decoration-thickness: 2px; …" at bounding box center [800, 408] width 784 height 355
paste textarea
click at [447, 252] on div "< span style = "text-decoration: line-through; text-decoration-thickness: 1px; …" at bounding box center [800, 408] width 784 height 355
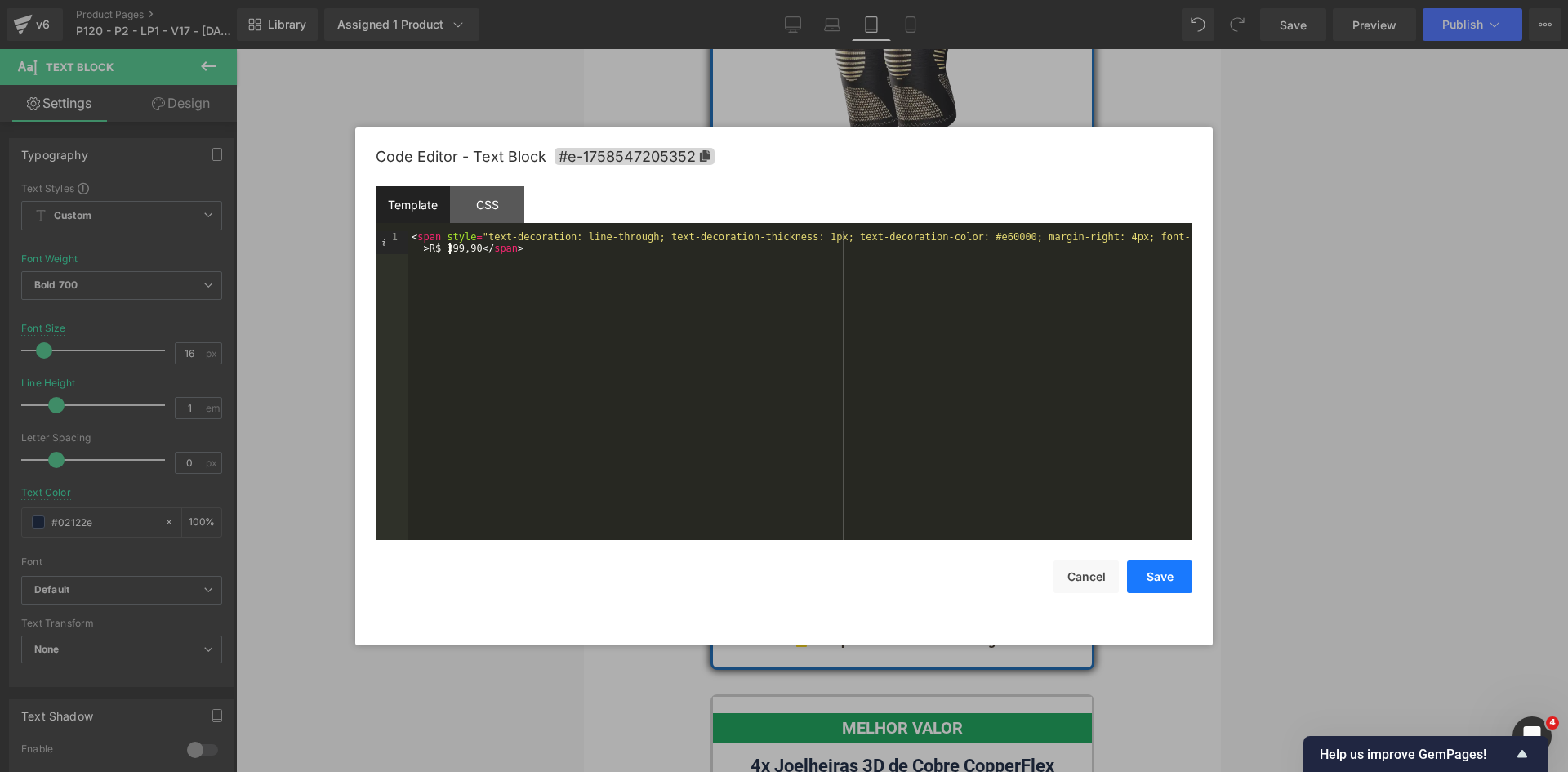
drag, startPoint x: 121, startPoint y: 487, endPoint x: 1166, endPoint y: 575, distance: 1048.7
click at [1166, 575] on button "Save" at bounding box center [1159, 577] width 65 height 33
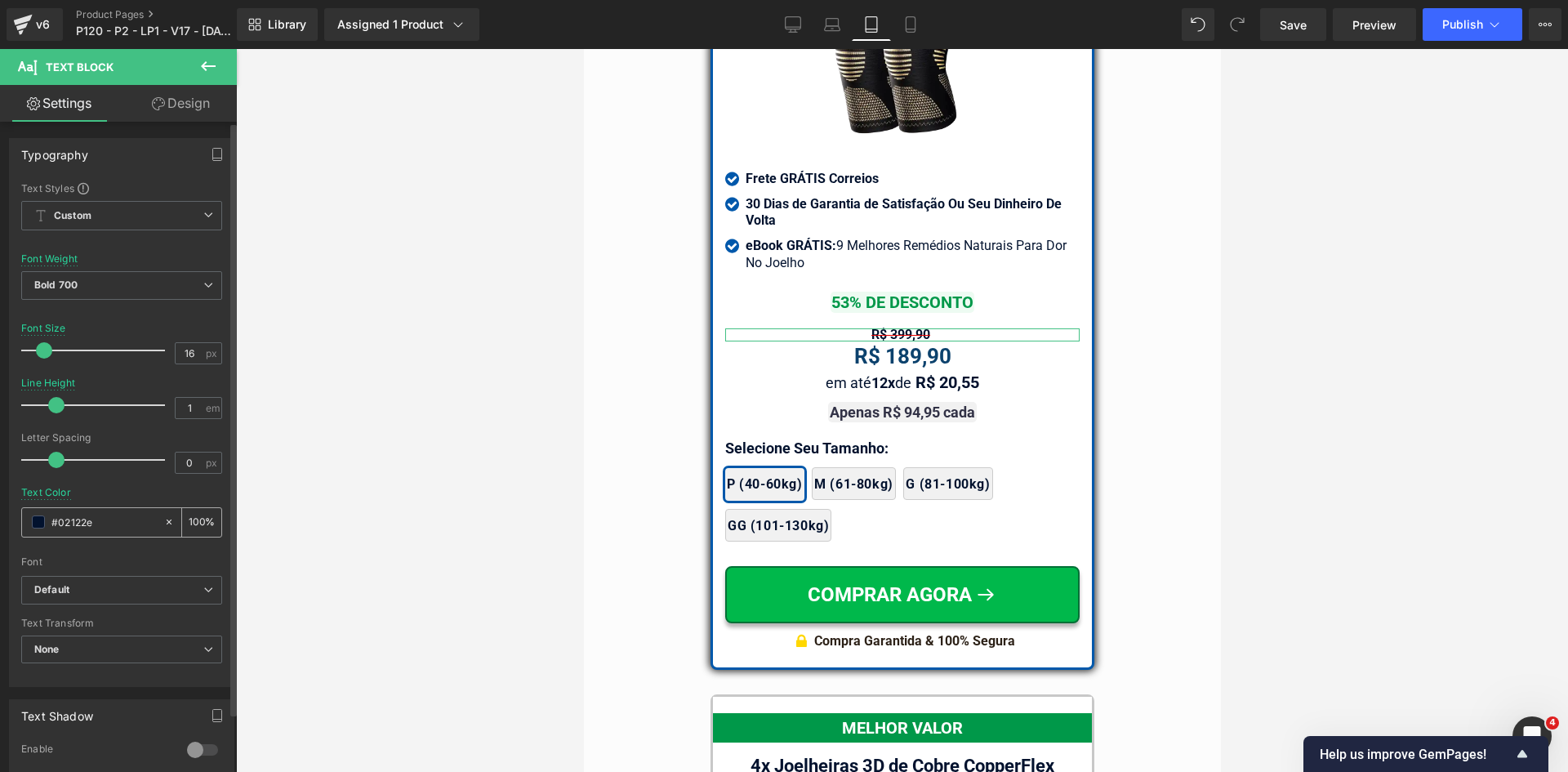
drag, startPoint x: 88, startPoint y: 507, endPoint x: 95, endPoint y: 514, distance: 9.9
click at [91, 511] on div "Text Color #02122e 100 %" at bounding box center [121, 521] width 201 height 69
drag, startPoint x: 64, startPoint y: 520, endPoint x: 23, endPoint y: 542, distance: 46.5
click at [0, 526] on div "Typography Text Styles Custom Custom Setup Global Style Custom Setup Global Sty…" at bounding box center [122, 406] width 245 height 561
drag, startPoint x: 80, startPoint y: 290, endPoint x: 72, endPoint y: 324, distance: 34.9
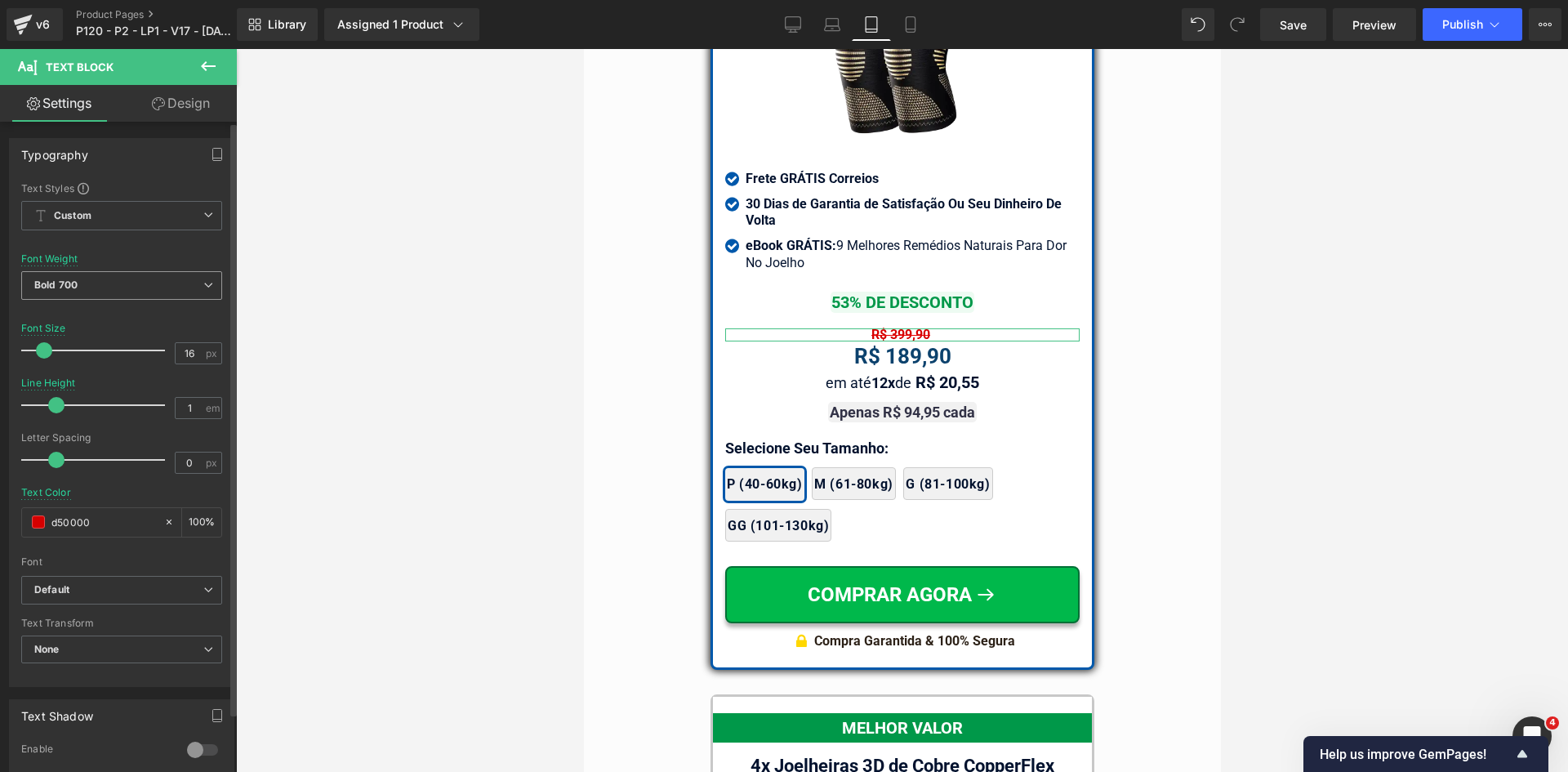
click at [76, 290] on span "Bold 700" at bounding box center [121, 285] width 201 height 29
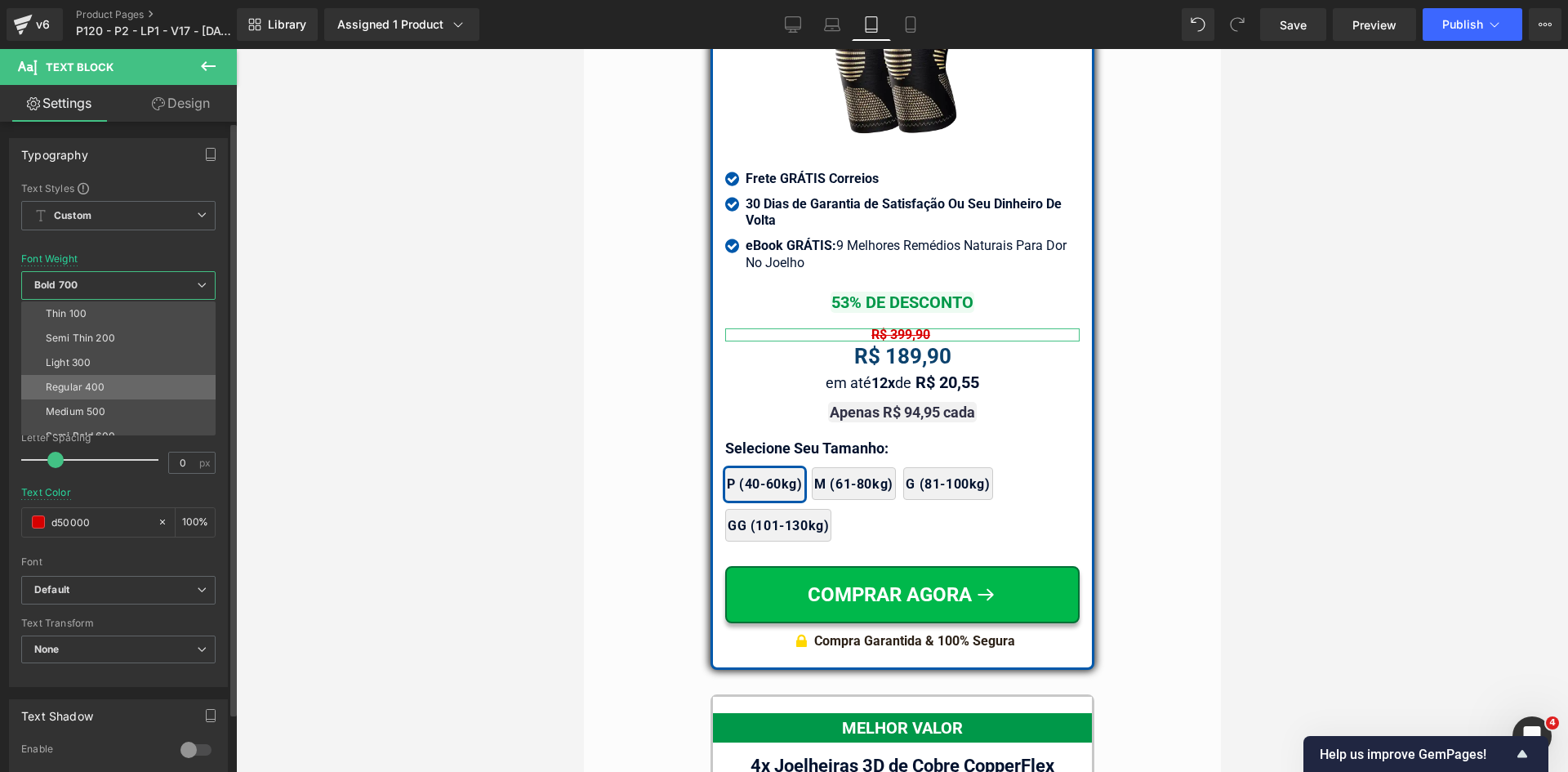
click at [65, 386] on div "Regular 400" at bounding box center [75, 387] width 60 height 11
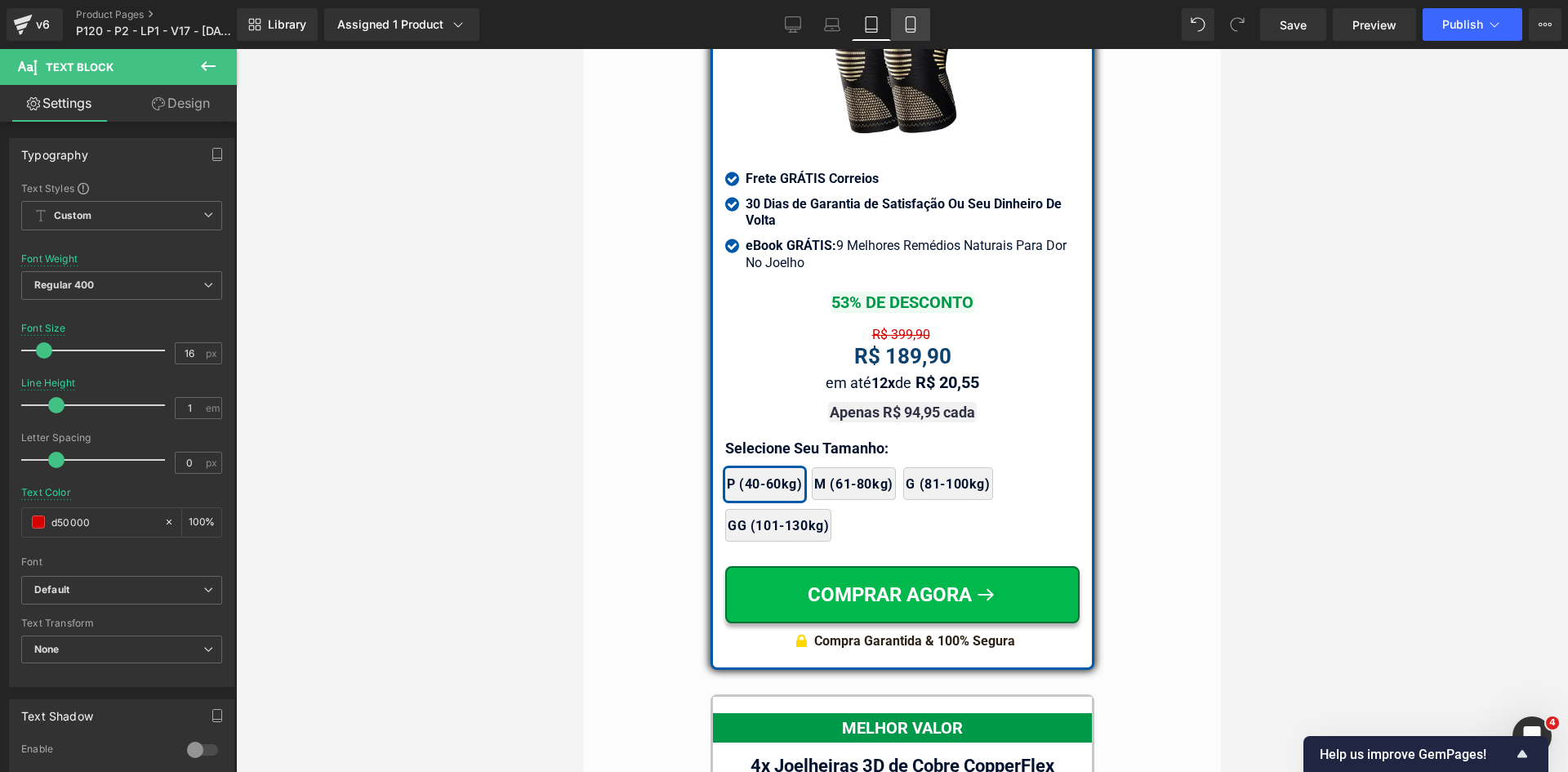
click at [915, 30] on icon at bounding box center [910, 24] width 16 height 16
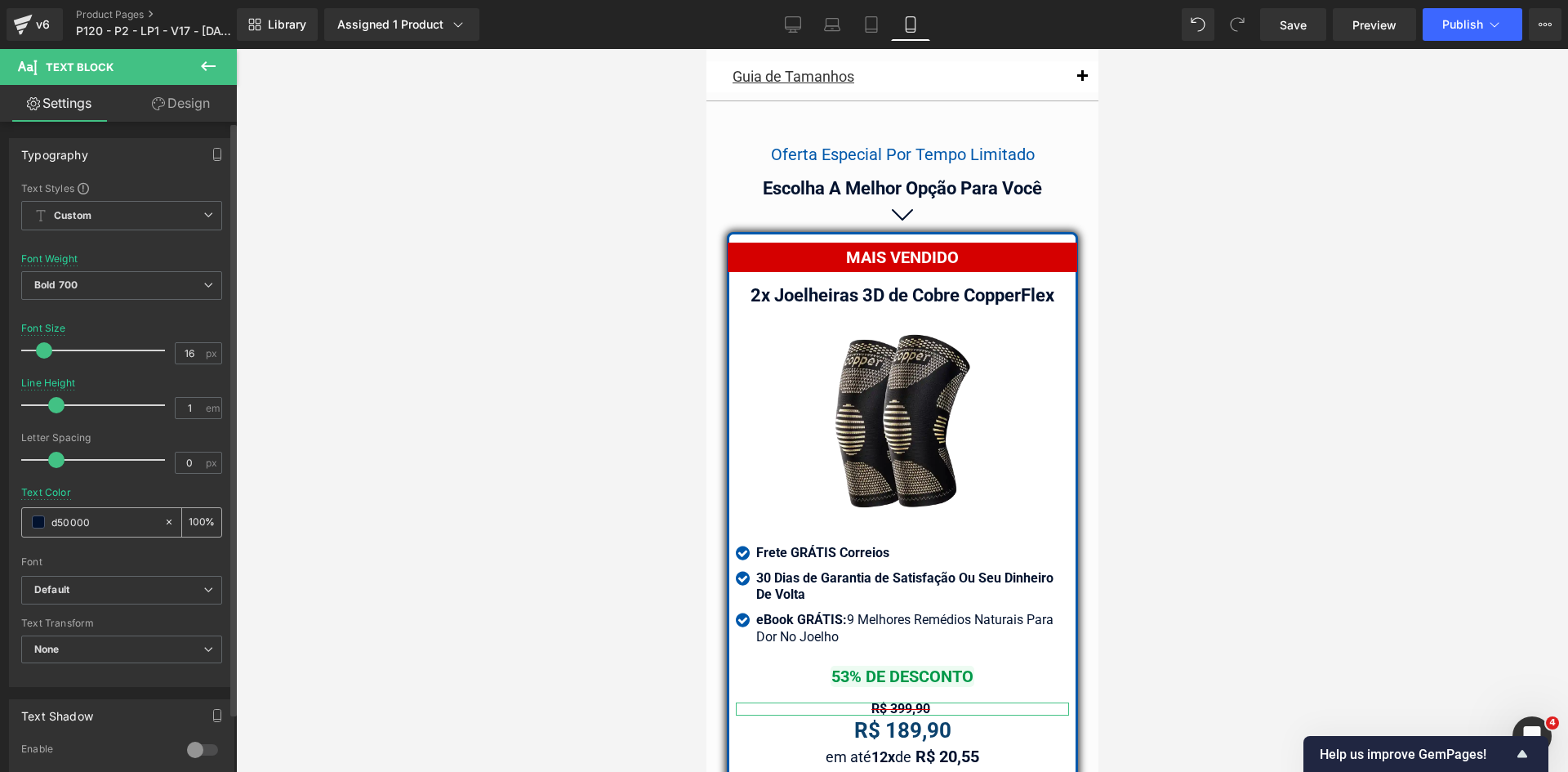
scroll to position [14494, 0]
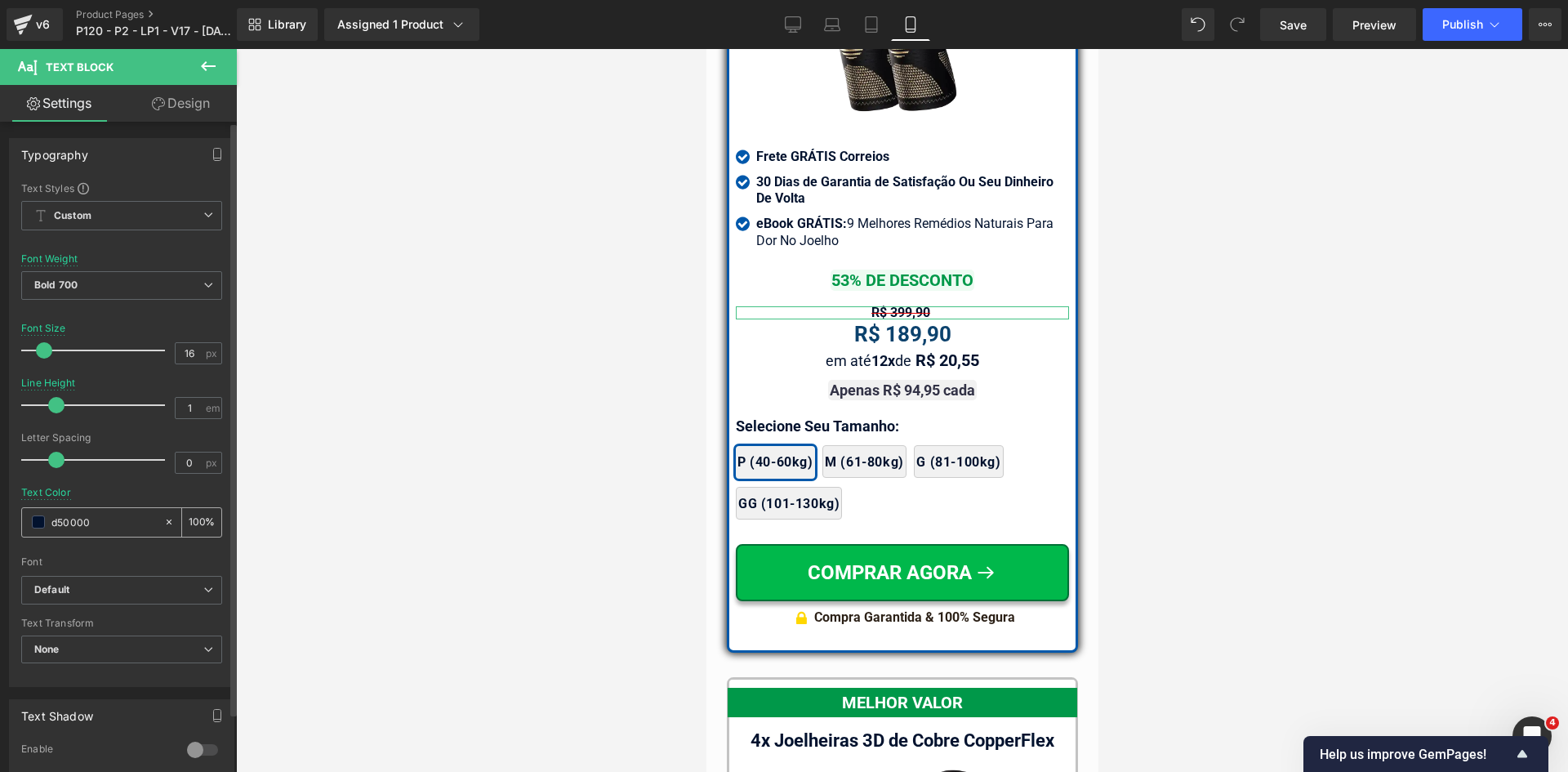
click at [102, 523] on input "d50000" at bounding box center [103, 521] width 105 height 18
paste input "d50000"
drag, startPoint x: 108, startPoint y: 287, endPoint x: 107, endPoint y: 297, distance: 10.0
click at [107, 287] on span "Bold 700" at bounding box center [121, 285] width 201 height 29
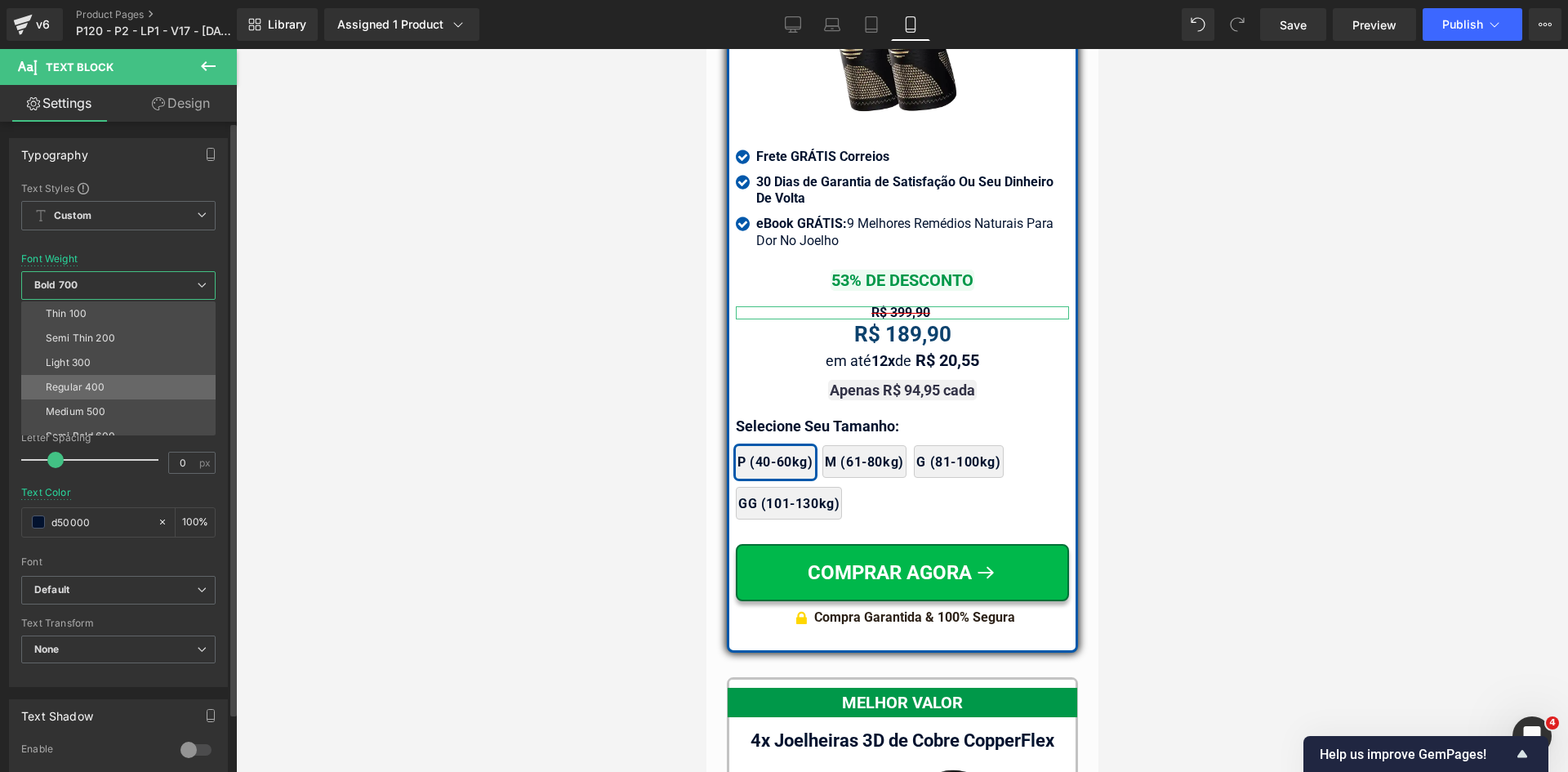
click at [95, 384] on div "Regular 400" at bounding box center [75, 387] width 60 height 11
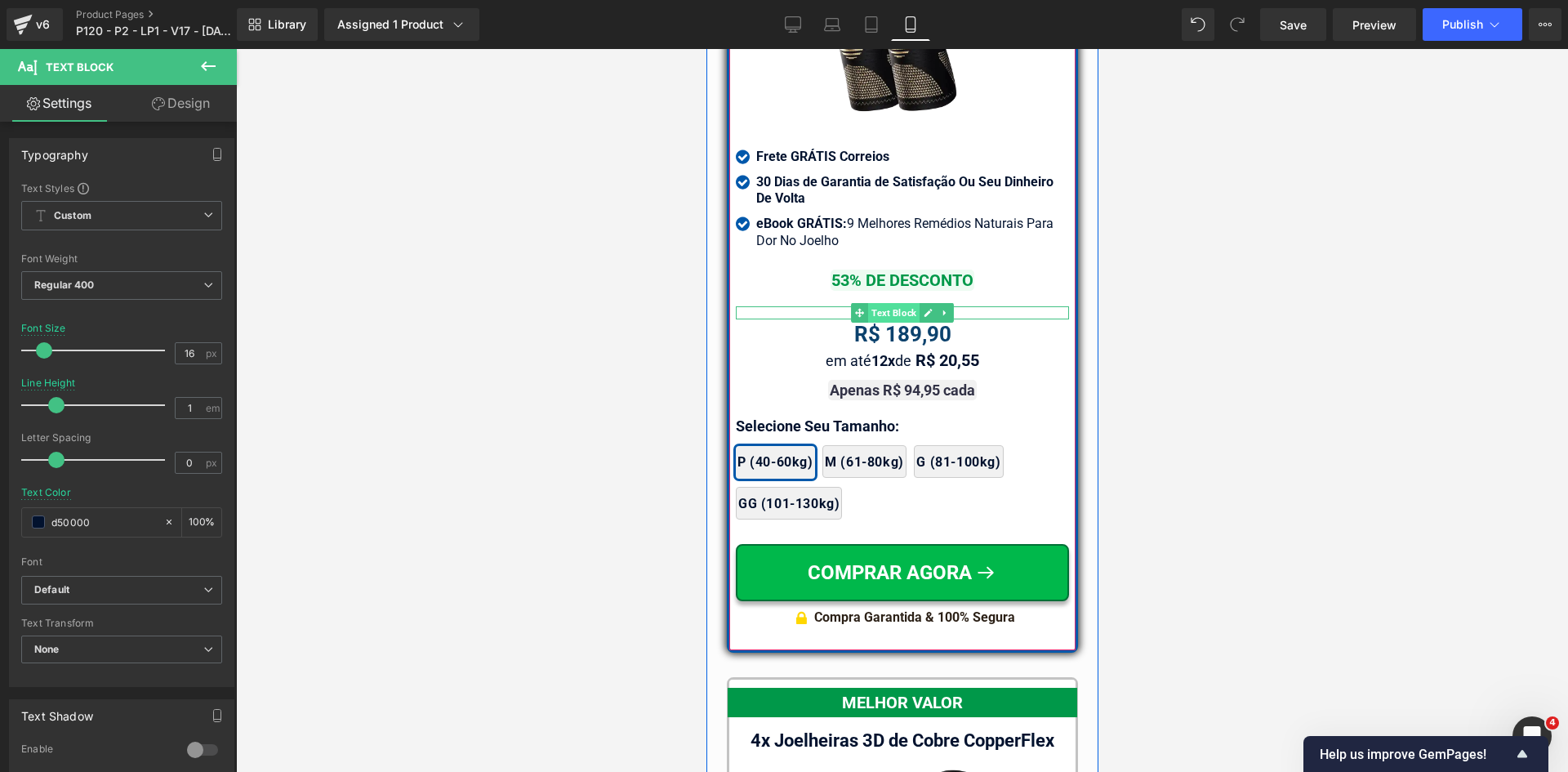
click at [872, 305] on span "Text Block" at bounding box center [892, 312] width 51 height 20
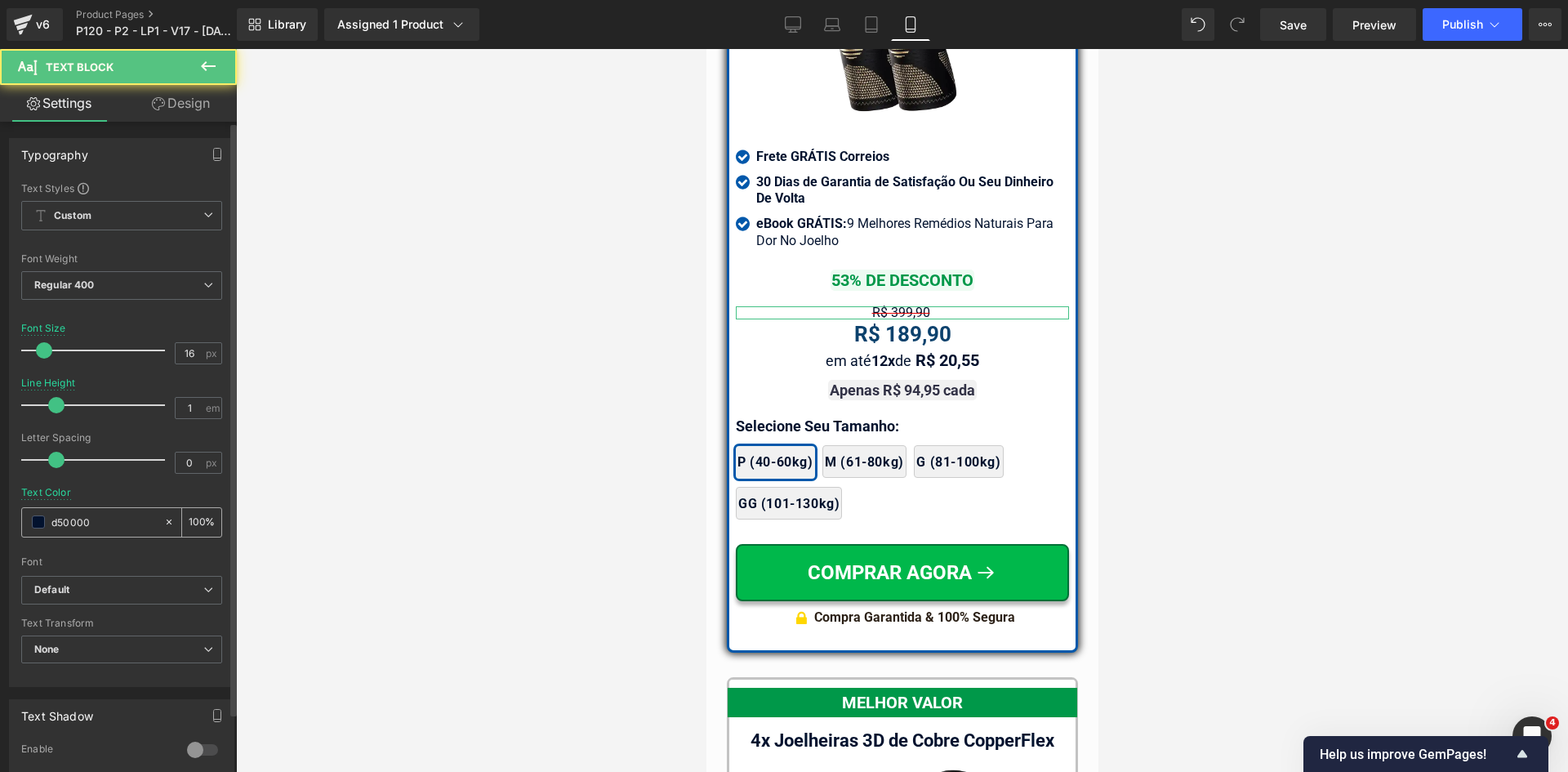
click at [101, 521] on input "d50000" at bounding box center [103, 521] width 105 height 18
click at [45, 520] on div "d50000" at bounding box center [92, 522] width 141 height 29
click at [56, 520] on input "d50000" at bounding box center [103, 521] width 105 height 18
type input "#d50000"
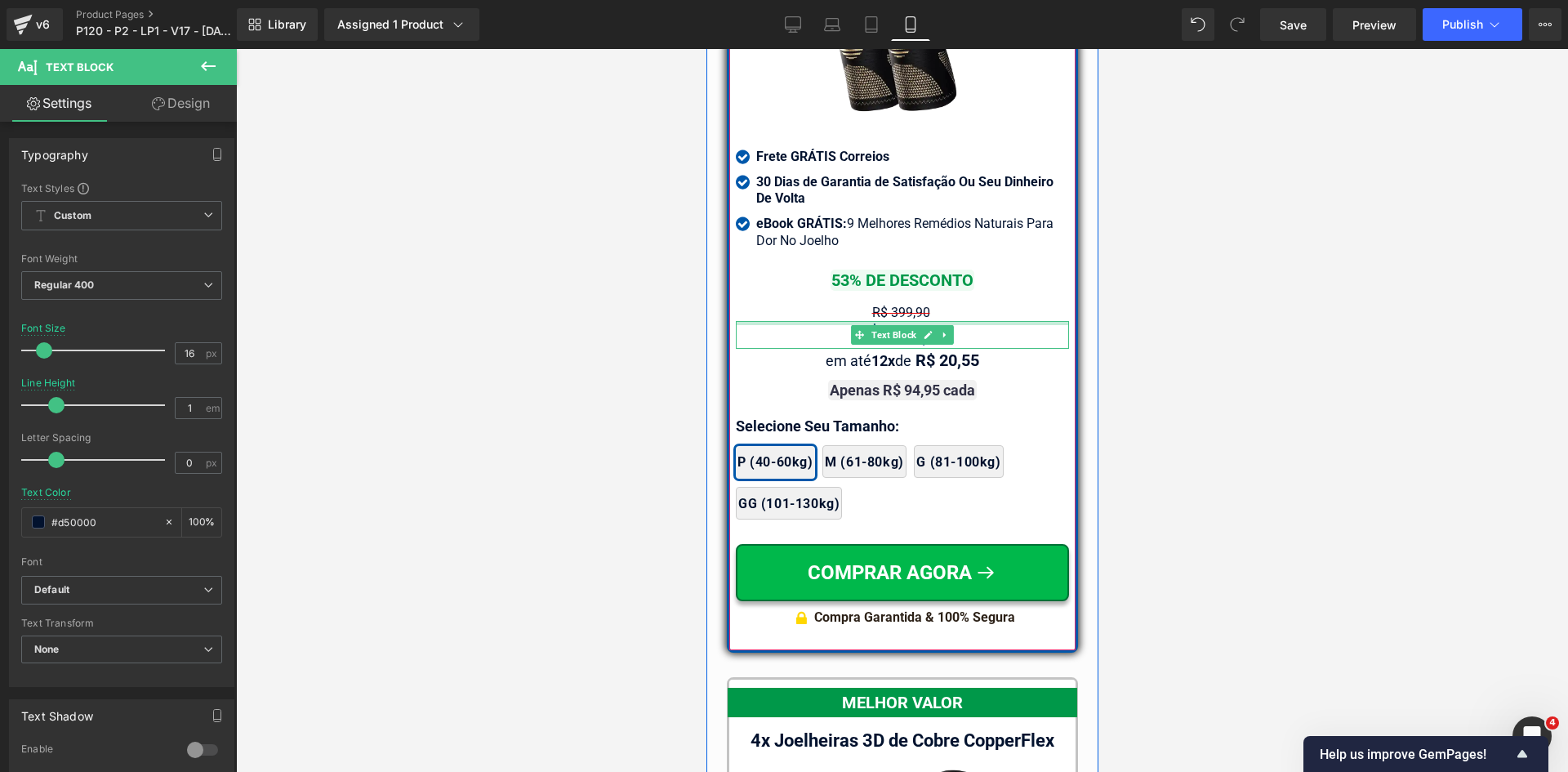
click at [895, 321] on div at bounding box center [901, 323] width 333 height 4
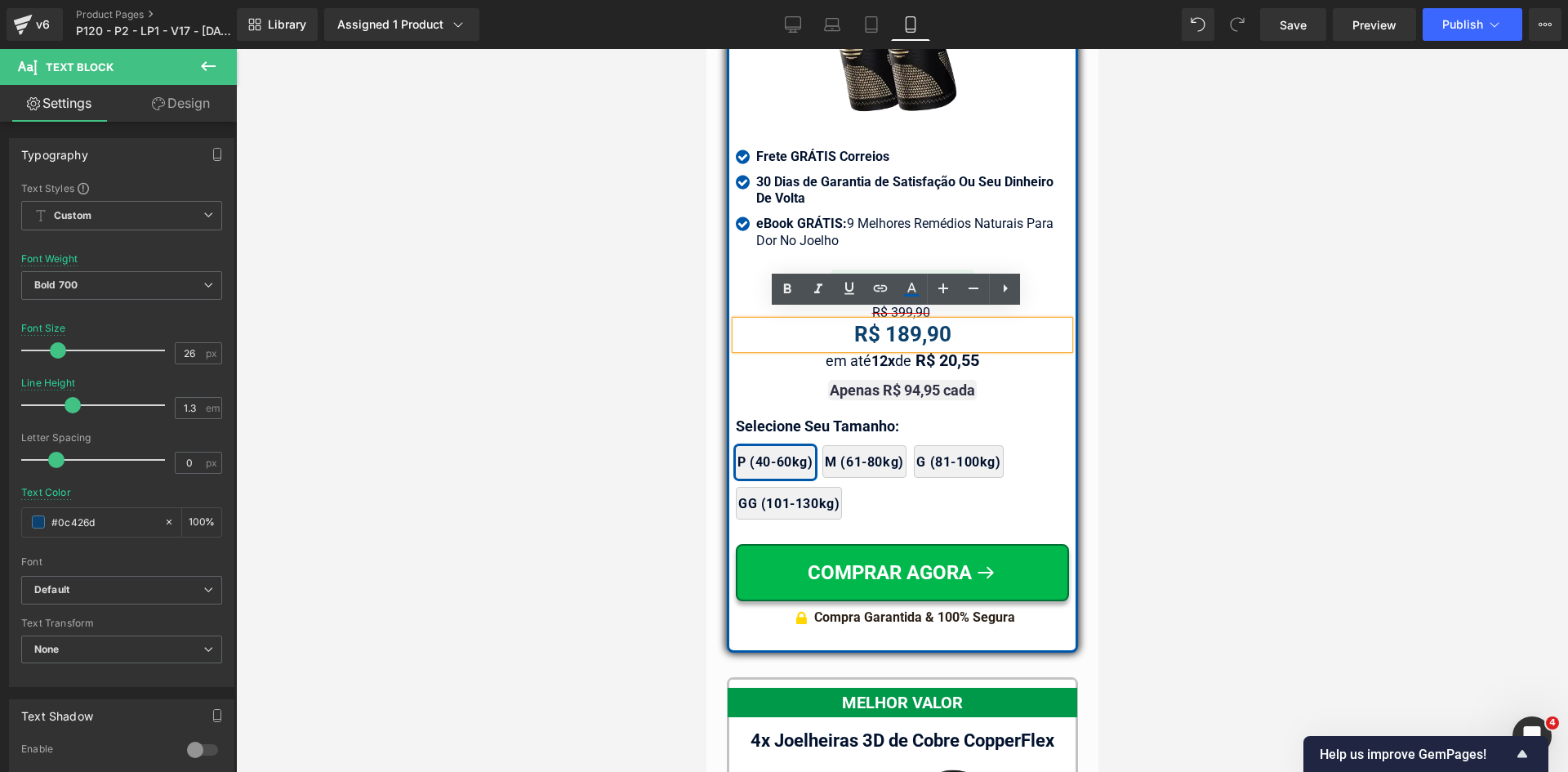
click at [567, 346] on div at bounding box center [902, 409] width 1332 height 723
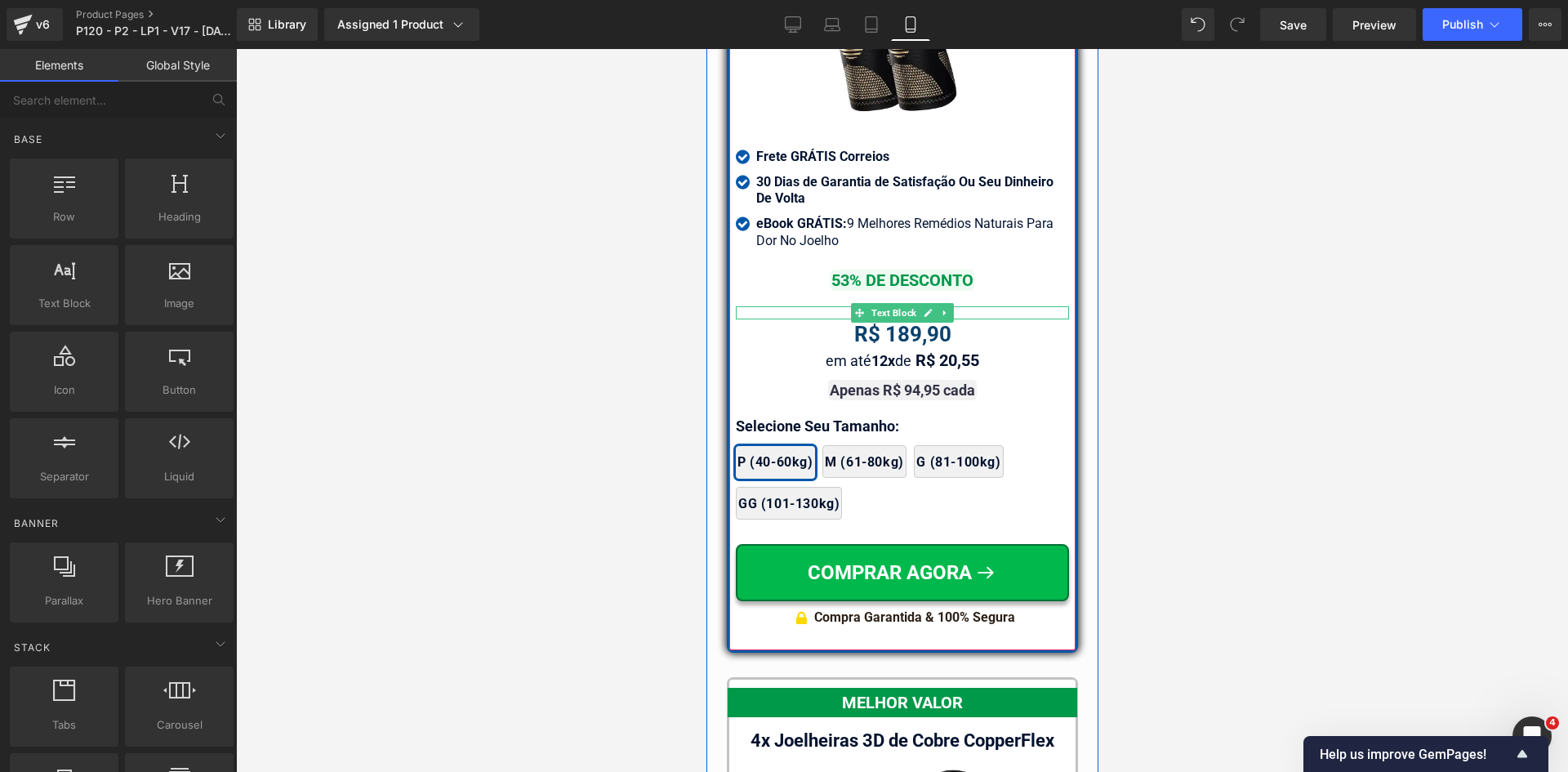
click at [918, 303] on link at bounding box center [927, 312] width 17 height 20
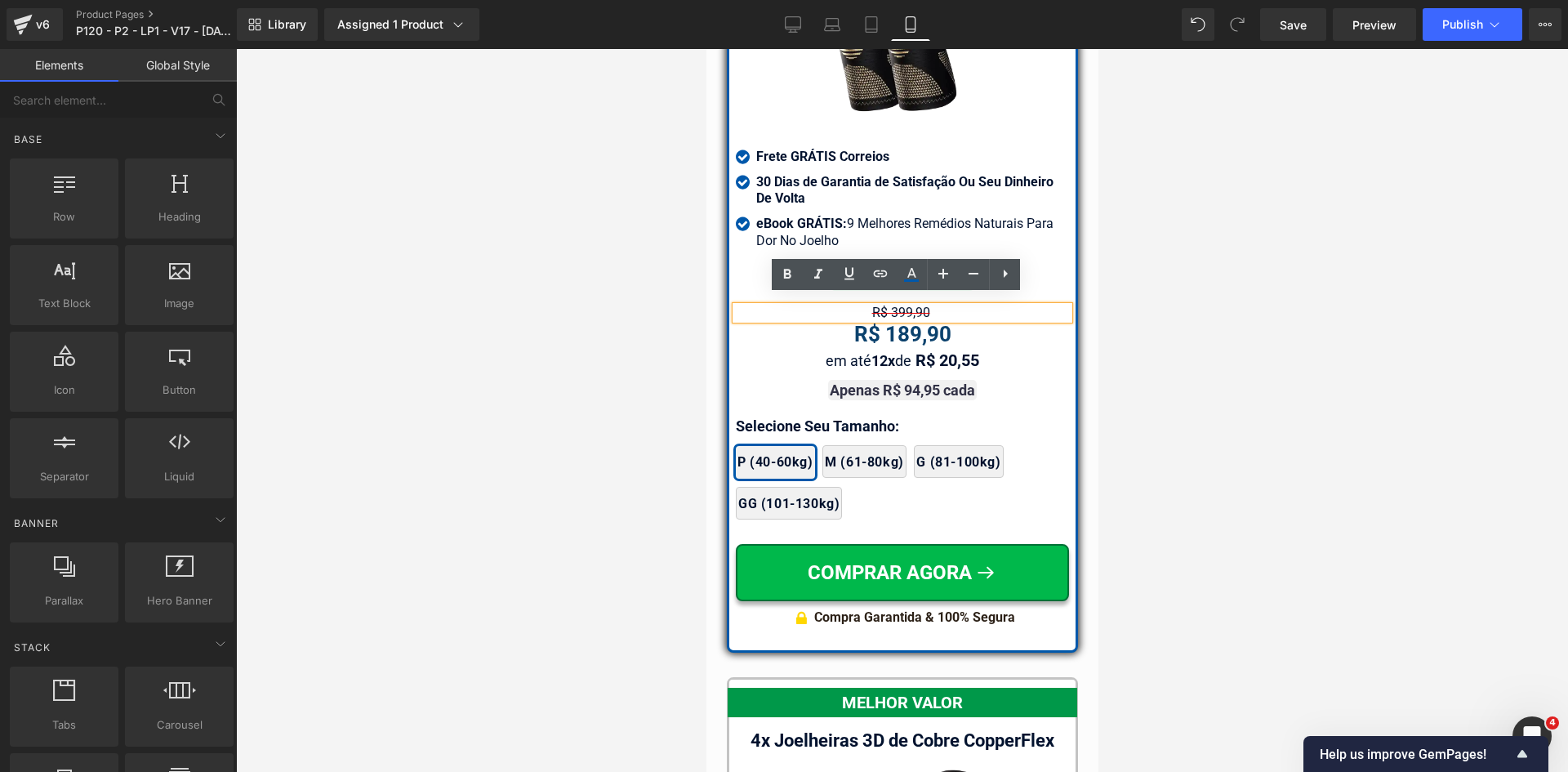
click at [872, 304] on span "R$ 399,90" at bounding box center [900, 312] width 58 height 16
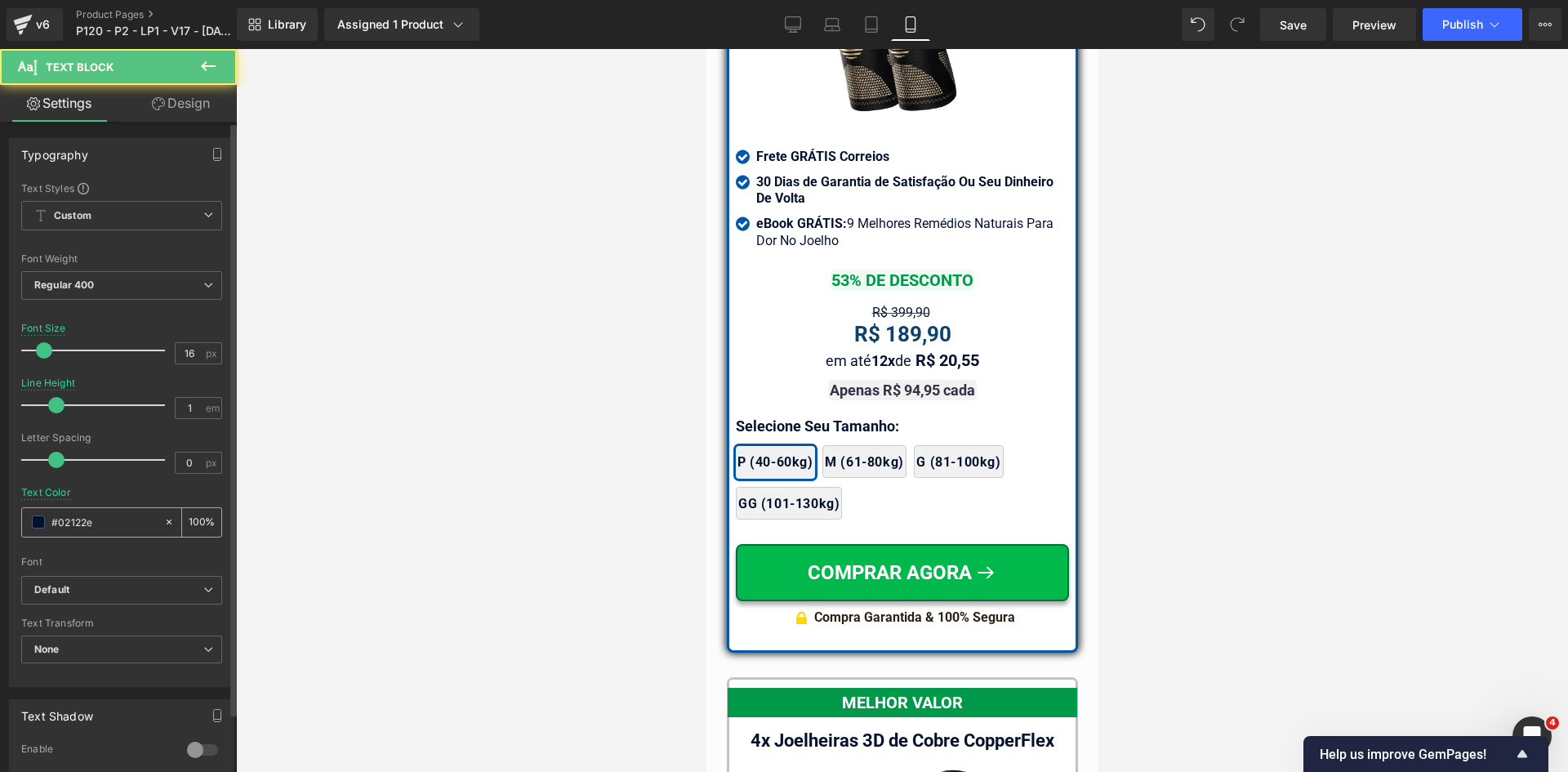
click at [107, 514] on input "#02122e" at bounding box center [103, 521] width 105 height 18
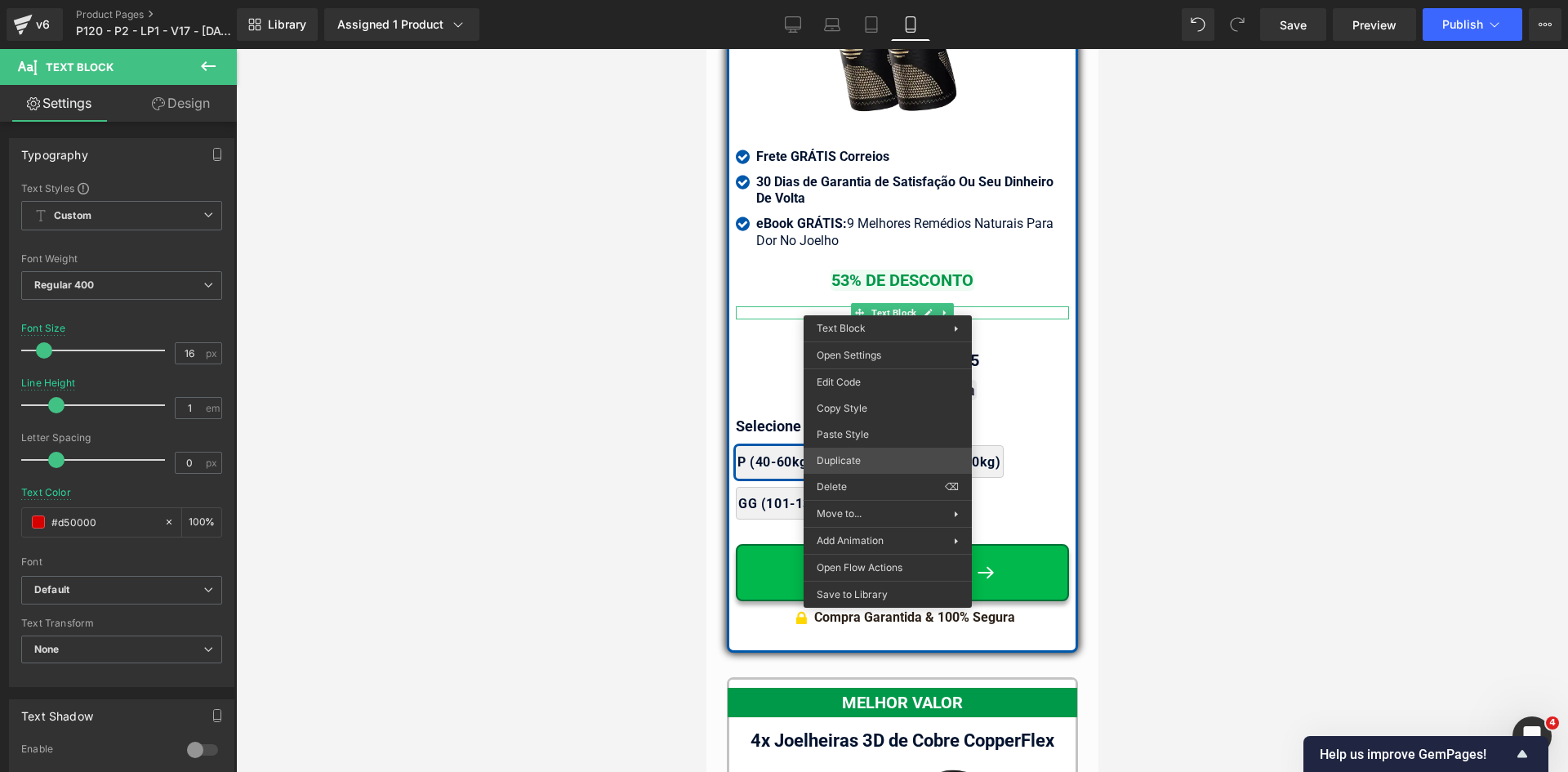
drag, startPoint x: 1543, startPoint y: 503, endPoint x: 846, endPoint y: 436, distance: 700.2
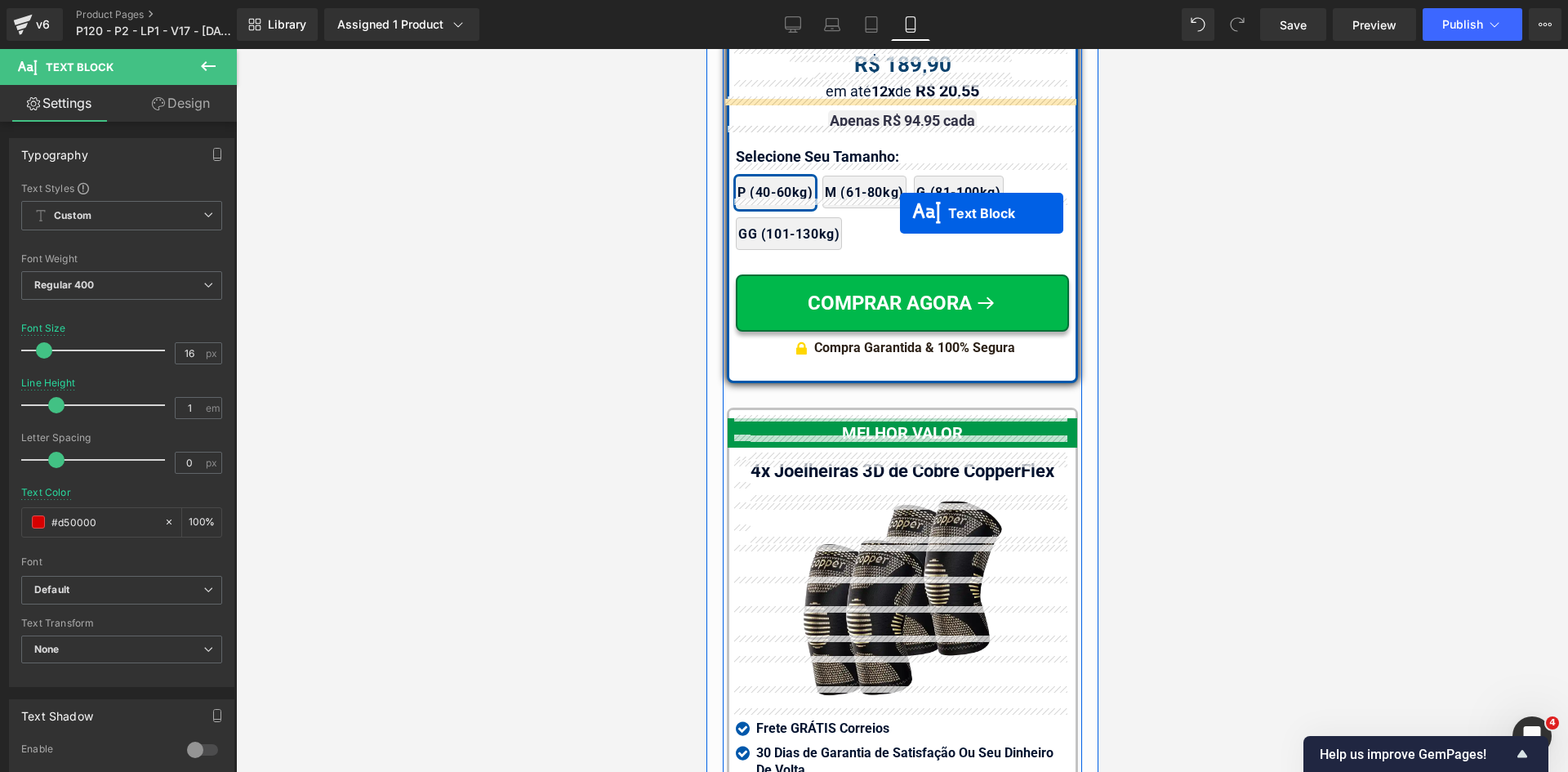
scroll to position [15147, 0]
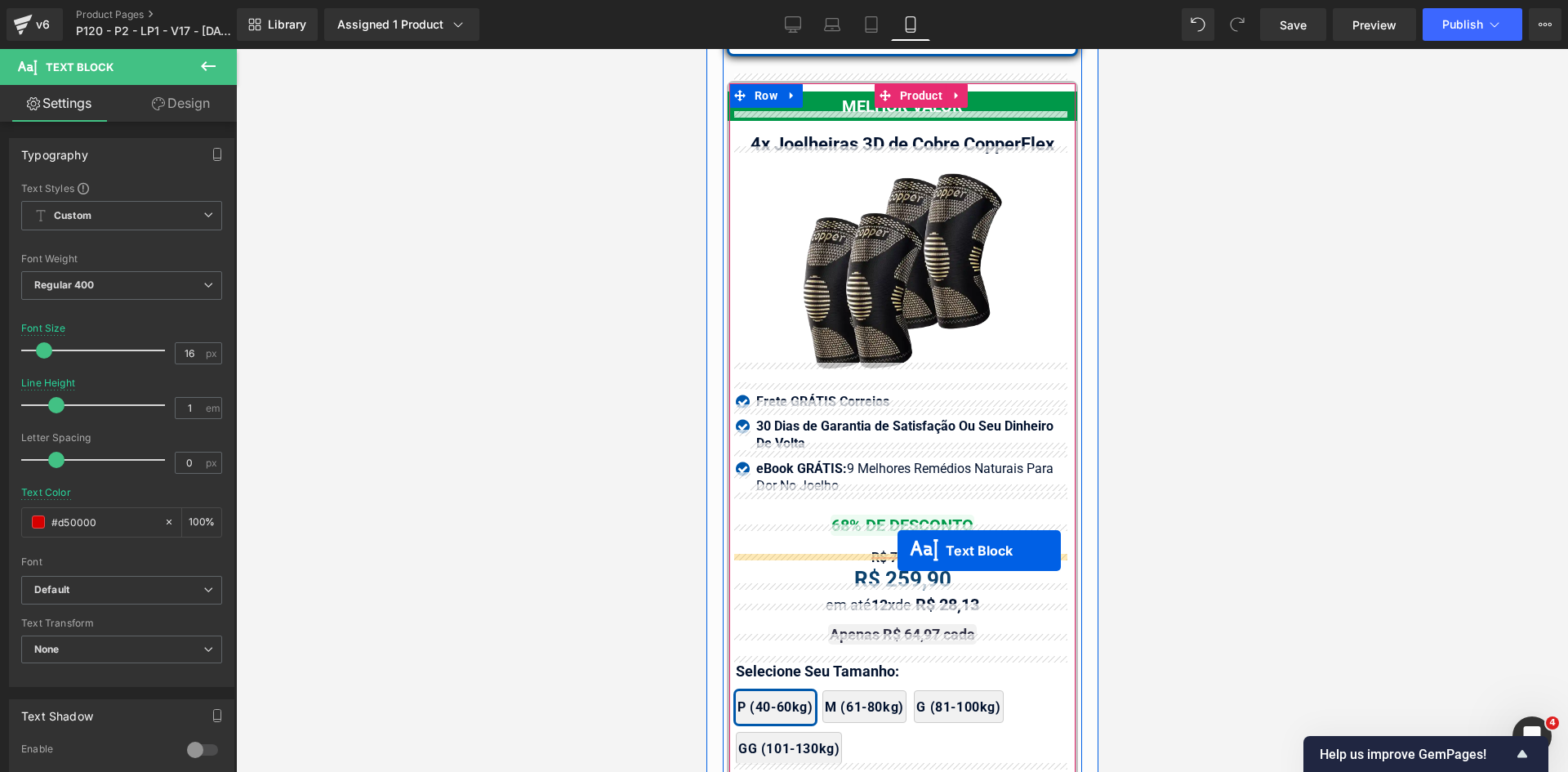
drag, startPoint x: 905, startPoint y: 351, endPoint x: 897, endPoint y: 551, distance: 200.2
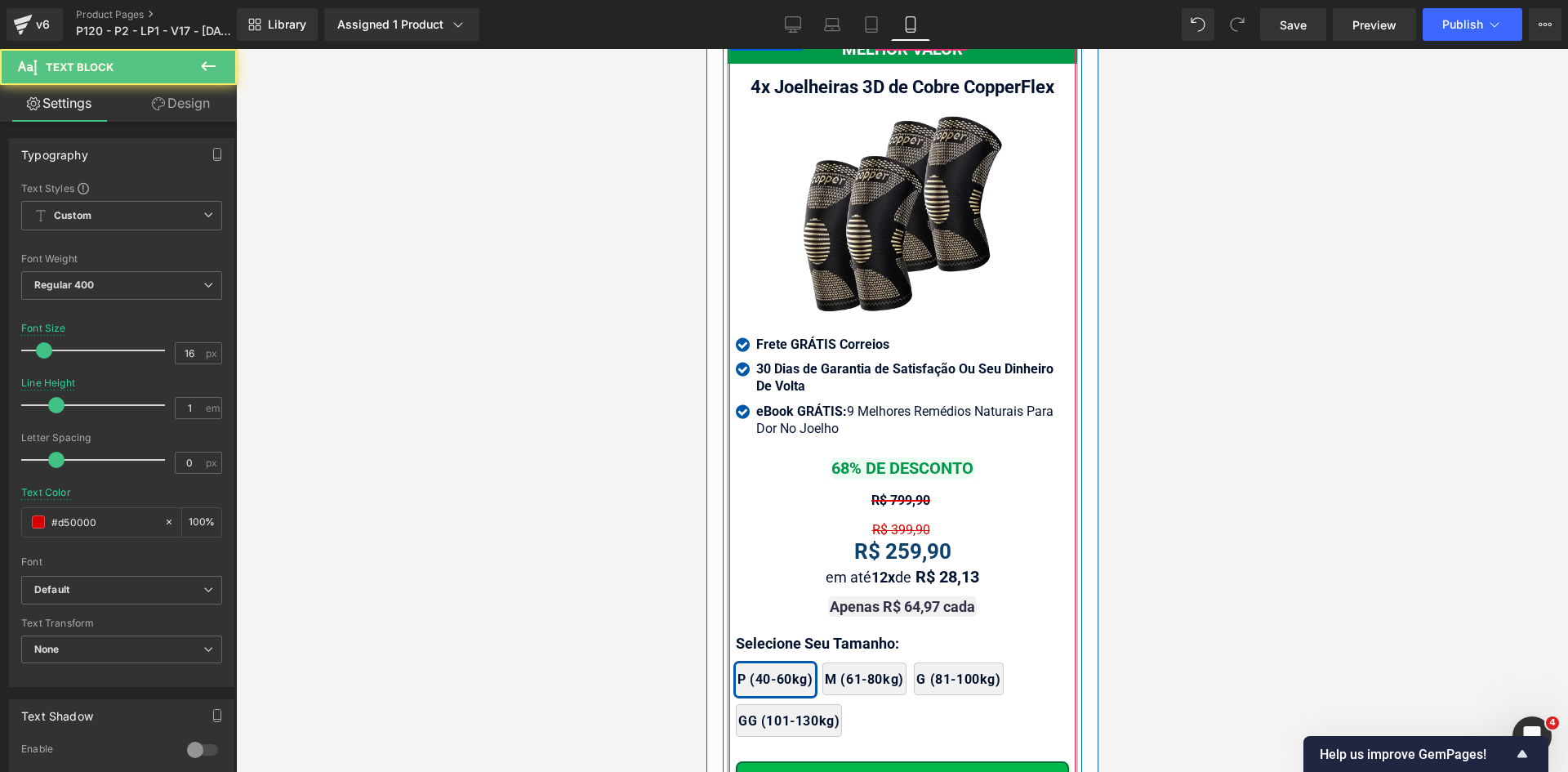
scroll to position [15090, 0]
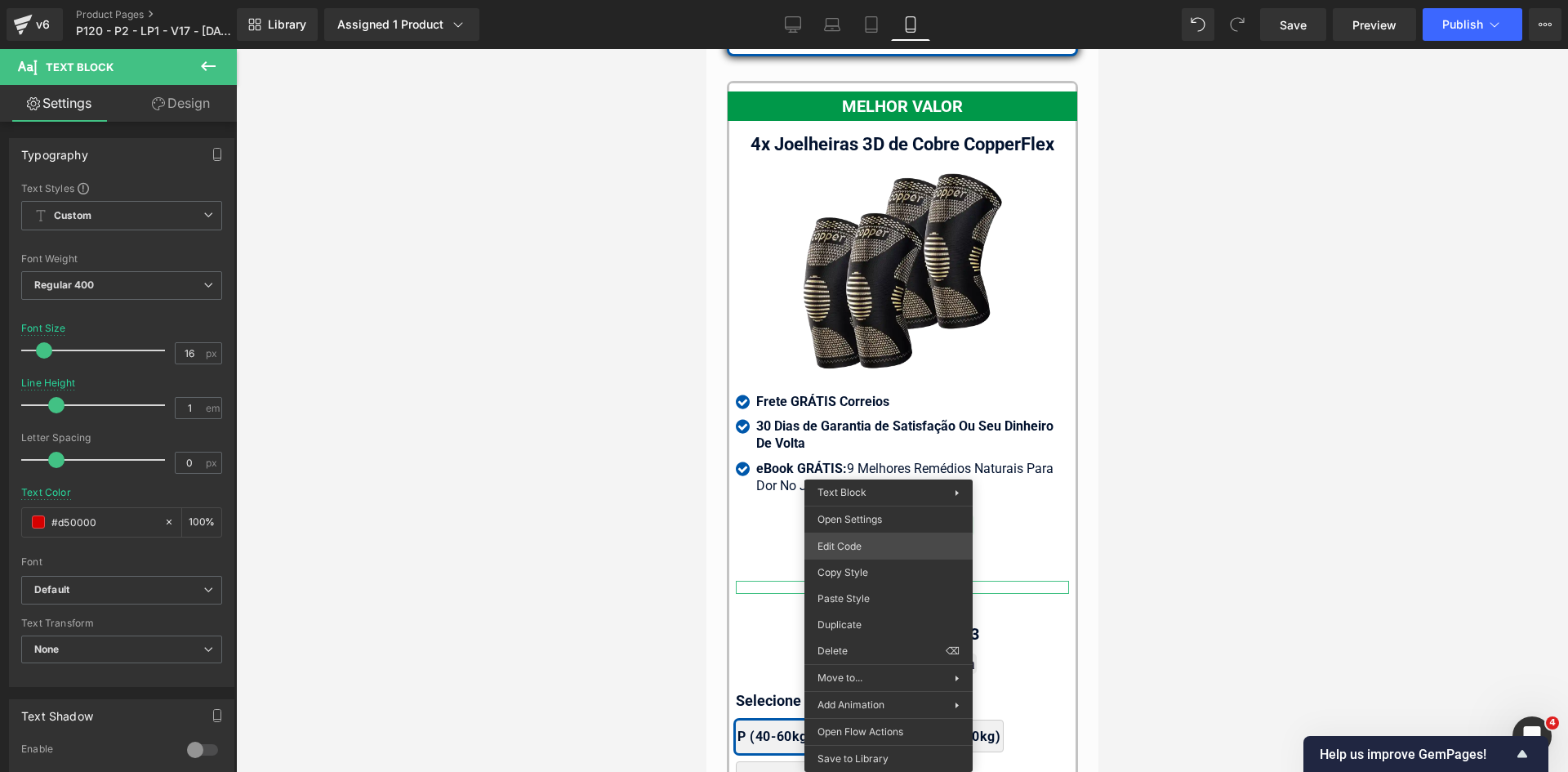
click at [830, 0] on div "Text Block You are previewing how the will restyle your page. You can not edit …" at bounding box center [784, 0] width 1568 height 0
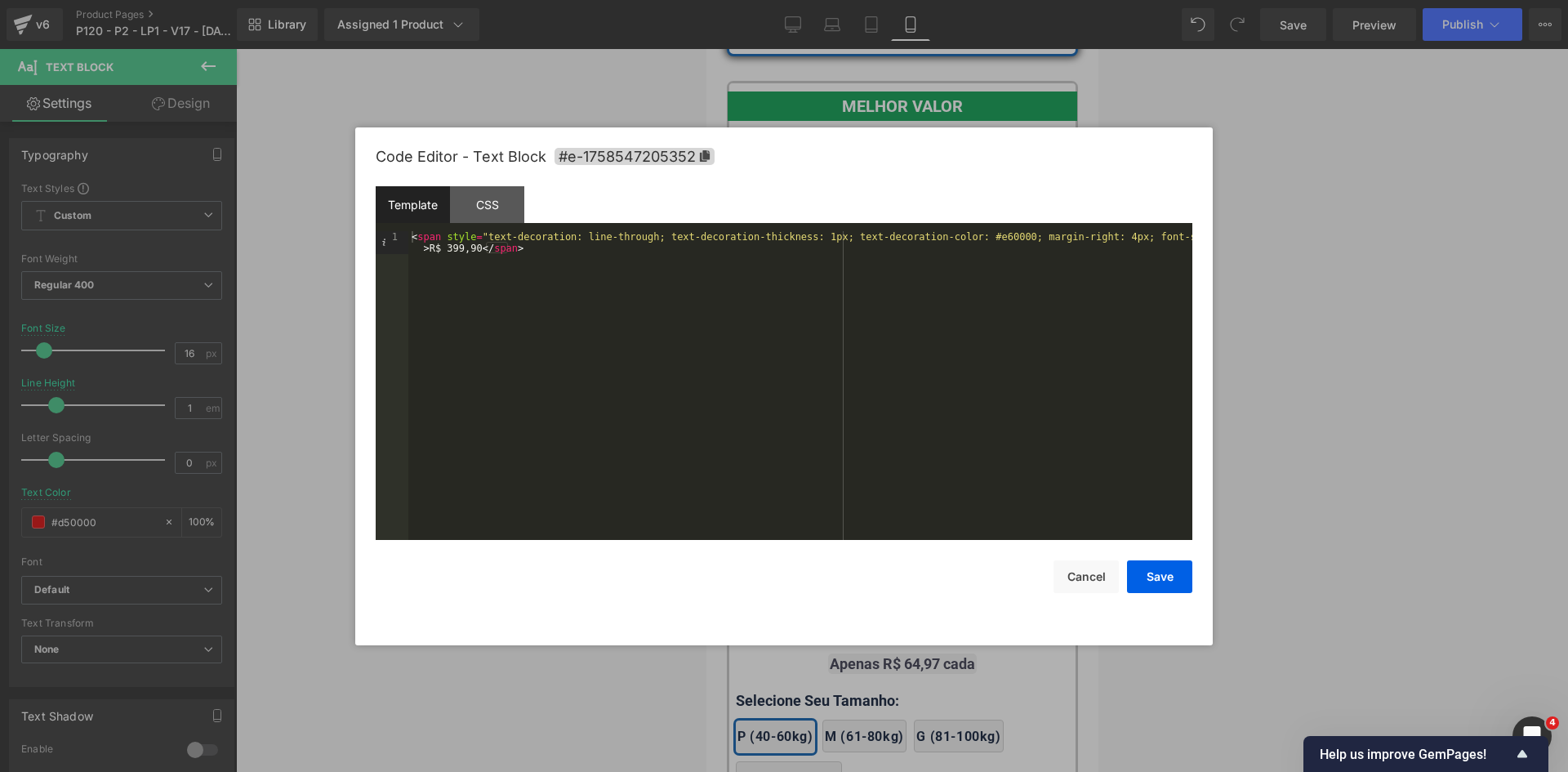
type input "#d50000"
click at [451, 247] on div "< span style = "text-decoration: line-through; text-decoration-thickness: 1px; …" at bounding box center [800, 408] width 784 height 355
drag, startPoint x: 1192, startPoint y: 586, endPoint x: 1183, endPoint y: 583, distance: 9.5
click at [1185, 584] on div "Code Editor - Text Block #e-1758547205352 Template CSS 1 < span style = "text-d…" at bounding box center [784, 386] width 858 height 518
click at [1154, 579] on button "Save" at bounding box center [1159, 577] width 65 height 33
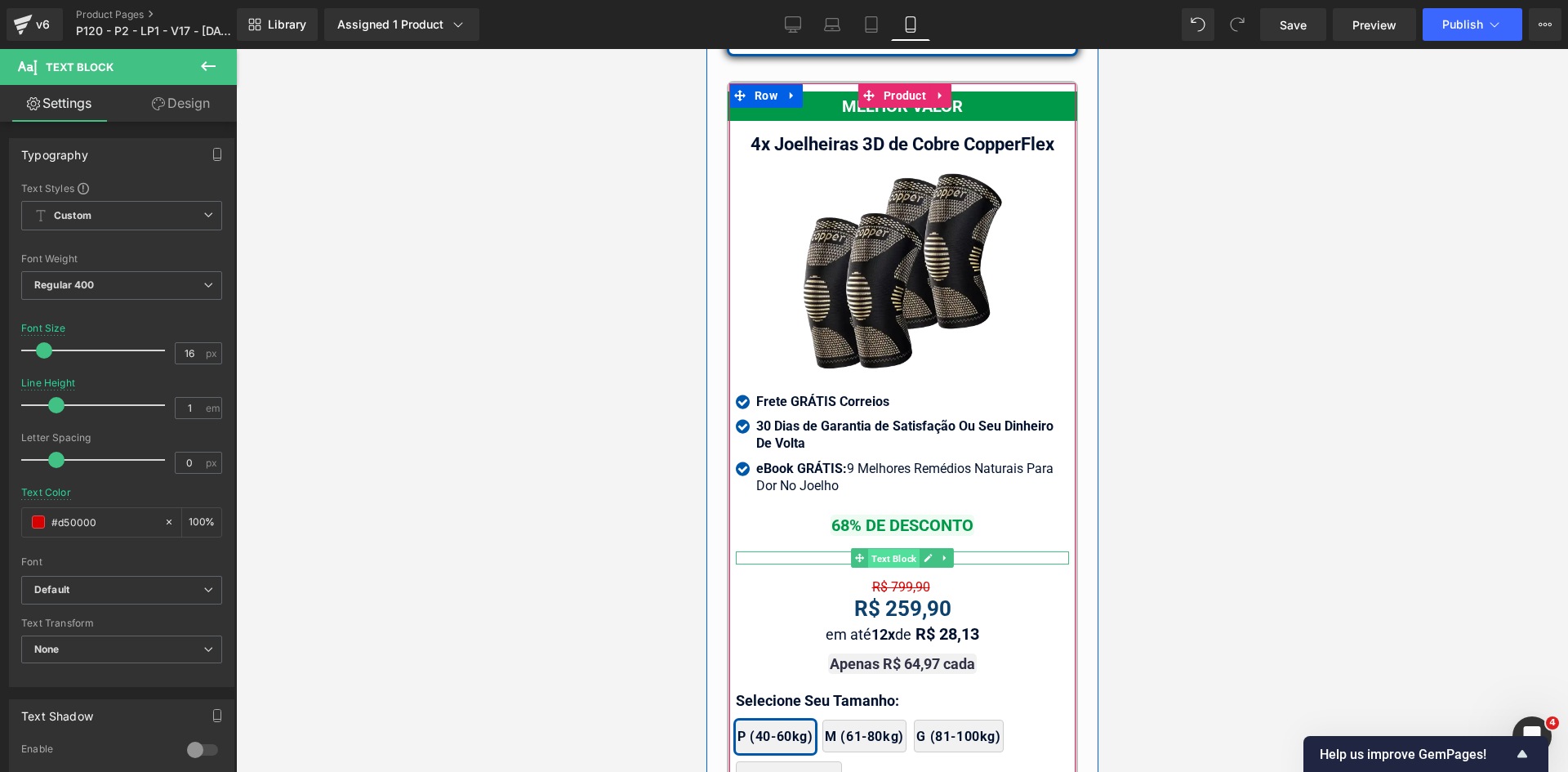
drag, startPoint x: 906, startPoint y: 549, endPoint x: 1592, endPoint y: 666, distance: 695.9
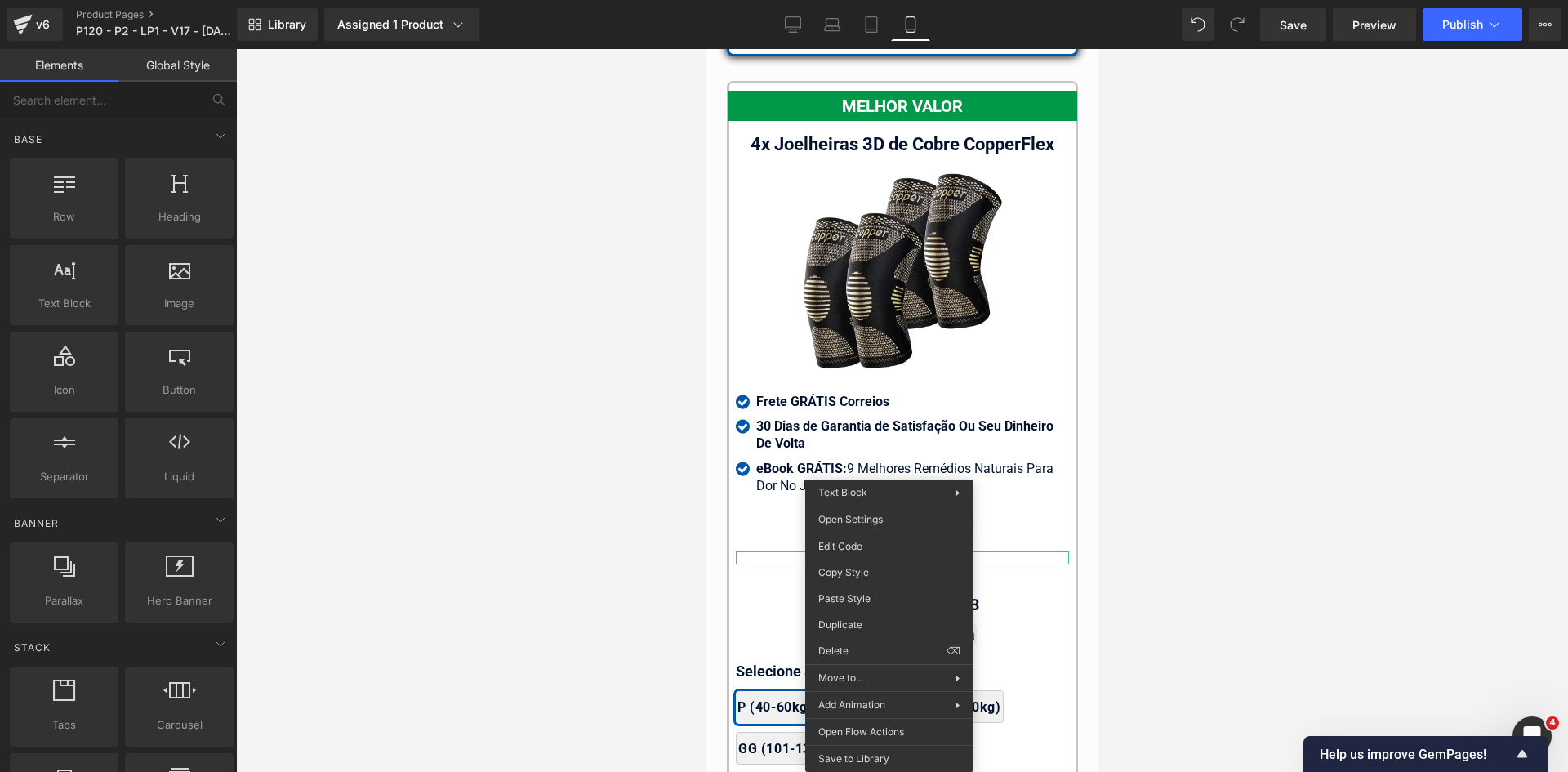
drag, startPoint x: 1558, startPoint y: 675, endPoint x: 875, endPoint y: 602, distance: 686.9
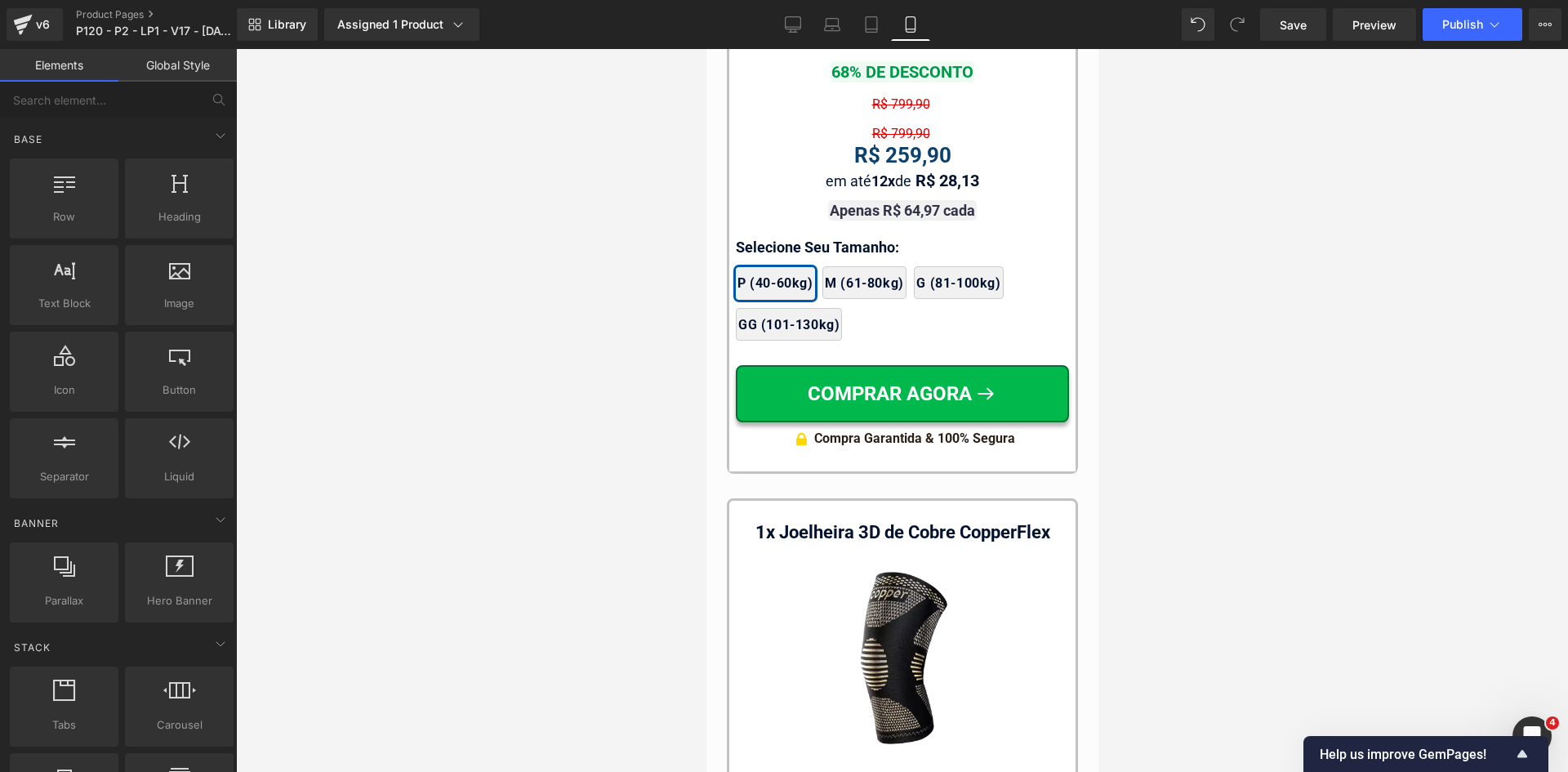
scroll to position [15547, 0]
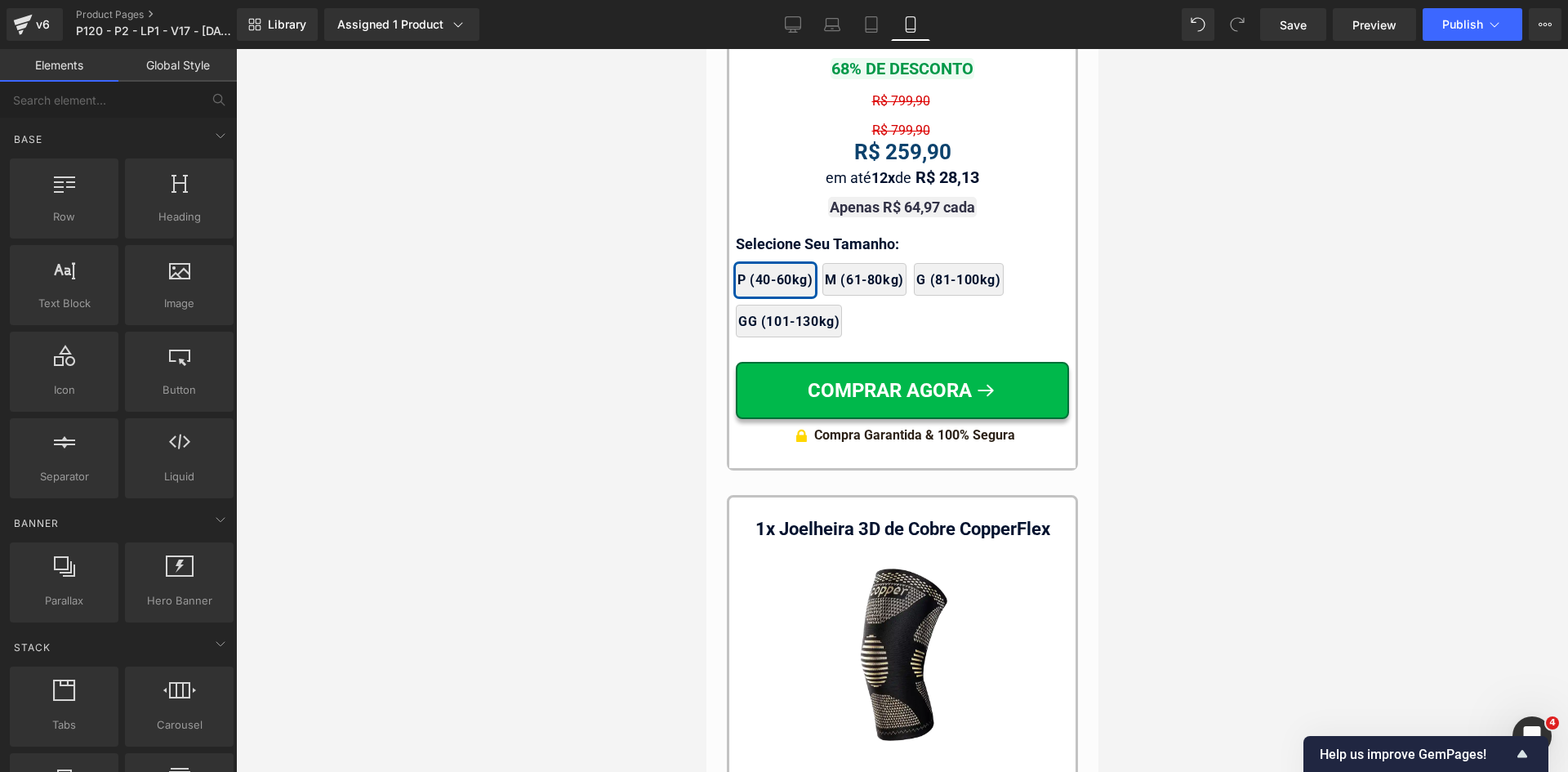
click at [895, 124] on div "R$ 799,90 Text Block" at bounding box center [901, 130] width 333 height 13
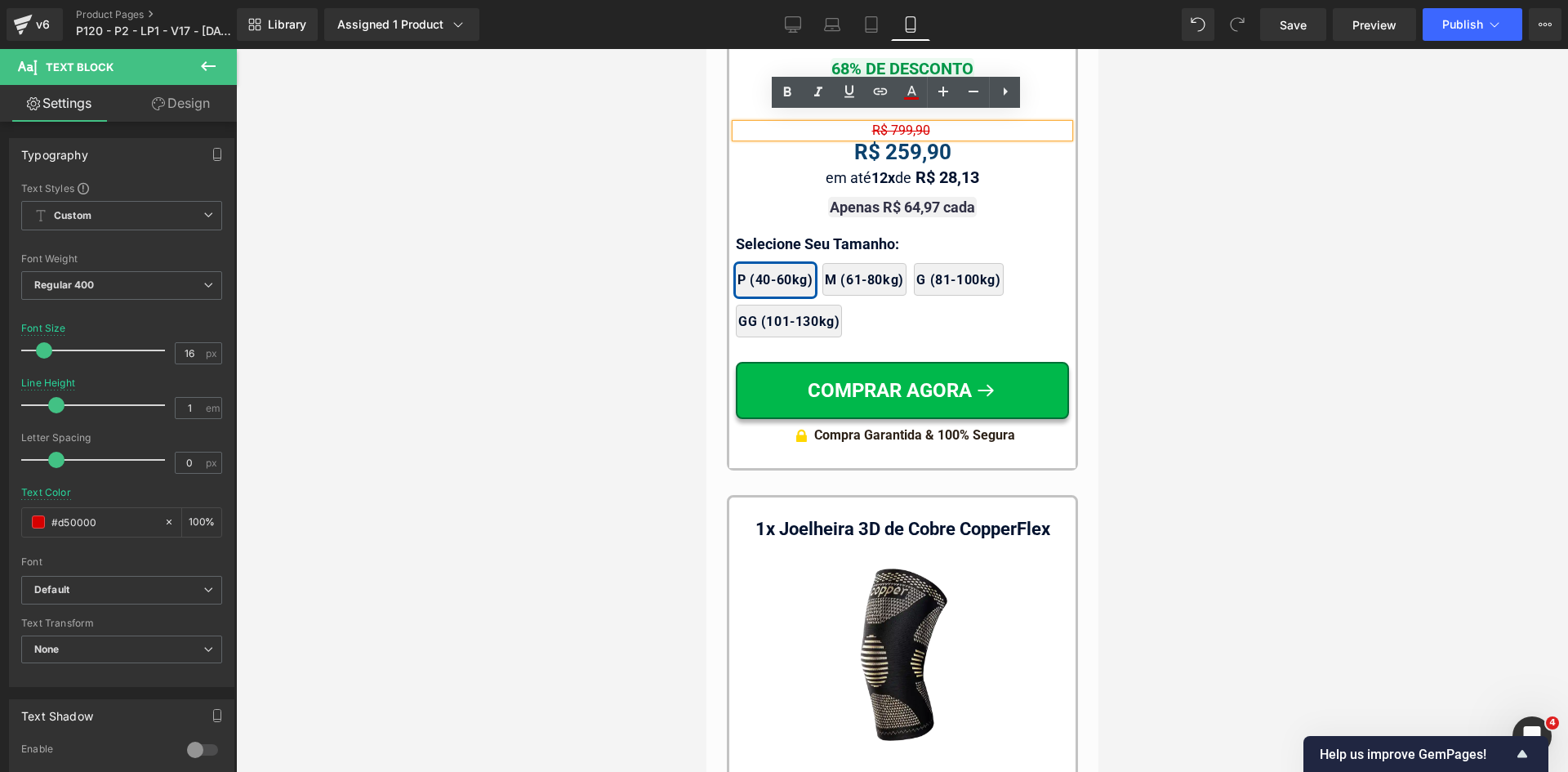
drag, startPoint x: 1198, startPoint y: 170, endPoint x: 1116, endPoint y: 160, distance: 82.6
click at [1196, 170] on div at bounding box center [902, 409] width 1332 height 723
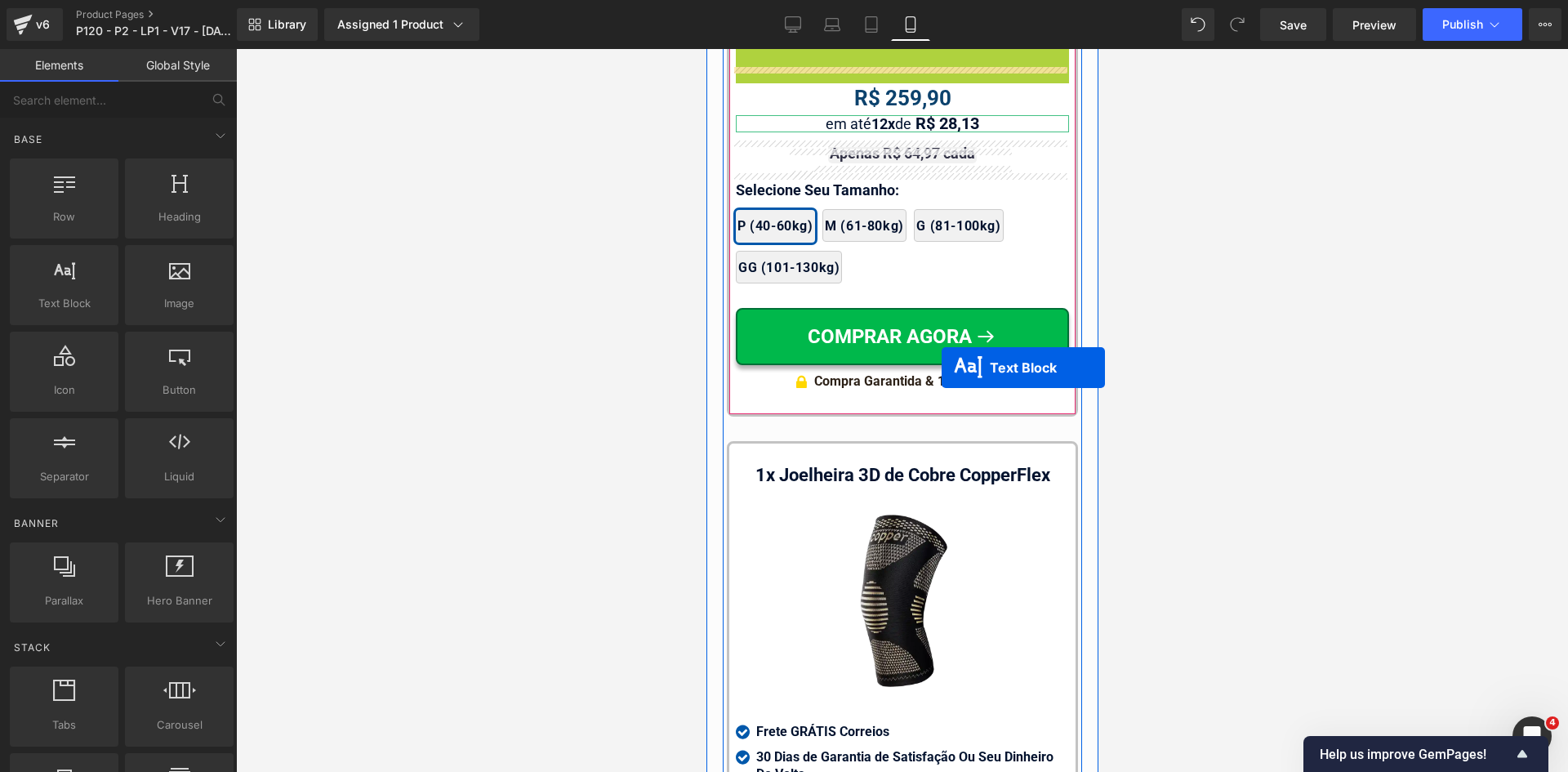
scroll to position [15873, 0]
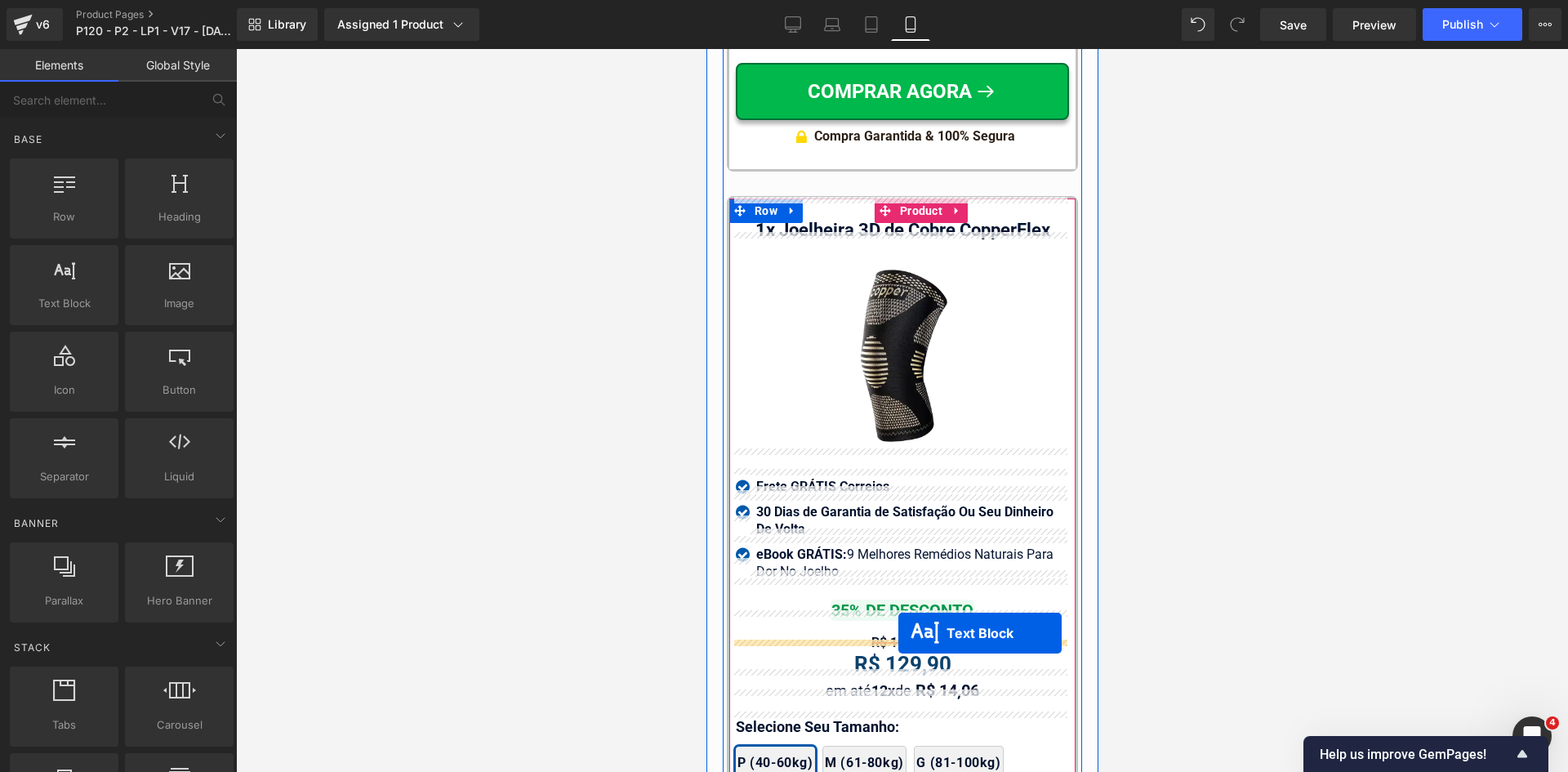
drag, startPoint x: 888, startPoint y: 119, endPoint x: 897, endPoint y: 634, distance: 515.1
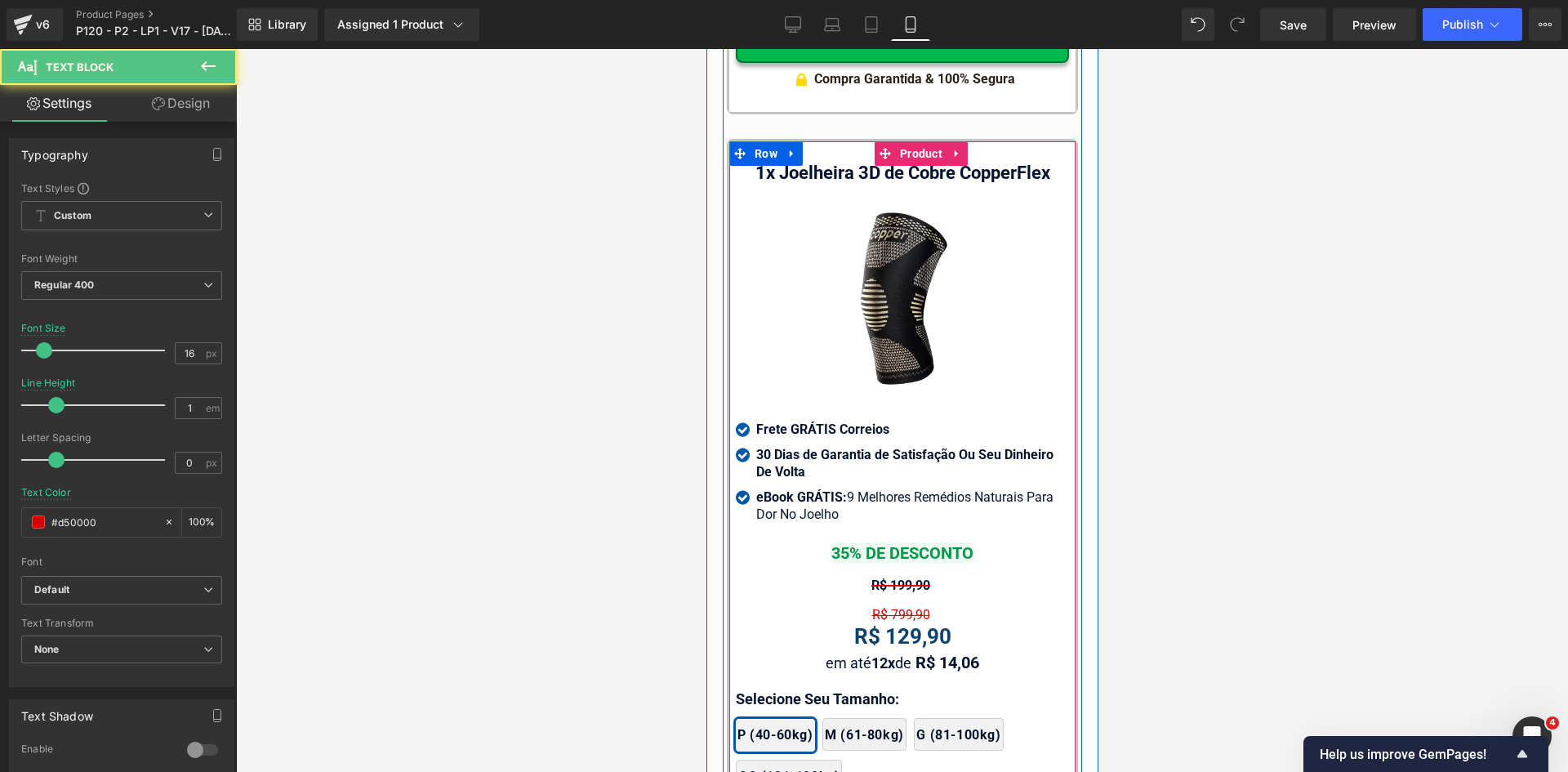
scroll to position [15816, 0]
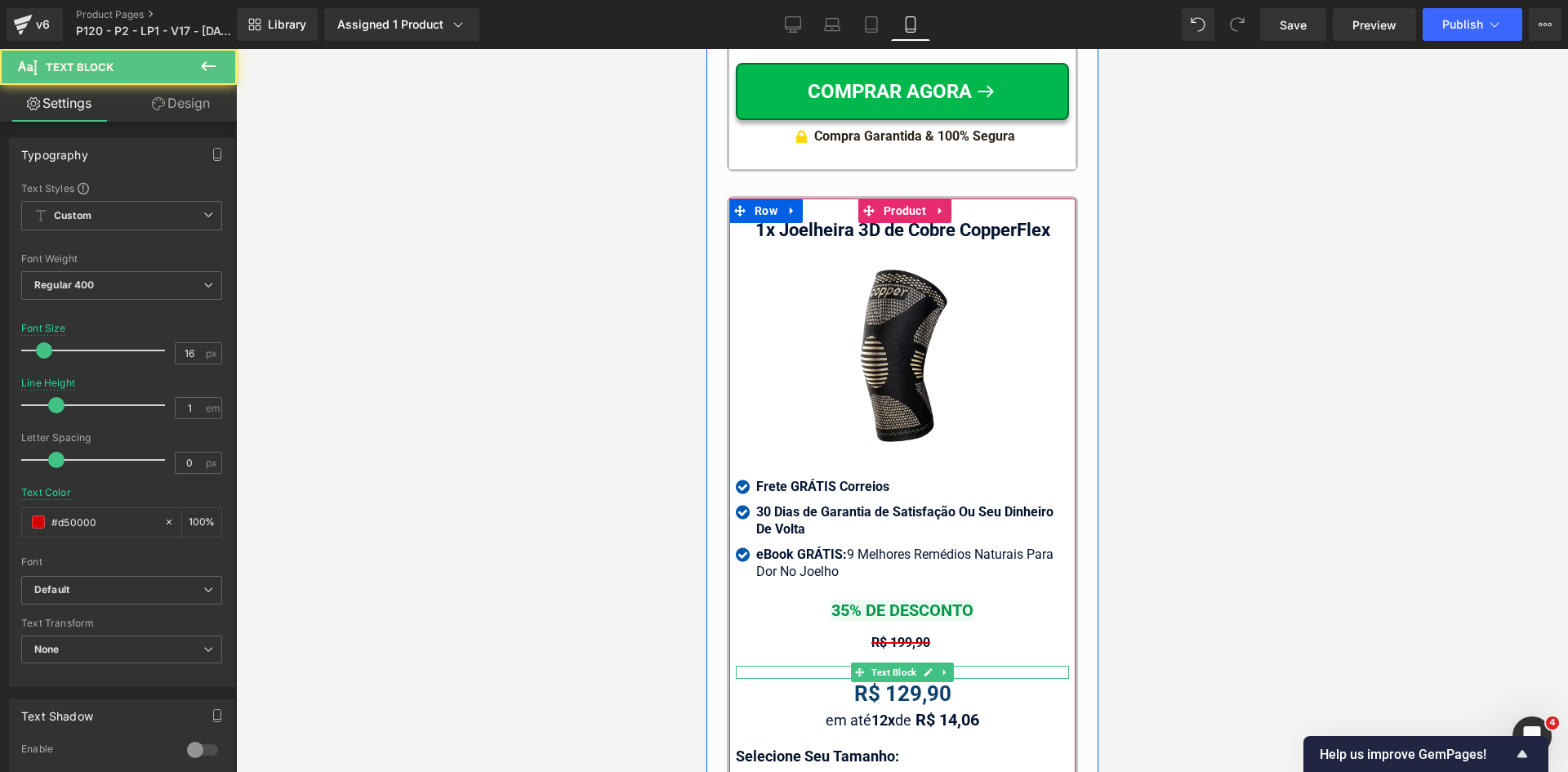
click at [831, 665] on div "R$ 799,90" at bounding box center [901, 671] width 333 height 13
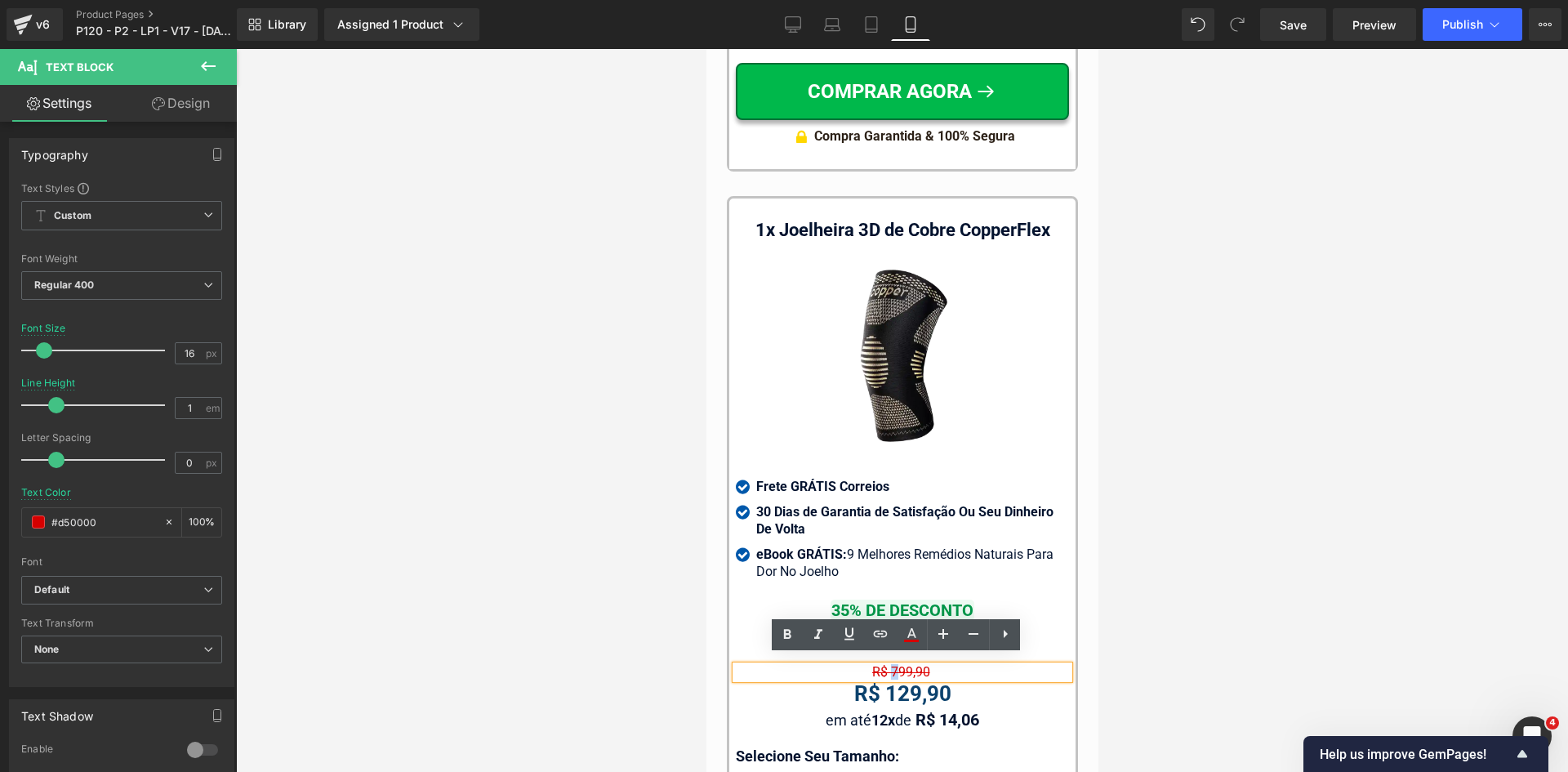
click at [888, 664] on span "R$ 799,90" at bounding box center [900, 672] width 58 height 16
click at [1212, 656] on div at bounding box center [902, 409] width 1332 height 723
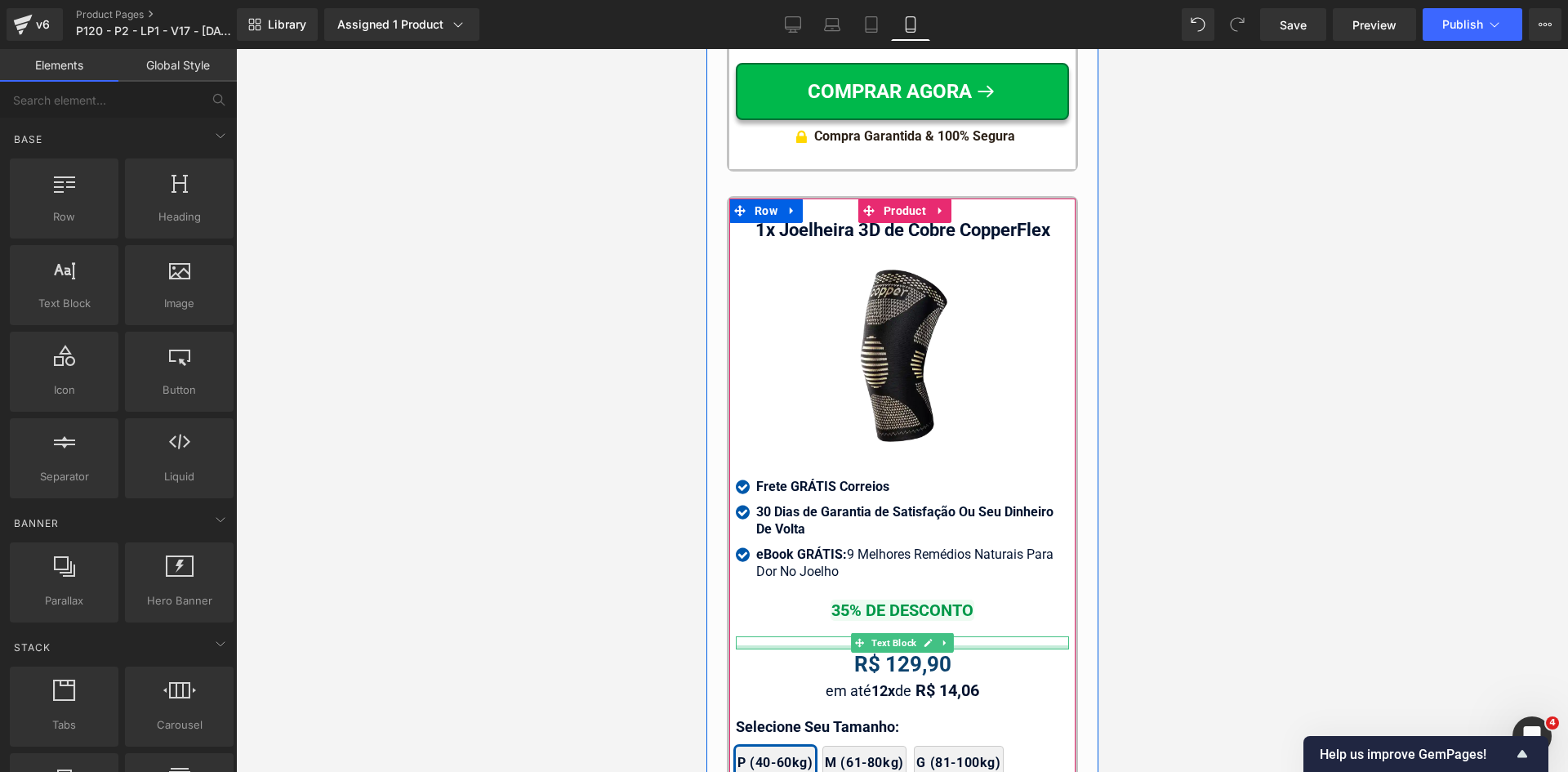
click at [813, 645] on div at bounding box center [901, 647] width 333 height 4
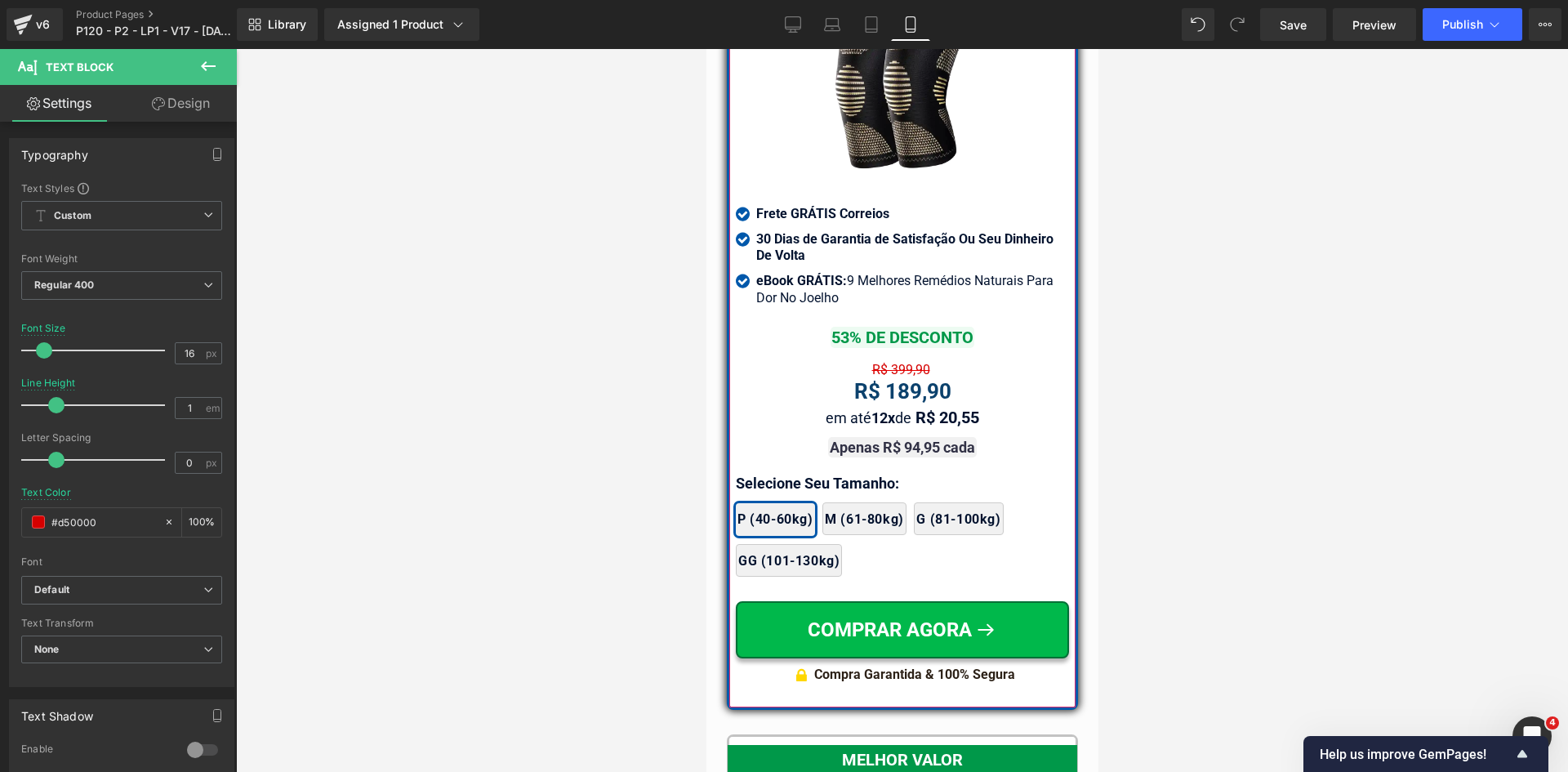
scroll to position [14428, 0]
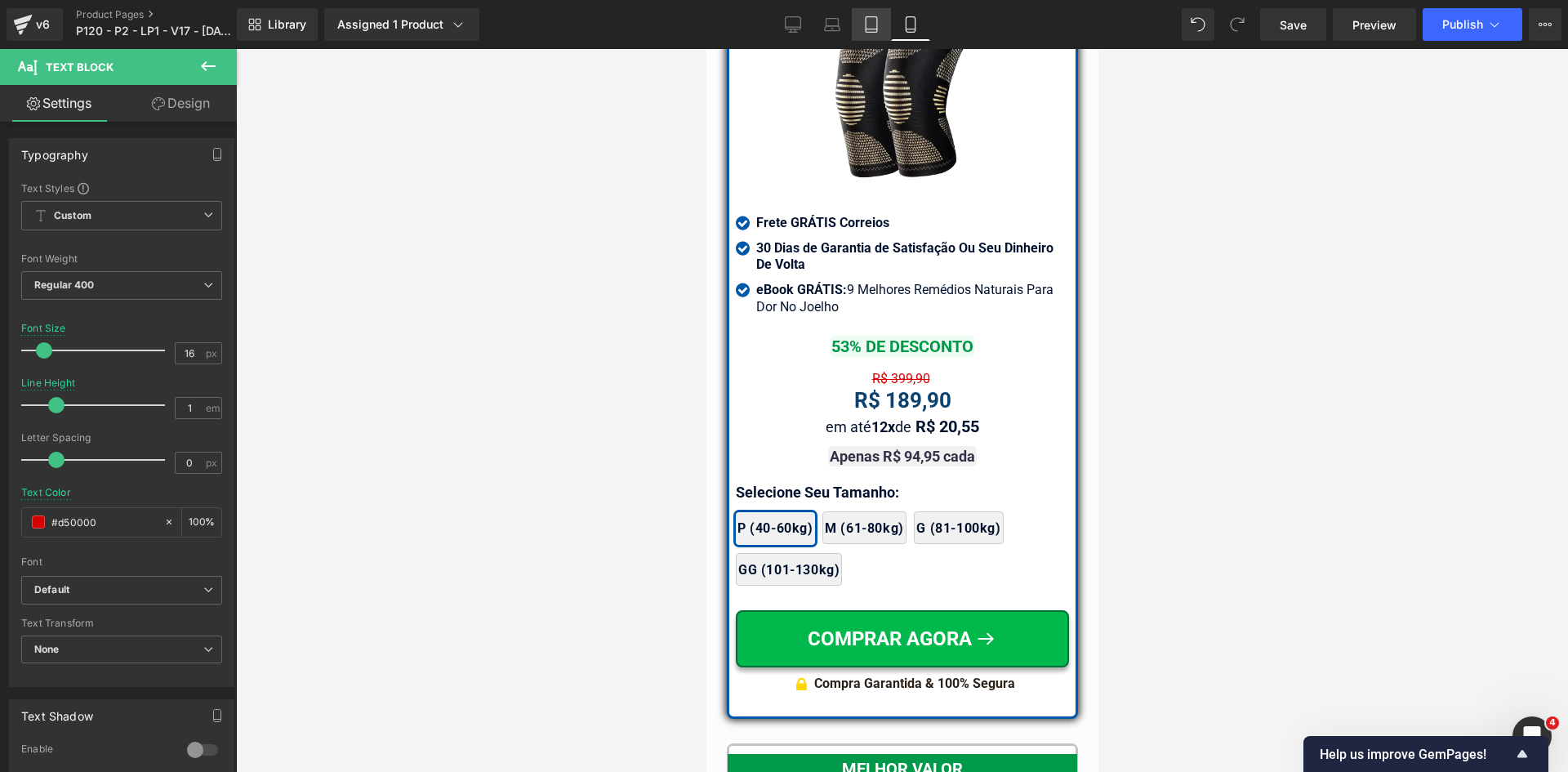
drag, startPoint x: 878, startPoint y: 21, endPoint x: 301, endPoint y: 346, distance: 662.2
click at [877, 21] on icon at bounding box center [871, 25] width 11 height 16
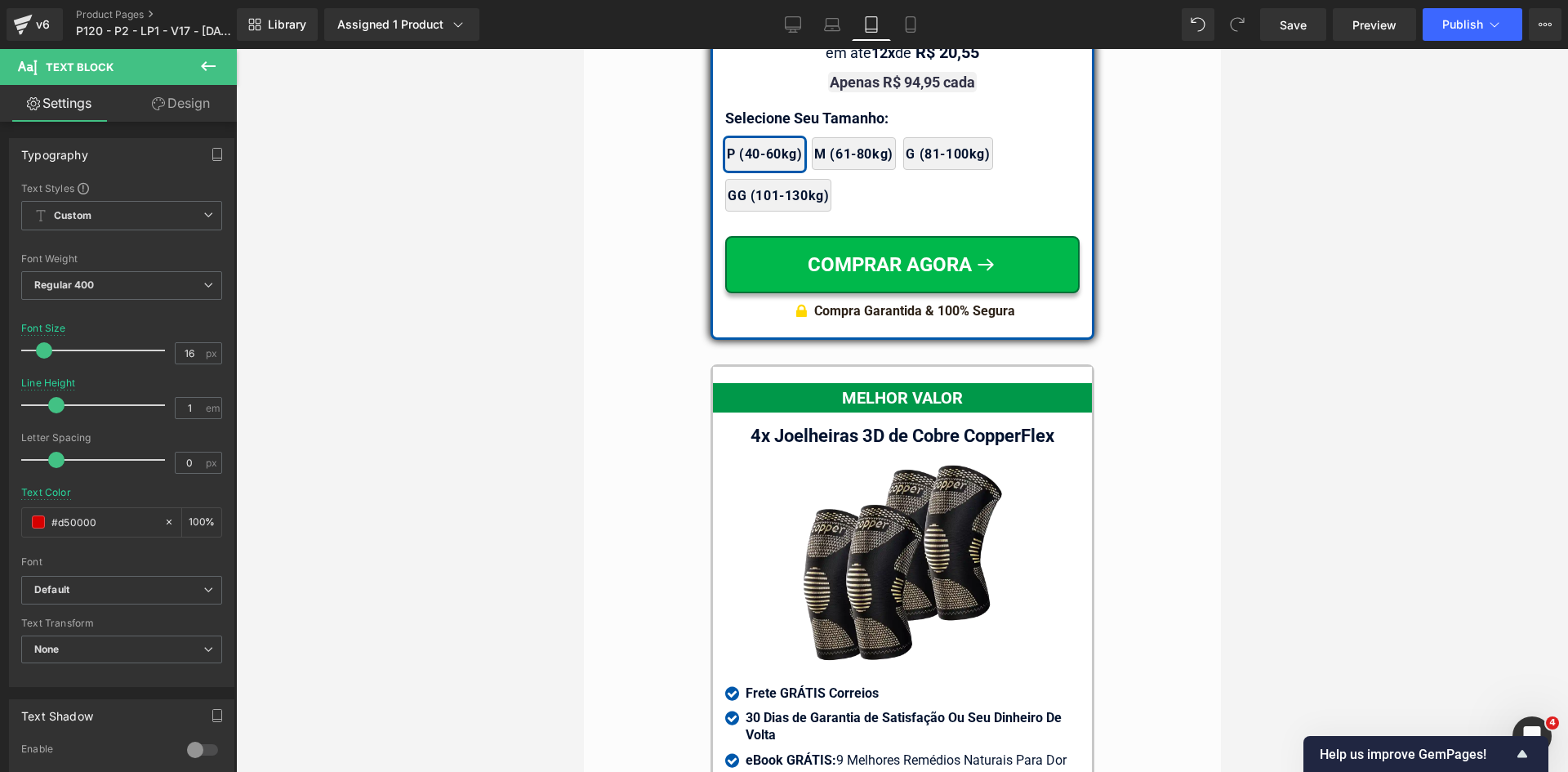
scroll to position [14030, 0]
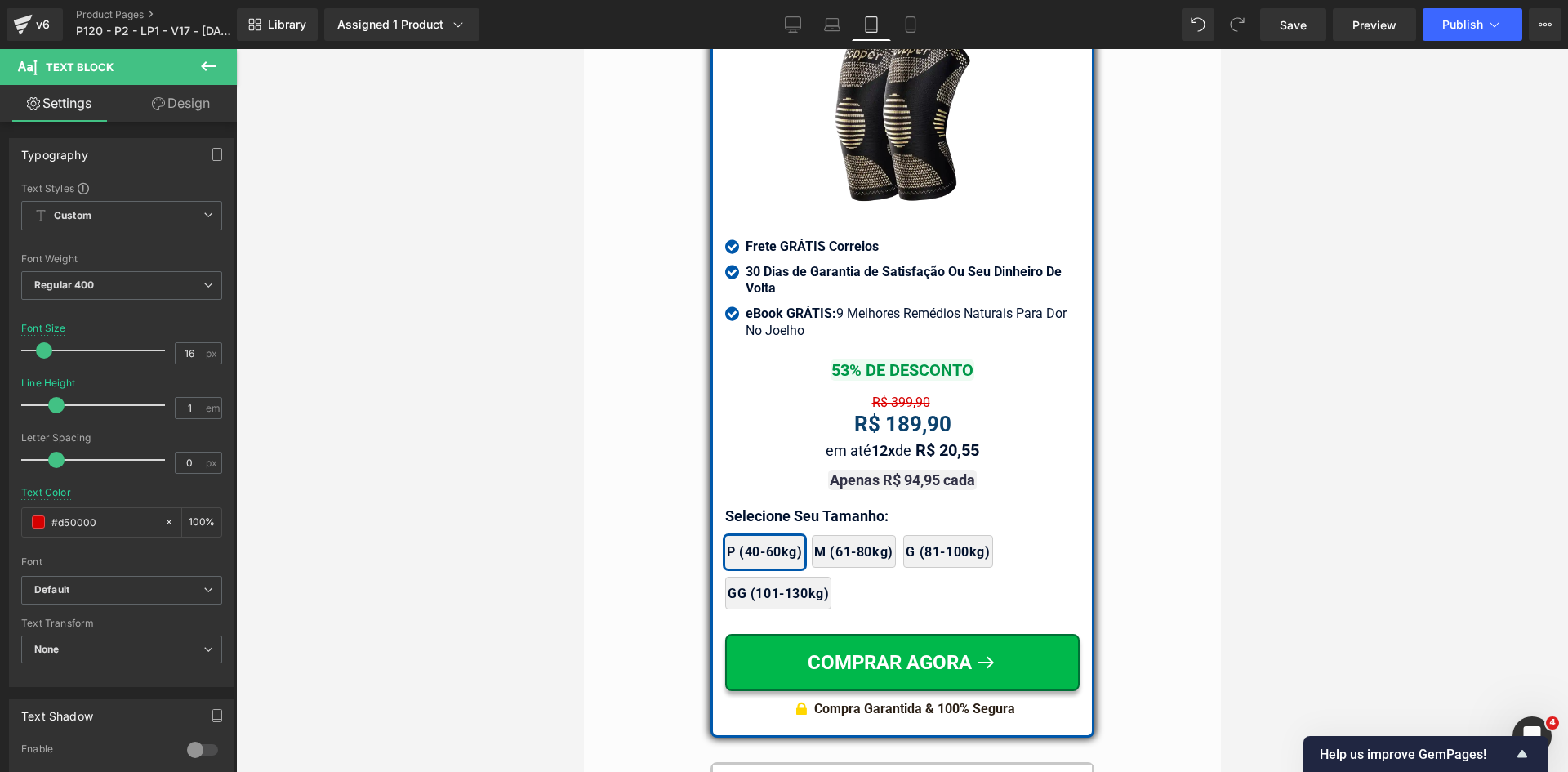
click at [894, 411] on div "R$ 189,90 Text Block" at bounding box center [901, 425] width 355 height 28
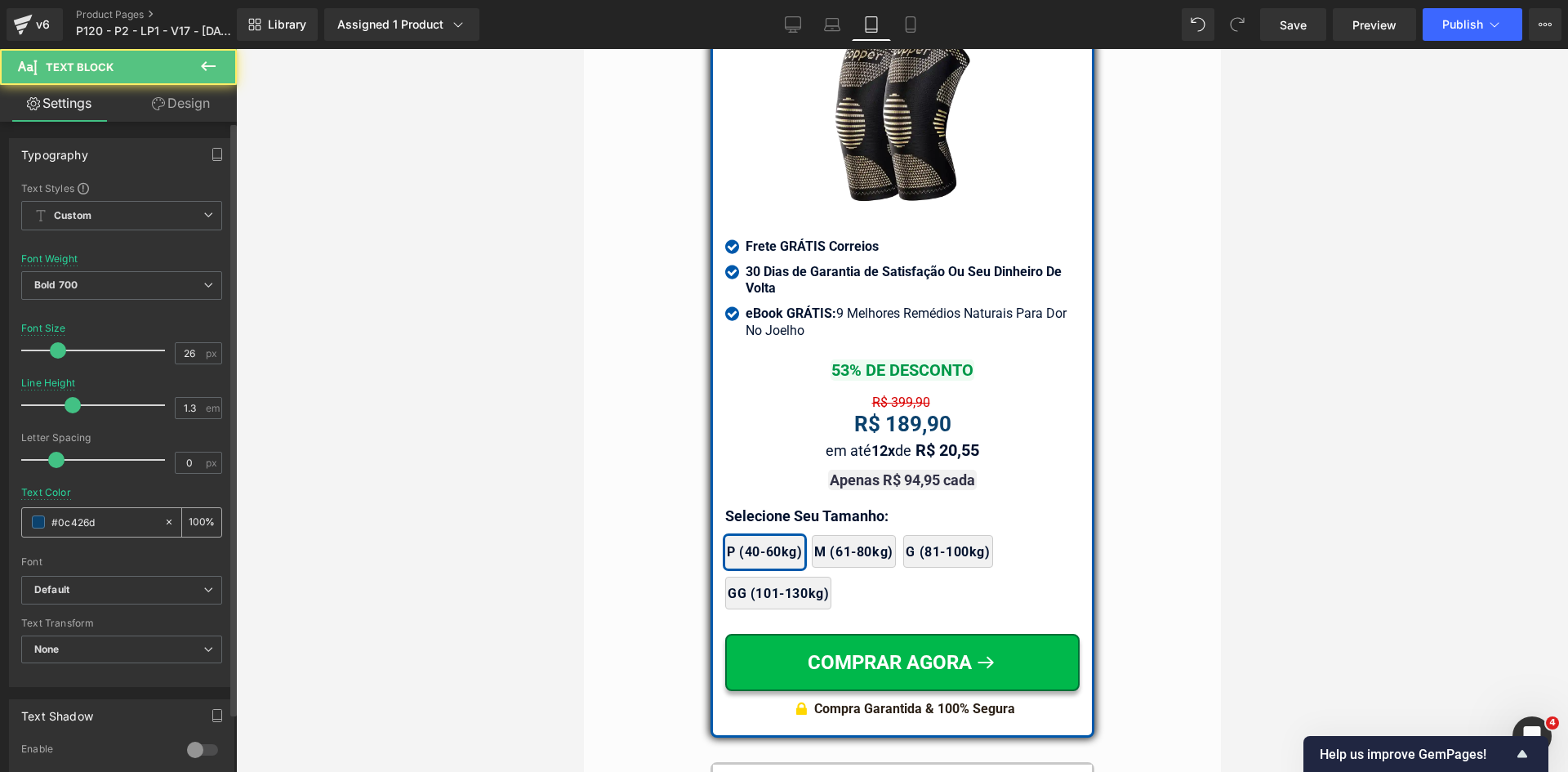
click at [110, 525] on input "#0c426d" at bounding box center [103, 521] width 105 height 18
type input "323246"
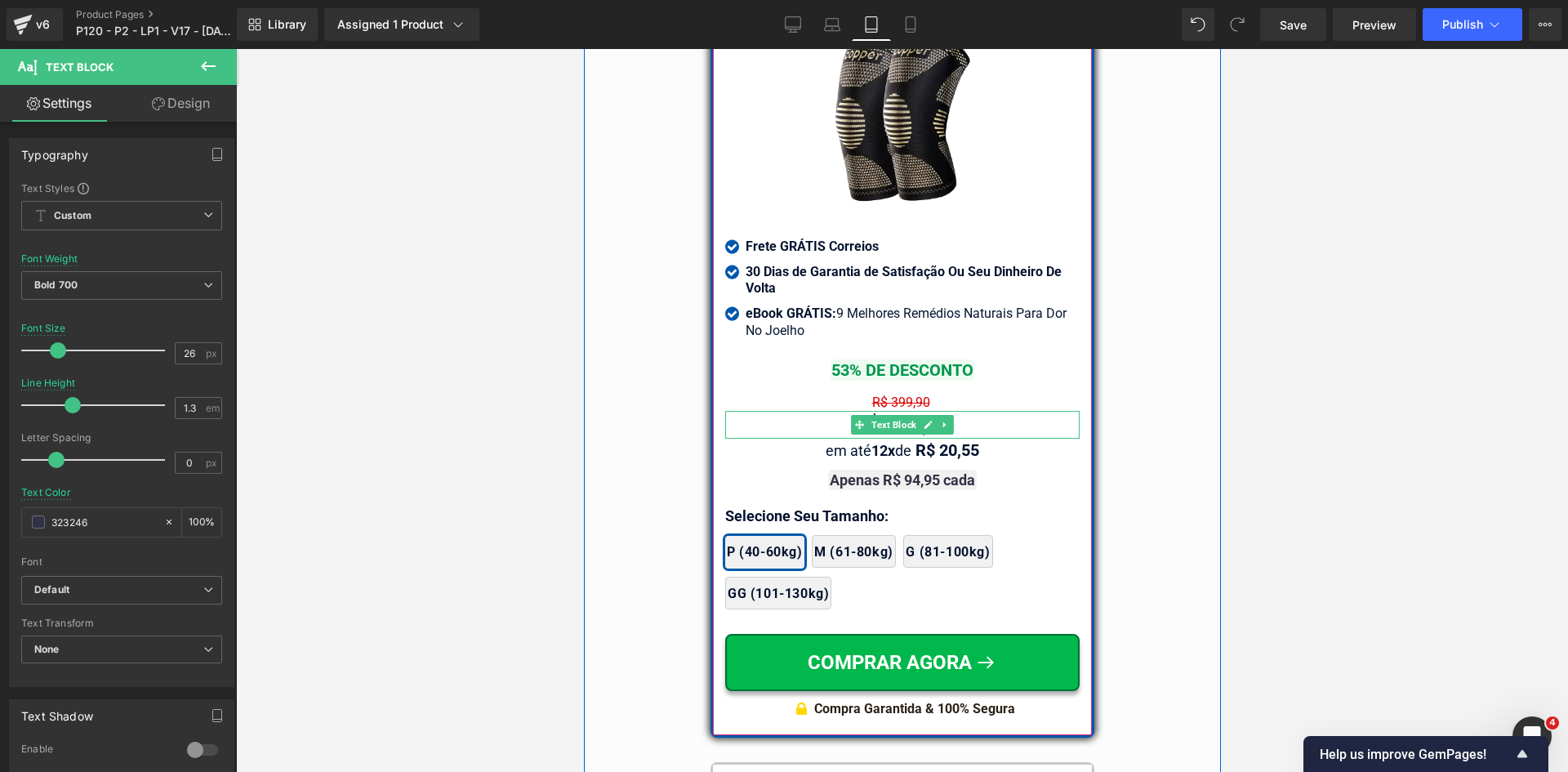
click at [895, 441] on span "Text Block" at bounding box center [892, 450] width 51 height 20
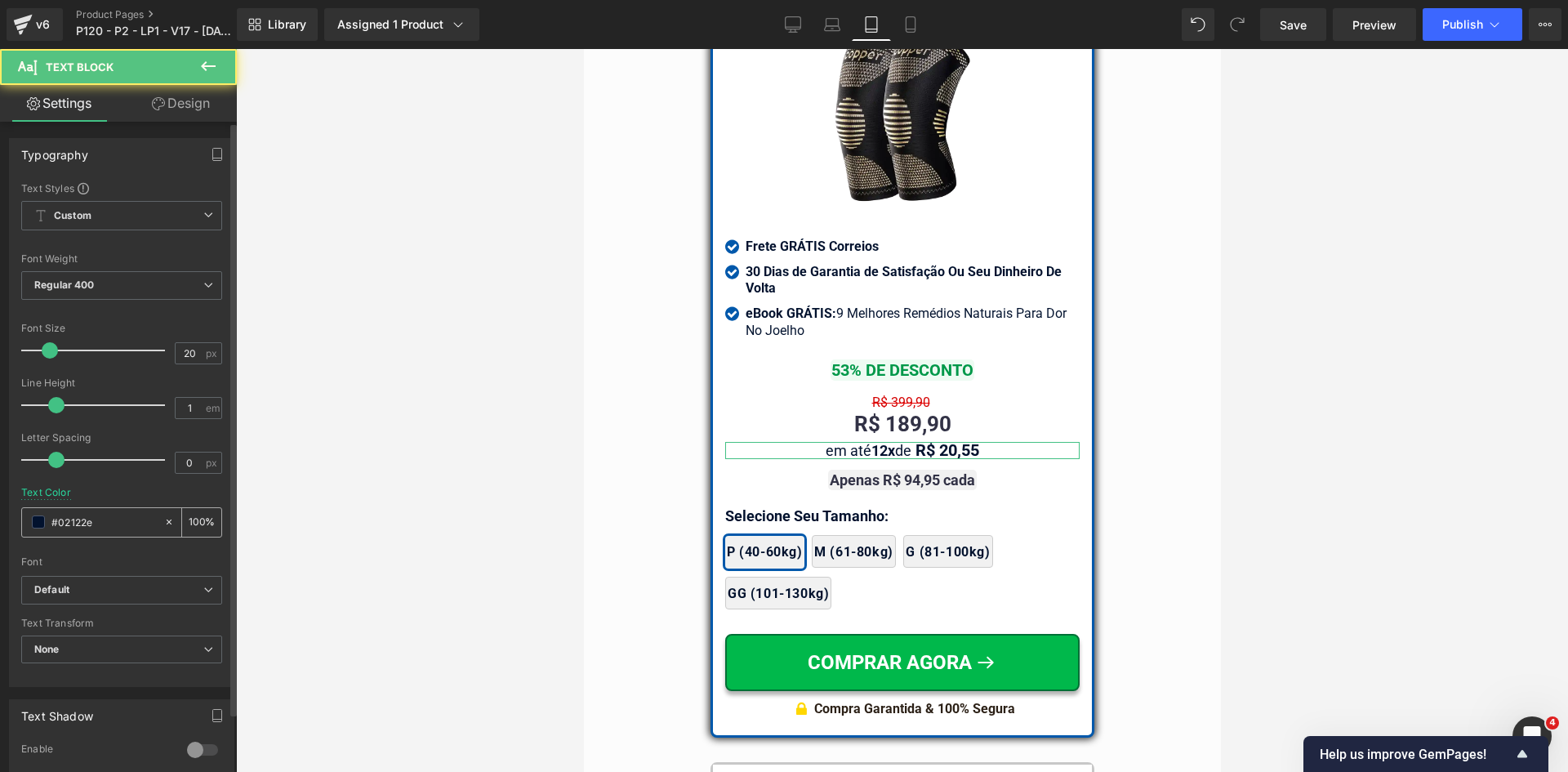
click at [128, 525] on input "#02122e" at bounding box center [103, 521] width 105 height 18
paste input "323246"
type input "323246"
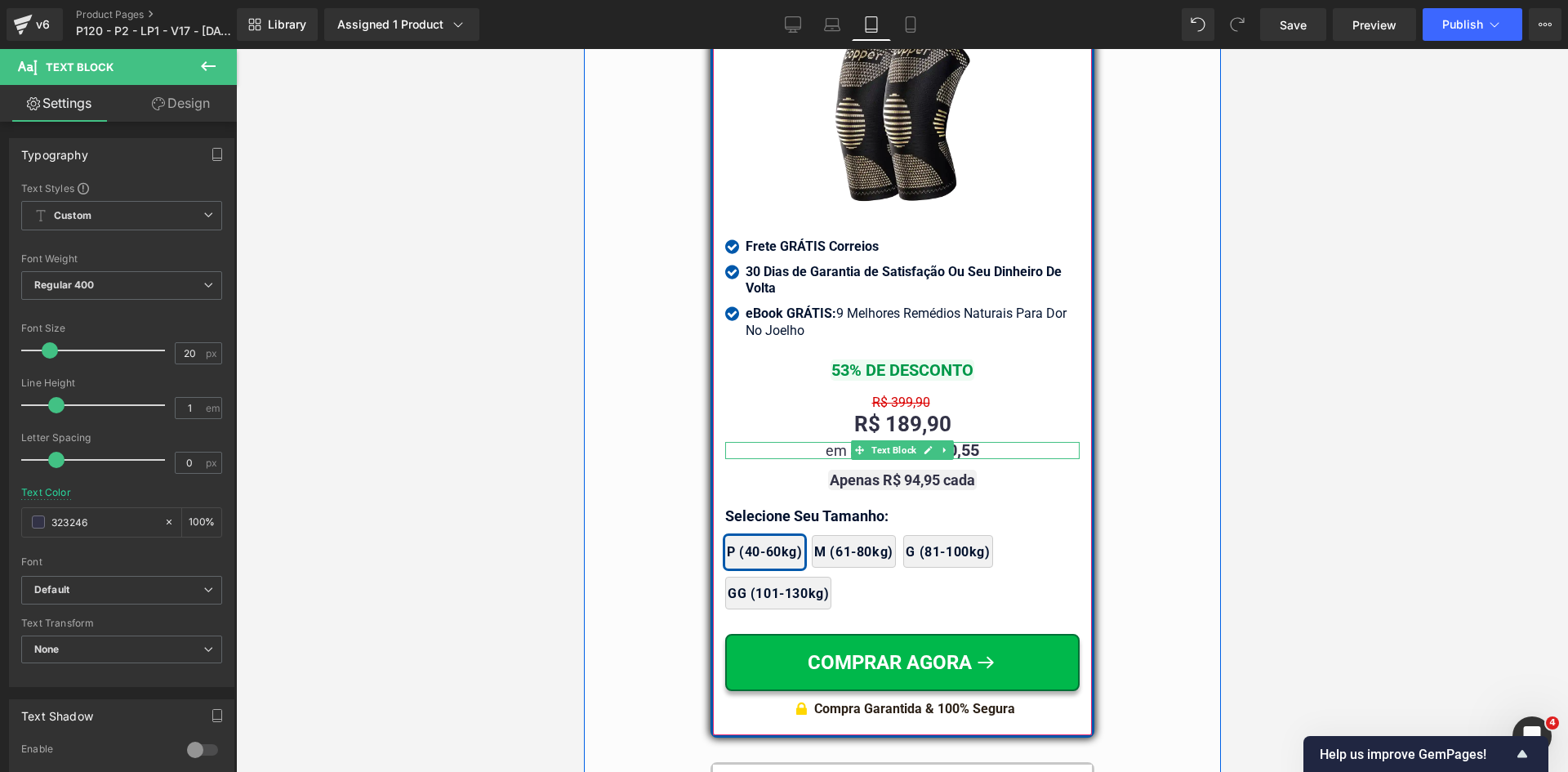
click at [878, 441] on span "Text Block" at bounding box center [892, 450] width 51 height 20
click at [879, 441] on span "Text Block" at bounding box center [892, 450] width 51 height 20
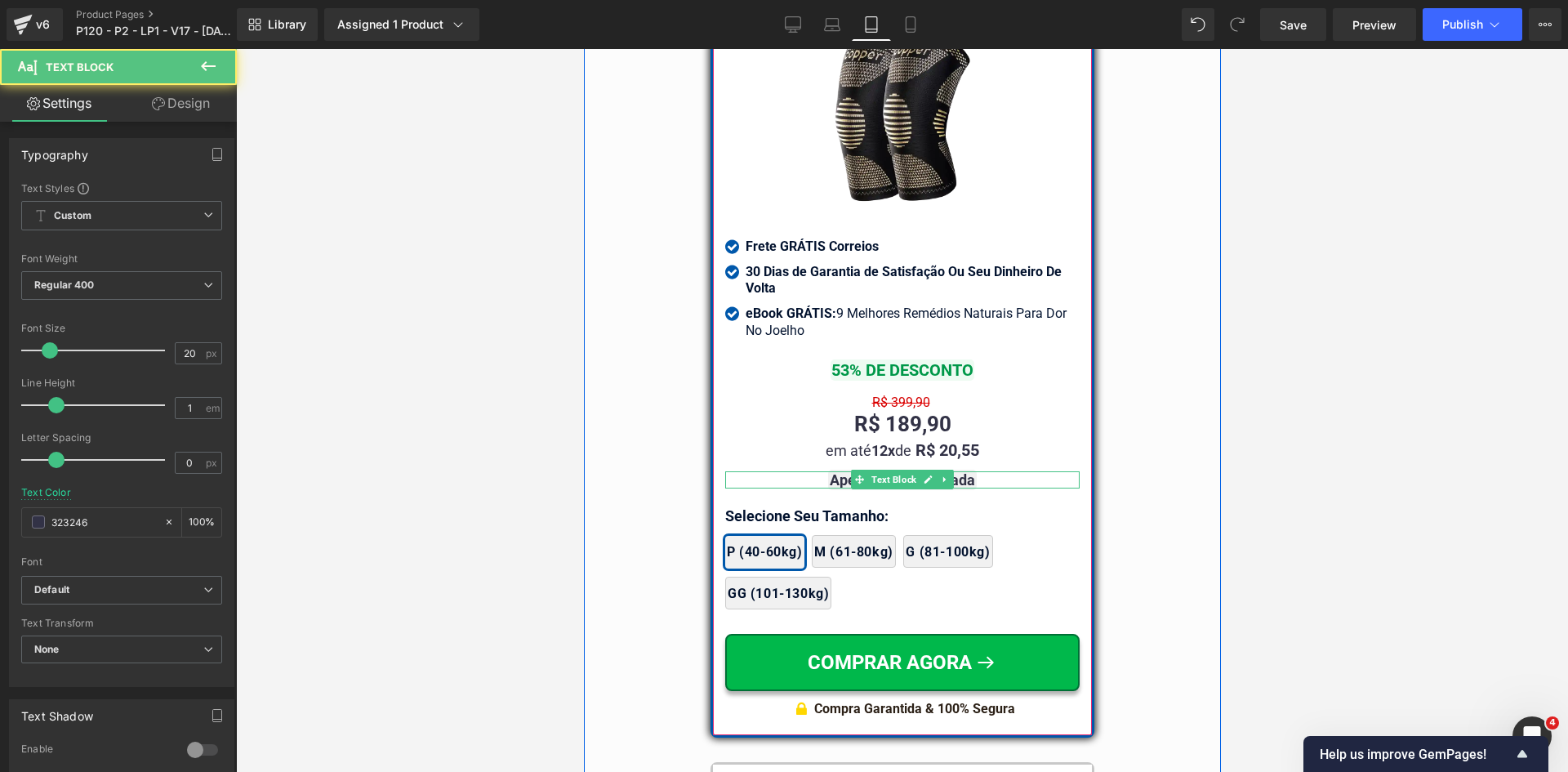
click at [885, 469] on span "Text Block" at bounding box center [892, 479] width 51 height 20
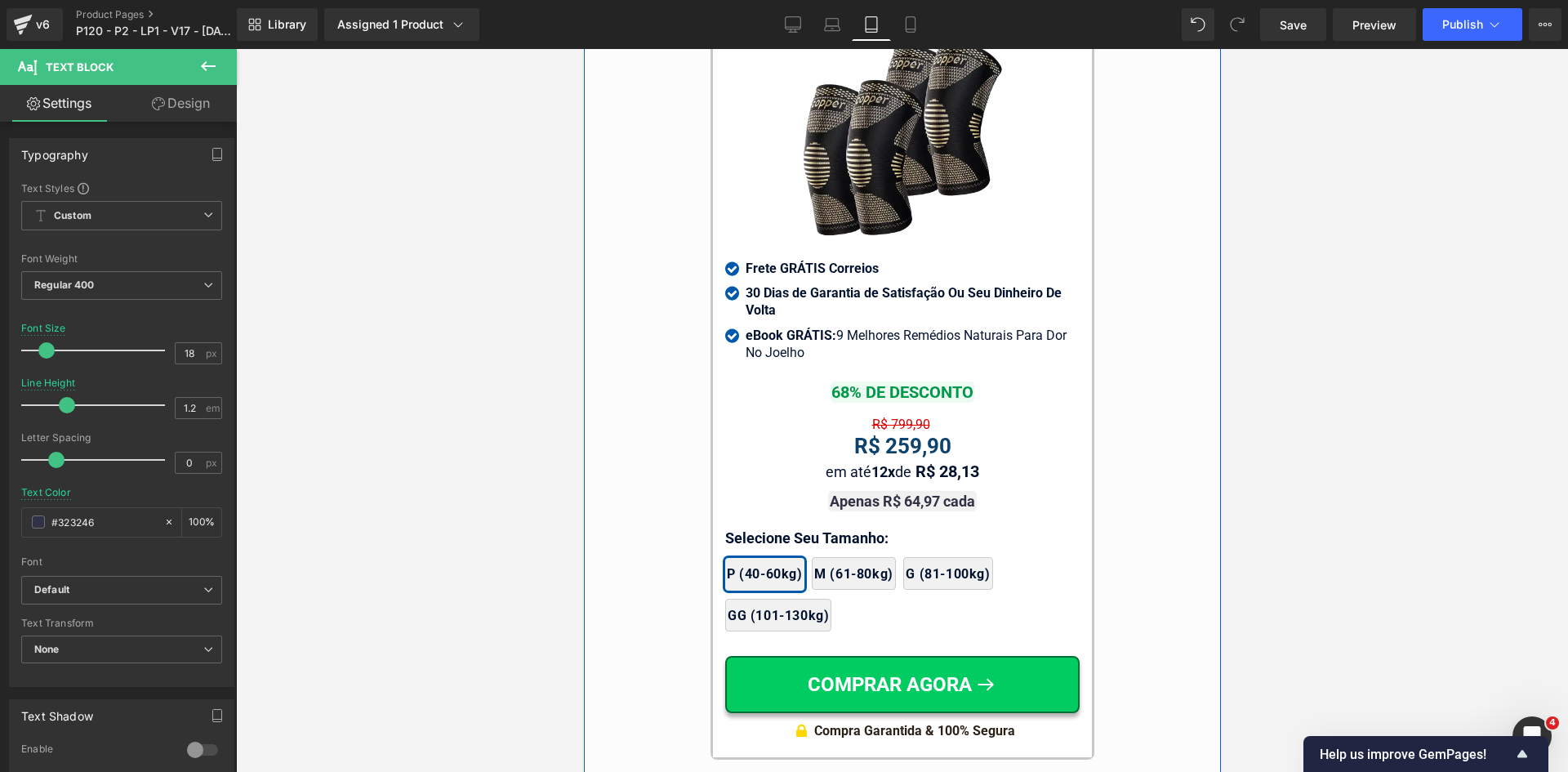
scroll to position [15010, 0]
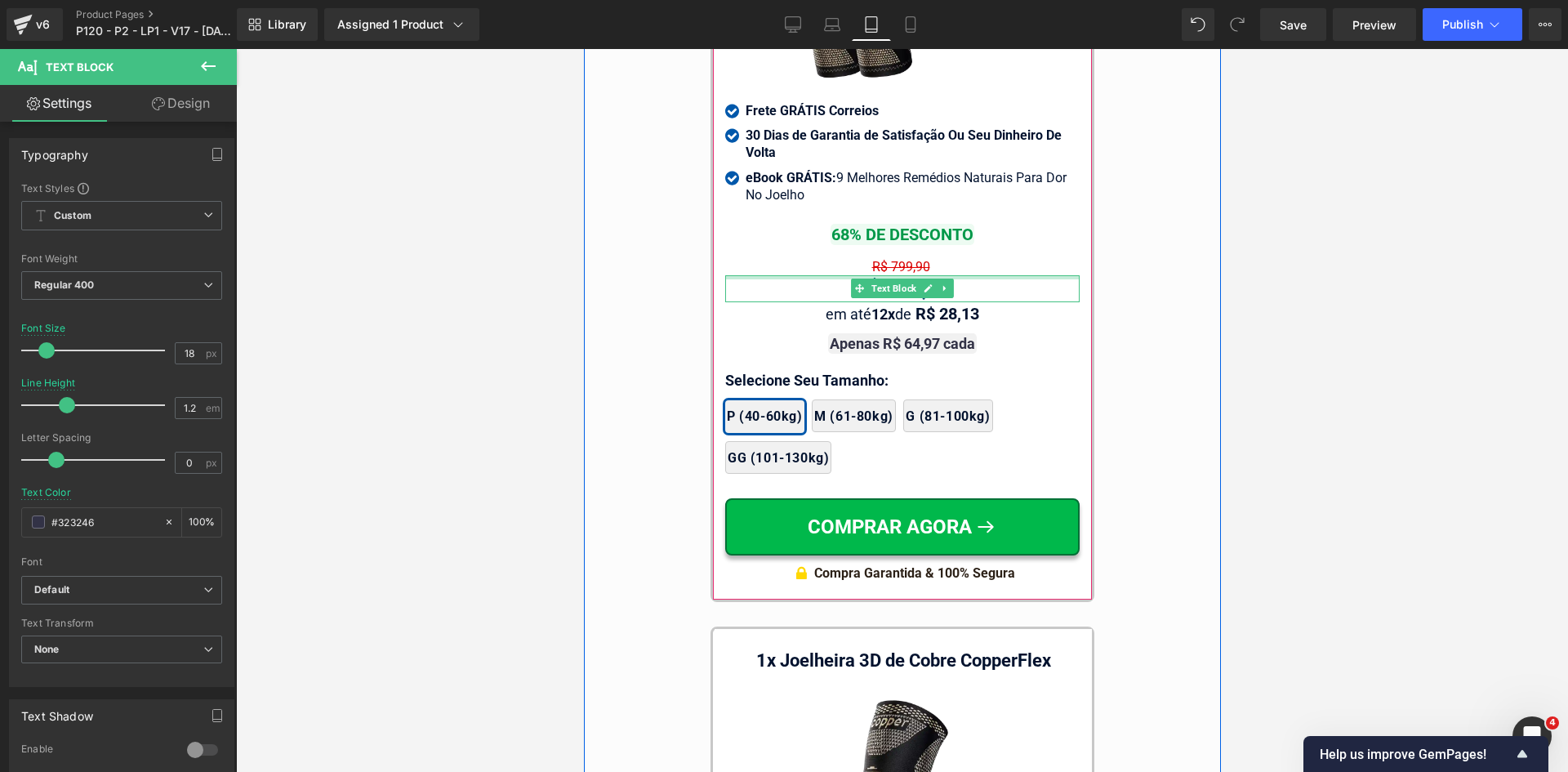
click at [888, 275] on div at bounding box center [901, 277] width 355 height 4
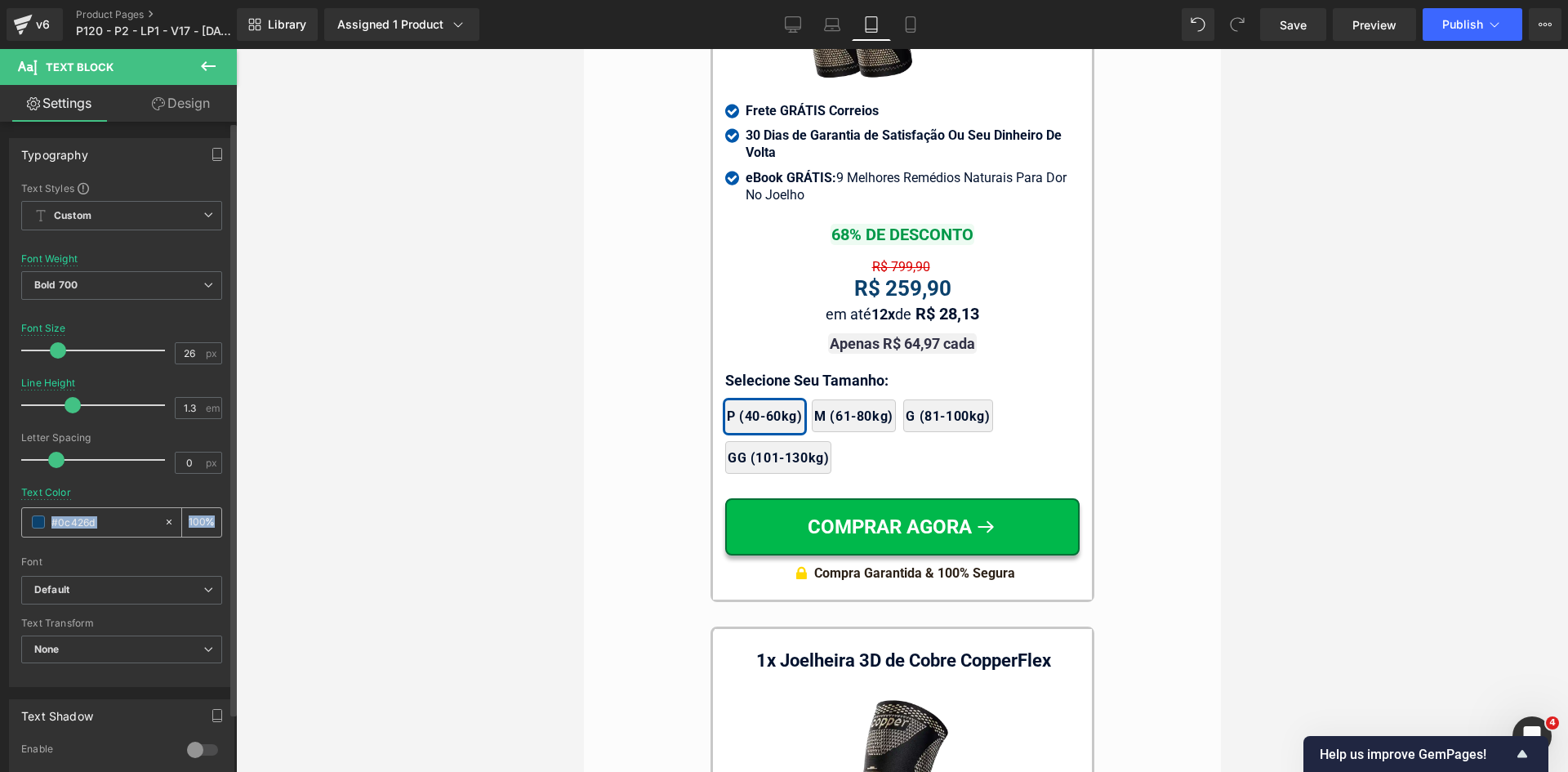
drag, startPoint x: 112, startPoint y: 539, endPoint x: 109, endPoint y: 530, distance: 9.5
click at [112, 537] on div "Text Color #0c426d 100 %" at bounding box center [121, 521] width 201 height 69
click at [108, 529] on input "#0c426d" at bounding box center [103, 521] width 105 height 18
paste input "323246"
type input "323246"
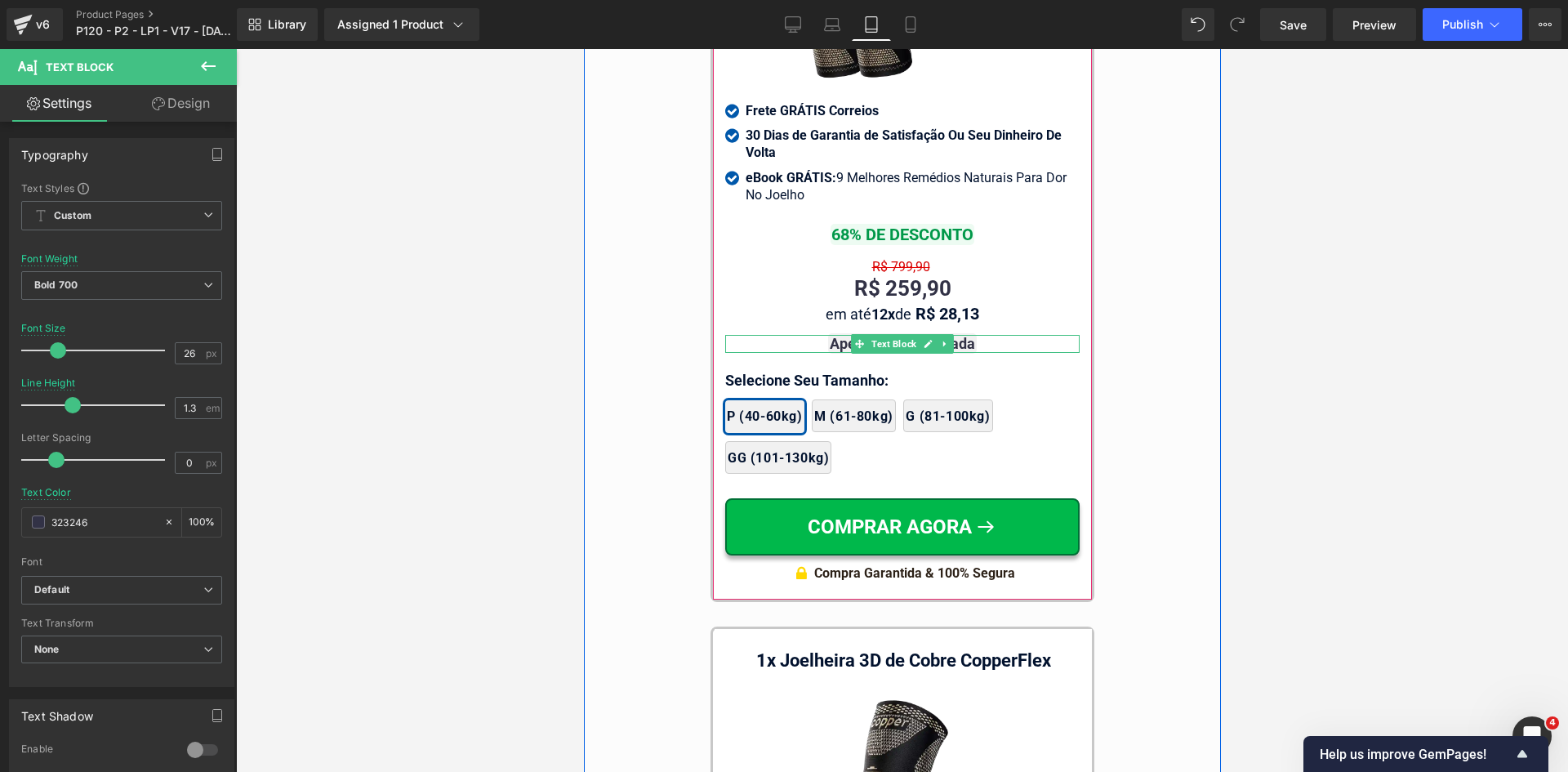
click at [908, 305] on div "em até 12x de R$ 28,13 Text Block" at bounding box center [901, 314] width 355 height 17
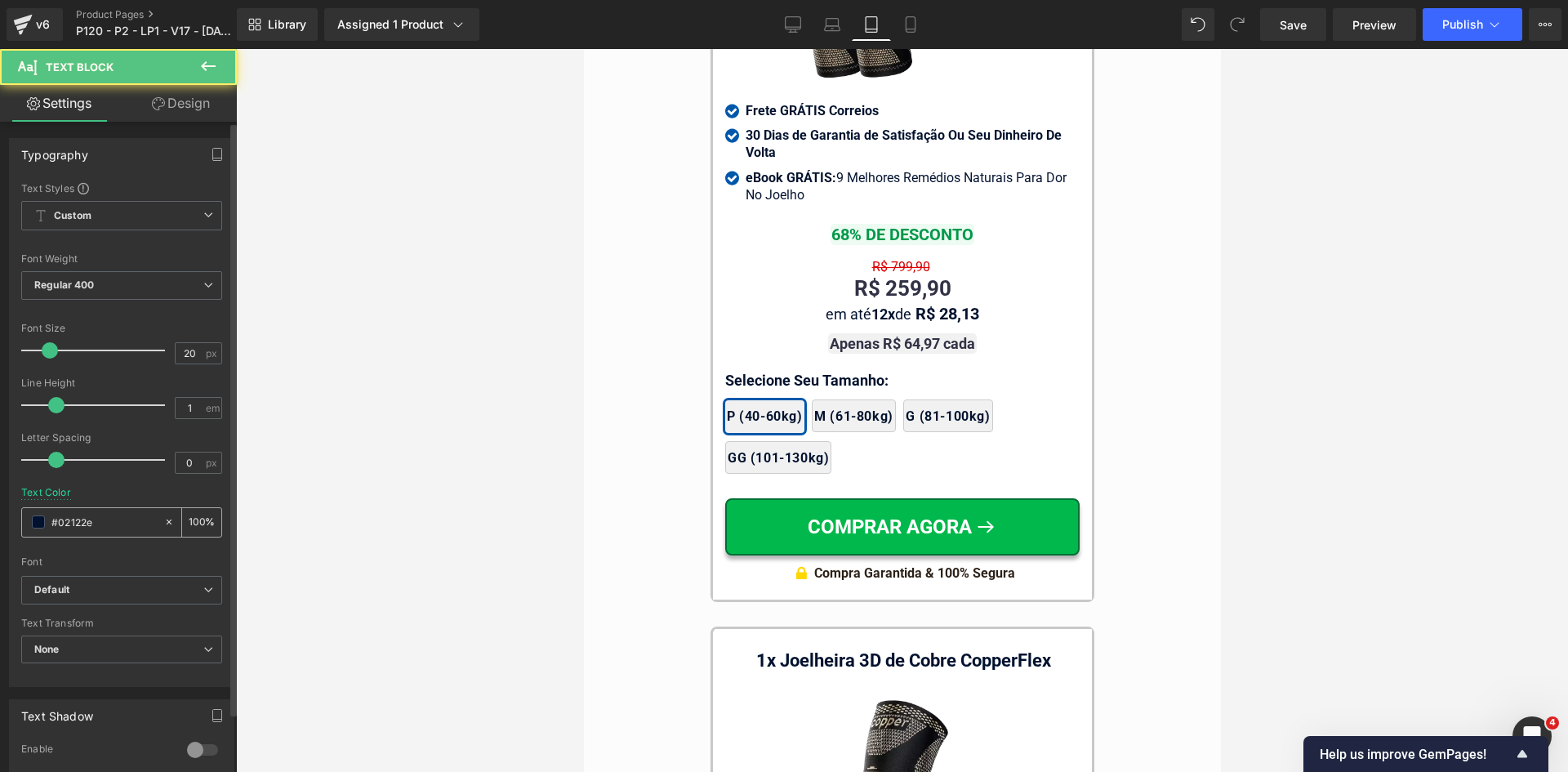
drag, startPoint x: 99, startPoint y: 539, endPoint x: 103, endPoint y: 527, distance: 12.6
click at [101, 532] on div "Text Color #02122e 100 %" at bounding box center [121, 521] width 201 height 69
click at [103, 527] on input "#02122e" at bounding box center [103, 521] width 105 height 18
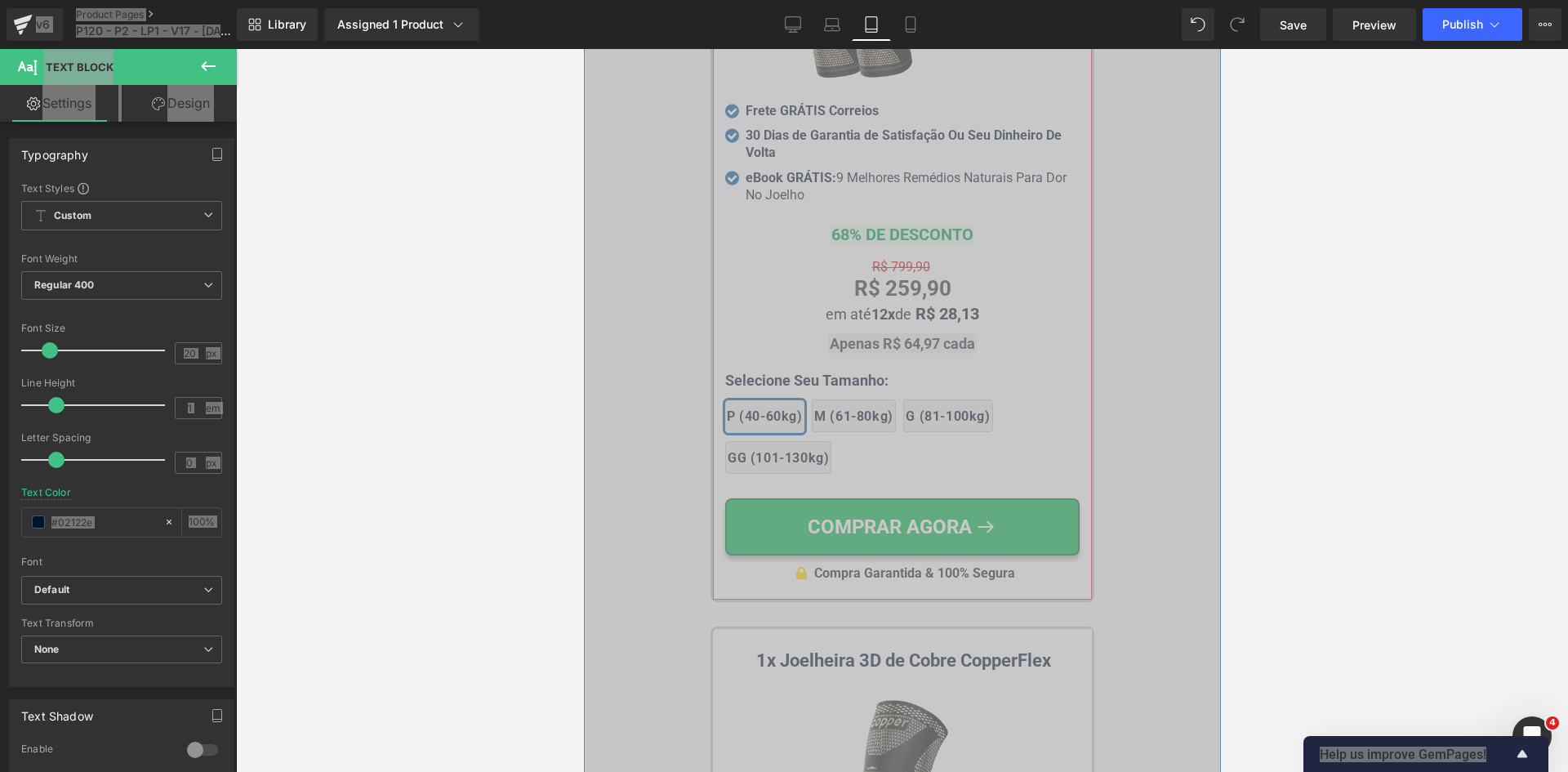
click at [876, 275] on div "R$ 259,90 Text Block" at bounding box center [901, 289] width 355 height 28
click at [885, 305] on div "em até 12x de R$ 28,13 Text Block" at bounding box center [901, 314] width 355 height 17
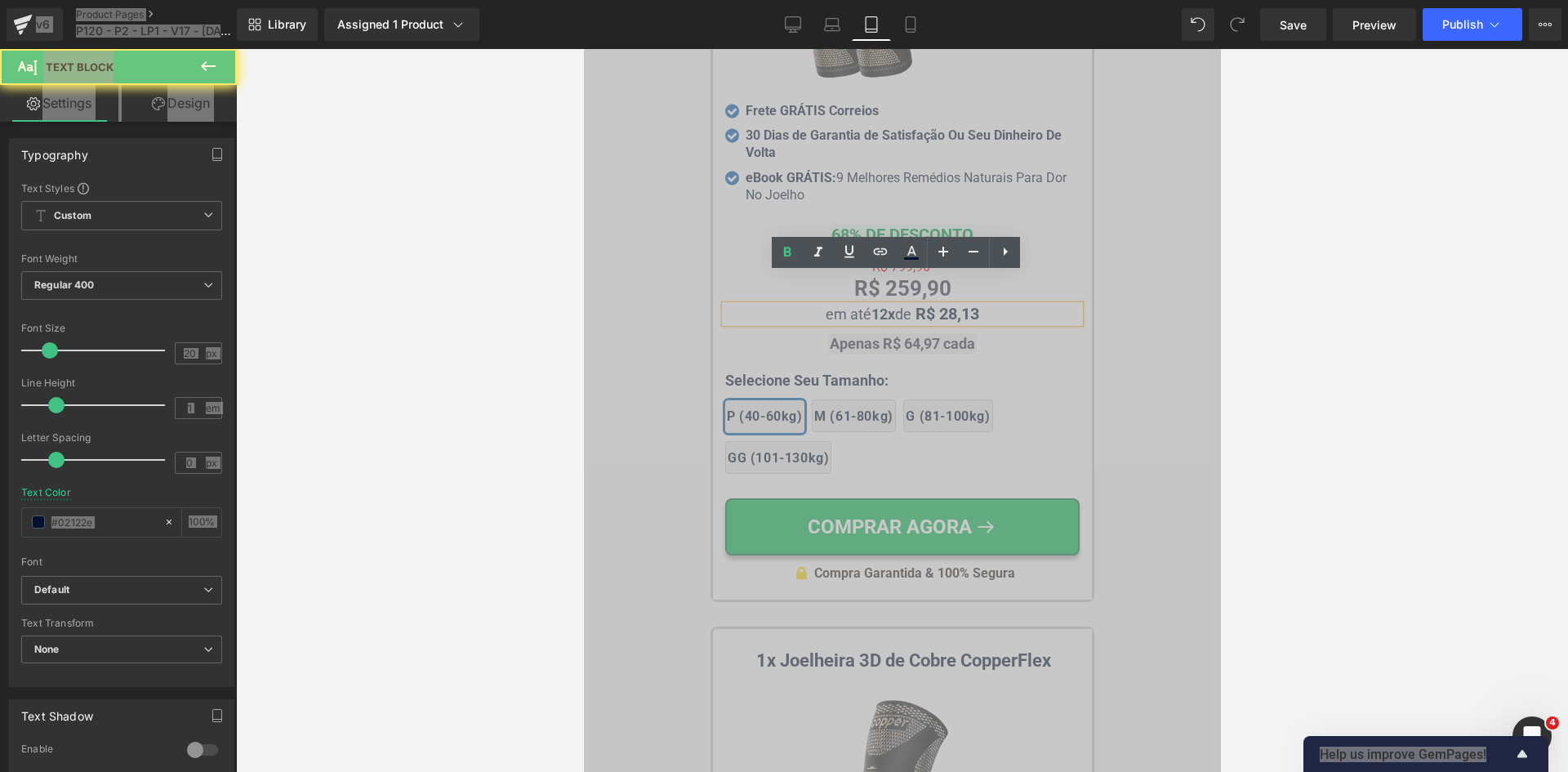
click at [885, 305] on strong "12x" at bounding box center [882, 314] width 23 height 17
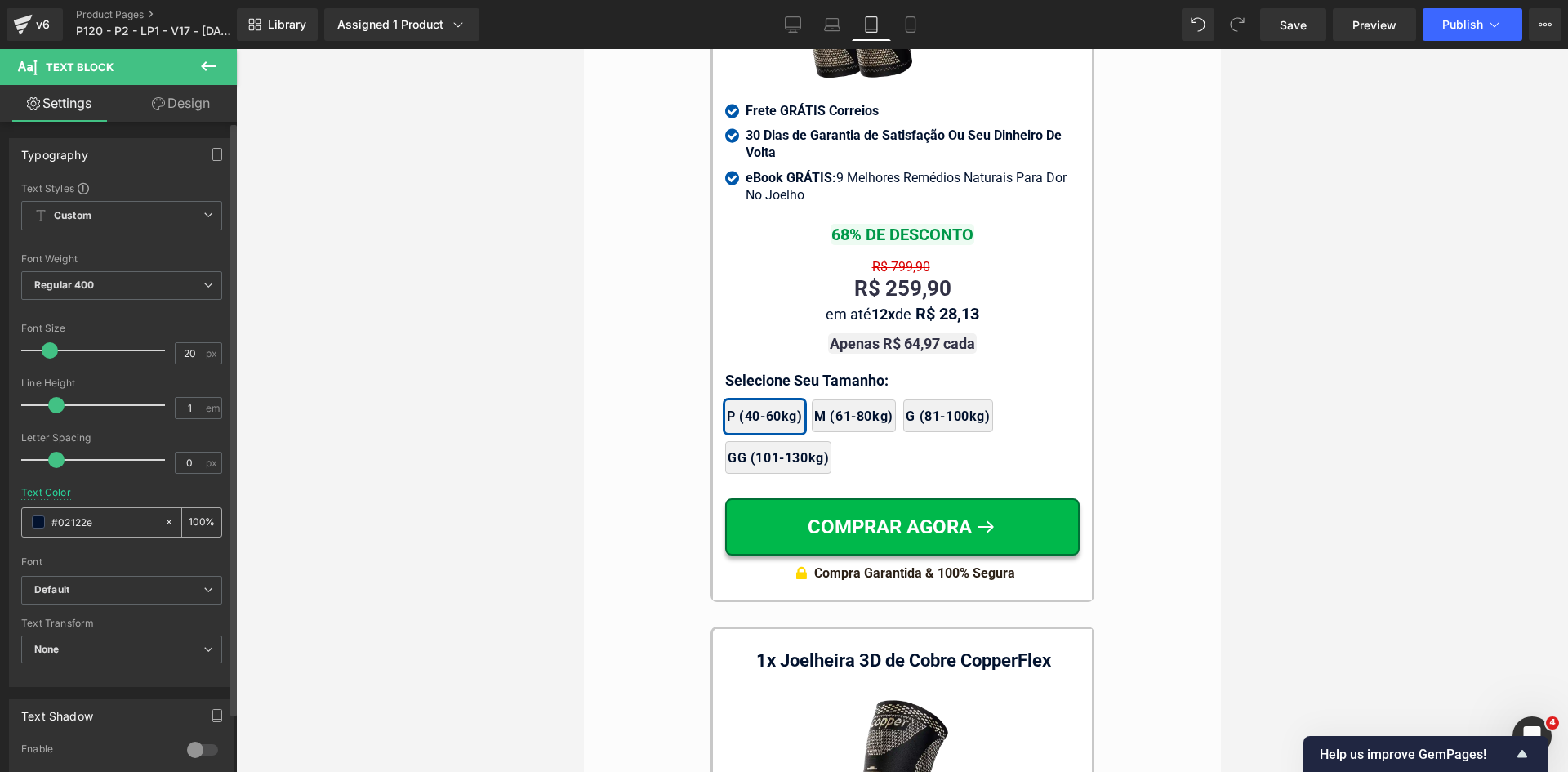
click at [125, 520] on input "#02122e" at bounding box center [103, 521] width 105 height 18
type input "323246"
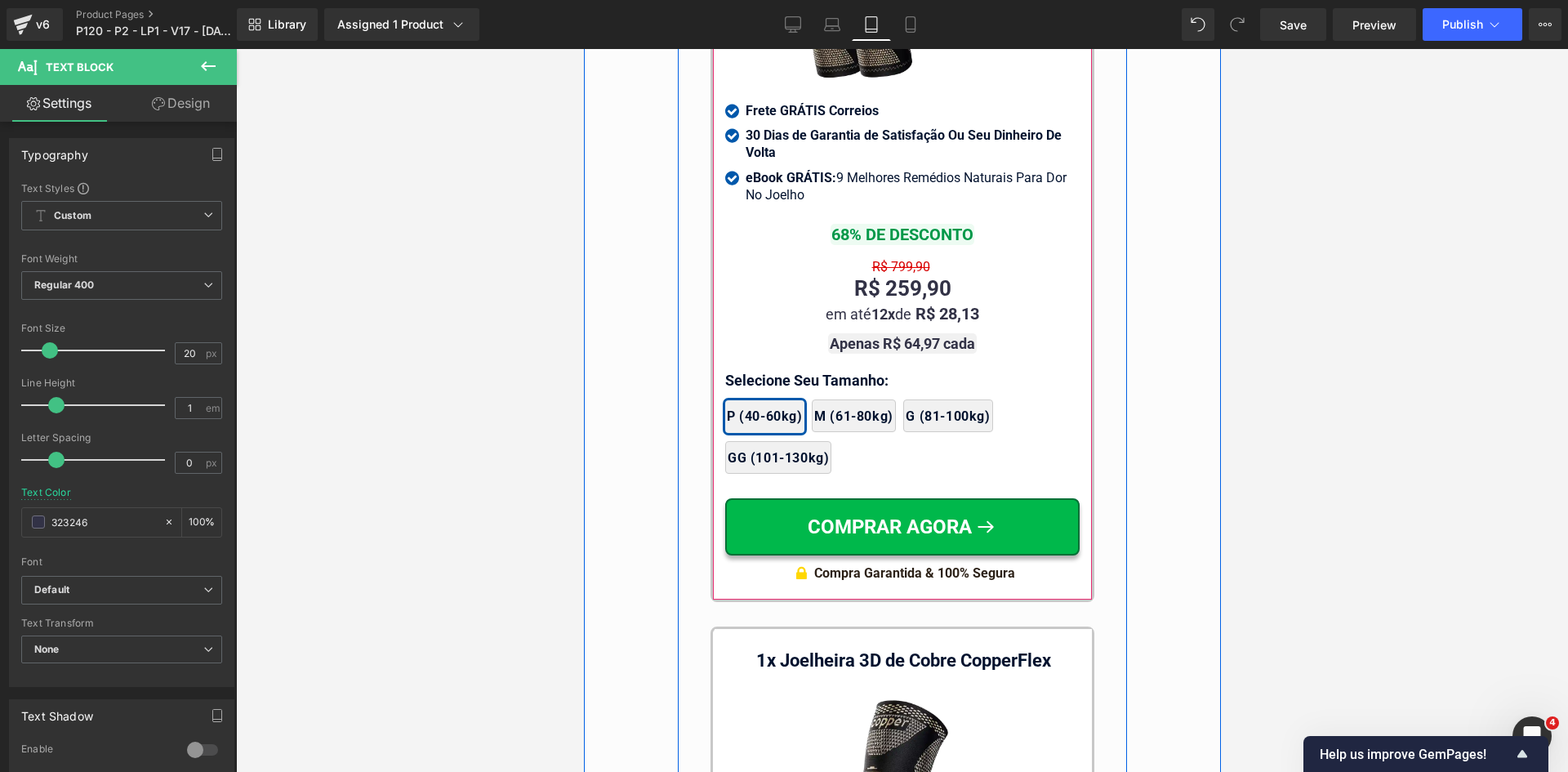
click at [859, 334] on span at bounding box center [859, 343] width 17 height 20
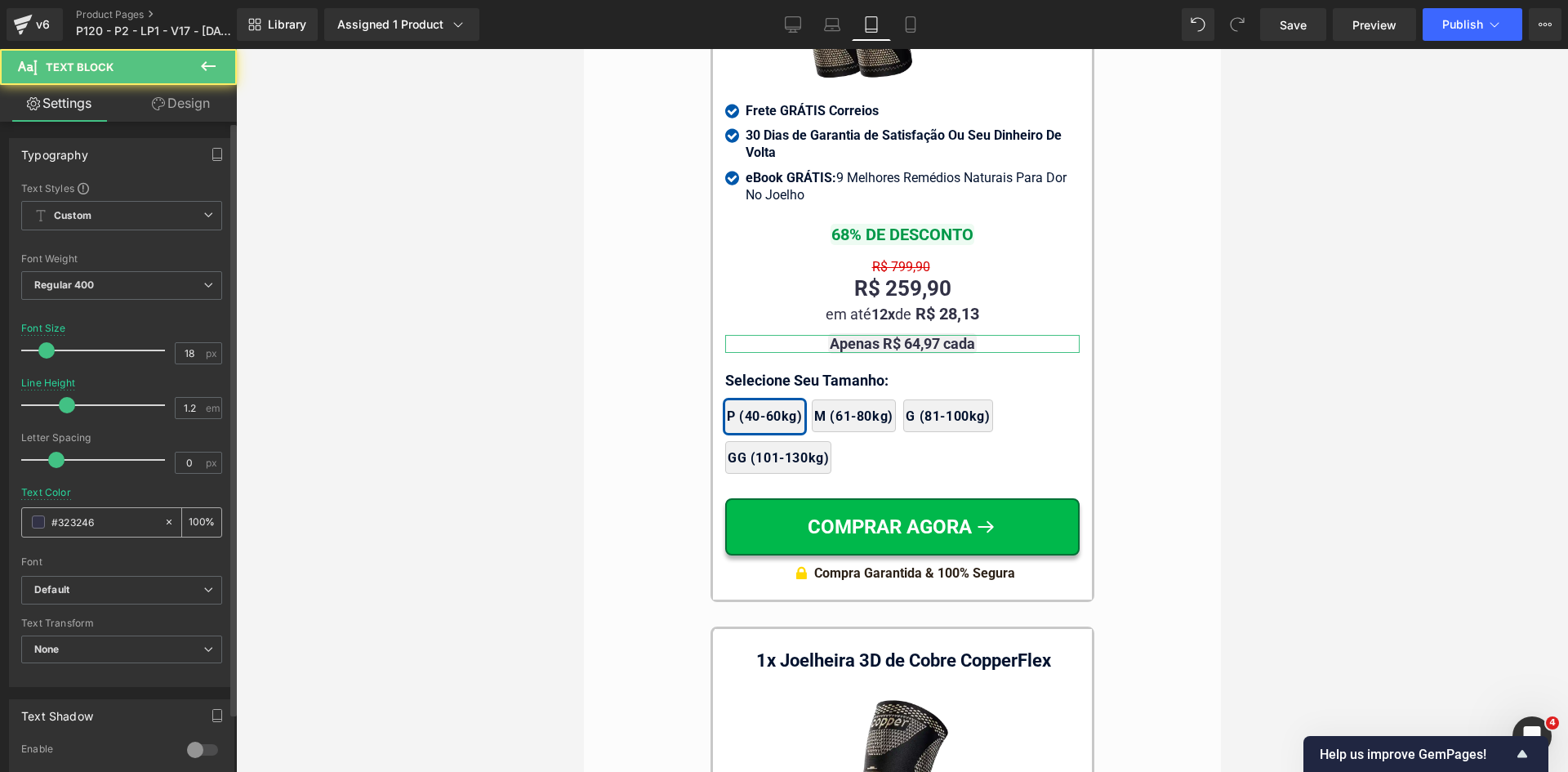
click at [100, 525] on input "#323246" at bounding box center [103, 521] width 105 height 18
paste input "text"
type input "323246"
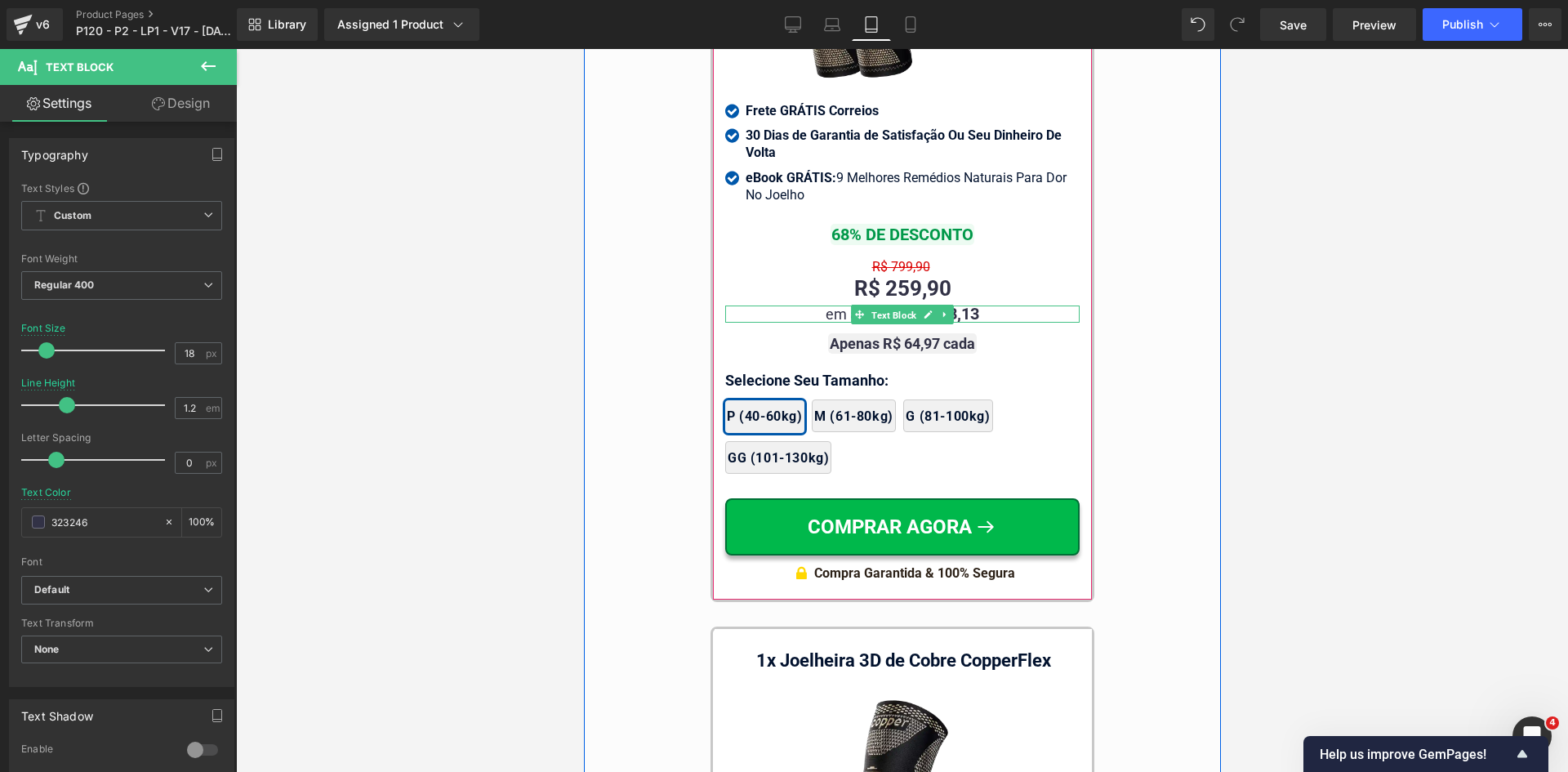
click at [873, 305] on span "Text Block" at bounding box center [892, 315] width 51 height 20
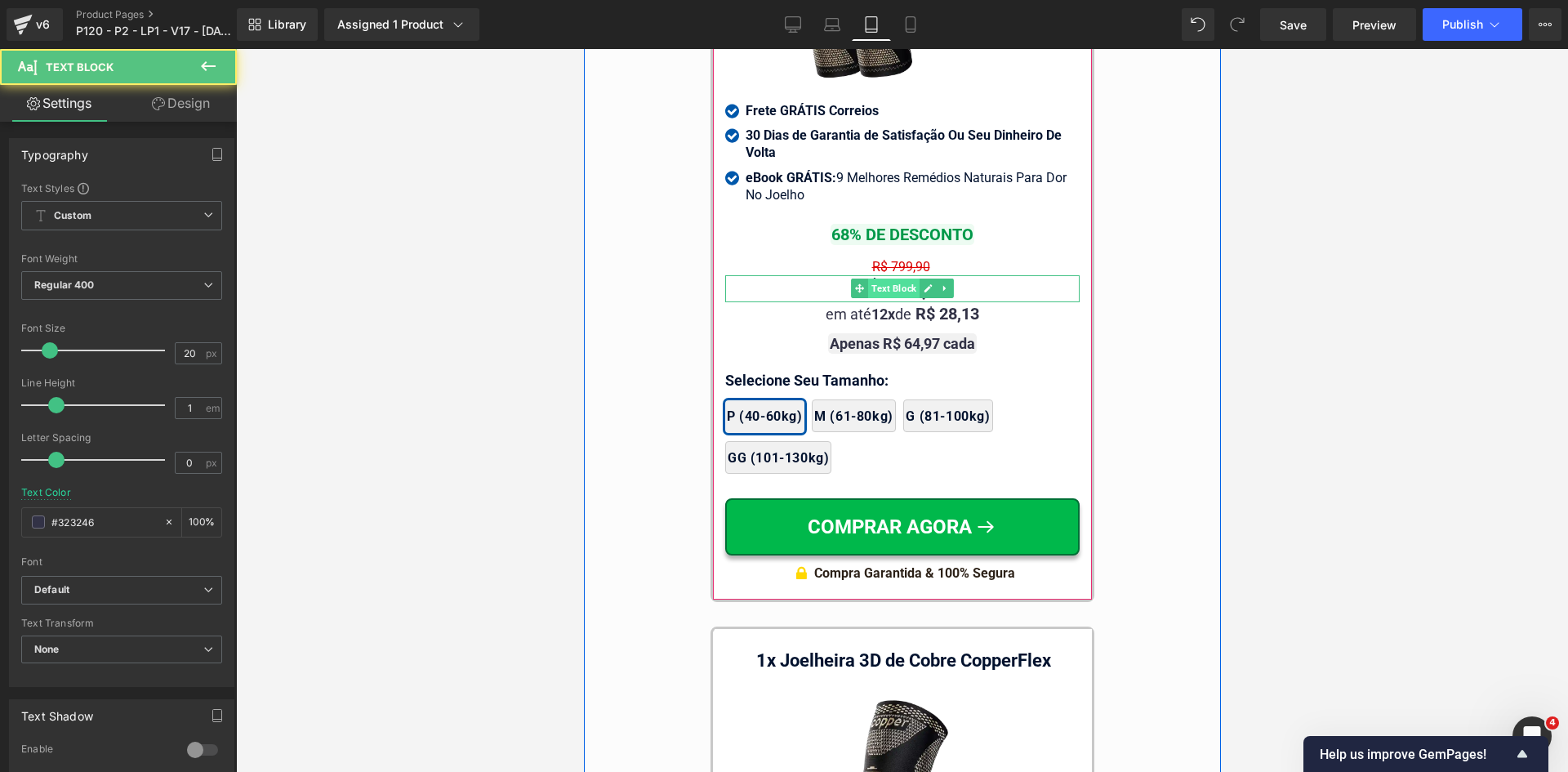
click at [888, 278] on span "Text Block" at bounding box center [892, 288] width 51 height 20
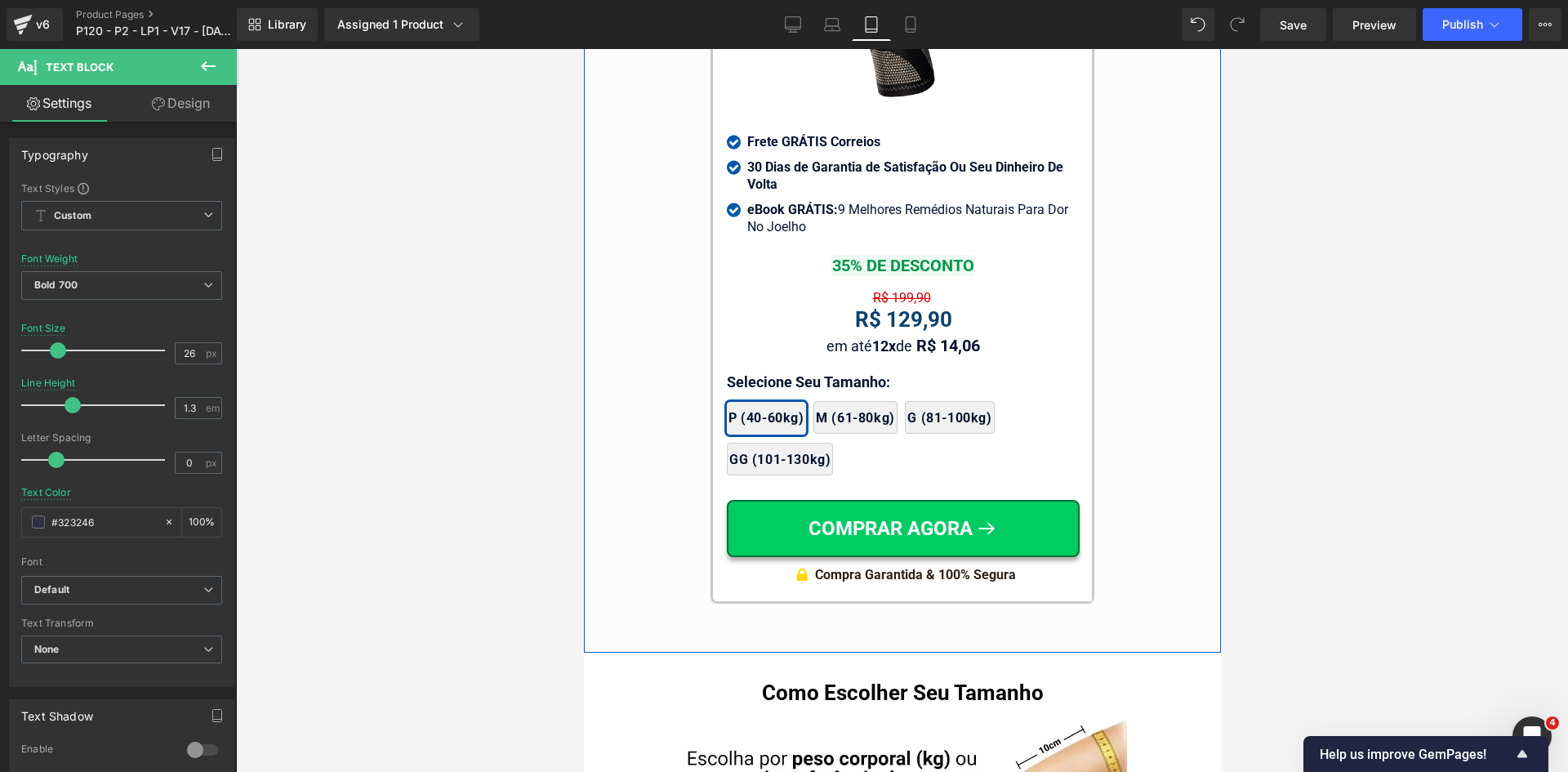
scroll to position [15908, 0]
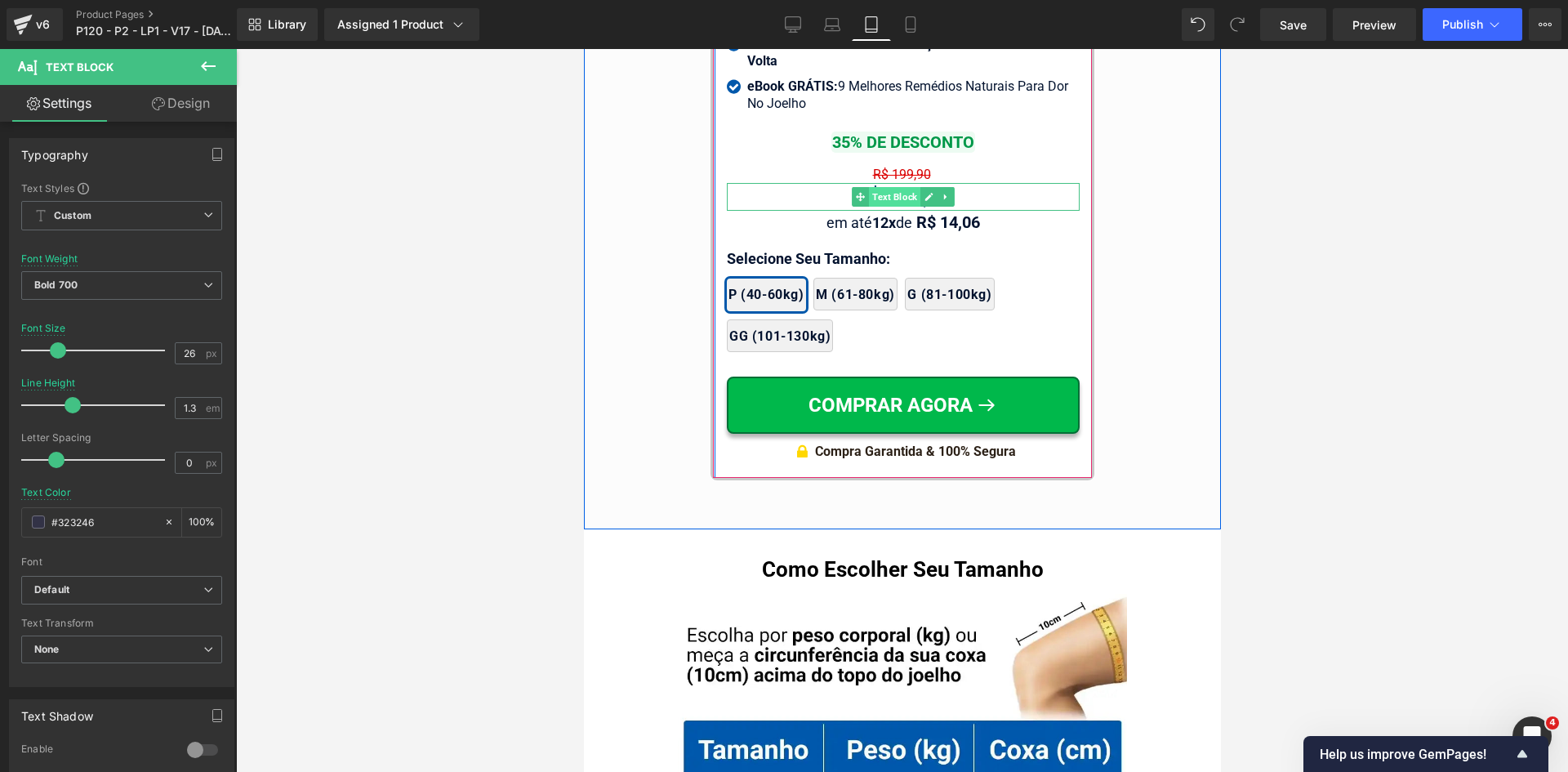
click at [892, 187] on span "Text Block" at bounding box center [893, 197] width 51 height 20
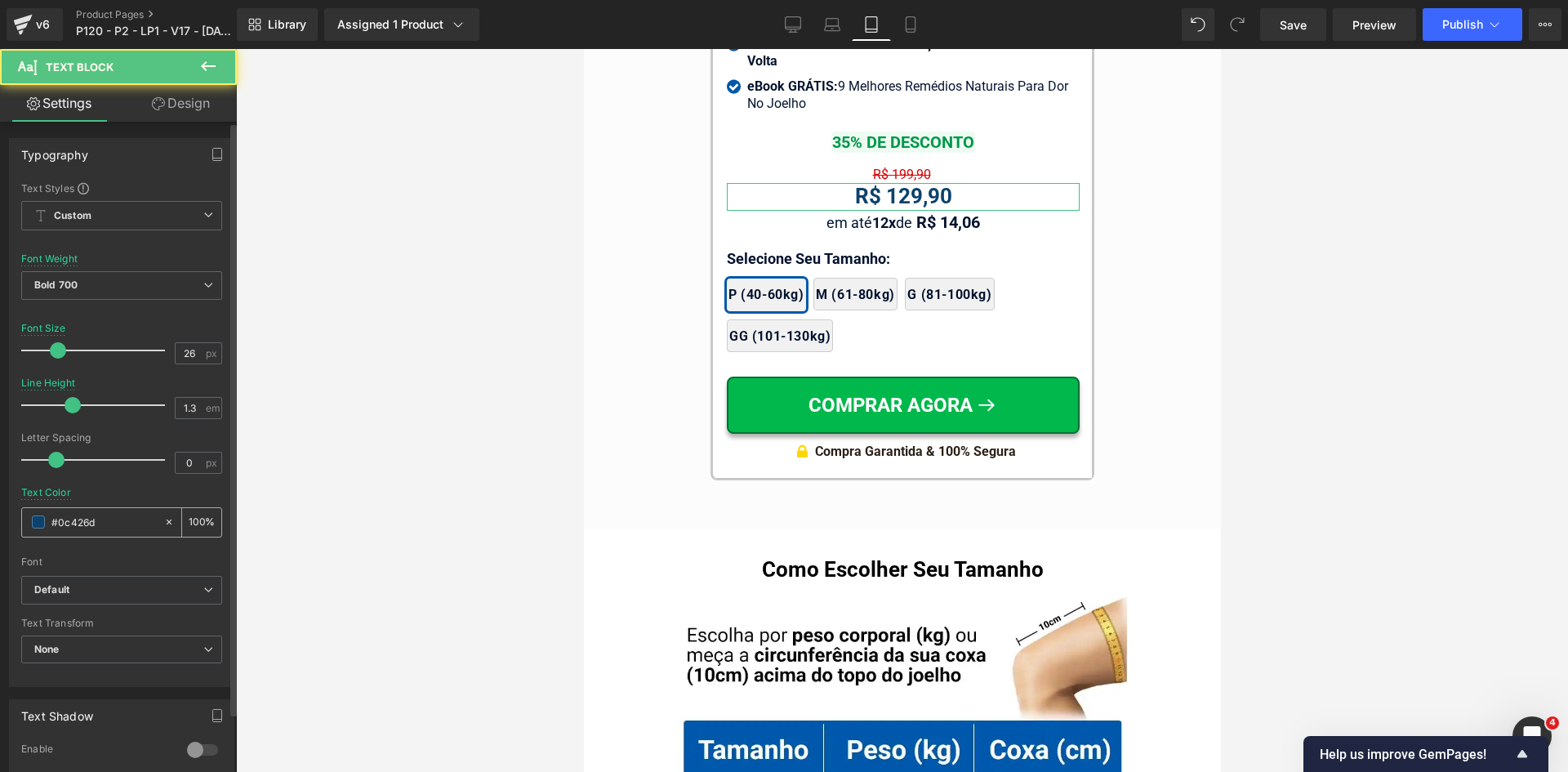
click at [112, 530] on input "#0c426d" at bounding box center [103, 521] width 105 height 18
paste input "323246"
type input "323246"
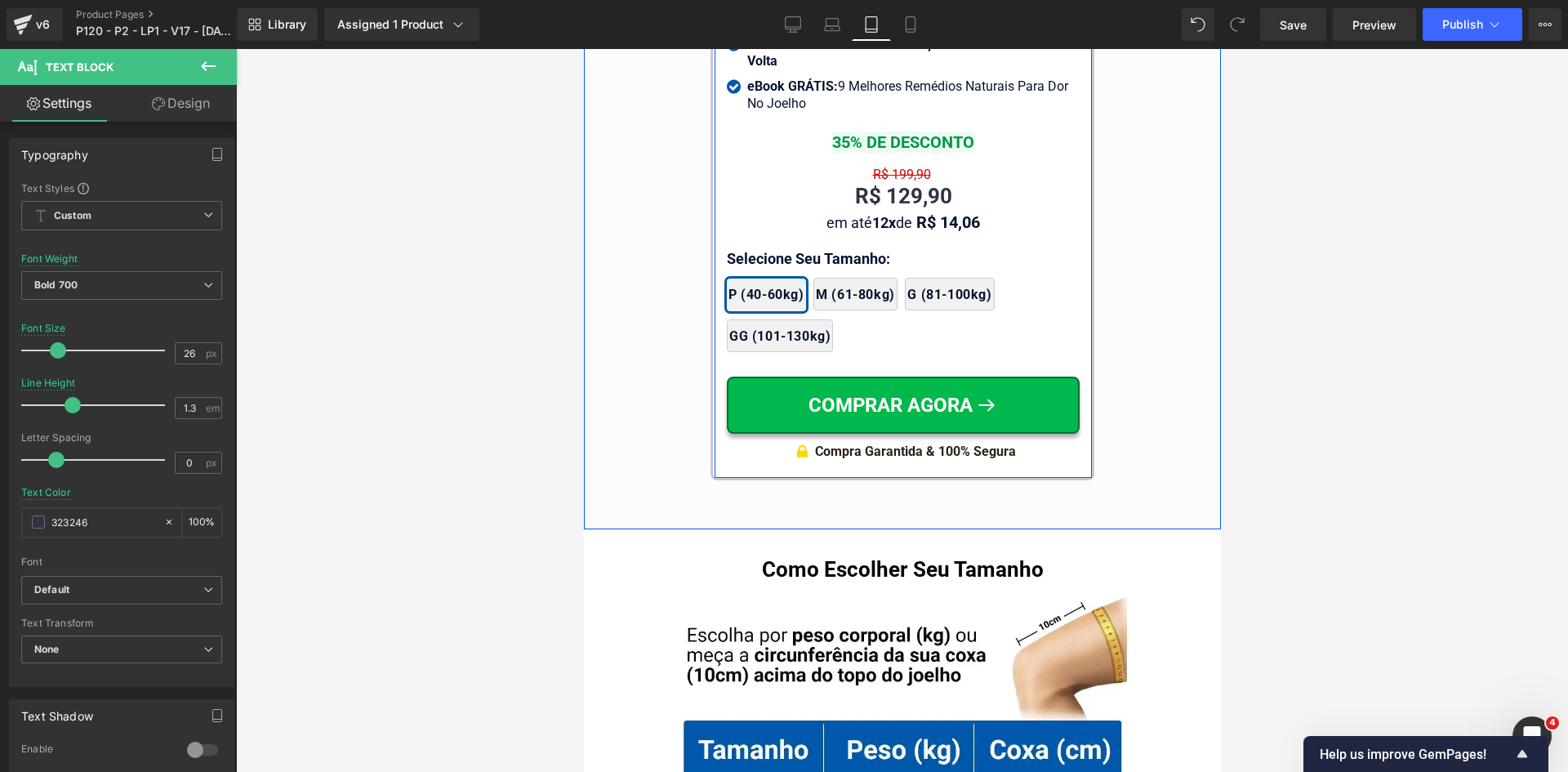
click at [888, 180] on div "1x Joelheira 3D de Cobre CopperFlex Text Block Image Icon Frete GRÁTIS Correios…" at bounding box center [902, 104] width 353 height 731
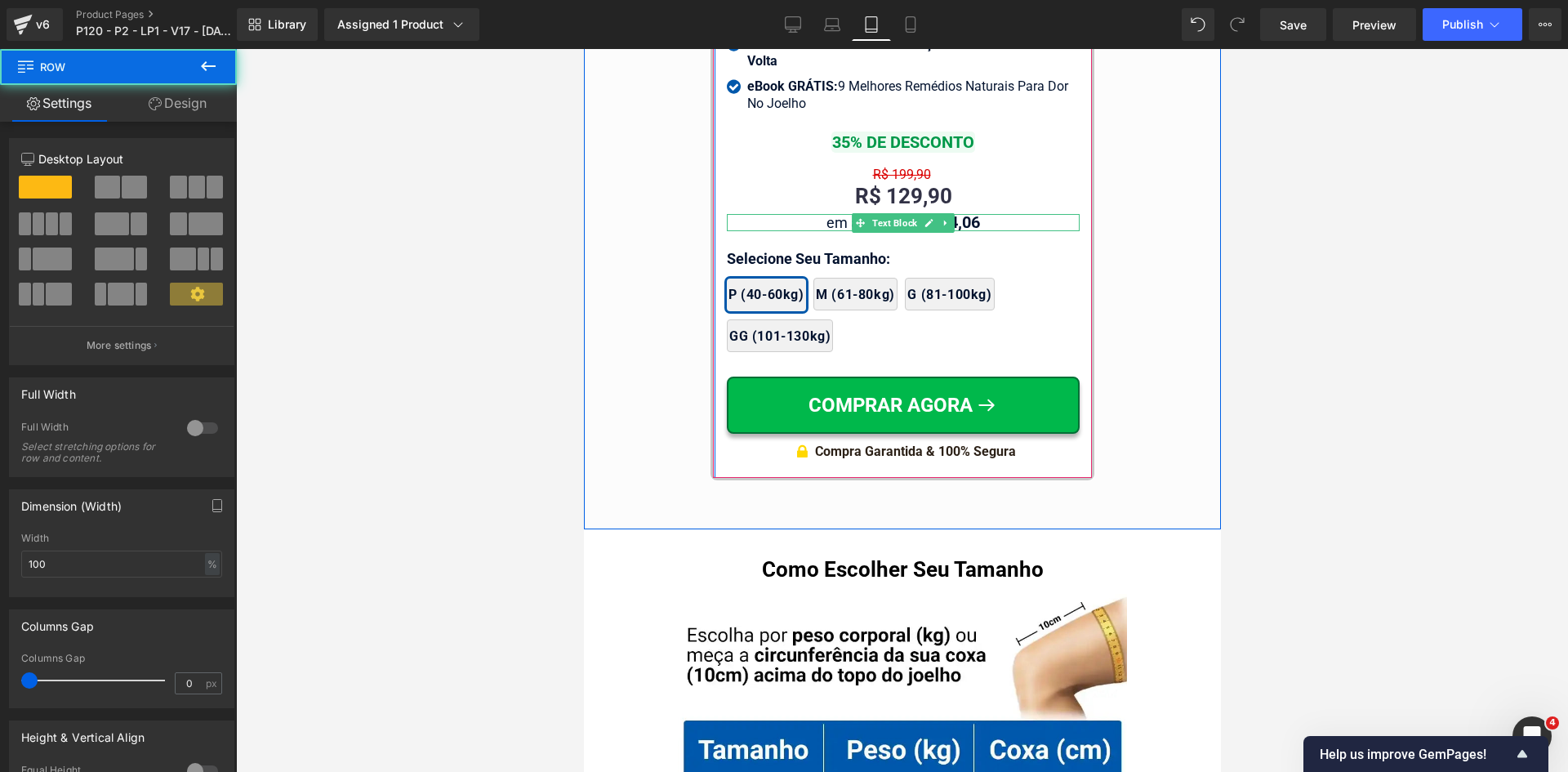
click at [888, 213] on span "Text Block" at bounding box center [893, 223] width 51 height 20
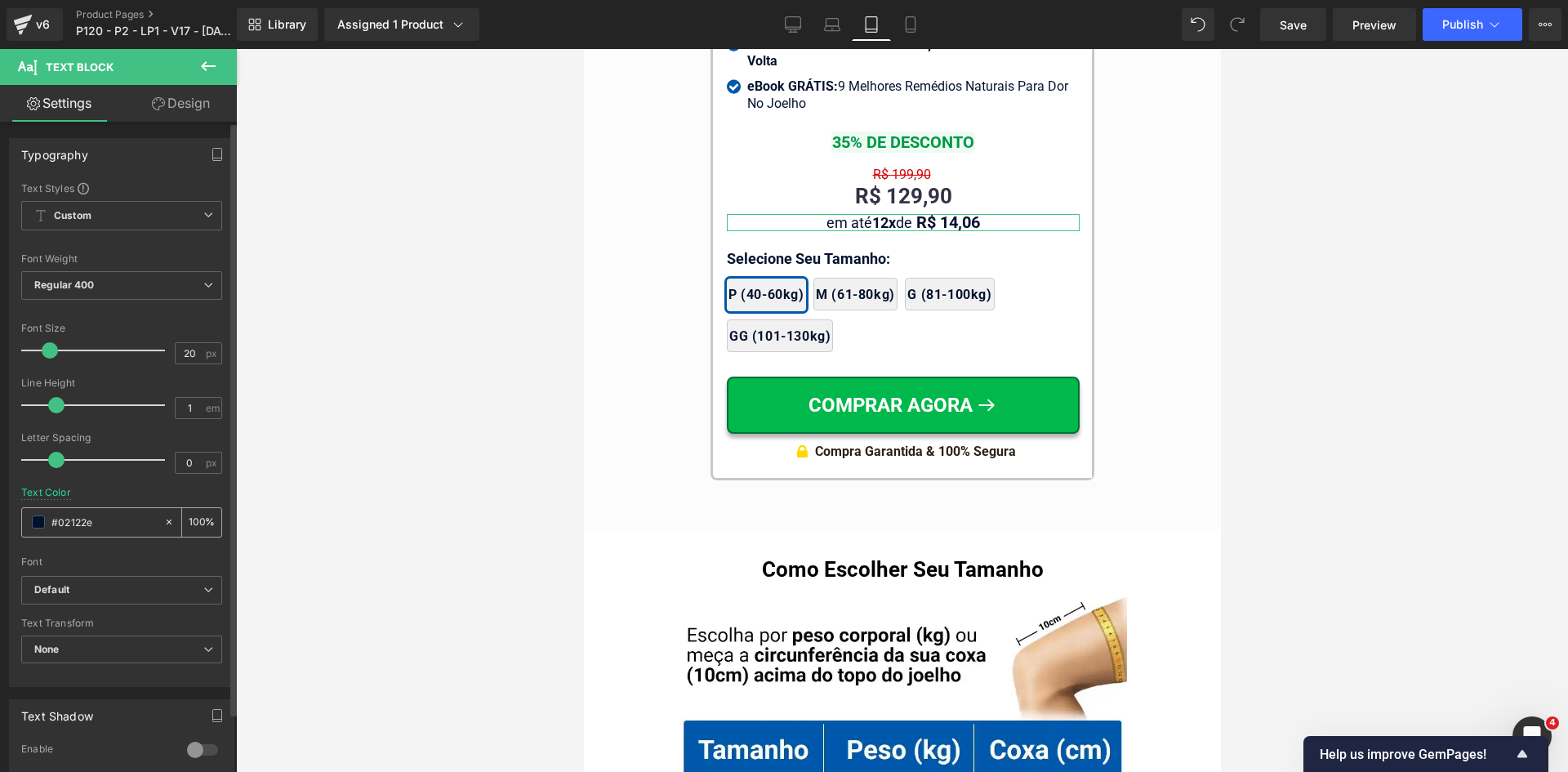
click at [95, 530] on input "#02122e" at bounding box center [103, 521] width 105 height 18
paste input "323246"
type input "323246"
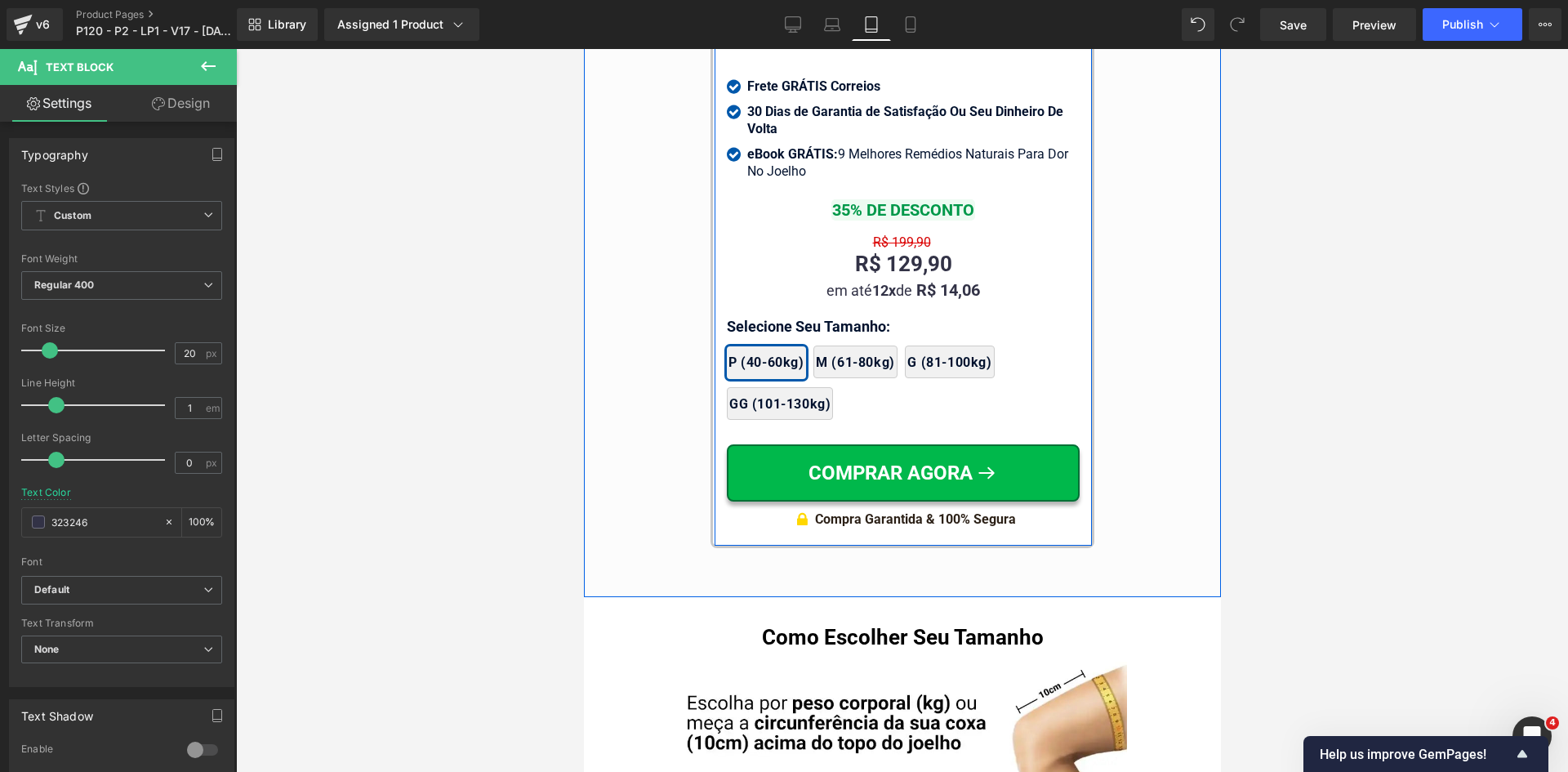
scroll to position [15827, 0]
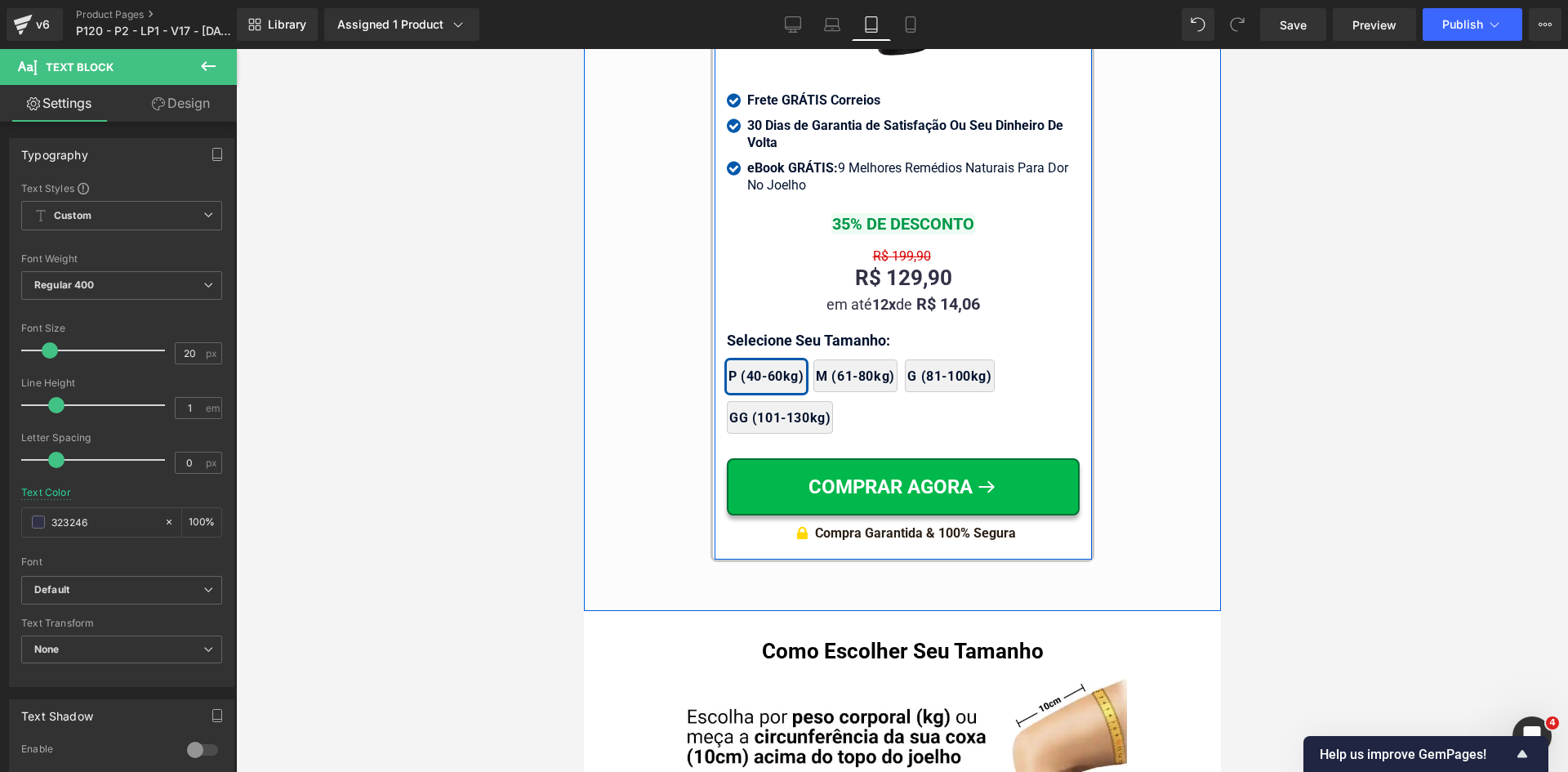
click at [877, 265] on div "R$ 129,90 Text Block" at bounding box center [902, 278] width 353 height 28
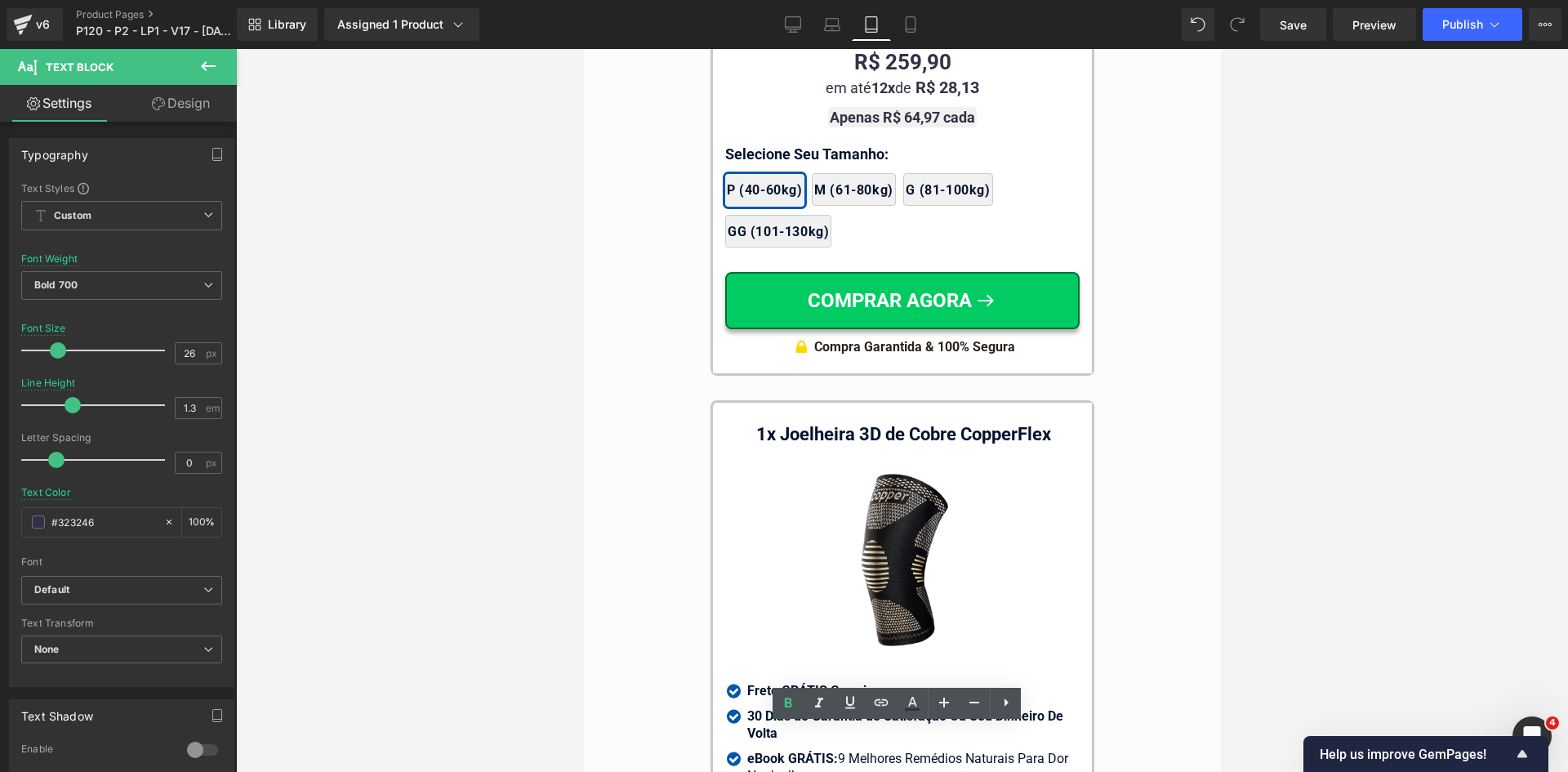
scroll to position [15091, 0]
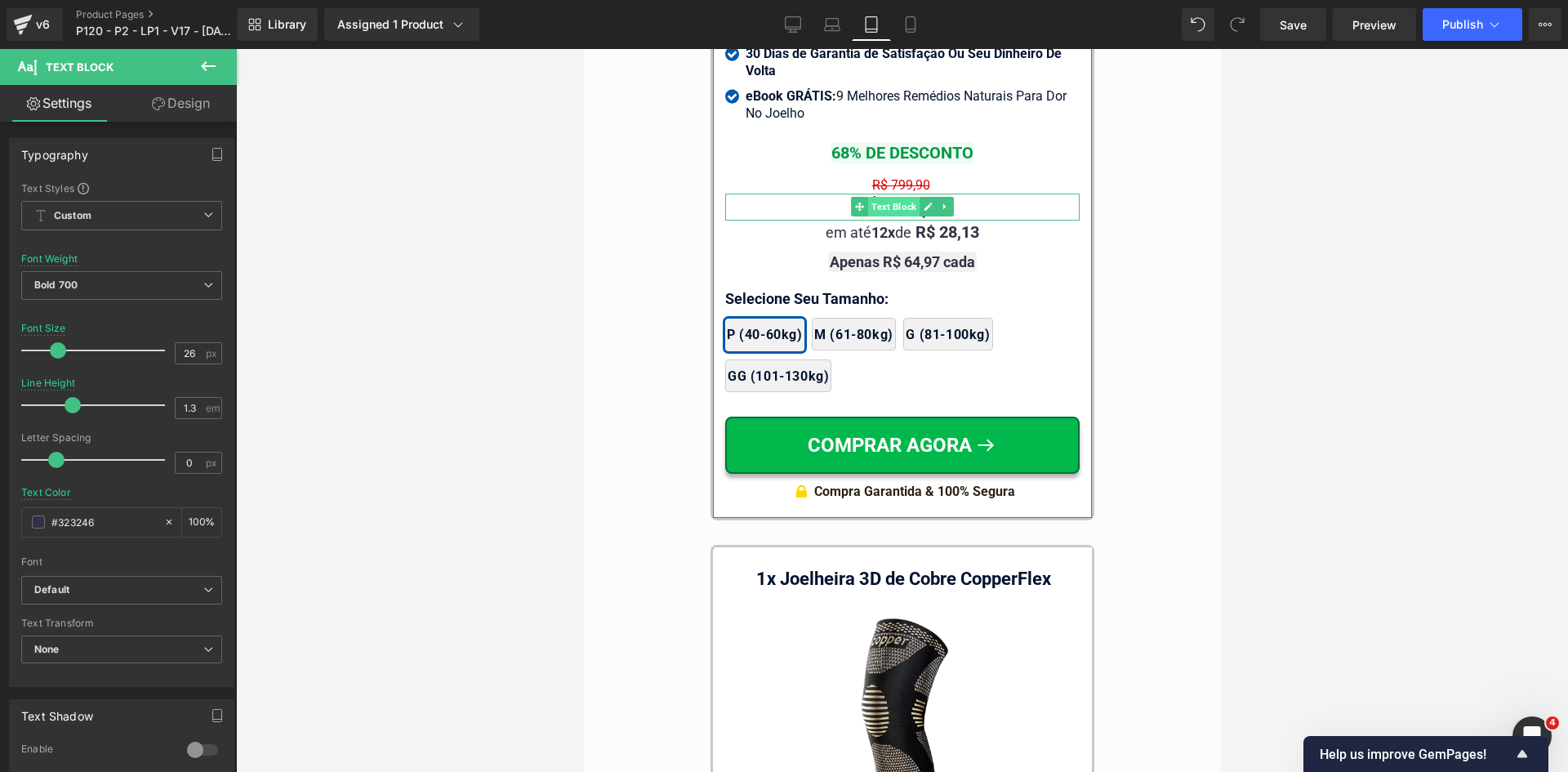
click at [885, 197] on span "Text Block" at bounding box center [892, 206] width 51 height 20
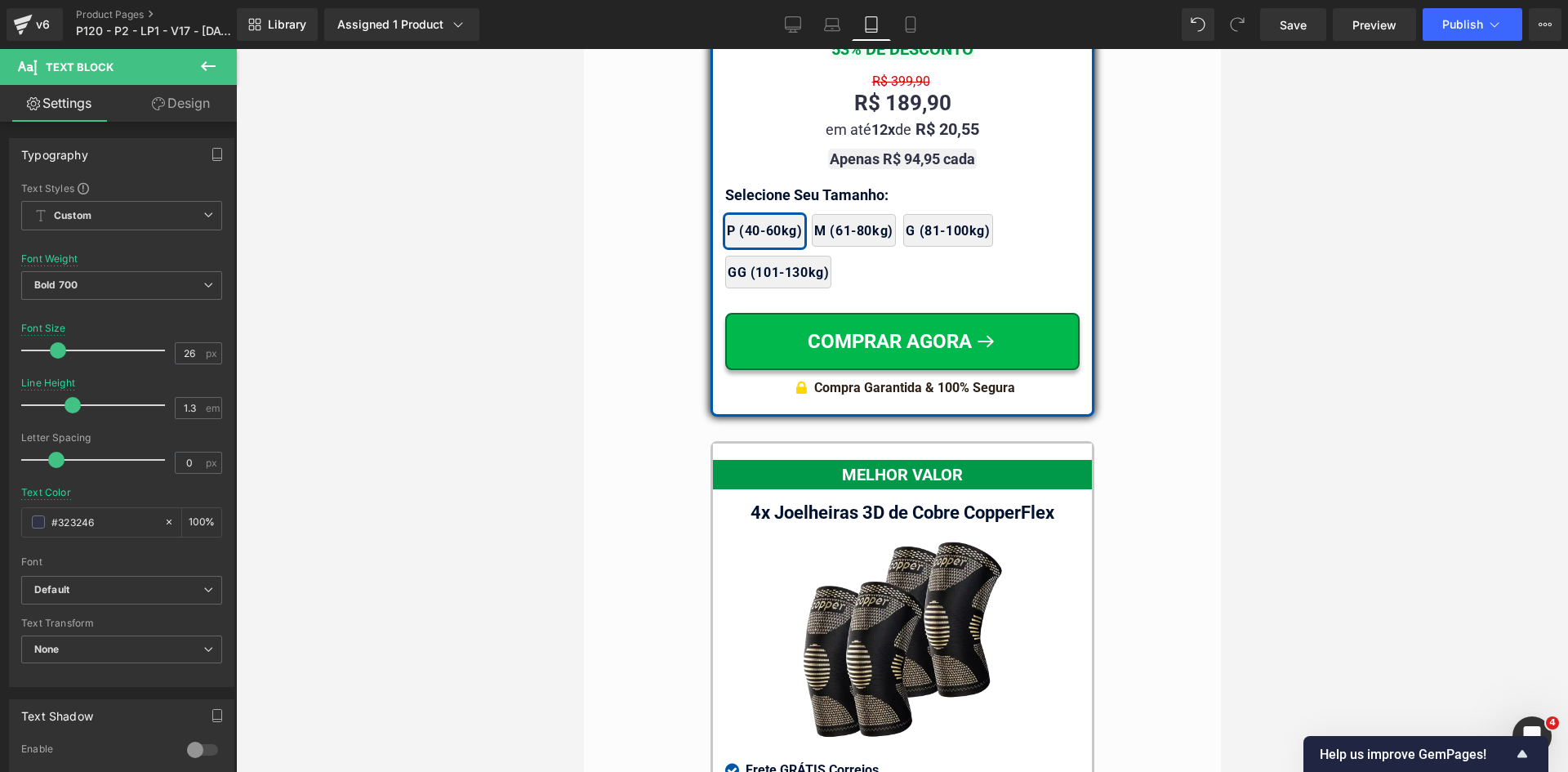
scroll to position [14274, 0]
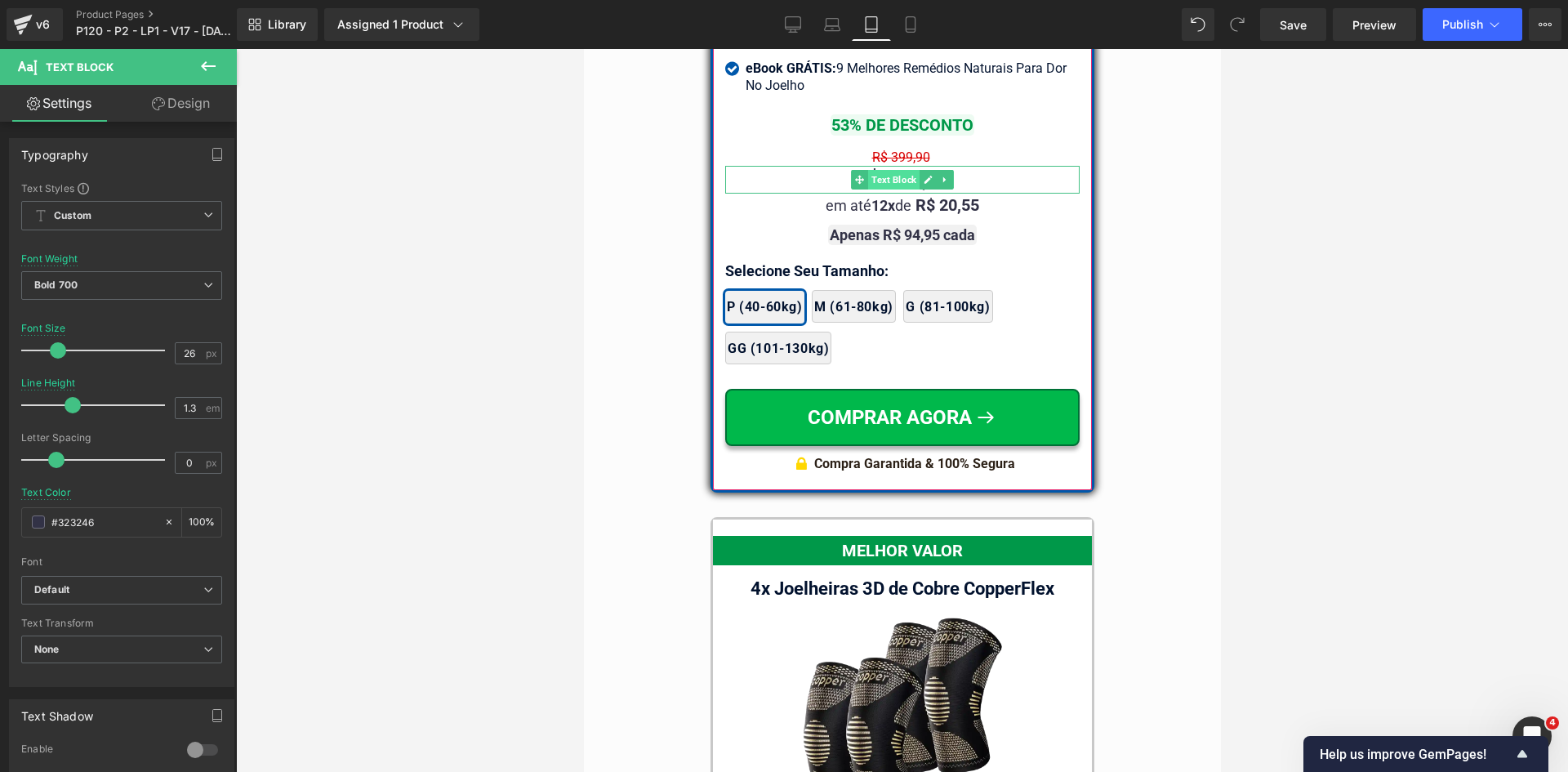
click at [888, 170] on span "Text Block" at bounding box center [892, 180] width 51 height 20
click at [899, 195] on span "Text Block" at bounding box center [892, 205] width 51 height 20
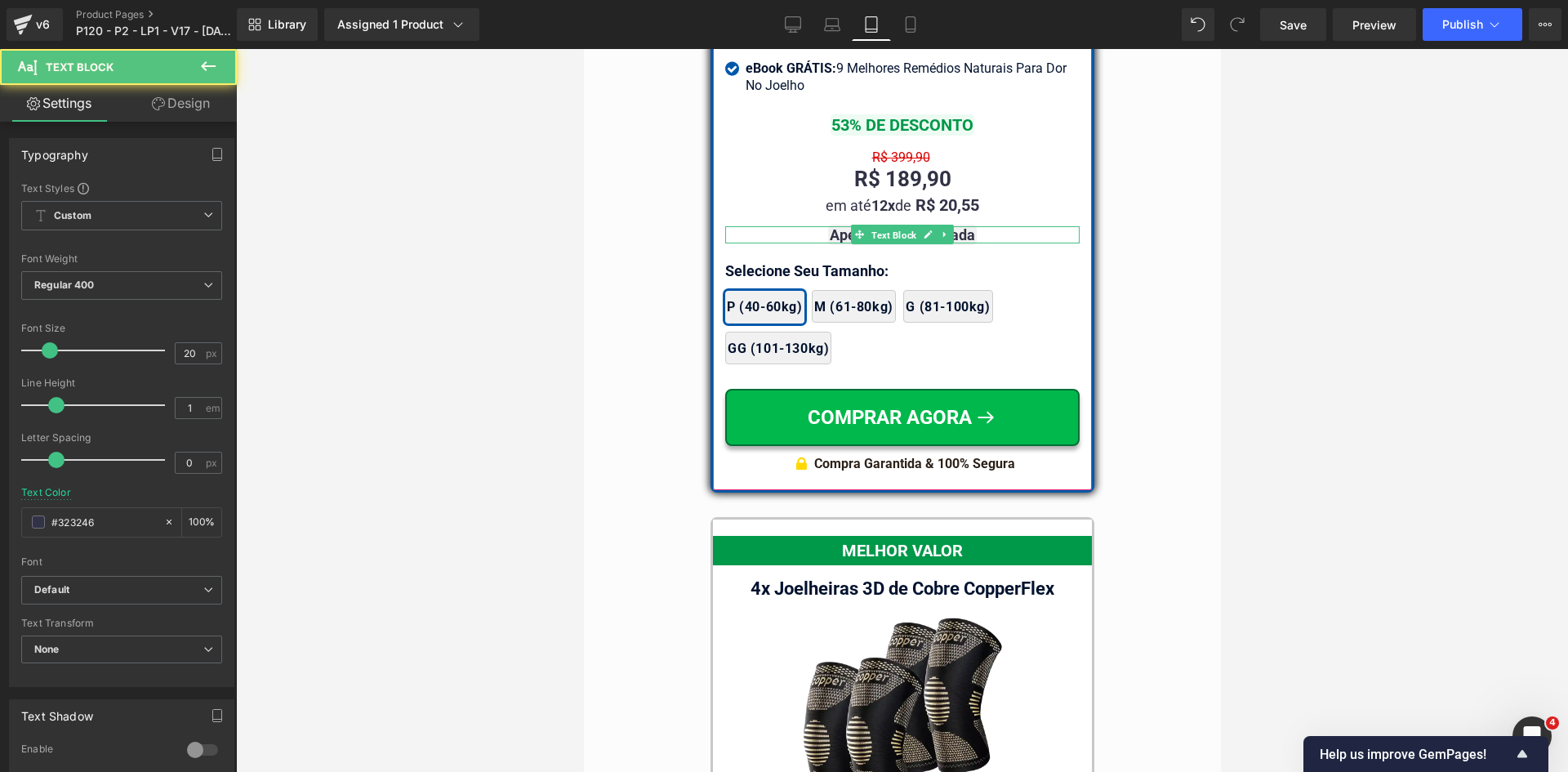
click at [897, 226] on span "Text Block" at bounding box center [892, 235] width 51 height 20
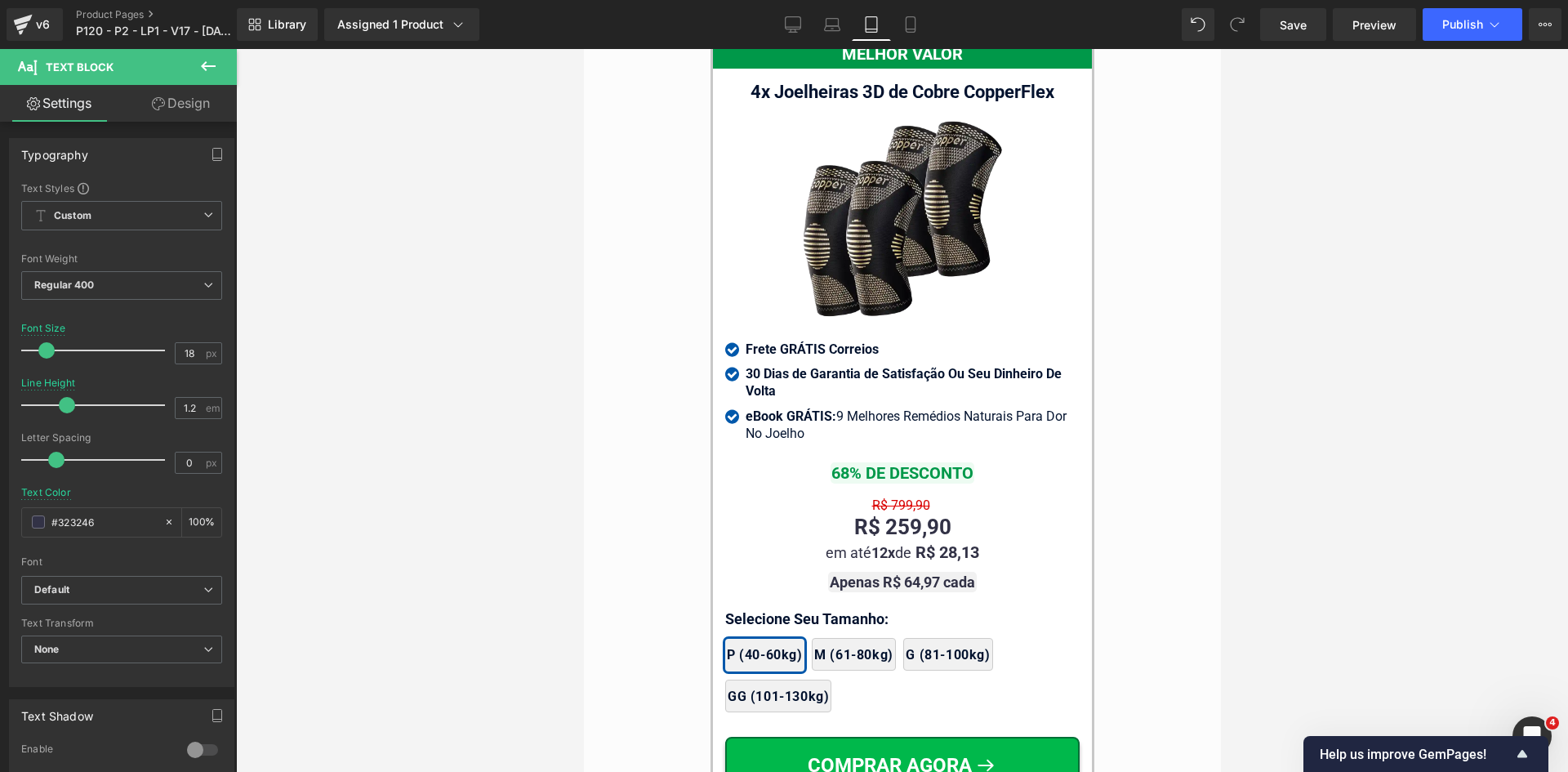
scroll to position [14928, 0]
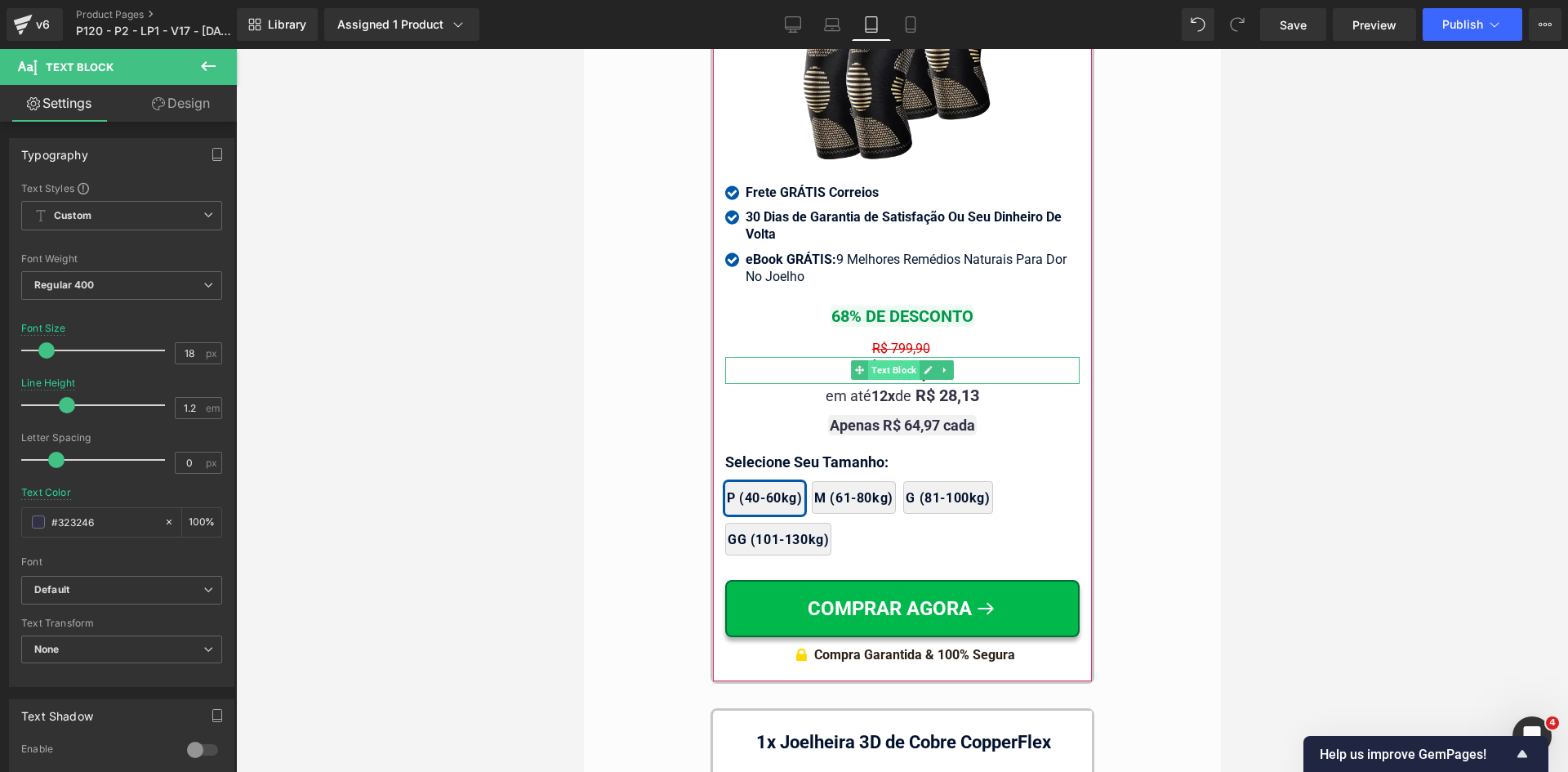
click at [902, 360] on span "Text Block" at bounding box center [892, 370] width 51 height 20
click at [857, 391] on icon at bounding box center [859, 396] width 9 height 10
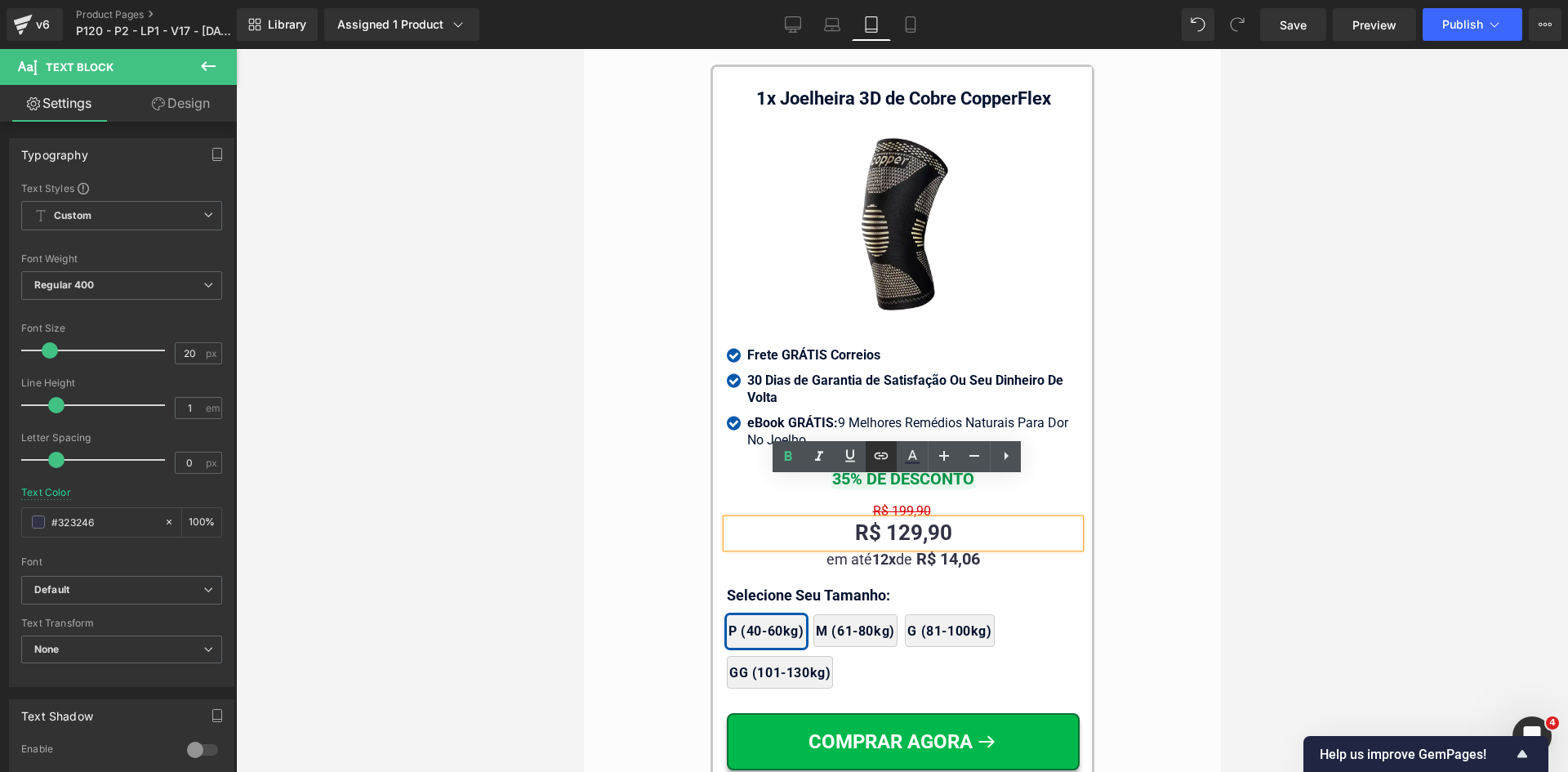
scroll to position [15581, 0]
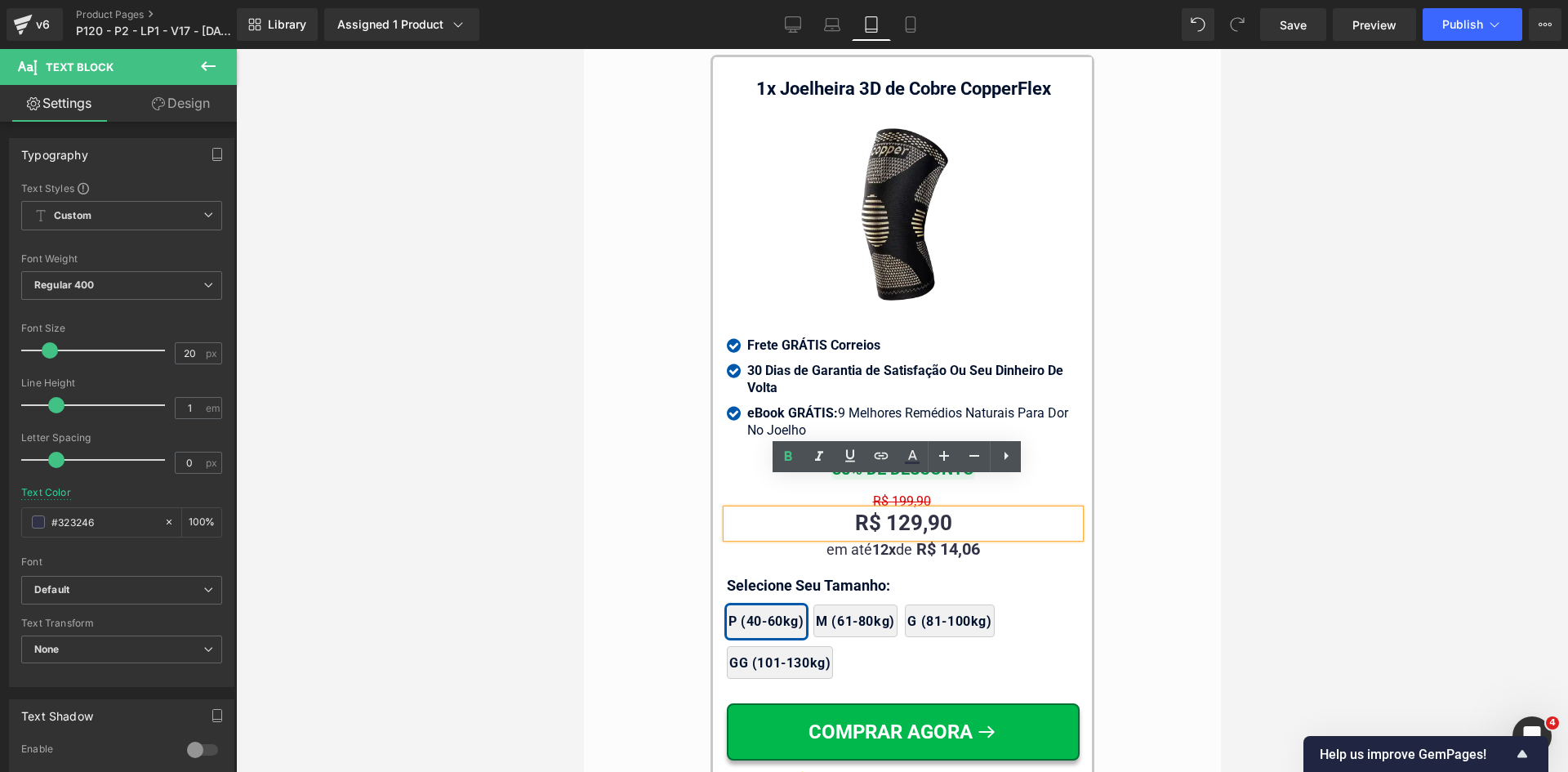
click at [885, 510] on div "R$ 129,90" at bounding box center [902, 524] width 353 height 28
click at [888, 527] on div "1x Joelheira 3D de Cobre CopperFlex Text Block Image Icon Frete GRÁTIS Correios…" at bounding box center [902, 430] width 353 height 731
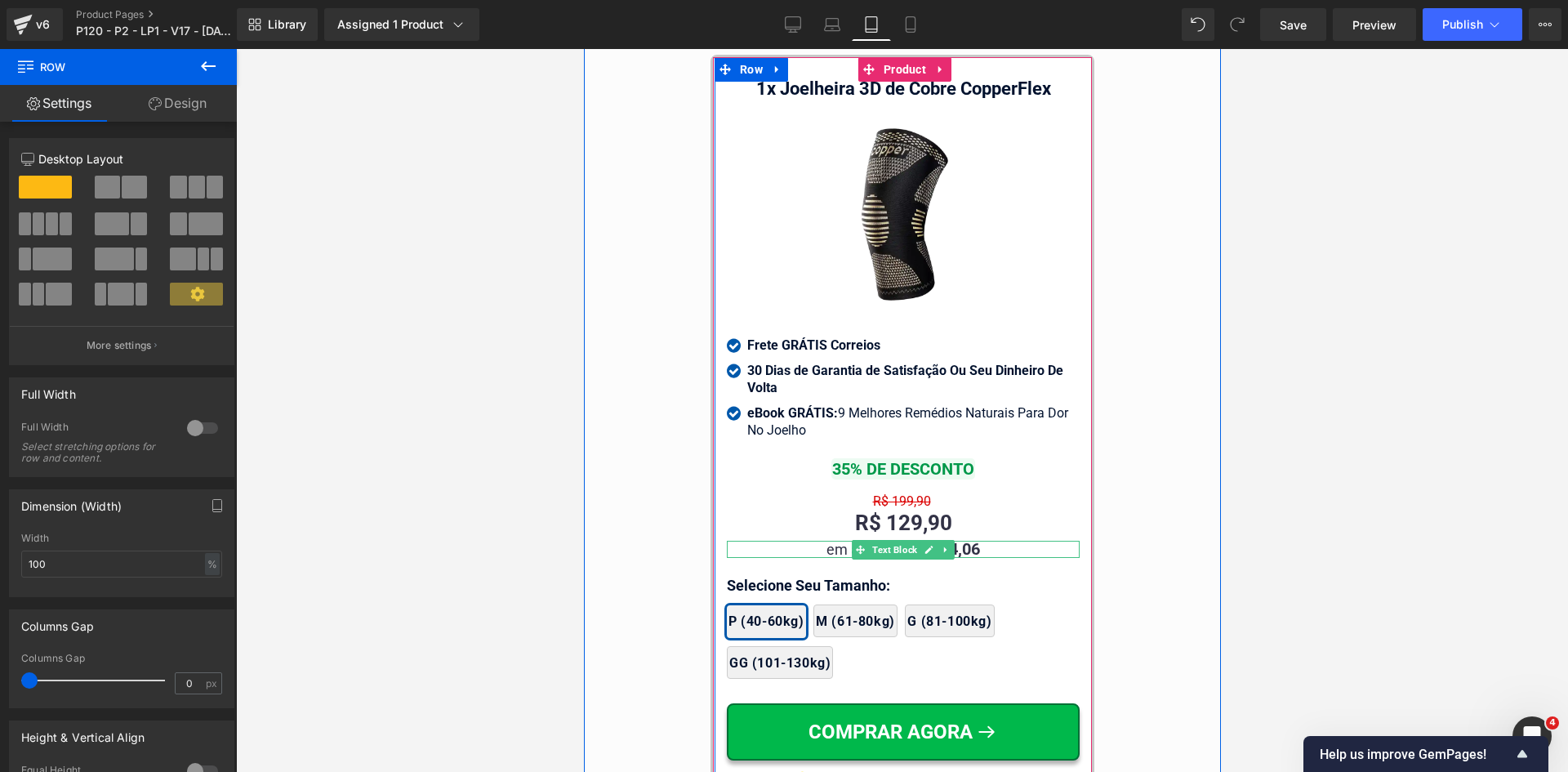
click at [895, 540] on span "Text Block" at bounding box center [893, 549] width 51 height 20
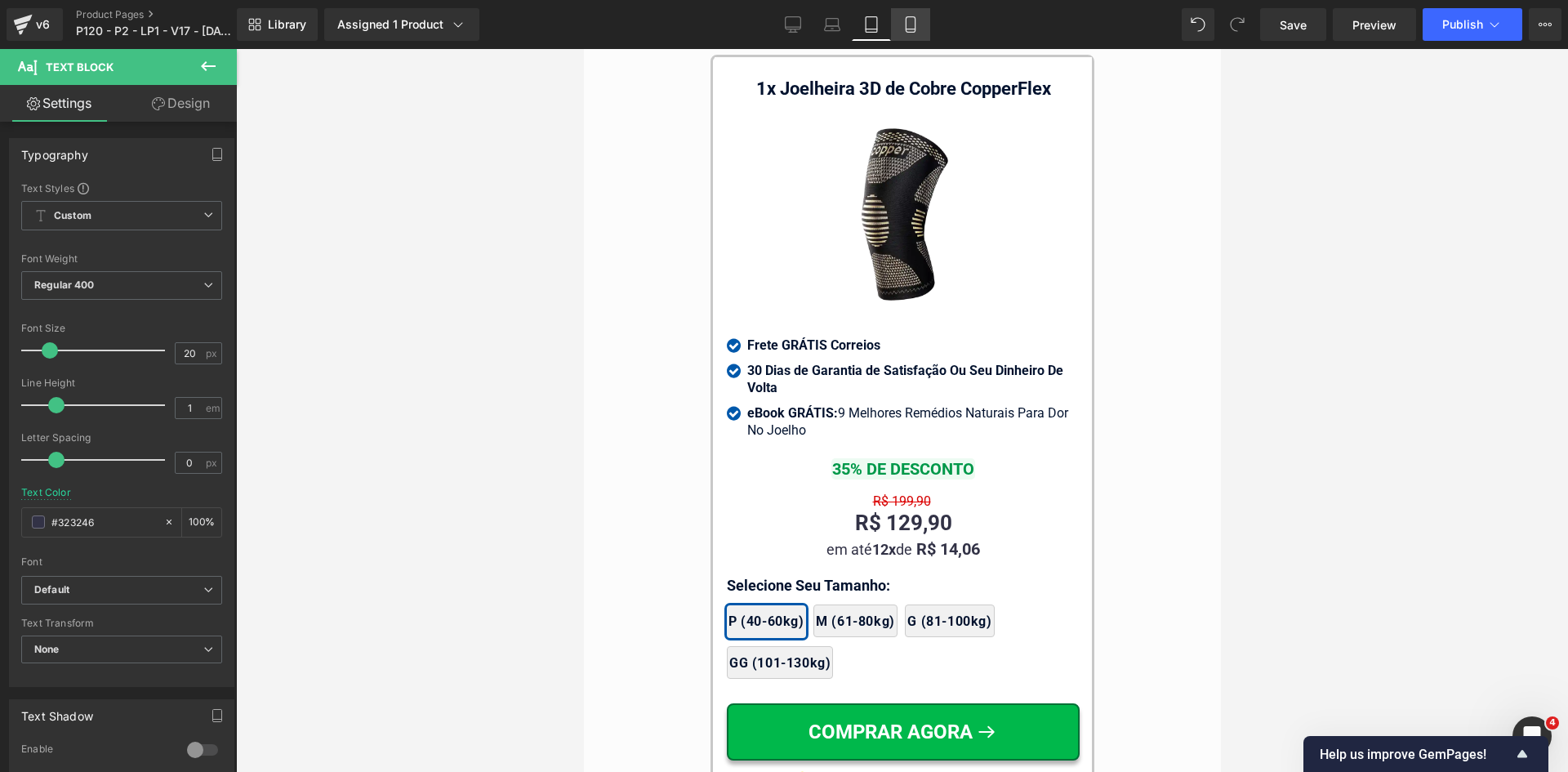
click at [908, 26] on icon at bounding box center [910, 24] width 16 height 16
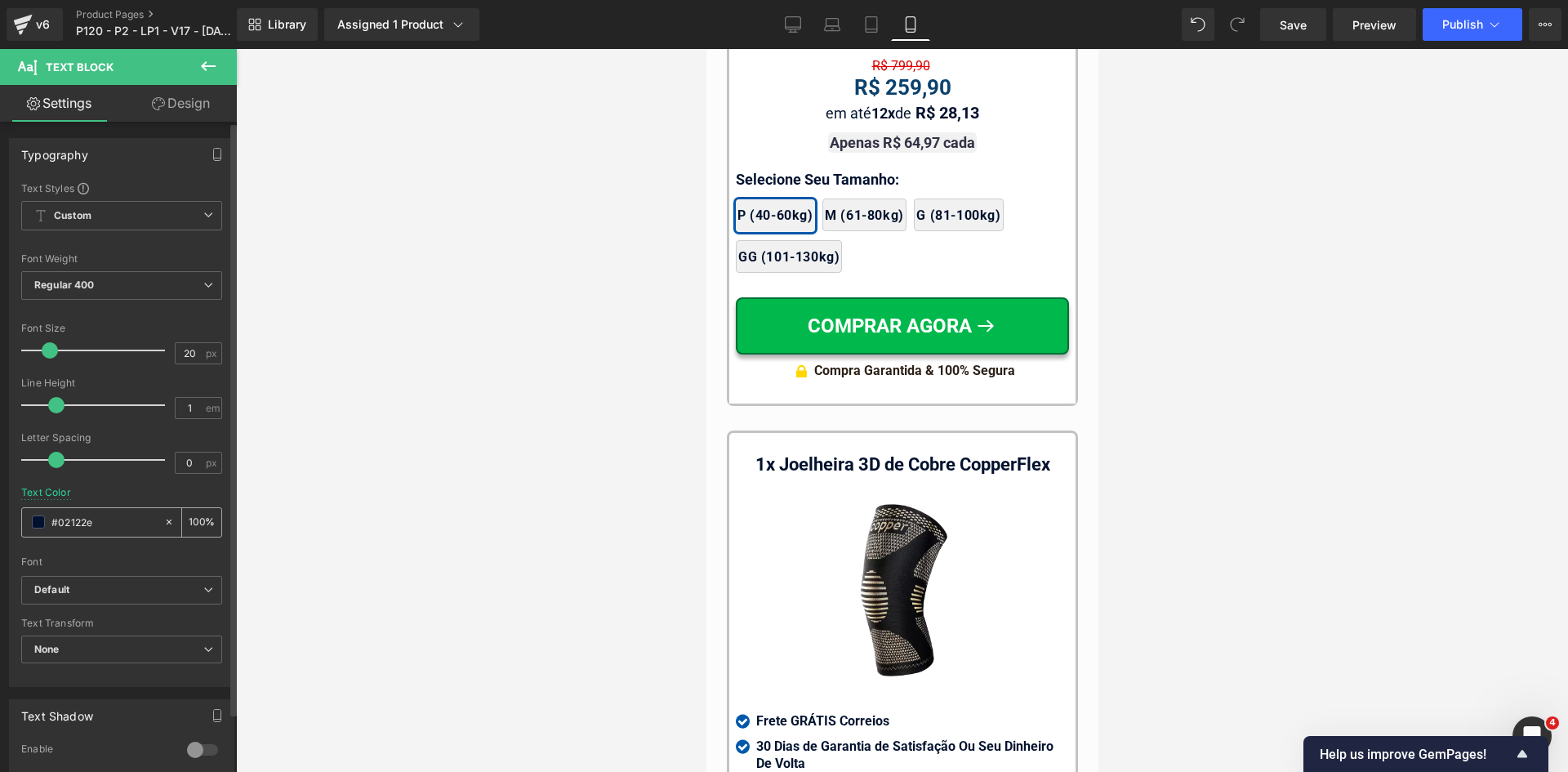
scroll to position [15980, 0]
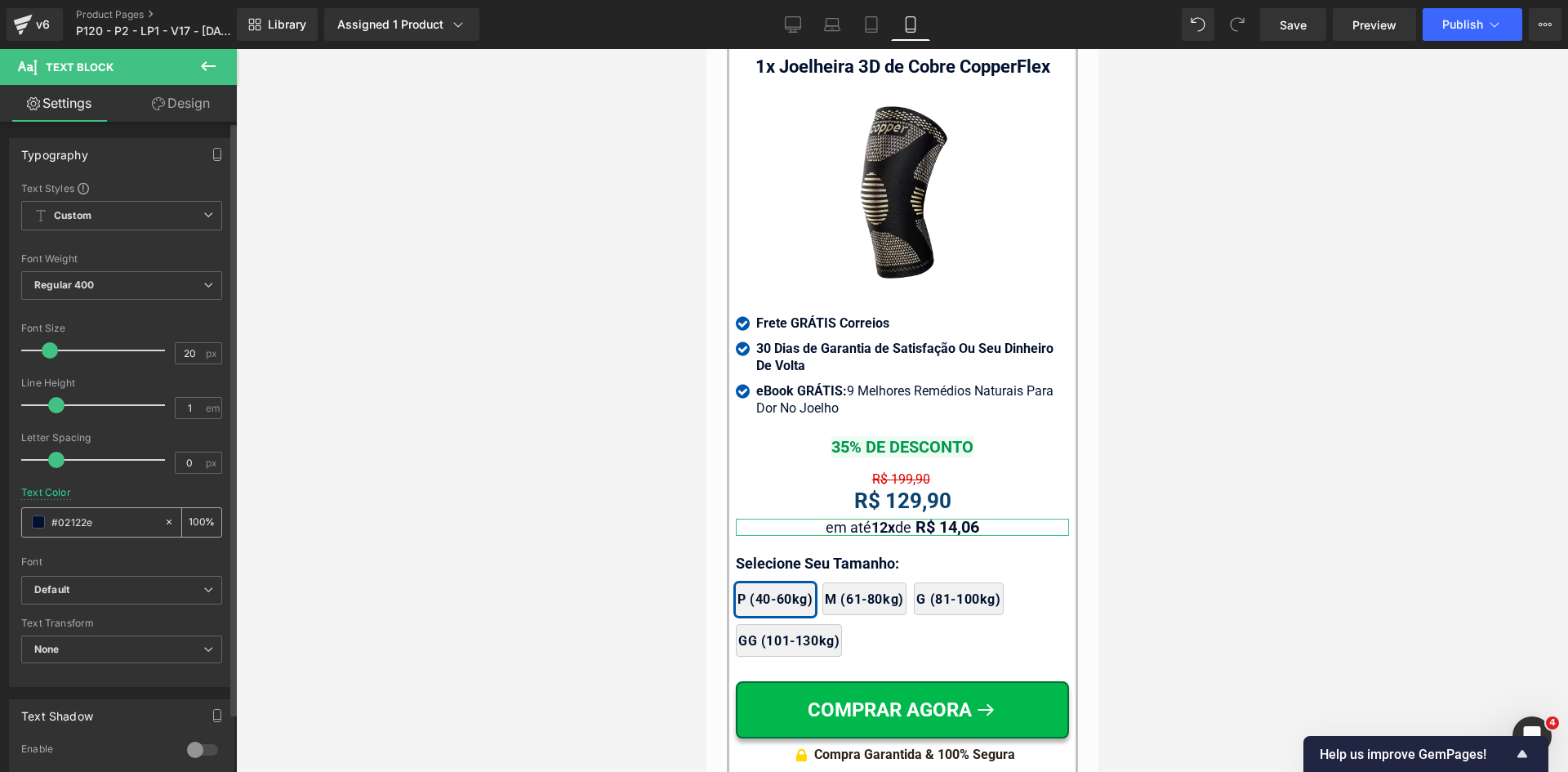
click at [120, 527] on input "#323246" at bounding box center [103, 521] width 105 height 18
paste input "323246"
type input "323246"
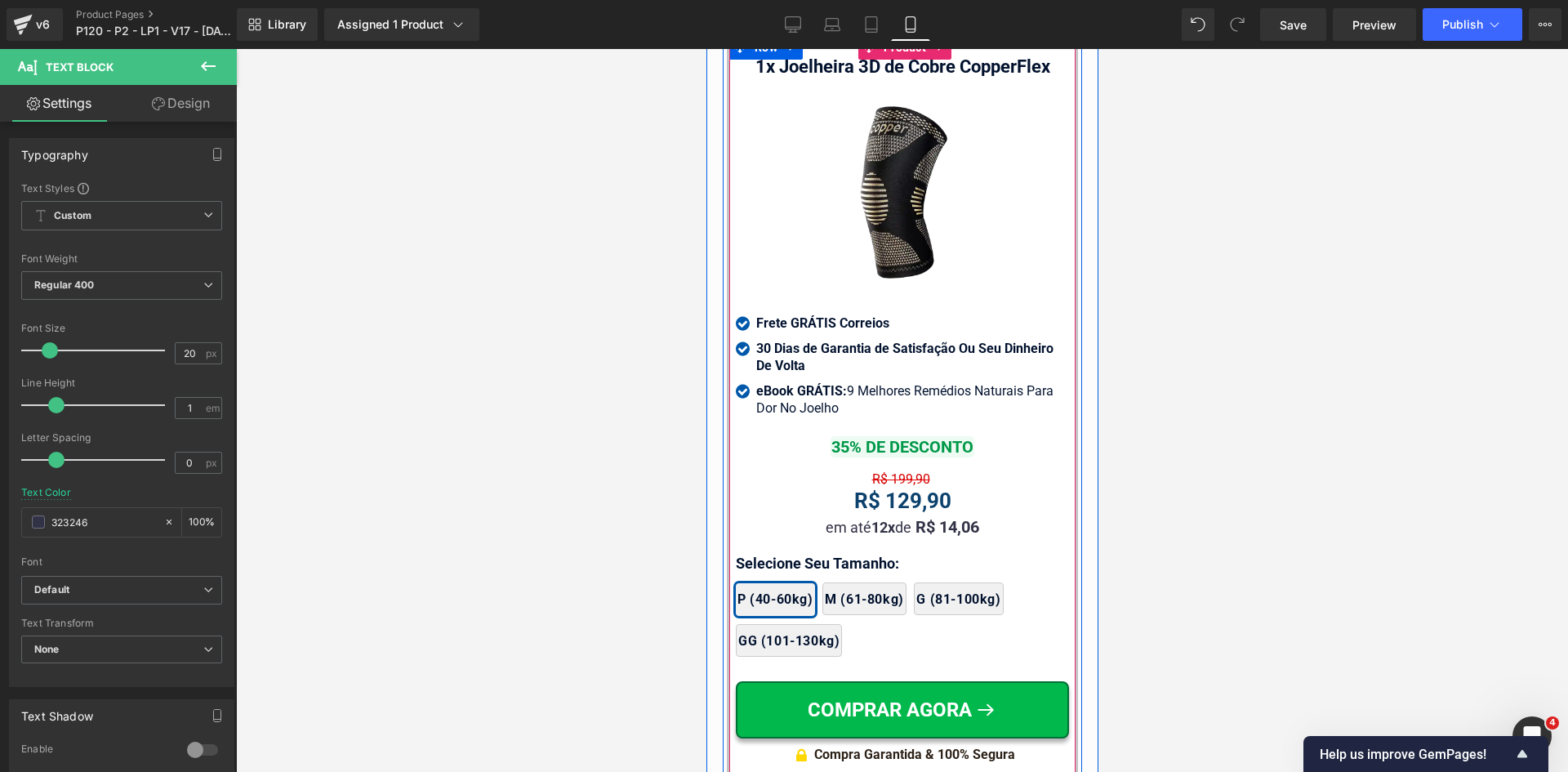
click at [877, 492] on span "Text Block" at bounding box center [902, 501] width 51 height 20
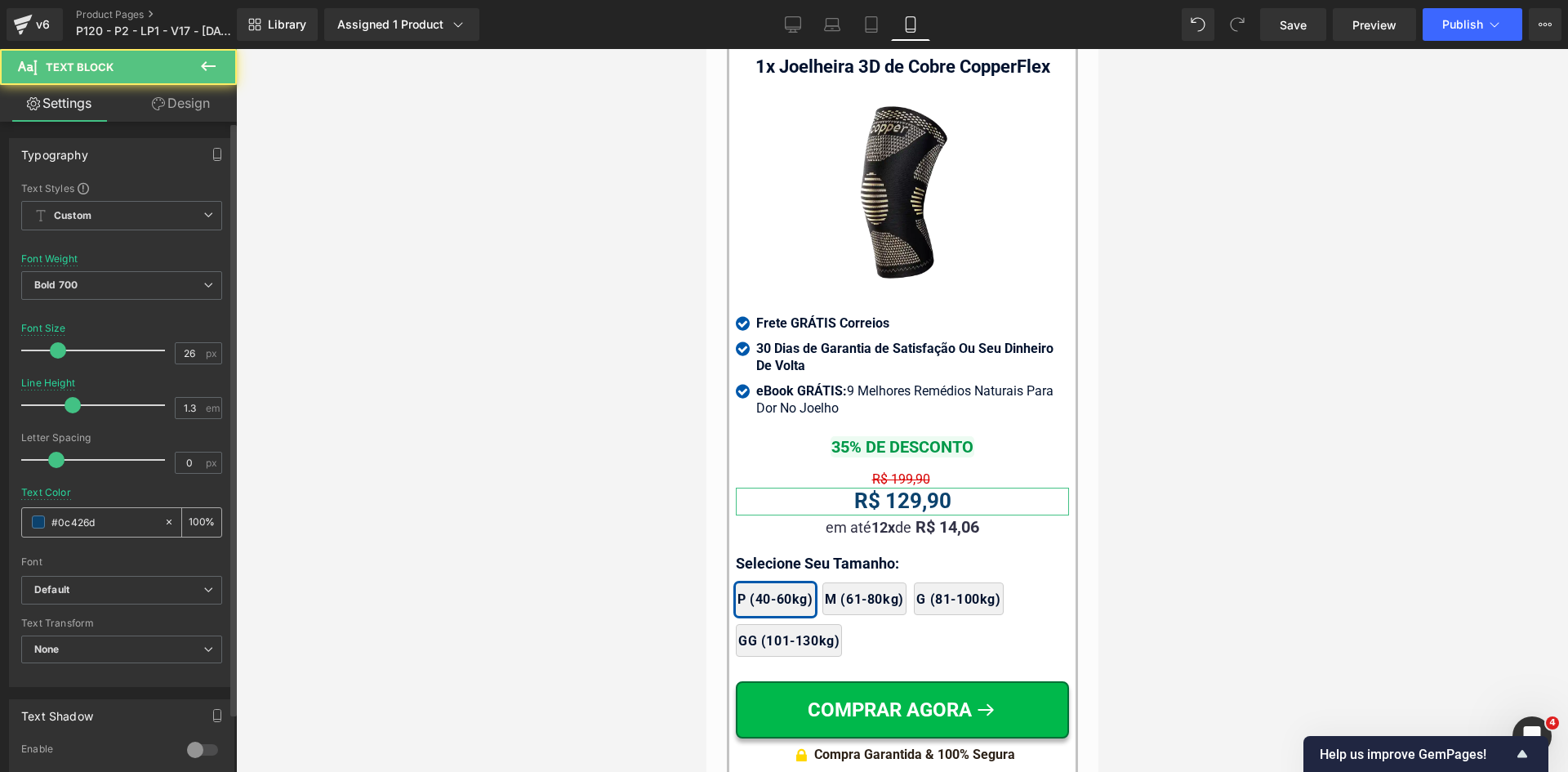
click at [93, 532] on div "#0c426d" at bounding box center [92, 522] width 141 height 29
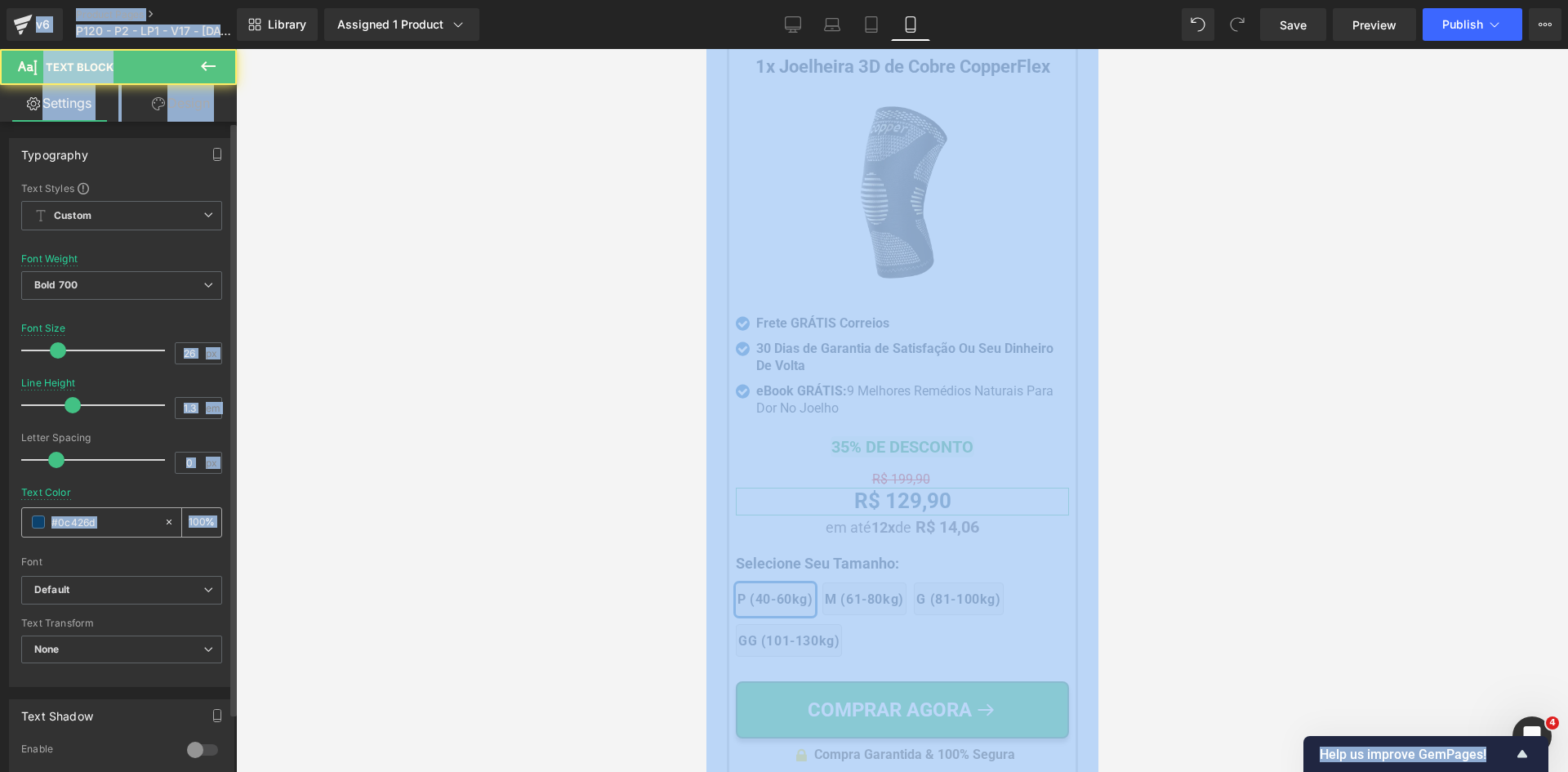
click at [95, 531] on input "#0c426d" at bounding box center [103, 521] width 105 height 18
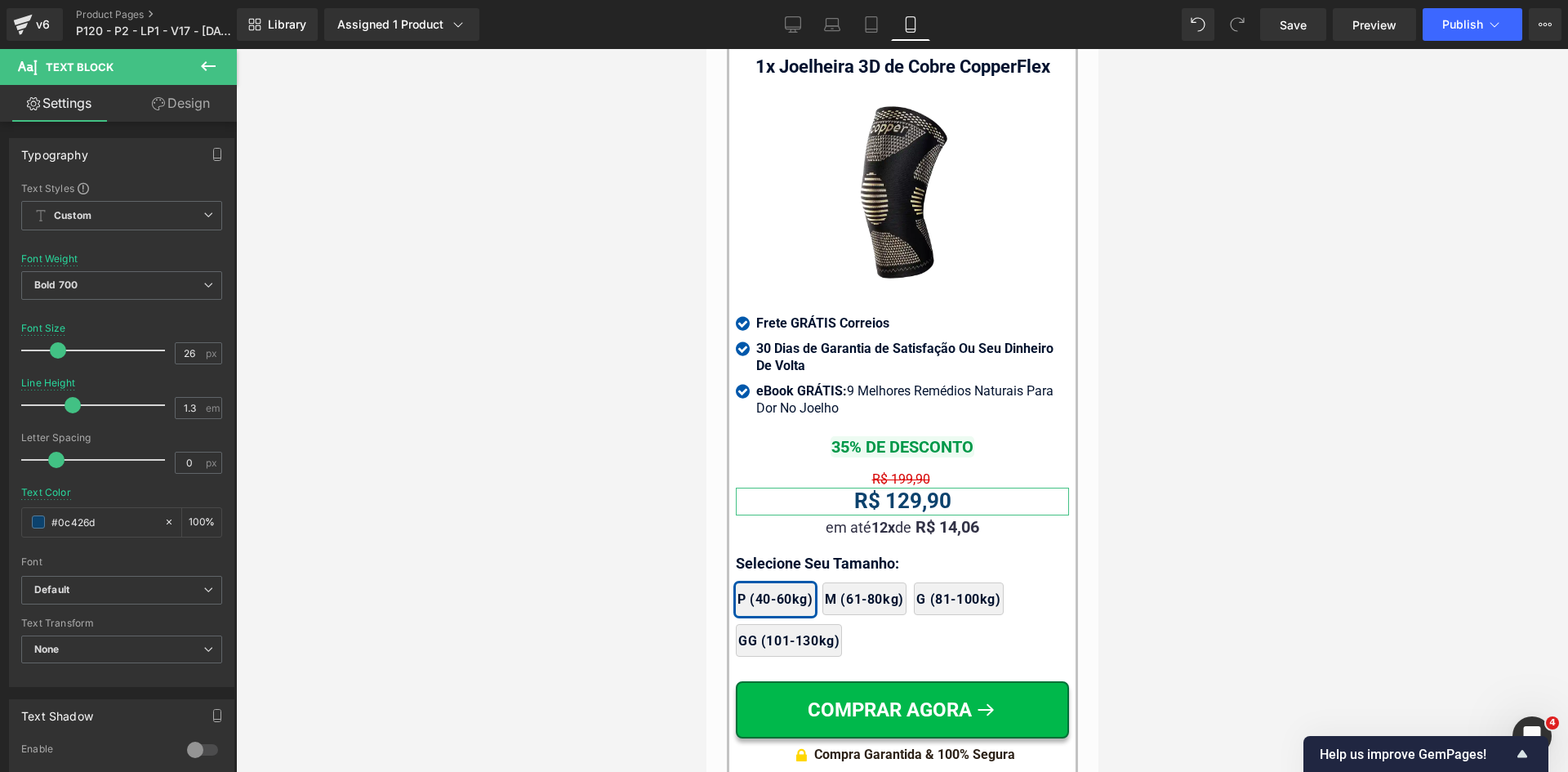
paste input "323246"
type input "323246"
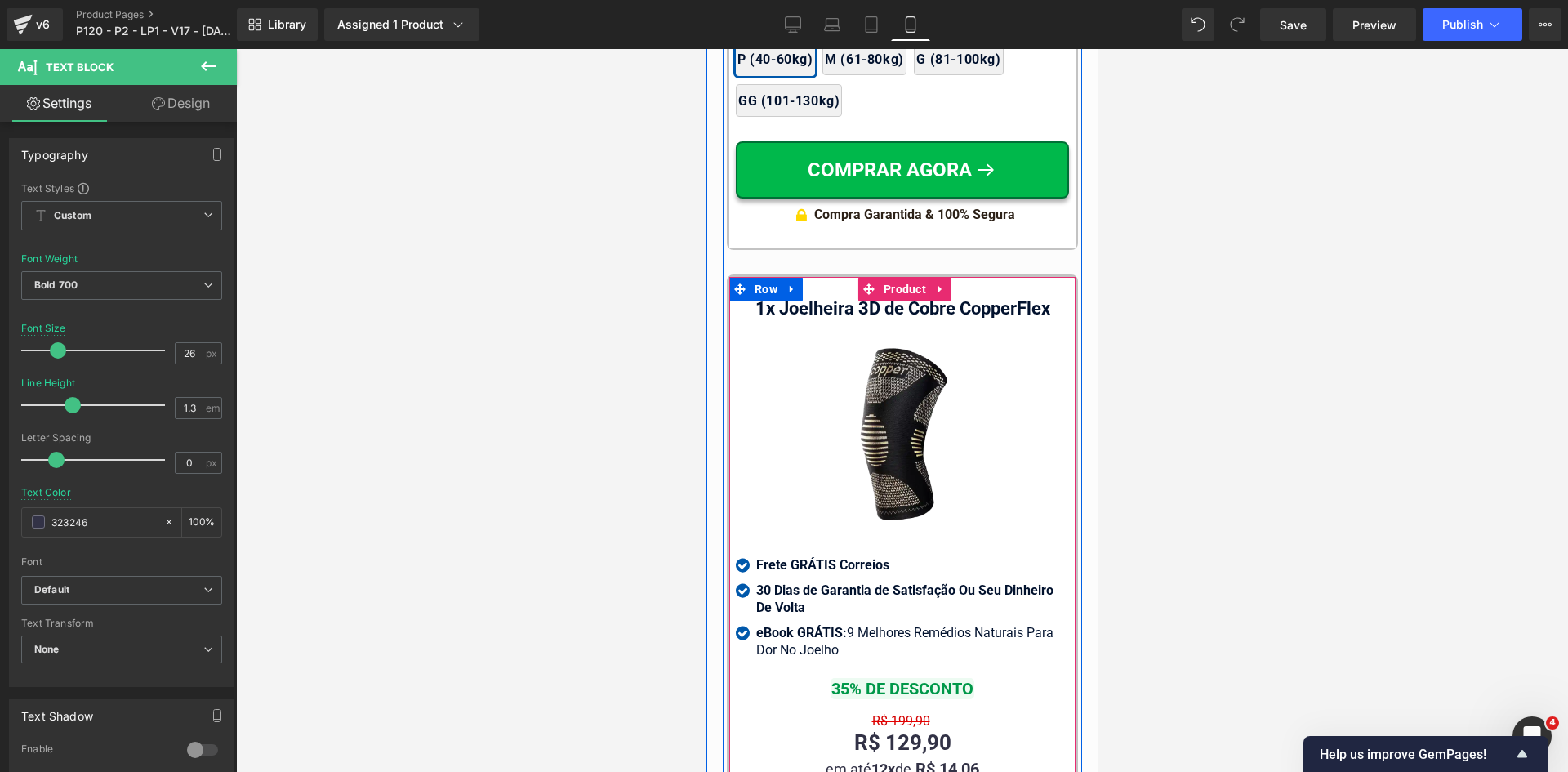
scroll to position [15489, 0]
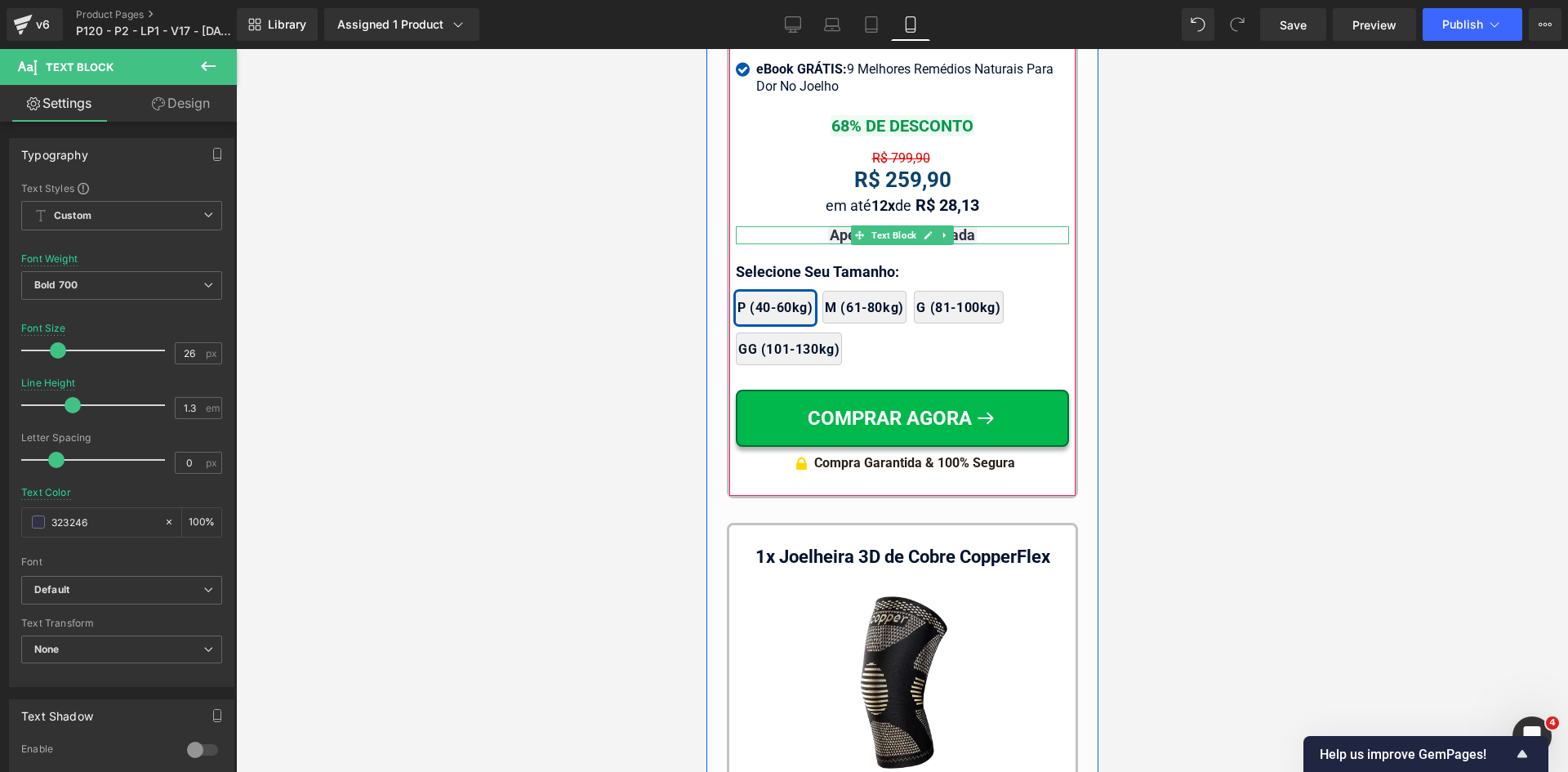
drag, startPoint x: 897, startPoint y: 226, endPoint x: 886, endPoint y: 199, distance: 29.2
click at [897, 226] on span "Text Block" at bounding box center [892, 235] width 51 height 20
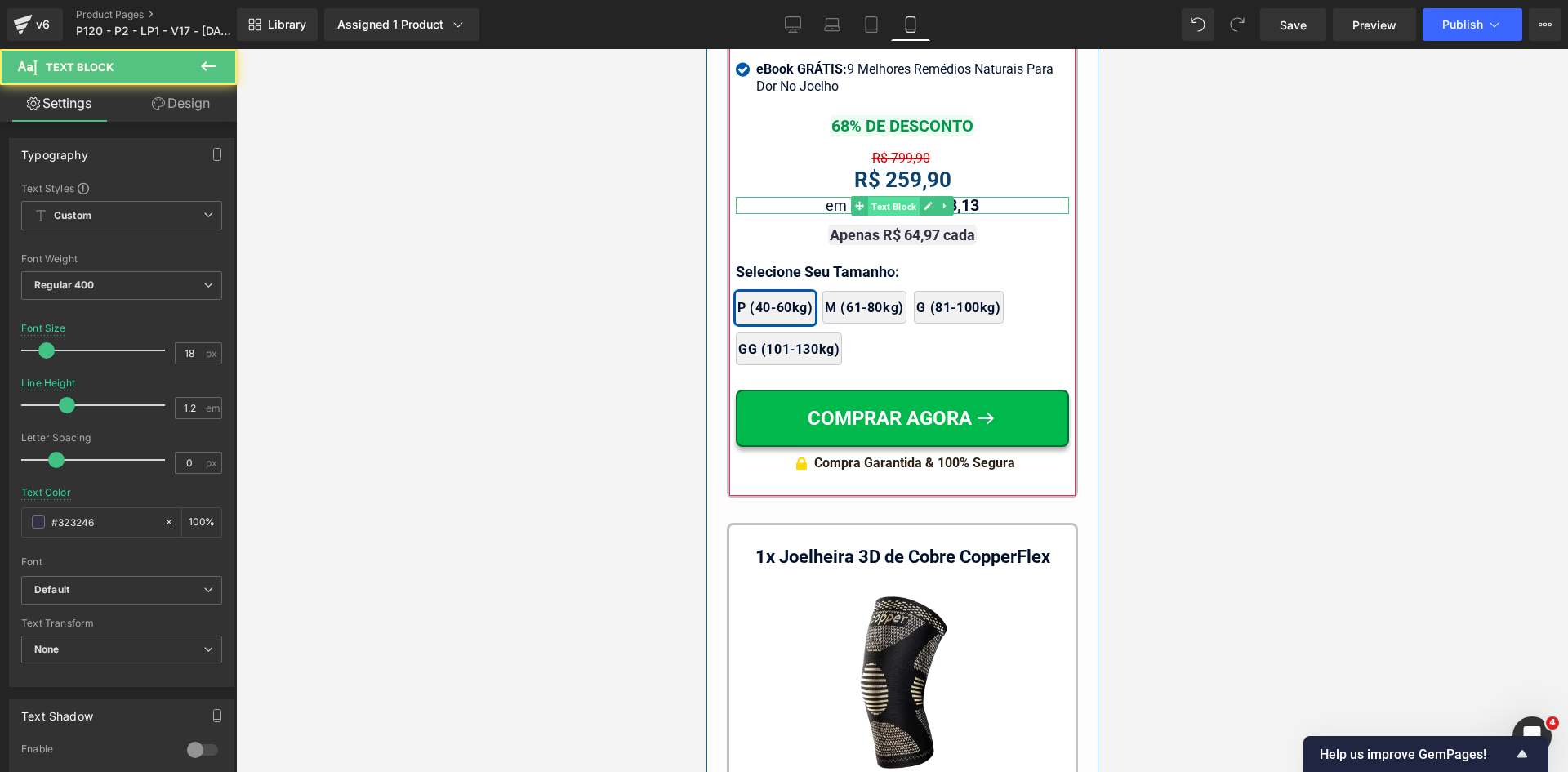
click at [885, 198] on span "Text Block" at bounding box center [892, 206] width 51 height 20
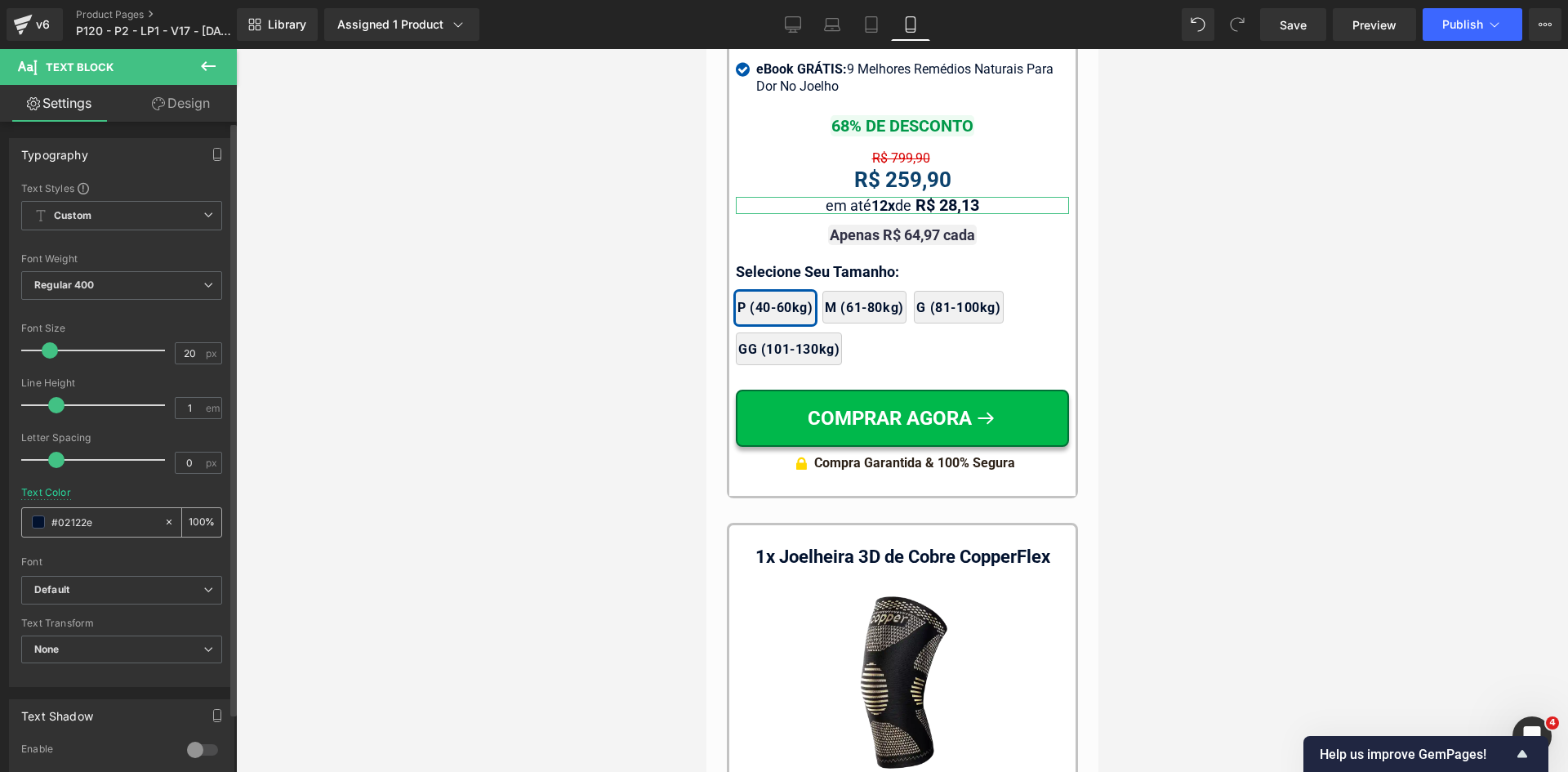
click at [82, 529] on input "#02122e" at bounding box center [103, 521] width 105 height 18
paste input "323246"
type input "323246"
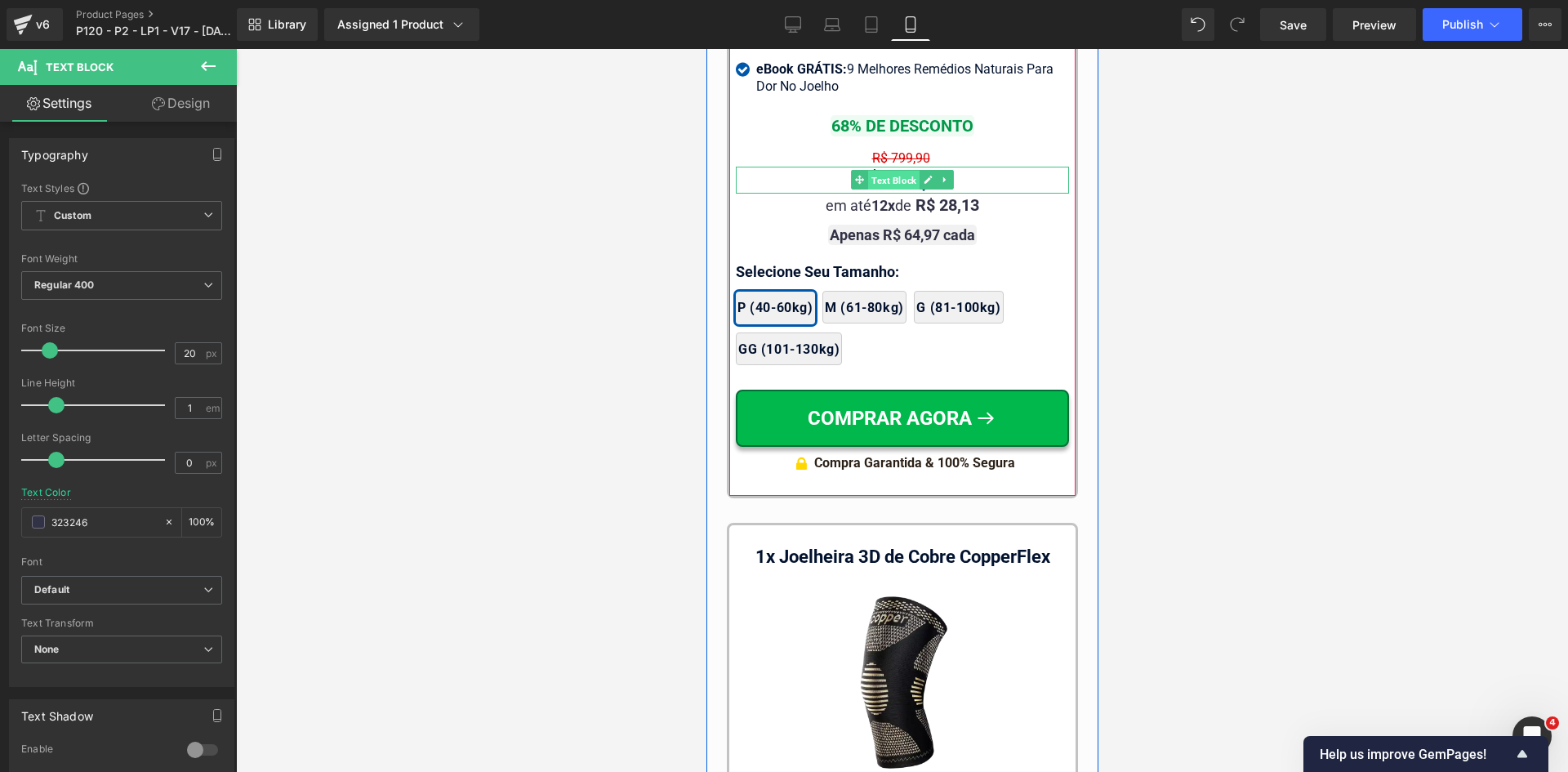
click at [900, 171] on span "Text Block" at bounding box center [892, 180] width 51 height 20
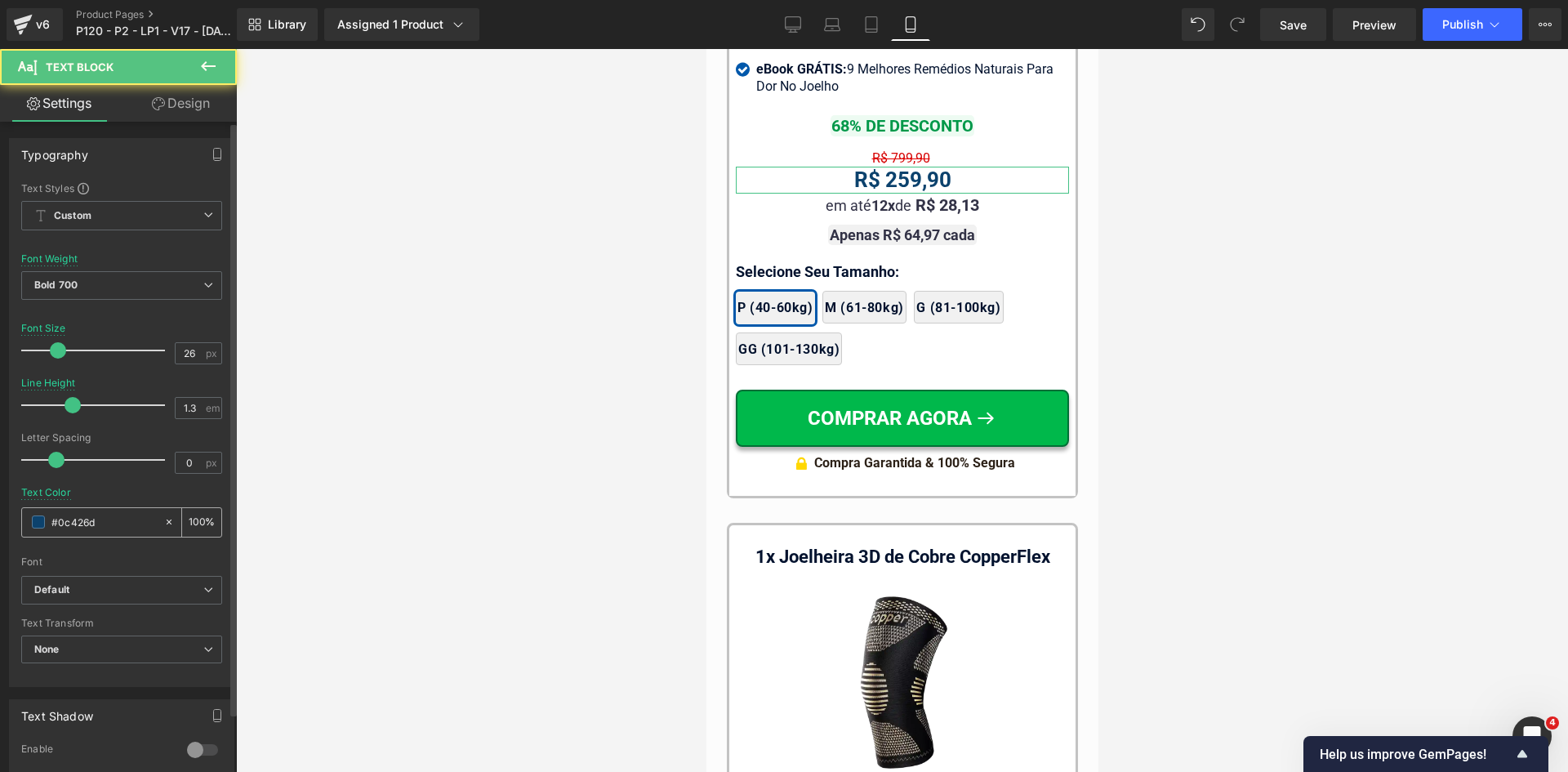
click at [107, 520] on input "#0c426d" at bounding box center [103, 521] width 105 height 18
paste input "323246"
type input "323246"
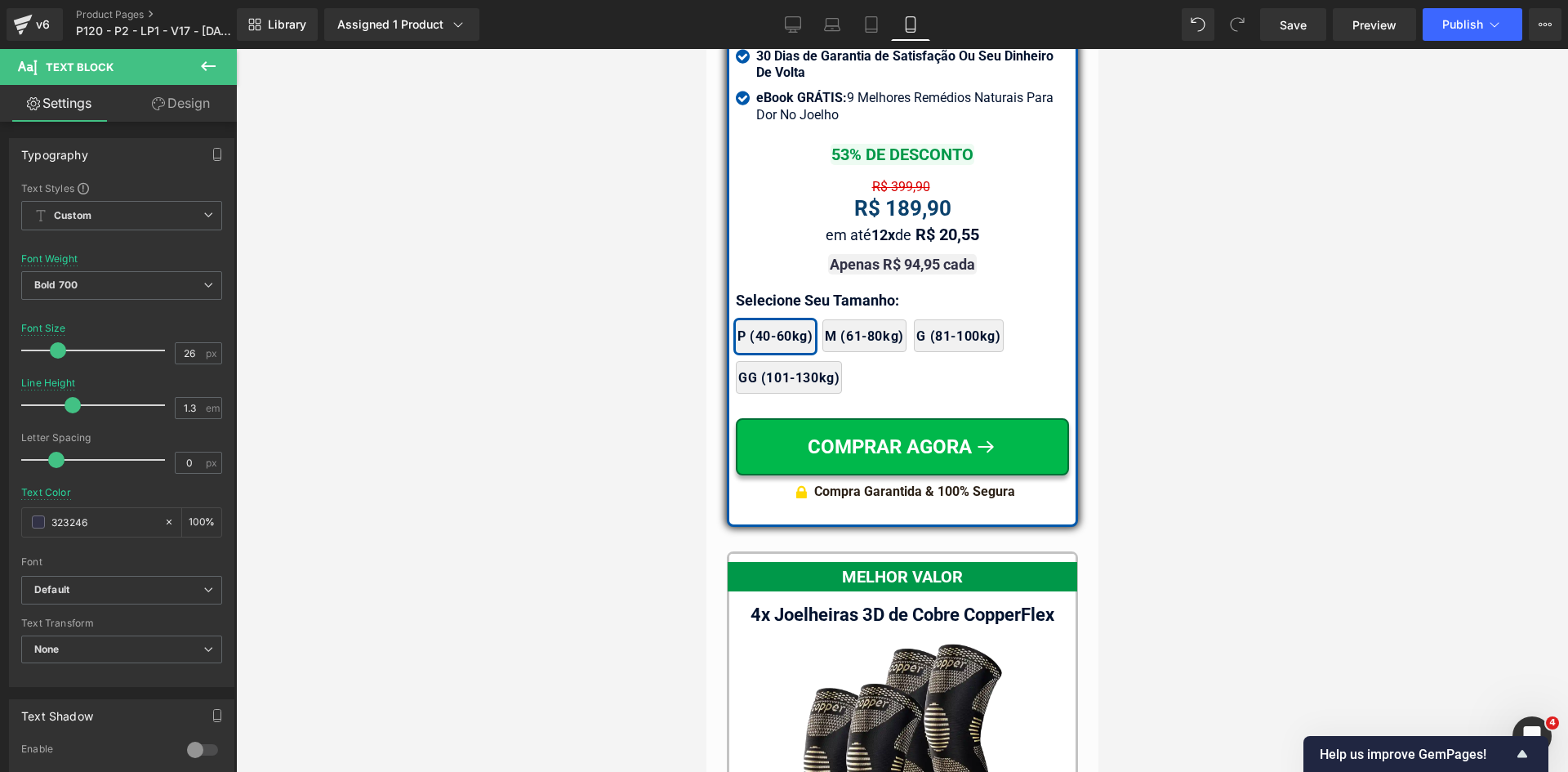
scroll to position [14591, 0]
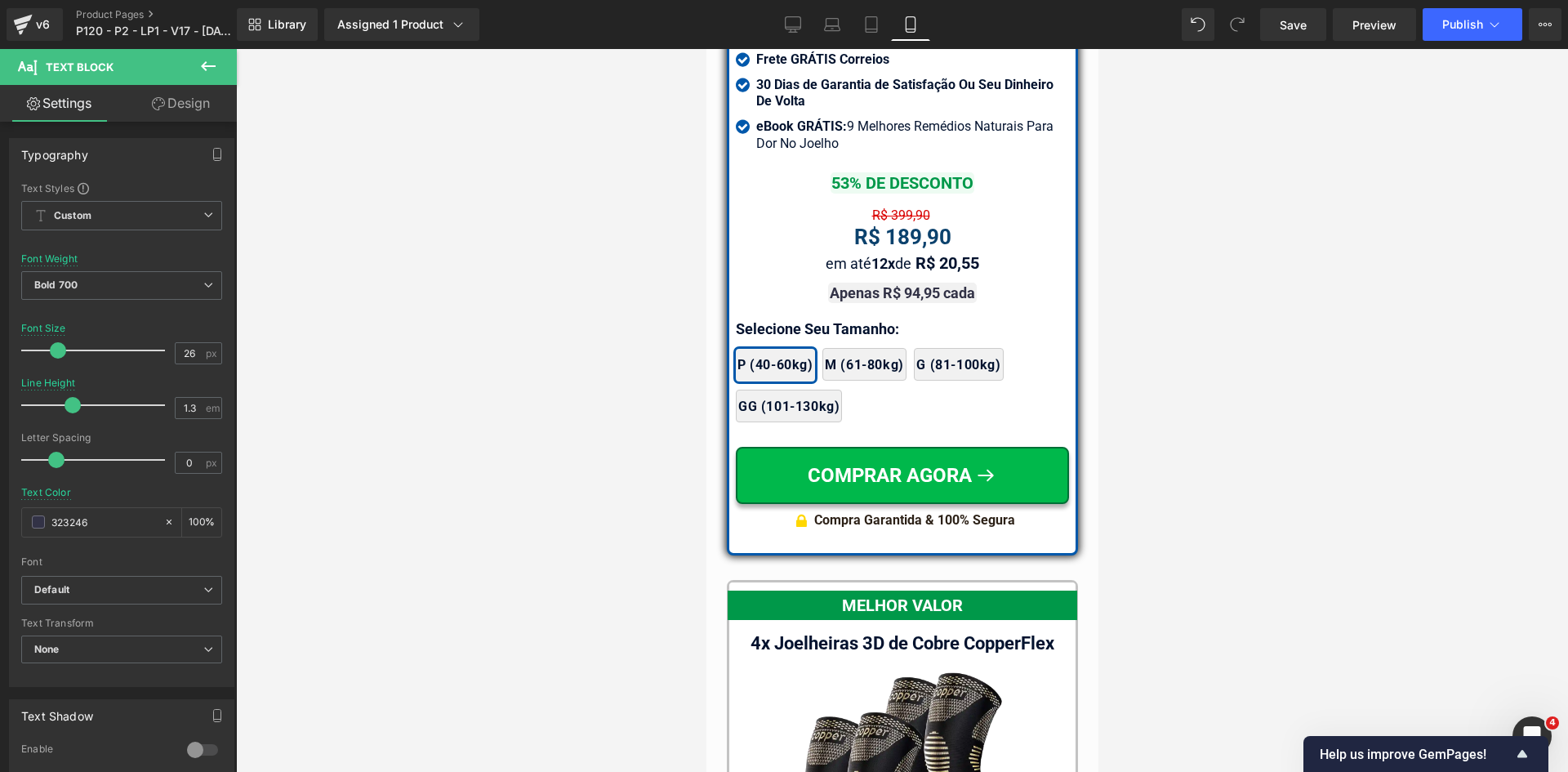
click at [892, 253] on span "Text Block" at bounding box center [903, 263] width 51 height 20
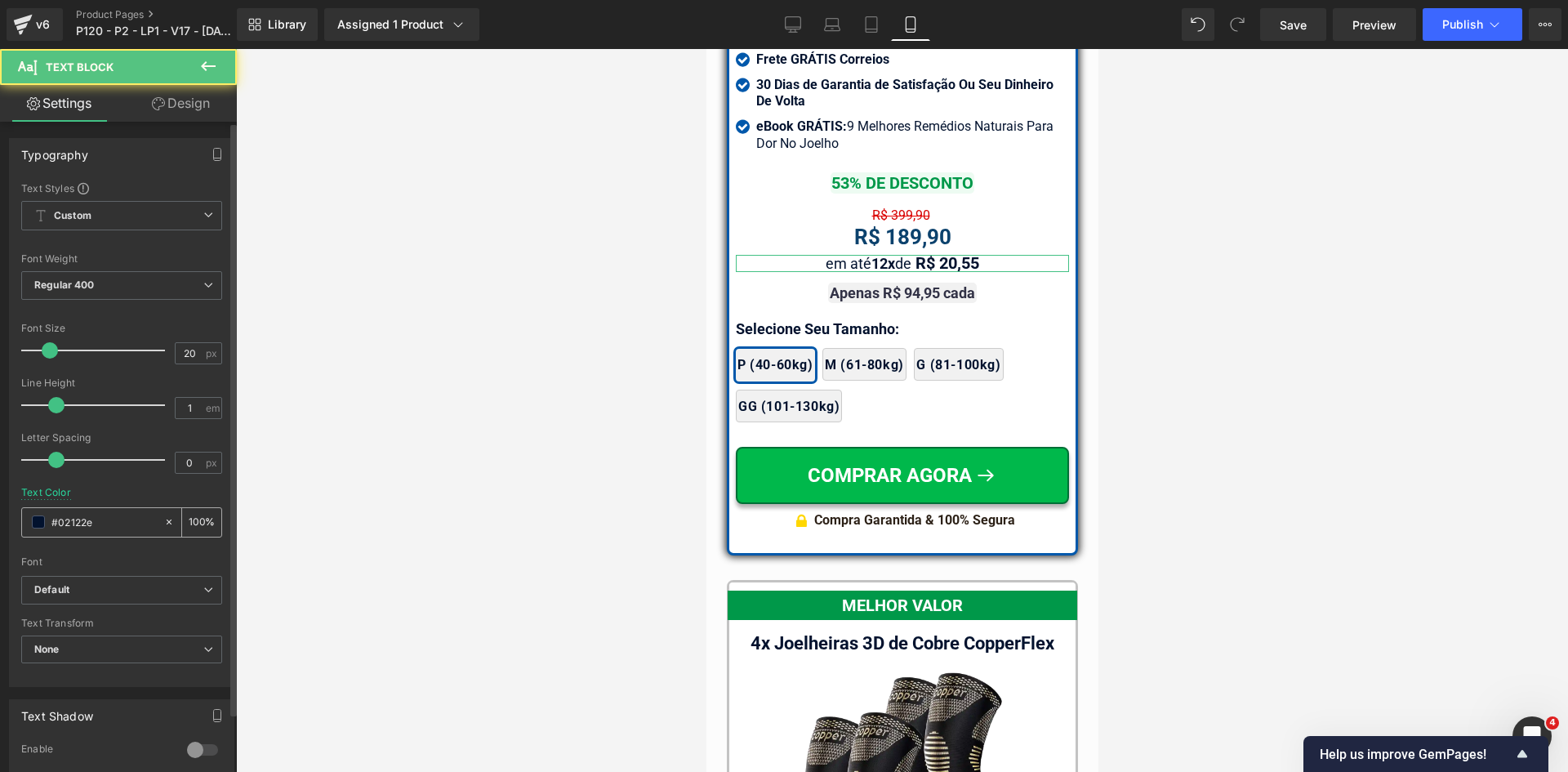
click at [105, 533] on div "#02122e" at bounding box center [92, 522] width 141 height 29
click at [105, 525] on input "#02122e" at bounding box center [103, 521] width 105 height 18
paste input "323246"
type input "323246"
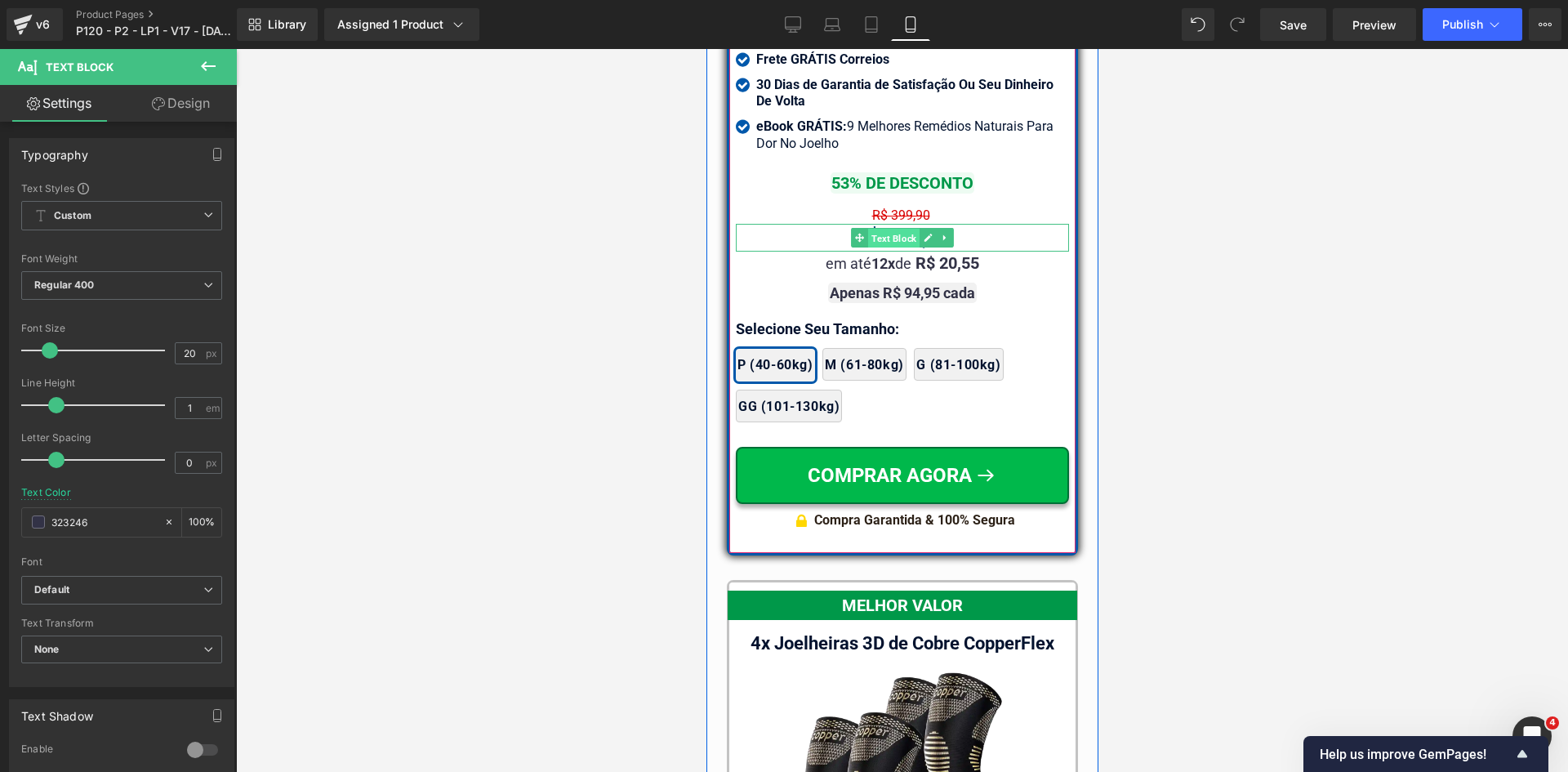
click at [880, 231] on span "Text Block" at bounding box center [892, 238] width 51 height 20
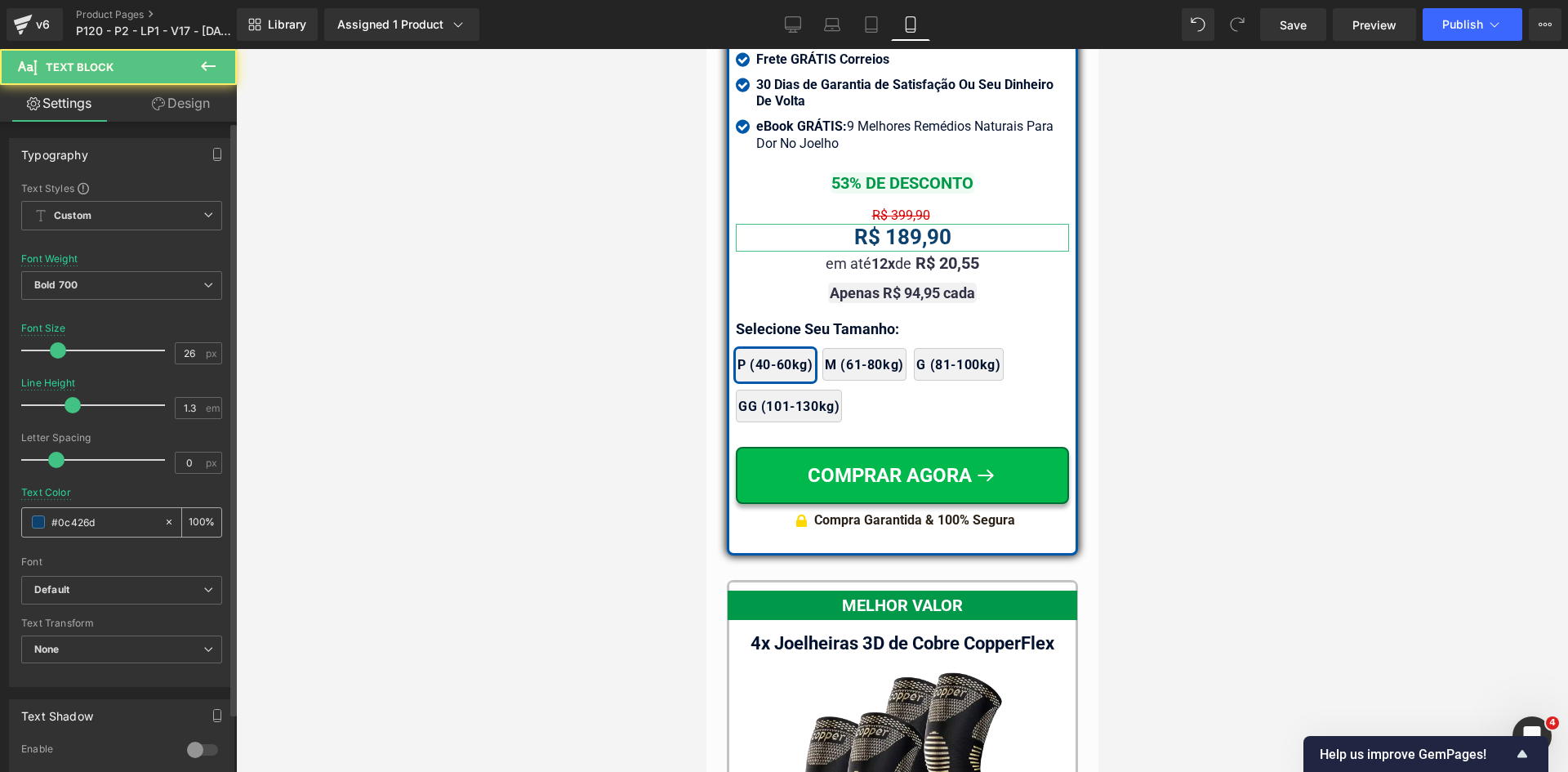
click at [95, 530] on input "#0c426d" at bounding box center [103, 521] width 105 height 18
paste input "323246"
type input "323246"
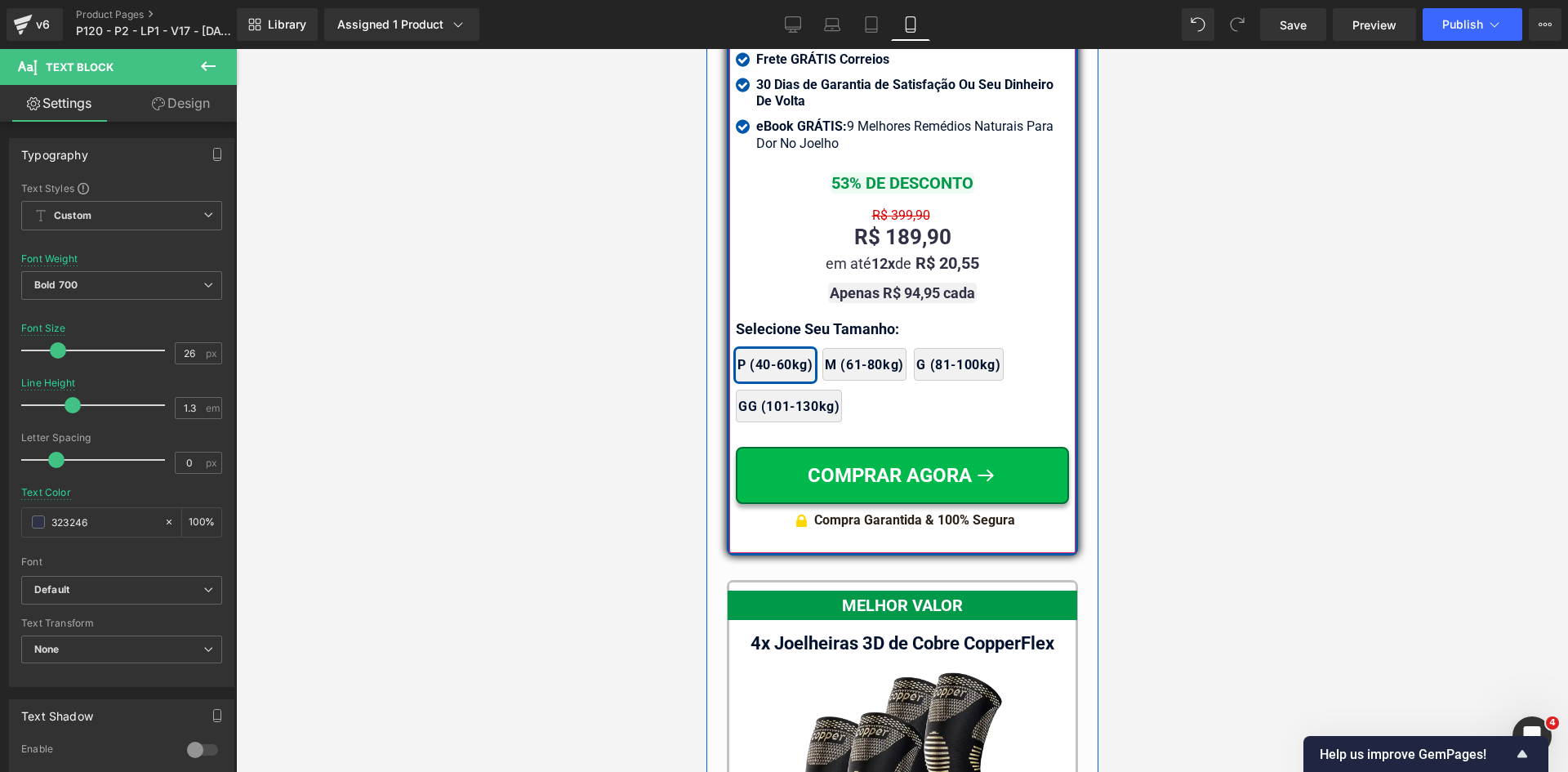
click at [897, 284] on span "Text Block" at bounding box center [903, 292] width 51 height 20
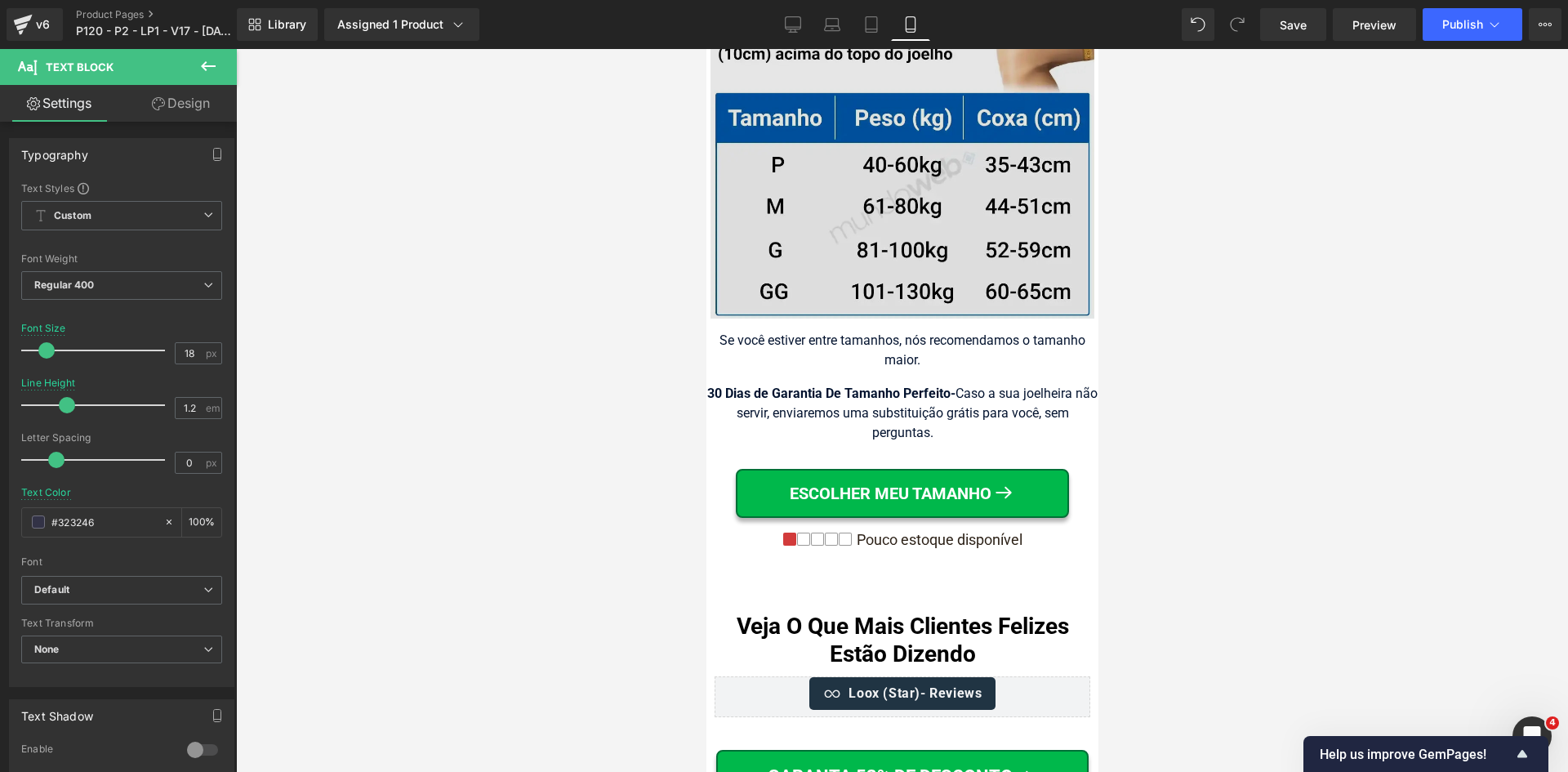
scroll to position [17041, 0]
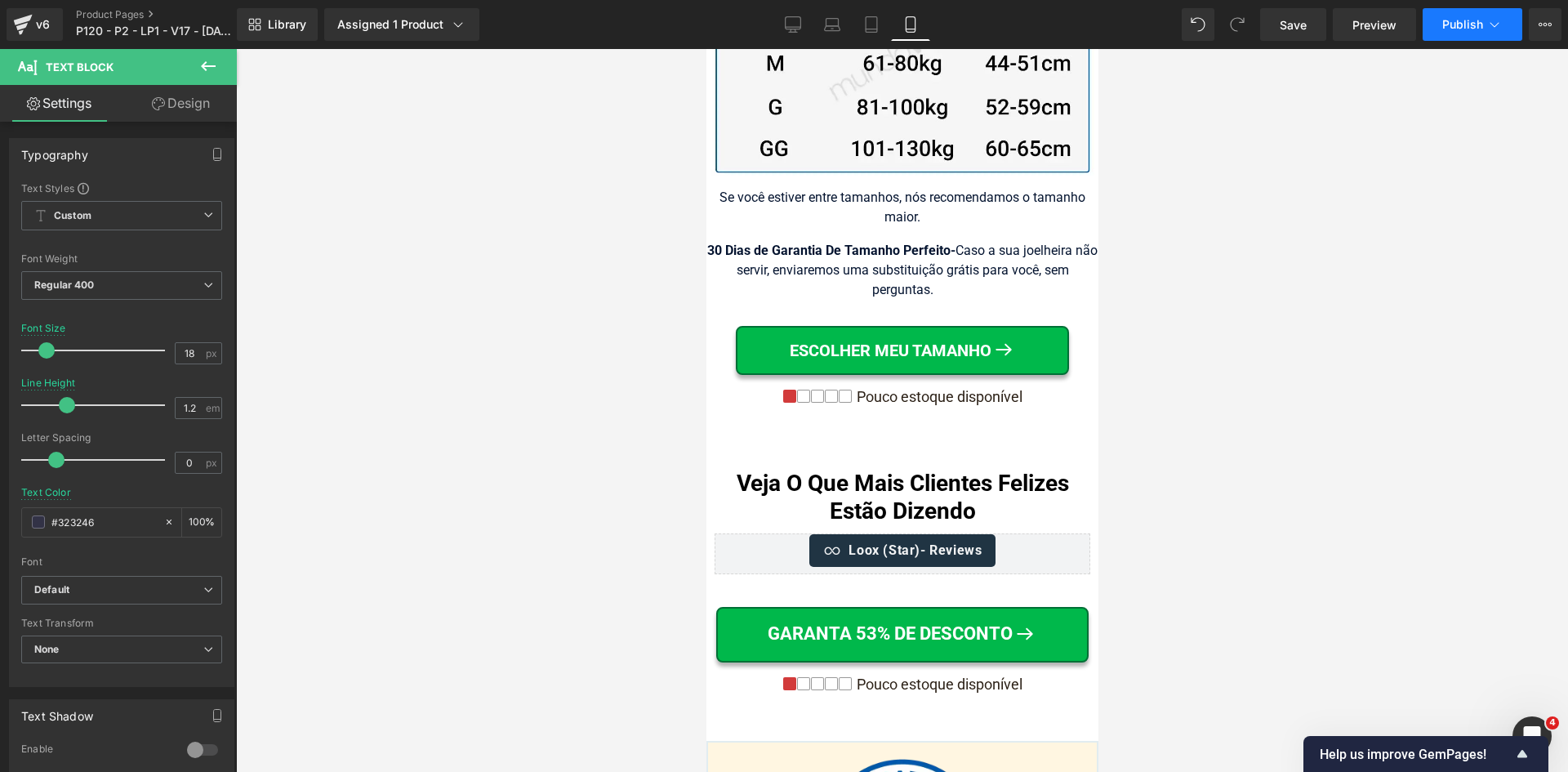
click at [1449, 26] on span "Publish" at bounding box center [1462, 24] width 41 height 13
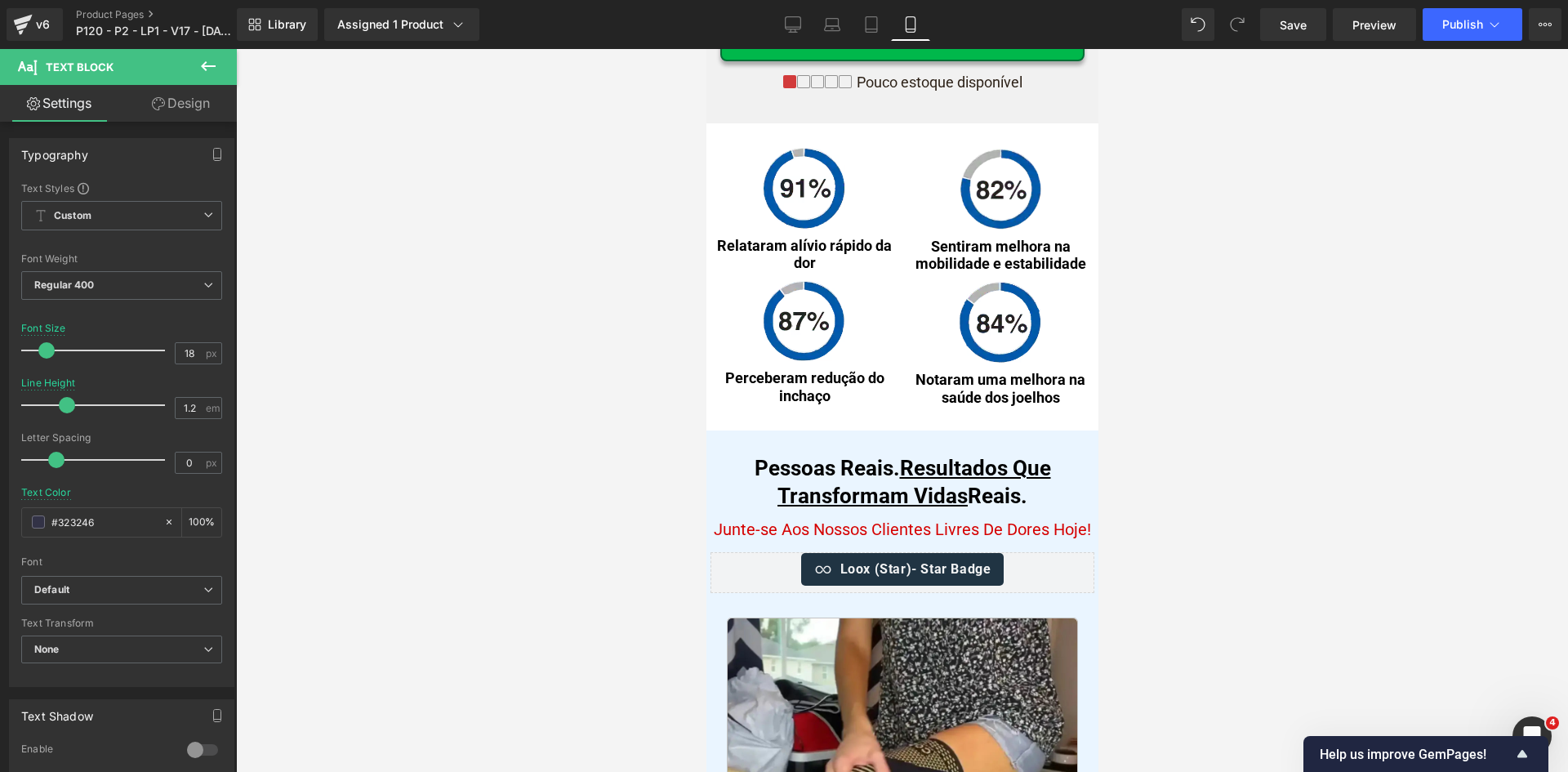
scroll to position [9215, 0]
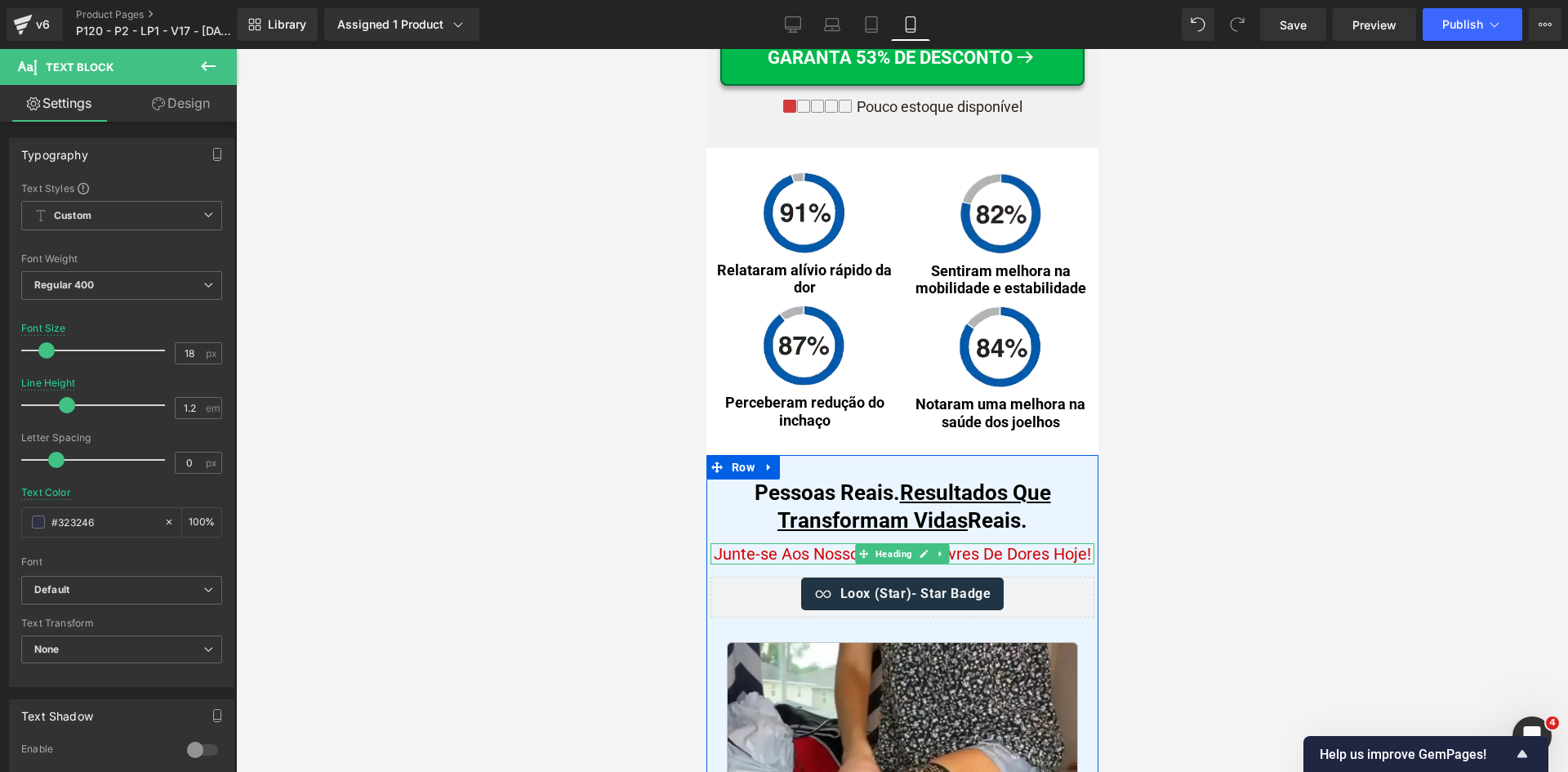
click at [833, 555] on span "Junte-se Aos Nossos Clientes Livres De Dores Hoje!" at bounding box center [901, 553] width 377 height 20
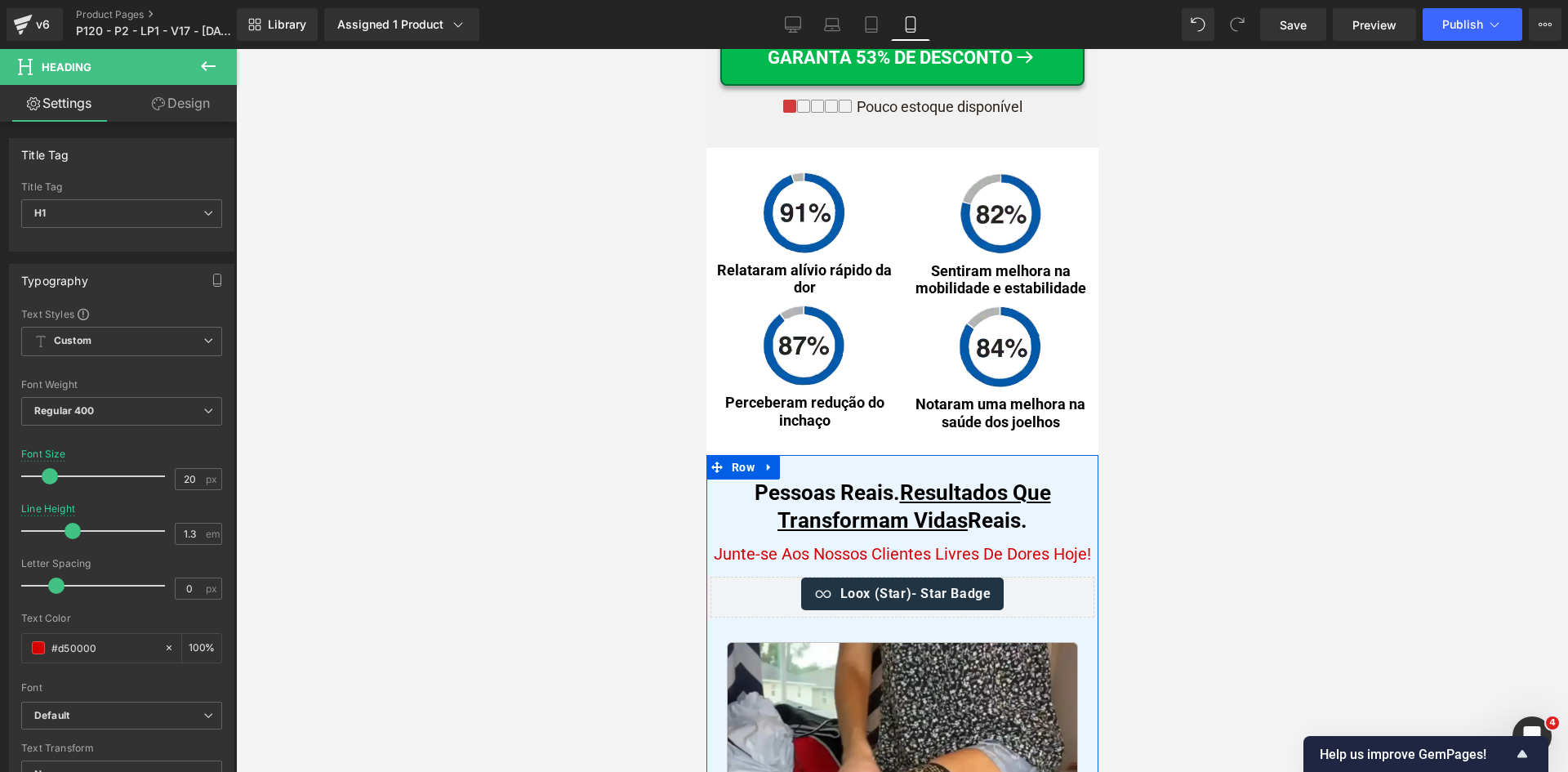
click at [835, 515] on u "Resultados Que Transformam Vidas" at bounding box center [912, 507] width 273 height 52
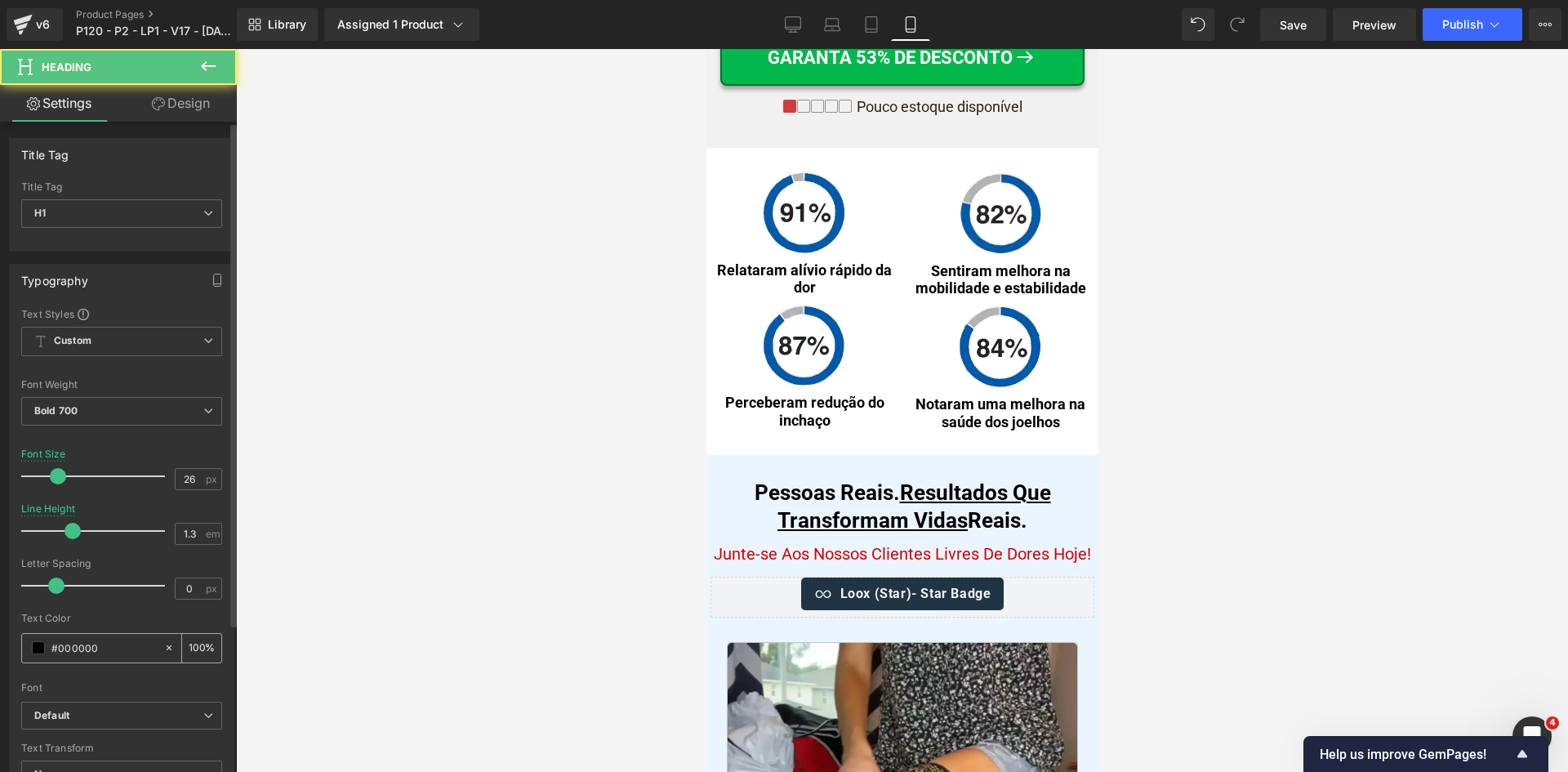
click at [96, 648] on input "#000000" at bounding box center [103, 647] width 105 height 18
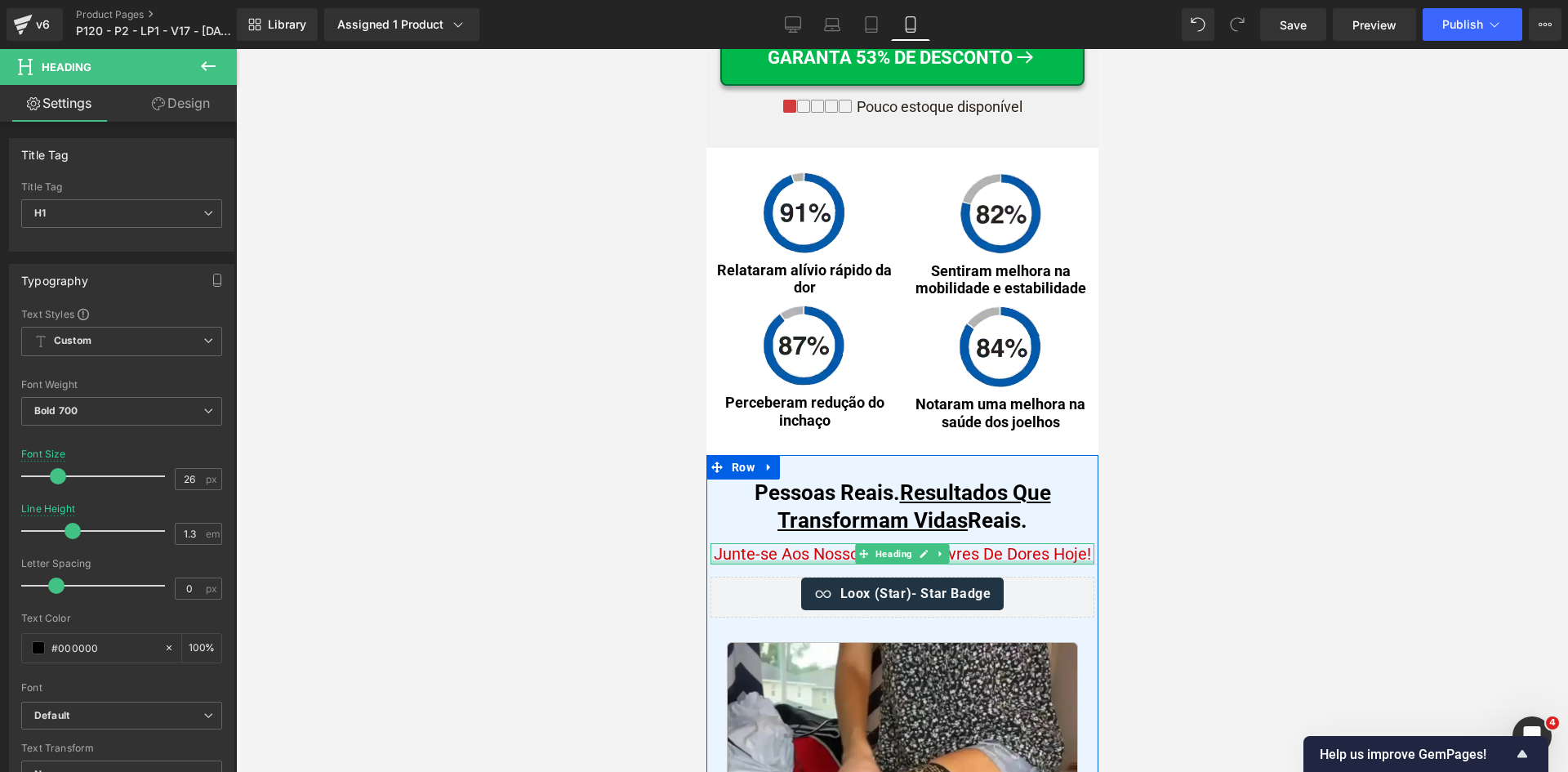
click at [779, 563] on span "Junte-se Aos Nossos Clientes Livres De Dores Hoje!" at bounding box center [901, 553] width 377 height 20
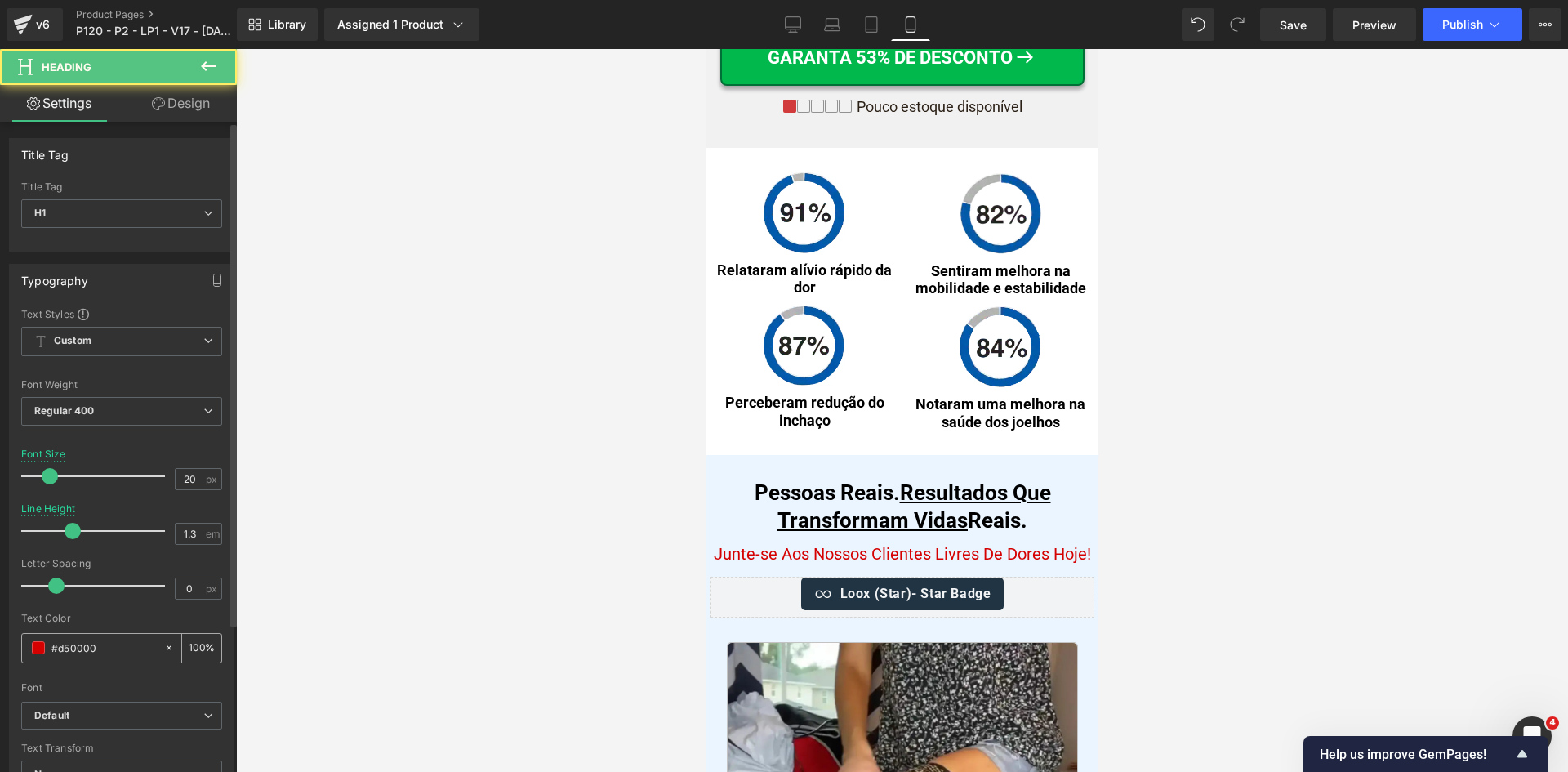
click at [90, 646] on input "#d50000" at bounding box center [103, 647] width 105 height 18
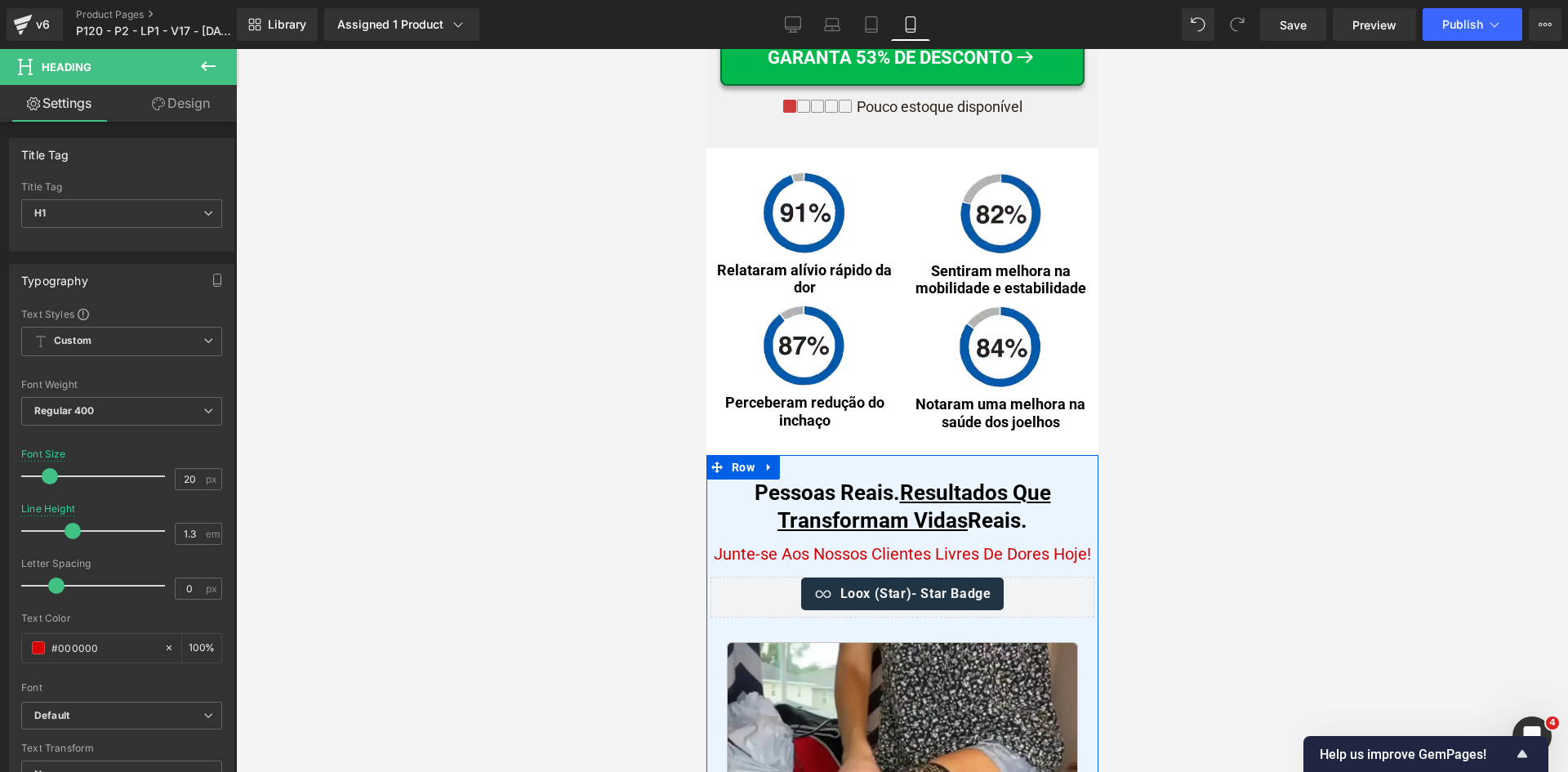
type input "#000000"
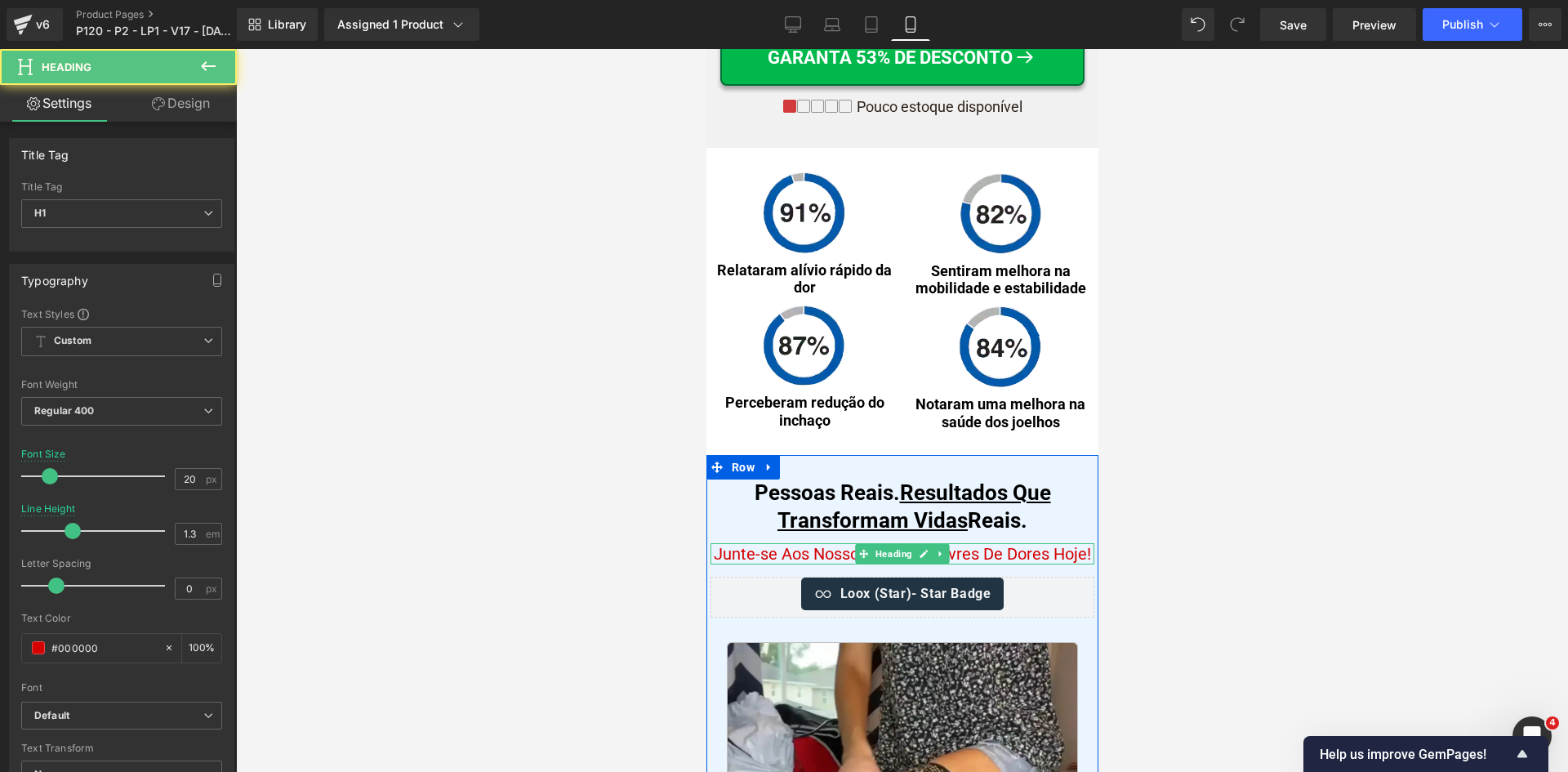
click at [784, 558] on span "Junte-se Aos Nossos Clientes Livres De Dores Hoje!" at bounding box center [901, 553] width 377 height 20
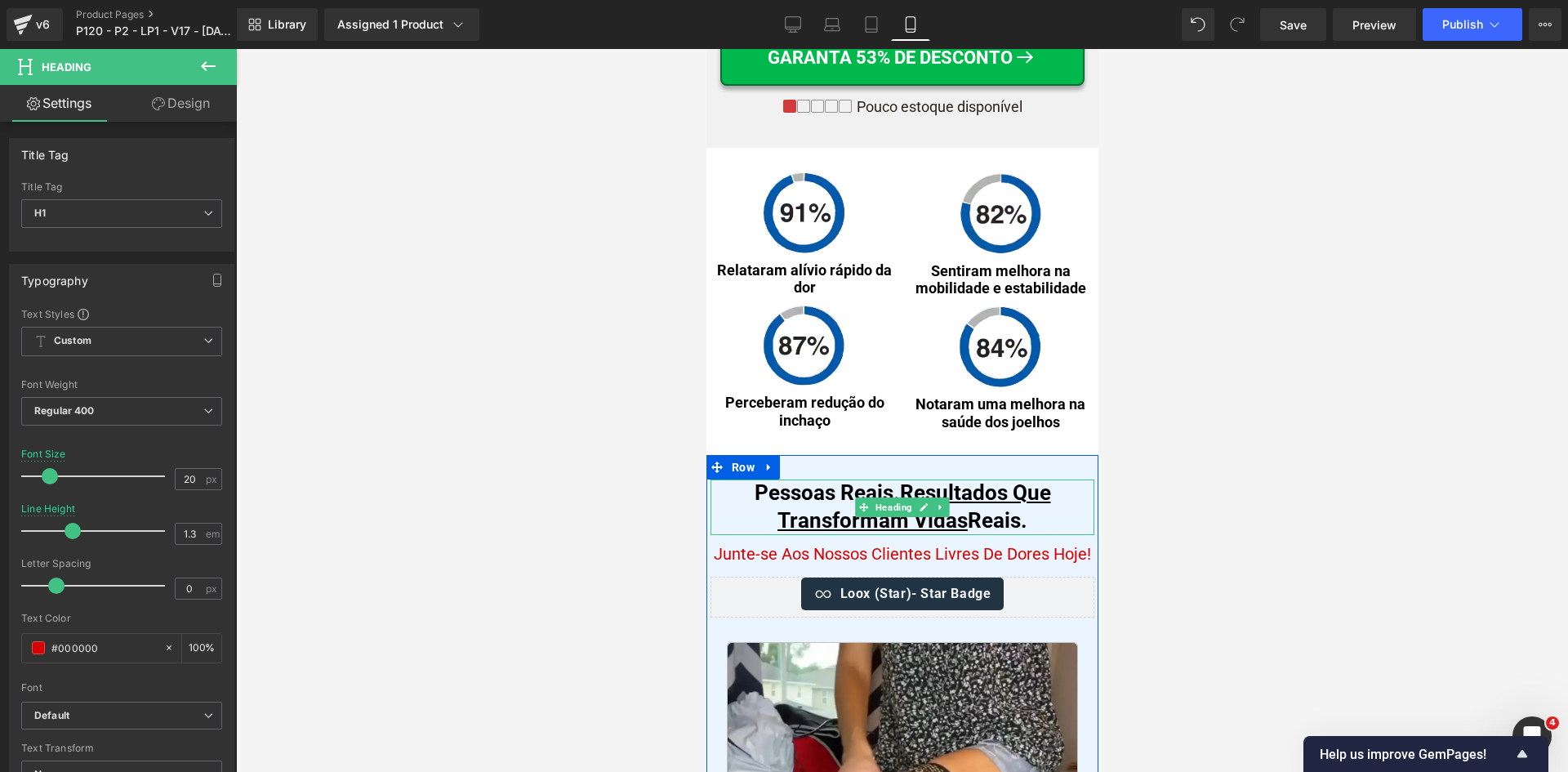
click at [879, 514] on span "Heading" at bounding box center [893, 507] width 43 height 20
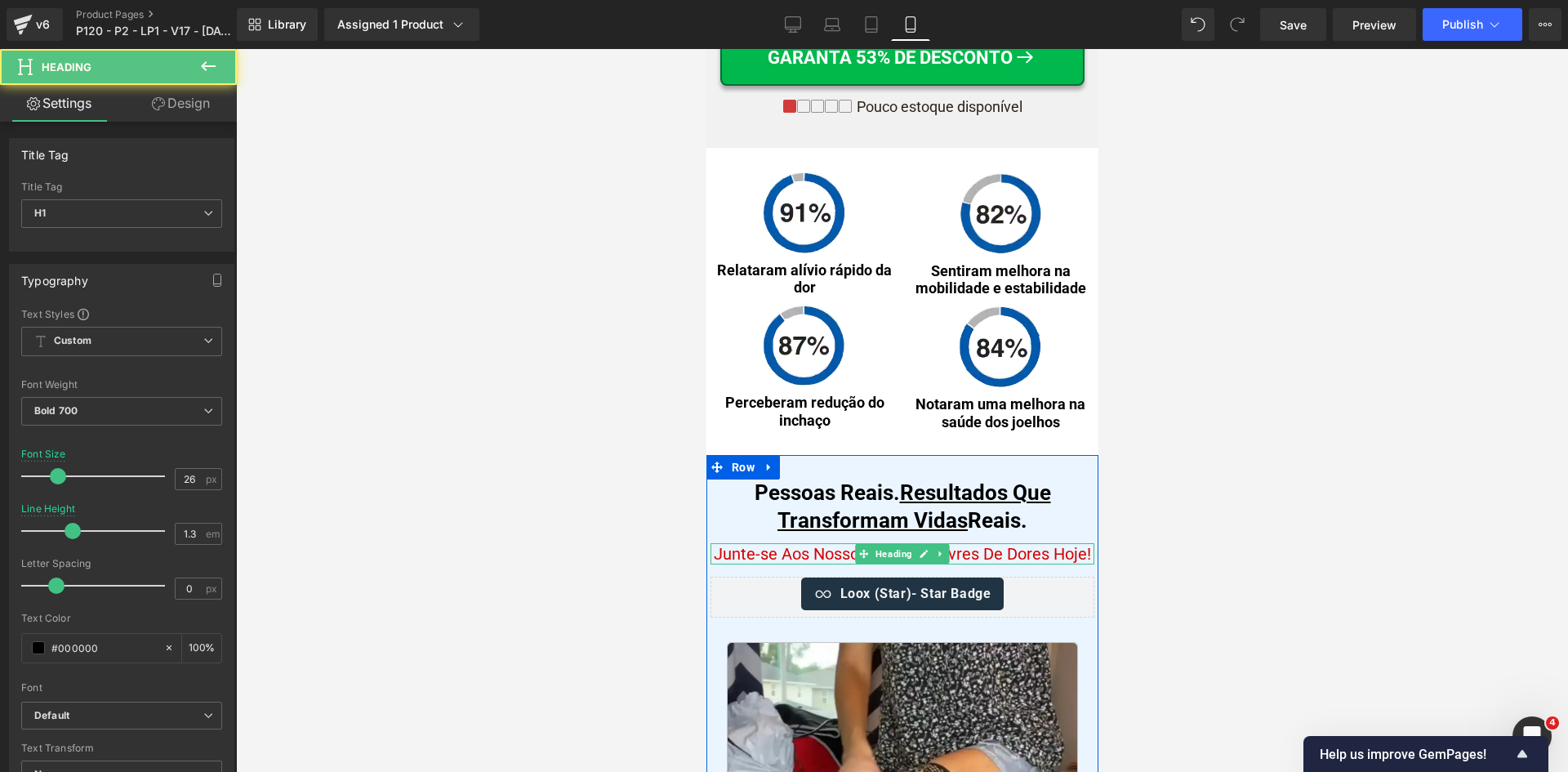
click at [801, 563] on span "Junte-se Aos Nossos Clientes Livres De Dores Hoje!" at bounding box center [901, 553] width 377 height 20
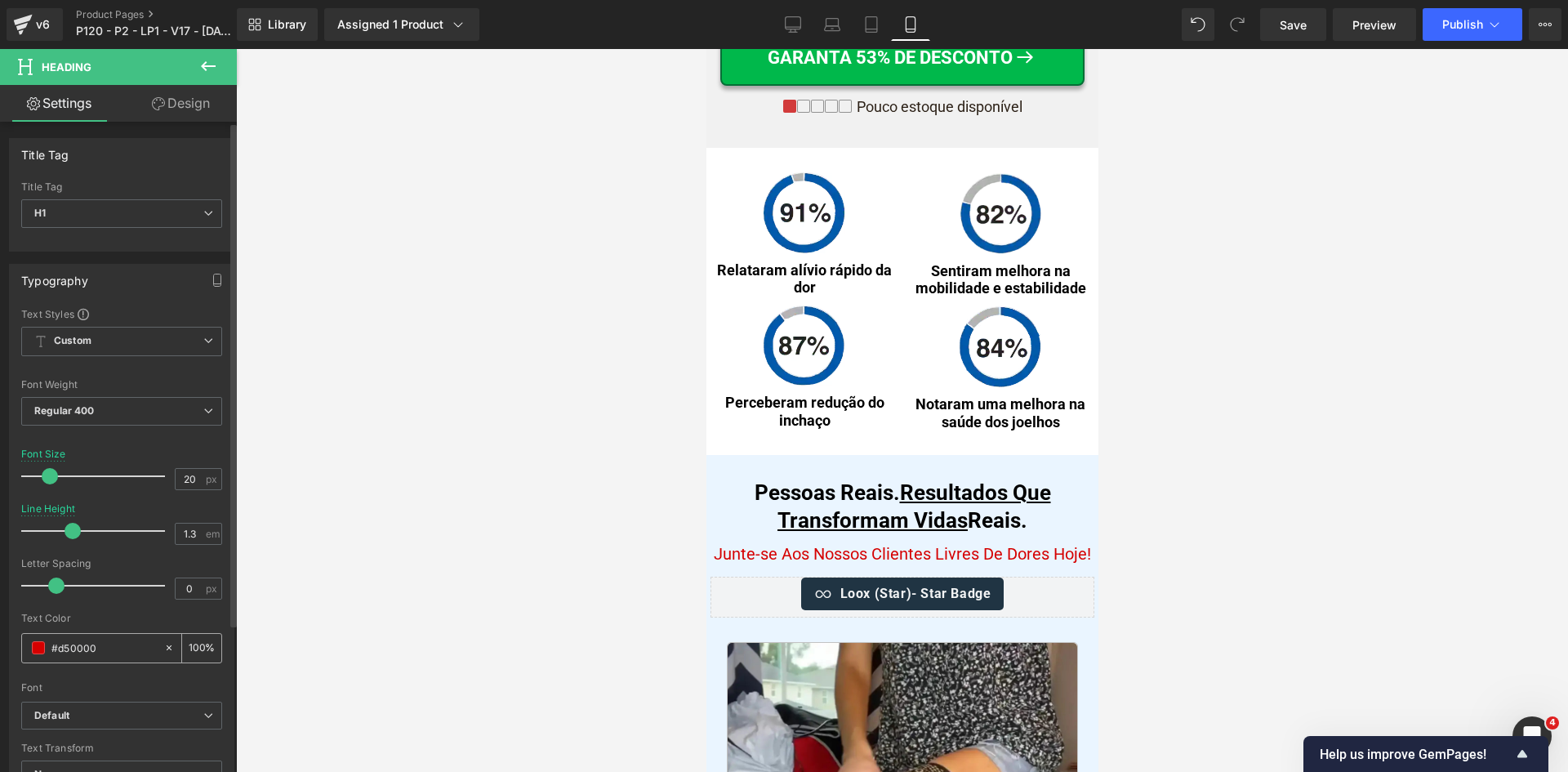
click at [121, 653] on input "#d50000" at bounding box center [103, 647] width 105 height 18
paste input "00"
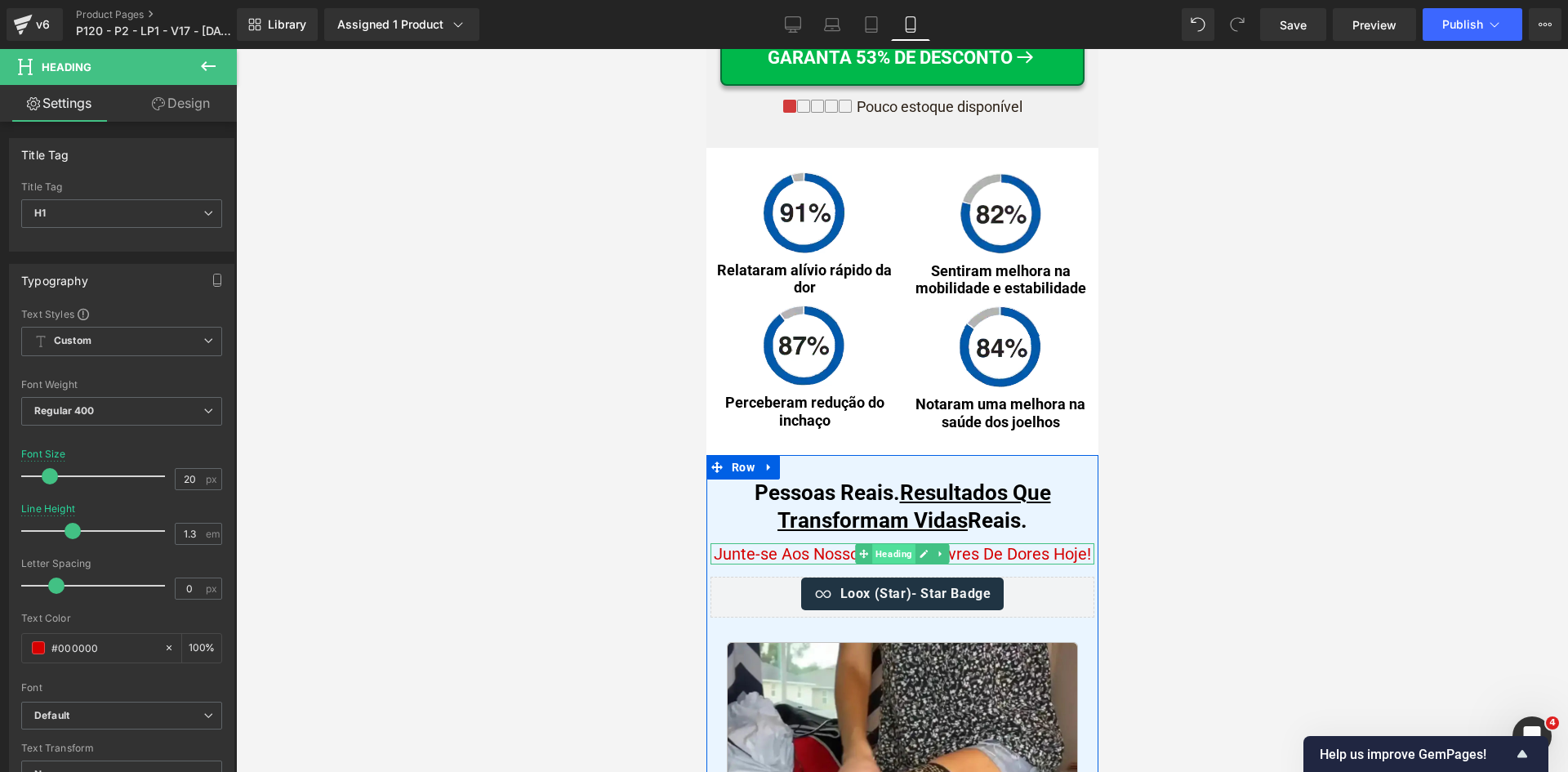
click at [884, 561] on span "Heading" at bounding box center [893, 553] width 43 height 20
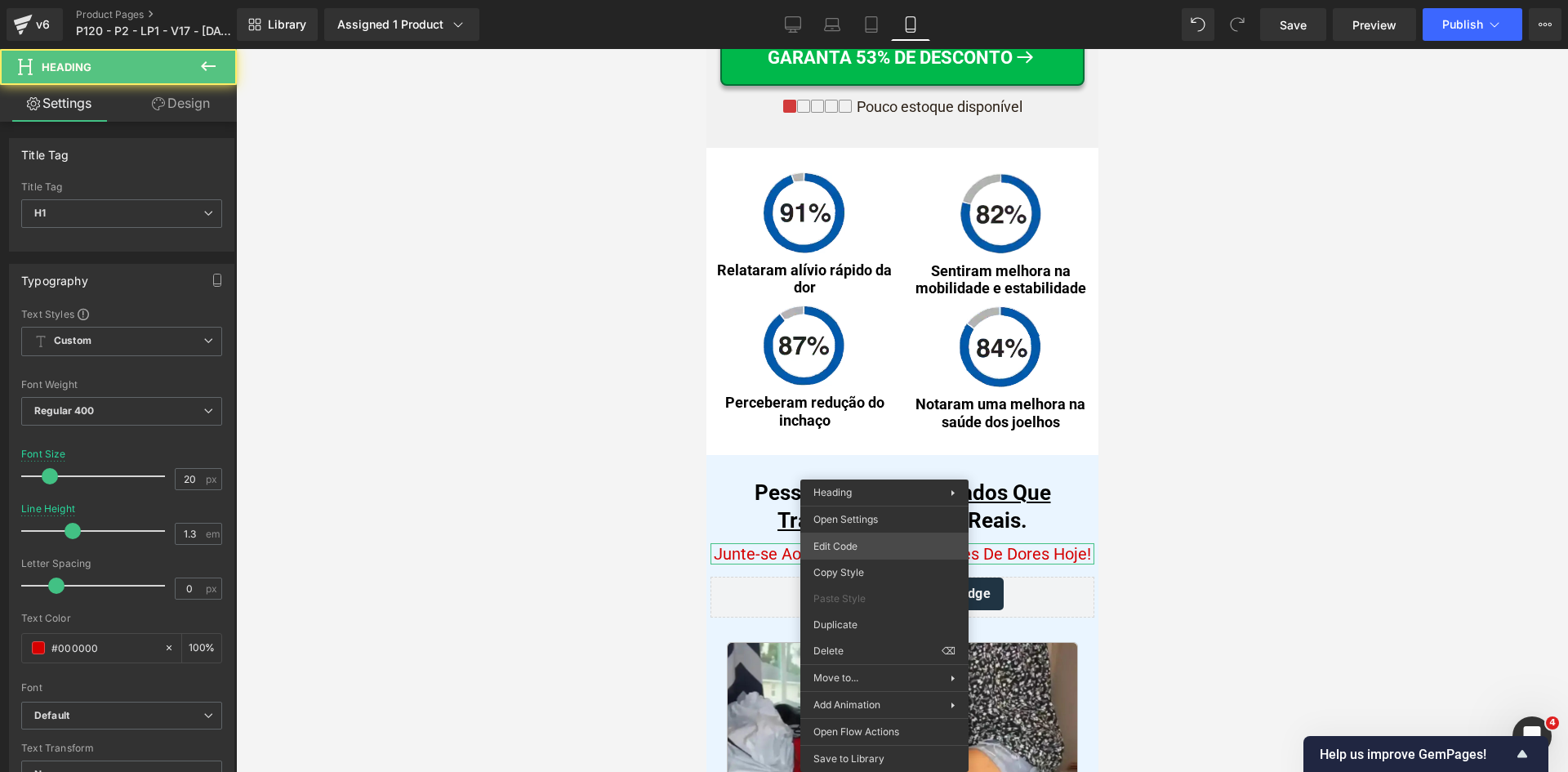
click at [863, 0] on div "Heading You are previewing how the will restyle your page. You can not edit Ele…" at bounding box center [784, 0] width 1568 height 0
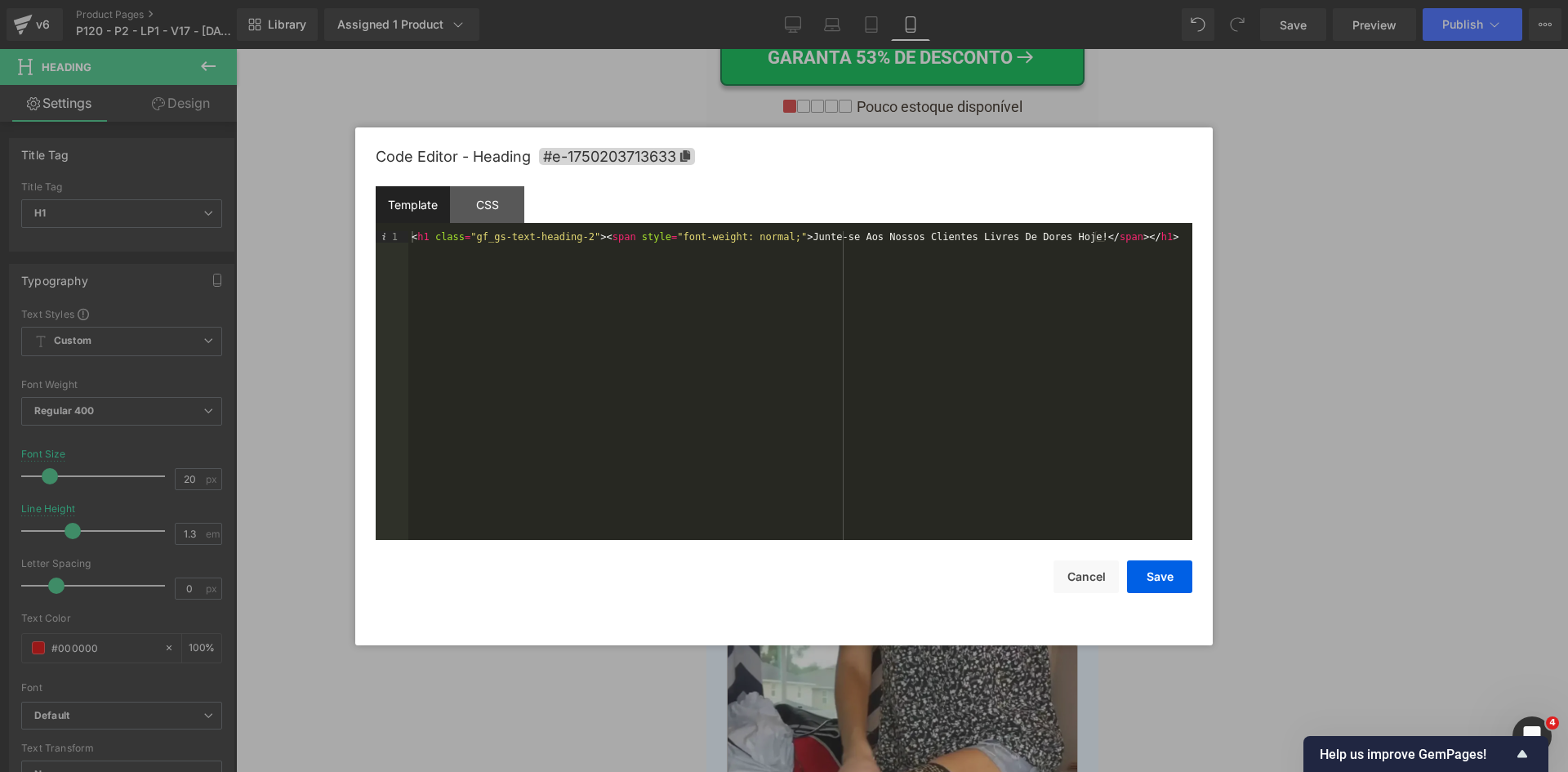
type input "#000000"
drag, startPoint x: 778, startPoint y: 236, endPoint x: 411, endPoint y: 239, distance: 367.0
click at [411, 239] on div "< h1 class = "gf_gs-text-heading-2" > < span style = "font-weight: normal;" > J…" at bounding box center [800, 396] width 784 height 331
drag, startPoint x: 1087, startPoint y: 575, endPoint x: 1100, endPoint y: 581, distance: 14.3
click at [1086, 575] on button "Cancel" at bounding box center [1086, 577] width 65 height 33
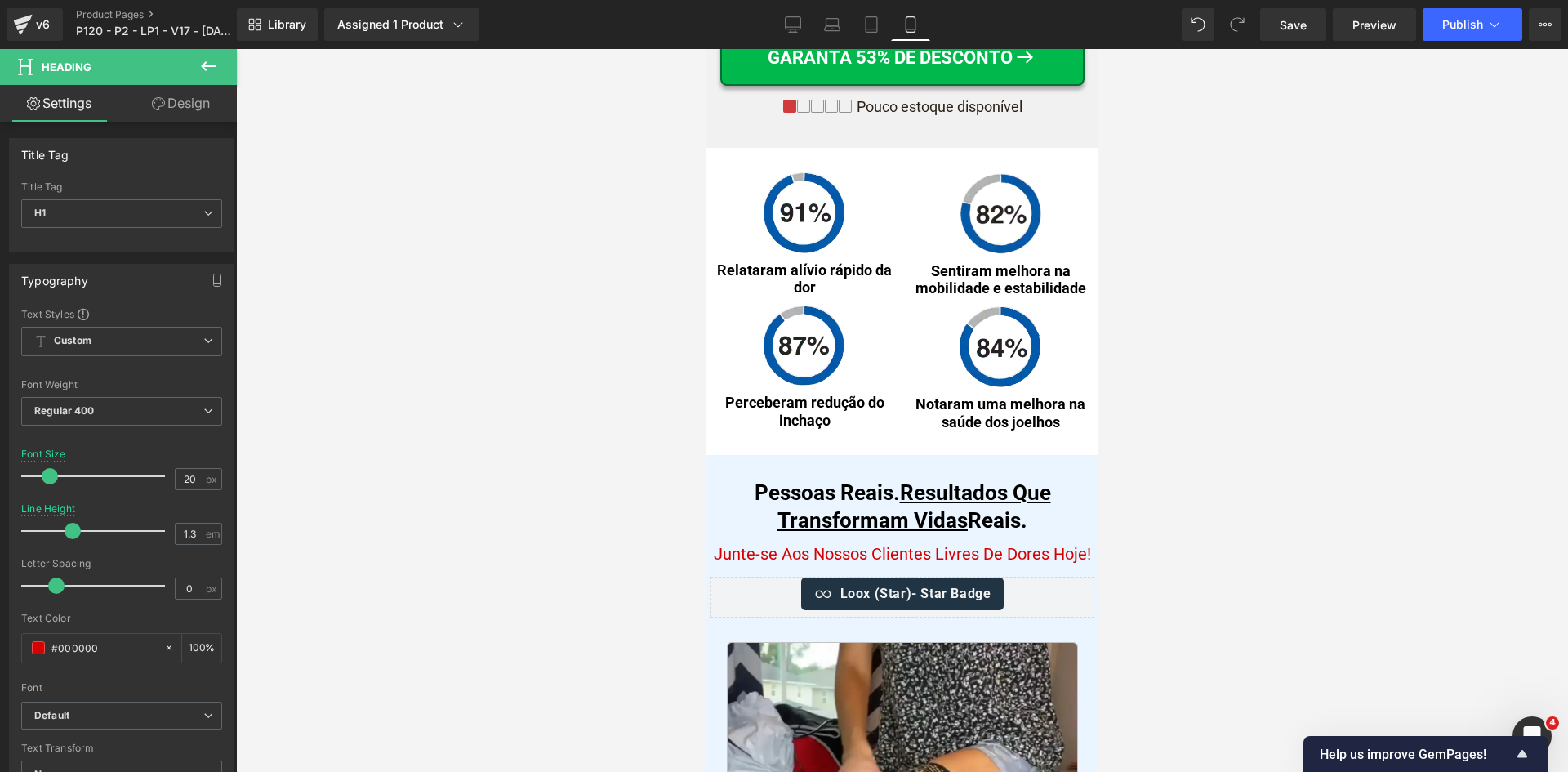
click at [1235, 635] on div at bounding box center [902, 409] width 1332 height 723
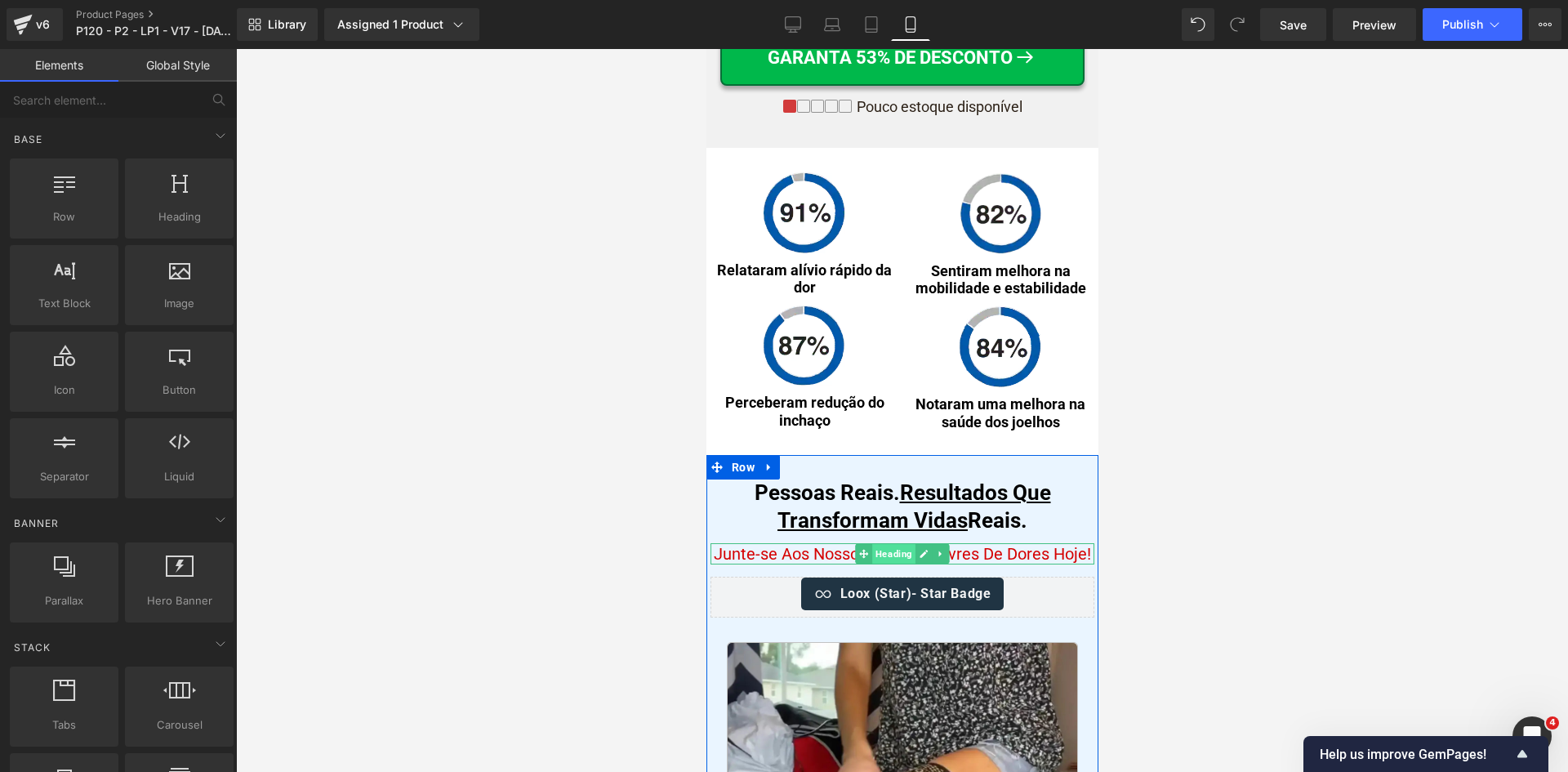
click at [881, 563] on span "Heading" at bounding box center [893, 553] width 43 height 20
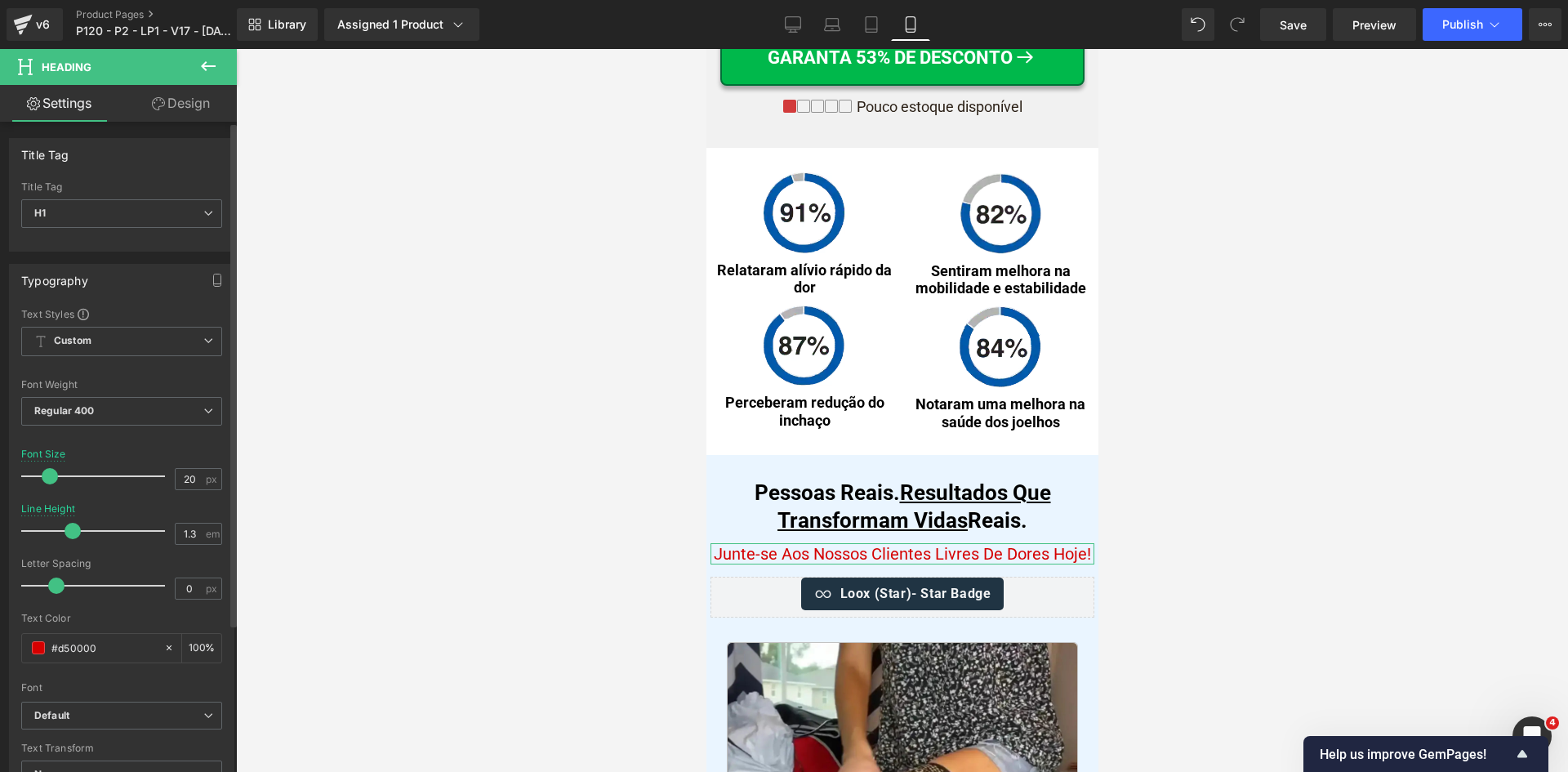
drag, startPoint x: 110, startPoint y: 651, endPoint x: 20, endPoint y: 655, distance: 90.1
click at [20, 655] on div "Text Styles Custom Custom Setup Global Style Custom Setup Global Style Thin 100…" at bounding box center [121, 559] width 224 height 505
type input "000"
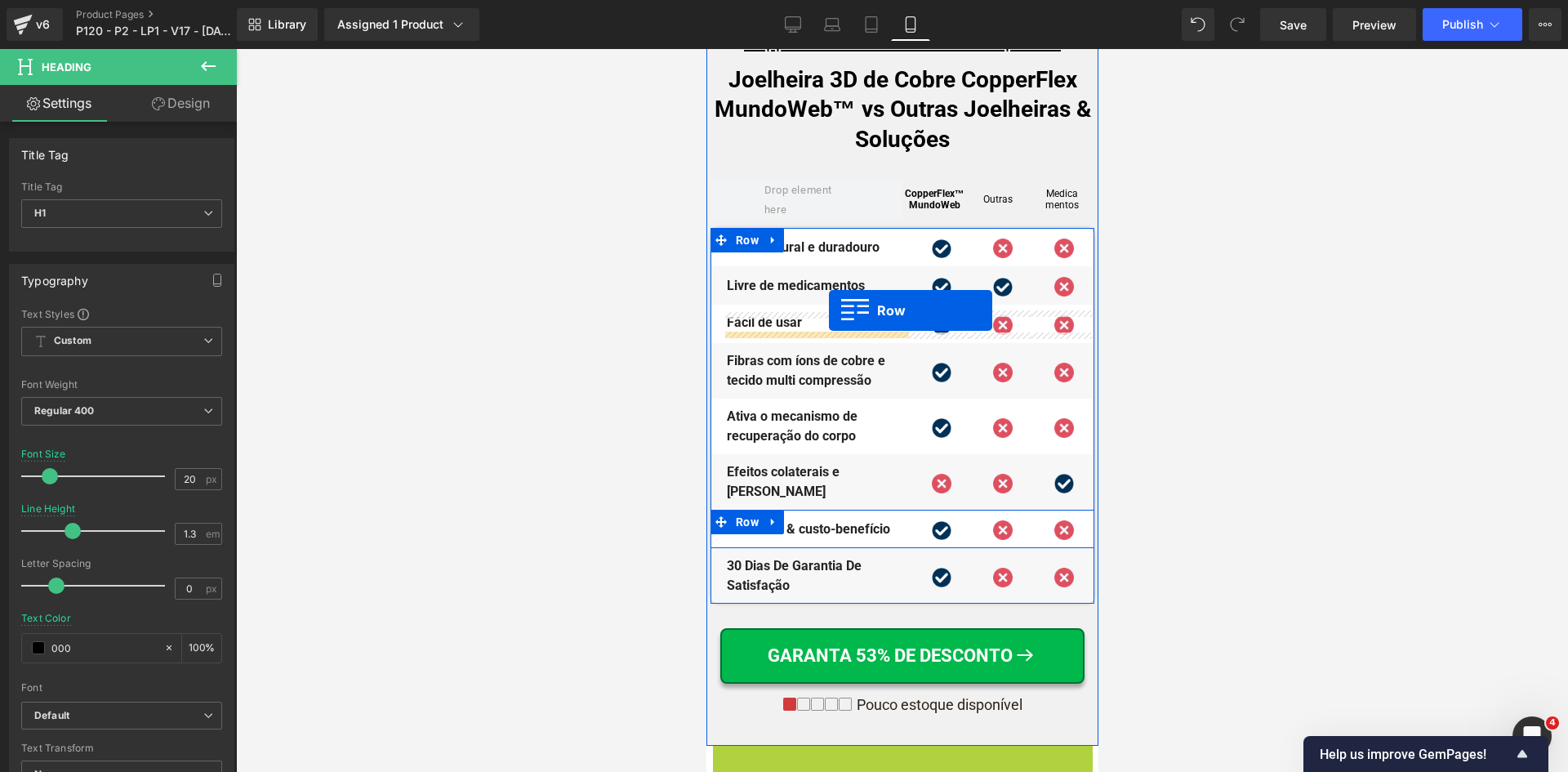
scroll to position [8398, 0]
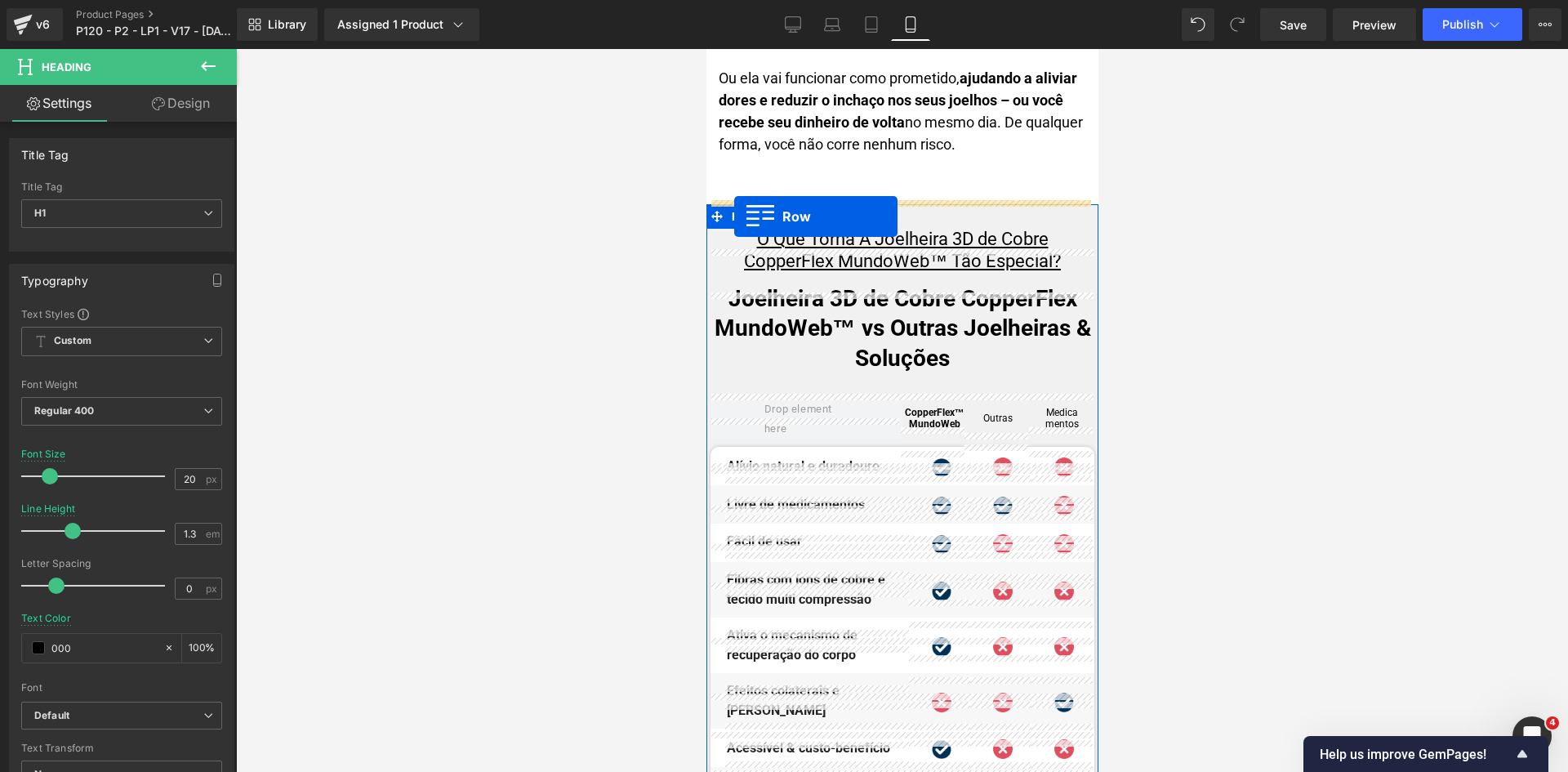
drag, startPoint x: 728, startPoint y: 162, endPoint x: 734, endPoint y: 217, distance: 55.3
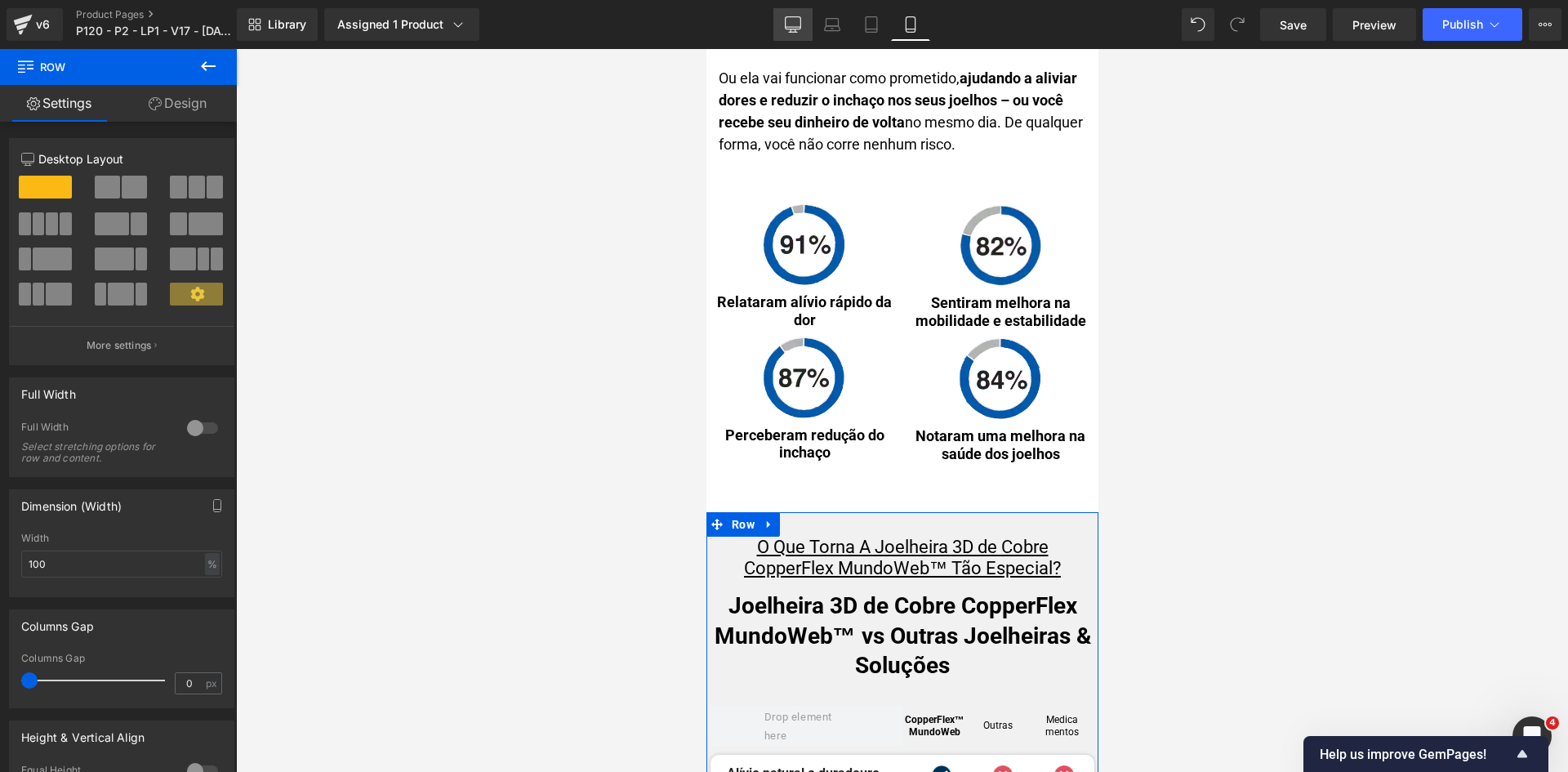
click at [799, 23] on icon at bounding box center [793, 24] width 16 height 16
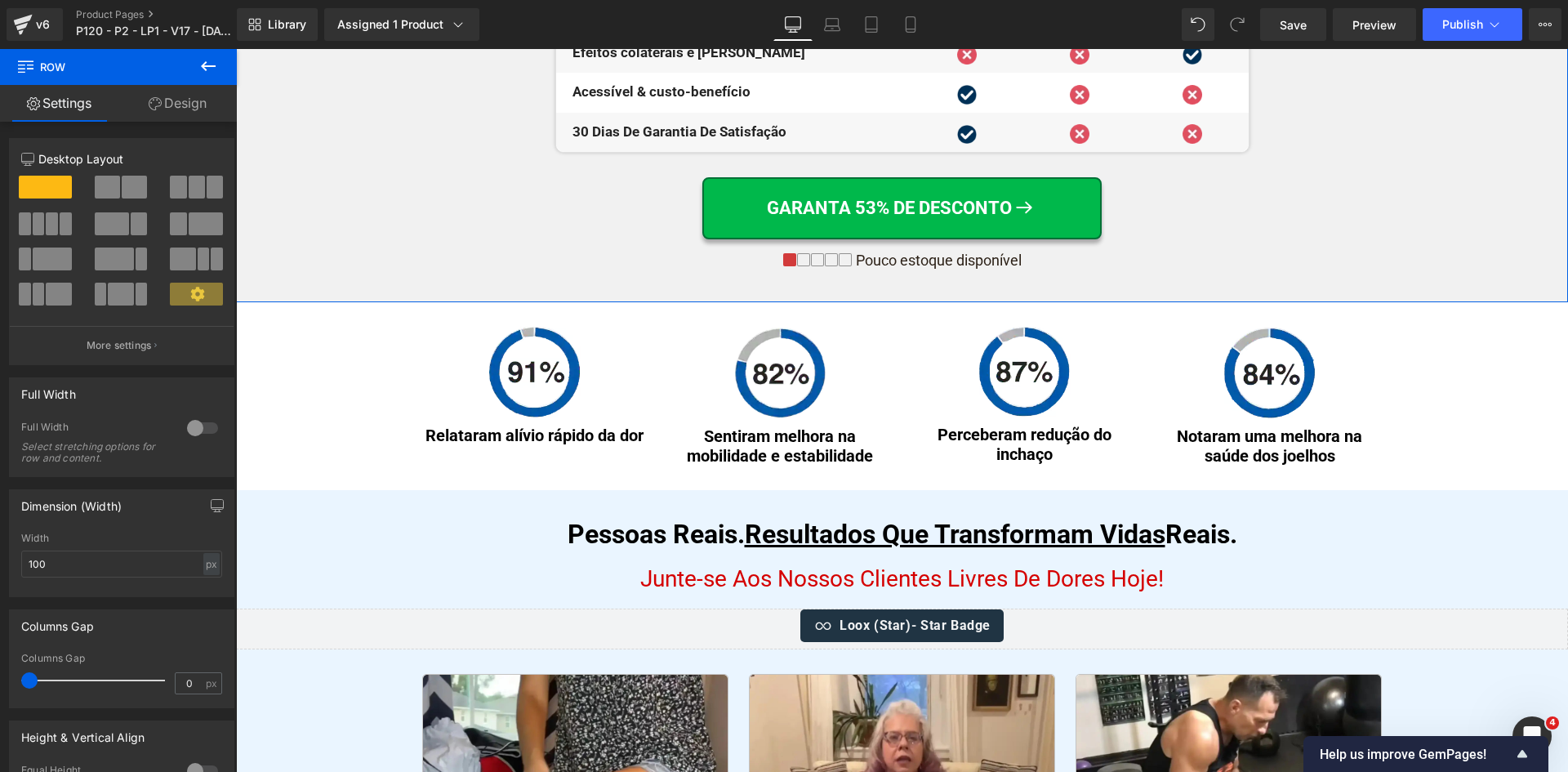
scroll to position [6407, 0]
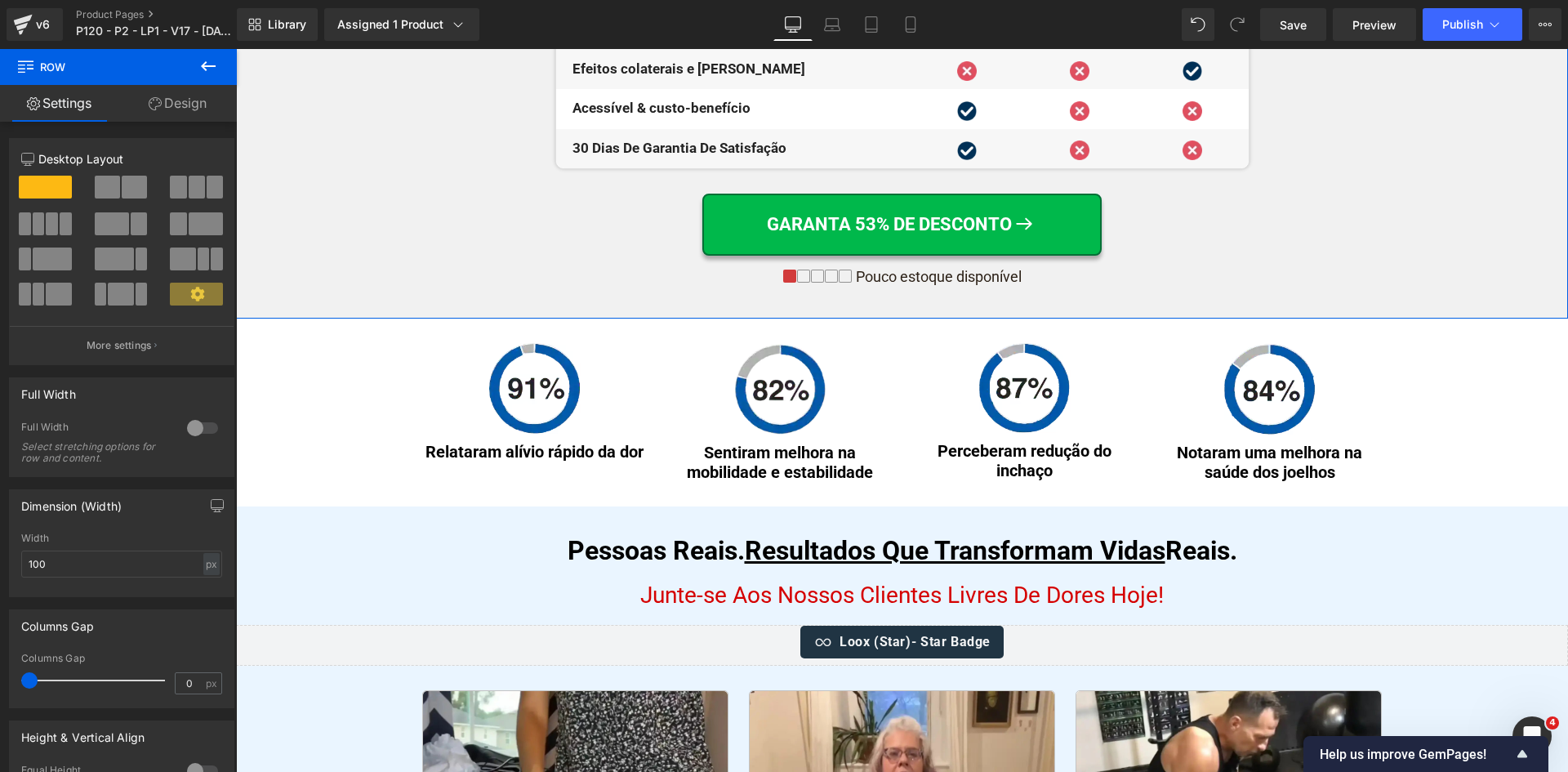
click at [368, 587] on h1 "Junte-se Aos Nossos Clientes Livres De Dores Hoje!" at bounding box center [902, 596] width 1332 height 35
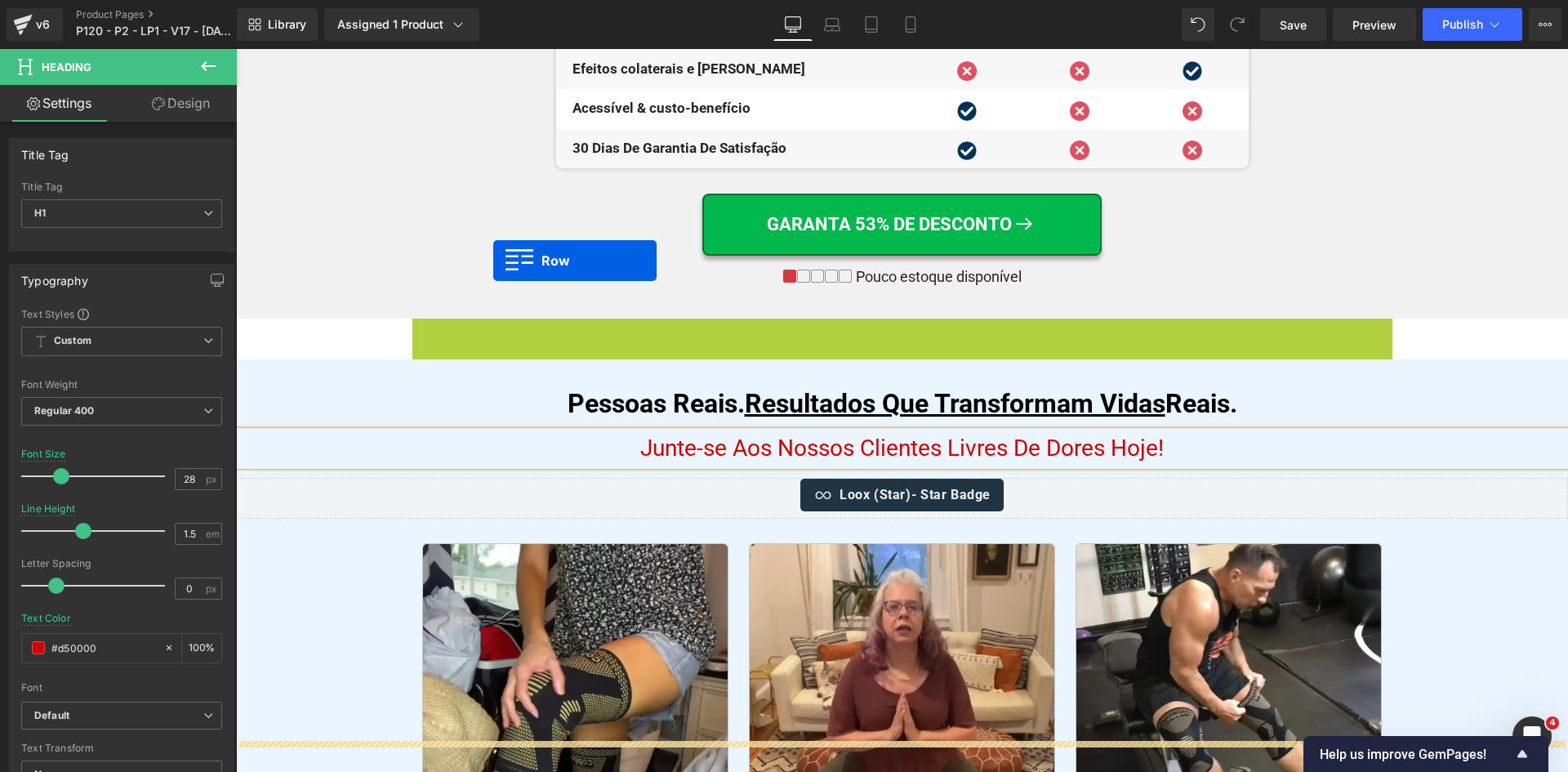
scroll to position [5835, 0]
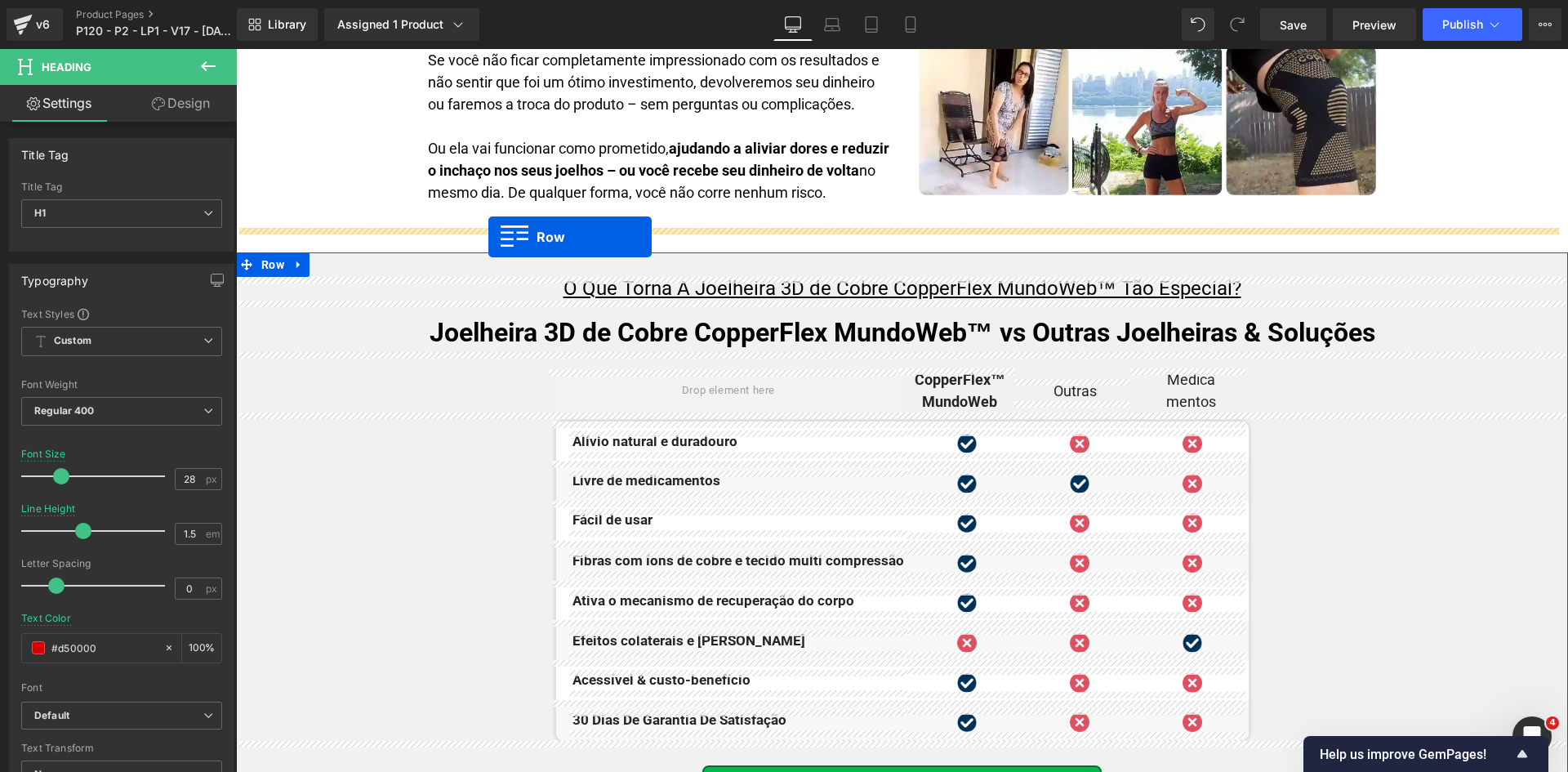
drag, startPoint x: 482, startPoint y: 331, endPoint x: 488, endPoint y: 237, distance: 94.2
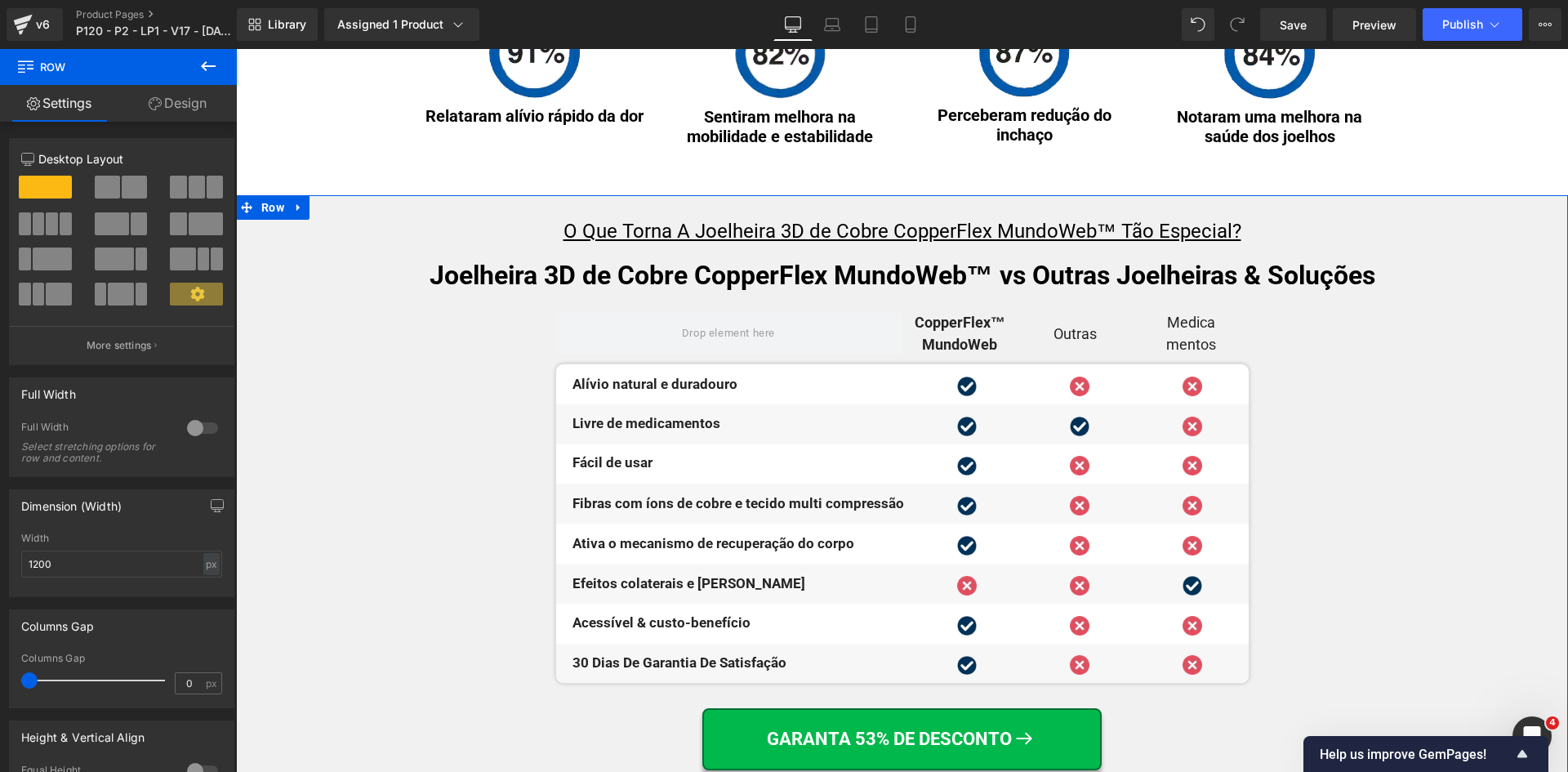
scroll to position [6570, 0]
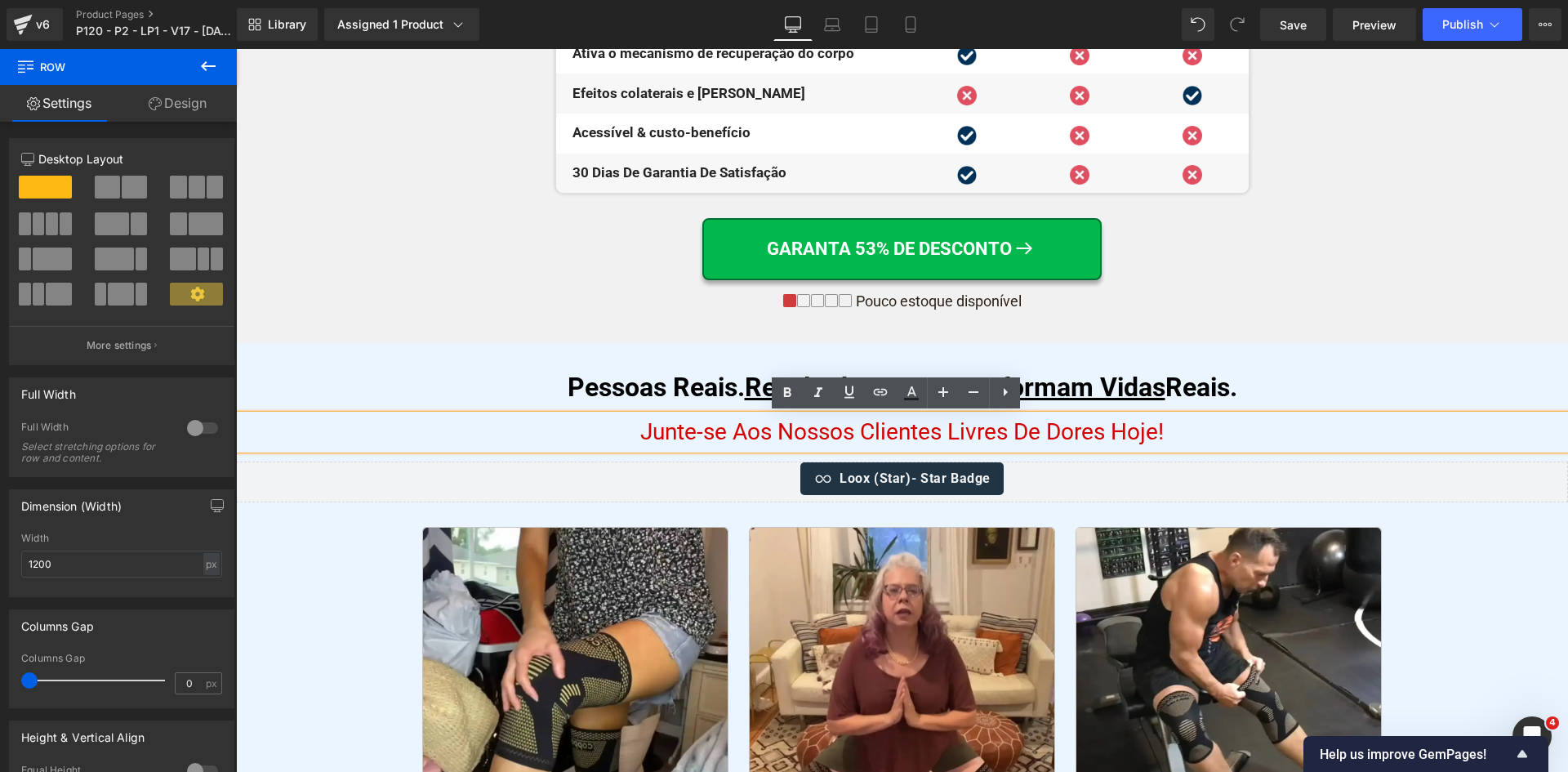
click at [677, 428] on span "Junte-se Aos Nossos Clientes Livres De Dores Hoje!" at bounding box center [902, 431] width 524 height 27
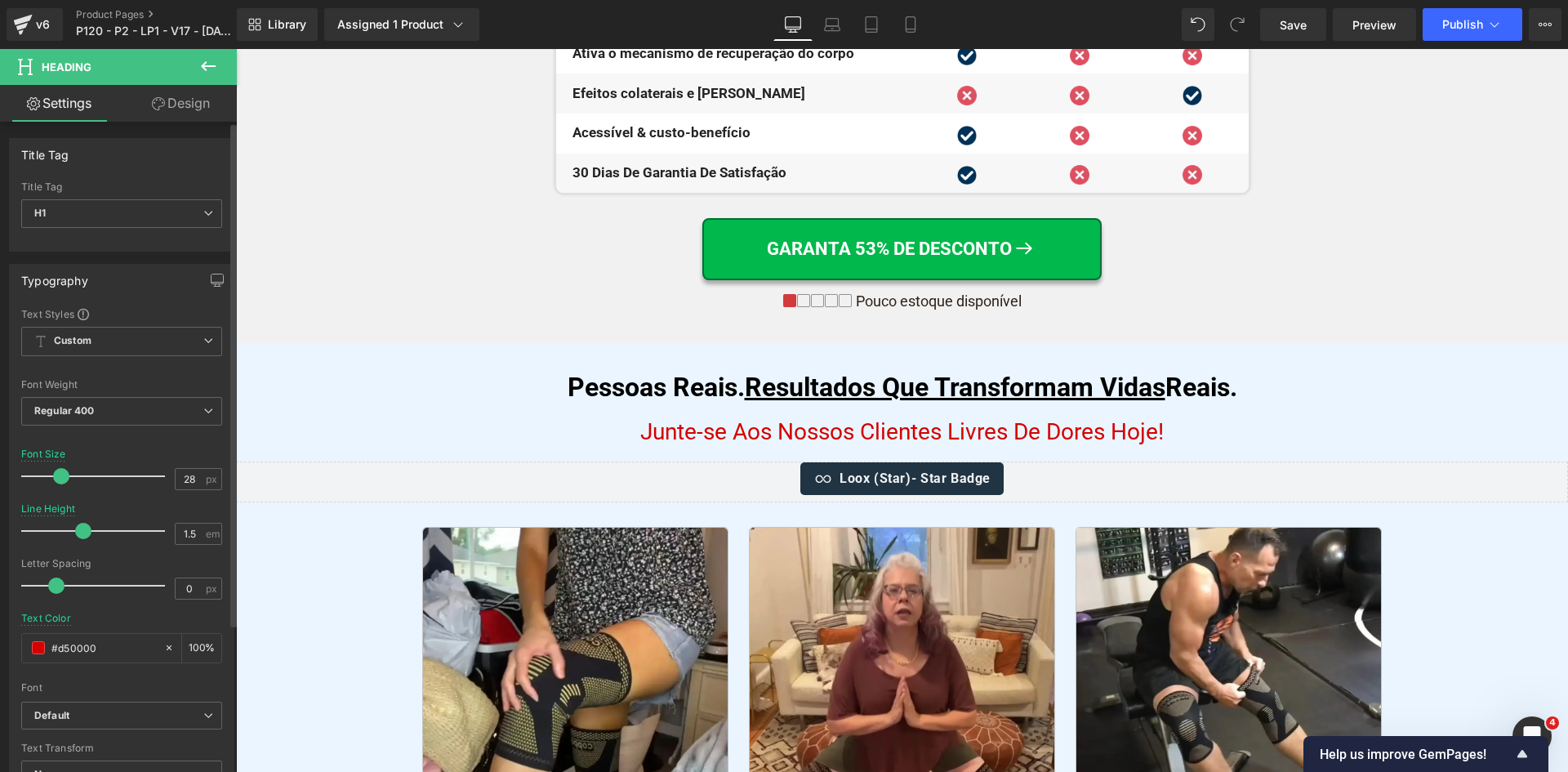
drag, startPoint x: 109, startPoint y: 642, endPoint x: 19, endPoint y: 643, distance: 90.0
click at [20, 643] on div "Text Styles Custom Custom Setup Global Style Custom Setup Global Style Thin 100…" at bounding box center [121, 559] width 224 height 505
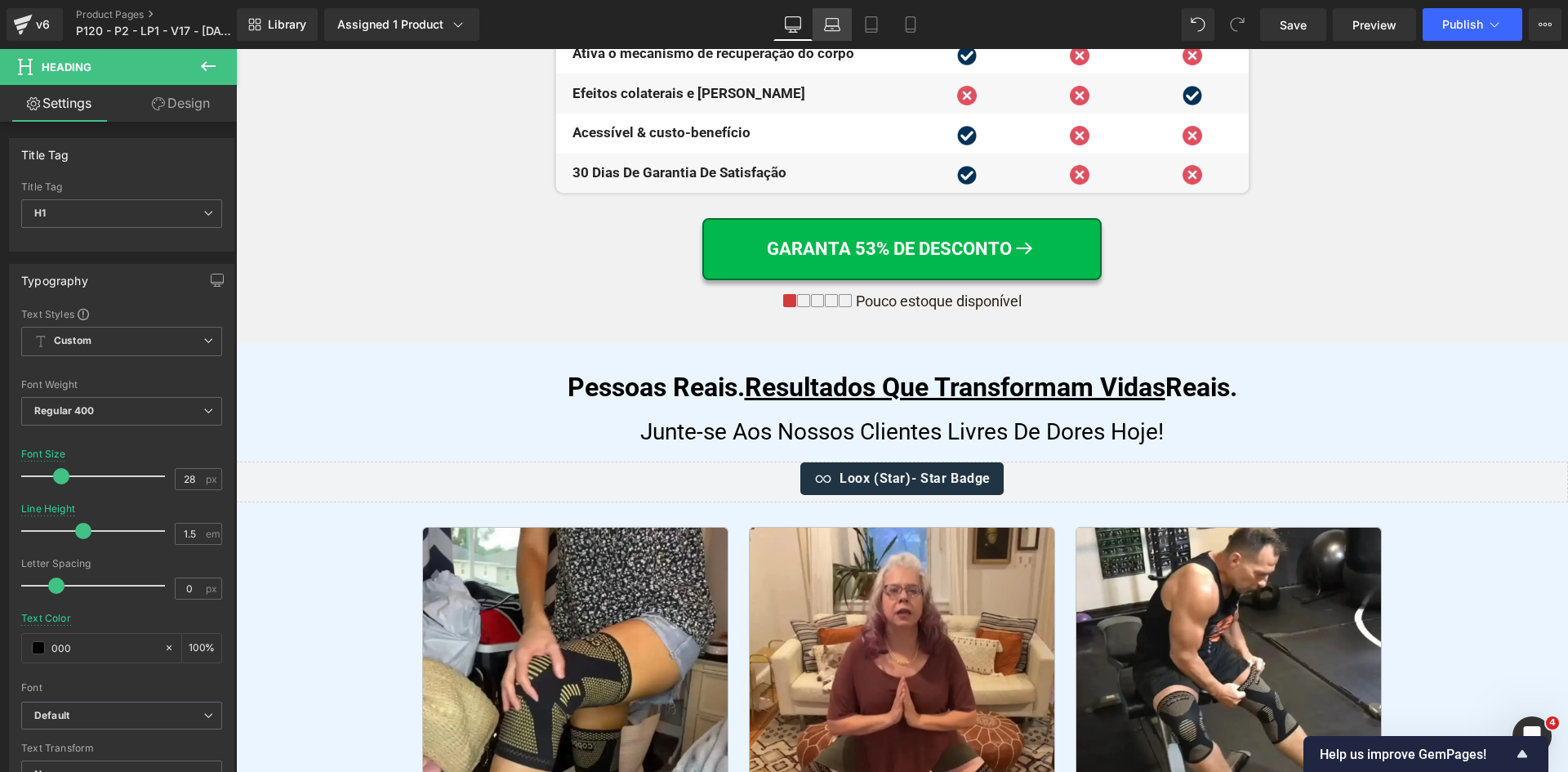
click at [825, 27] on icon at bounding box center [832, 24] width 16 height 16
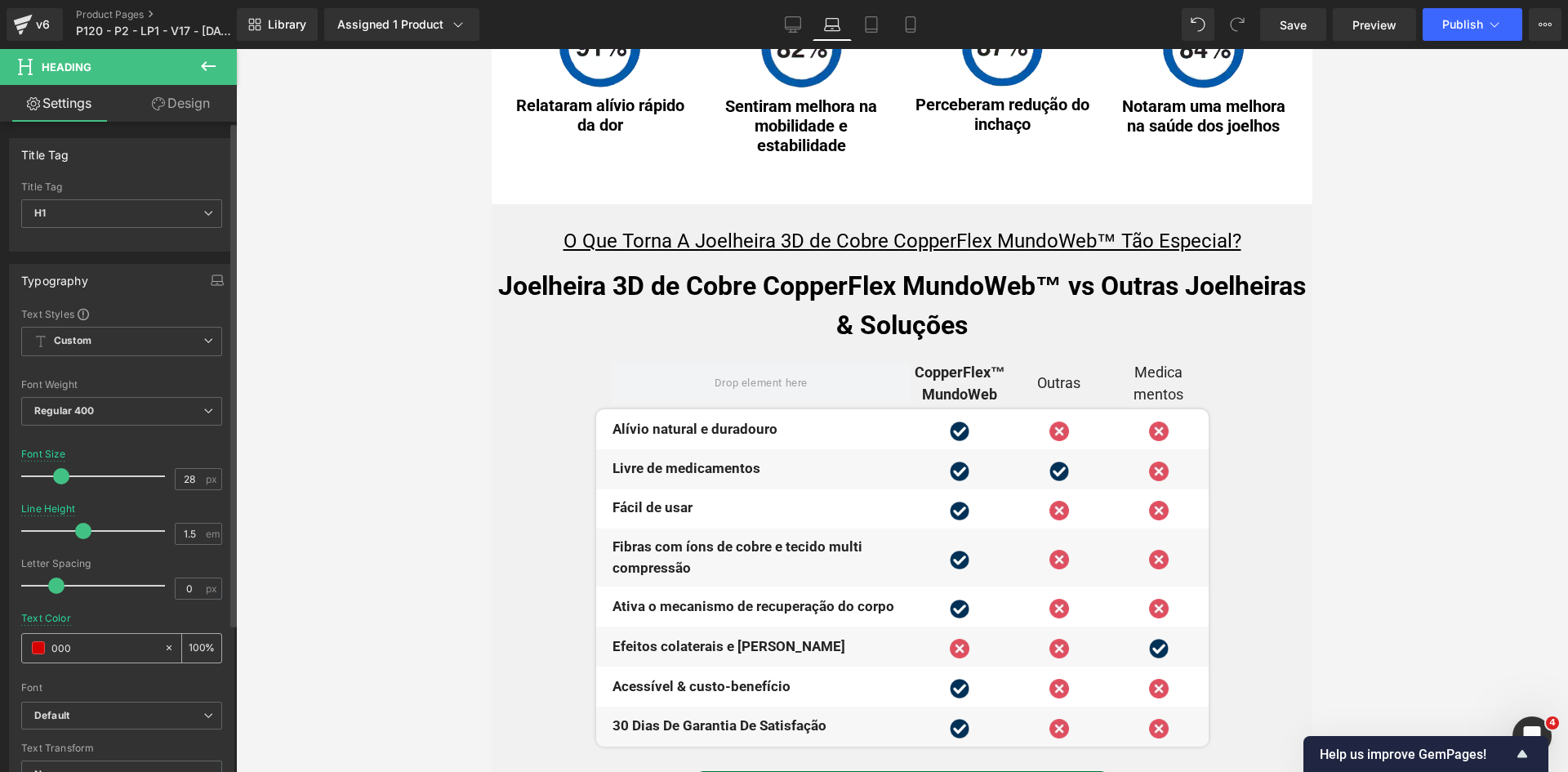
scroll to position [7125, 0]
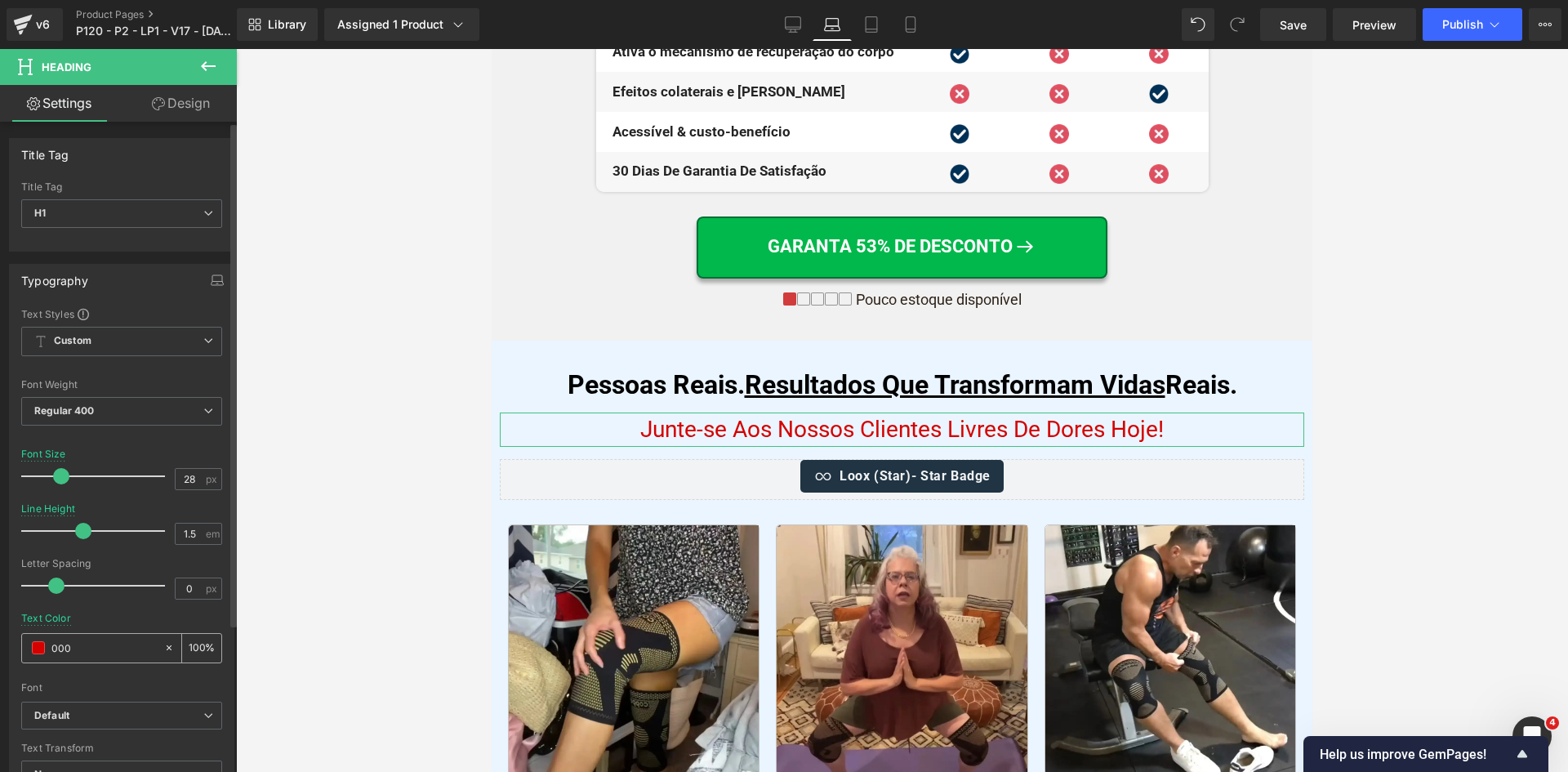
click at [90, 644] on input "000" at bounding box center [103, 647] width 105 height 18
click at [102, 649] on input "000" at bounding box center [103, 647] width 105 height 18
drag, startPoint x: 876, startPoint y: 35, endPoint x: 97, endPoint y: 650, distance: 992.5
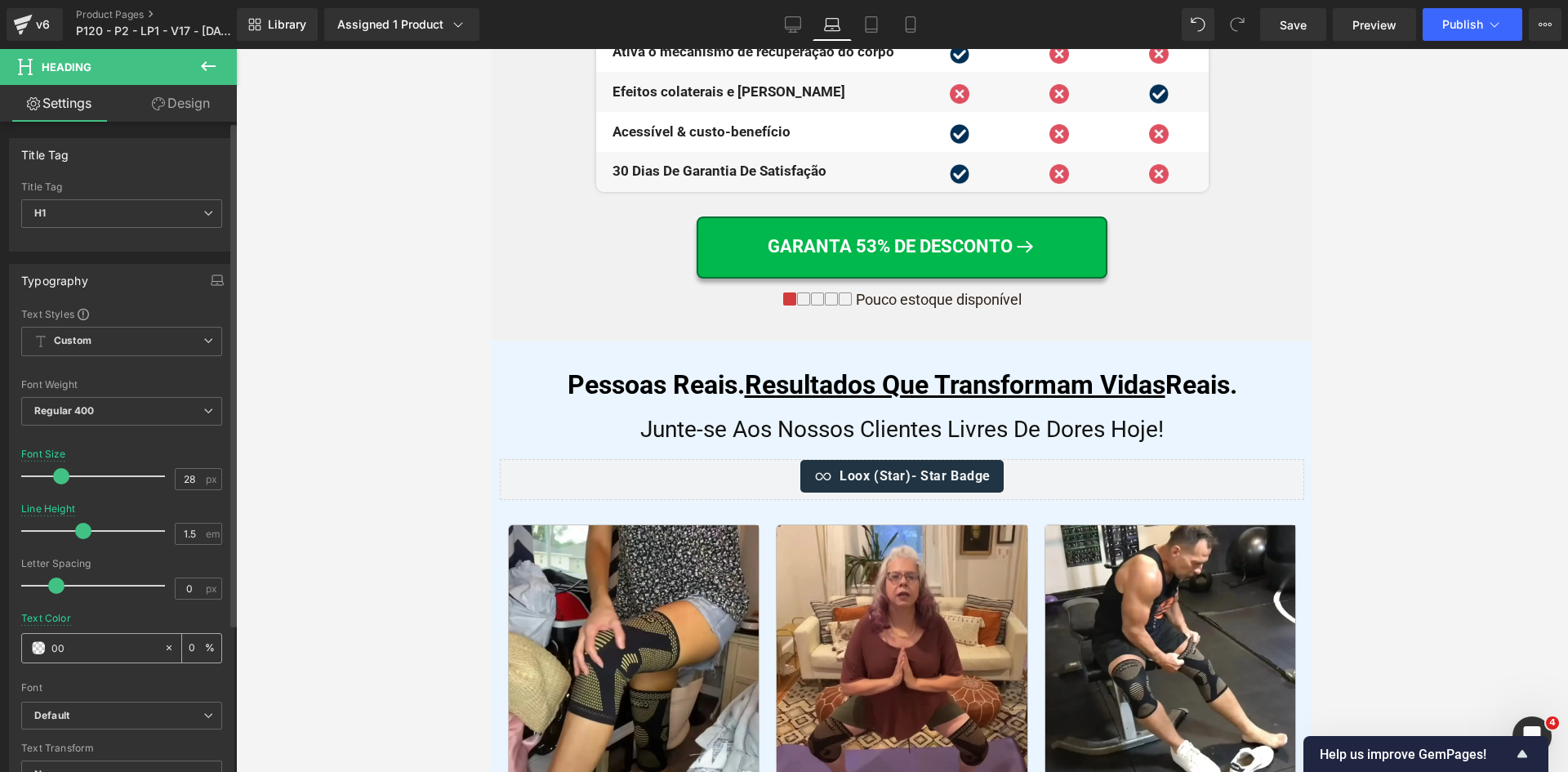
click at [876, 34] on link "Tablet" at bounding box center [871, 24] width 39 height 33
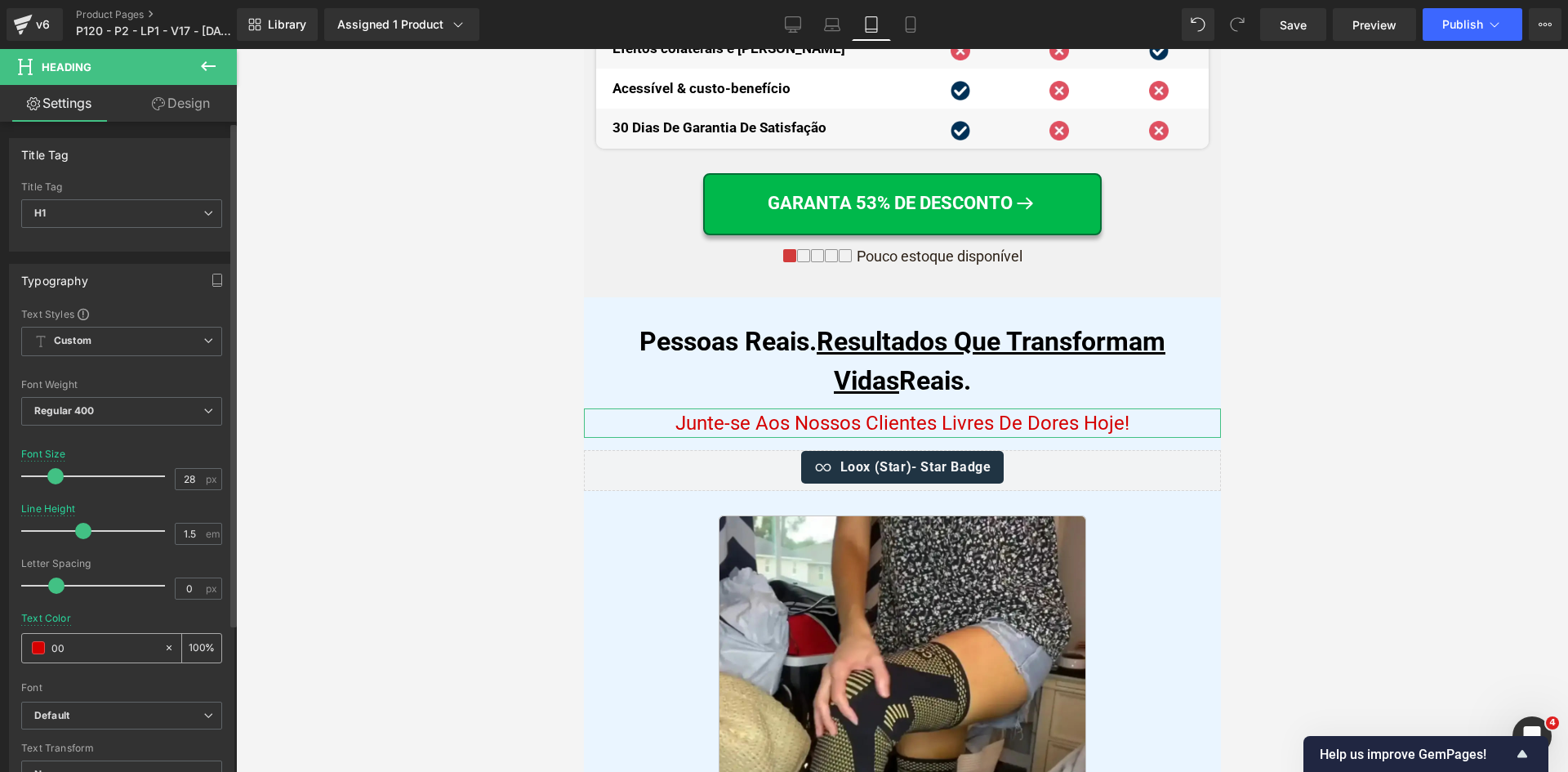
click at [97, 650] on input "00" at bounding box center [103, 647] width 105 height 18
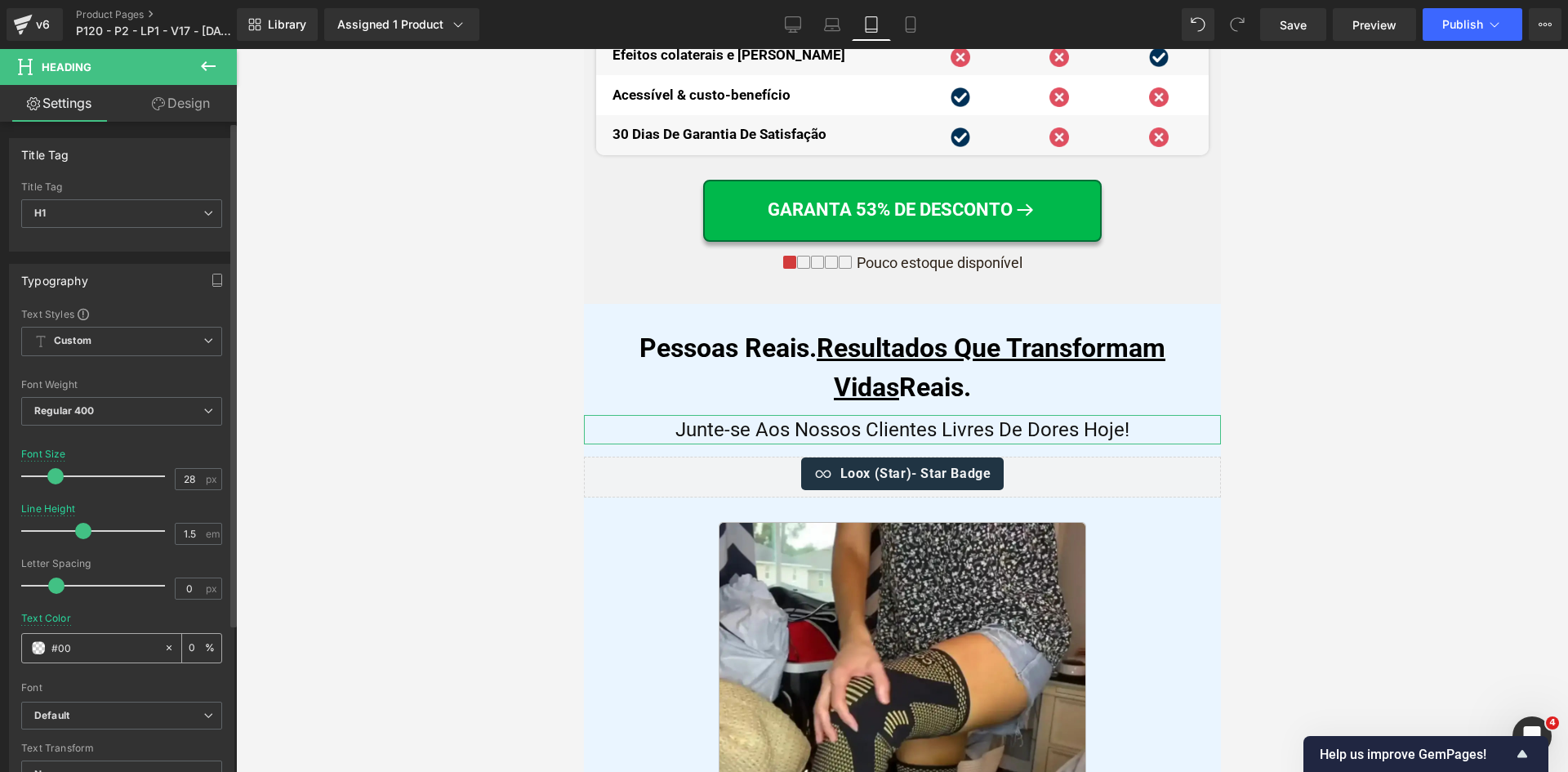
type input "#000"
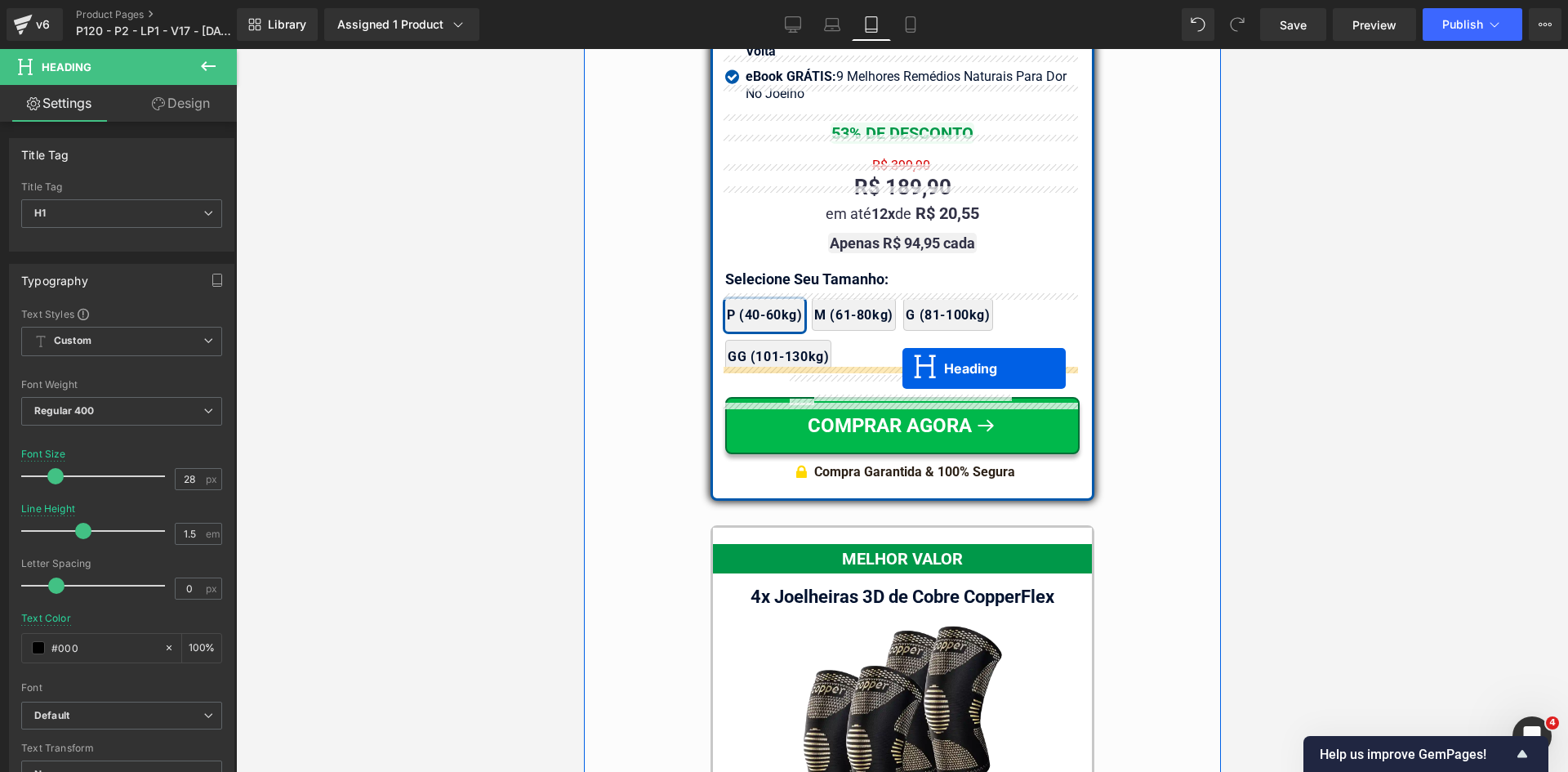
scroll to position [14768, 0]
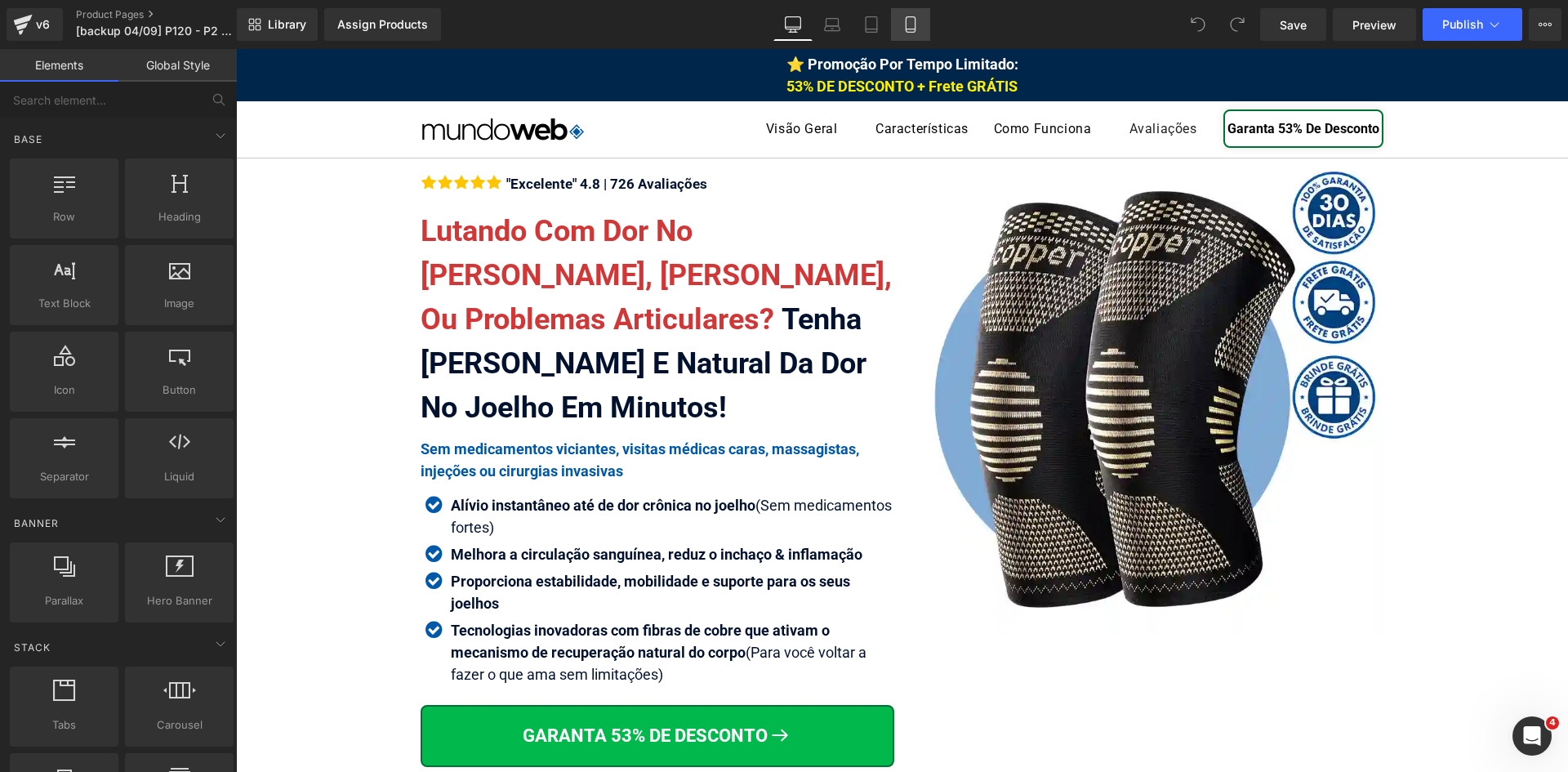
click at [912, 23] on icon at bounding box center [910, 24] width 16 height 16
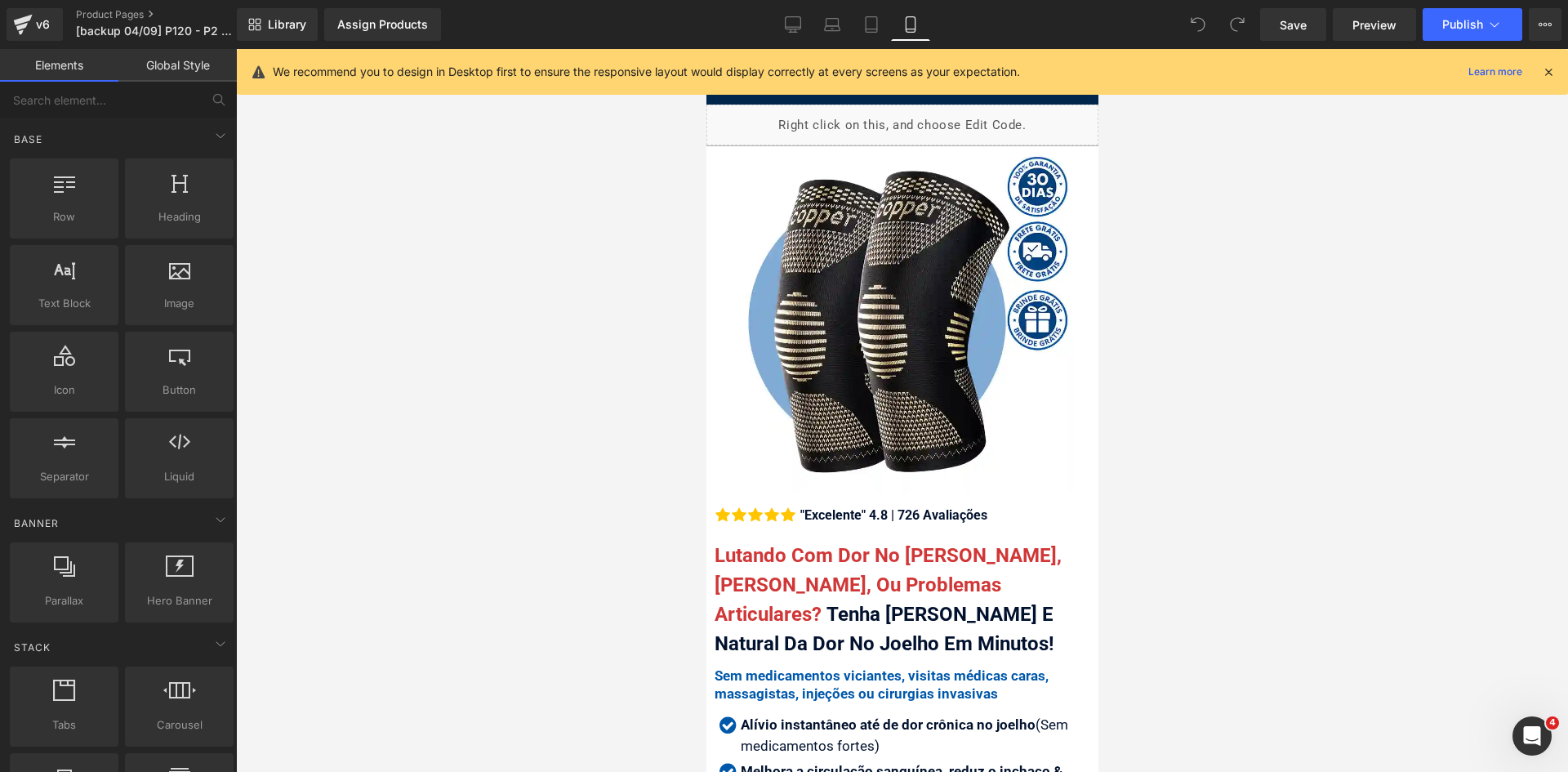
click at [1553, 69] on icon at bounding box center [1548, 71] width 15 height 15
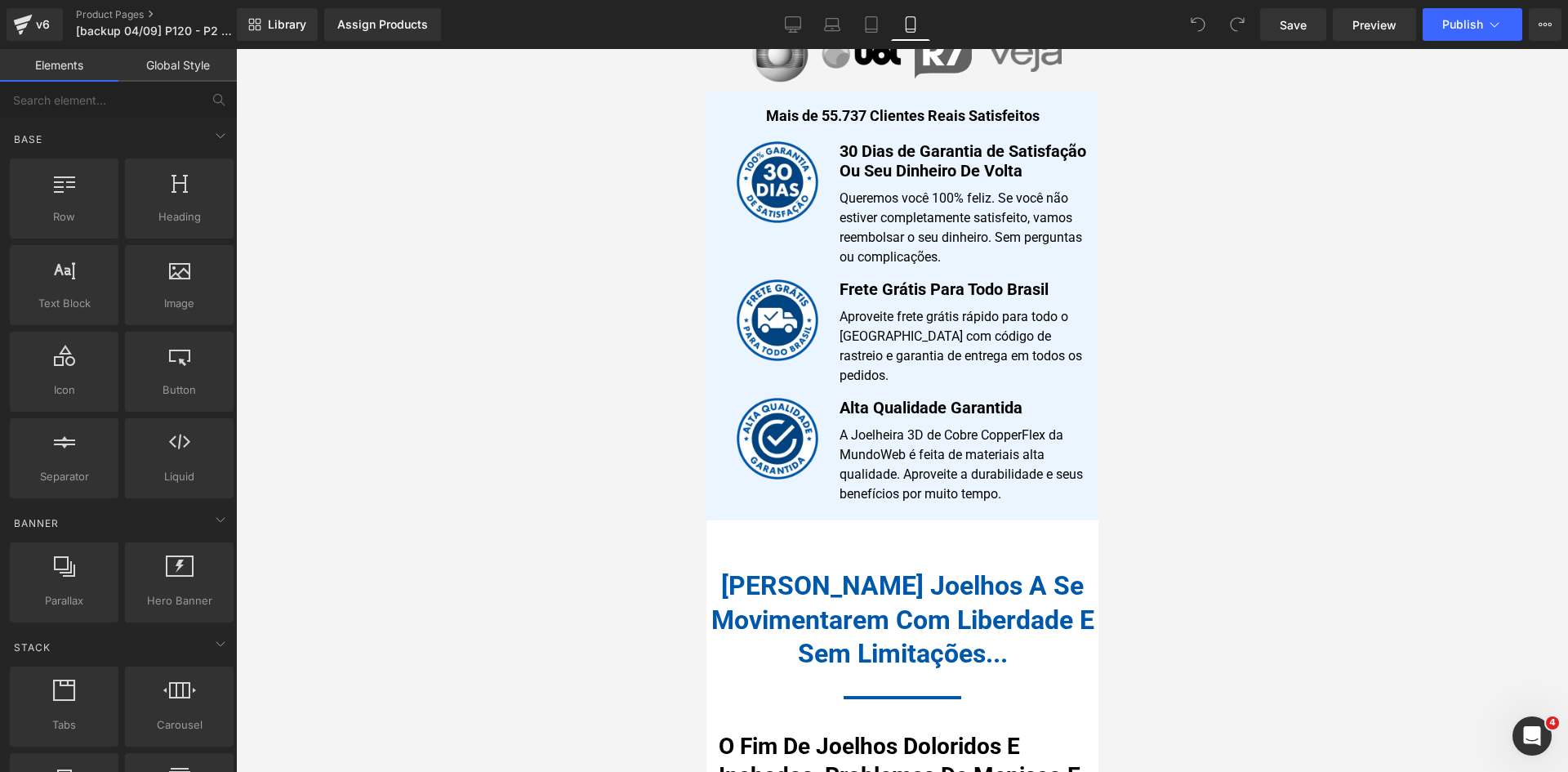
scroll to position [14830, 0]
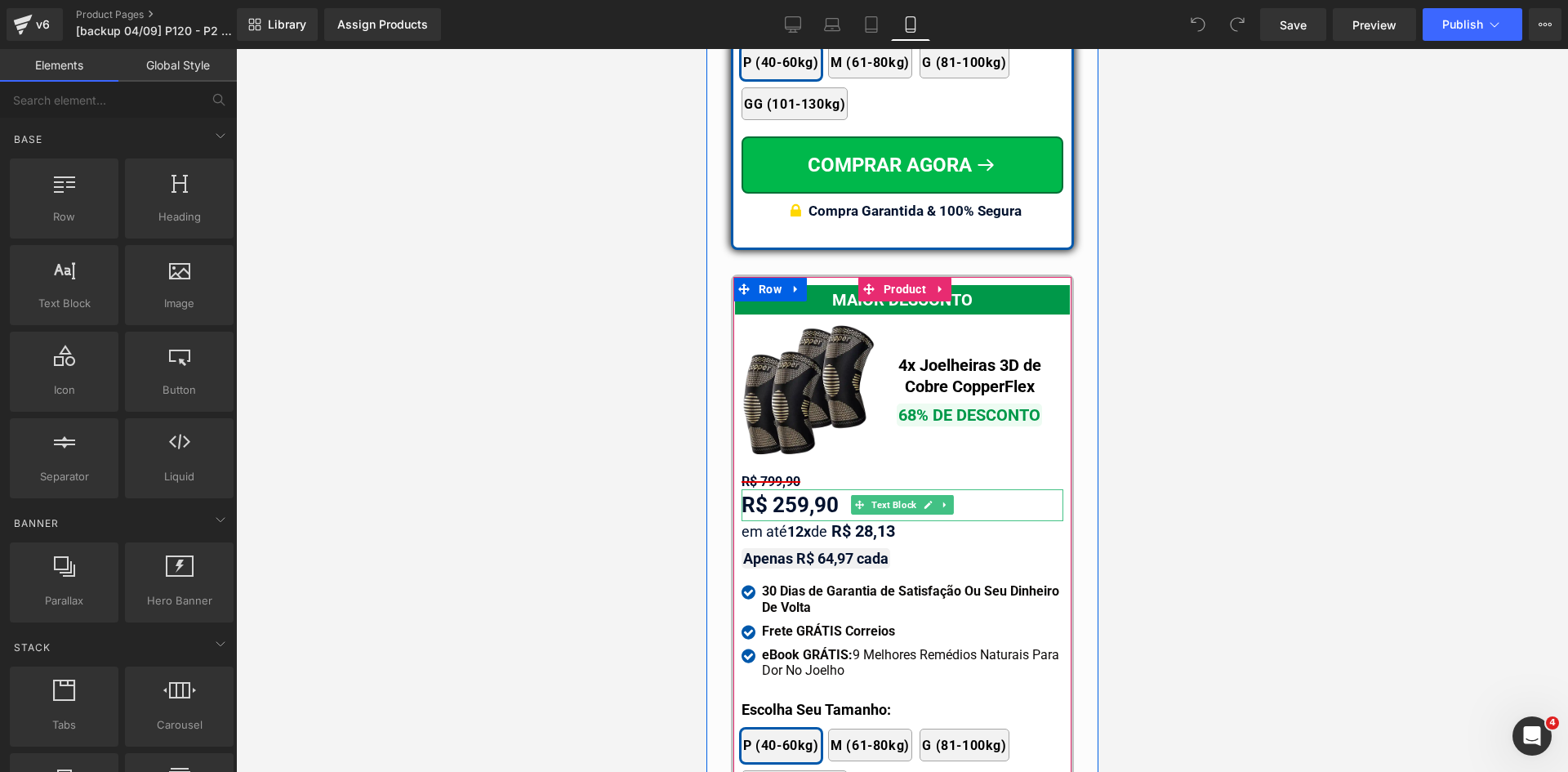
click at [790, 489] on div "R$ 259,90" at bounding box center [901, 505] width 322 height 32
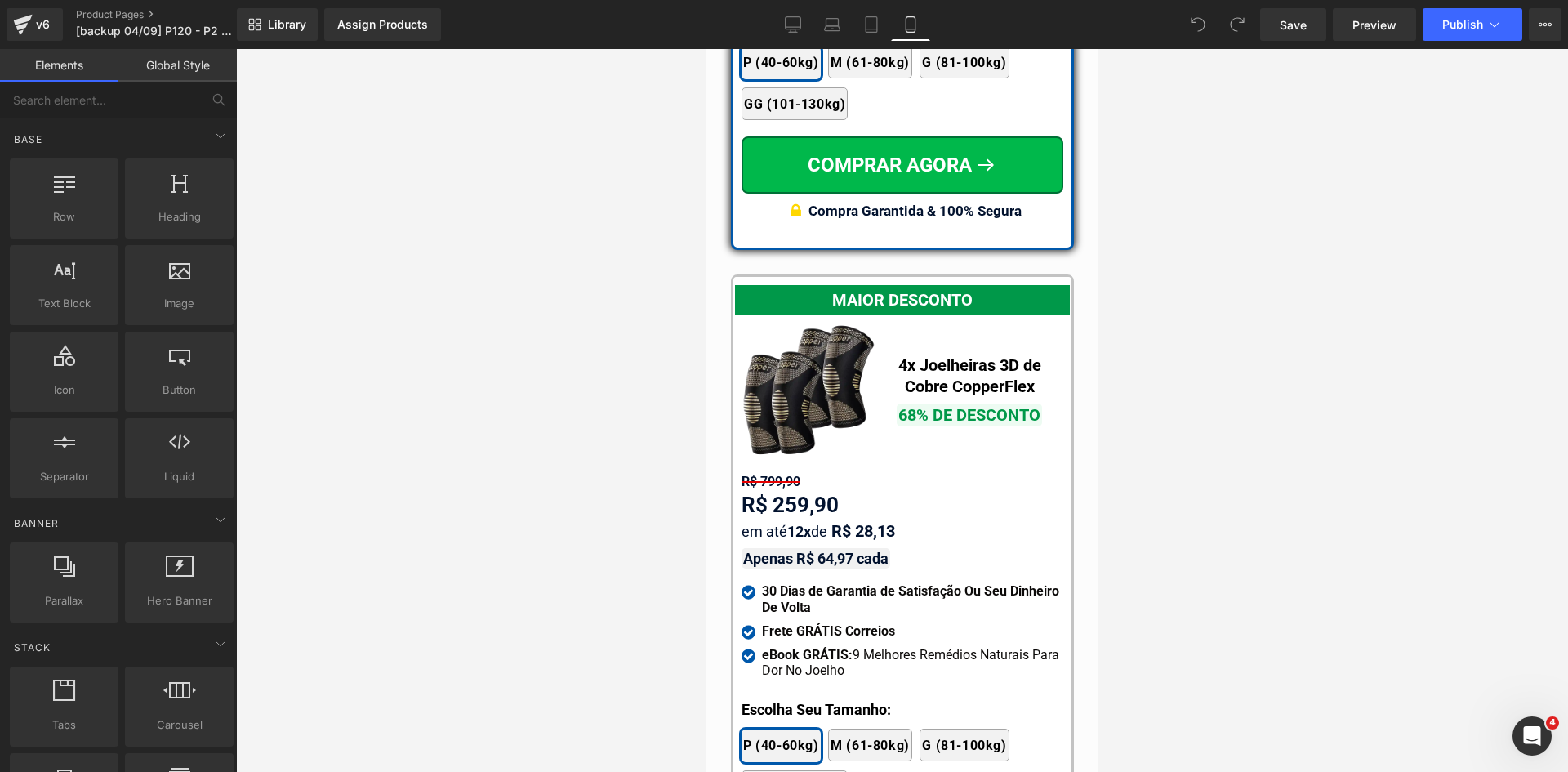
click at [565, 496] on div at bounding box center [902, 409] width 1332 height 723
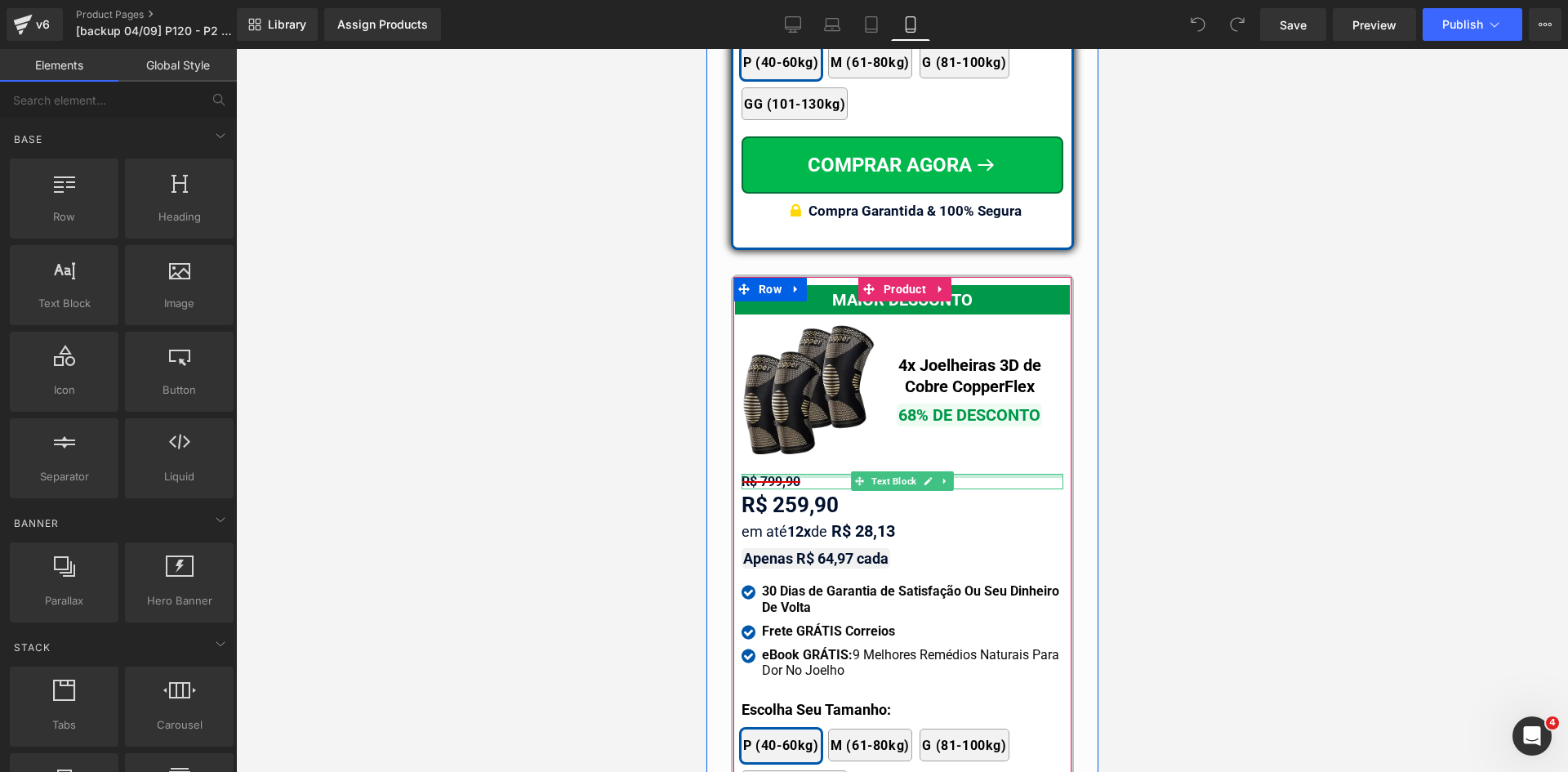
click at [776, 474] on div at bounding box center [901, 475] width 322 height 4
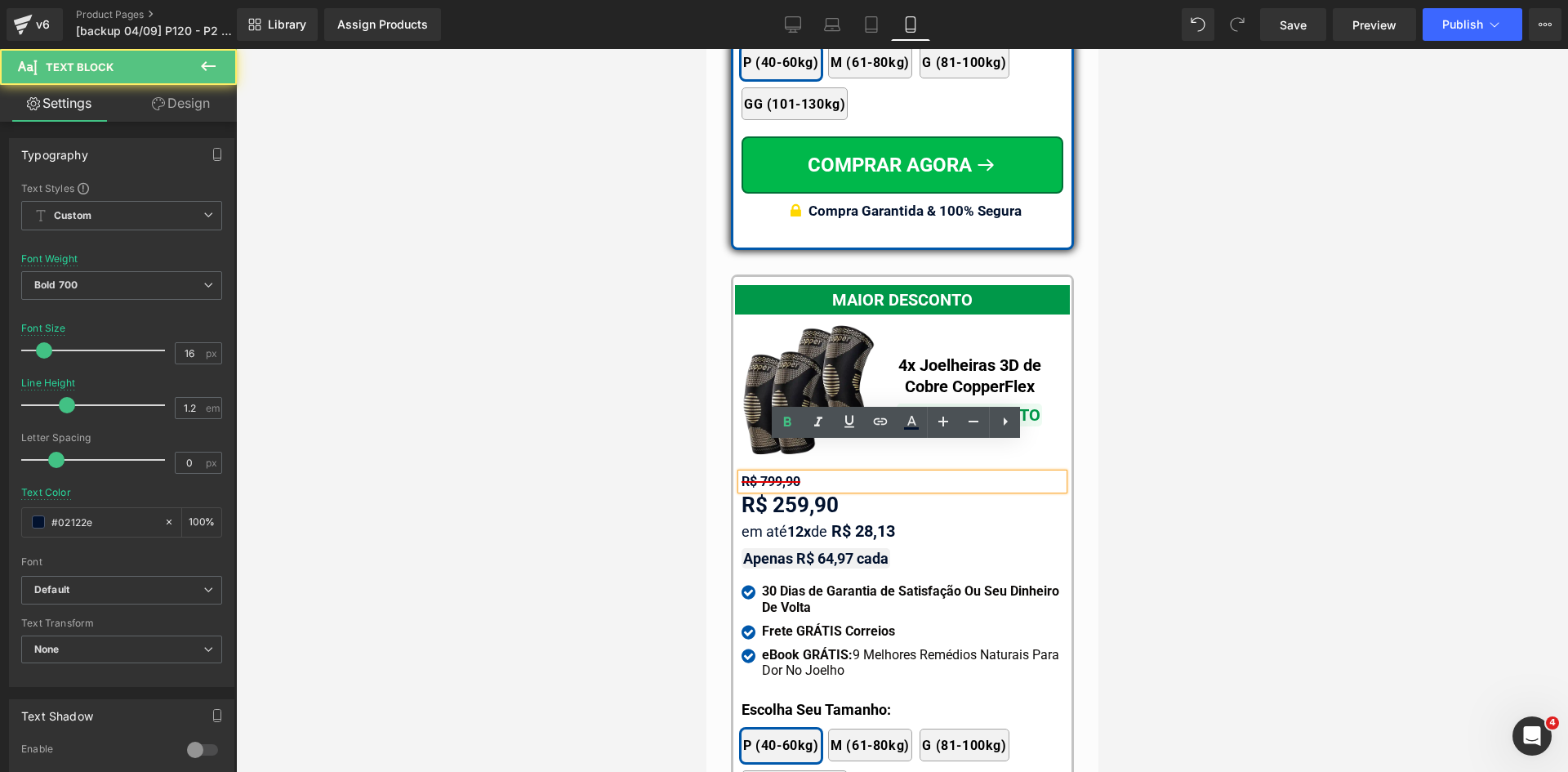
drag, startPoint x: 620, startPoint y: 461, endPoint x: 349, endPoint y: 42, distance: 499.0
click at [618, 460] on div at bounding box center [902, 409] width 1332 height 723
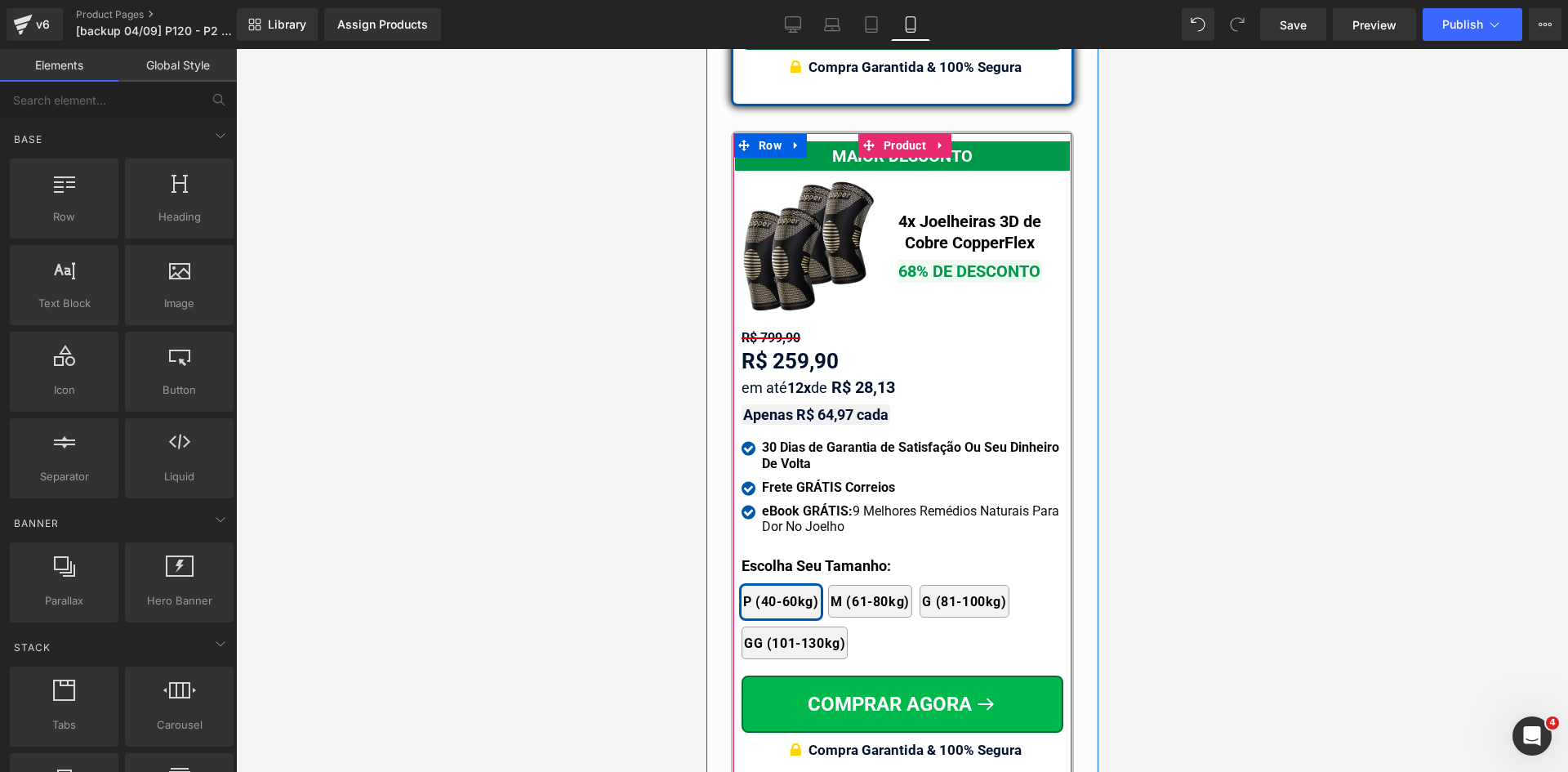
scroll to position [14993, 0]
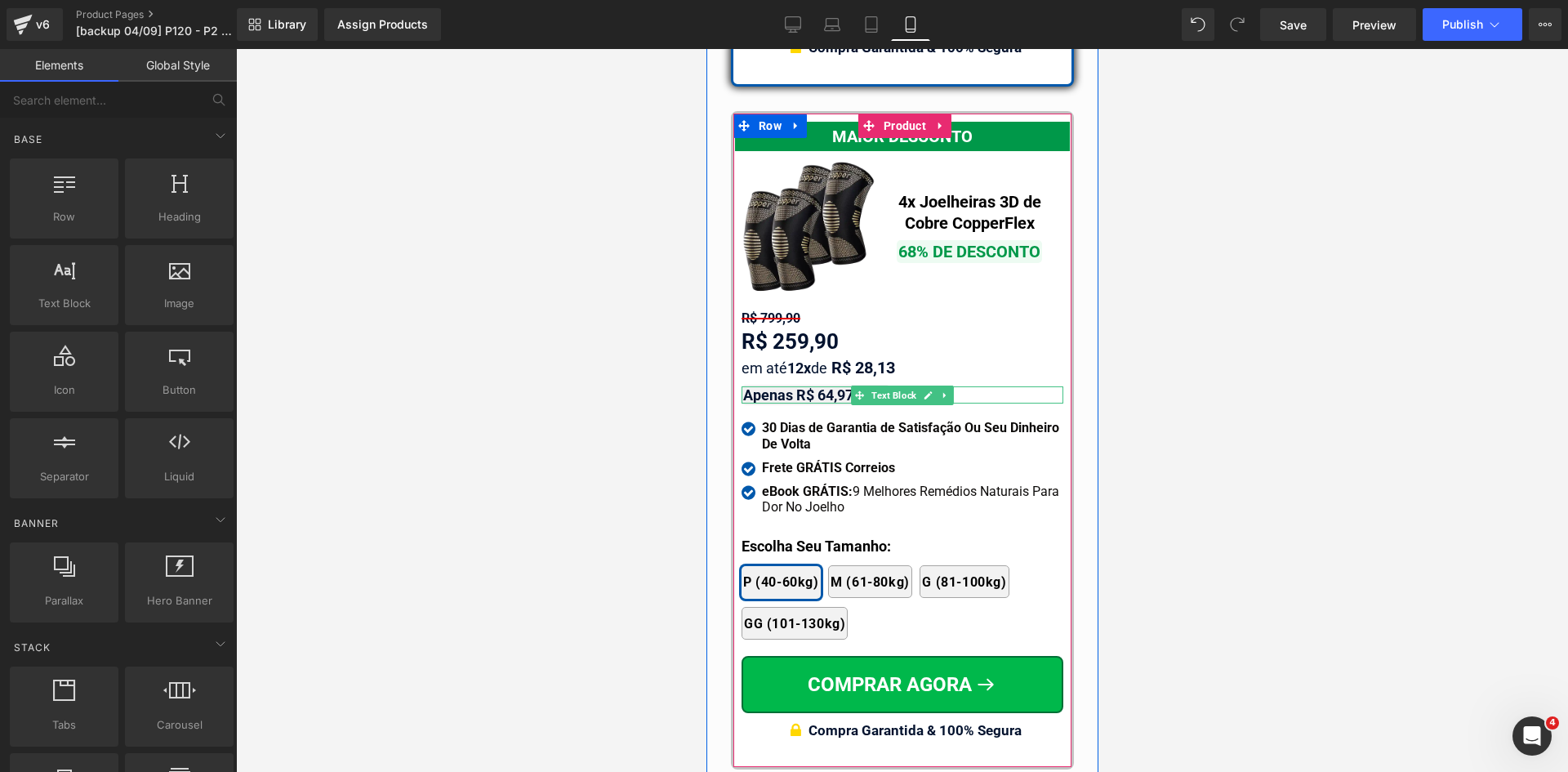
click at [818, 386] on strong "Apenas R$ 64,97 cada" at bounding box center [815, 395] width 146 height 17
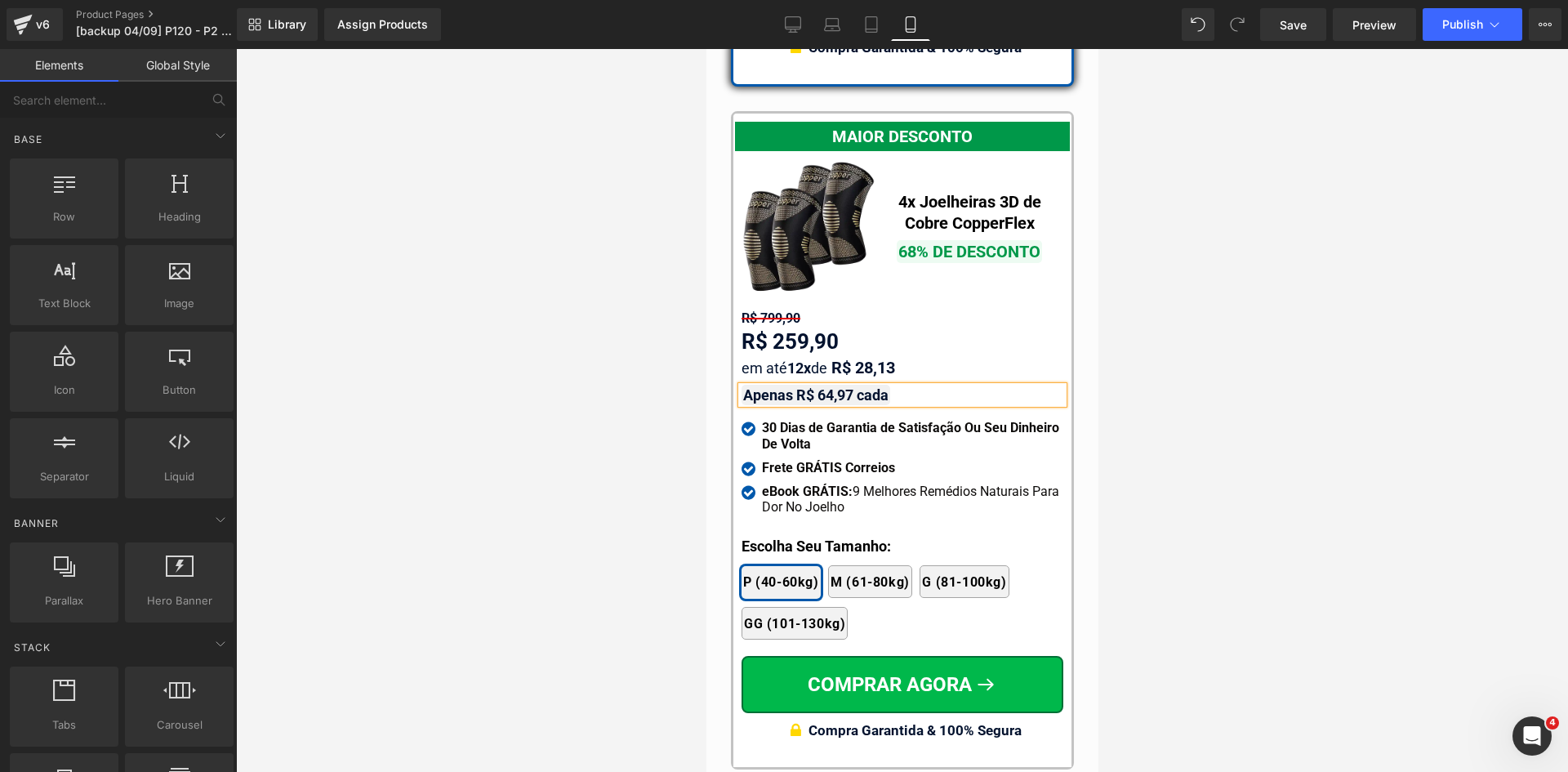
click at [1232, 492] on div at bounding box center [902, 409] width 1332 height 723
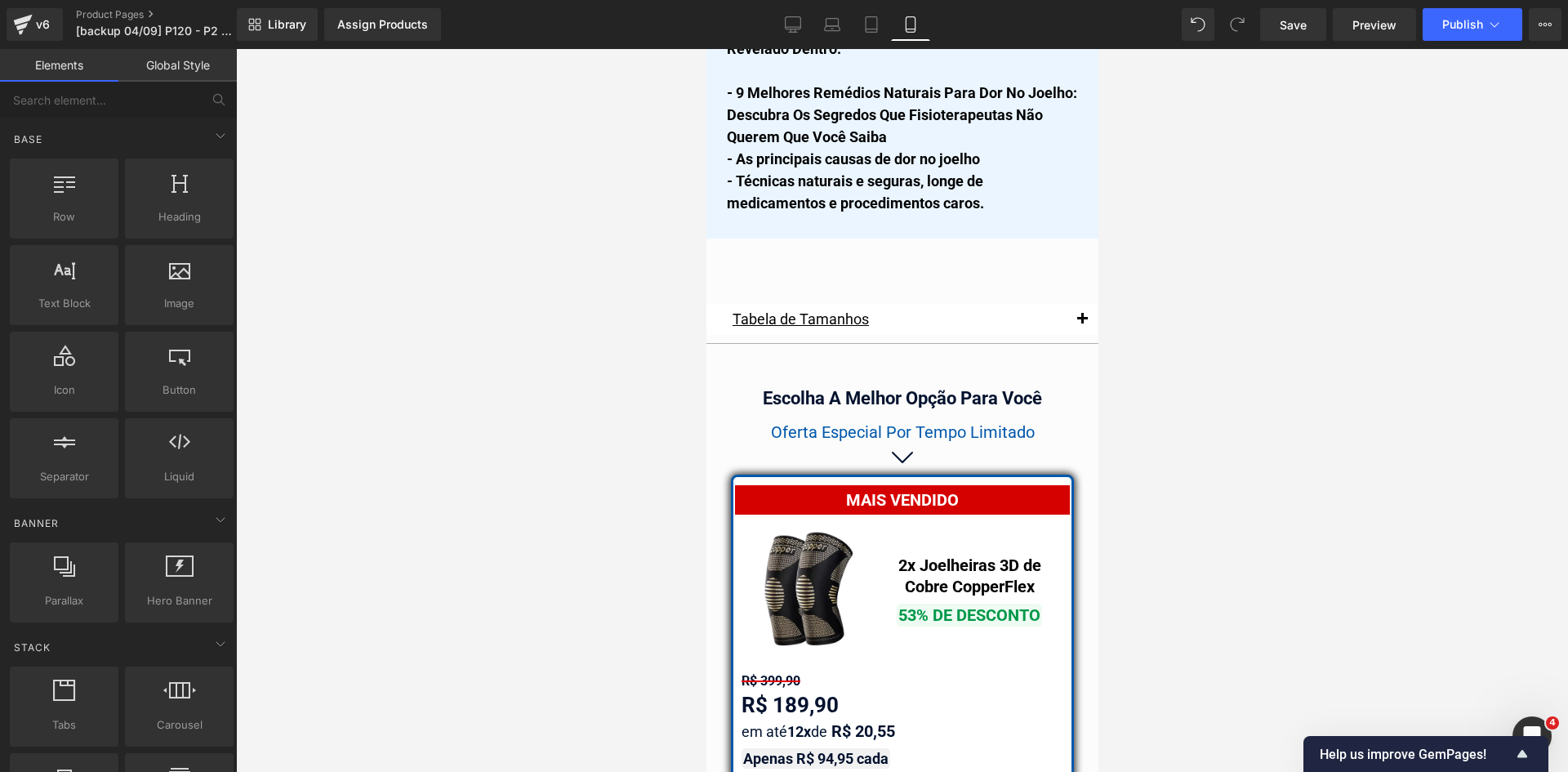
scroll to position [14360, 0]
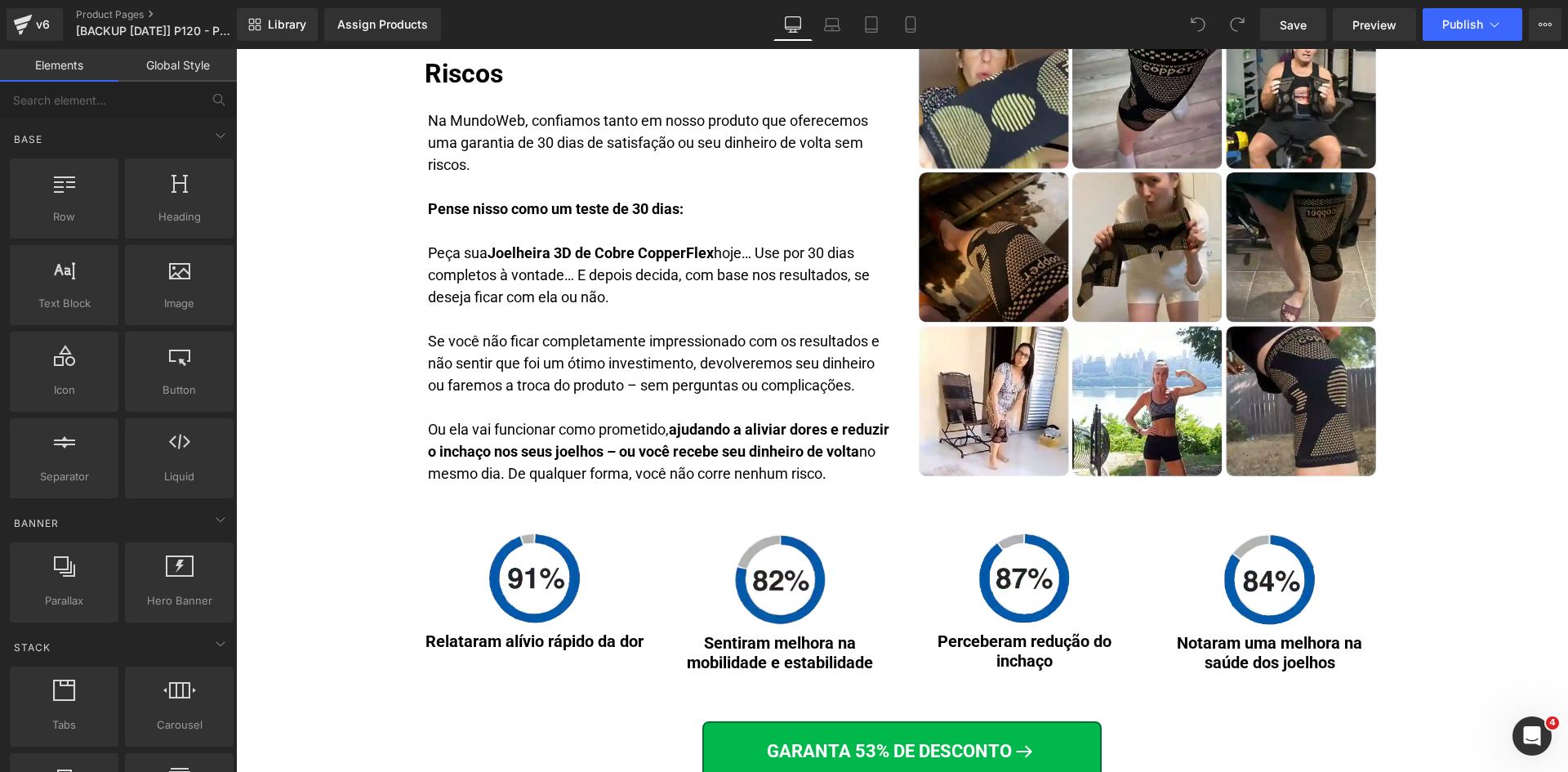
scroll to position [6590, 0]
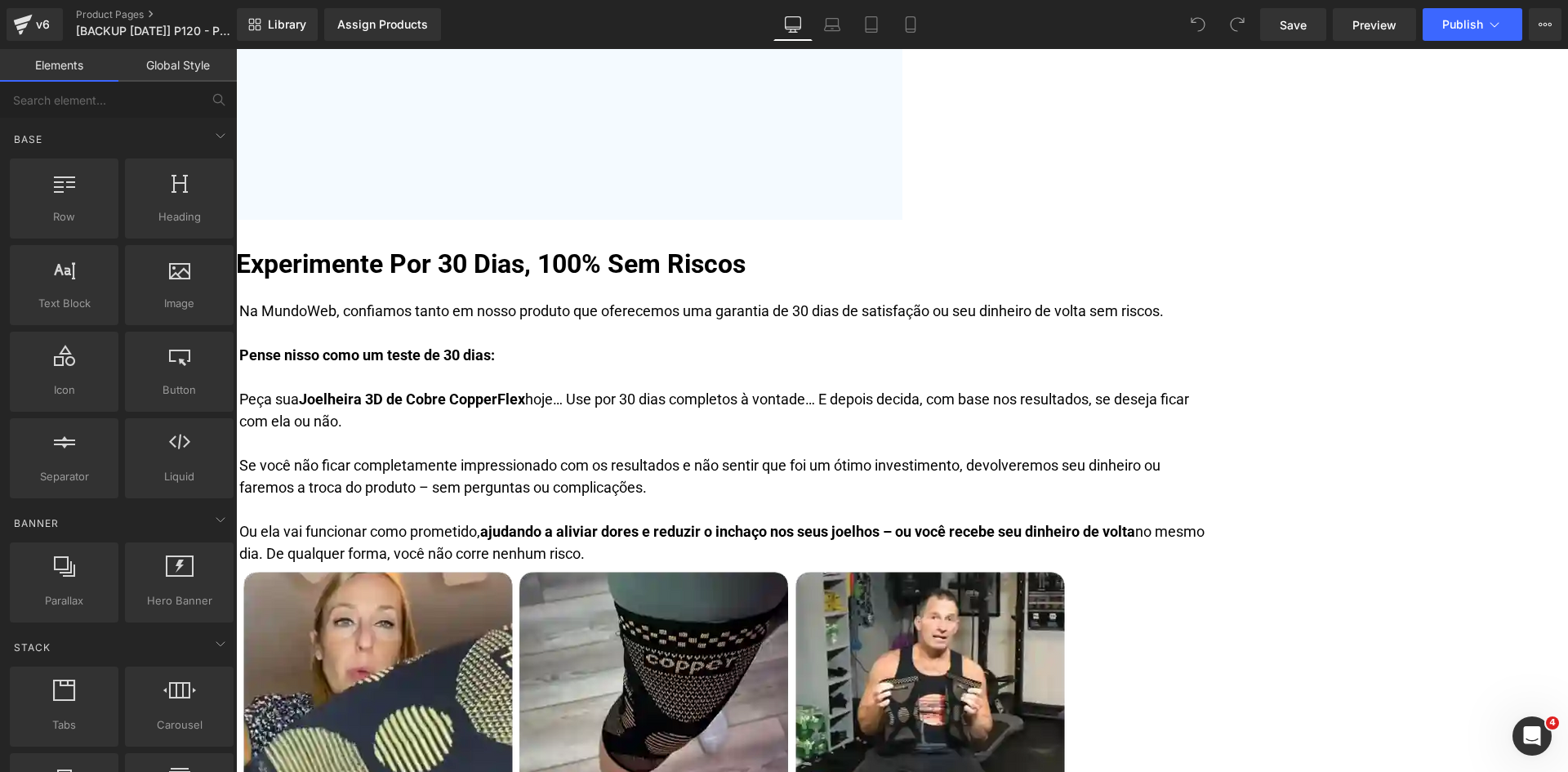
scroll to position [9473, 0]
click at [236, 49] on span "Text Block" at bounding box center [236, 49] width 0 height 0
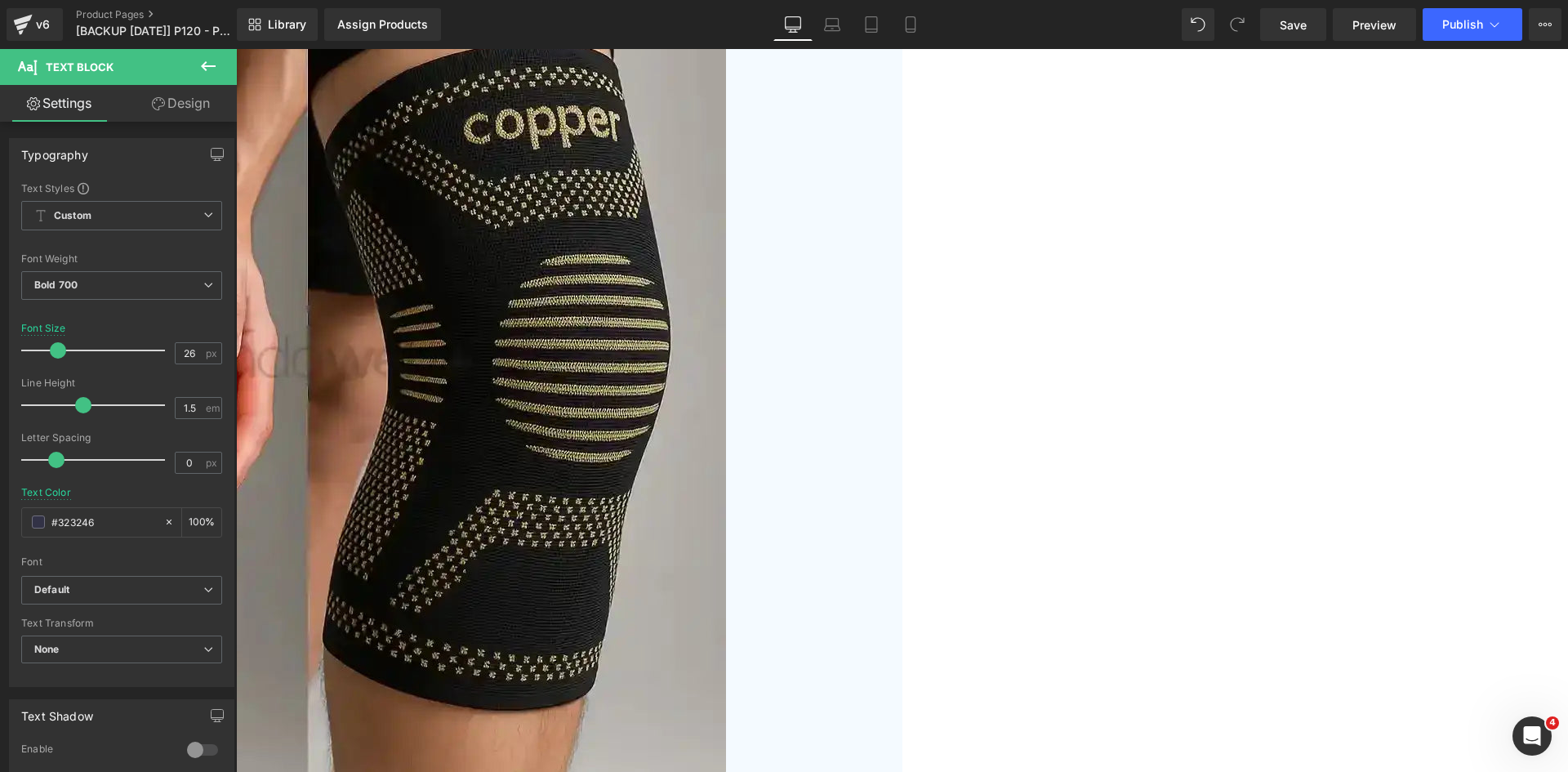
scroll to position [6357, 0]
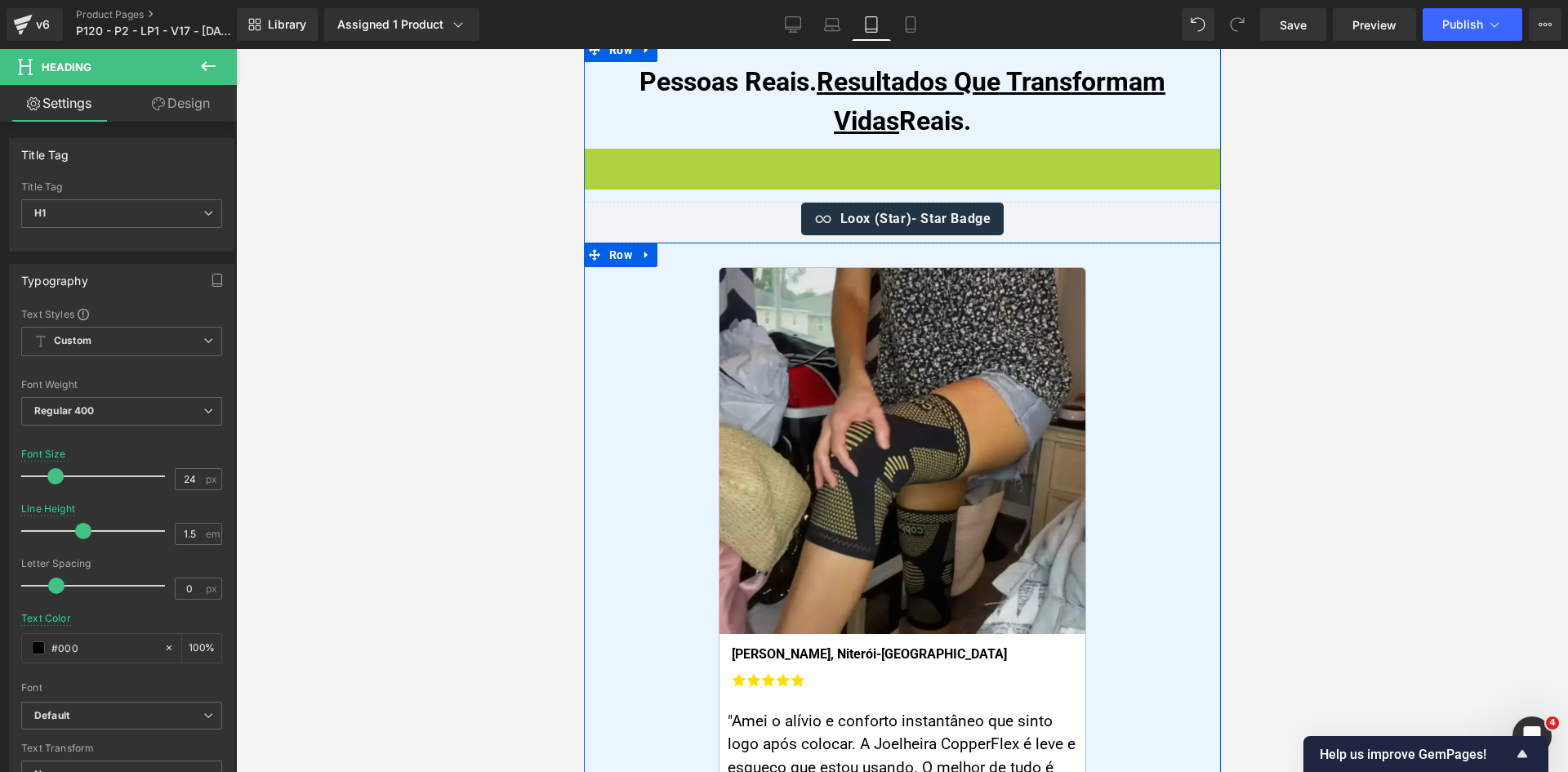
scroll to position [9378, 0]
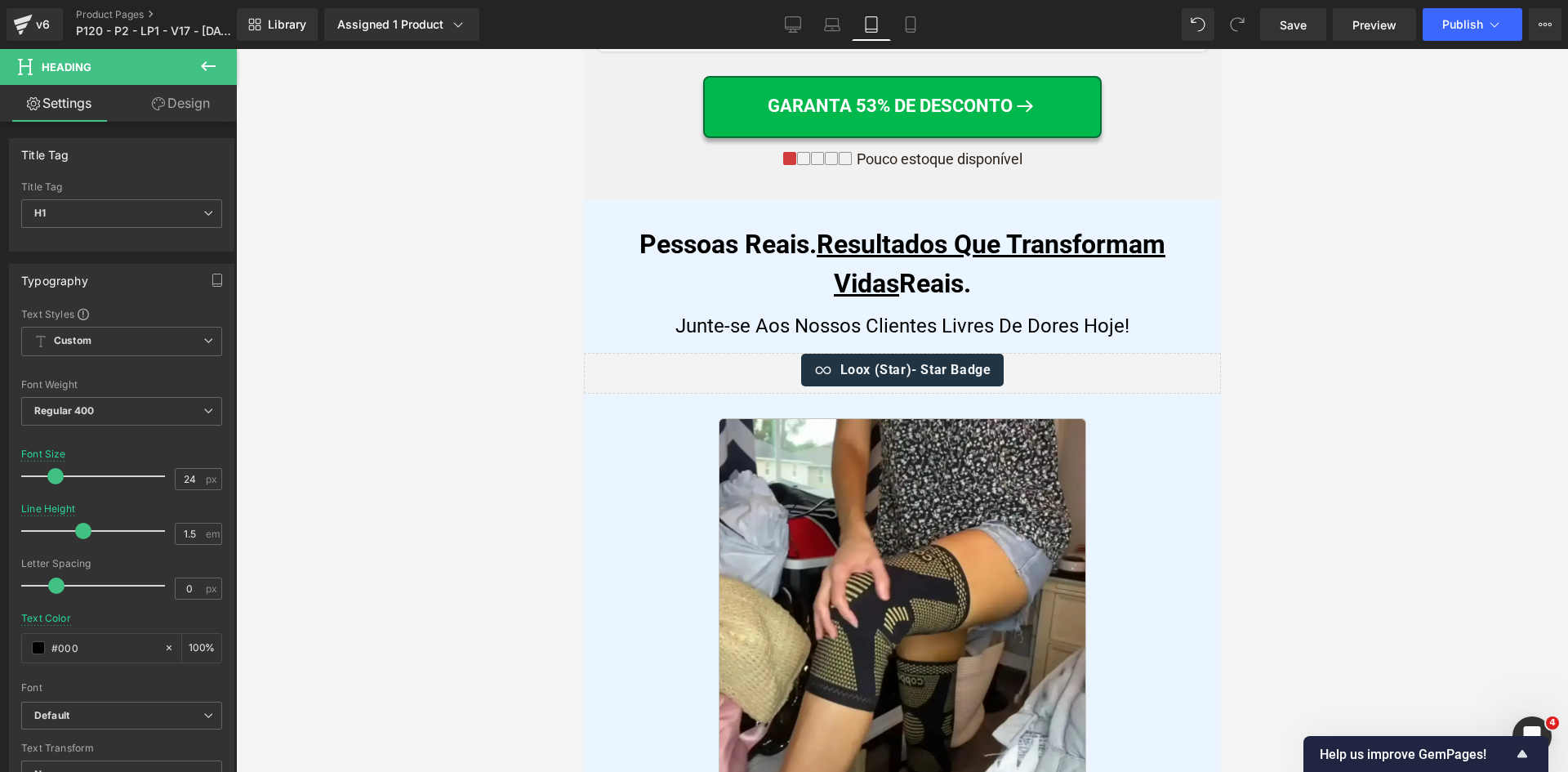
type input "#000"
click at [1496, 23] on icon at bounding box center [1494, 24] width 16 height 16
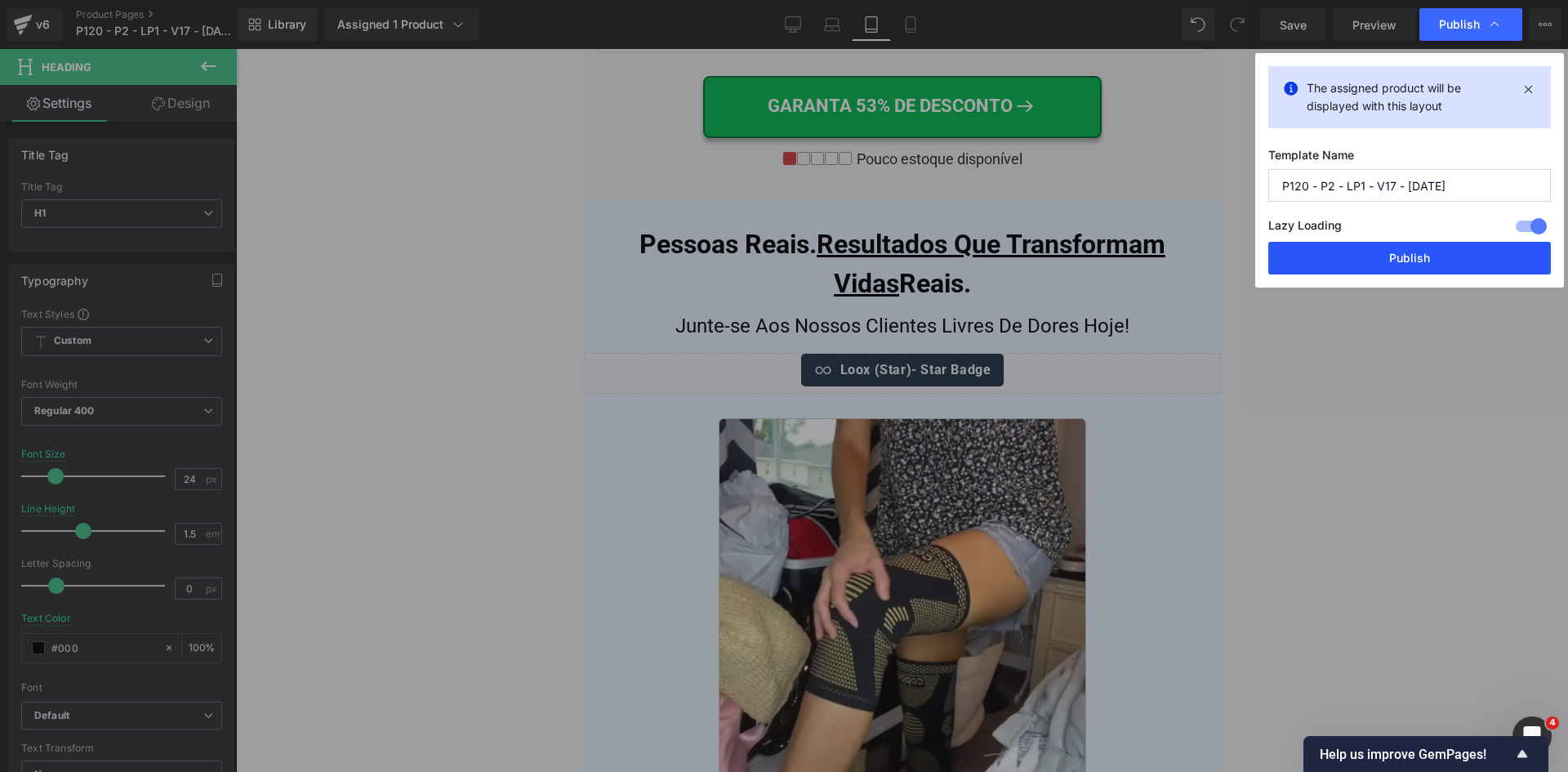
click at [1410, 260] on button "Publish" at bounding box center [1409, 258] width 283 height 33
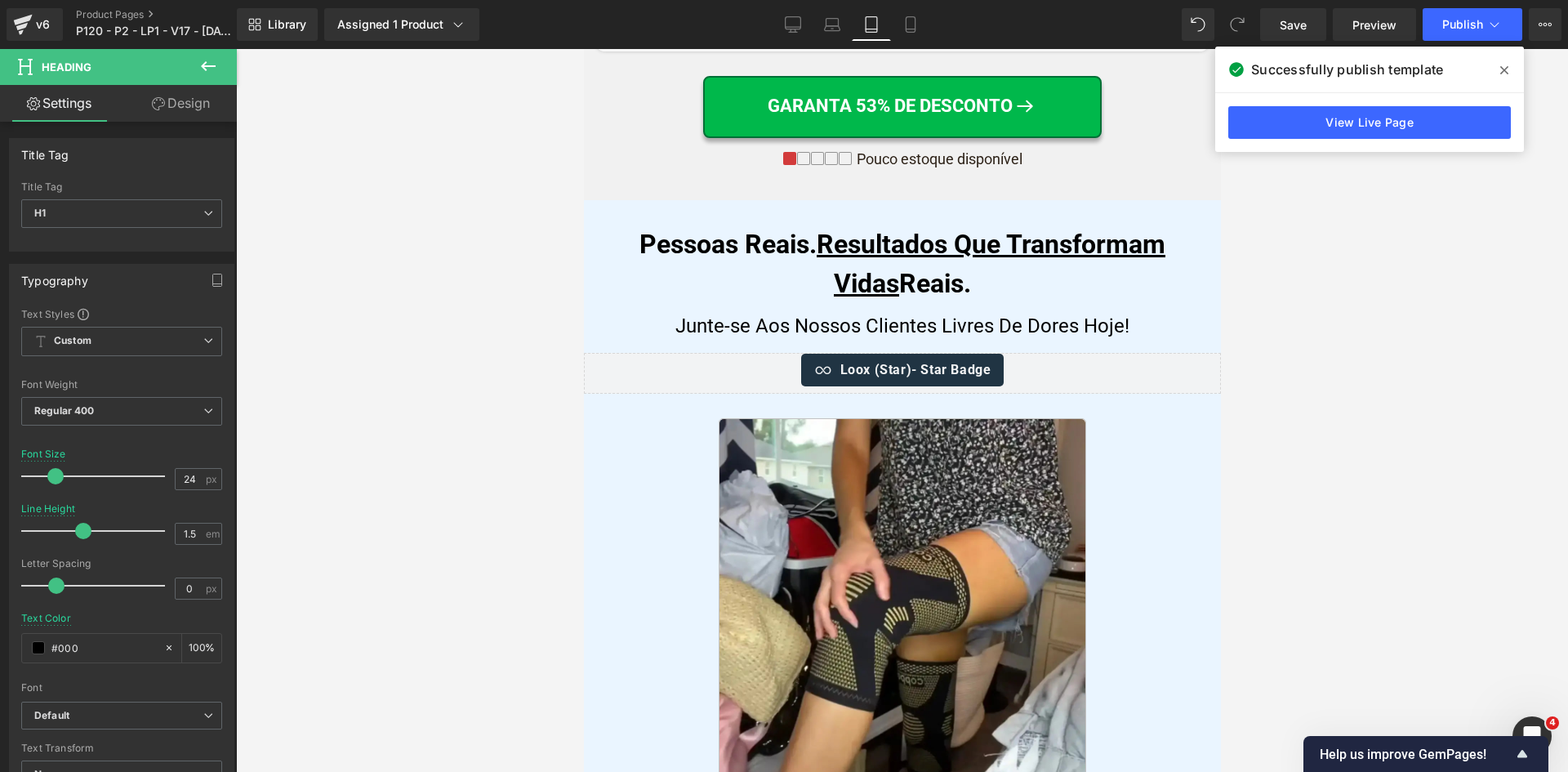
click at [1509, 69] on span at bounding box center [1504, 70] width 26 height 26
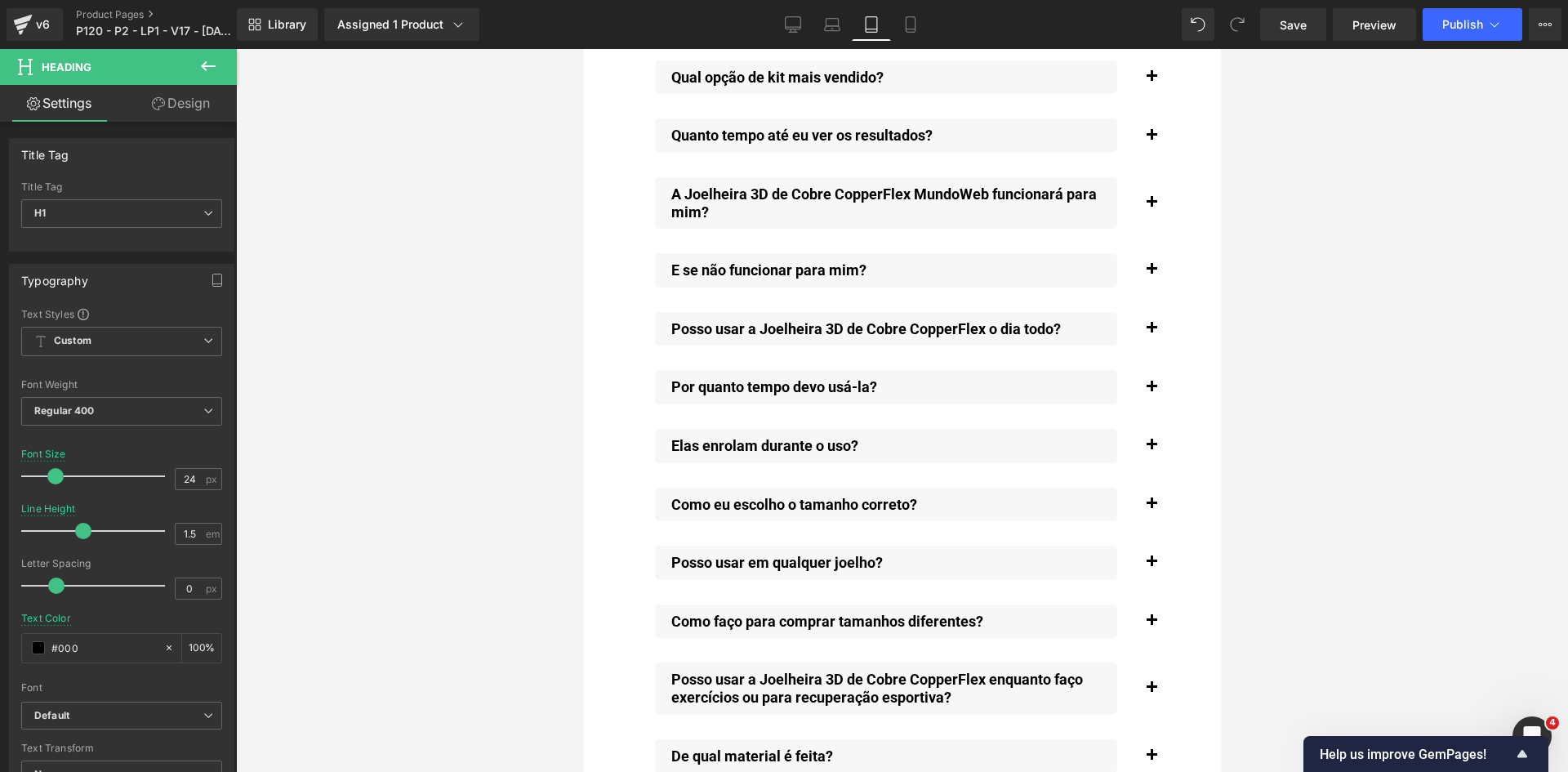
scroll to position [18099, 0]
click at [1462, 38] on button "Publish" at bounding box center [1472, 24] width 100 height 33
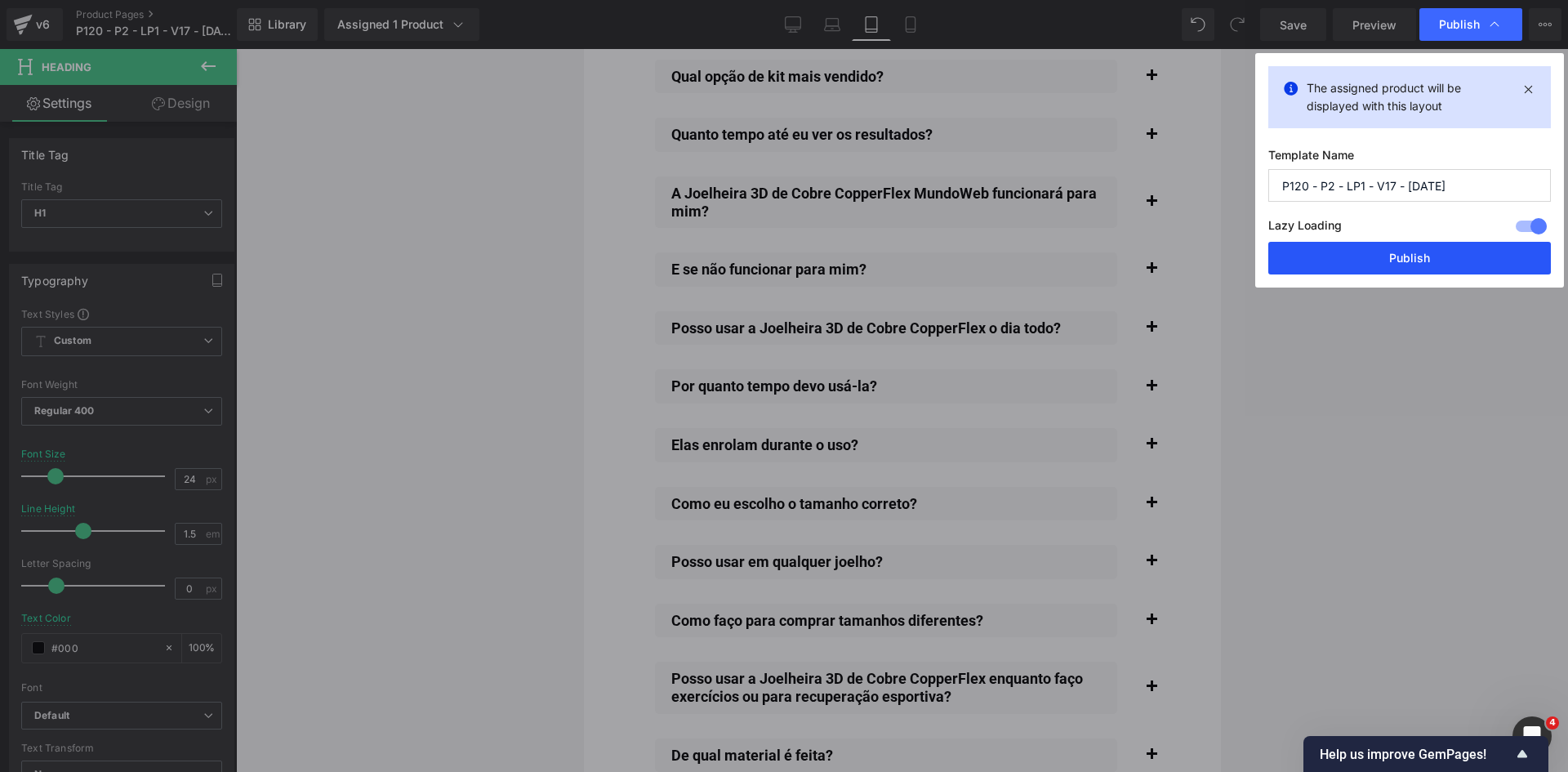
click at [1410, 254] on button "Publish" at bounding box center [1409, 258] width 283 height 33
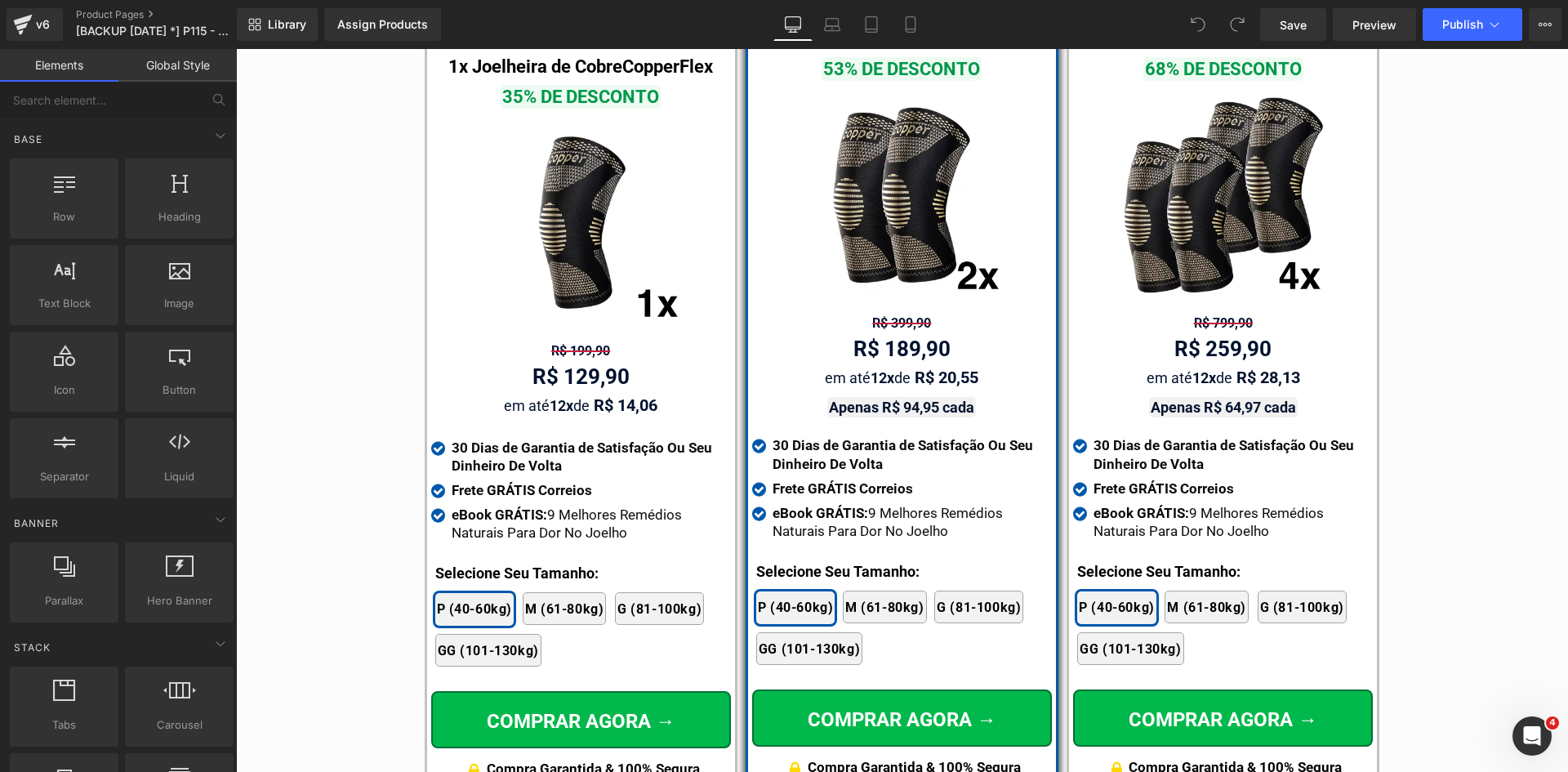
scroll to position [9521, 0]
